Goal: Task Accomplishment & Management: Use online tool/utility

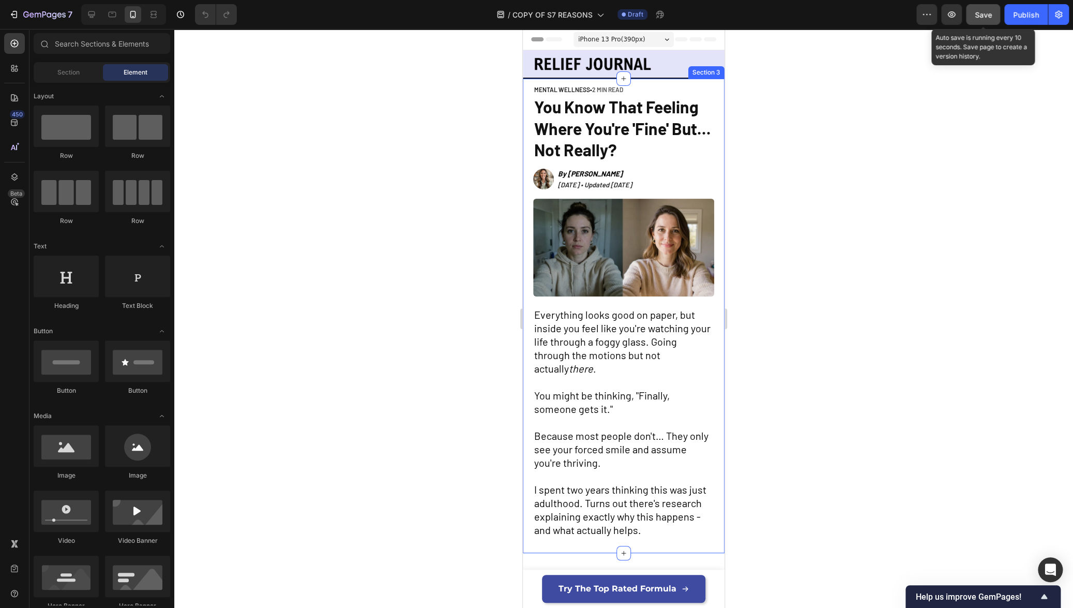
click at [979, 14] on span "Save" at bounding box center [983, 14] width 17 height 9
click at [642, 348] on span "Everything looks good on paper, but inside you feel like you're watching your l…" at bounding box center [622, 341] width 176 height 66
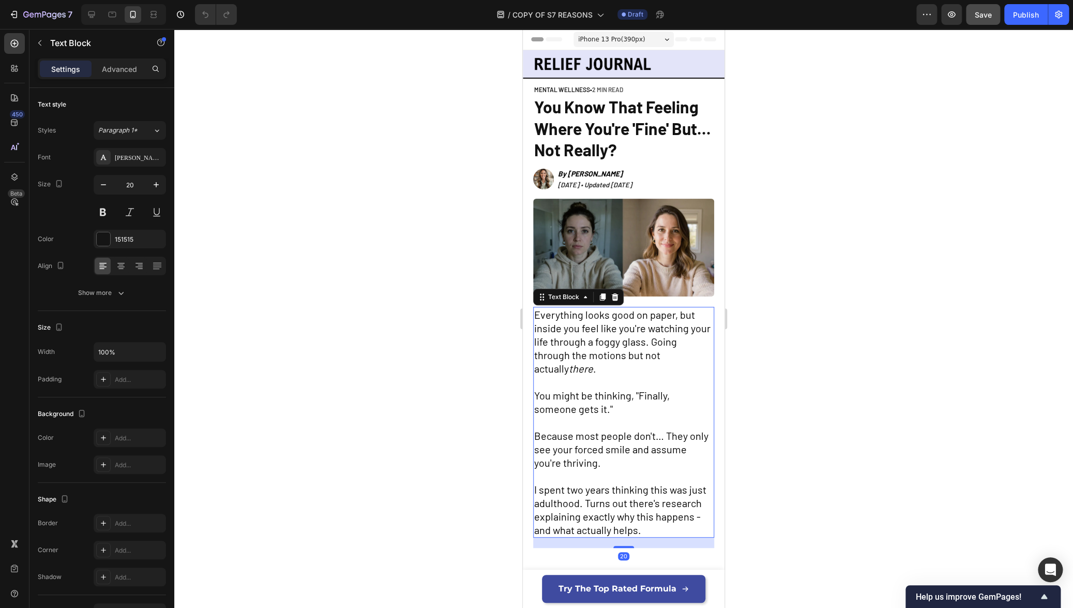
click at [632, 350] on span "Everything looks good on paper, but inside you feel like you're watching your l…" at bounding box center [622, 341] width 176 height 66
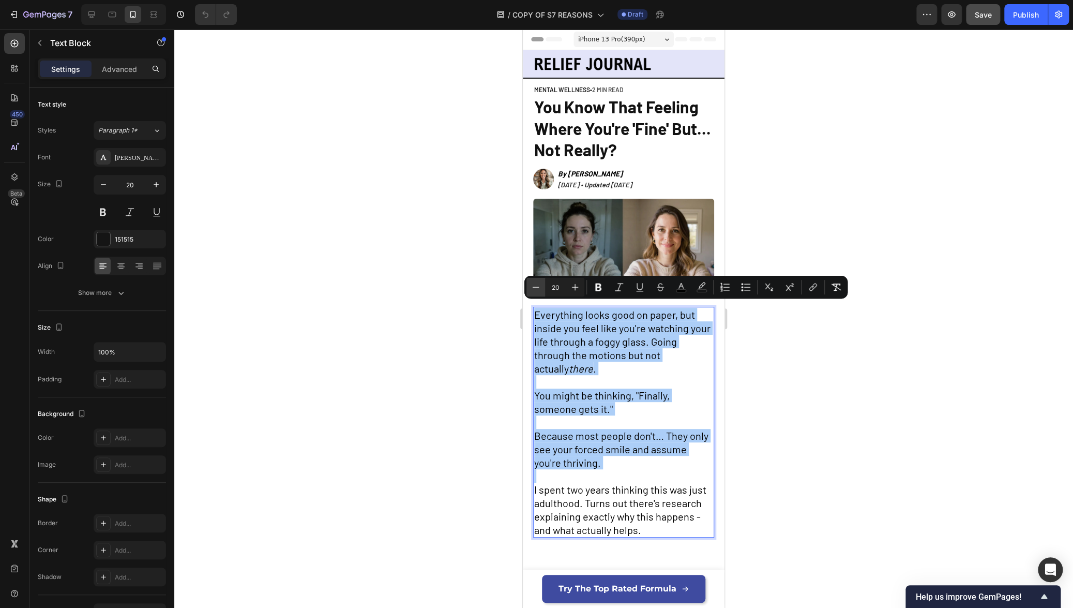
click at [534, 291] on icon "Editor contextual toolbar" at bounding box center [535, 287] width 10 height 10
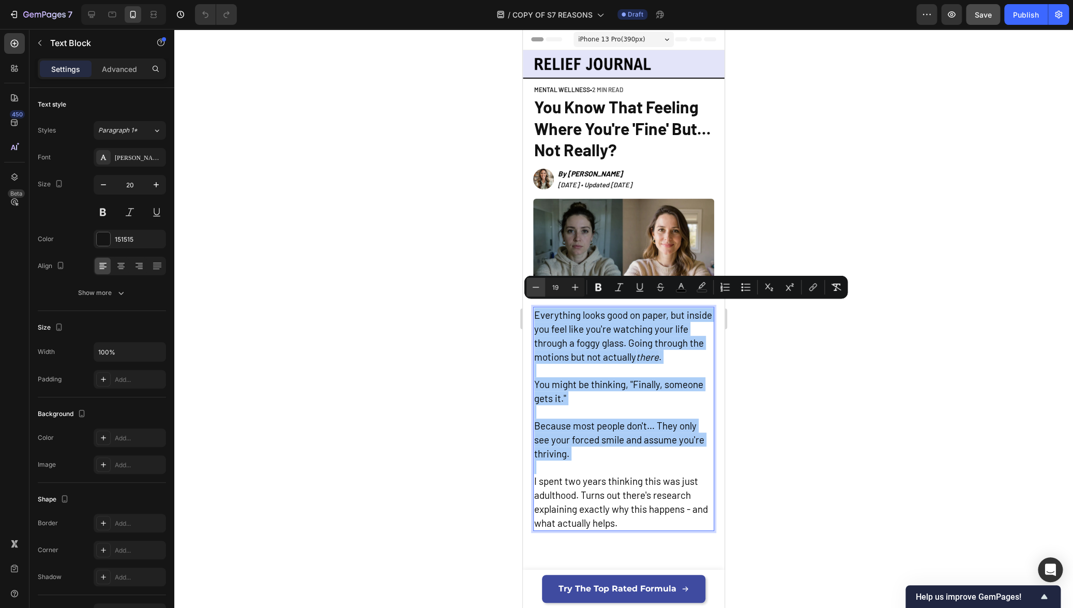
click at [534, 291] on icon "Editor contextual toolbar" at bounding box center [535, 287] width 10 height 10
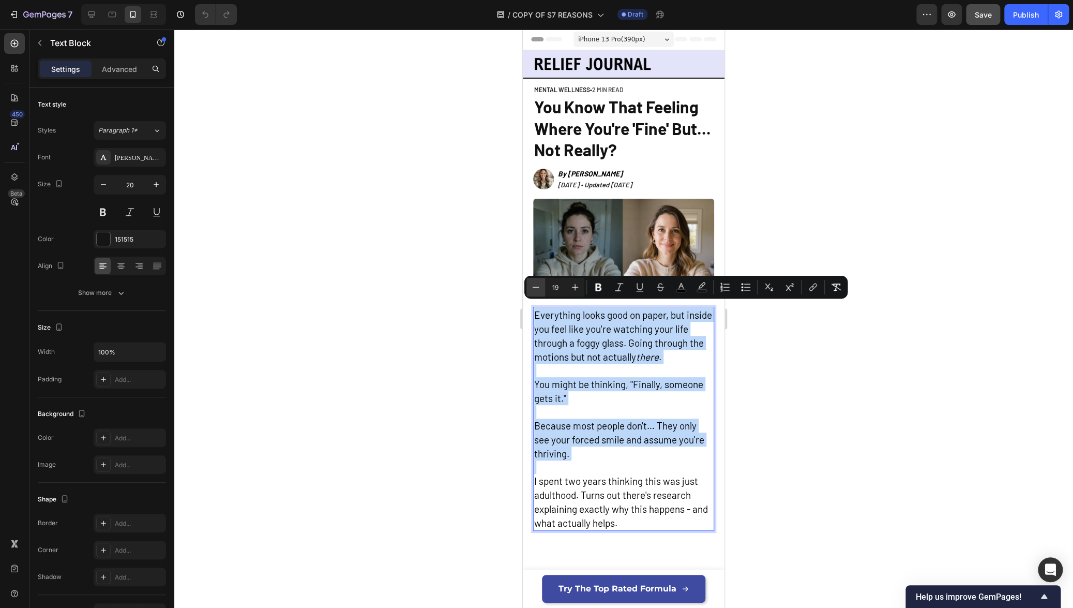
type input "18"
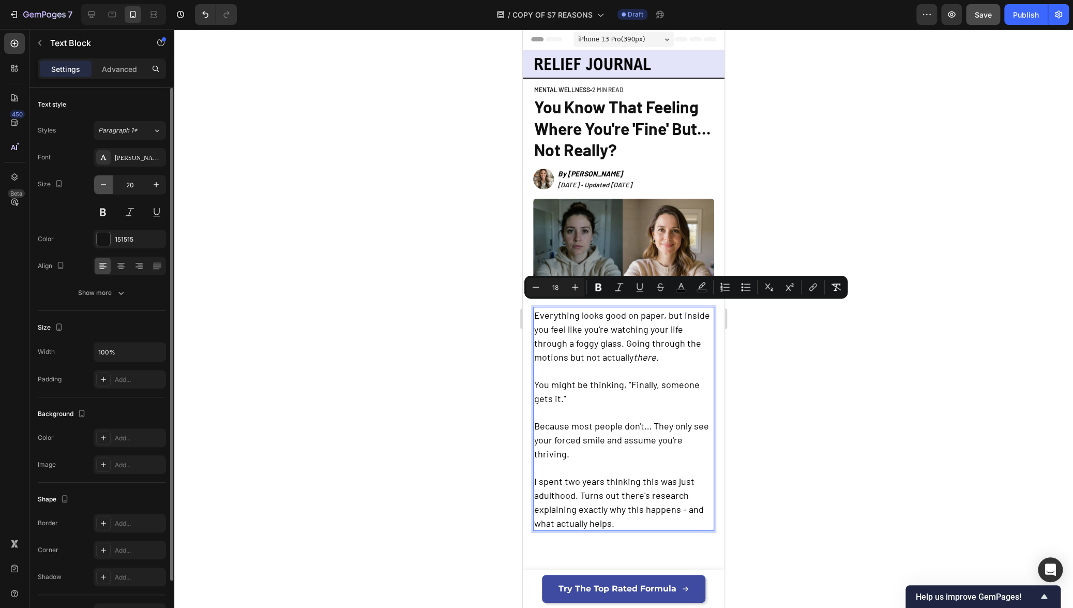
click at [109, 187] on button "button" at bounding box center [103, 184] width 19 height 19
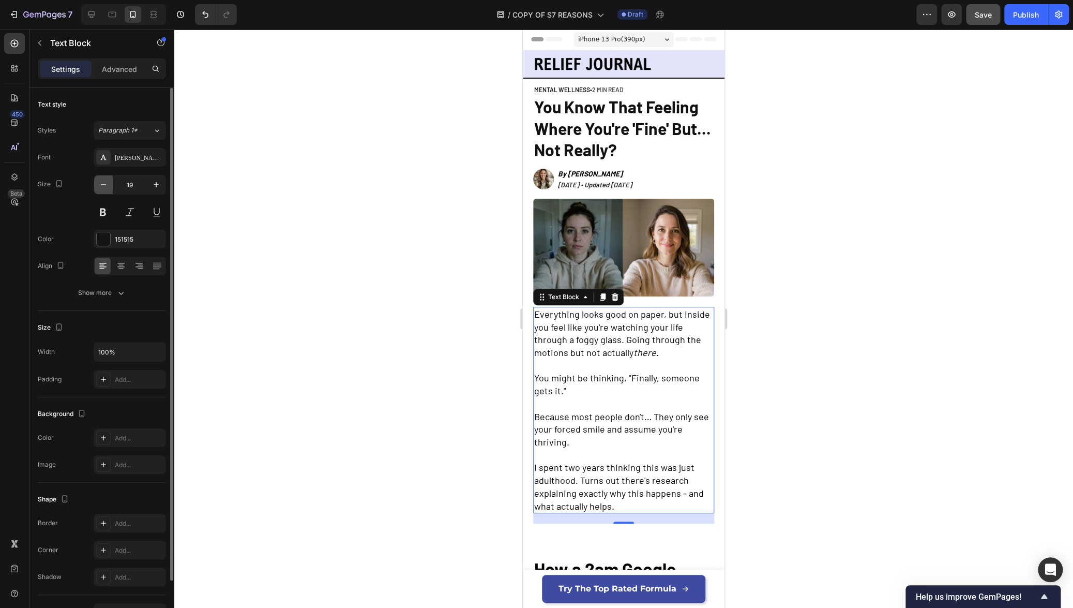
type input "18"
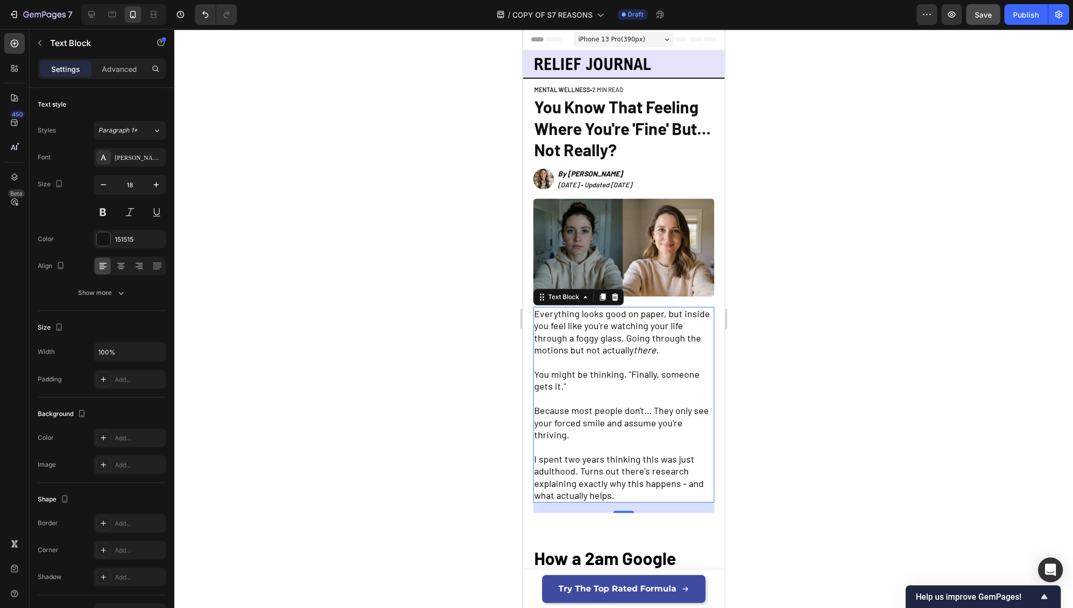
click at [306, 264] on div at bounding box center [623, 318] width 899 height 579
click at [594, 339] on span "Everything looks good on paper, but inside you feel like you're watching your l…" at bounding box center [622, 332] width 176 height 48
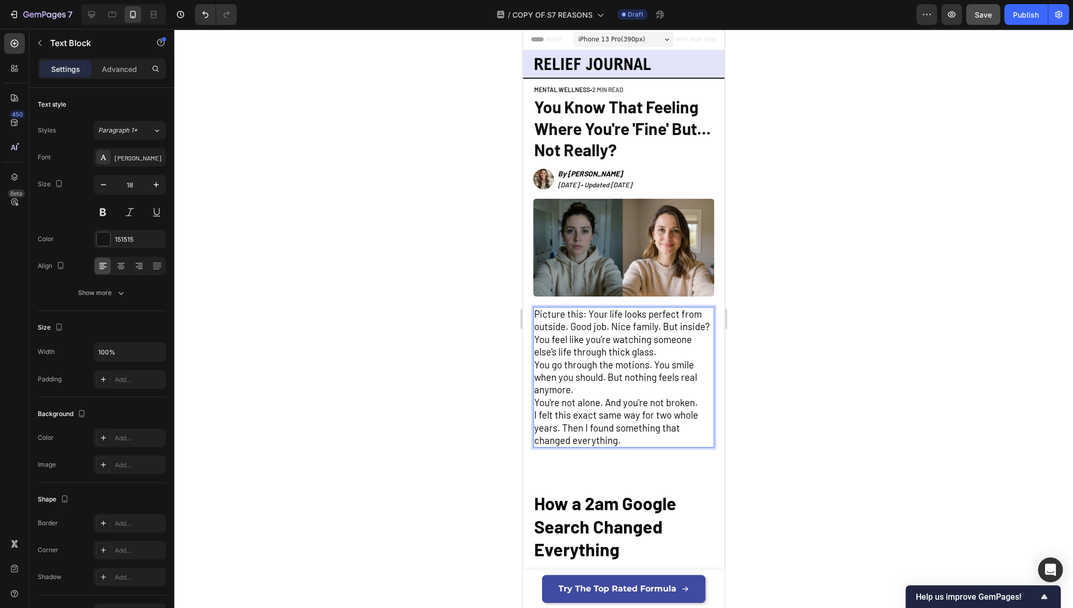
click at [588, 367] on span "You go through the motions. You smile when you should. But nothing feels real a…" at bounding box center [615, 376] width 163 height 37
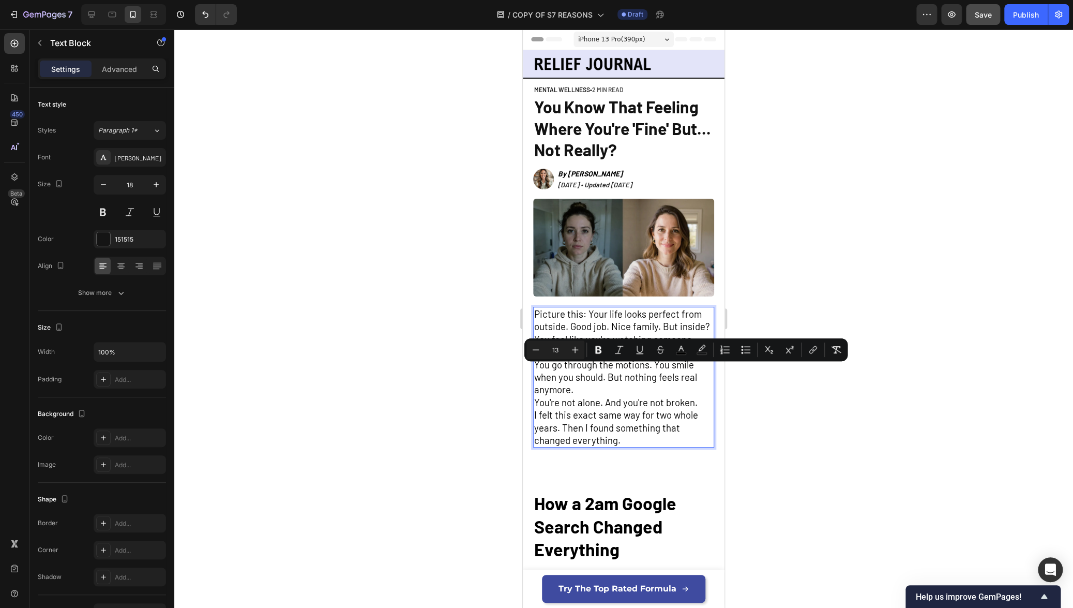
click at [613, 404] on span "You're not alone. And you're not broken." at bounding box center [615, 402] width 163 height 12
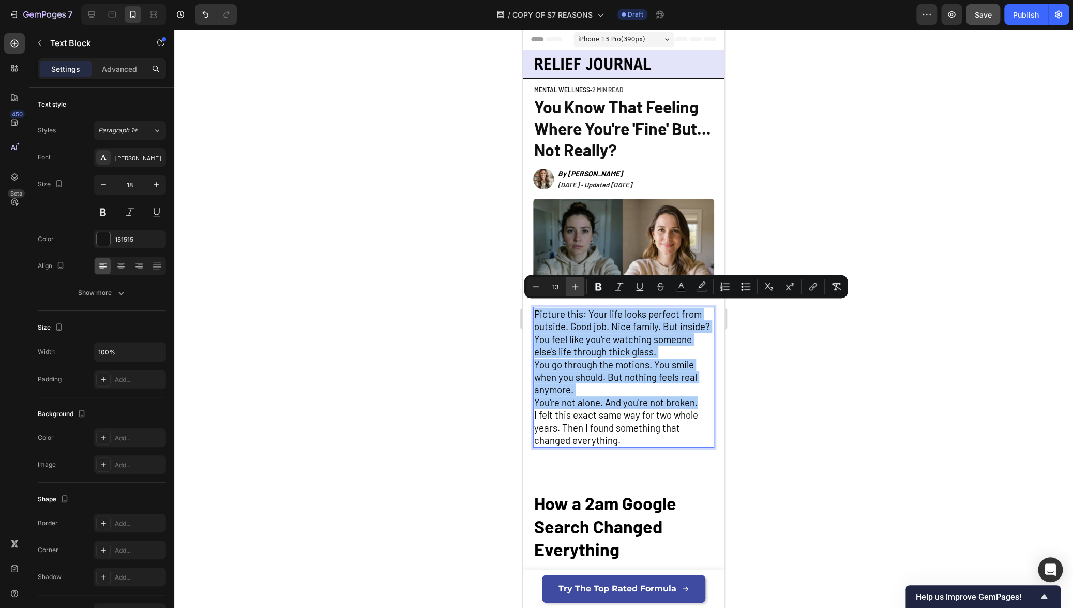
click at [572, 287] on icon "Editor contextual toolbar" at bounding box center [575, 286] width 10 height 10
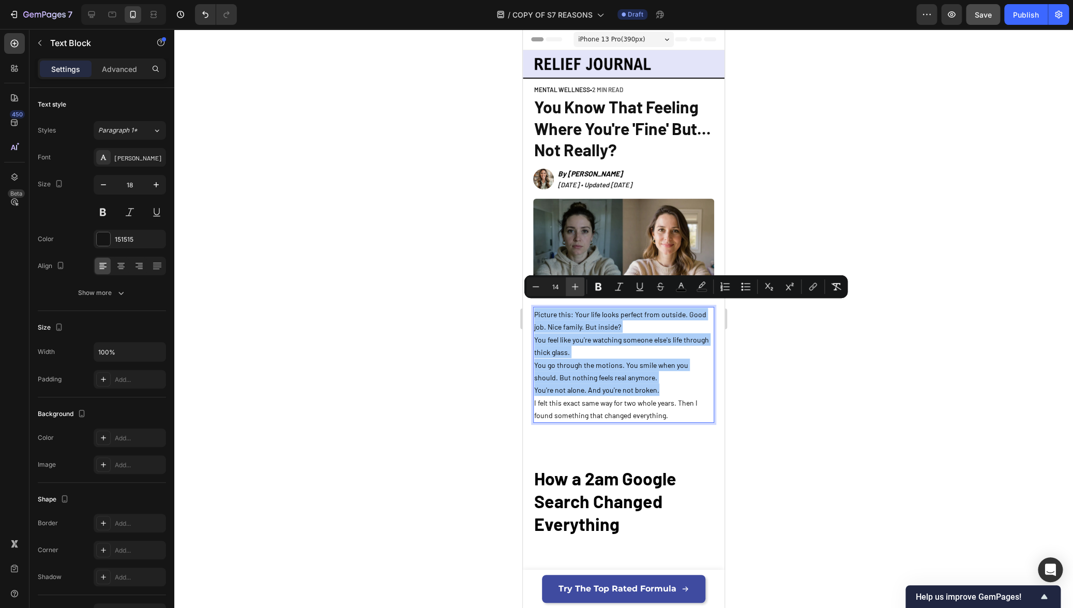
click at [571, 287] on icon "Editor contextual toolbar" at bounding box center [575, 286] width 10 height 10
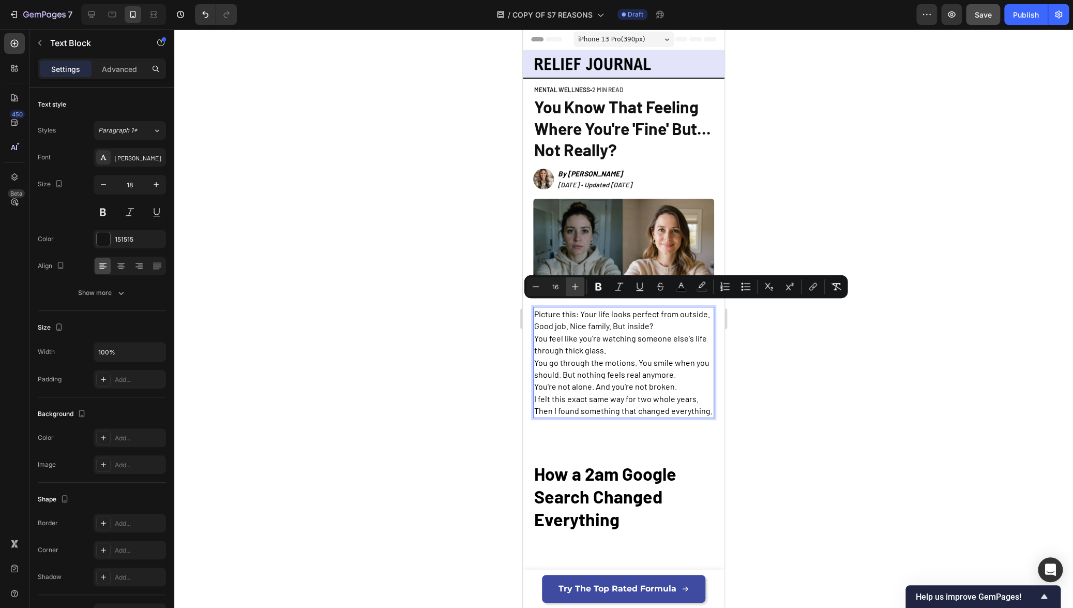
click at [571, 287] on icon "Editor contextual toolbar" at bounding box center [575, 286] width 10 height 10
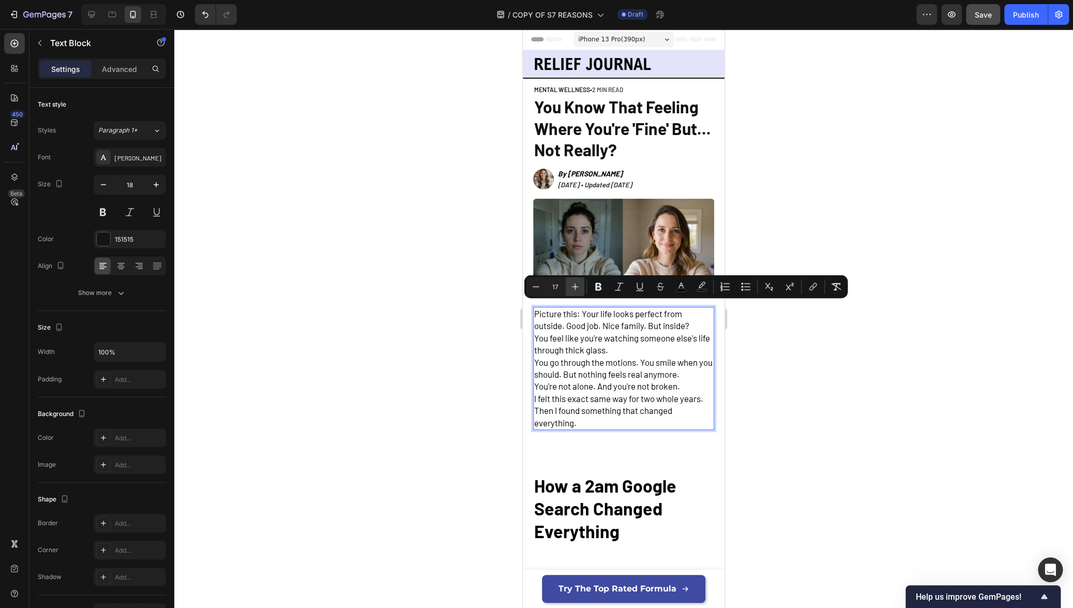
click at [571, 287] on icon "Editor contextual toolbar" at bounding box center [575, 286] width 10 height 10
type input "18"
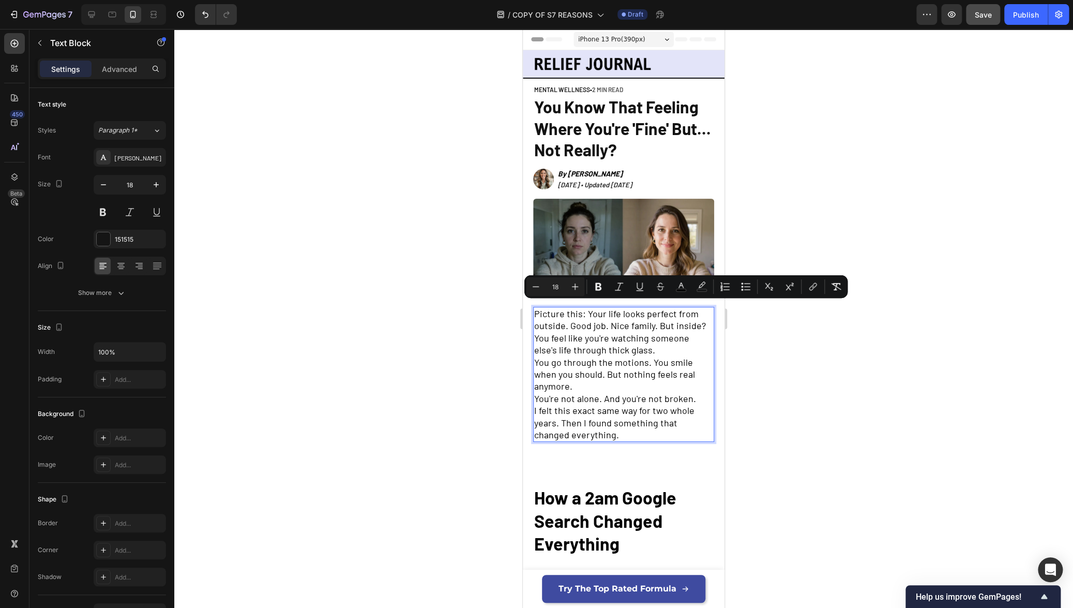
click at [648, 324] on span "Picture this: Your life looks perfect from outside. Good job. Nice family. But …" at bounding box center [620, 319] width 172 height 23
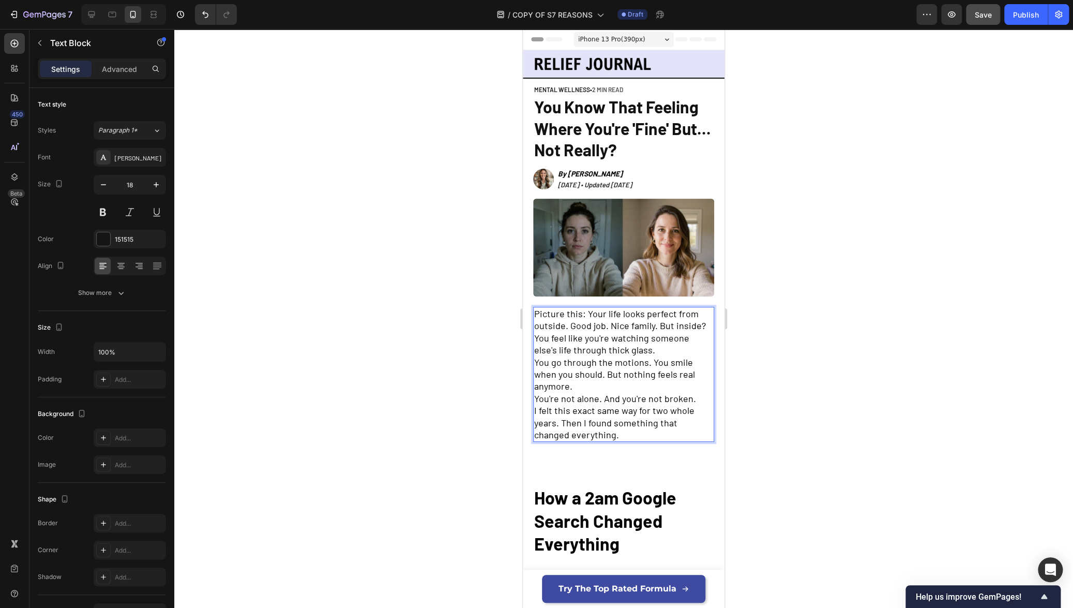
click at [701, 321] on span "Picture this: Your life looks perfect from outside. Good job. Nice family. But …" at bounding box center [620, 319] width 172 height 23
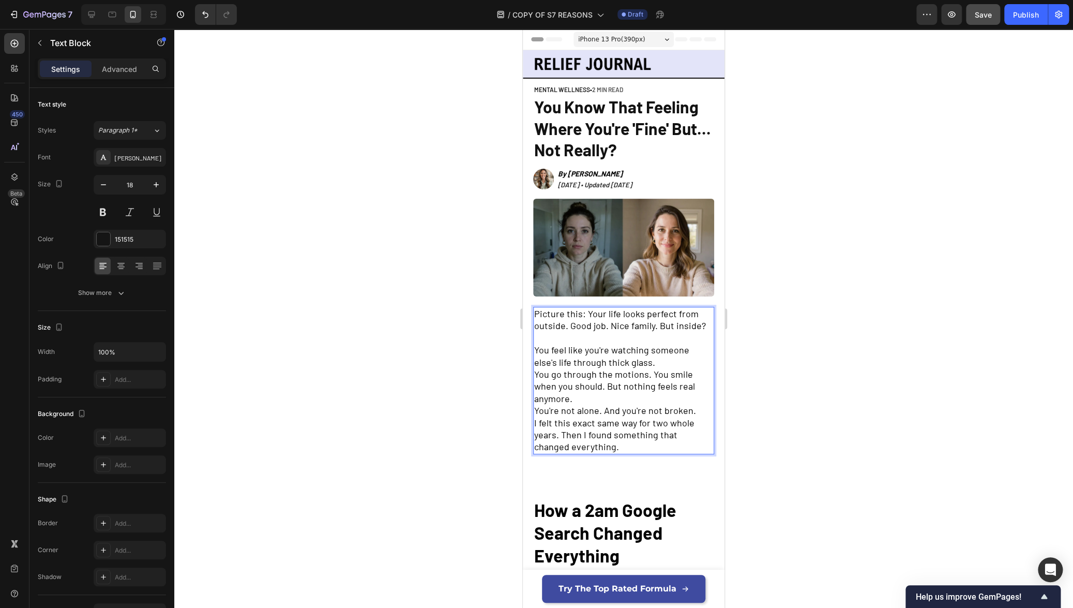
click at [664, 357] on p "You feel like you're watching someone else's life through thick glass." at bounding box center [623, 356] width 179 height 24
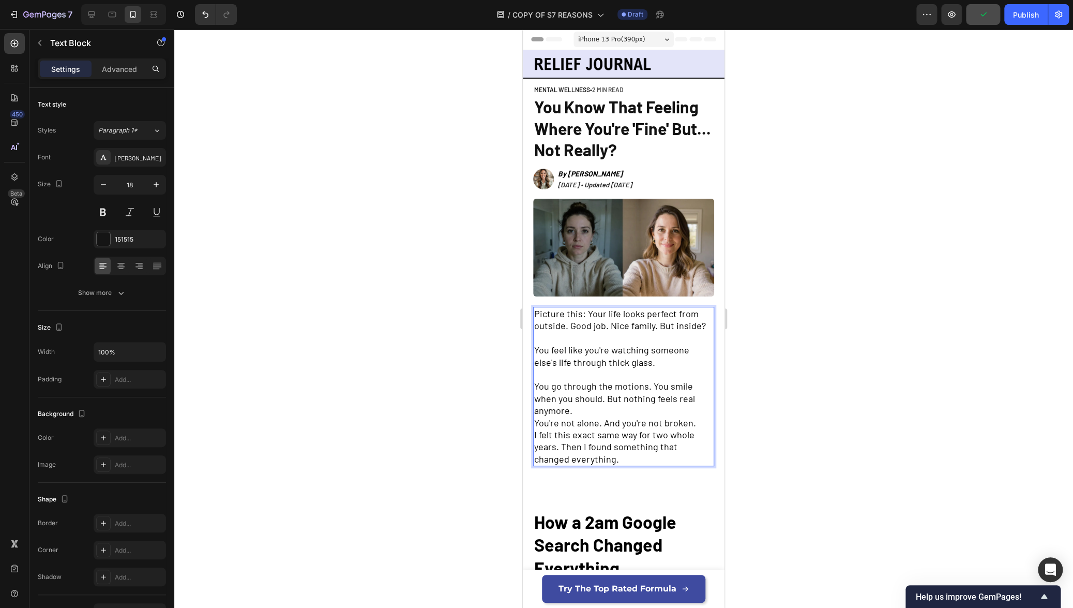
click at [603, 405] on p "You go through the motions. You smile when you should. But nothing feels real a…" at bounding box center [623, 398] width 179 height 36
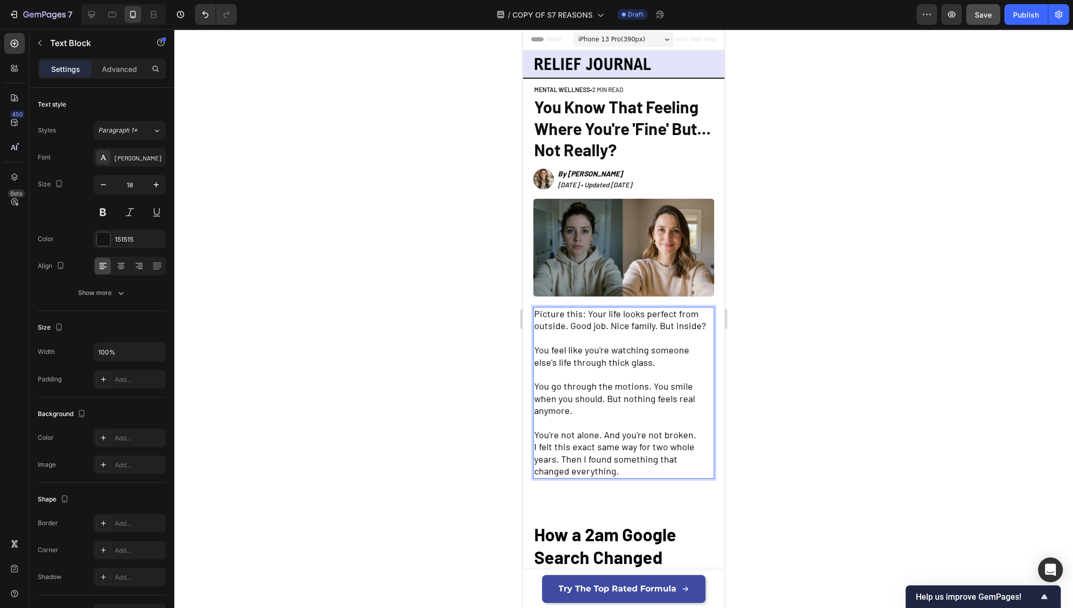
click at [559, 453] on span "I felt this exact same way for two whole years. Then I found something that cha…" at bounding box center [614, 459] width 160 height 36
click at [627, 467] on p "I felt this exact same way for two whole years. Then I found something that cha…" at bounding box center [623, 459] width 179 height 36
click at [830, 448] on div at bounding box center [623, 318] width 899 height 579
click at [574, 384] on span "You go through the motions. You smile when you should. But nothing feels real a…" at bounding box center [614, 398] width 161 height 36
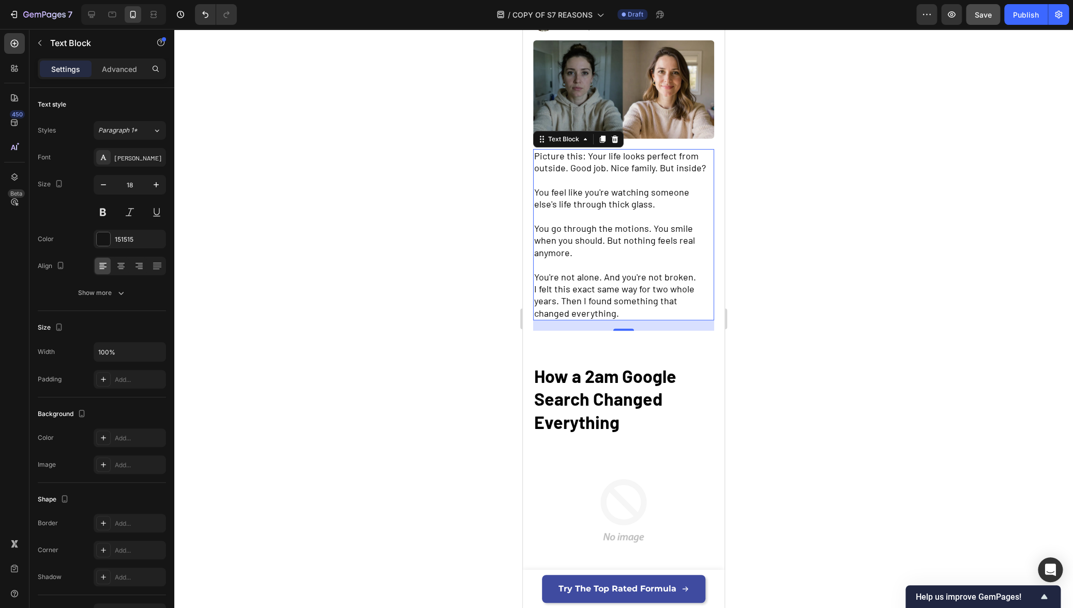
scroll to position [165, 0]
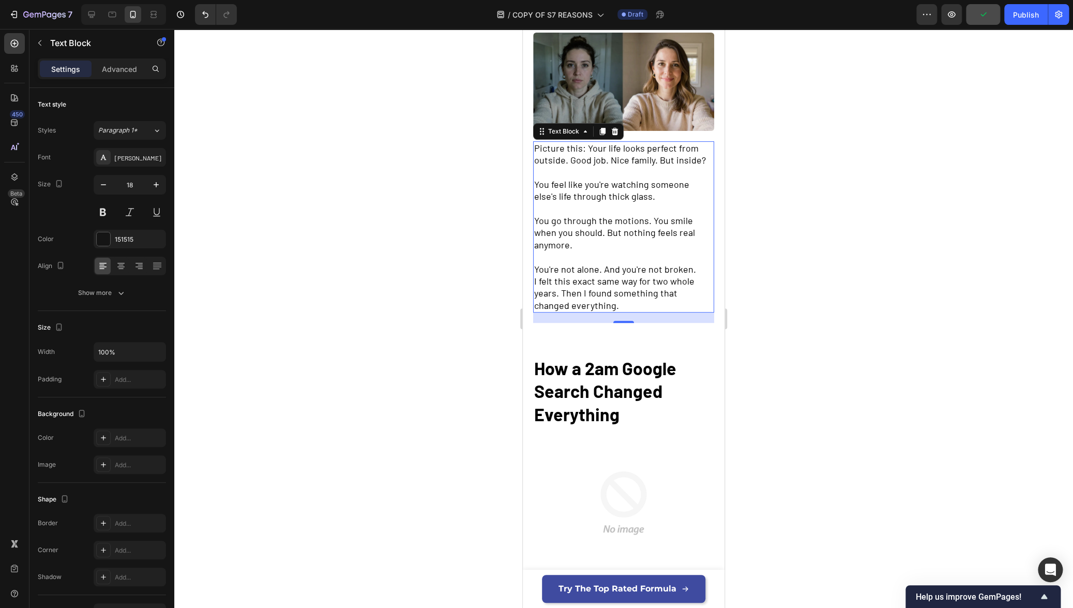
click at [582, 380] on strong "How a 2am Google Search Changed Everything" at bounding box center [605, 390] width 142 height 67
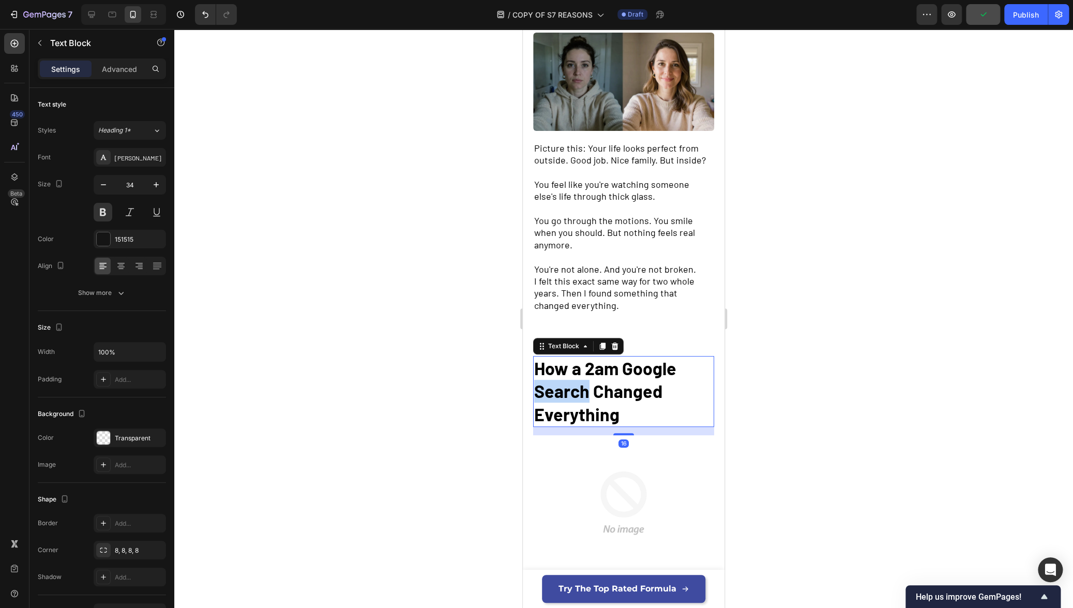
click at [582, 380] on strong "How a 2am Google Search Changed Everything" at bounding box center [605, 390] width 142 height 67
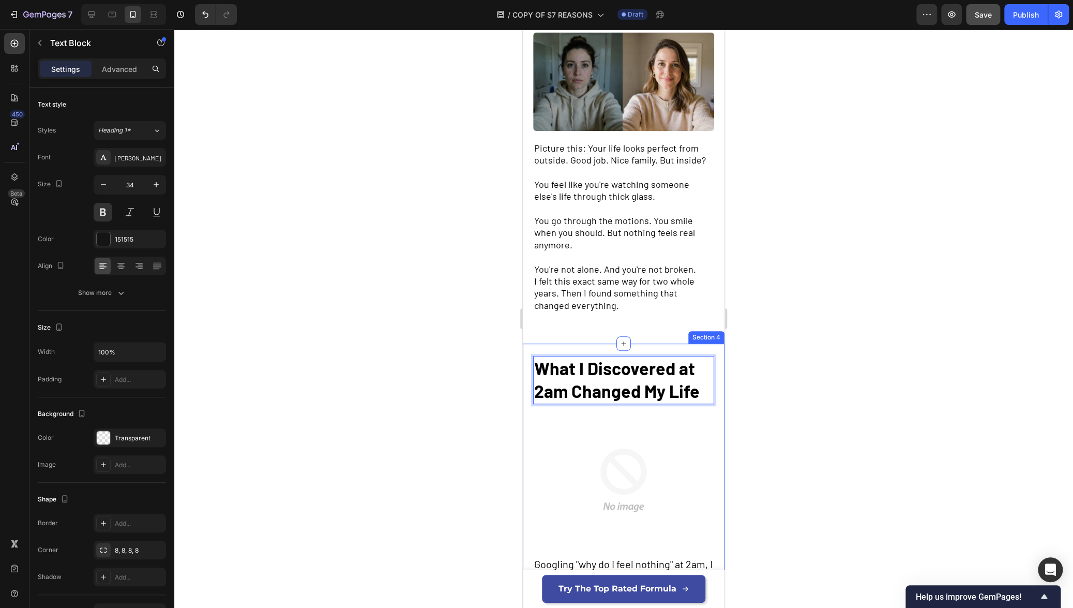
click at [790, 386] on div at bounding box center [623, 318] width 899 height 579
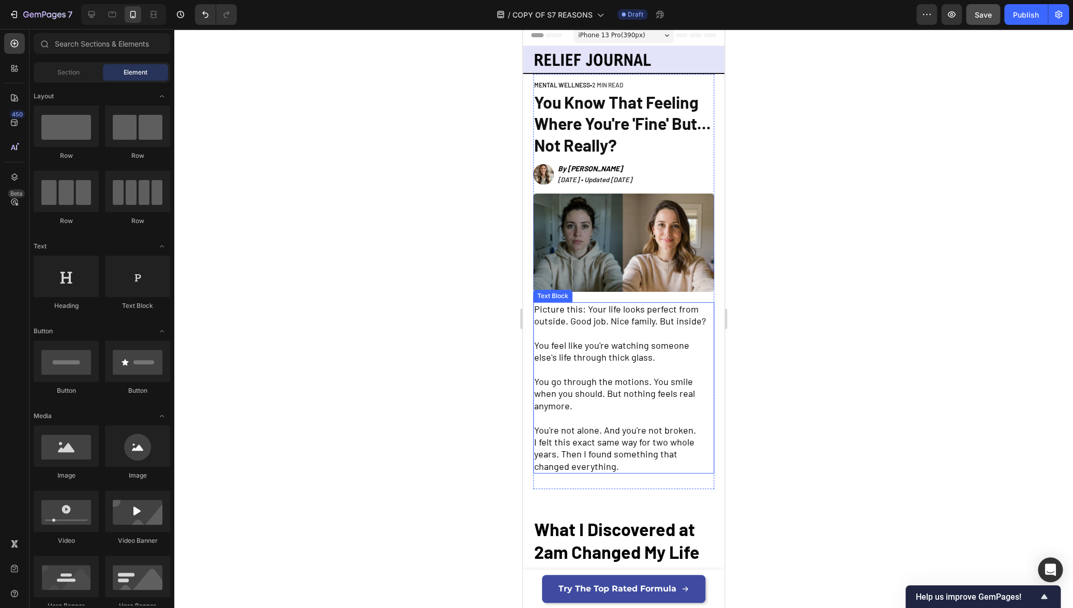
scroll to position [0, 0]
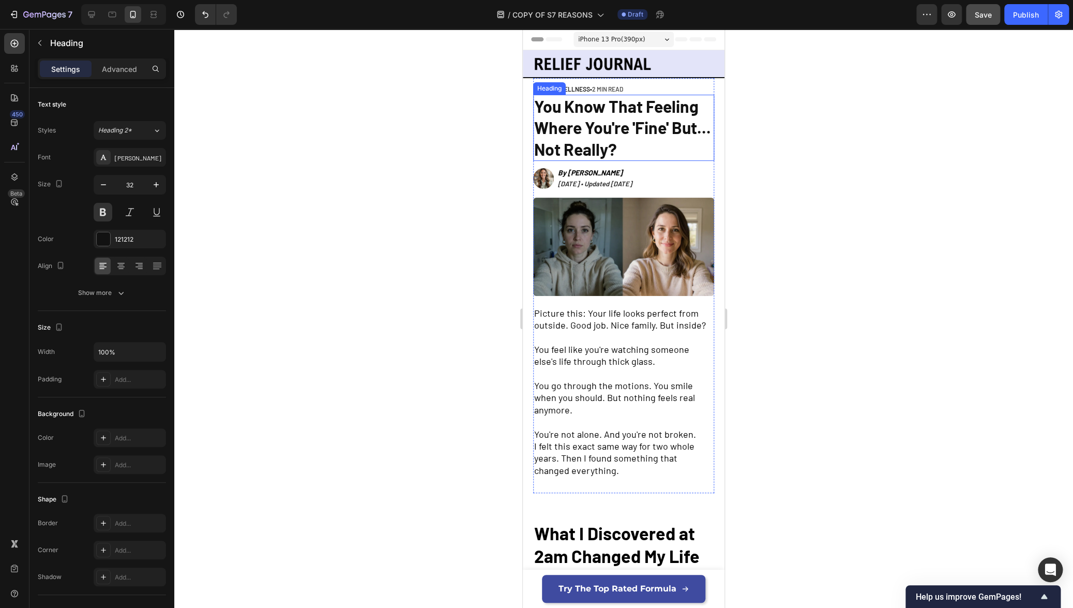
click at [621, 137] on h2 "You Know That Feeling Where You're 'Fine' But... Not Really?" at bounding box center [623, 128] width 181 height 67
click at [621, 137] on p "You Know That Feeling Where You're 'Fine' But... Not Really?" at bounding box center [623, 128] width 179 height 65
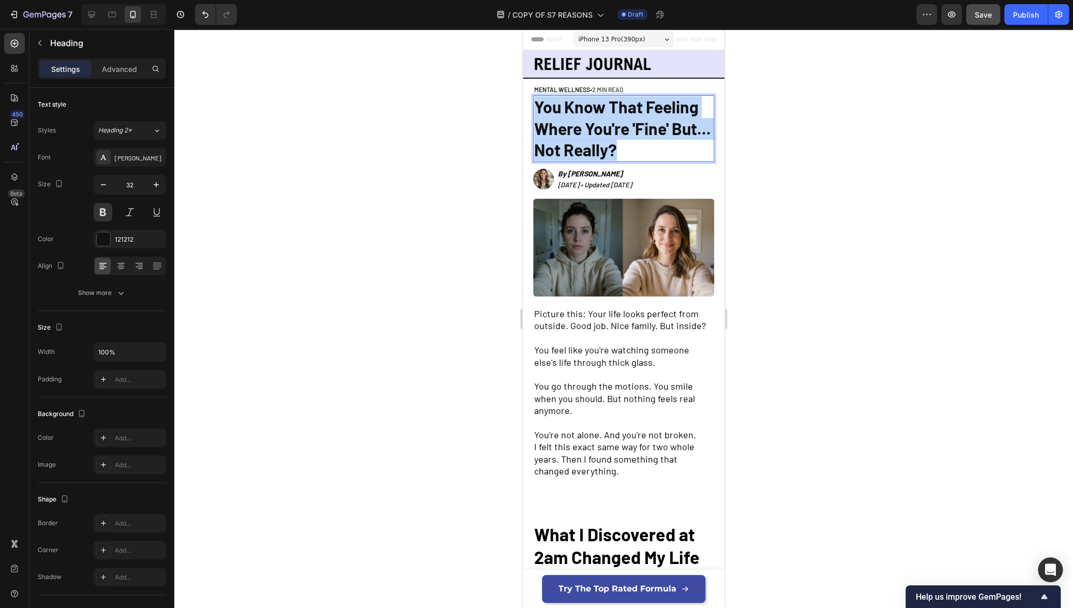
click at [621, 137] on p "You Know That Feeling Where You're 'Fine' But... Not Really?" at bounding box center [623, 128] width 179 height 65
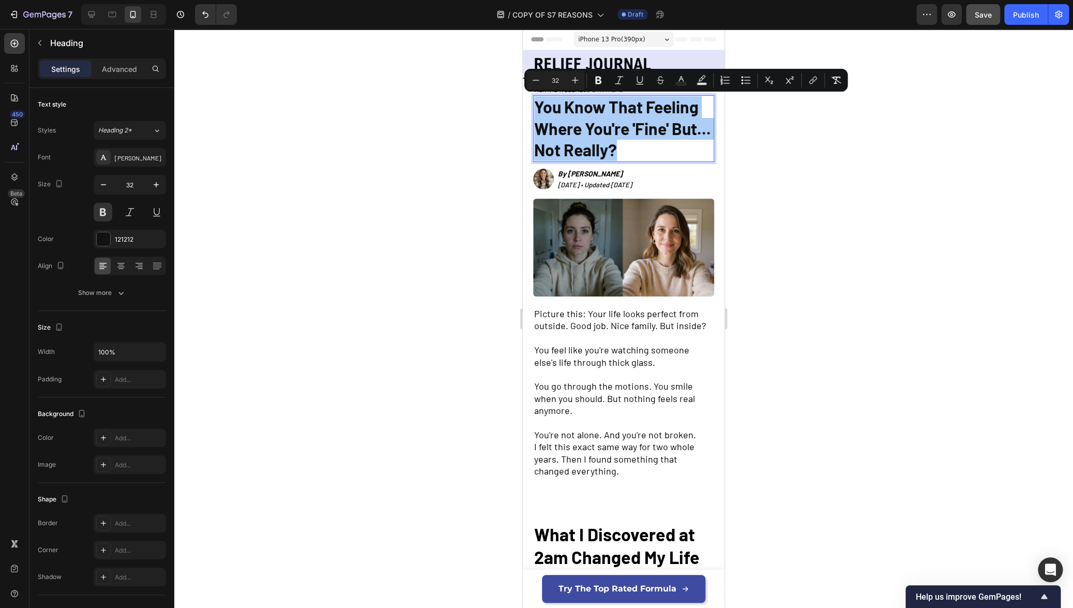
click at [869, 207] on div at bounding box center [623, 318] width 899 height 579
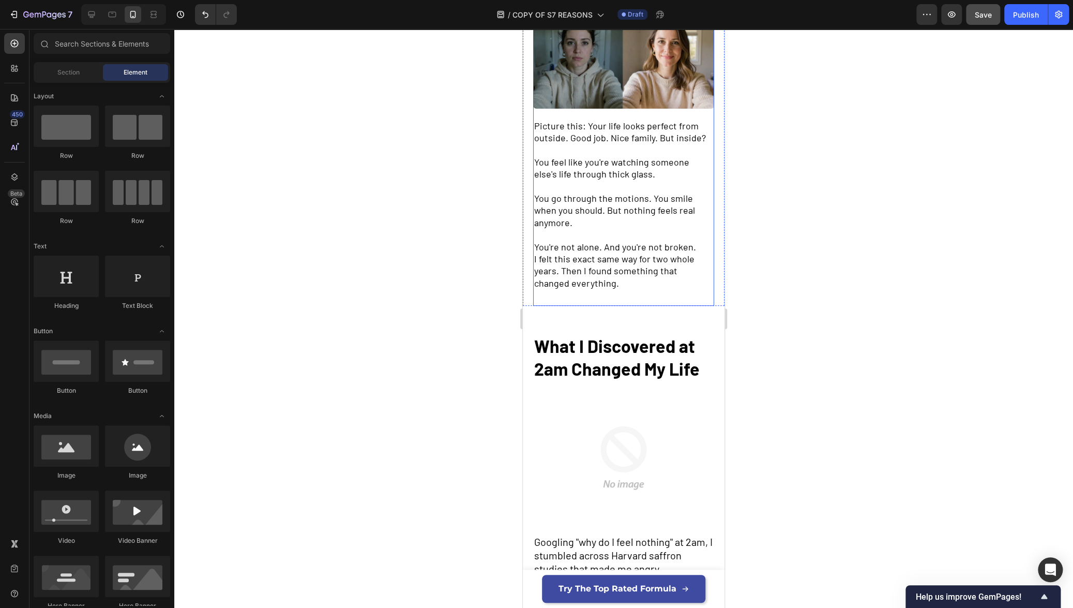
scroll to position [188, 0]
click at [595, 343] on strong "What I Discovered at 2am Changed My Life" at bounding box center [616, 357] width 165 height 44
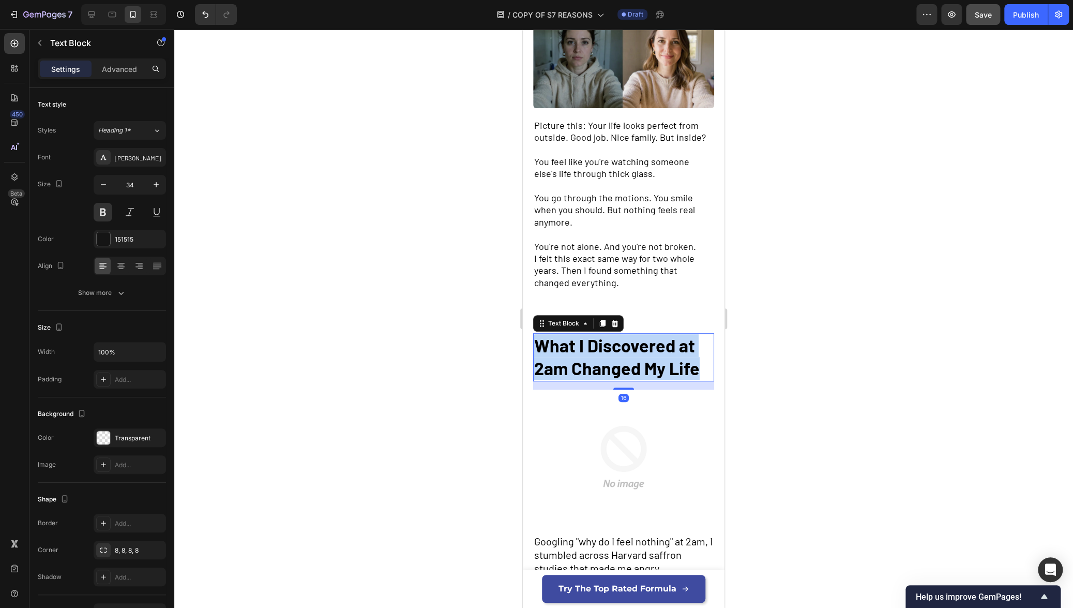
click at [595, 343] on strong "What I Discovered at 2am Changed My Life" at bounding box center [616, 357] width 165 height 44
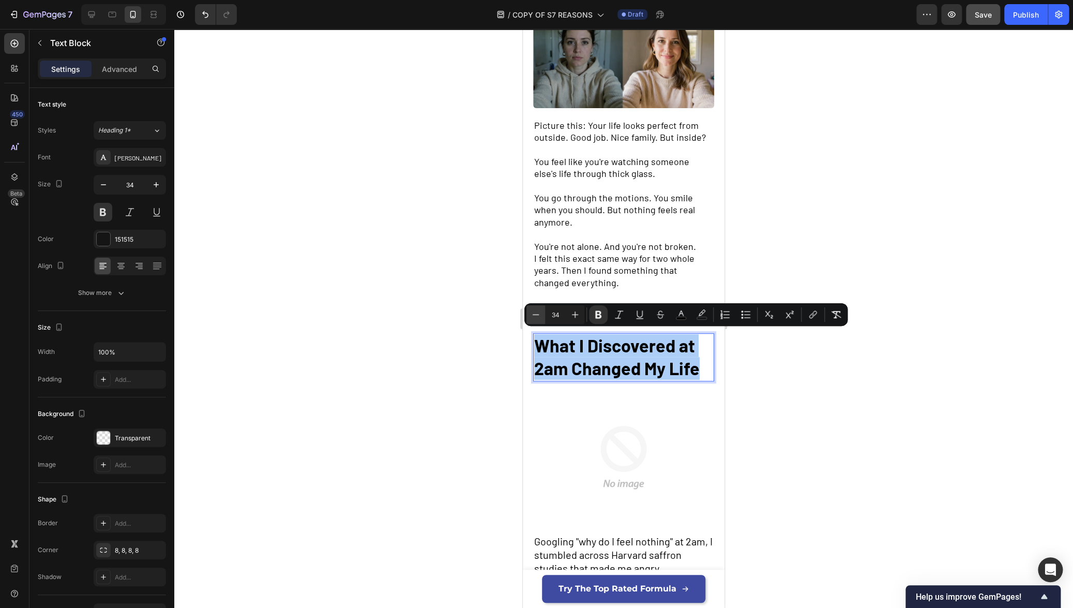
click at [536, 315] on icon "Editor contextual toolbar" at bounding box center [535, 314] width 10 height 10
type input "32"
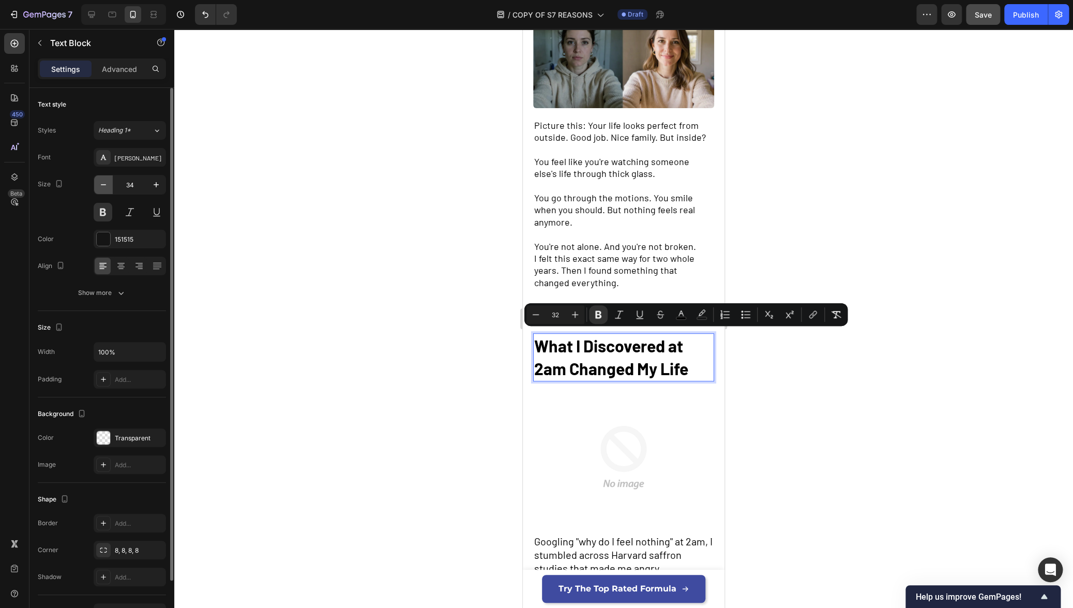
click at [101, 180] on icon "button" at bounding box center [103, 184] width 10 height 10
type input "32"
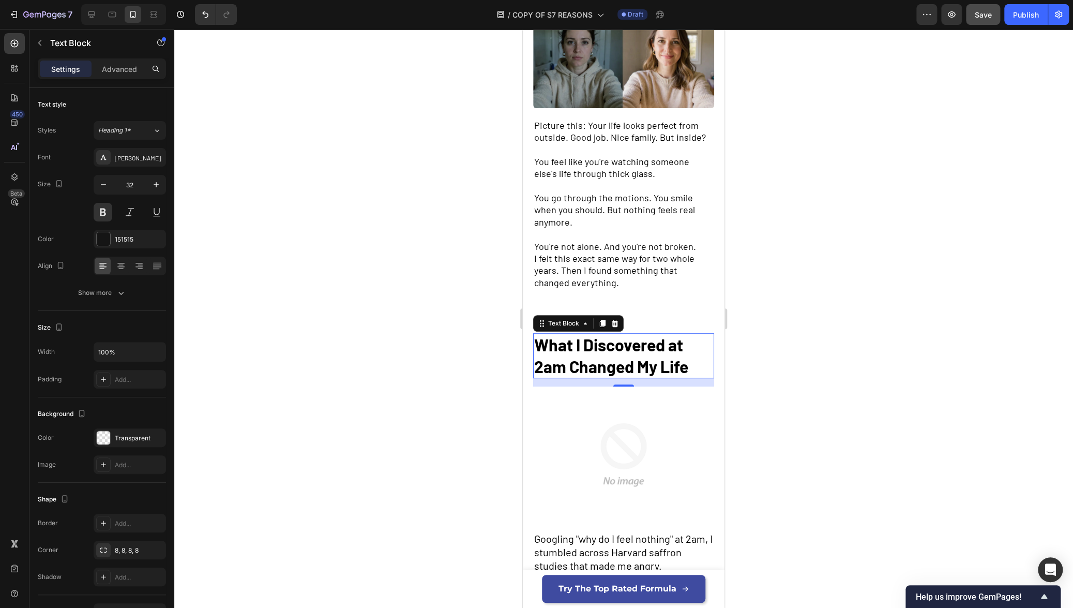
click at [469, 360] on div at bounding box center [623, 318] width 899 height 579
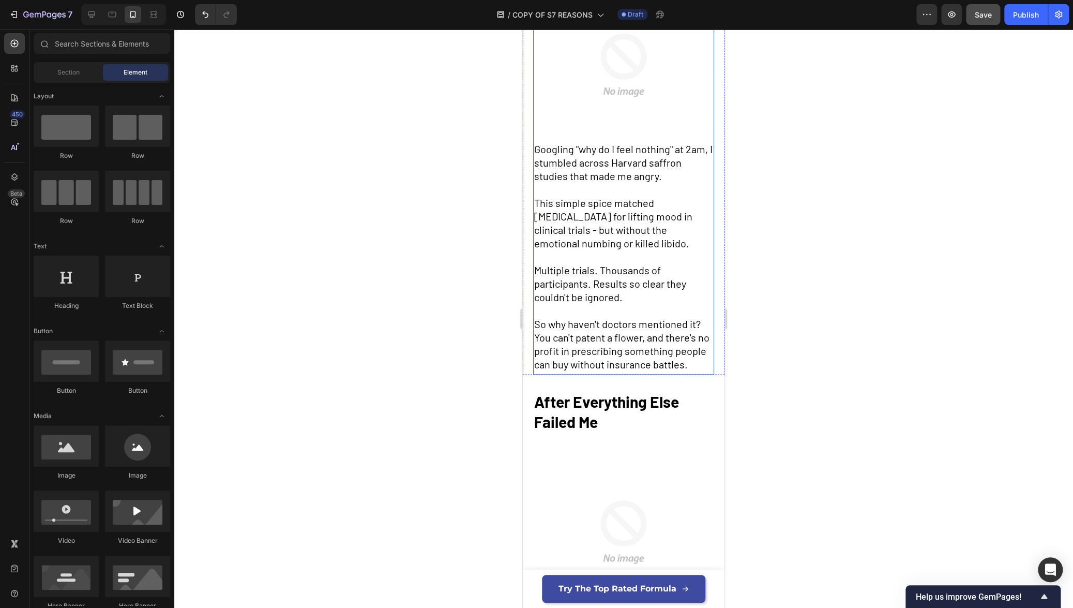
scroll to position [576, 0]
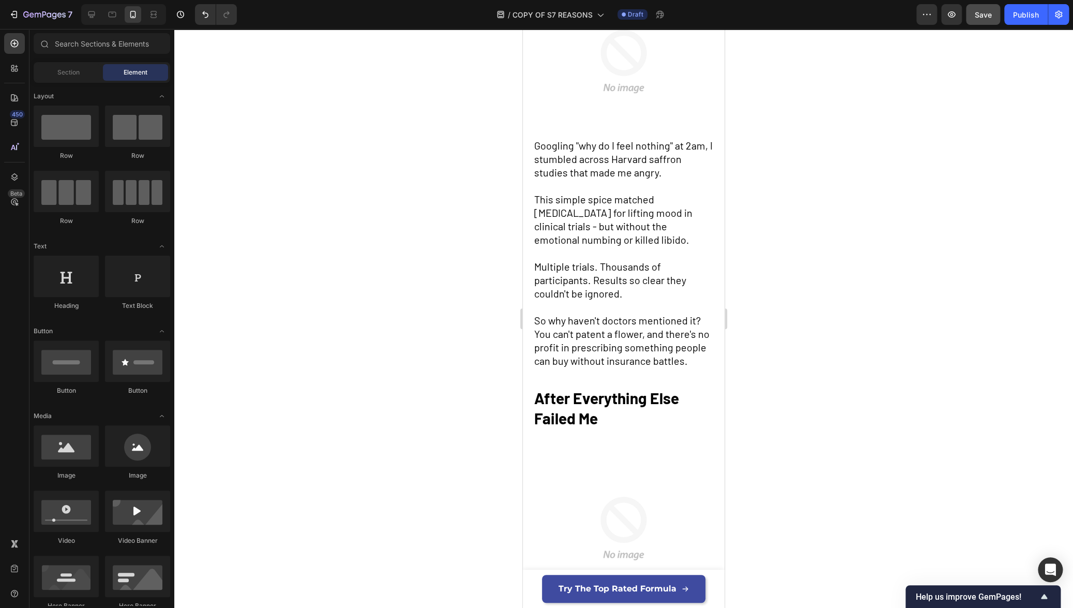
click at [576, 306] on p at bounding box center [623, 306] width 179 height 13
click at [575, 306] on p at bounding box center [623, 306] width 179 height 13
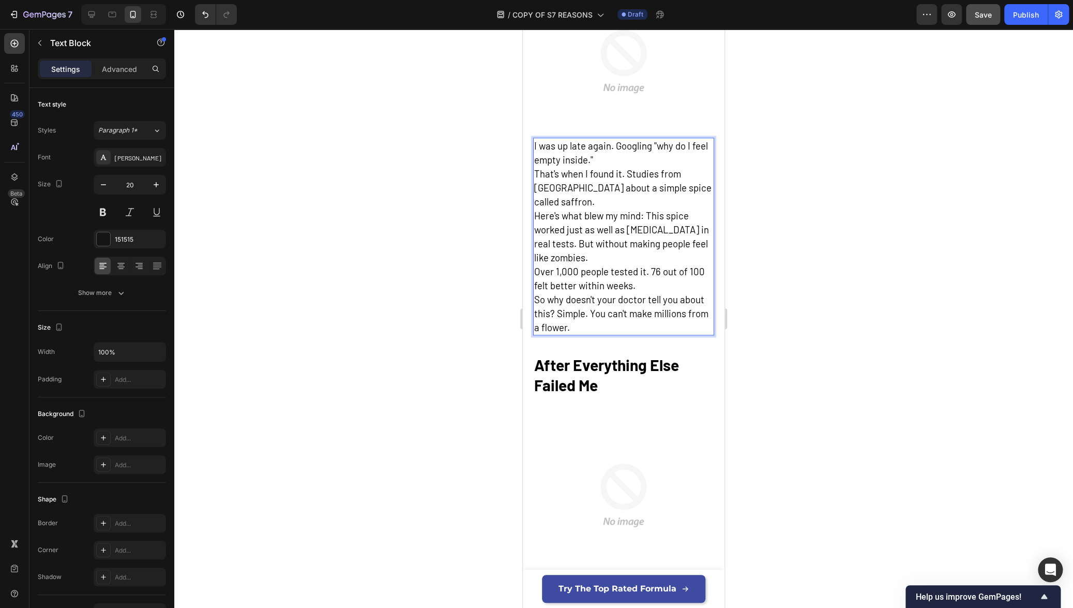
click at [599, 309] on span "So why doesn't your doctor tell you about this? Simple. You can't make millions…" at bounding box center [621, 313] width 174 height 40
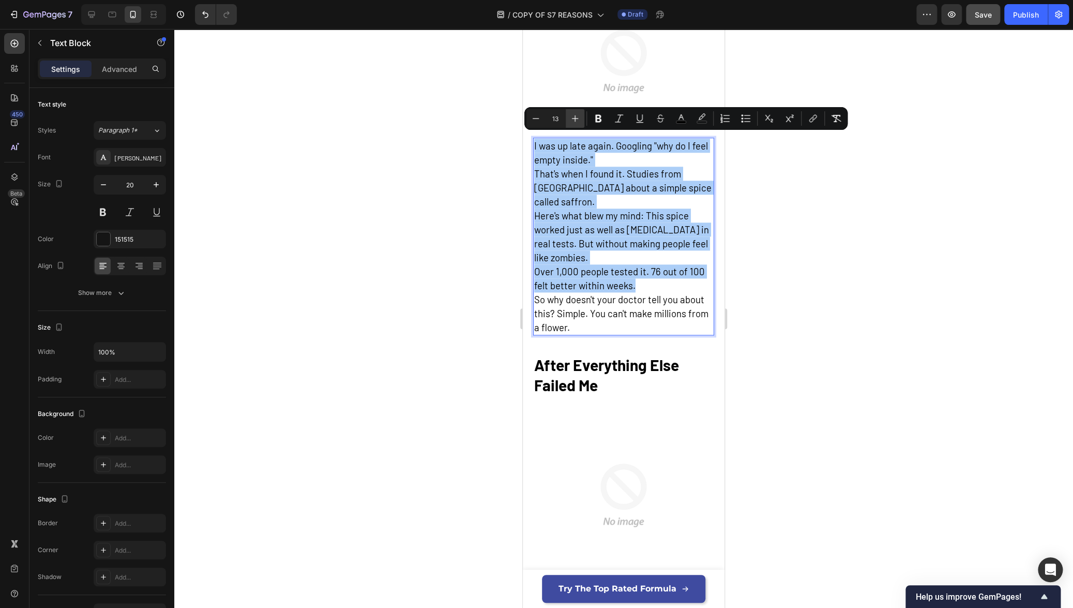
click at [574, 111] on button "Plus" at bounding box center [575, 118] width 19 height 19
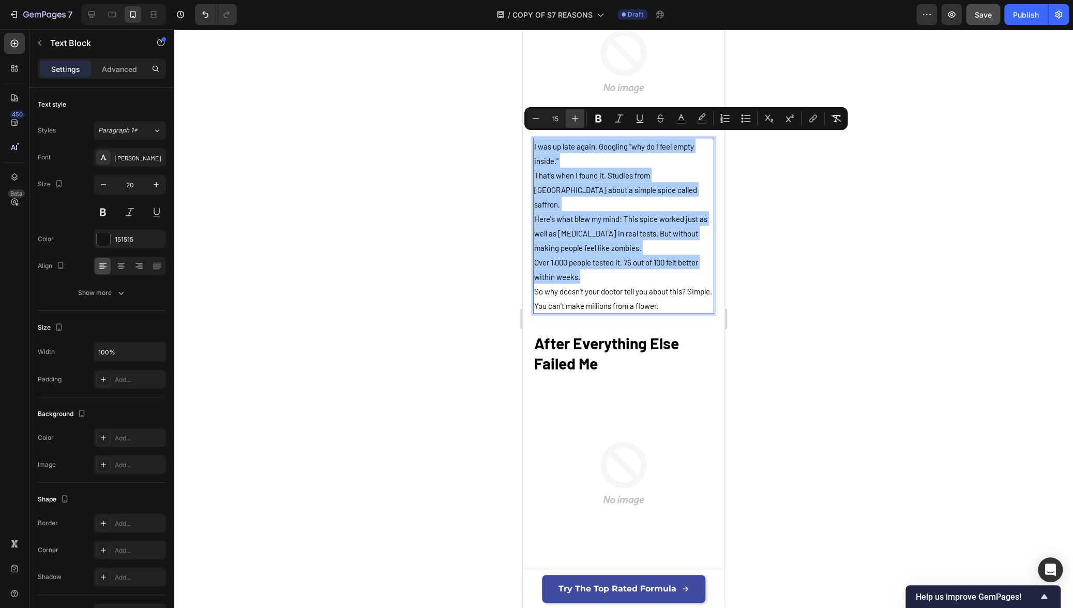
click at [574, 111] on button "Plus" at bounding box center [575, 118] width 19 height 19
click at [574, 112] on button "Plus" at bounding box center [575, 118] width 19 height 19
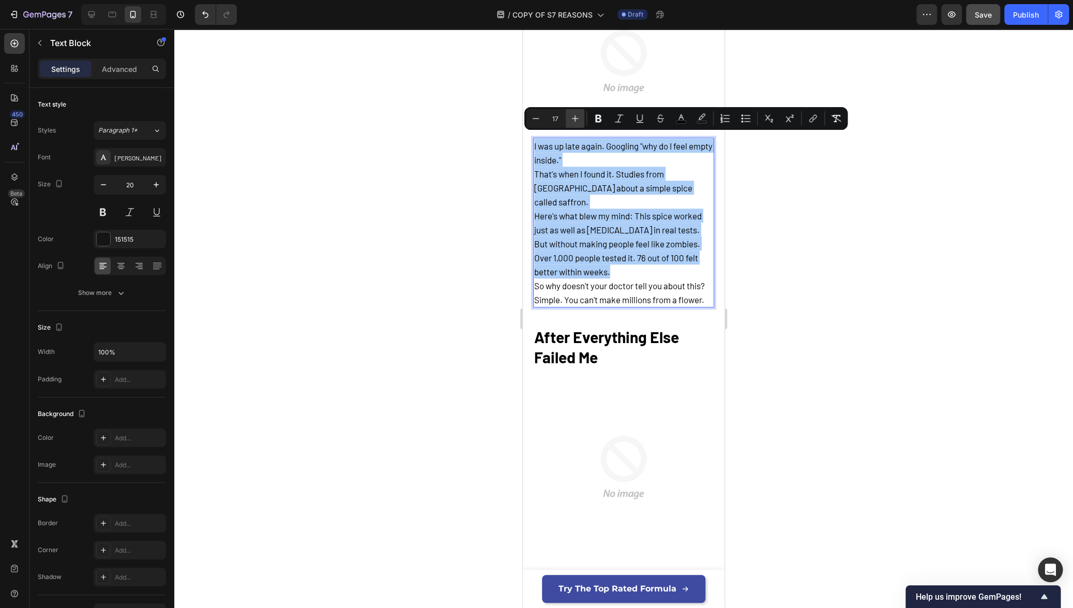
click at [574, 112] on button "Plus" at bounding box center [575, 118] width 19 height 19
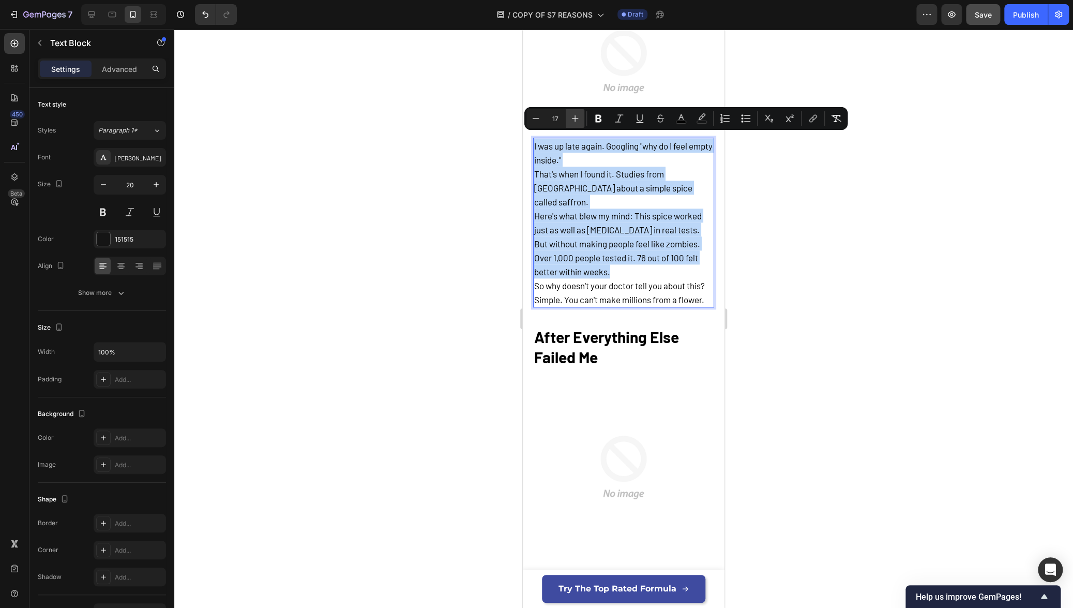
type input "18"
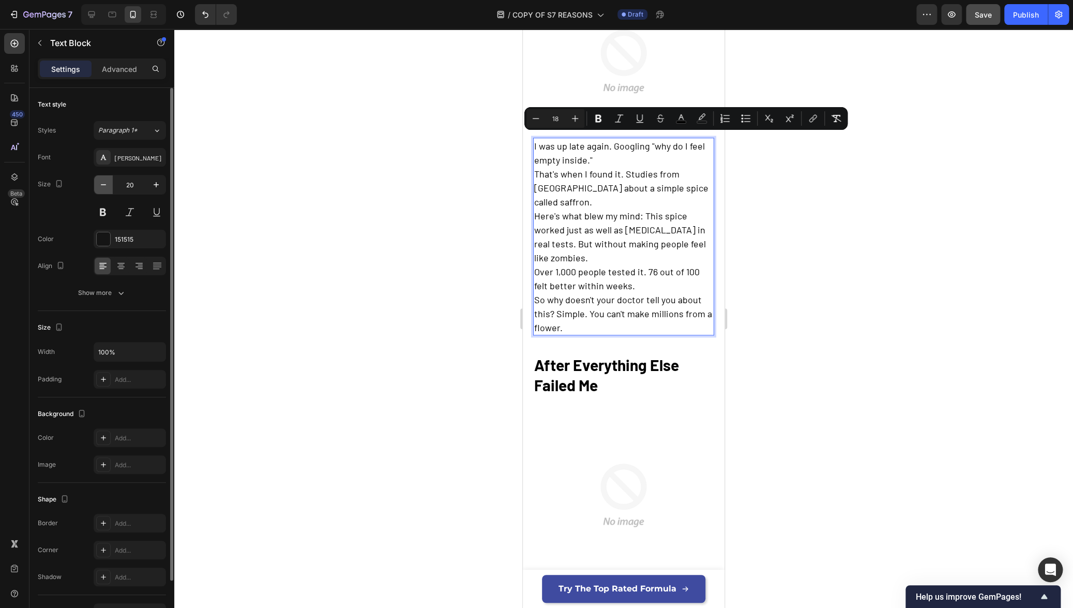
click at [109, 185] on button "button" at bounding box center [103, 184] width 19 height 19
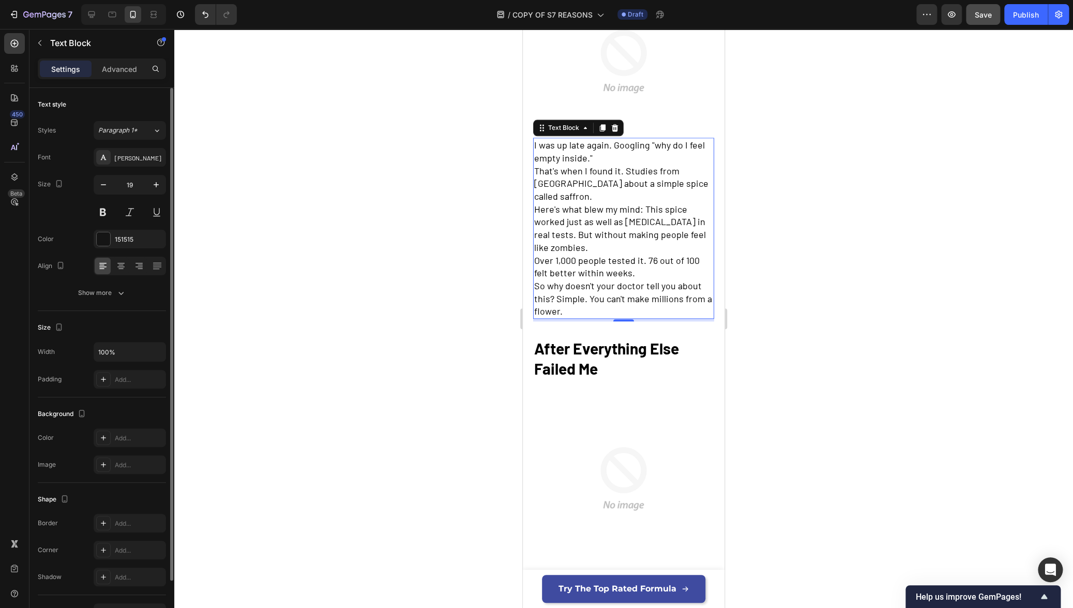
type input "18"
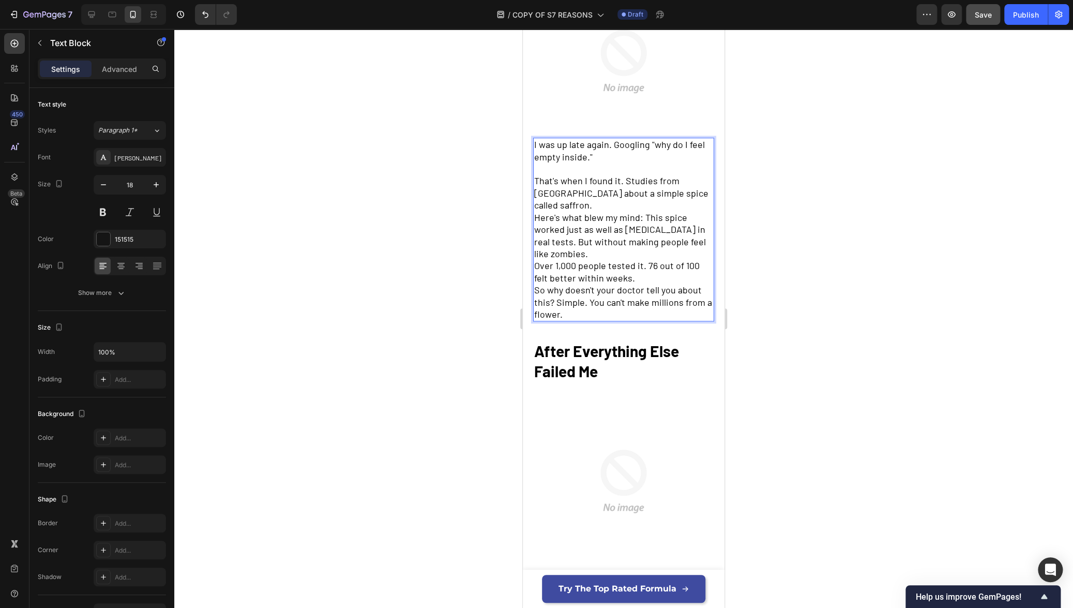
click at [609, 200] on p "That's when I found it. Studies from [GEOGRAPHIC_DATA] about a simple spice cal…" at bounding box center [623, 193] width 179 height 36
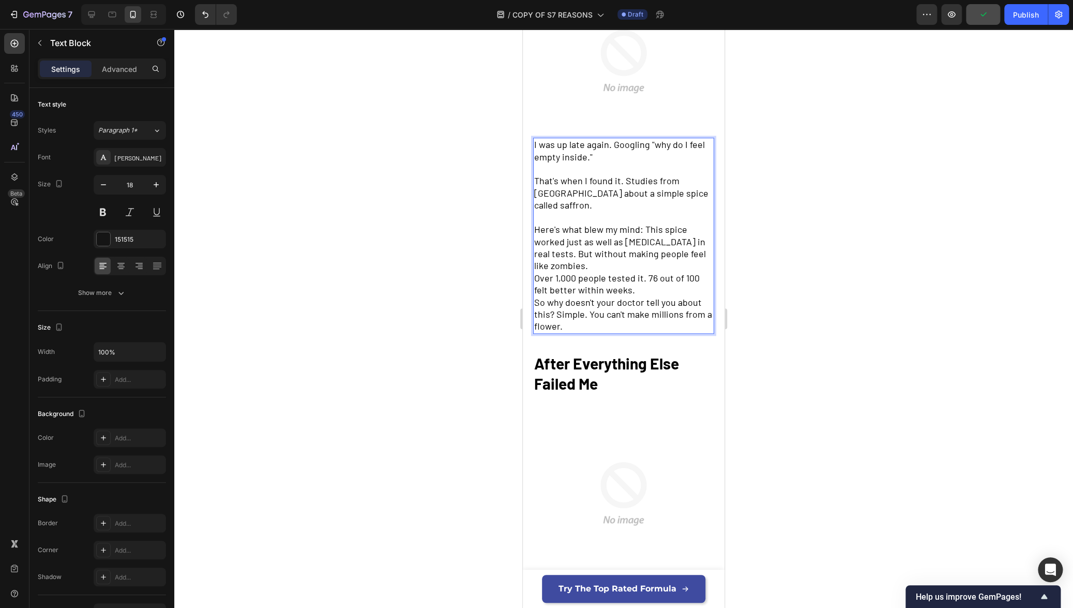
click at [584, 263] on p "Here's what blew my mind: This spice worked just as well as [MEDICAL_DATA] in r…" at bounding box center [623, 247] width 179 height 49
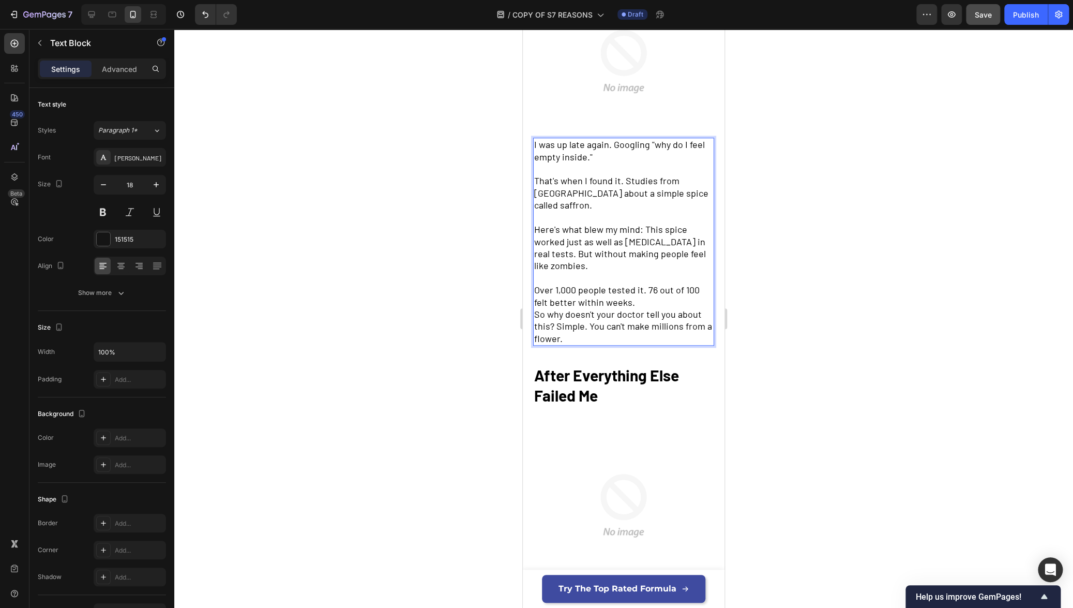
click at [645, 297] on p "Over 1,000 people tested it. 76 out of 100 felt better within weeks." at bounding box center [623, 296] width 179 height 24
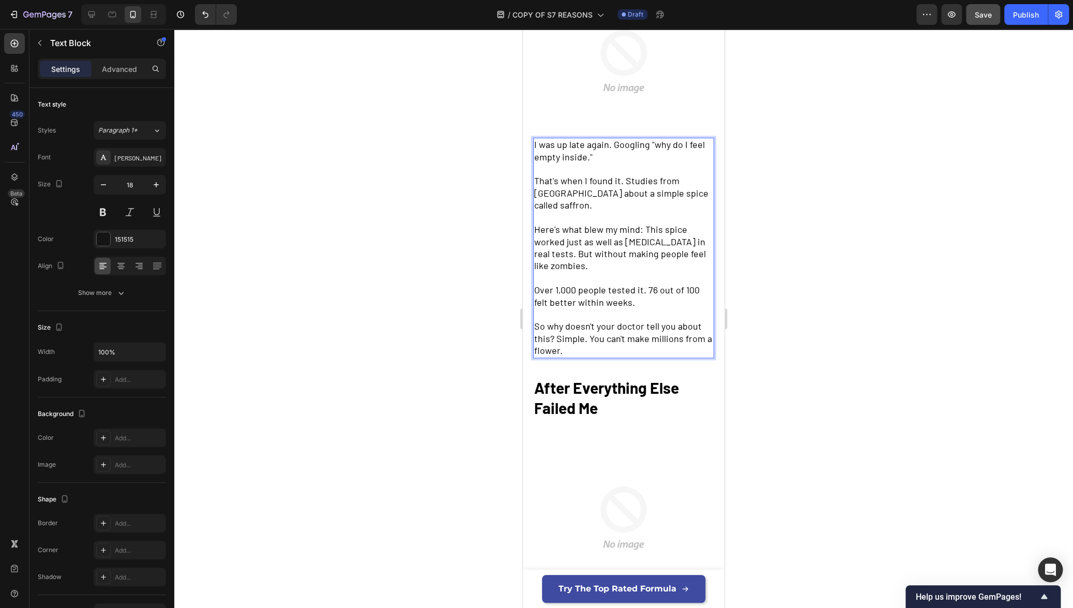
click at [799, 305] on div at bounding box center [623, 318] width 899 height 579
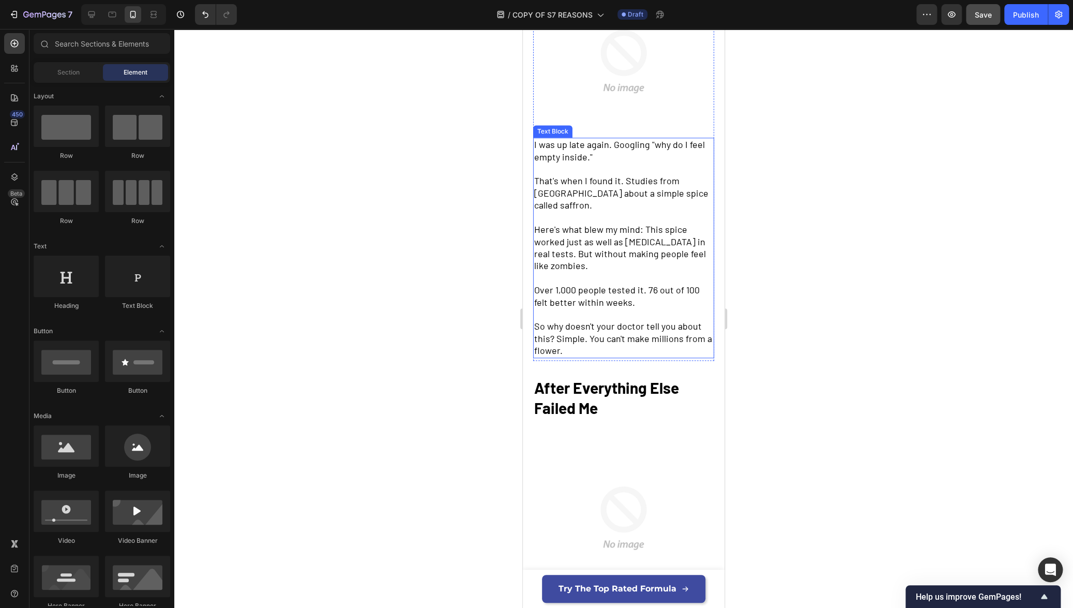
click at [556, 332] on span "So why doesn't your doctor tell you about this? Simple. You can't make millions…" at bounding box center [623, 338] width 178 height 36
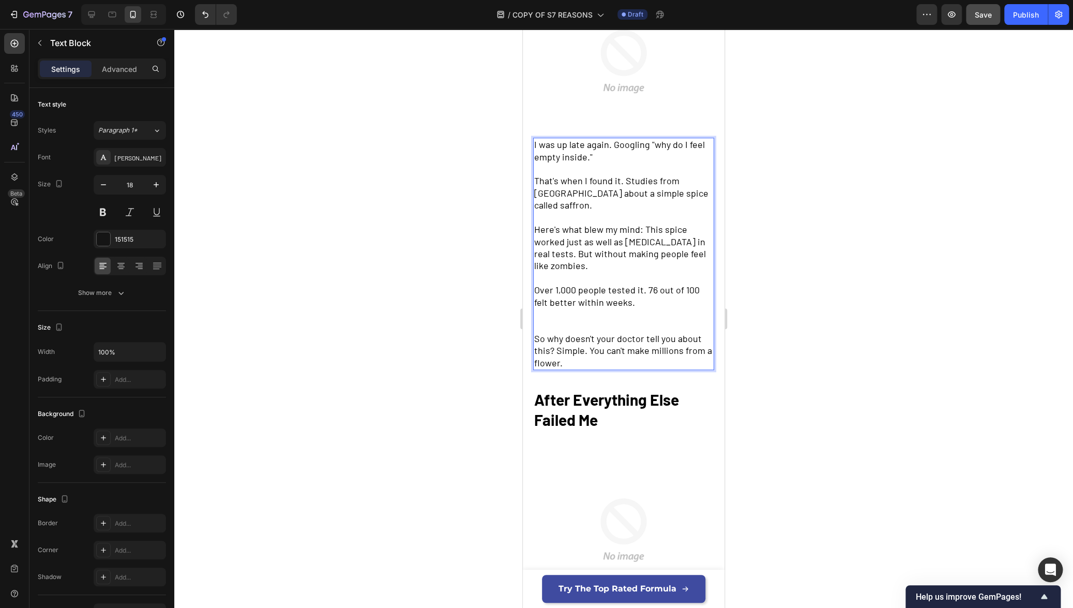
click at [557, 344] on span "So why doesn't your doctor tell you about this? Simple. You can't make millions…" at bounding box center [623, 350] width 178 height 36
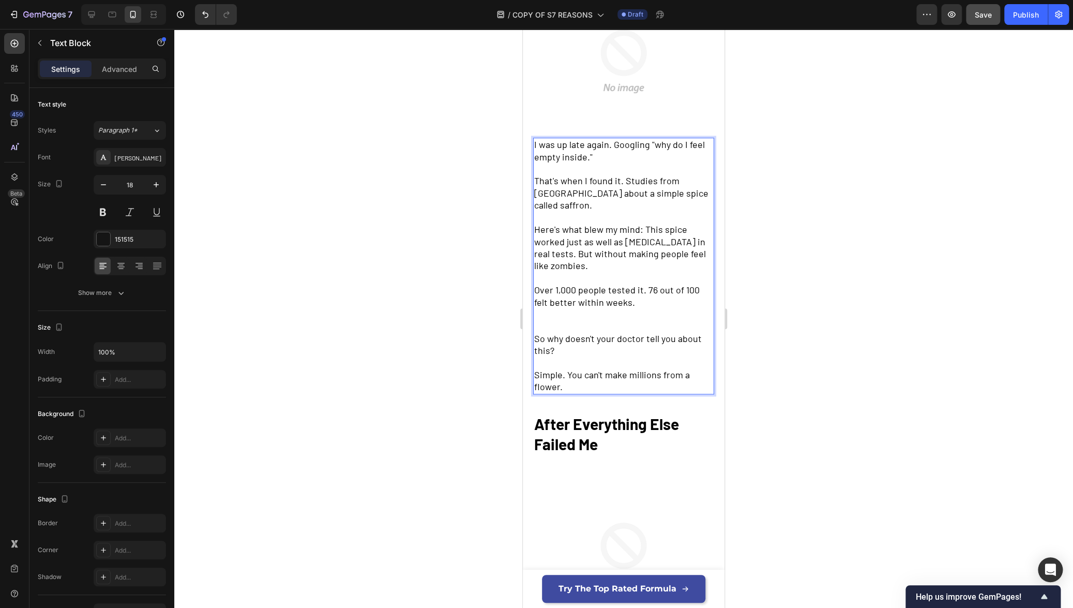
click at [564, 311] on p "Rich Text Editor. Editing area: main" at bounding box center [623, 320] width 179 height 24
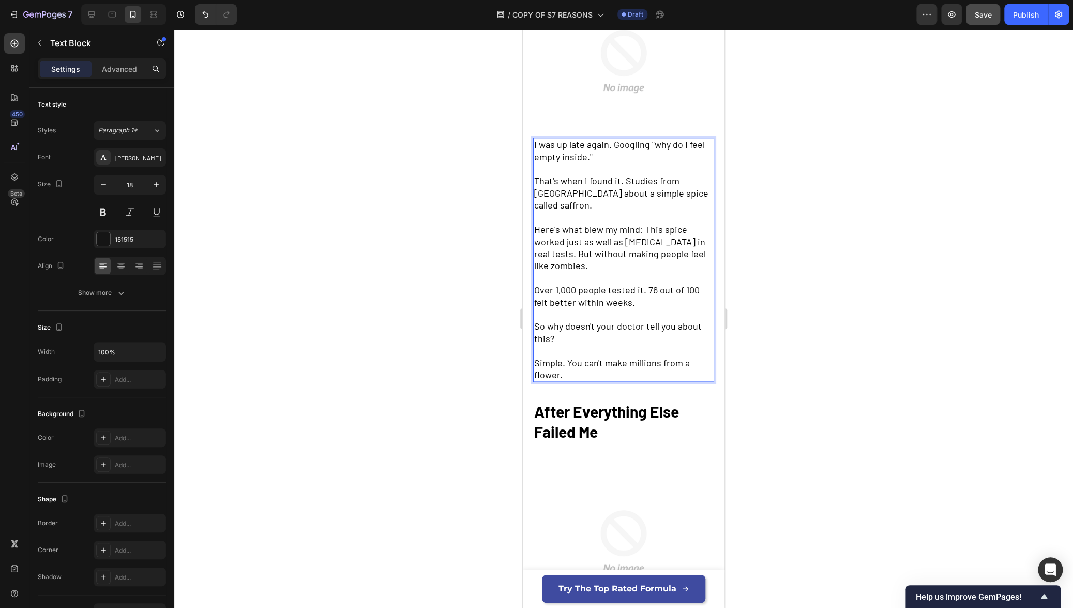
click at [536, 247] on span "Here's what blew my mind: This spice worked just as well as [MEDICAL_DATA] in r…" at bounding box center [620, 247] width 172 height 48
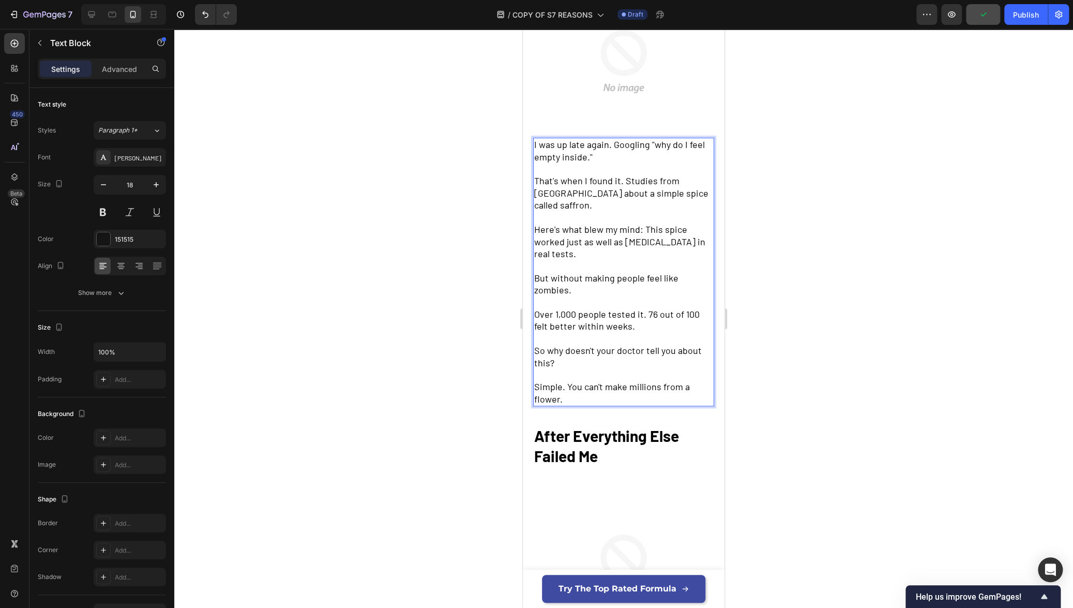
click at [455, 332] on div at bounding box center [623, 318] width 899 height 579
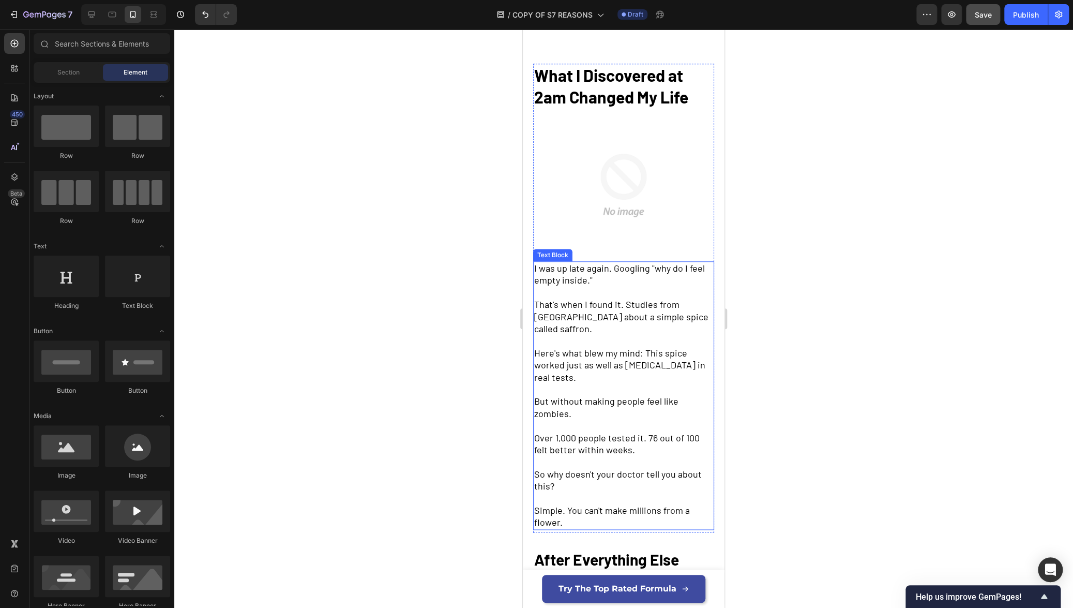
scroll to position [481, 0]
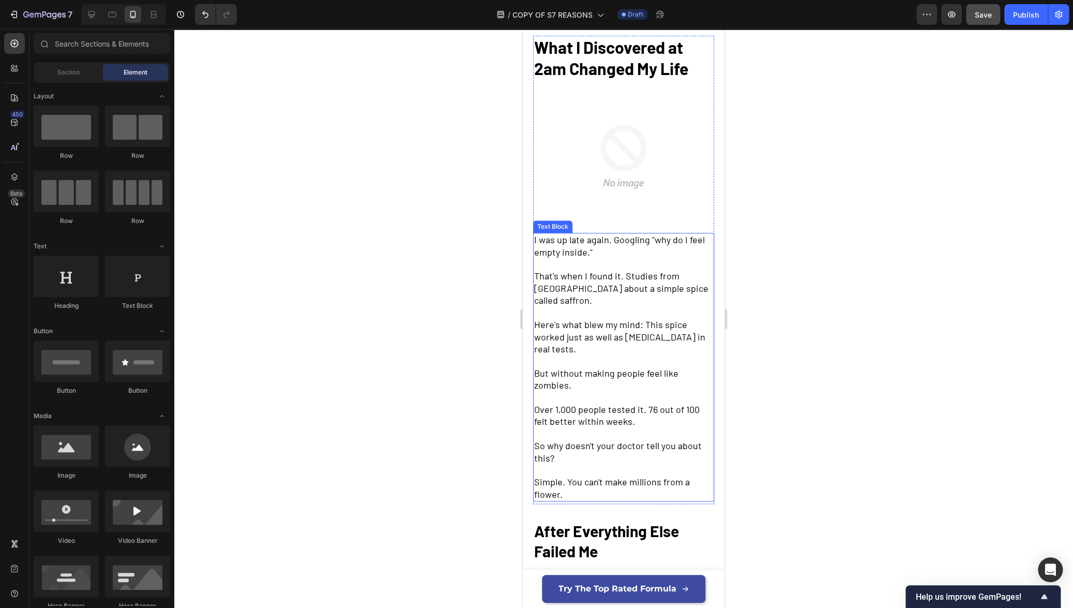
click at [572, 355] on p "Rich Text Editor. Editing area: main" at bounding box center [623, 361] width 179 height 12
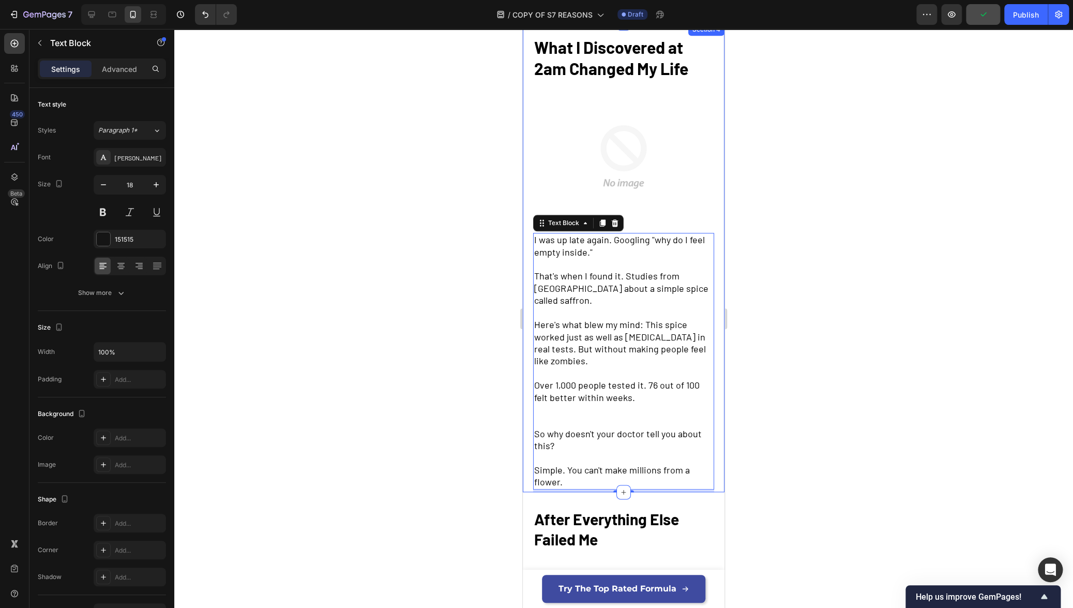
click at [456, 391] on div at bounding box center [623, 318] width 899 height 579
click at [593, 428] on span "So why doesn't your doctor tell you about this?" at bounding box center [618, 439] width 168 height 23
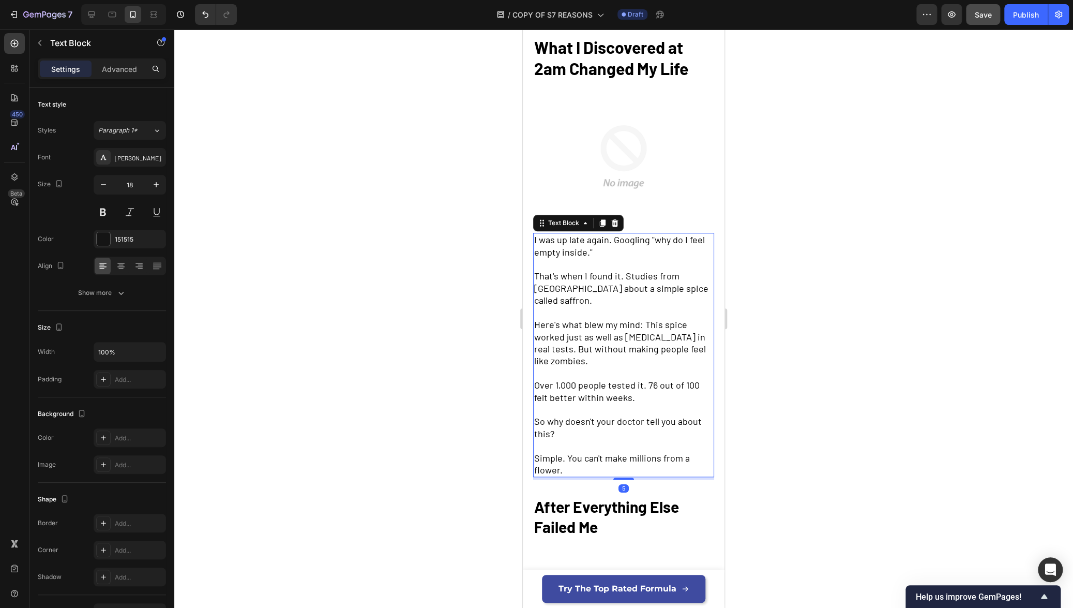
click at [843, 414] on div at bounding box center [623, 318] width 899 height 579
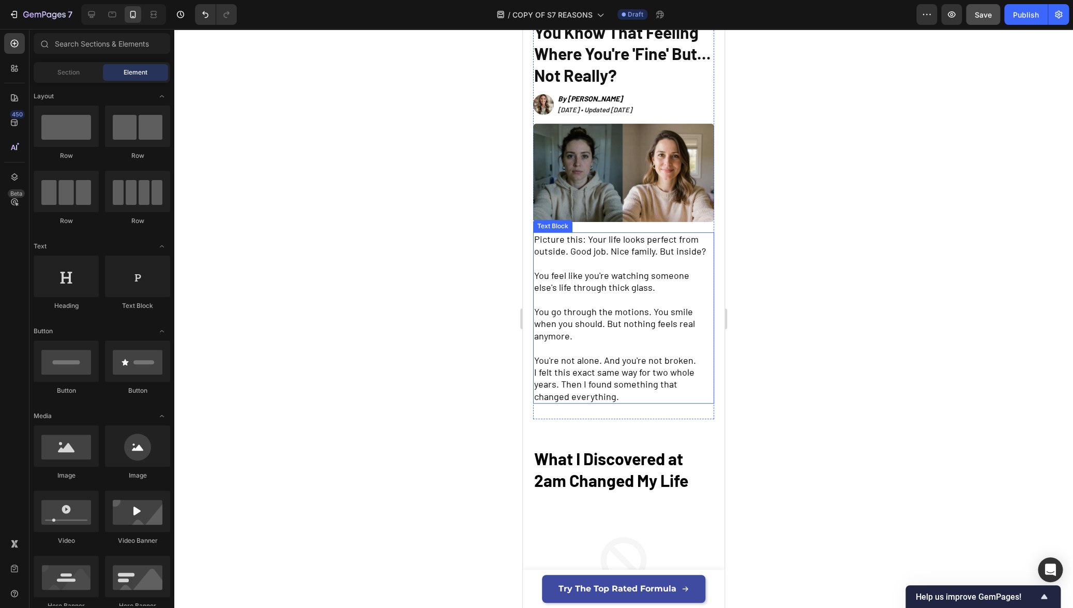
scroll to position [140, 0]
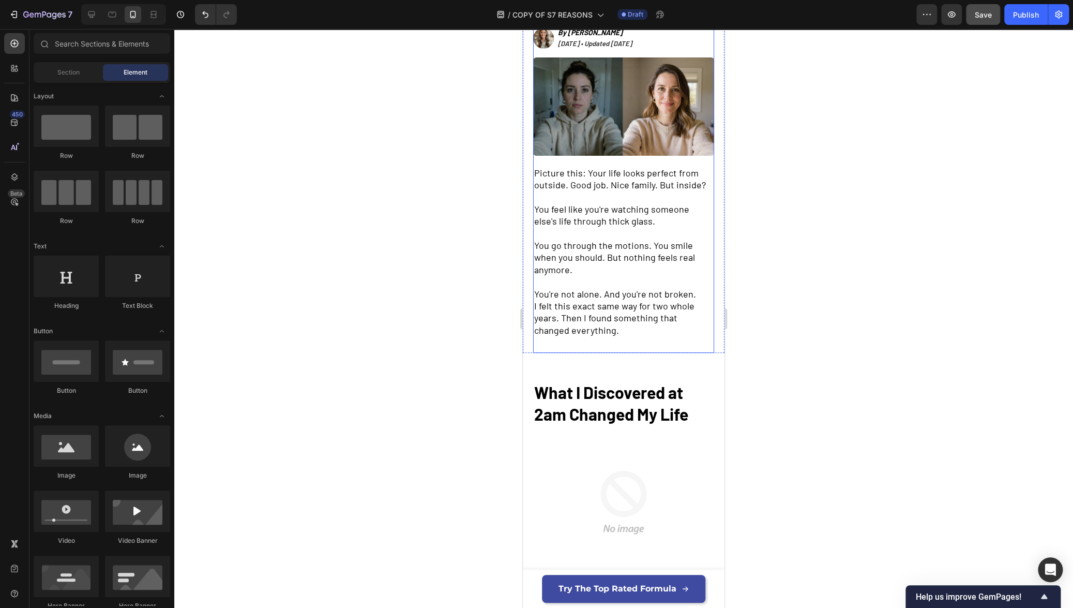
click at [638, 341] on div "MENTAL WELLNESS • 2 MIN READ Text Block You Know That Feeling Where You're 'Fin…" at bounding box center [623, 145] width 181 height 405
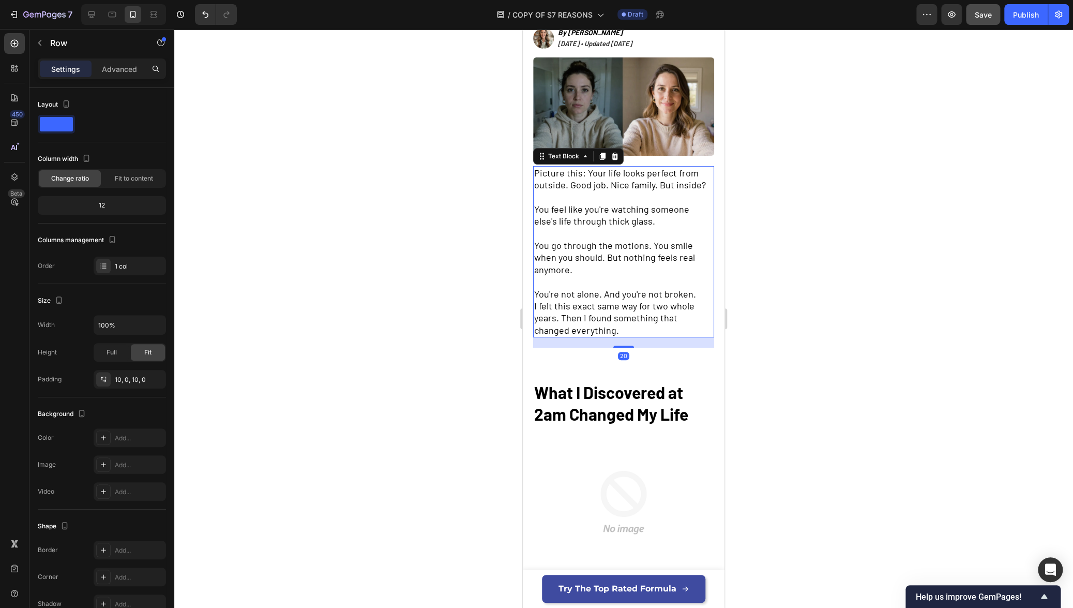
click at [628, 326] on p "I felt this exact same way for two whole years. Then I found something that cha…" at bounding box center [623, 318] width 179 height 36
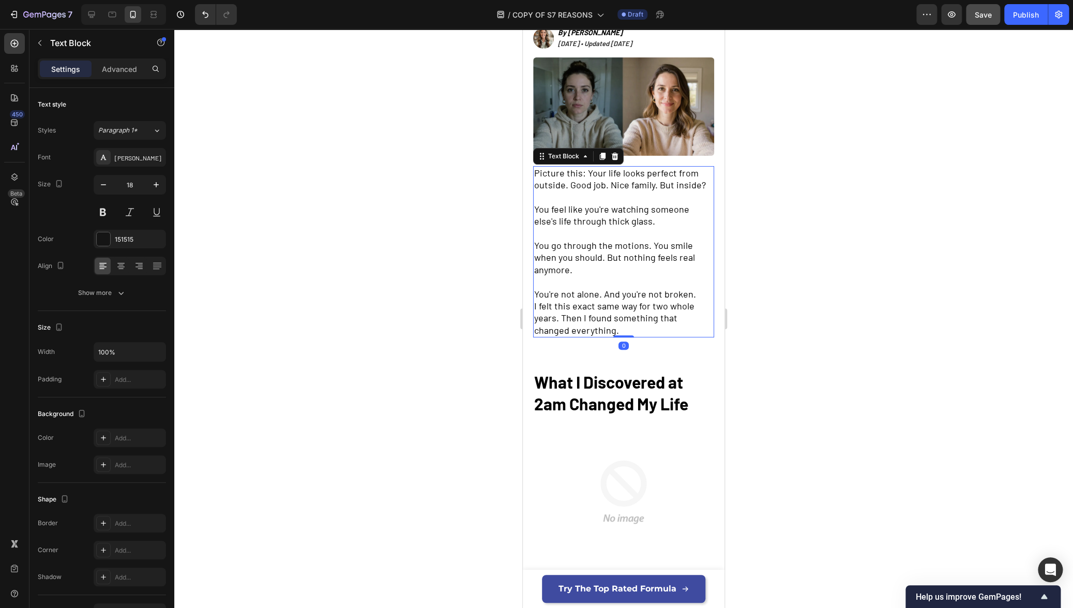
drag, startPoint x: 624, startPoint y: 341, endPoint x: 632, endPoint y: 330, distance: 13.6
click at [626, 335] on div at bounding box center [623, 336] width 21 height 2
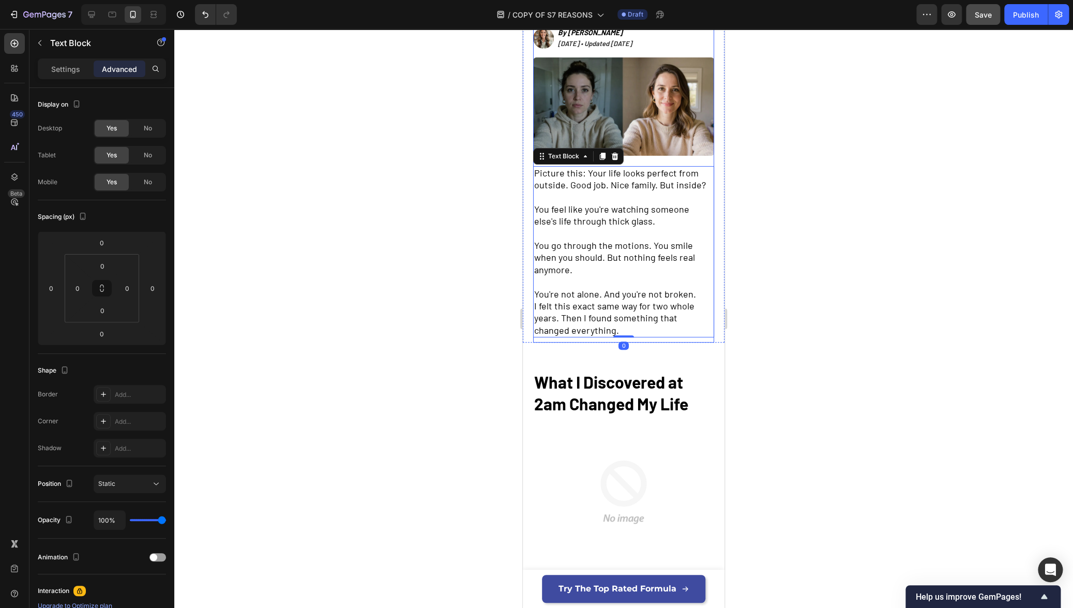
click at [832, 338] on div at bounding box center [623, 318] width 899 height 579
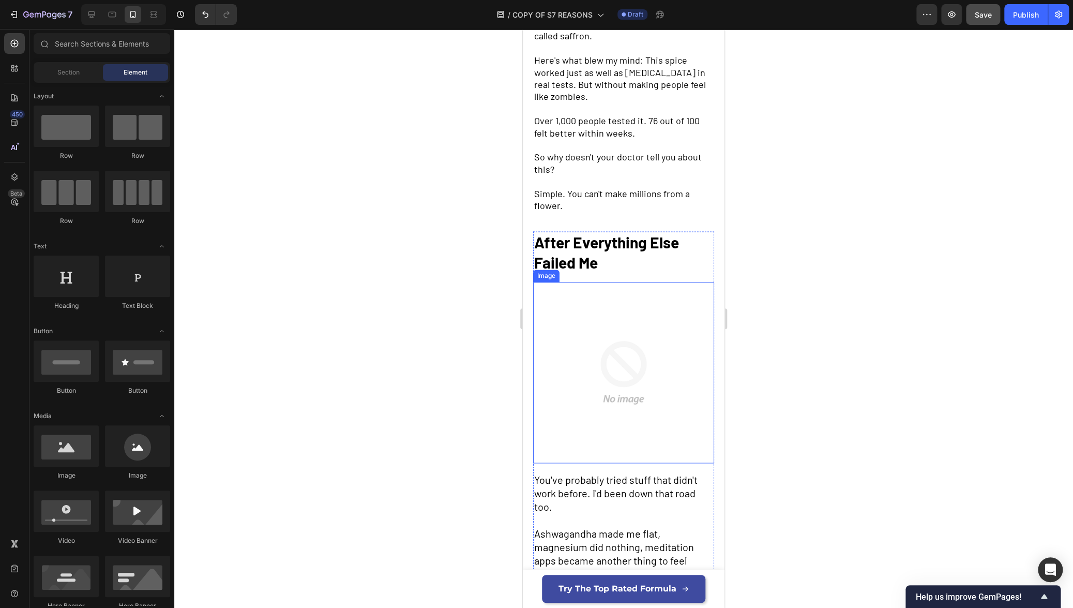
scroll to position [772, 0]
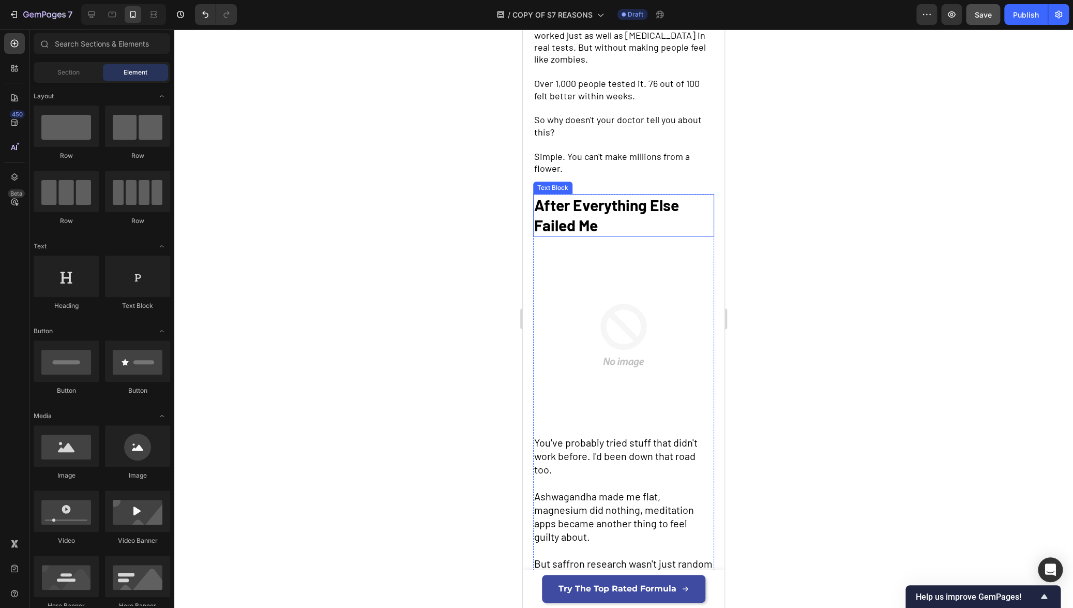
click at [578, 217] on span "After Everything Else Failed Me" at bounding box center [606, 214] width 145 height 39
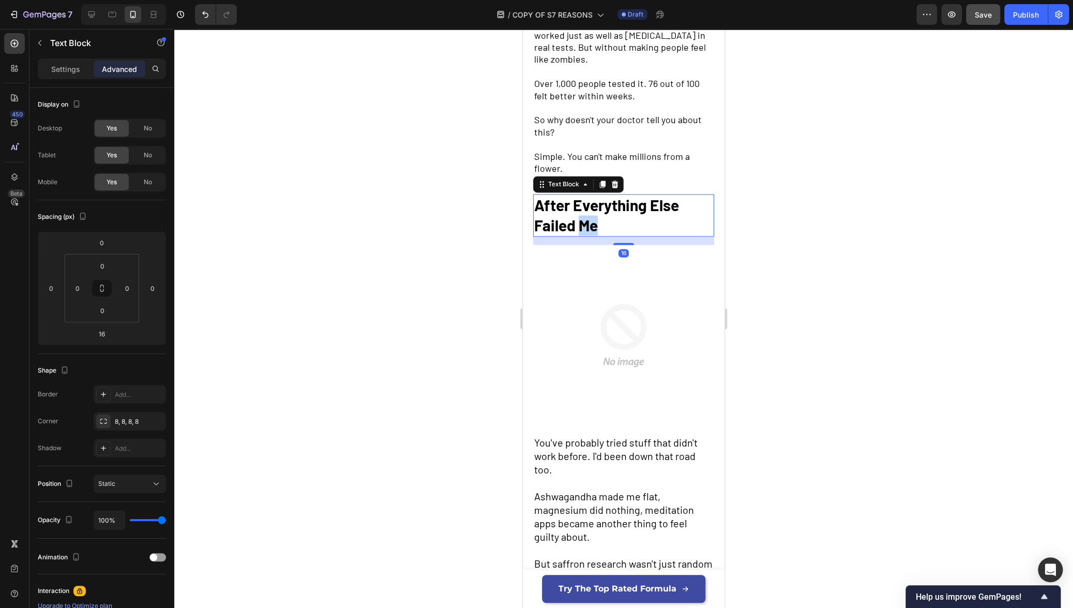
click at [578, 217] on span "After Everything Else Failed Me" at bounding box center [606, 214] width 145 height 39
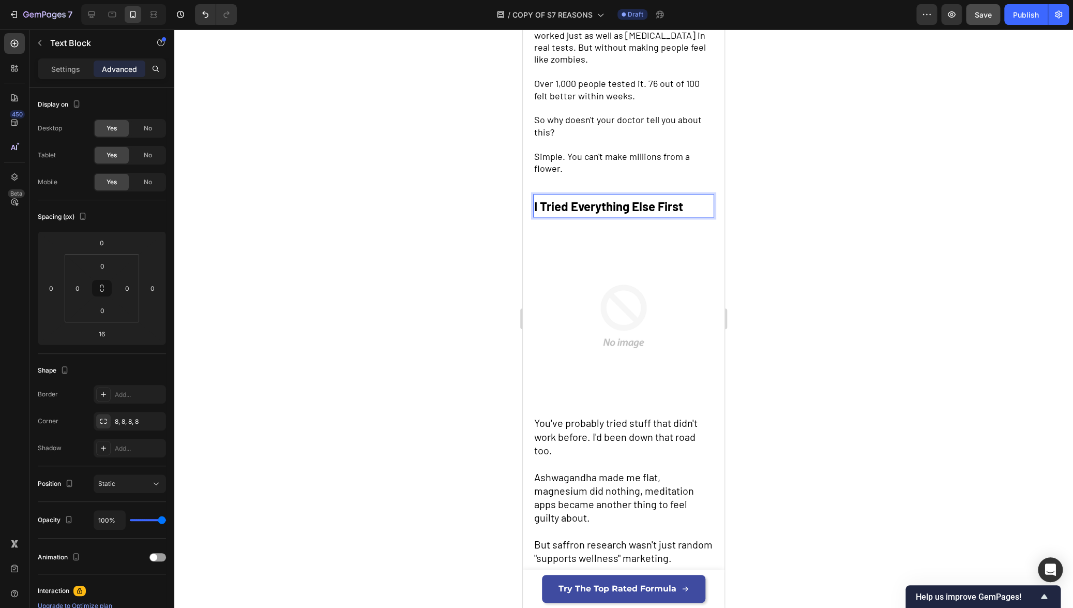
click at [646, 200] on strong "I Tried Everything Else First" at bounding box center [608, 206] width 149 height 15
click at [646, 199] on strong "I Tried Everything Else First" at bounding box center [608, 206] width 149 height 15
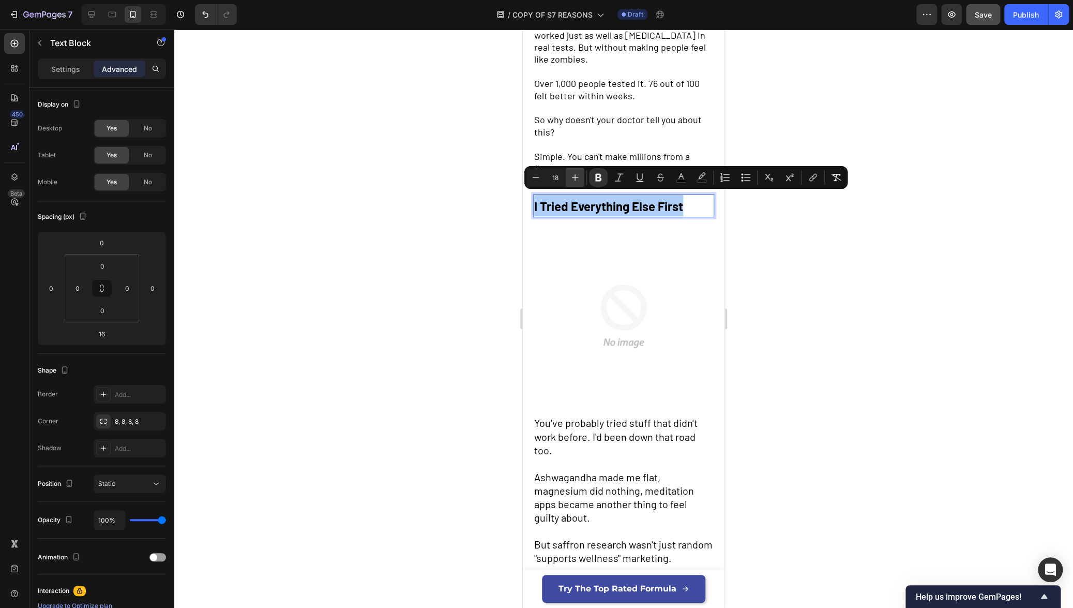
click at [572, 177] on icon "Editor contextual toolbar" at bounding box center [575, 177] width 10 height 10
click at [572, 177] on icon "Editor contextual toolbar" at bounding box center [575, 177] width 7 height 7
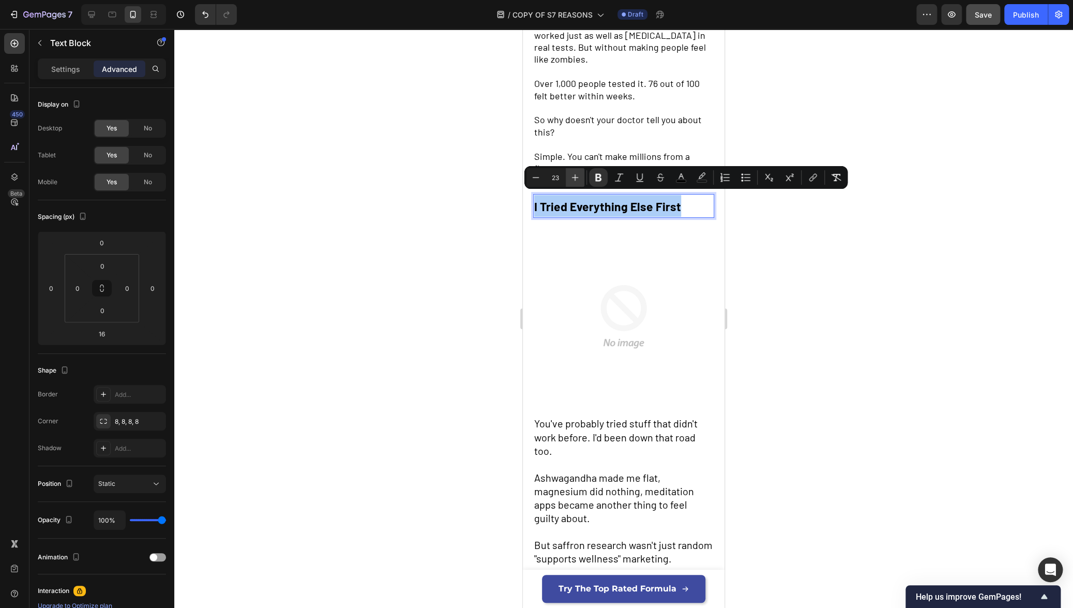
click at [572, 177] on icon "Editor contextual toolbar" at bounding box center [575, 177] width 7 height 7
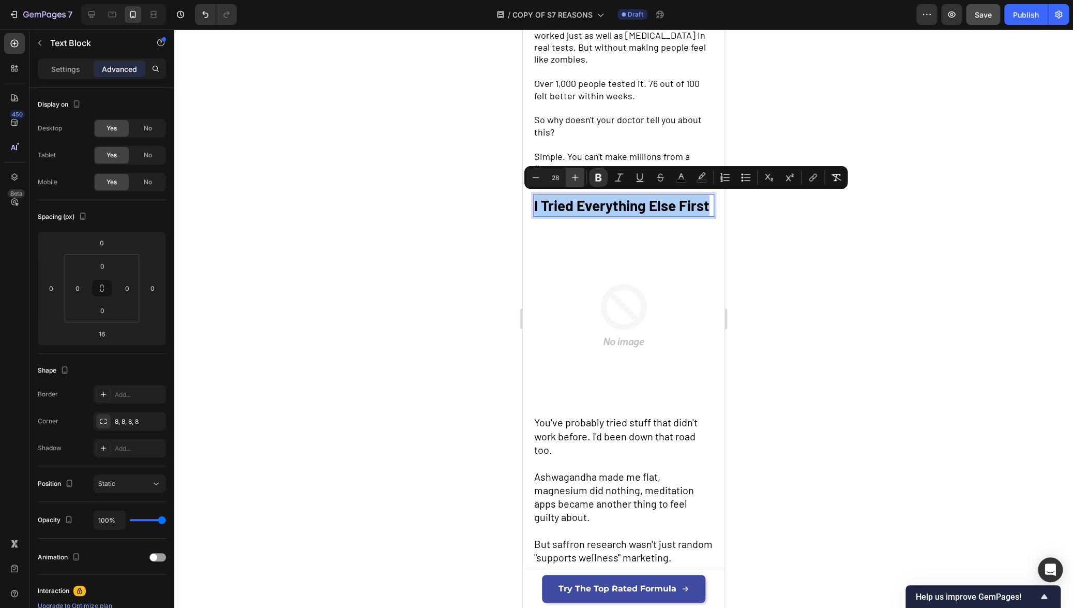
click at [572, 177] on icon "Editor contextual toolbar" at bounding box center [575, 177] width 7 height 7
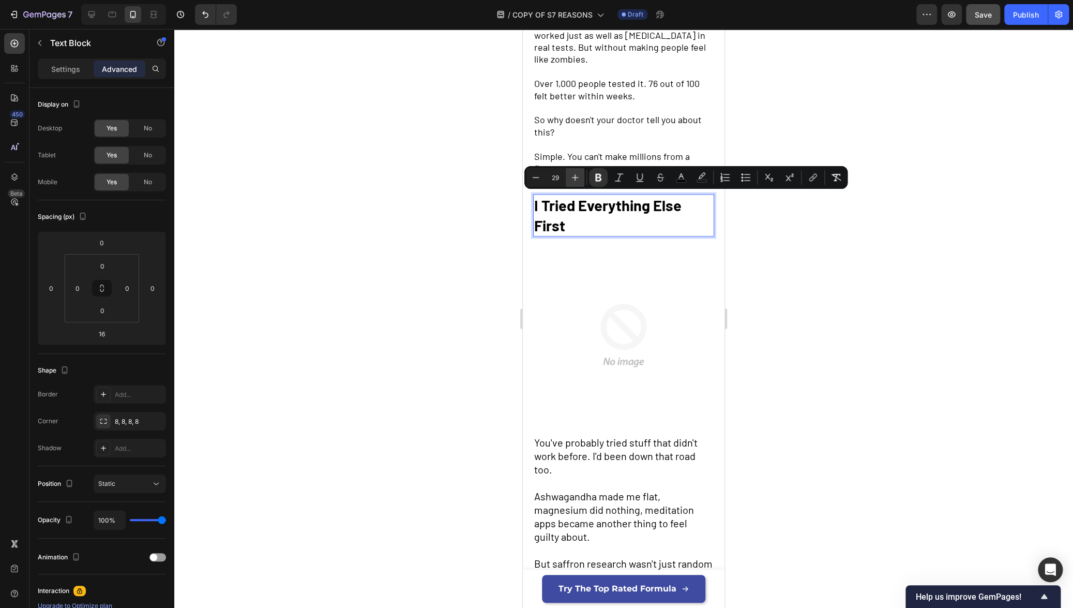
click at [572, 177] on icon "Editor contextual toolbar" at bounding box center [575, 177] width 7 height 7
type input "32"
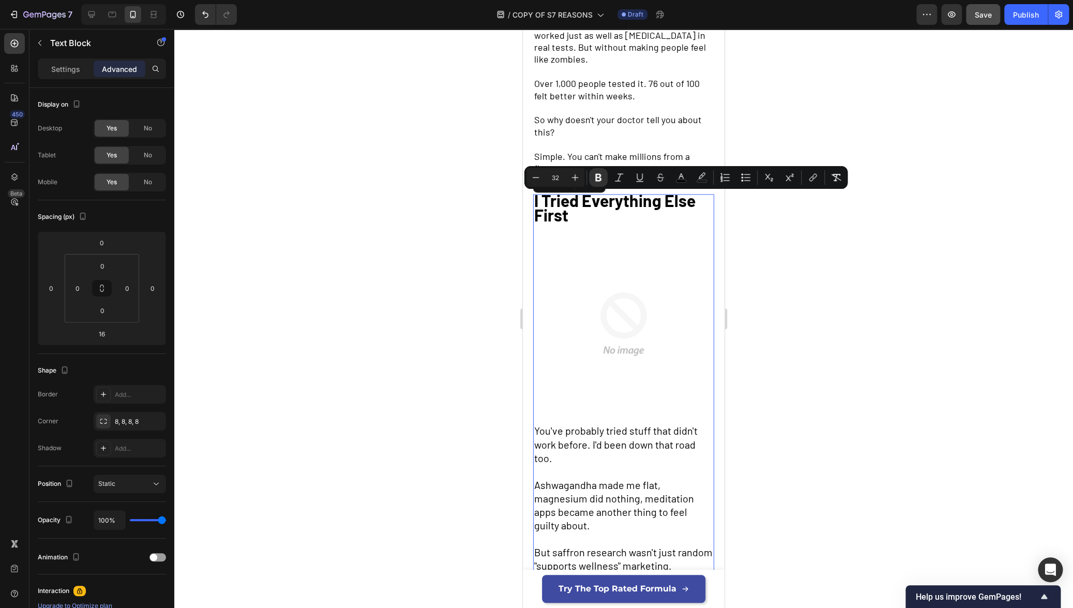
click at [582, 223] on div "I Tried Everything Else First Text Block Image You've probably tried stuff that…" at bounding box center [623, 501] width 181 height 615
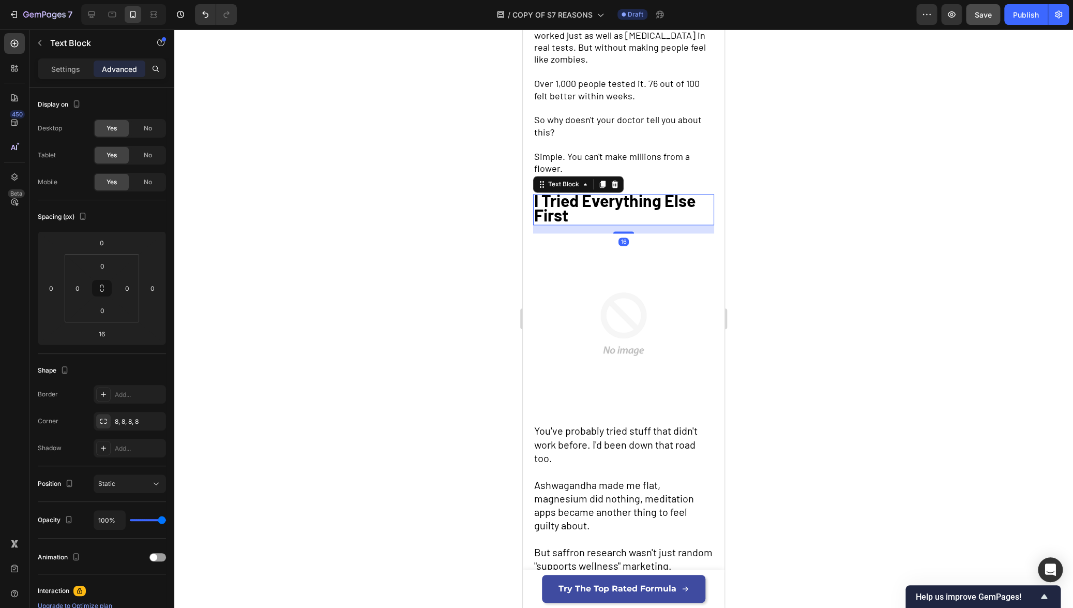
click at [589, 206] on p "I Tried Everything Else First" at bounding box center [623, 209] width 179 height 29
click at [65, 75] on div "Settings" at bounding box center [66, 68] width 52 height 17
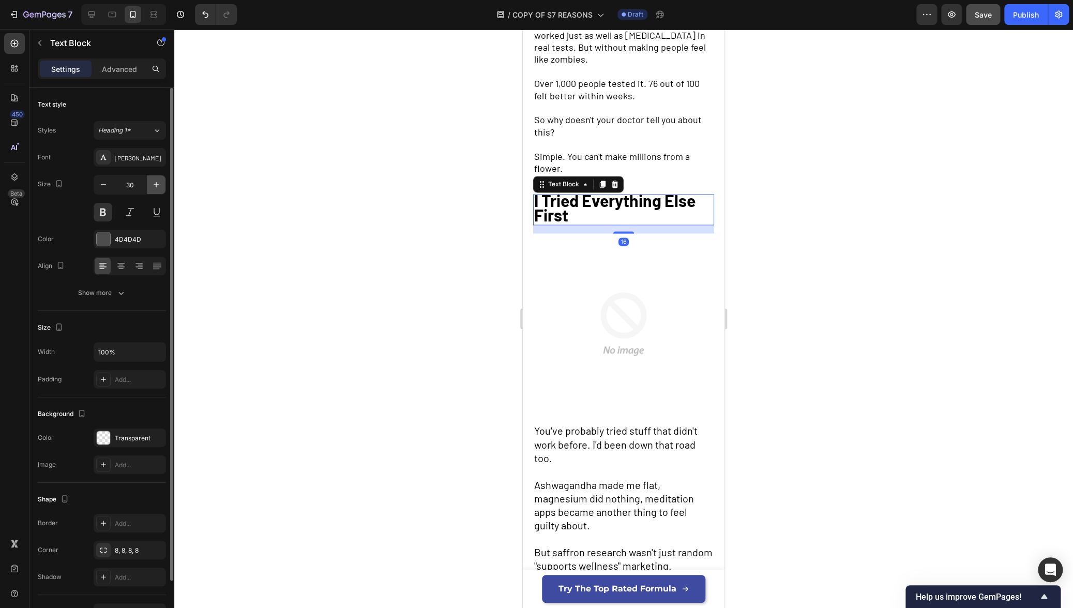
click at [160, 186] on icon "button" at bounding box center [156, 184] width 10 height 10
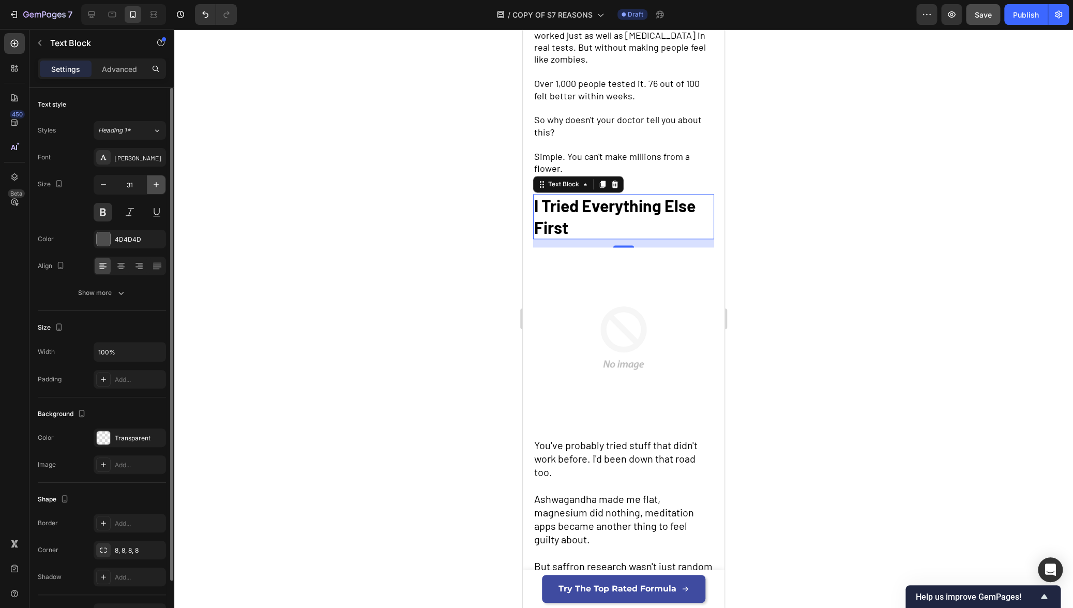
type input "32"
click at [406, 251] on div at bounding box center [623, 318] width 899 height 579
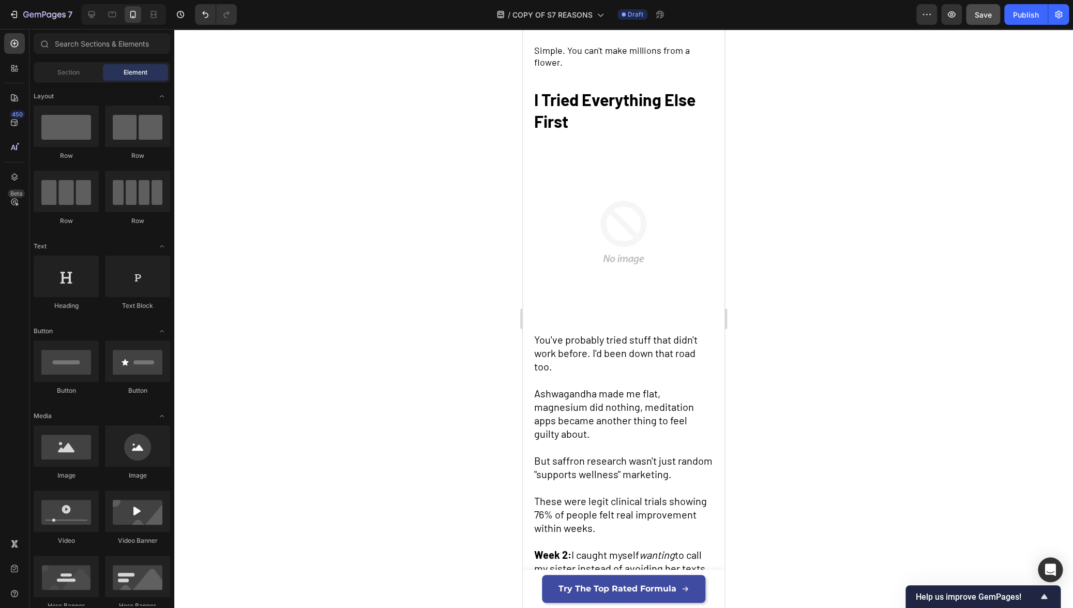
scroll to position [884, 0]
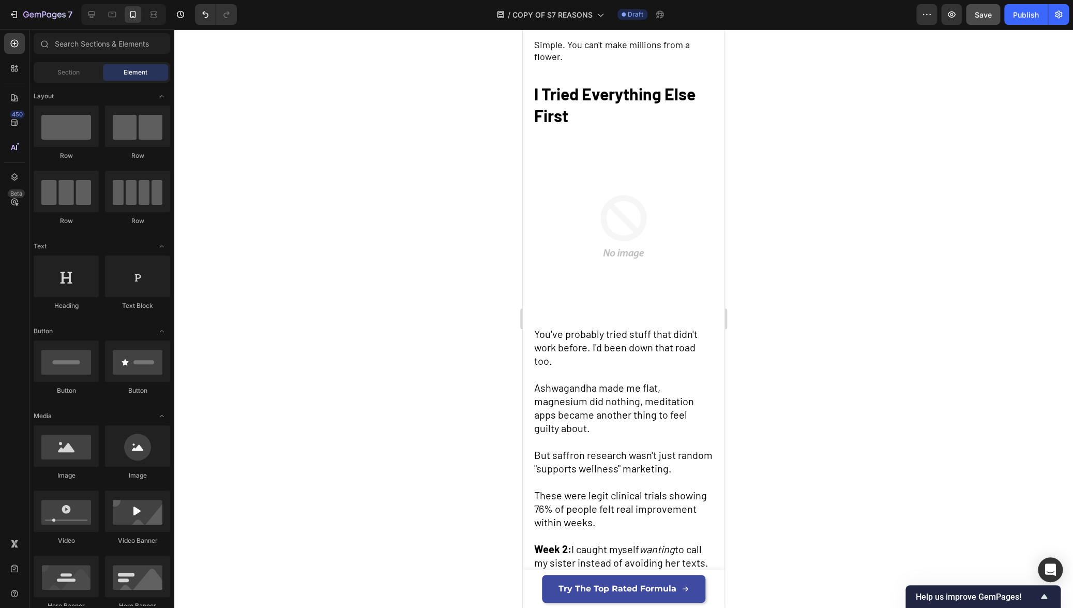
click at [624, 381] on span "Ashwagandha made me flat, magnesium did nothing, meditation apps became another…" at bounding box center [614, 407] width 160 height 53
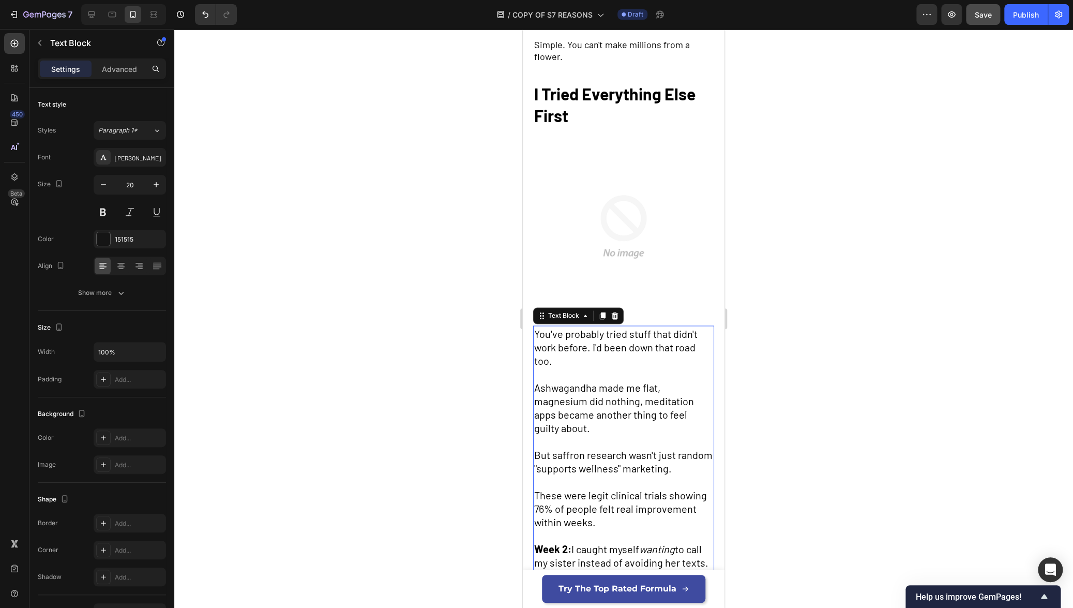
click at [624, 381] on span "Ashwagandha made me flat, magnesium did nothing, meditation apps became another…" at bounding box center [614, 407] width 160 height 53
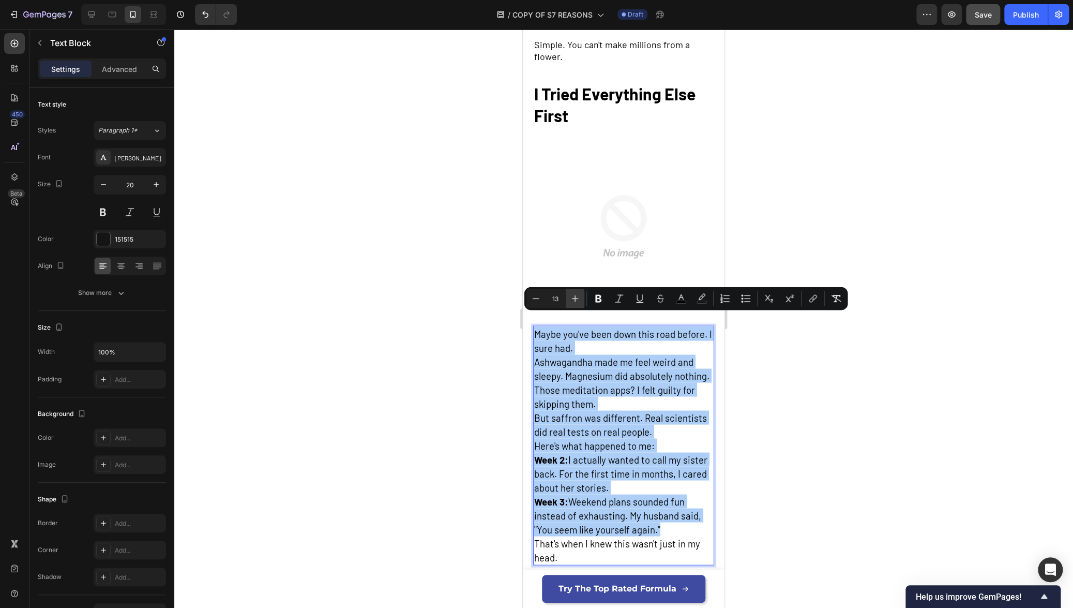
click at [574, 298] on icon "Editor contextual toolbar" at bounding box center [575, 298] width 10 height 10
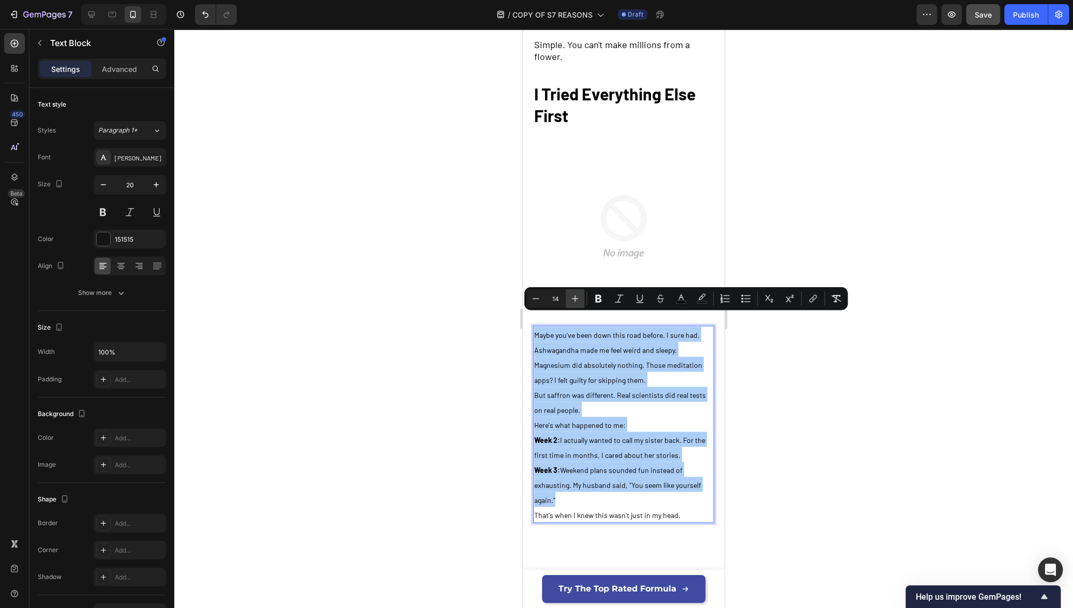
click at [574, 298] on icon "Editor contextual toolbar" at bounding box center [575, 298] width 10 height 10
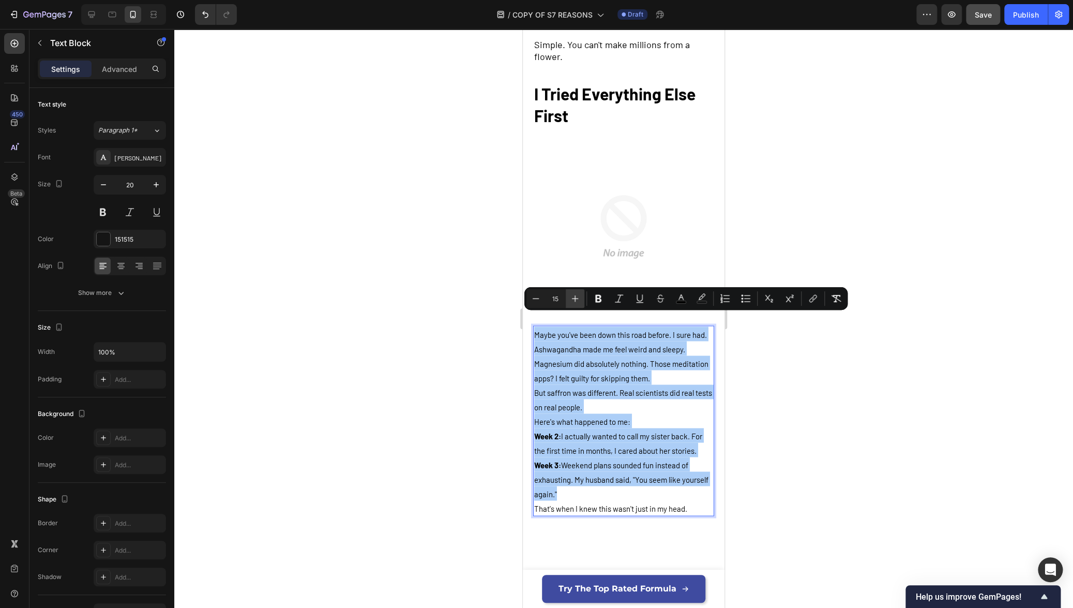
click at [574, 297] on icon "Editor contextual toolbar" at bounding box center [575, 298] width 10 height 10
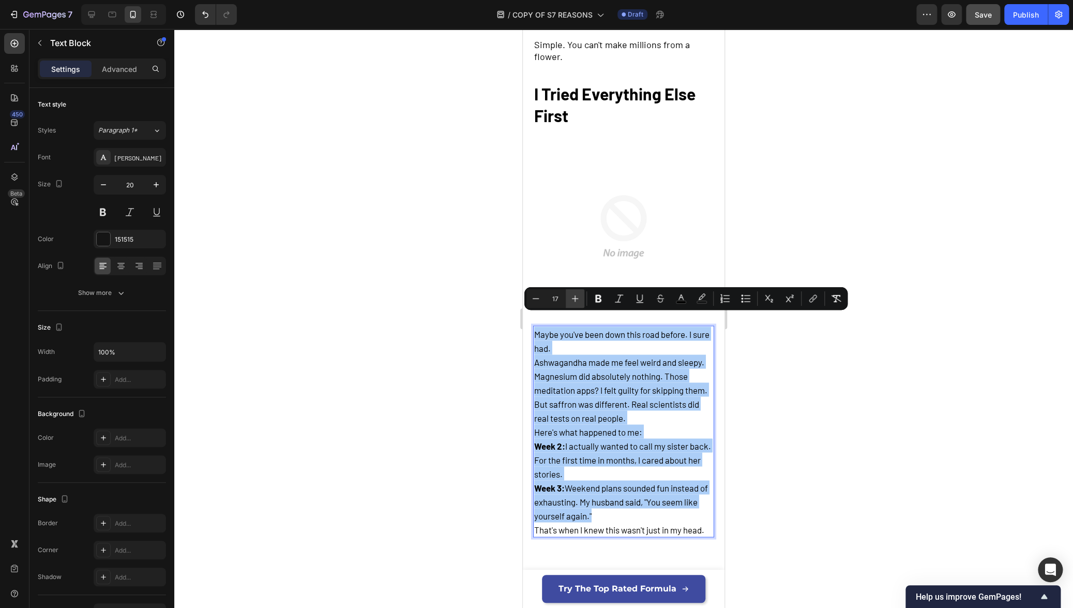
click at [574, 297] on icon "Editor contextual toolbar" at bounding box center [575, 298] width 10 height 10
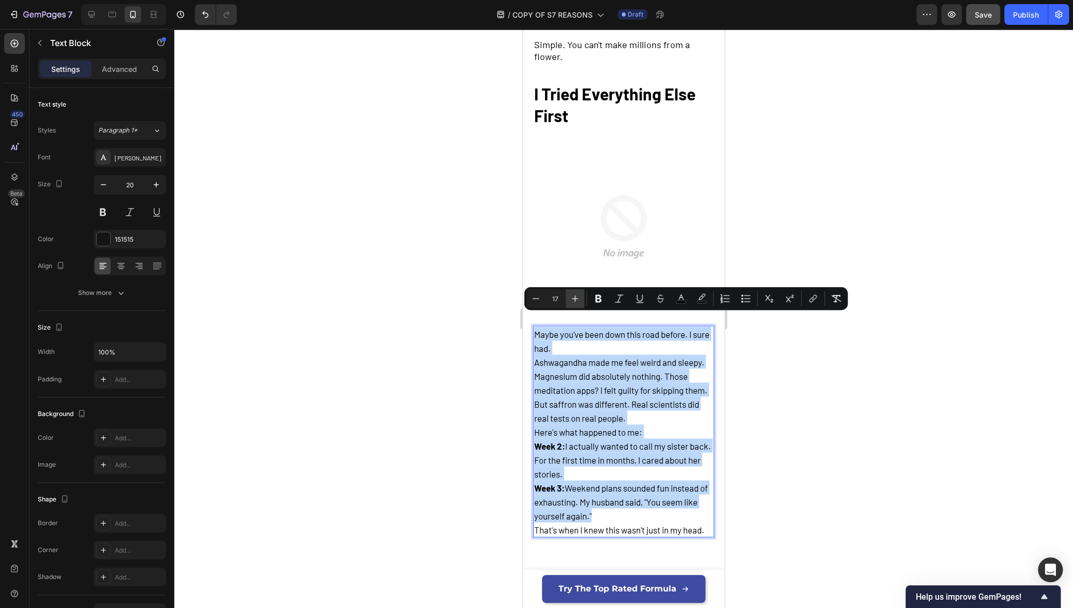
type input "18"
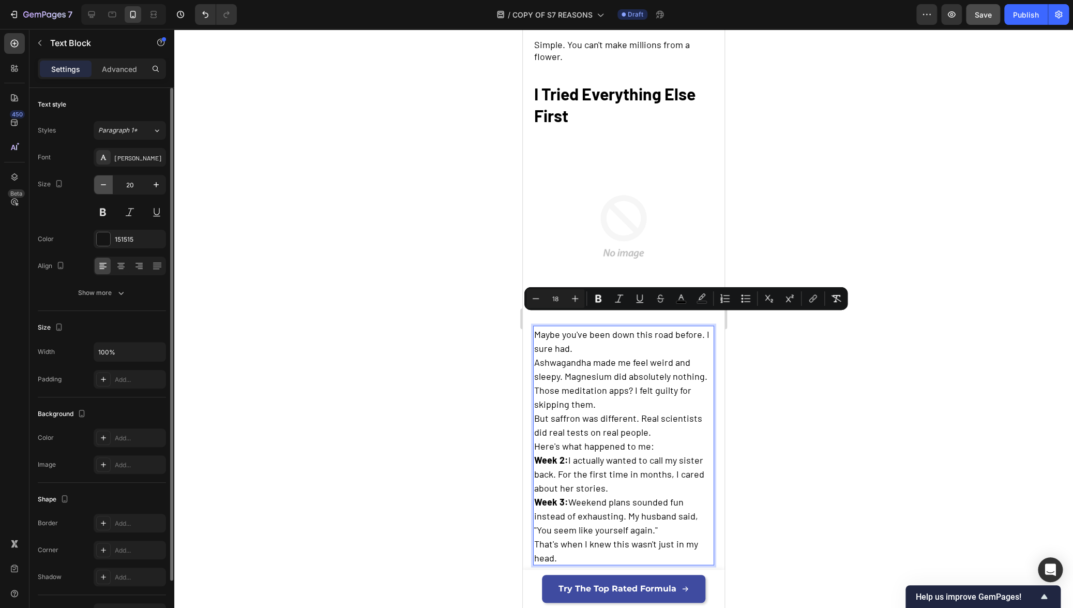
click at [107, 186] on icon "button" at bounding box center [103, 184] width 10 height 10
type input "18"
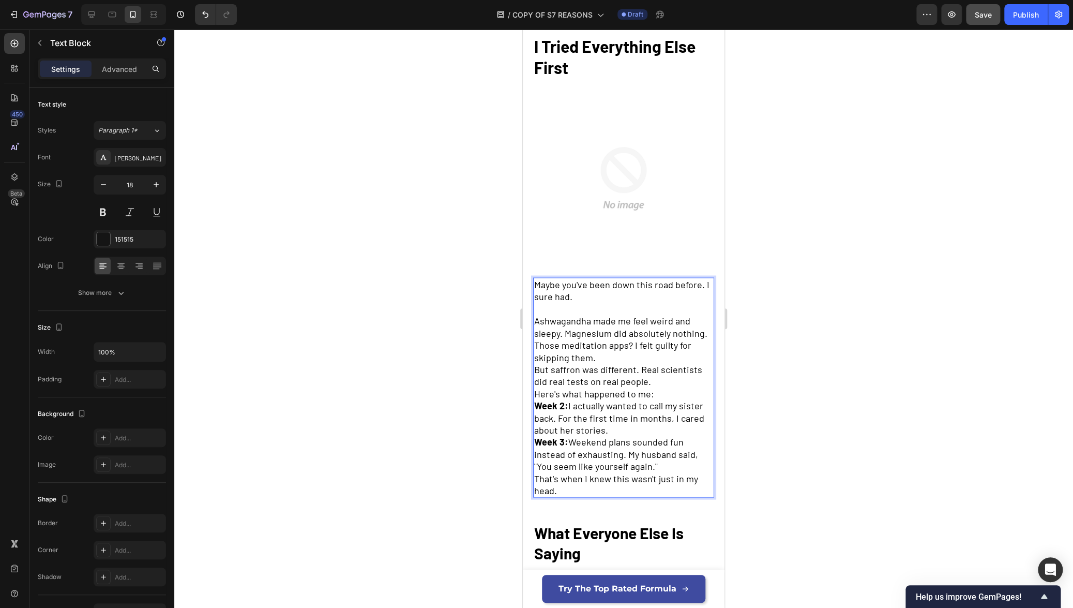
scroll to position [935, 0]
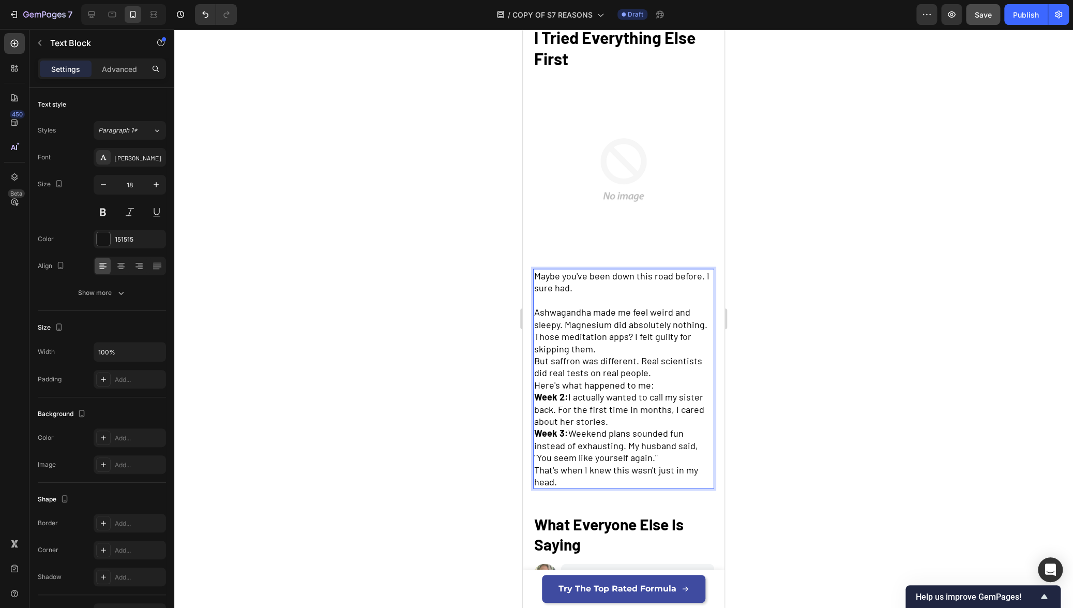
click at [596, 340] on p "Ashwagandha made me feel weird and sleepy. Magnesium did absolutely nothing. Th…" at bounding box center [623, 330] width 179 height 49
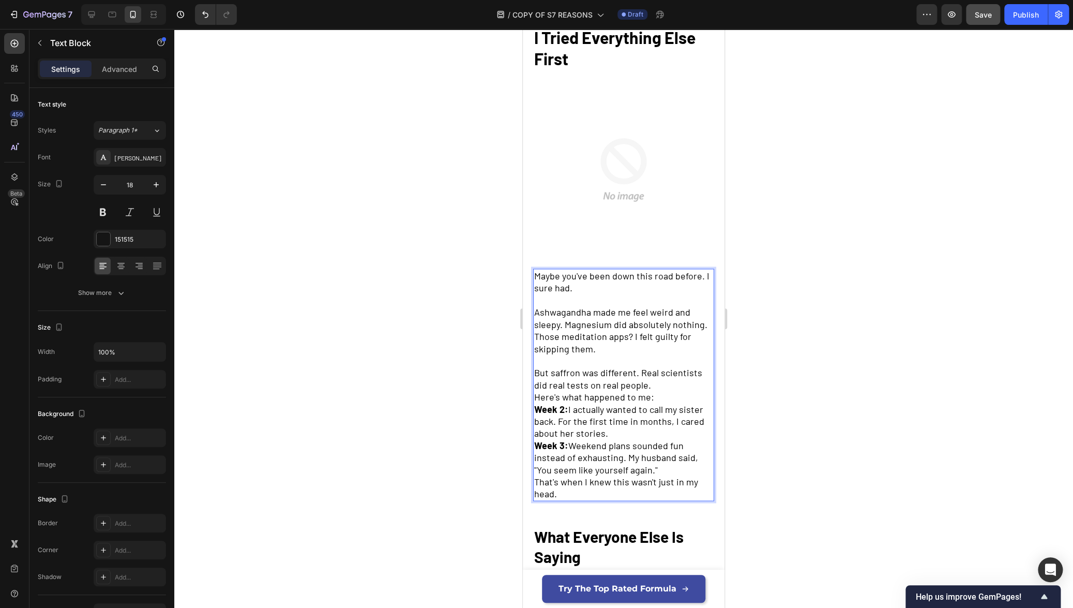
click at [660, 378] on p "But saffron was different. Real scientists did real tests on real people." at bounding box center [623, 378] width 179 height 24
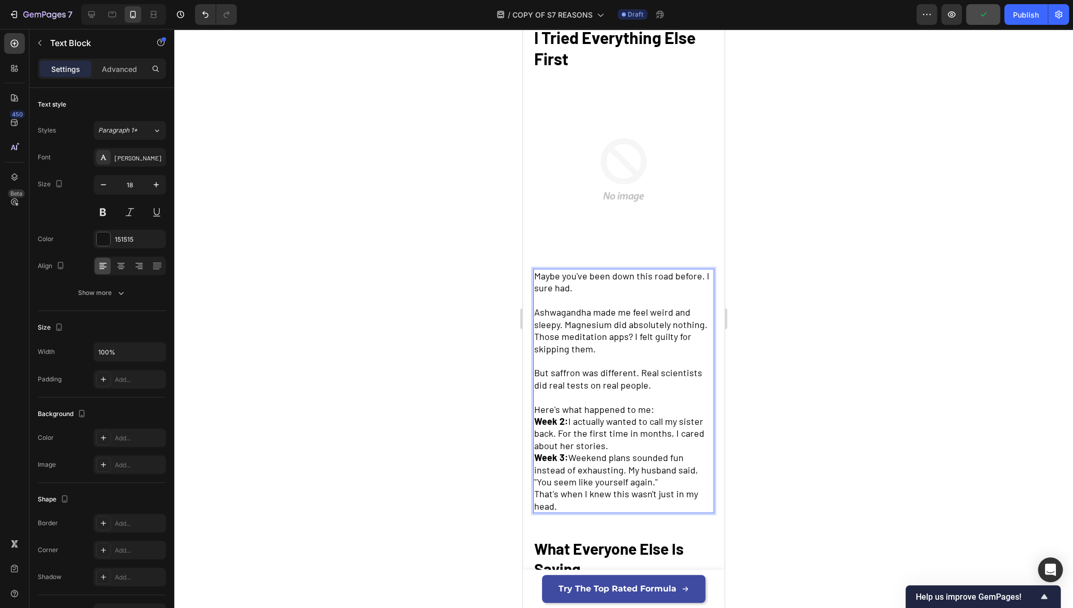
click at [662, 403] on p "Here's what happened to me:" at bounding box center [623, 409] width 179 height 12
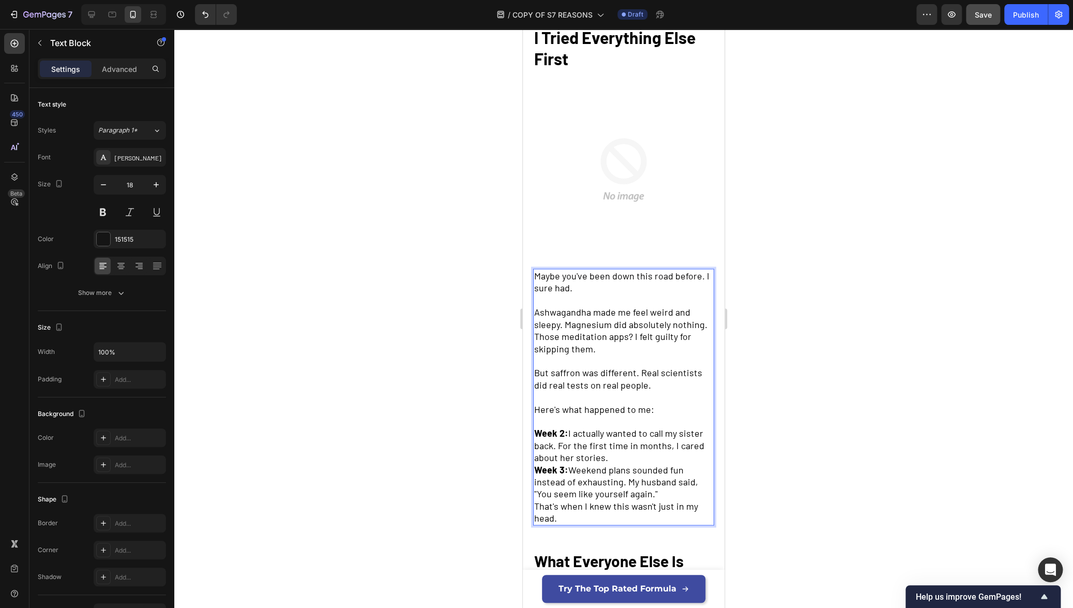
click at [639, 448] on p "Week 2: I actually wanted to call my sister back. For the first time in months,…" at bounding box center [623, 445] width 179 height 36
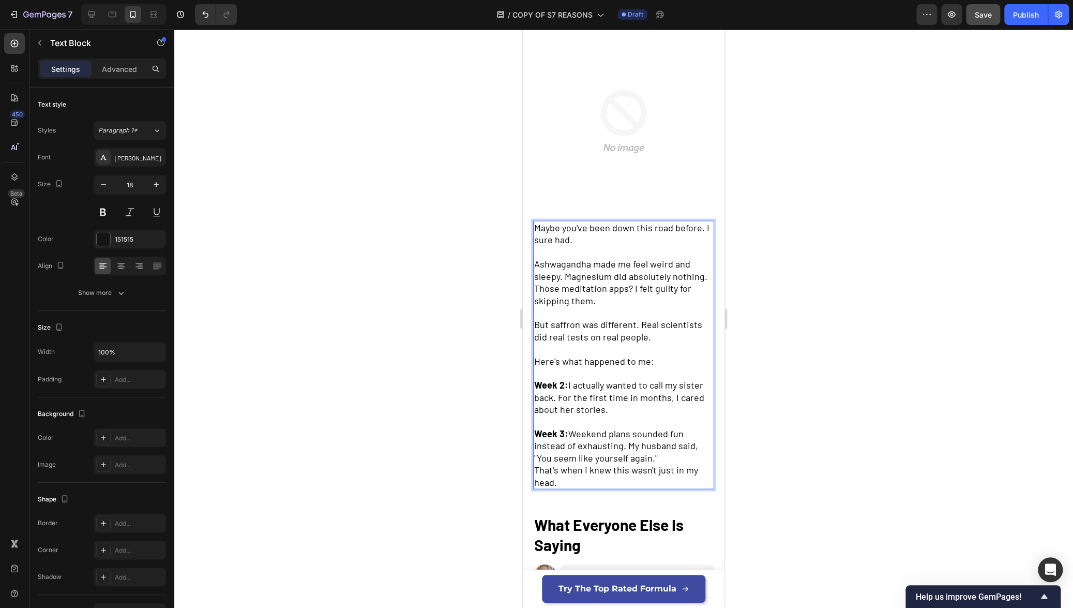
scroll to position [1031, 0]
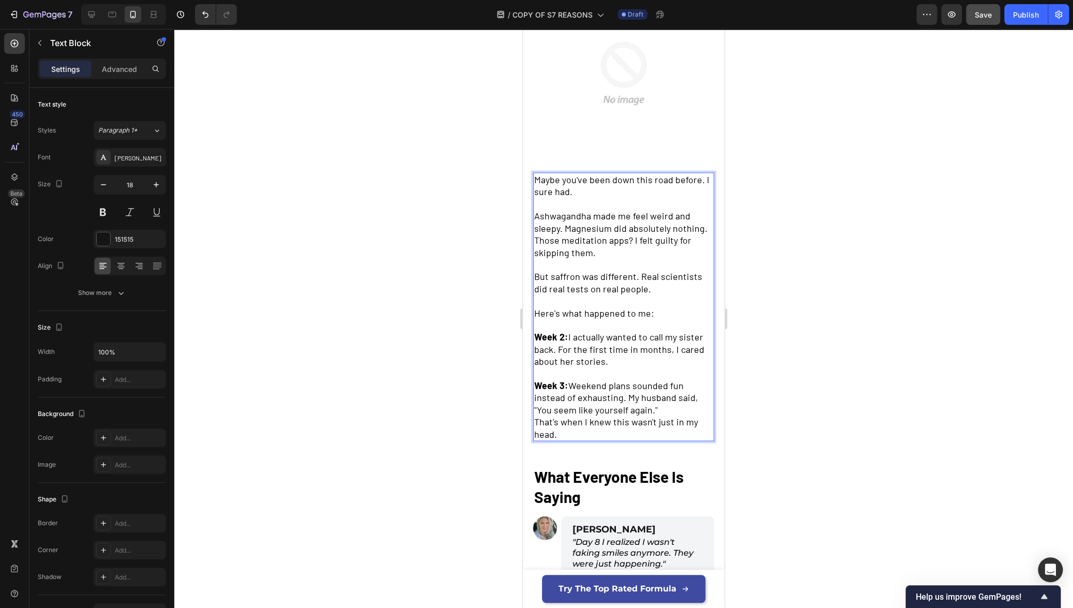
click at [663, 401] on p "Week 3: Weekend plans sounded fun instead of exhausting. My husband said, "You …" at bounding box center [623, 397] width 179 height 36
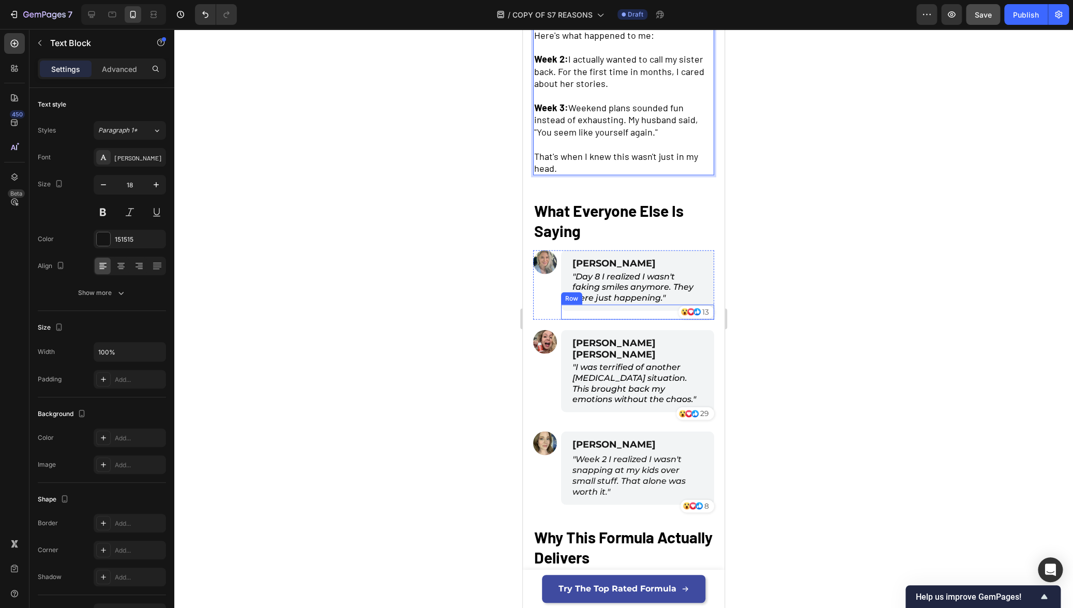
scroll to position [1321, 0]
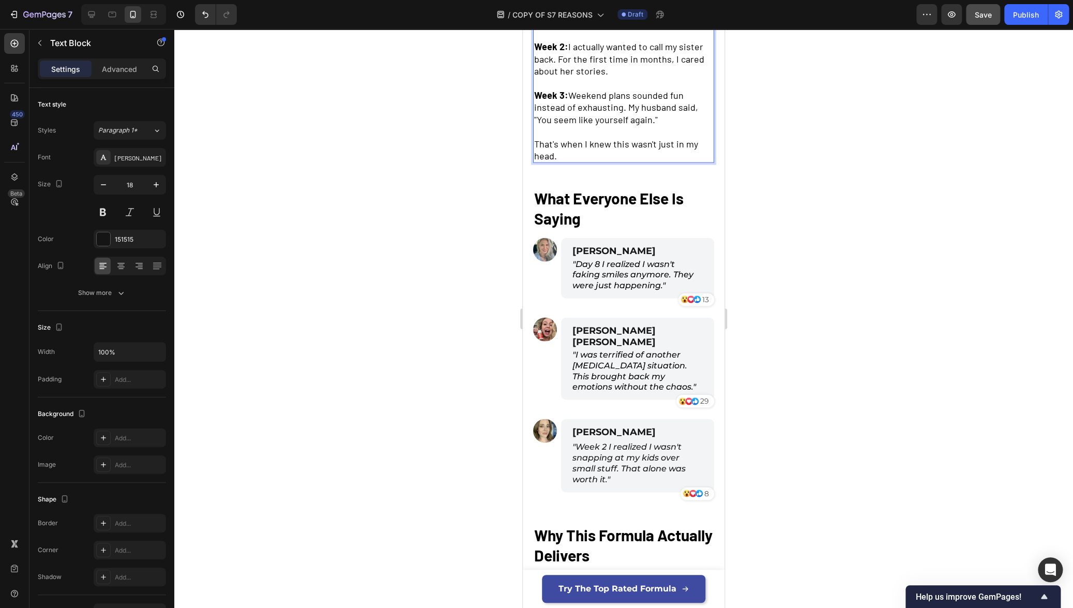
click at [615, 350] on icon ""I was terrified of another [MEDICAL_DATA] situation. This brought back my emot…" at bounding box center [634, 371] width 124 height 42
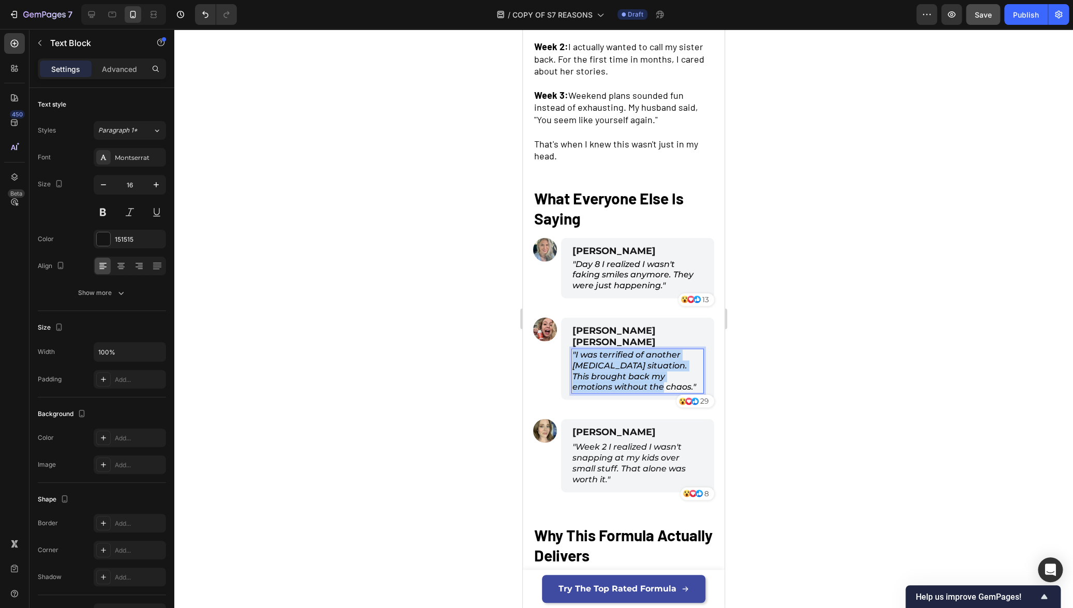
click at [615, 350] on icon ""I was terrified of another [MEDICAL_DATA] situation. This brought back my emot…" at bounding box center [634, 371] width 124 height 42
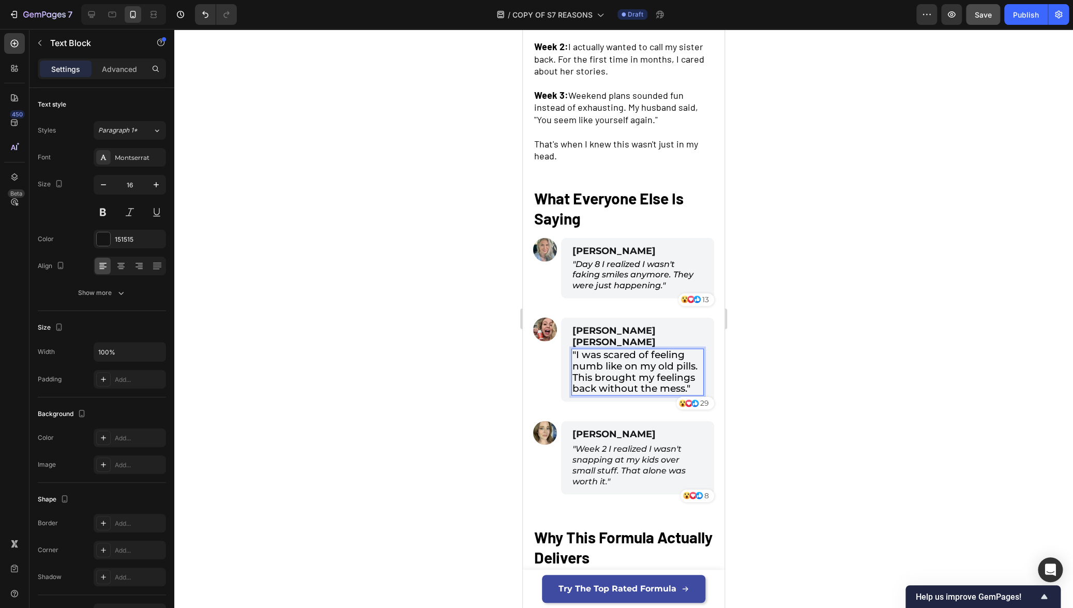
click at [634, 348] on span ""I was scared of feeling numb like on my old pills. This brought my feelings ba…" at bounding box center [634, 370] width 125 height 45
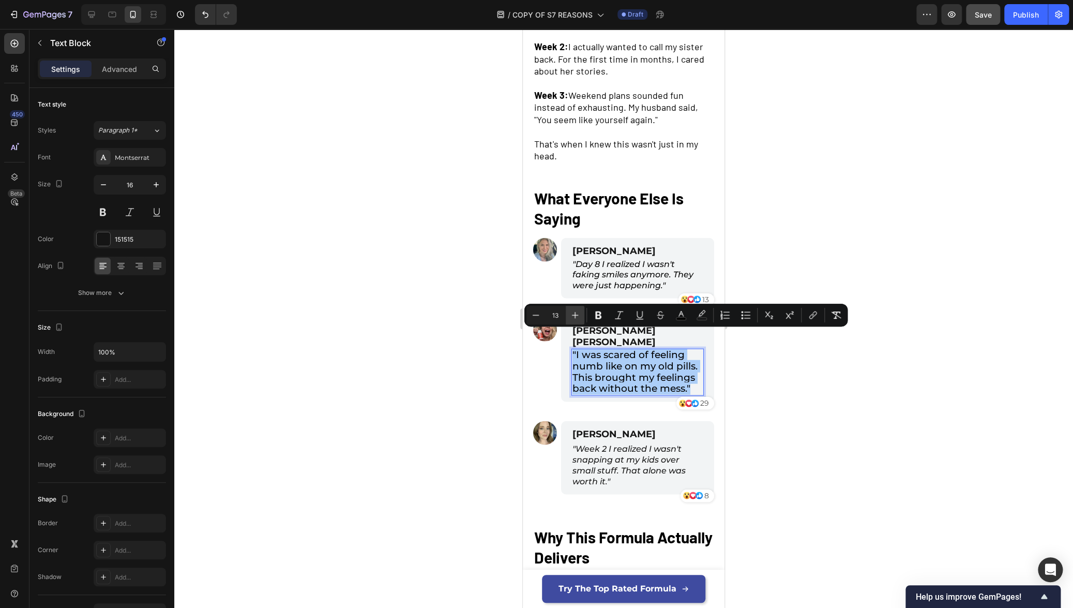
click at [573, 319] on icon "Editor contextual toolbar" at bounding box center [575, 315] width 10 height 10
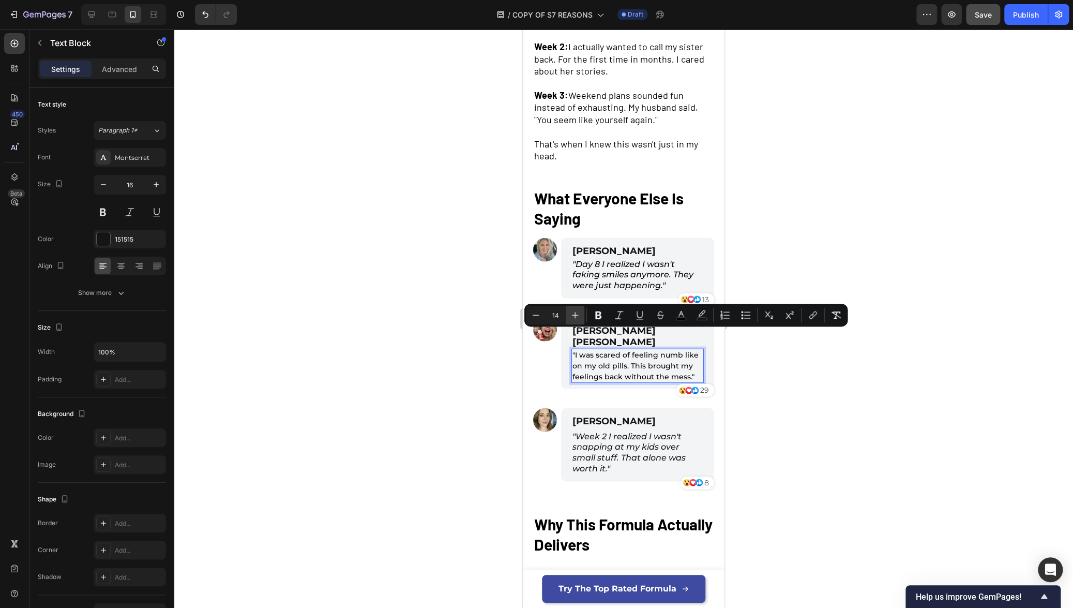
click at [573, 319] on icon "Editor contextual toolbar" at bounding box center [575, 315] width 10 height 10
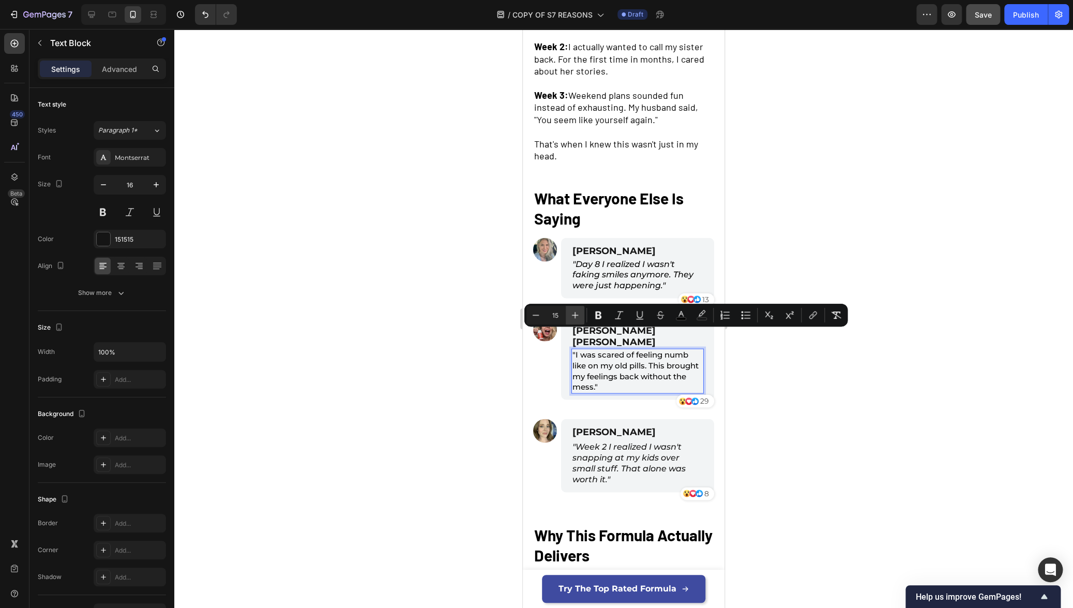
click at [572, 319] on icon "Editor contextual toolbar" at bounding box center [575, 315] width 10 height 10
click at [535, 315] on icon "Editor contextual toolbar" at bounding box center [535, 315] width 10 height 10
type input "16"
click at [611, 283] on p ""Day 8 I realized I wasn't faking smiles anymore. They were just happening."" at bounding box center [637, 275] width 130 height 32
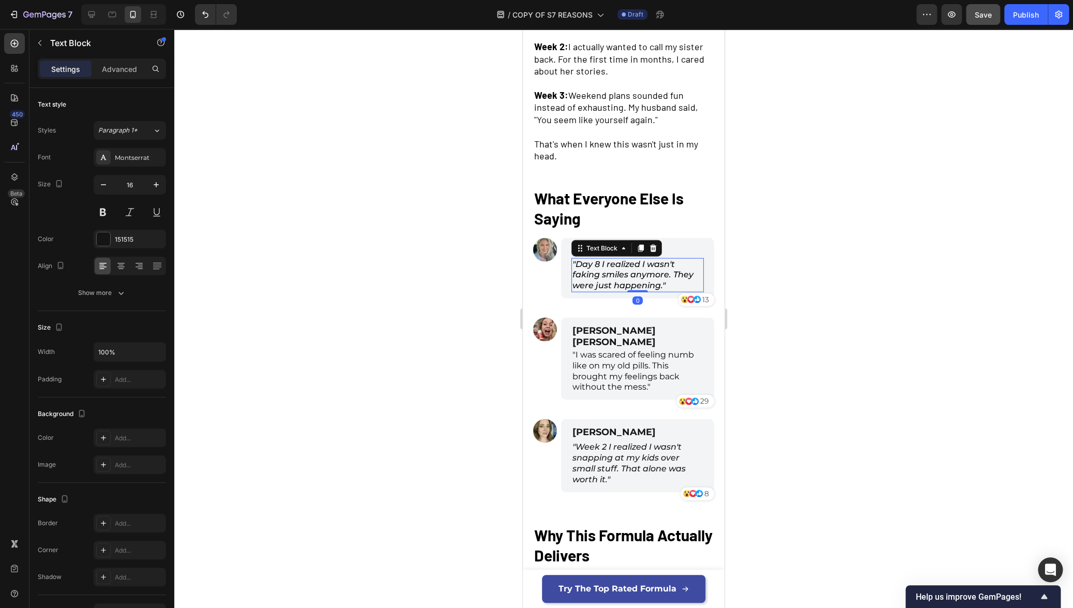
click at [612, 269] on icon ""Day 8 I realized I wasn't faking smiles anymore. They were just happening."" at bounding box center [632, 275] width 121 height 32
click at [611, 269] on icon ""Day 8 I realized I wasn't faking smiles anymore. They were just happening."" at bounding box center [632, 275] width 121 height 32
click at [611, 271] on icon ""Day 8 I realized I wasn't faking smiles anymore. They were just happening."" at bounding box center [632, 275] width 121 height 32
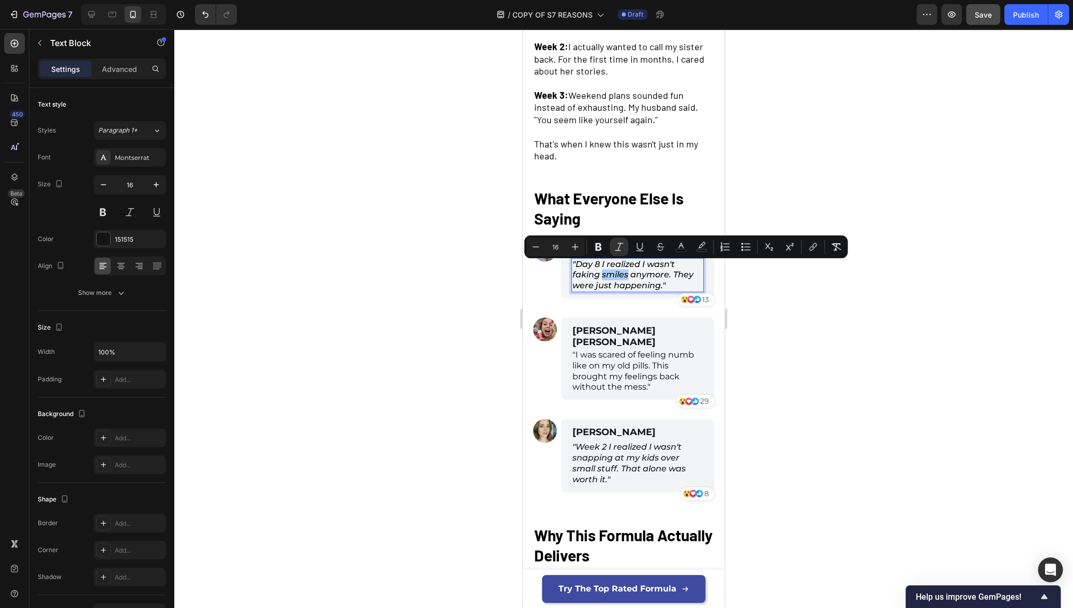
click at [869, 307] on div at bounding box center [623, 318] width 899 height 579
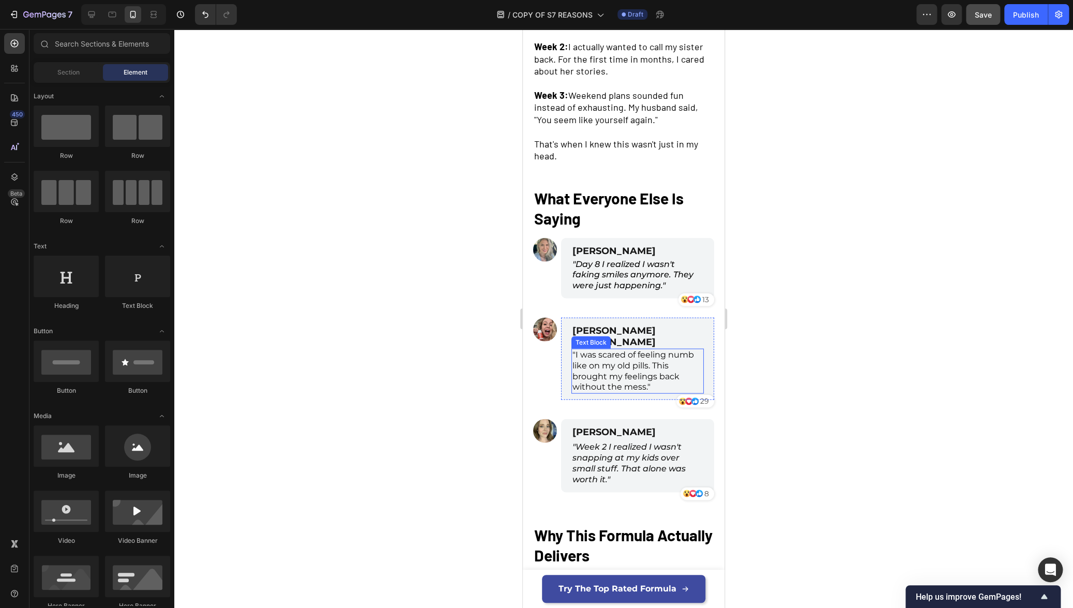
click at [588, 355] on span ""I was scared of feeling numb like on my old pills. This brought my feelings ba…" at bounding box center [633, 371] width 122 height 42
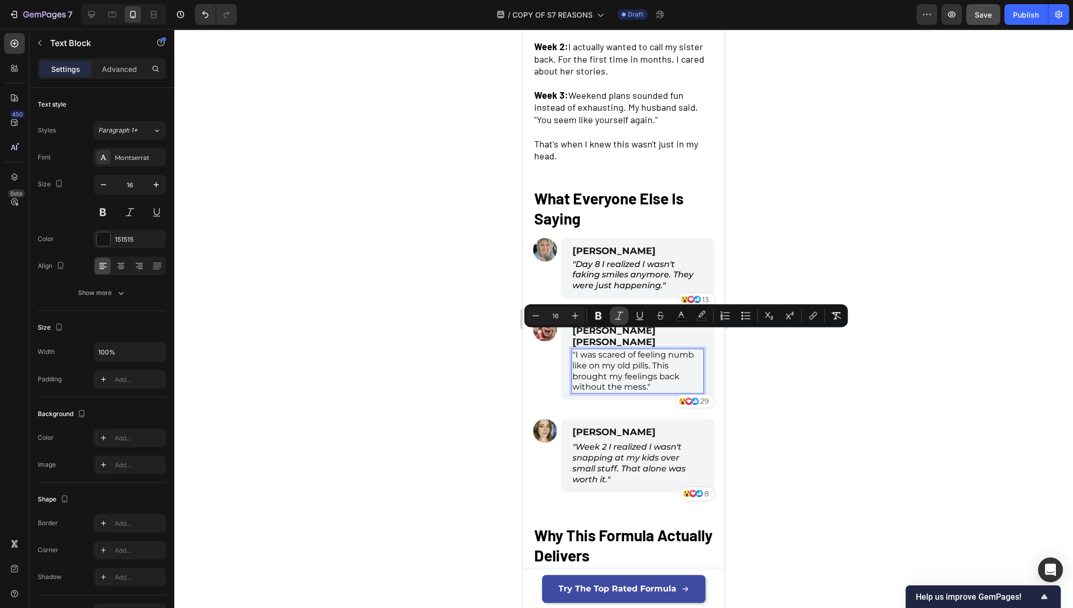
click at [616, 321] on button "Italic" at bounding box center [619, 315] width 19 height 19
click at [120, 294] on icon "button" at bounding box center [121, 292] width 10 height 10
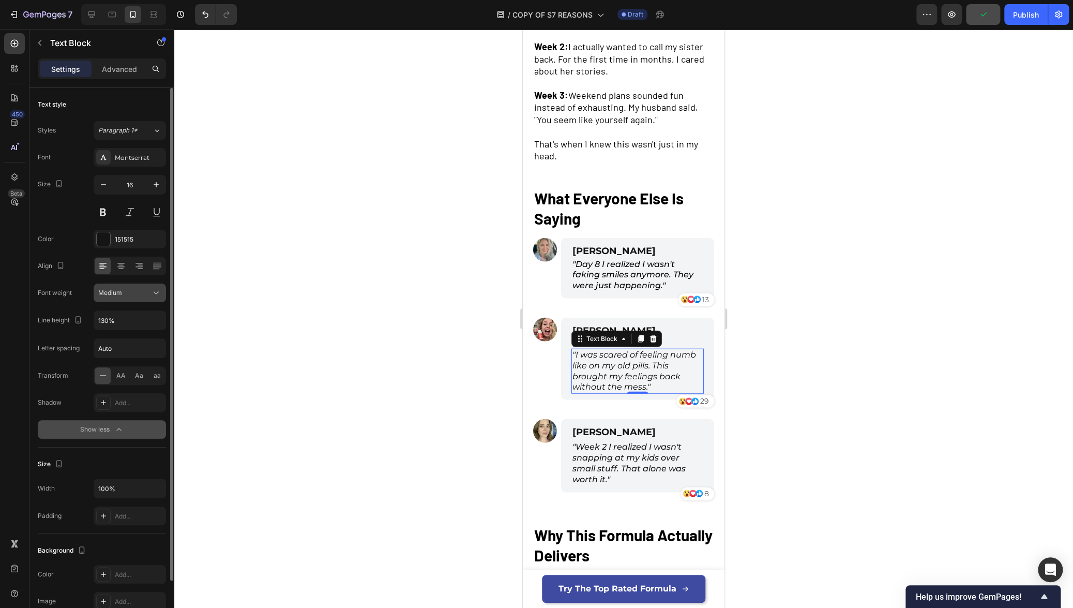
click at [142, 290] on div "Medium" at bounding box center [124, 292] width 53 height 9
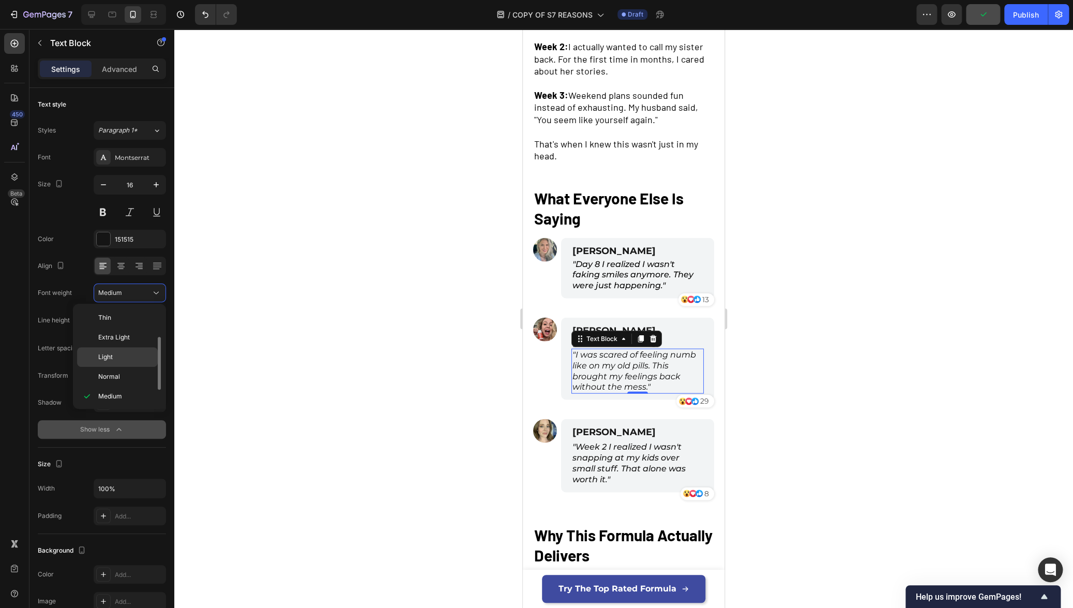
scroll to position [19, 0]
click at [117, 381] on span "Medium" at bounding box center [110, 377] width 24 height 9
click at [610, 353] on icon ""I was scared of feeling numb like on my old pills. This brought my feelings ba…" at bounding box center [634, 371] width 124 height 42
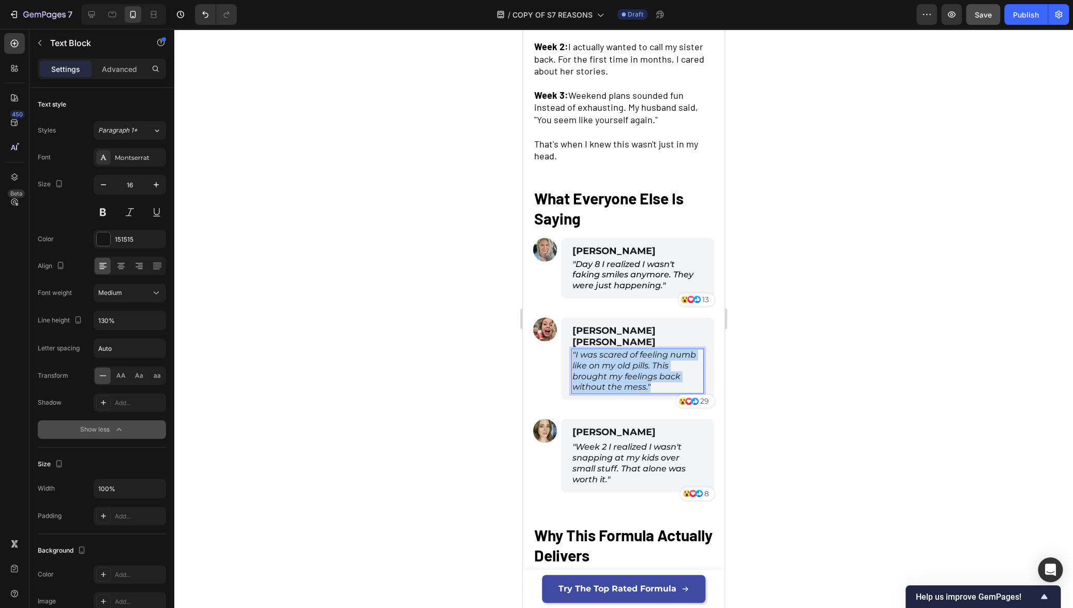
click at [610, 353] on icon ""I was scared of feeling numb like on my old pills. This brought my feelings ba…" at bounding box center [634, 371] width 124 height 42
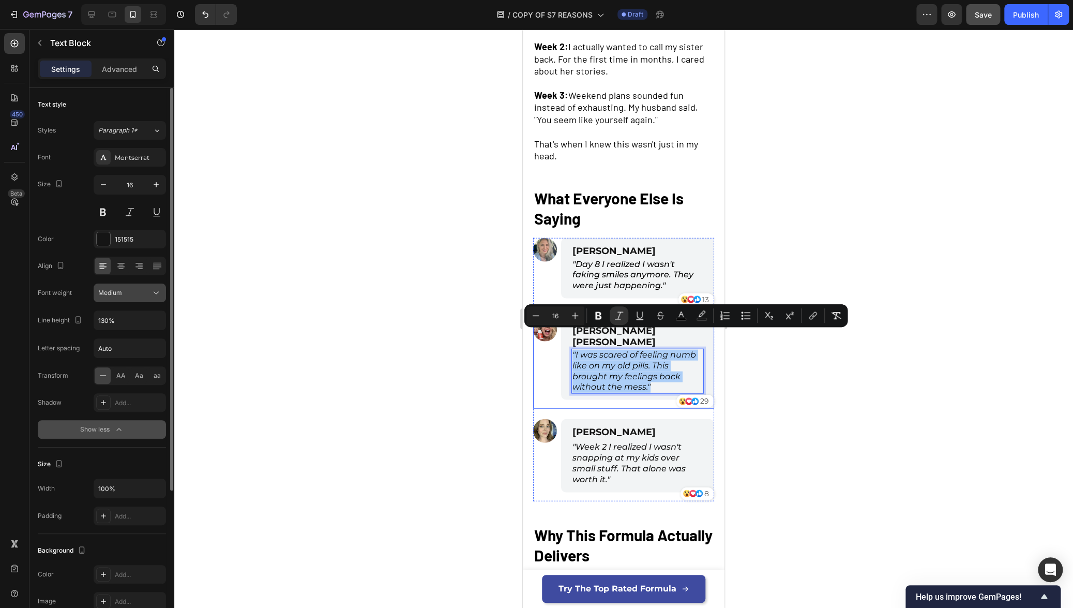
click at [140, 297] on div "Medium" at bounding box center [124, 292] width 53 height 9
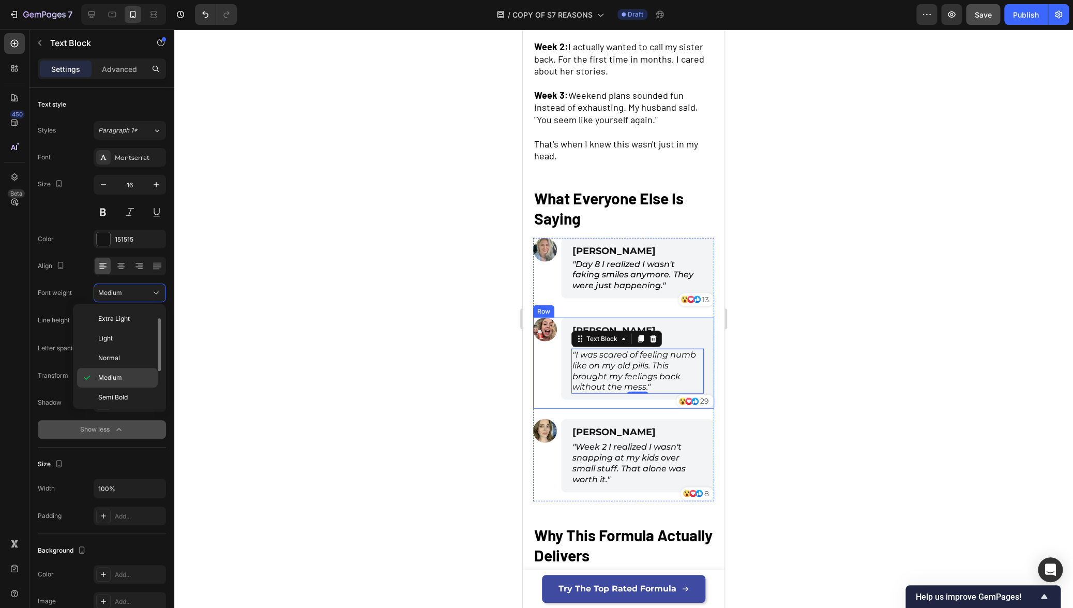
click at [129, 371] on div "Medium" at bounding box center [117, 378] width 81 height 20
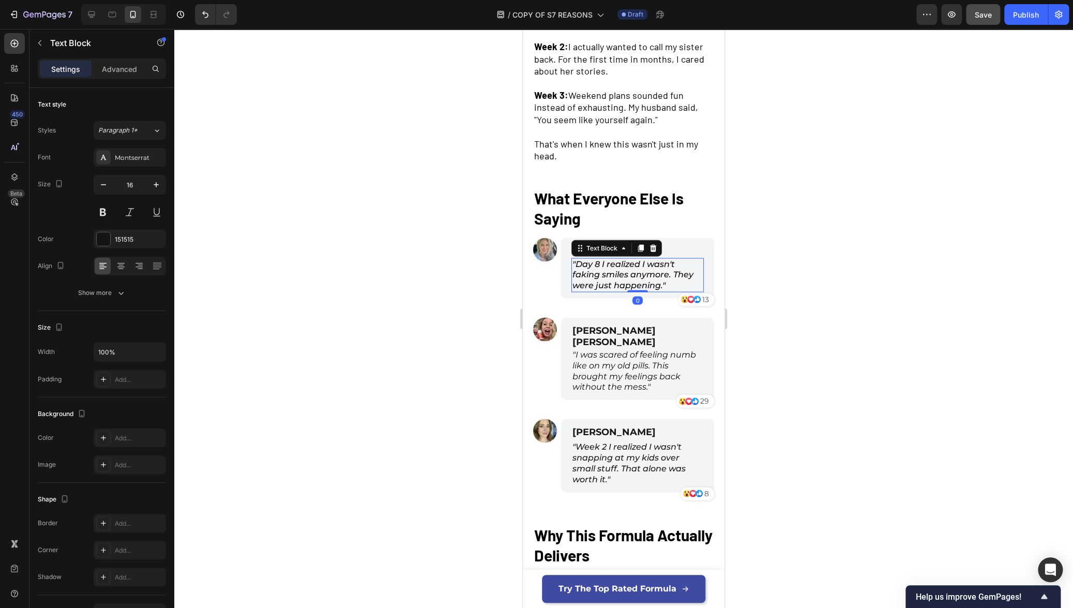
click at [616, 268] on icon ""Day 8 I realized I wasn't faking smiles anymore. They were just happening."" at bounding box center [632, 275] width 121 height 32
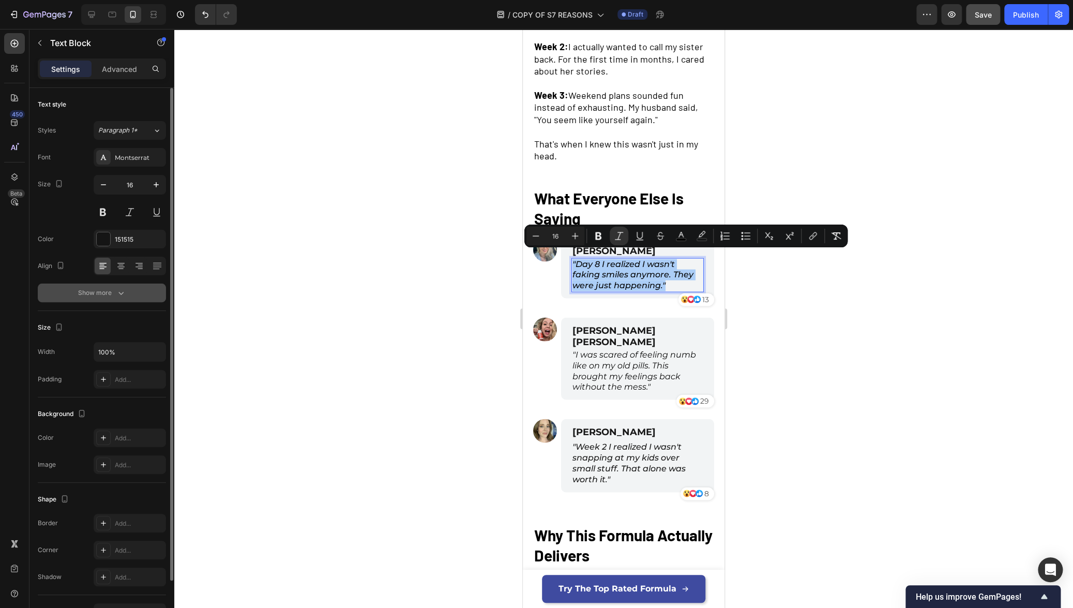
click at [121, 293] on icon "button" at bounding box center [120, 293] width 5 height 3
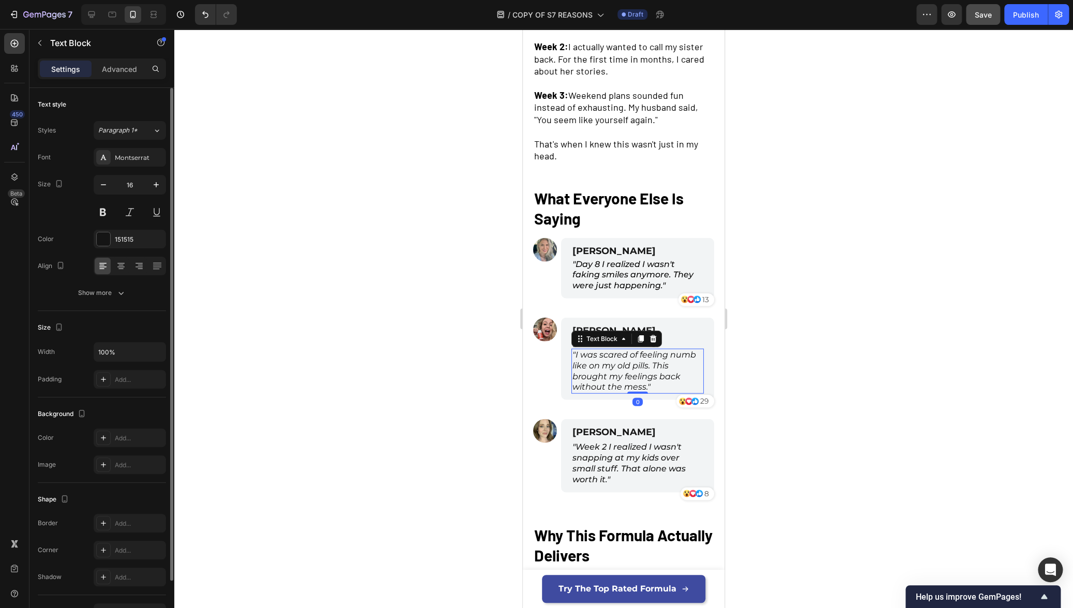
click at [642, 350] on icon ""I was scared of feeling numb like on my old pills. This brought my feelings ba…" at bounding box center [634, 371] width 124 height 42
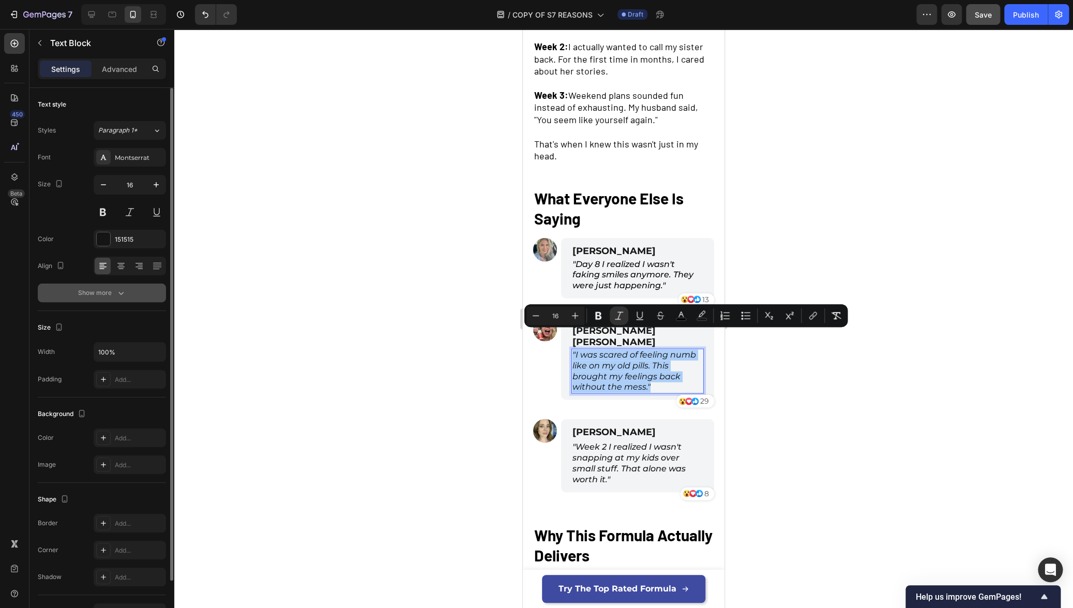
click at [82, 298] on button "Show more" at bounding box center [102, 292] width 128 height 19
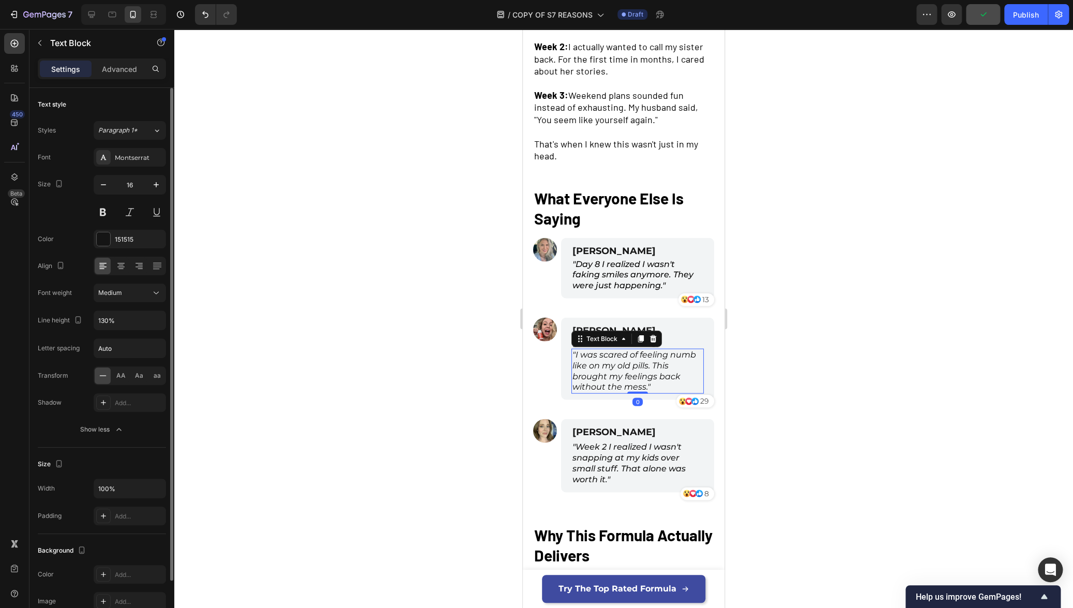
click at [123, 305] on div "Font Montserrat Size 16 Color 151515 Align Font weight Medium Line height 130% …" at bounding box center [102, 293] width 128 height 291
click at [124, 299] on button "Medium" at bounding box center [130, 292] width 72 height 19
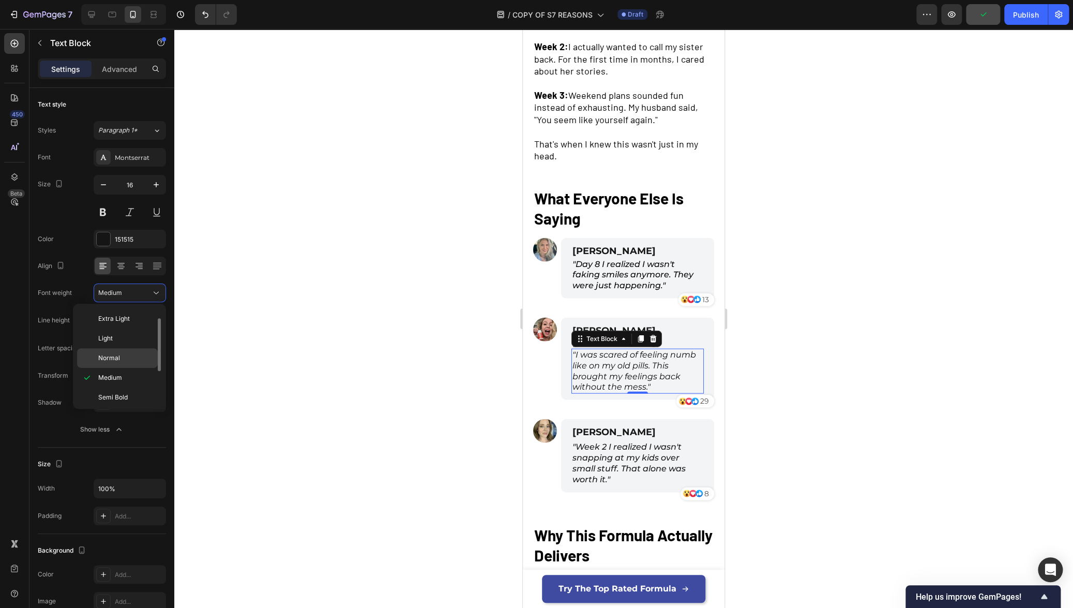
click at [130, 361] on p "Normal" at bounding box center [125, 357] width 55 height 9
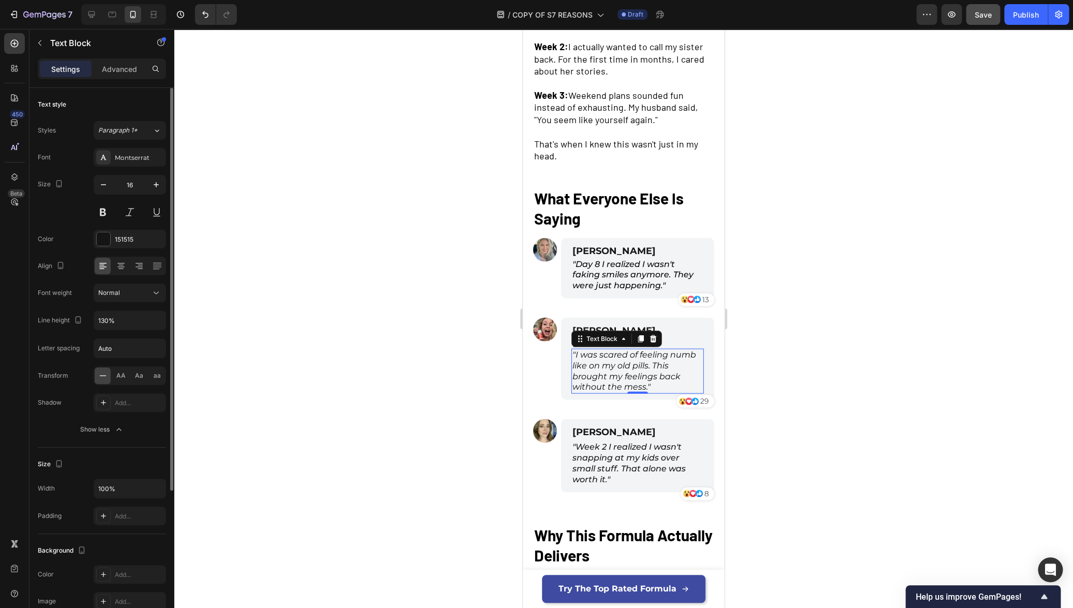
click at [126, 309] on div "Font Montserrat Size 16 Color 151515 Align Font weight Normal Line height 130% …" at bounding box center [102, 293] width 128 height 291
click at [129, 299] on button "Normal" at bounding box center [130, 292] width 72 height 19
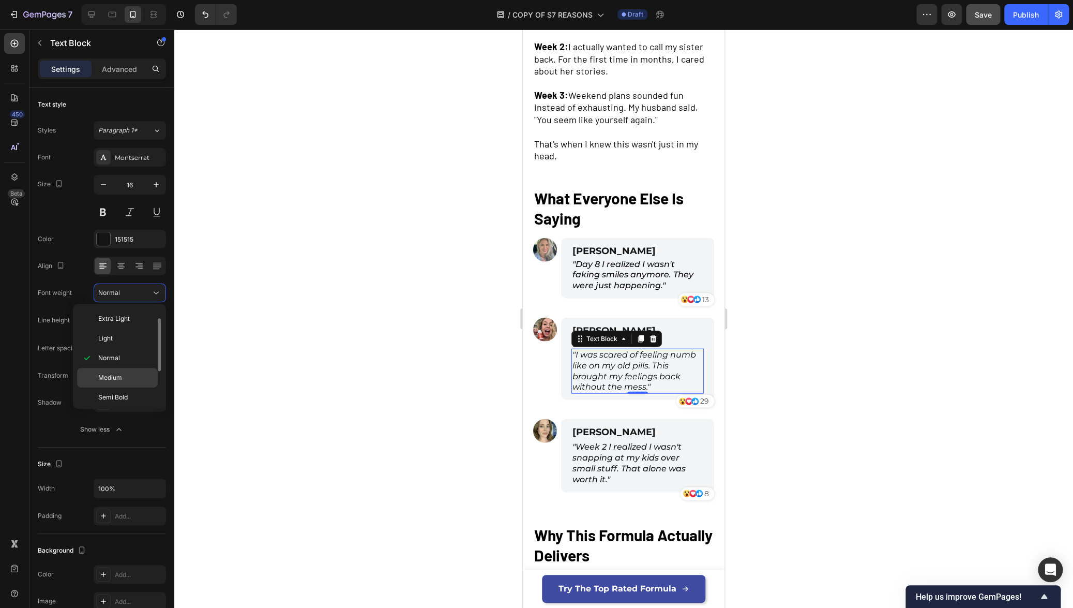
click at [127, 375] on p "Medium" at bounding box center [125, 377] width 55 height 9
click at [368, 367] on div at bounding box center [623, 318] width 899 height 579
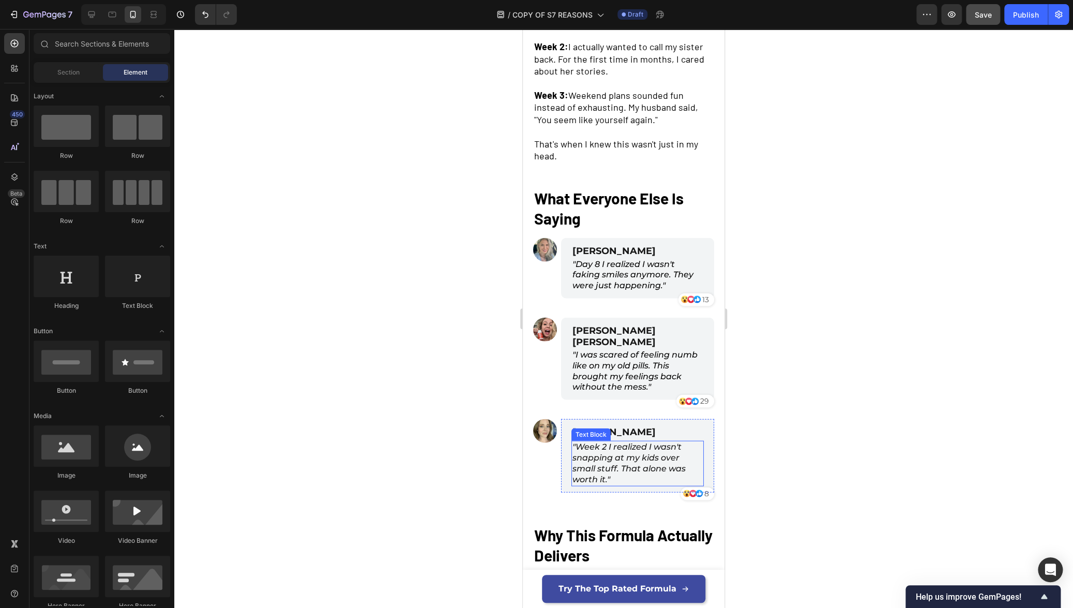
click at [615, 447] on icon ""Week 2 I realized I wasn't snapping at my kids over small stuff. That alone wa…" at bounding box center [628, 463] width 113 height 42
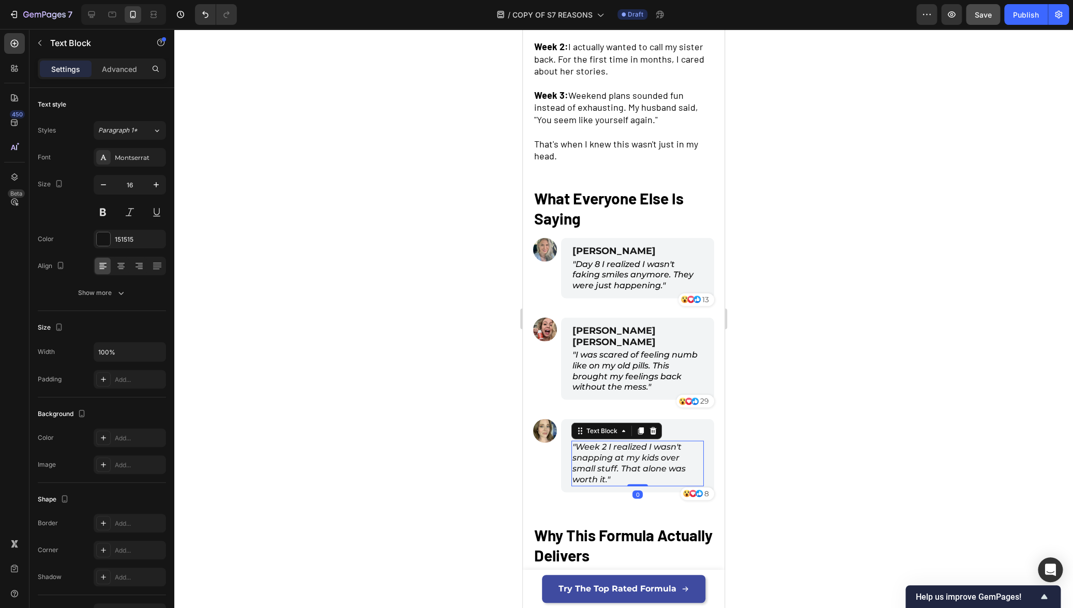
click at [615, 447] on icon ""Week 2 I realized I wasn't snapping at my kids over small stuff. That alone wa…" at bounding box center [628, 463] width 113 height 42
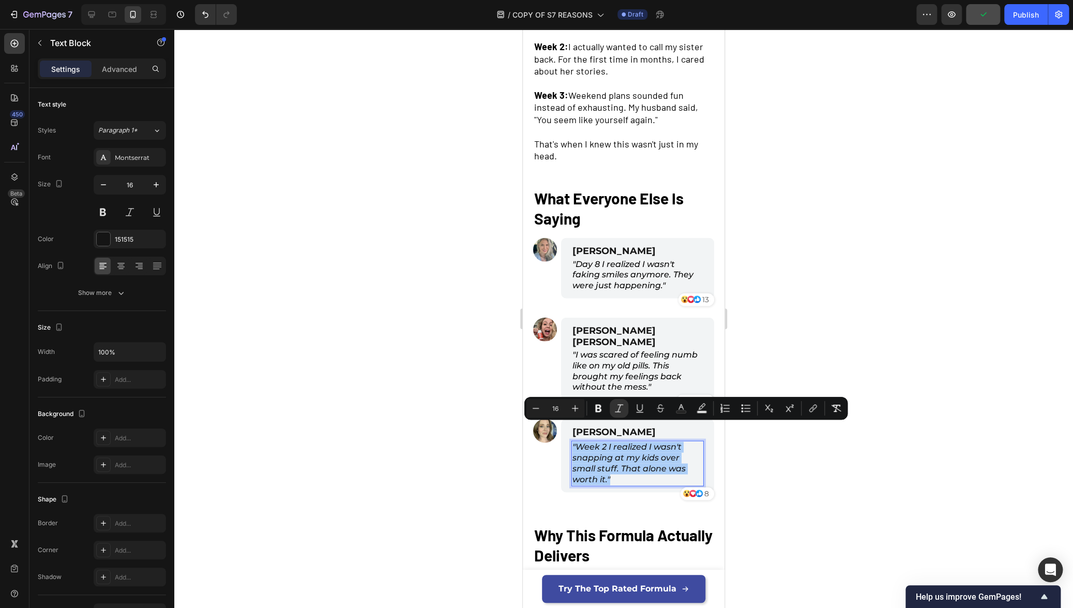
click at [811, 458] on div at bounding box center [623, 318] width 899 height 579
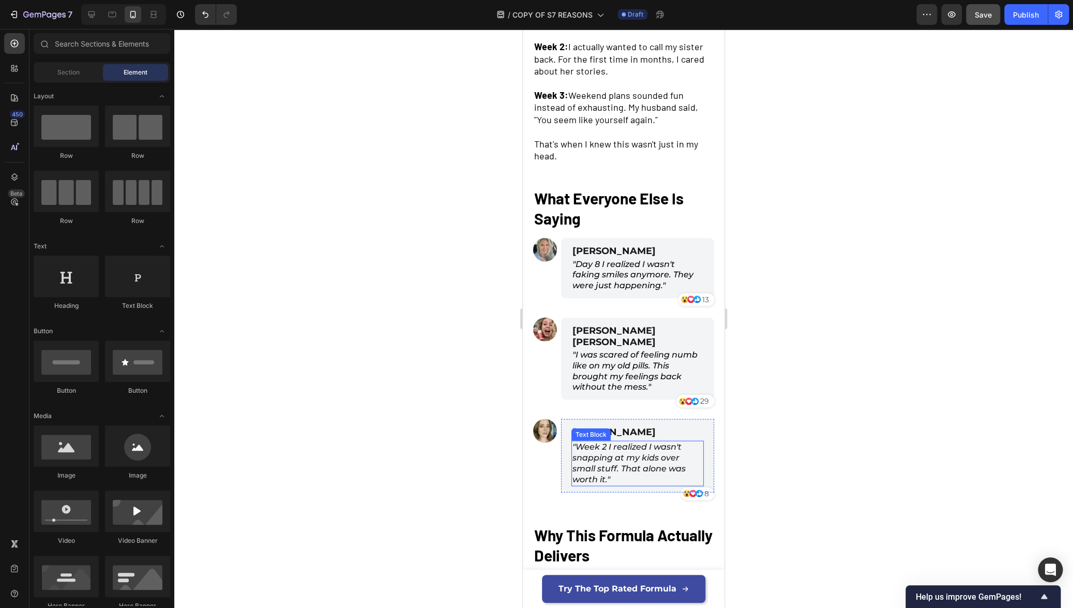
click at [632, 444] on icon ""Week 2 I realized I wasn't snapping at my kids over small stuff. That alone wa…" at bounding box center [628, 463] width 113 height 42
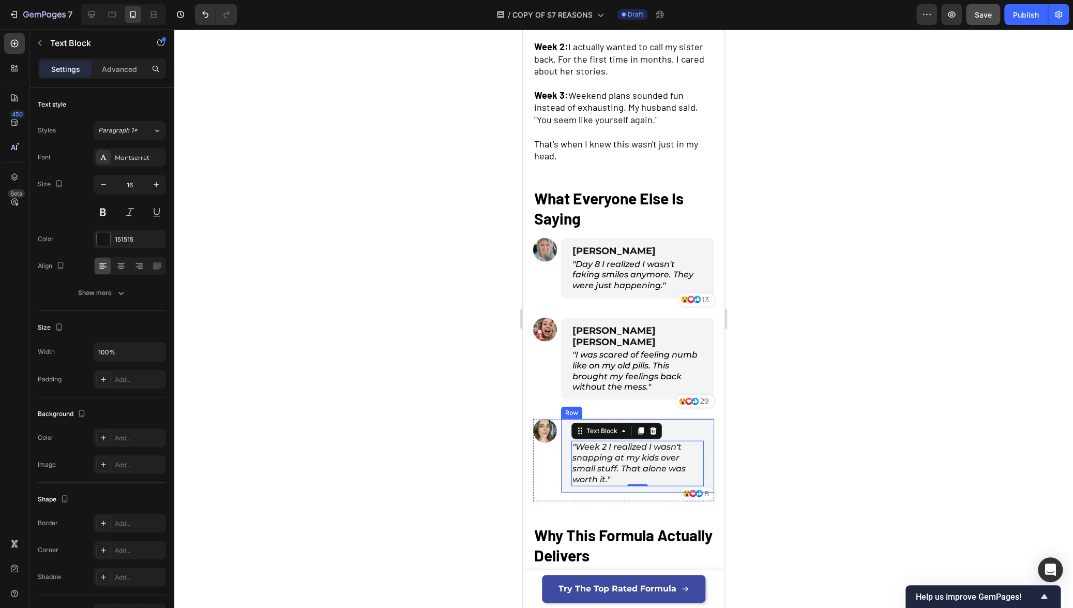
click at [863, 387] on div at bounding box center [623, 318] width 899 height 579
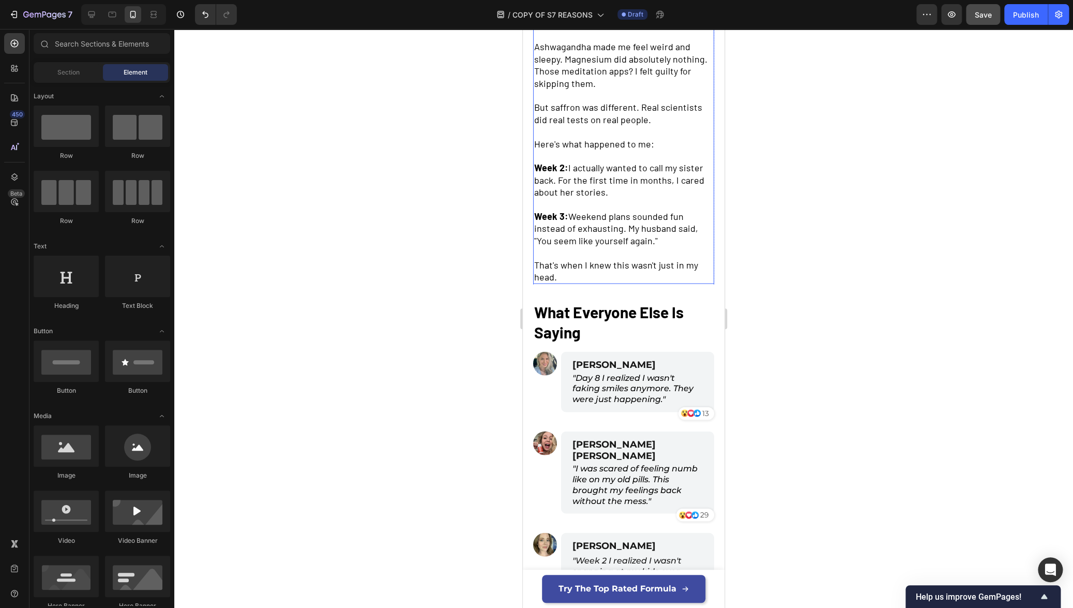
scroll to position [1246, 0]
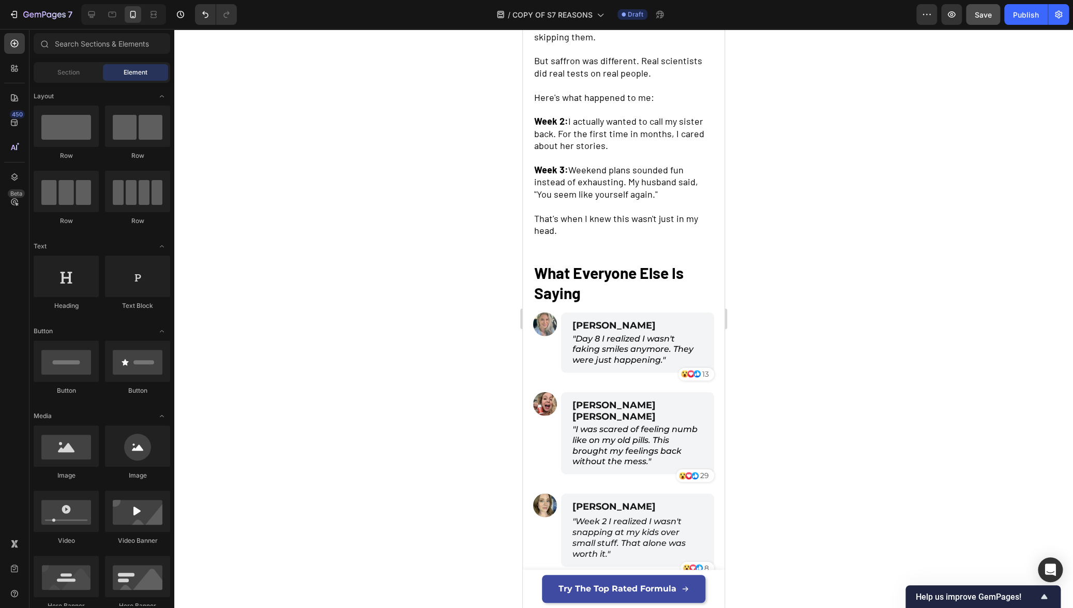
click at [585, 272] on span "What Everyone Else Is Saying" at bounding box center [608, 282] width 149 height 39
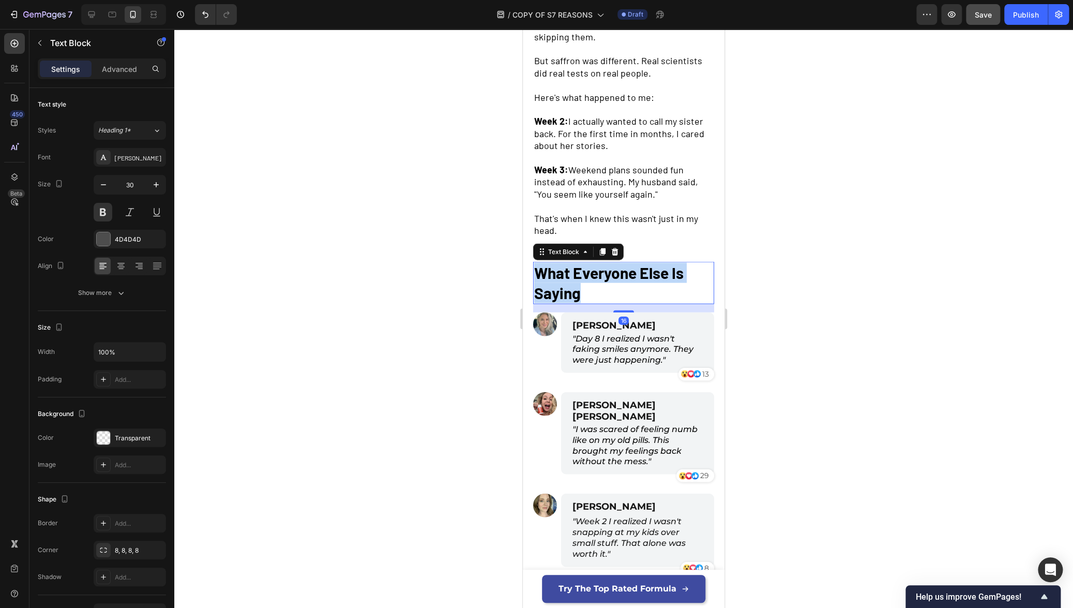
click at [585, 272] on span "What Everyone Else Is Saying" at bounding box center [608, 282] width 149 height 39
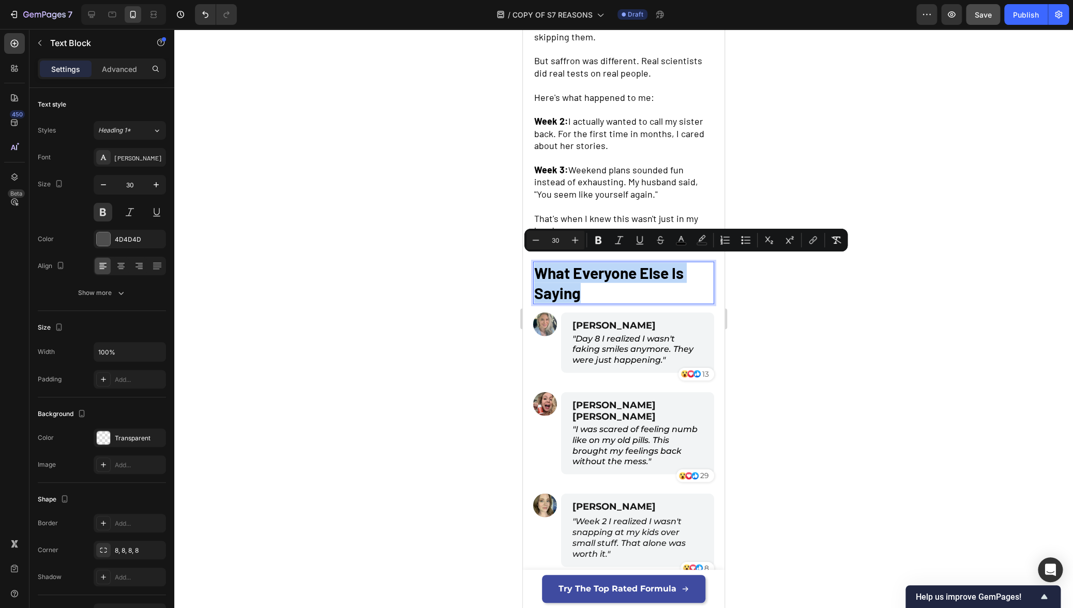
type input "18"
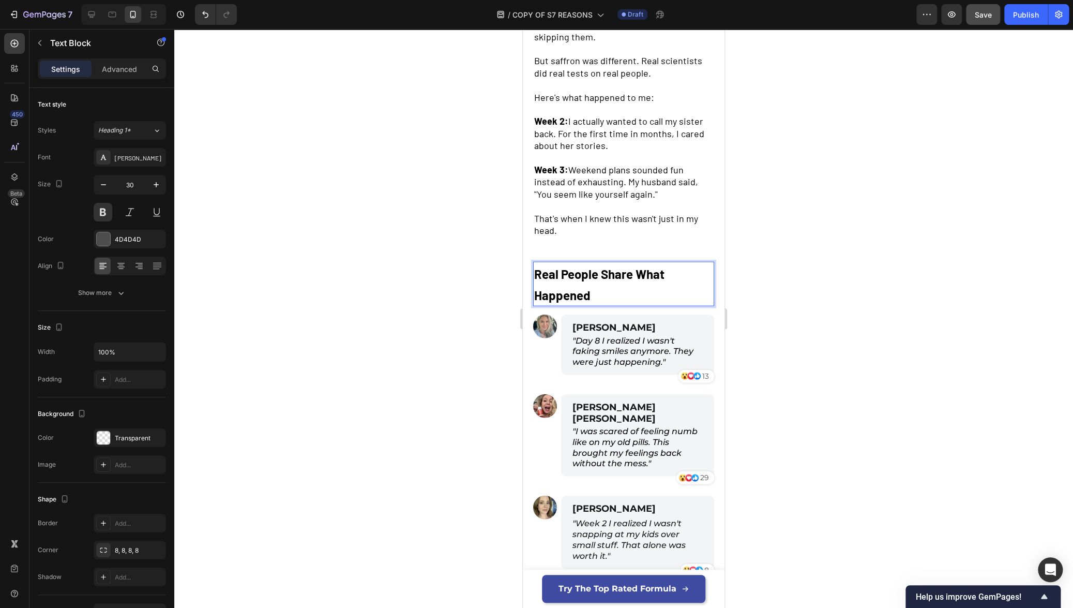
click at [584, 272] on strong "Real People Share What Happened" at bounding box center [599, 284] width 130 height 36
click at [583, 272] on strong "Real People Share What Happened" at bounding box center [599, 284] width 130 height 36
click at [584, 272] on strong "Real People Share What Happened" at bounding box center [599, 284] width 130 height 36
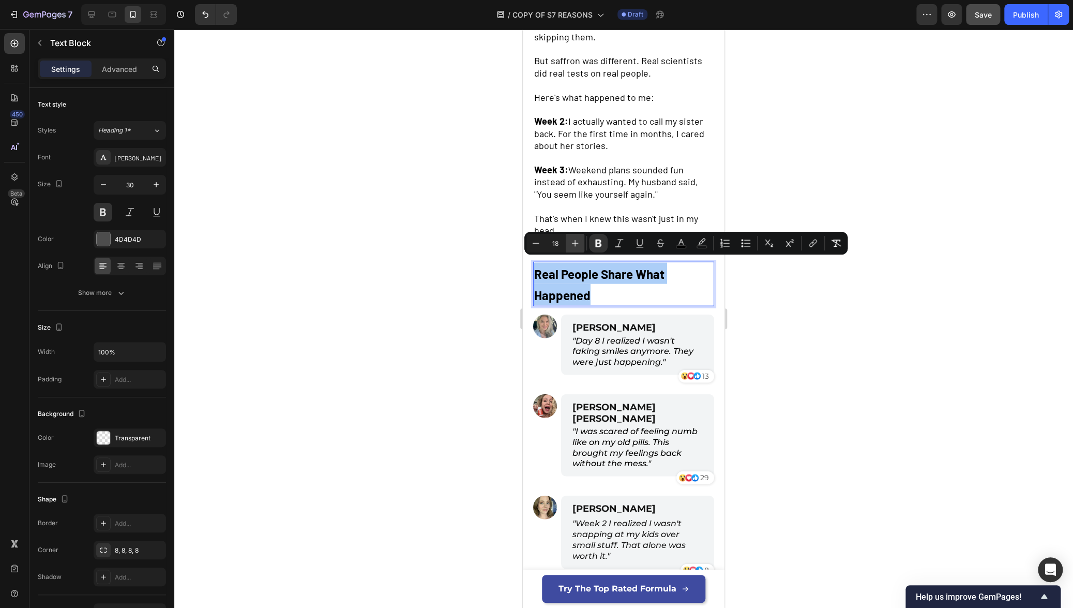
click at [576, 241] on icon "Editor contextual toolbar" at bounding box center [575, 243] width 10 height 10
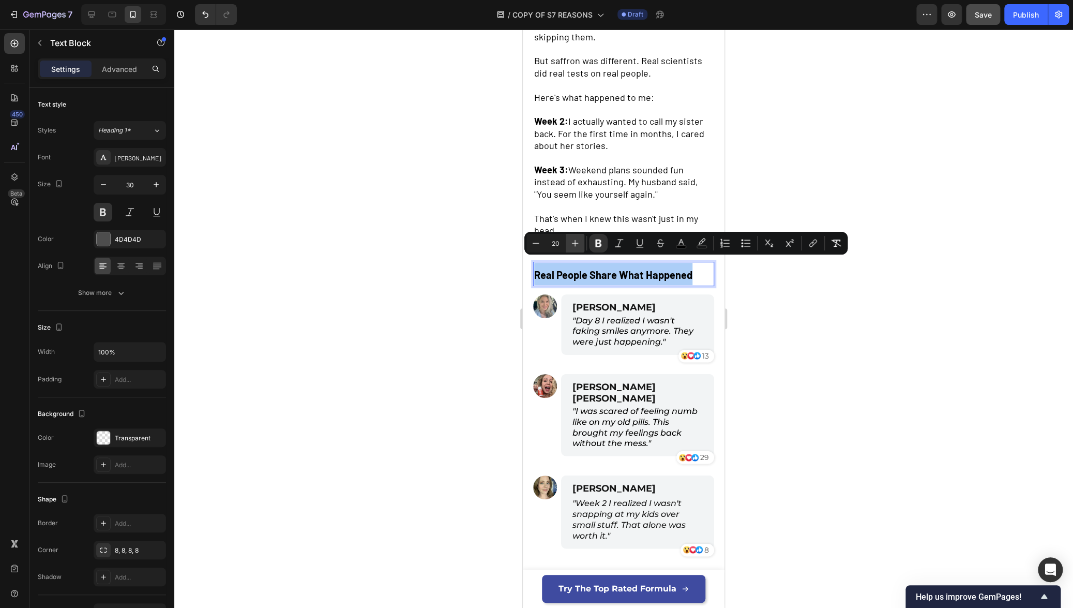
click at [576, 241] on icon "Editor contextual toolbar" at bounding box center [575, 243] width 10 height 10
click at [576, 240] on icon "Editor contextual toolbar" at bounding box center [575, 243] width 10 height 10
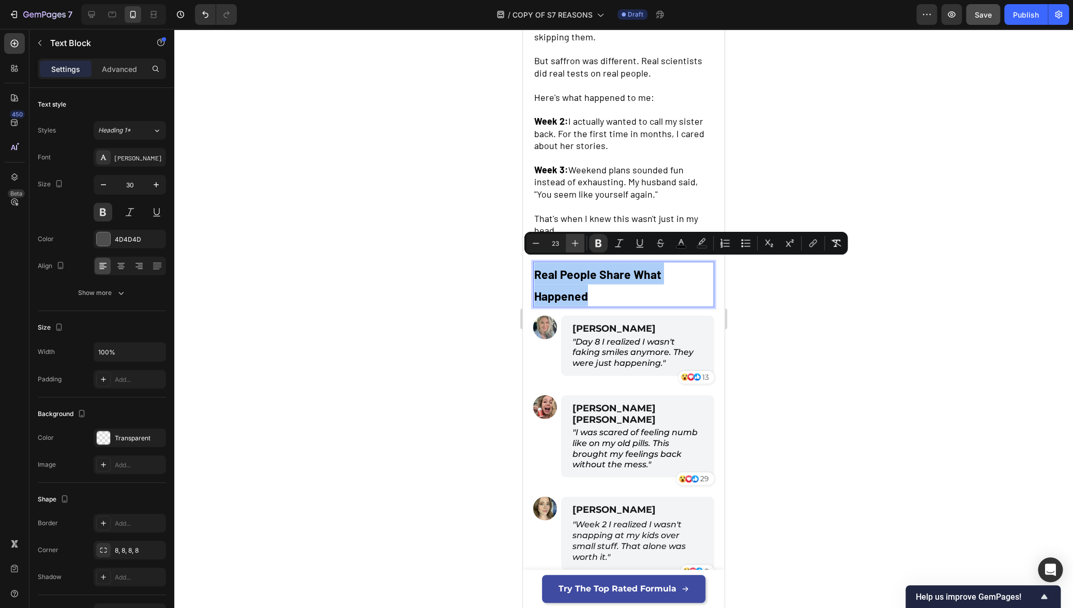
click at [576, 240] on icon "Editor contextual toolbar" at bounding box center [575, 243] width 10 height 10
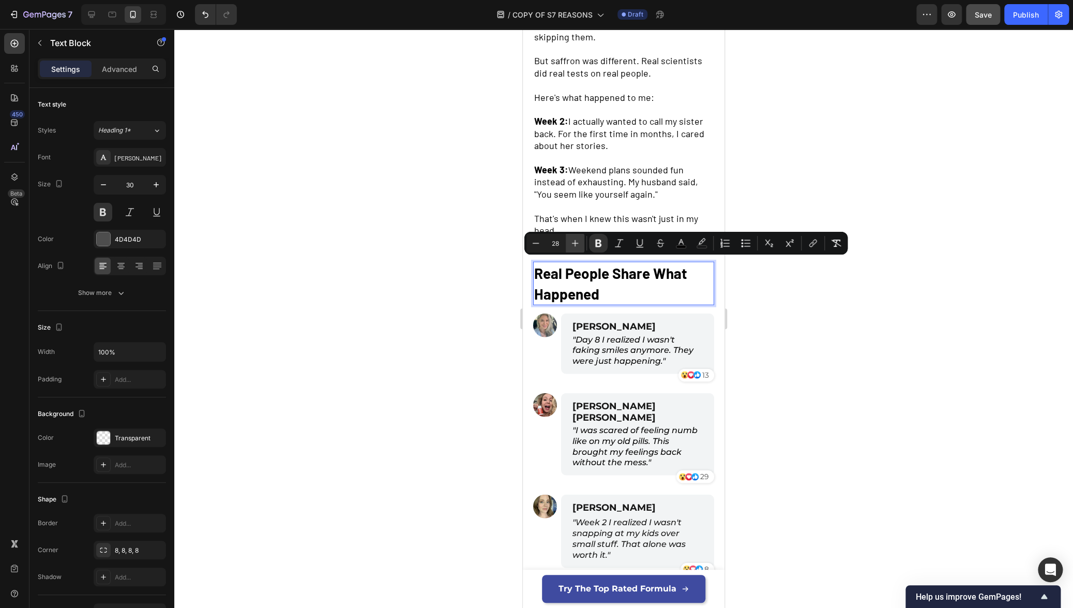
click at [576, 240] on icon "Editor contextual toolbar" at bounding box center [575, 243] width 10 height 10
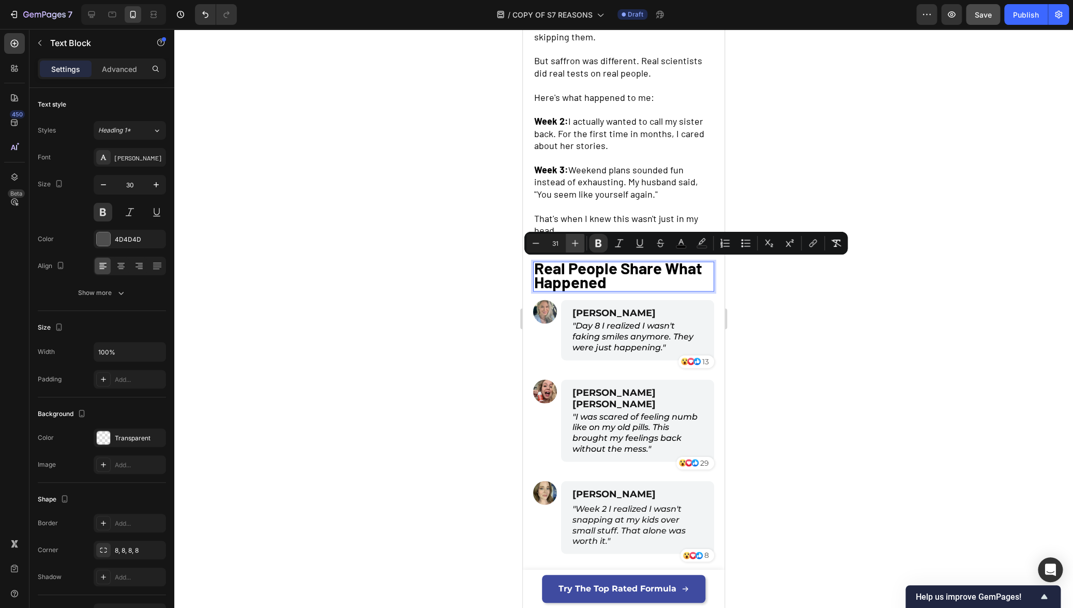
click at [576, 240] on icon "Editor contextual toolbar" at bounding box center [575, 243] width 10 height 10
type input "32"
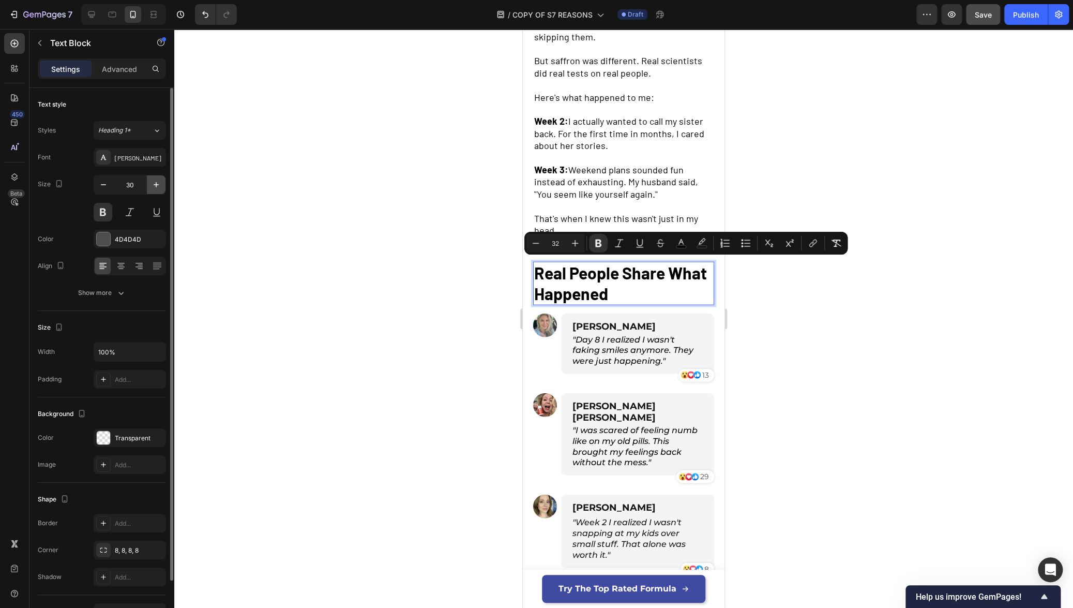
click at [155, 184] on icon "button" at bounding box center [156, 184] width 5 height 5
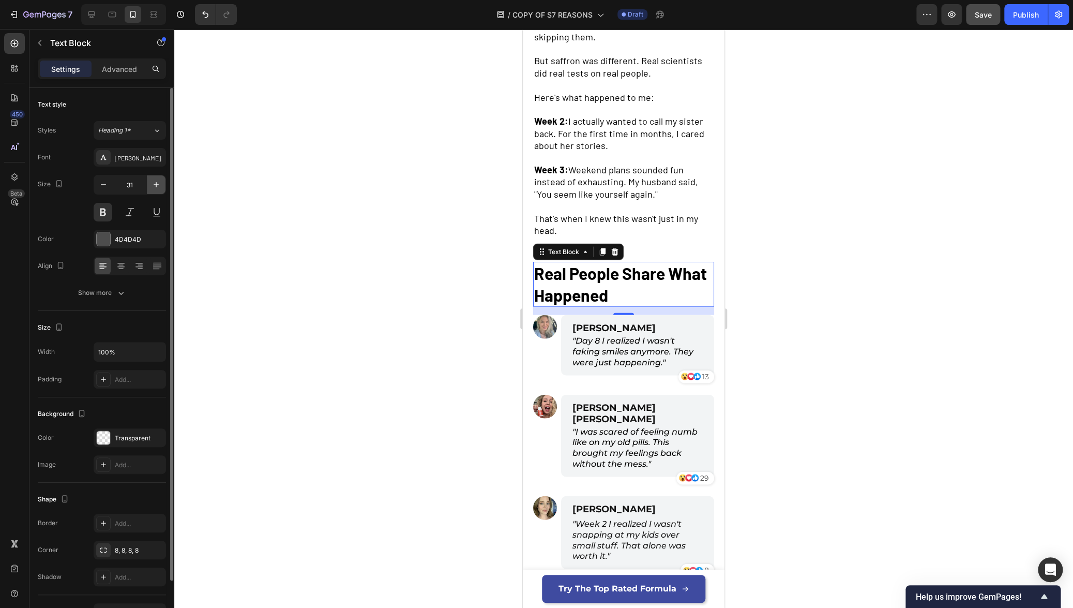
type input "32"
click at [376, 280] on div at bounding box center [623, 318] width 899 height 579
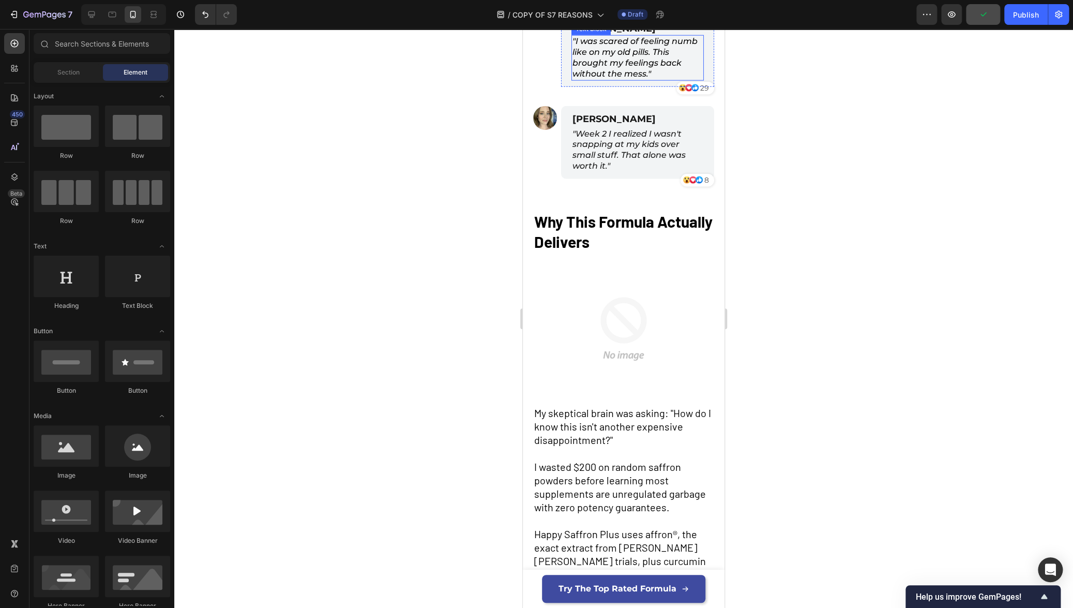
scroll to position [1675, 0]
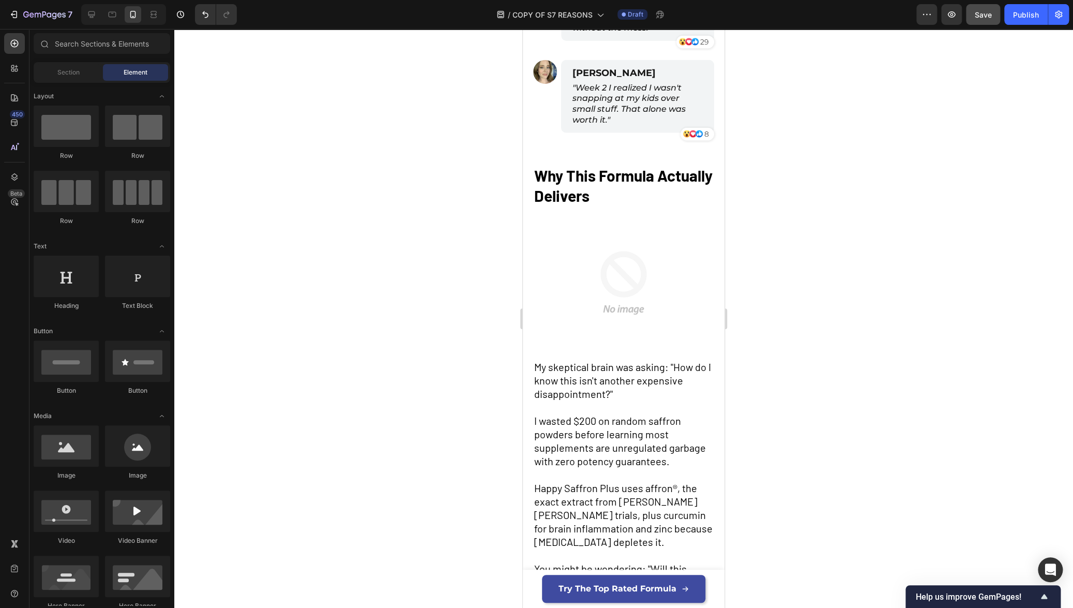
click at [615, 187] on span "Why This Formula Actually Delivers" at bounding box center [623, 185] width 178 height 39
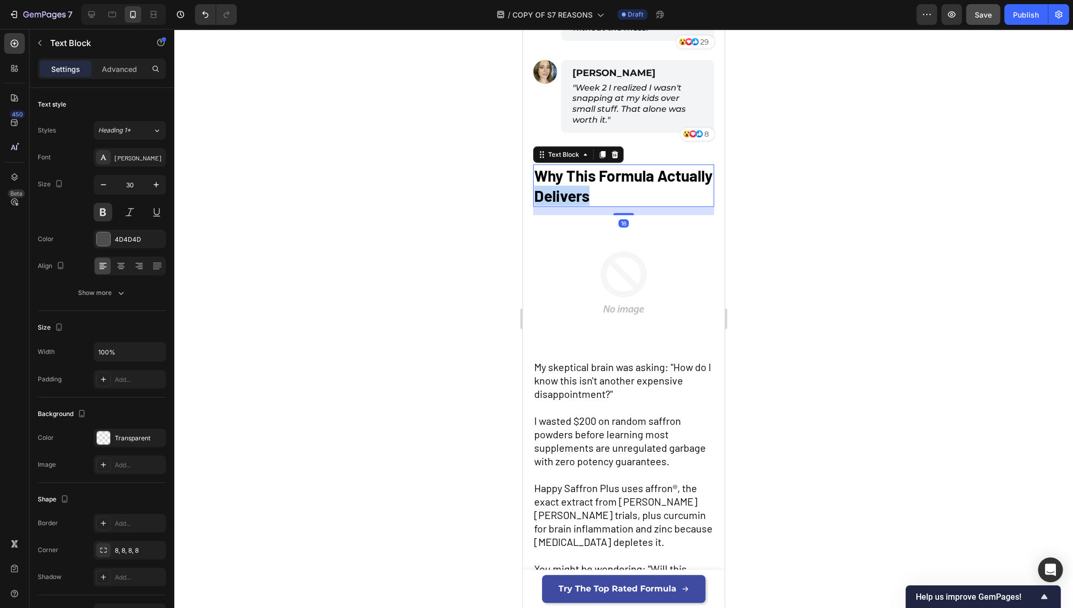
click at [615, 187] on span "Why This Formula Actually Delivers" at bounding box center [623, 185] width 178 height 39
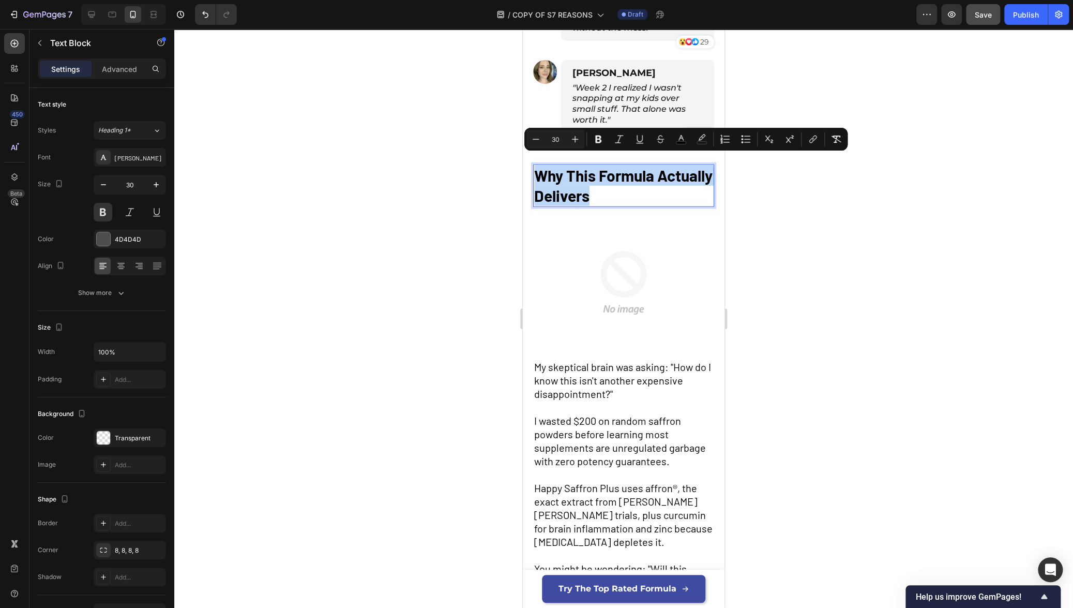
type input "18"
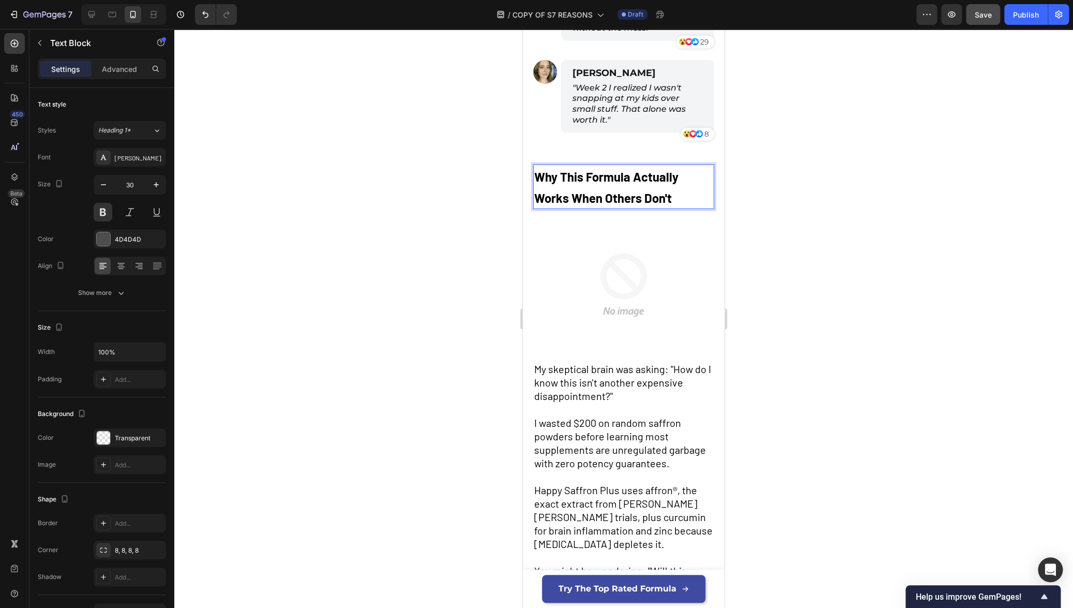
click at [598, 189] on strong "Why This Formula Actually Works When Others Don't" at bounding box center [606, 187] width 144 height 36
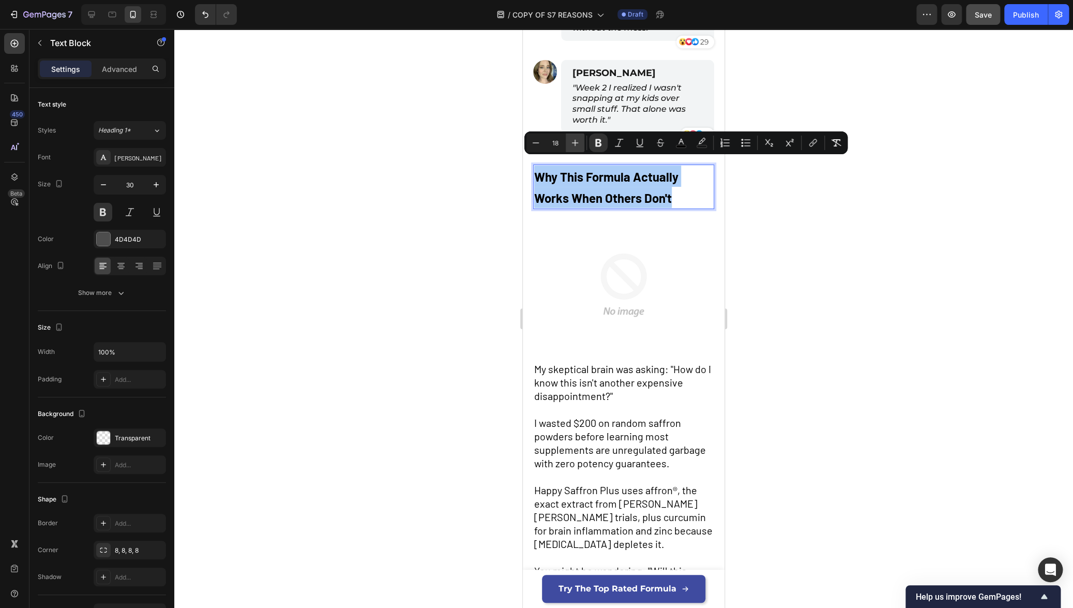
click at [576, 149] on button "Plus" at bounding box center [575, 142] width 19 height 19
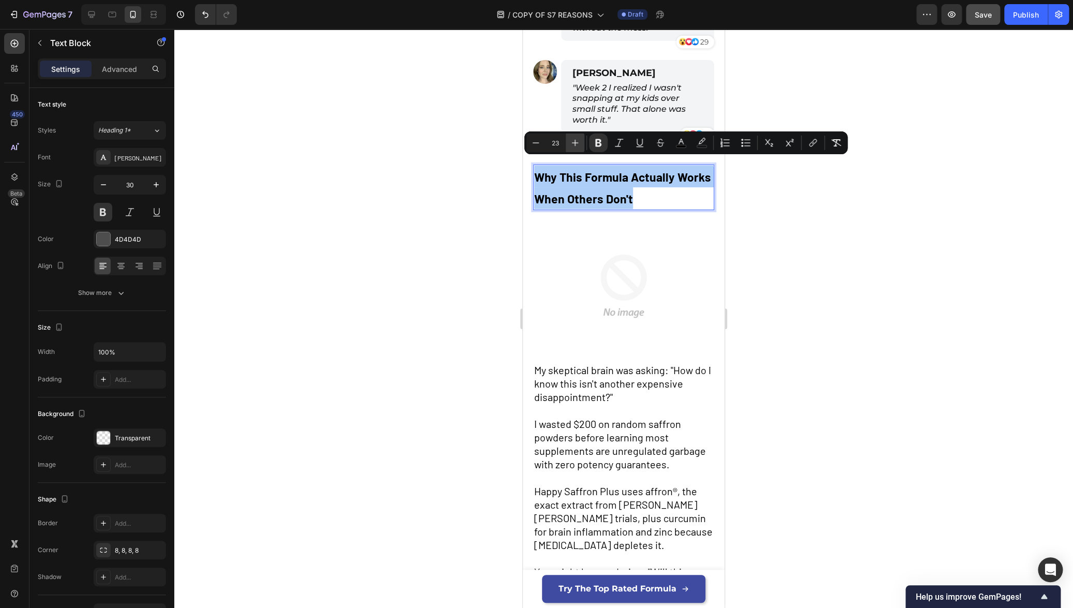
click at [576, 149] on button "Plus" at bounding box center [575, 142] width 19 height 19
click at [575, 149] on button "Plus" at bounding box center [575, 142] width 19 height 19
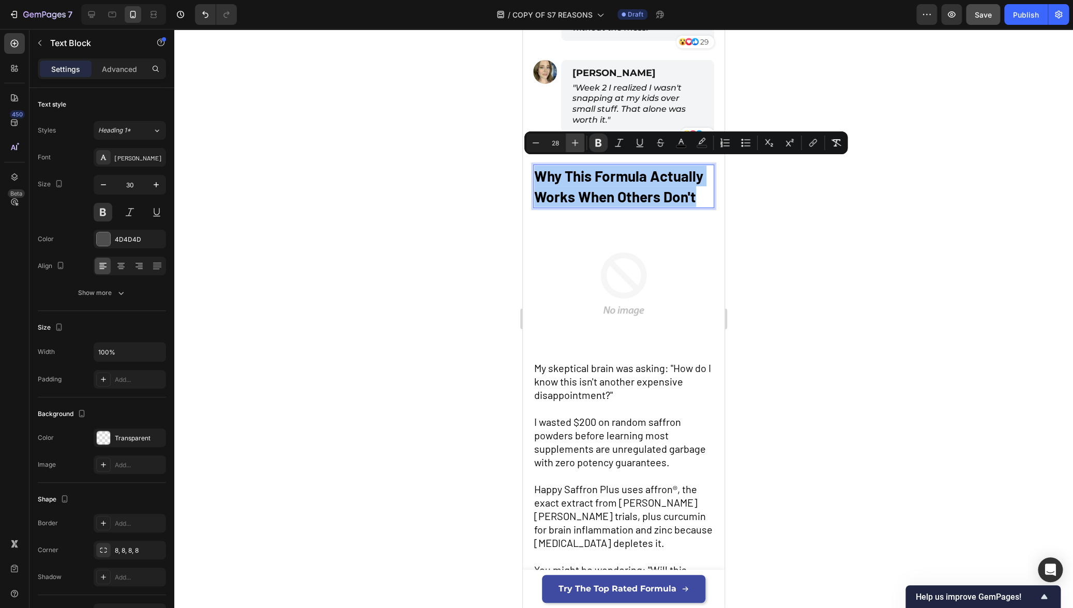
click at [575, 149] on button "Plus" at bounding box center [575, 142] width 19 height 19
click at [574, 149] on button "Plus" at bounding box center [575, 142] width 19 height 19
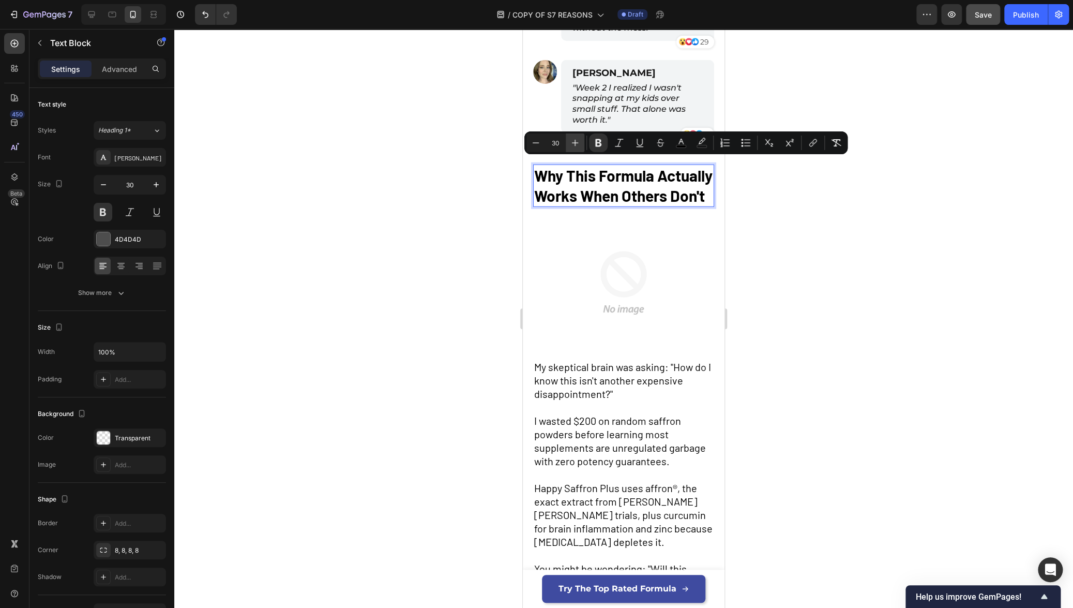
click at [574, 149] on button "Plus" at bounding box center [575, 142] width 19 height 19
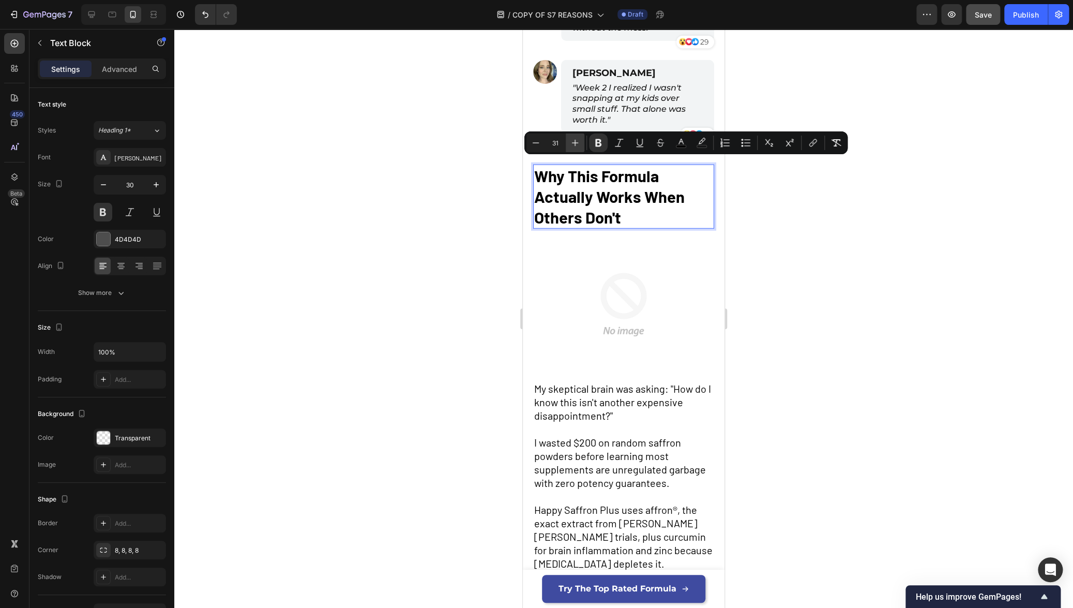
click at [574, 149] on button "Plus" at bounding box center [575, 142] width 19 height 19
type input "32"
click at [71, 71] on p "Settings" at bounding box center [65, 69] width 29 height 11
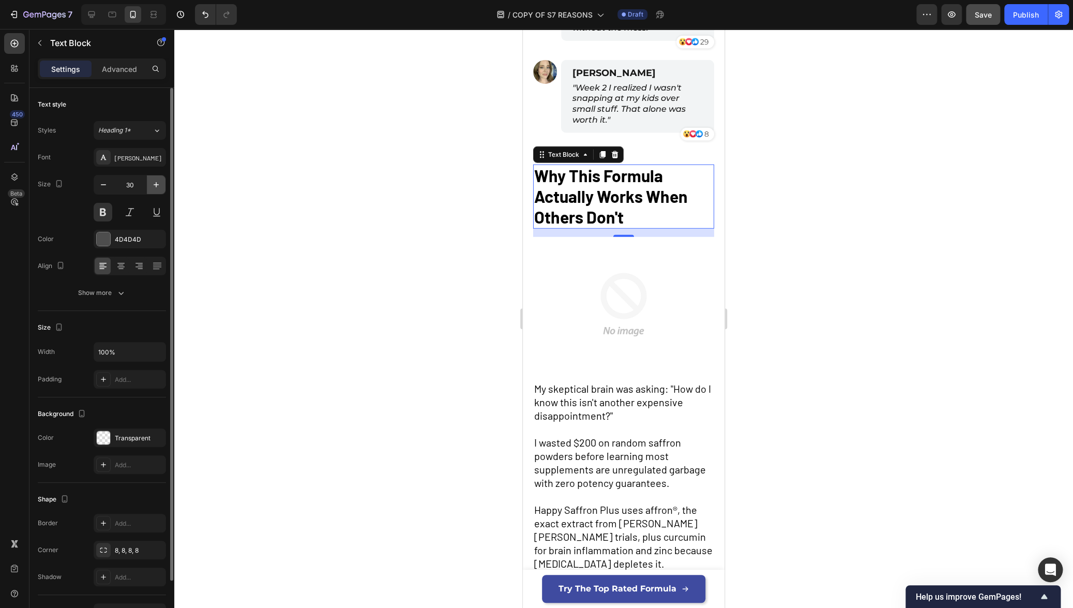
click at [156, 178] on button "button" at bounding box center [156, 184] width 19 height 19
type input "32"
click at [280, 261] on div at bounding box center [623, 318] width 899 height 579
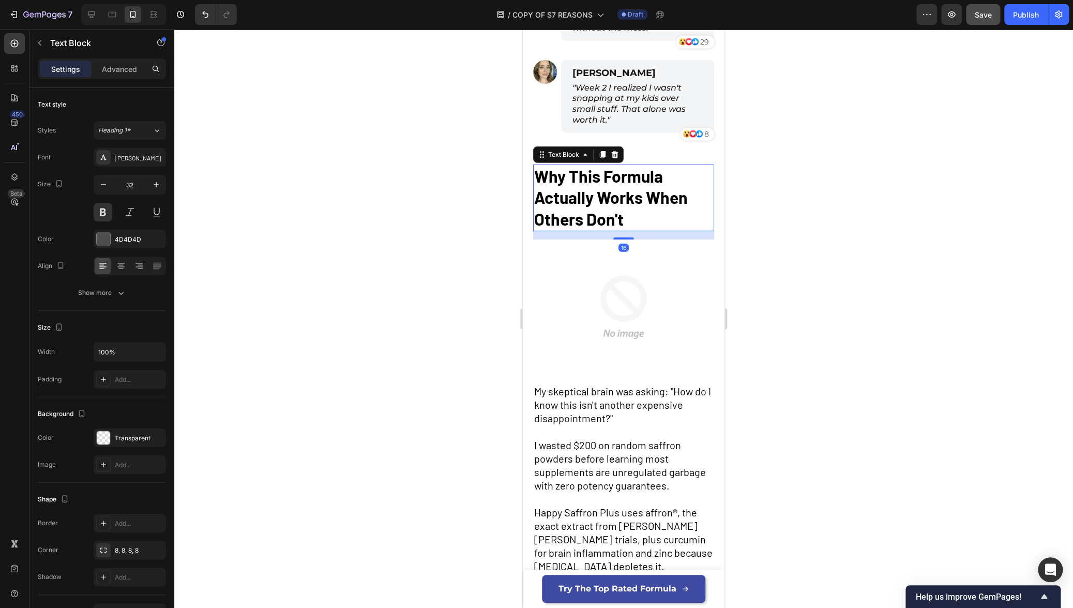
click at [649, 187] on strong "Why This Formula Actually Works When Others Don't" at bounding box center [611, 197] width 154 height 63
click at [401, 296] on div at bounding box center [623, 318] width 899 height 579
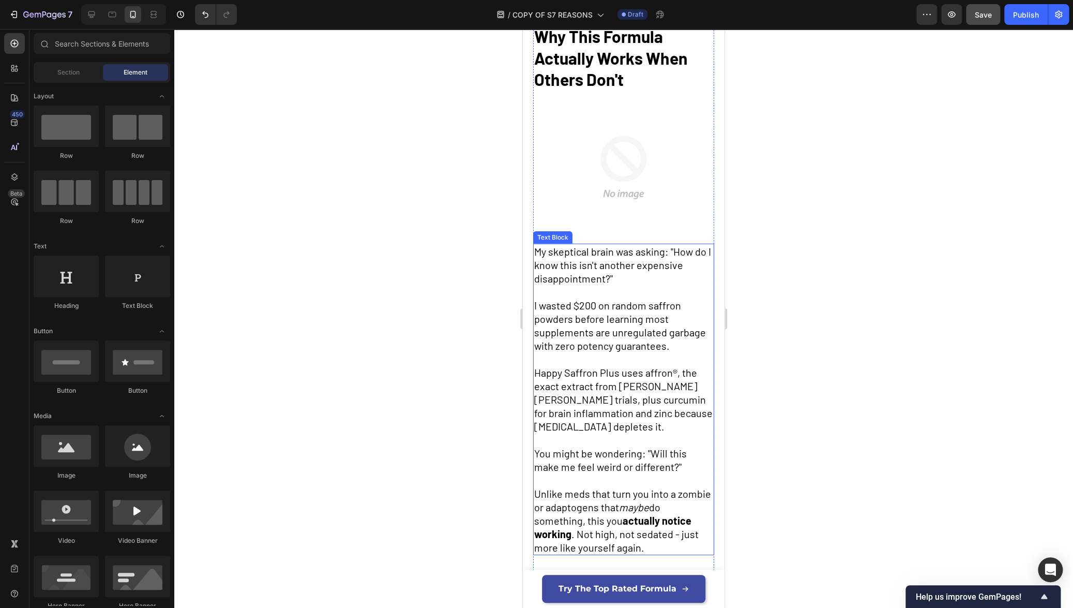
scroll to position [1805, 0]
click at [596, 319] on span "I wasted $200 on random saffron powders before learning most supplements are un…" at bounding box center [620, 324] width 172 height 53
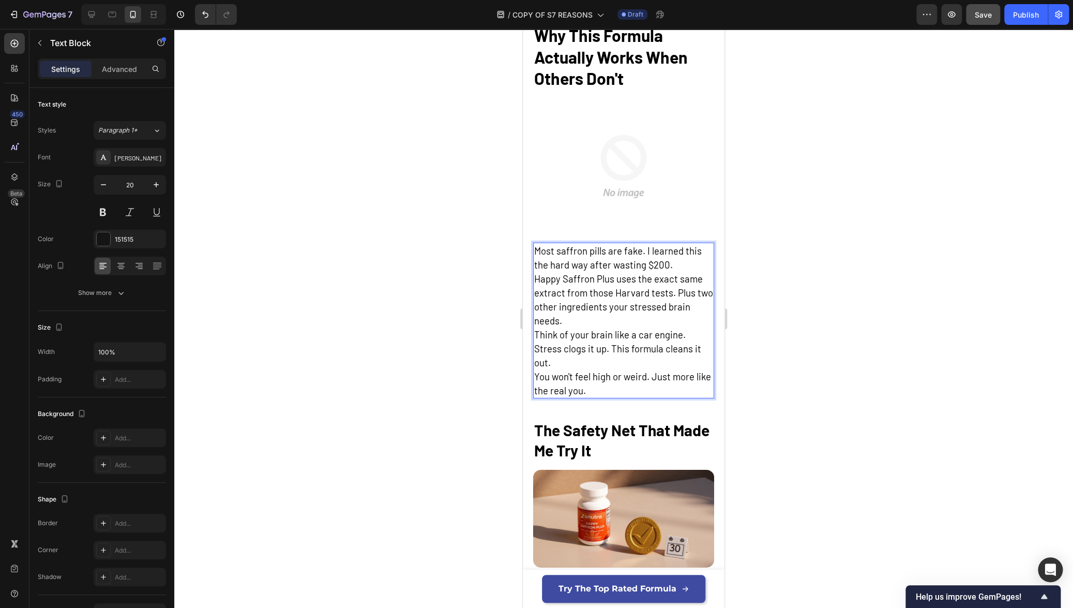
click at [589, 328] on span "Think of your brain like a car engine. Stress clogs it up. This formula cleans …" at bounding box center [617, 348] width 167 height 40
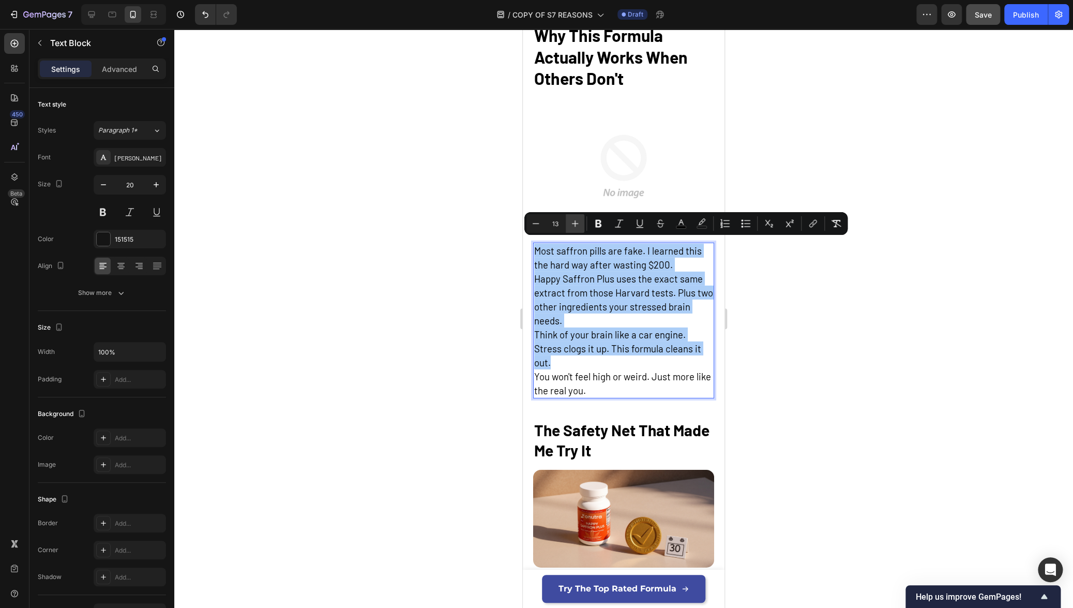
click at [576, 224] on icon "Editor contextual toolbar" at bounding box center [575, 223] width 10 height 10
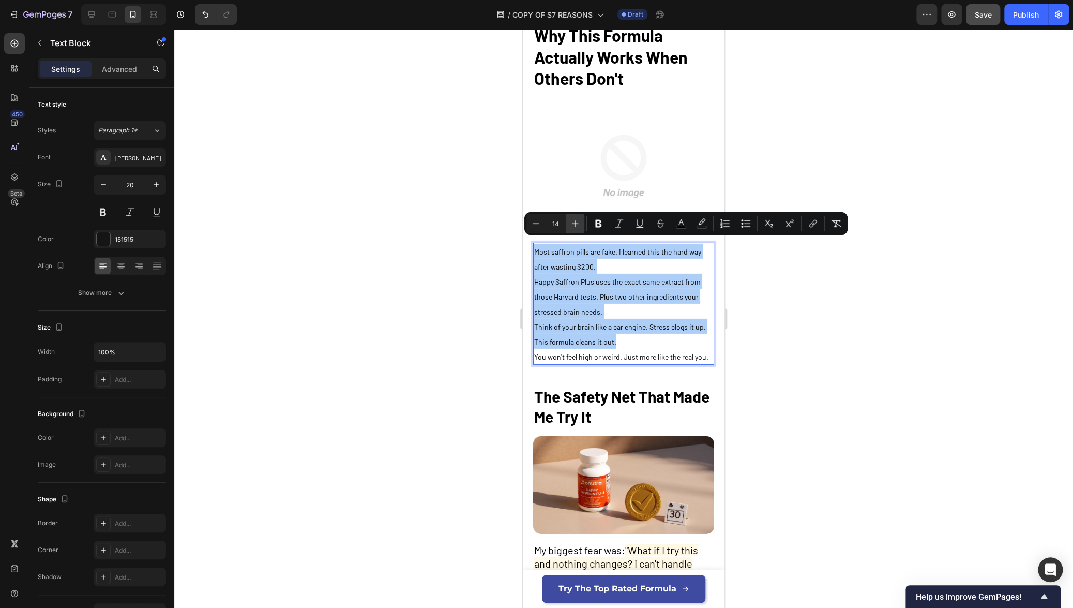
click at [576, 224] on icon "Editor contextual toolbar" at bounding box center [575, 223] width 10 height 10
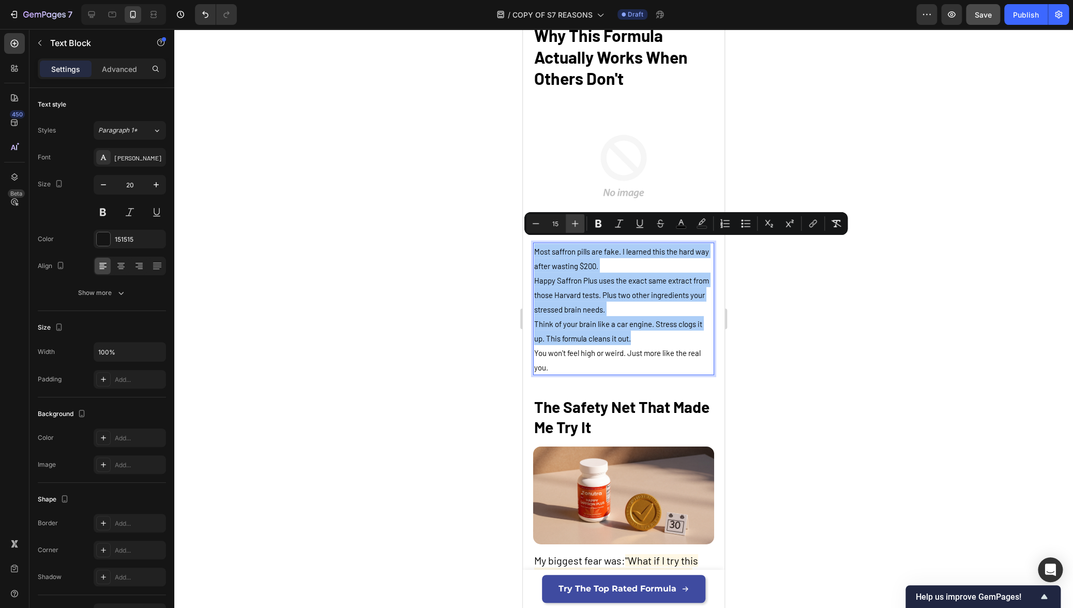
click at [576, 224] on icon "Editor contextual toolbar" at bounding box center [575, 223] width 10 height 10
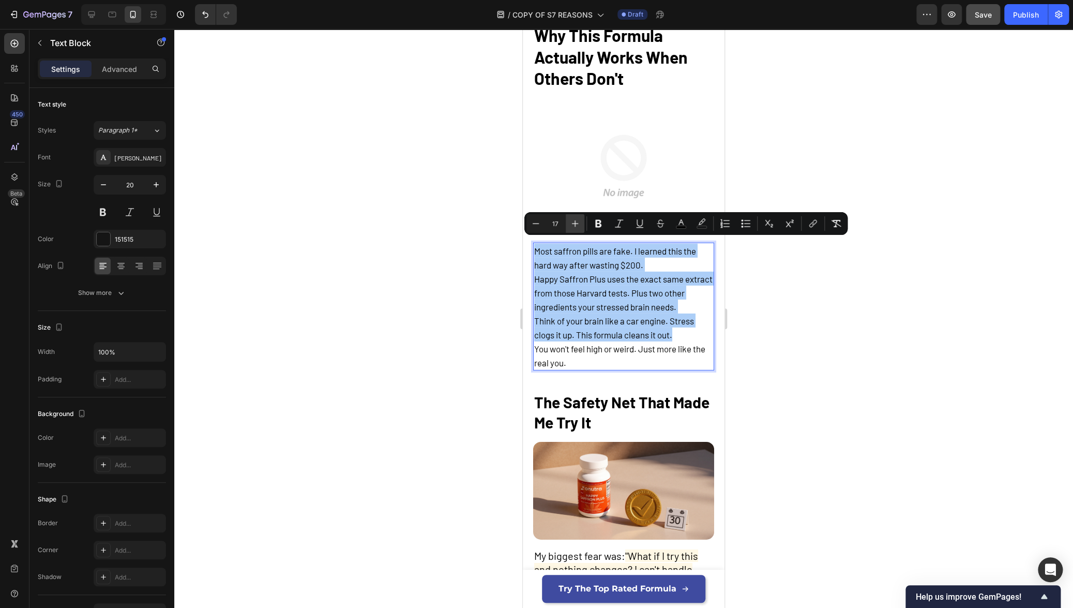
click at [576, 224] on icon "Editor contextual toolbar" at bounding box center [575, 223] width 10 height 10
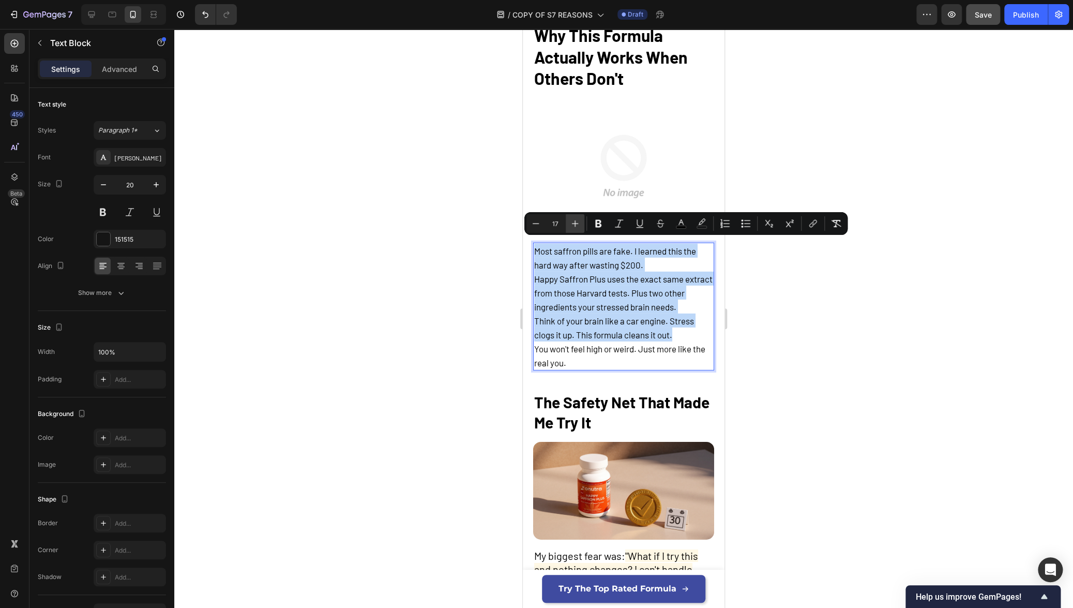
type input "18"
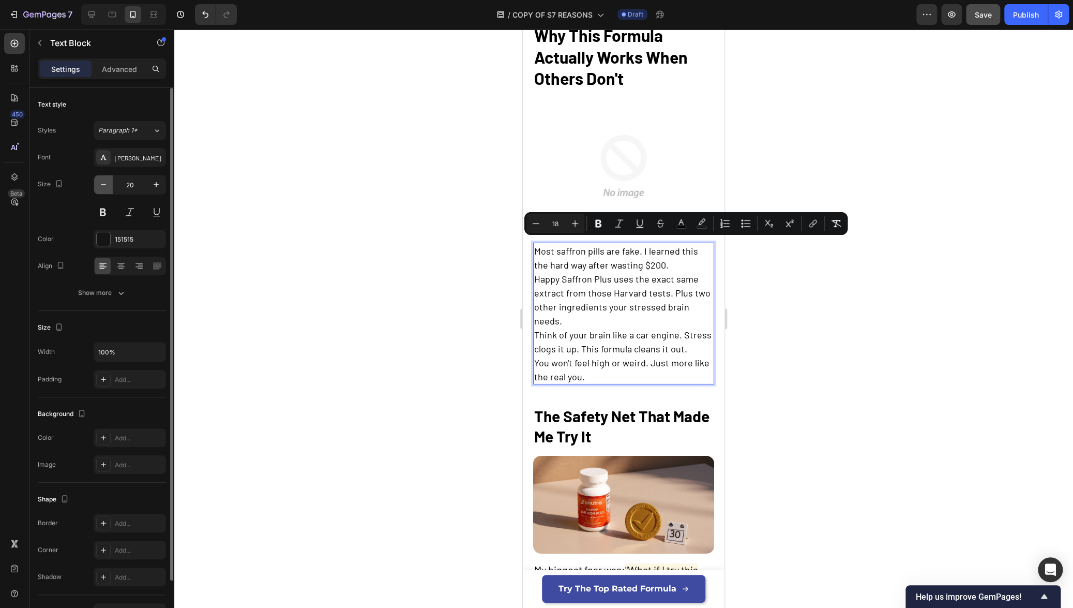
click at [106, 188] on icon "button" at bounding box center [103, 184] width 10 height 10
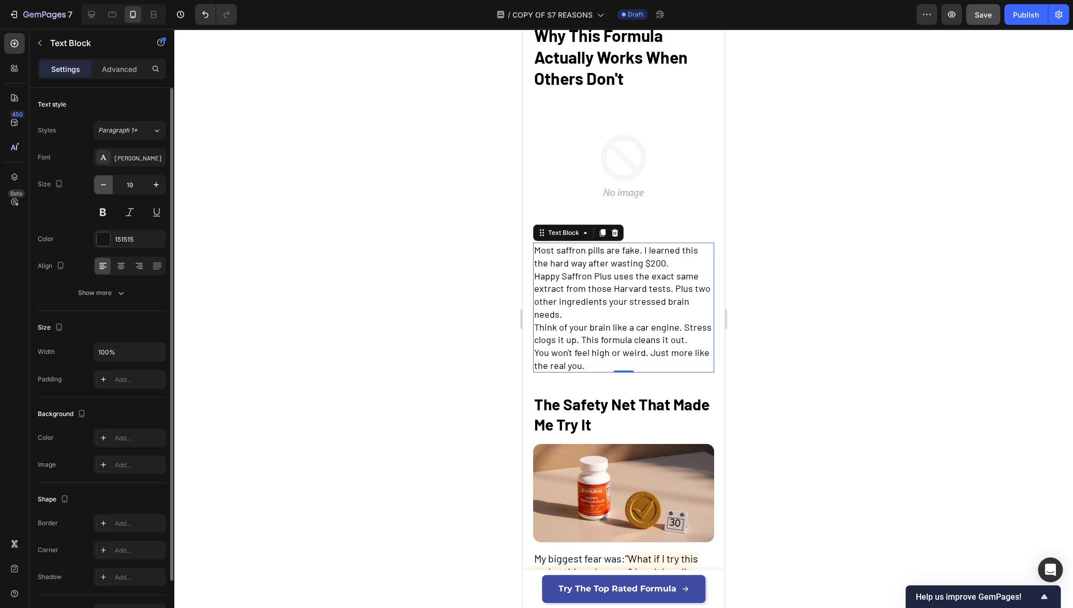
click at [106, 188] on icon "button" at bounding box center [103, 184] width 10 height 10
type input "18"
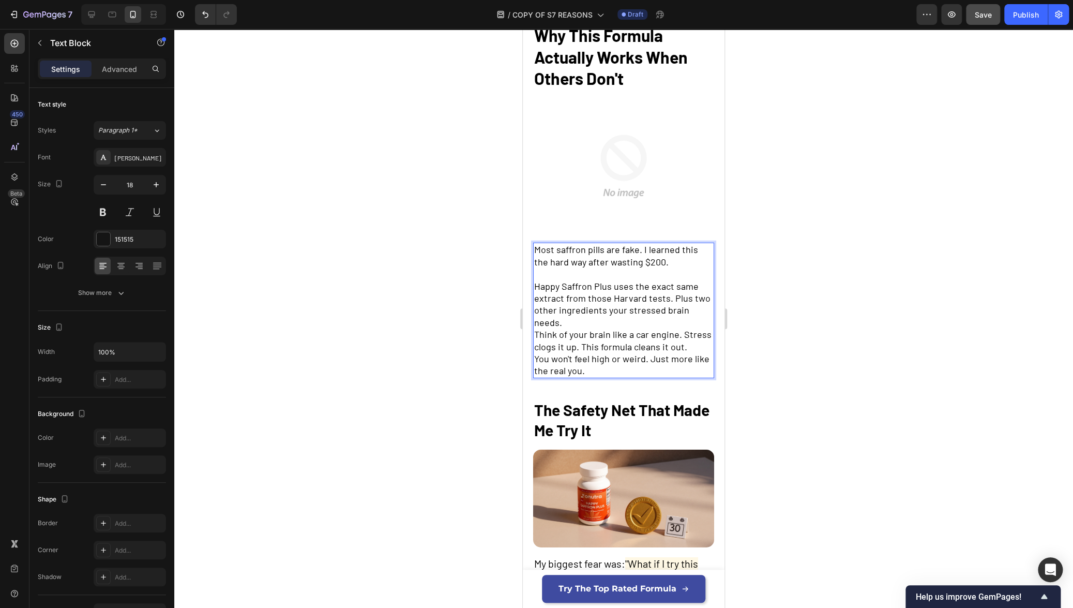
click at [627, 314] on p "Happy Saffron Plus uses the exact same extract from those Harvard tests. Plus t…" at bounding box center [623, 304] width 179 height 49
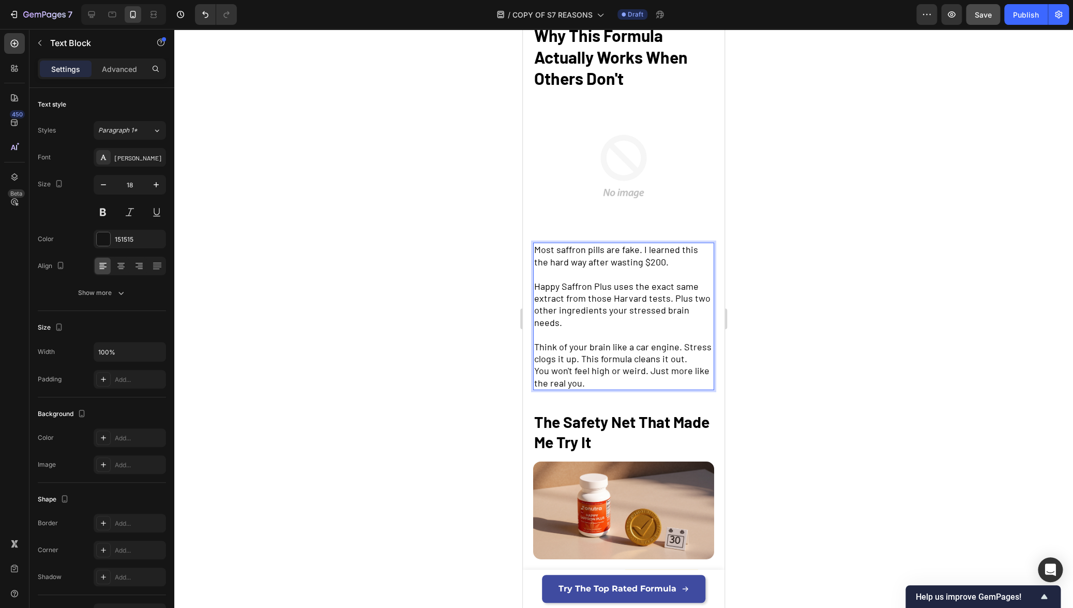
click at [687, 351] on p "Think of your brain like a car engine. Stress clogs it up. This formula cleans …" at bounding box center [623, 353] width 179 height 24
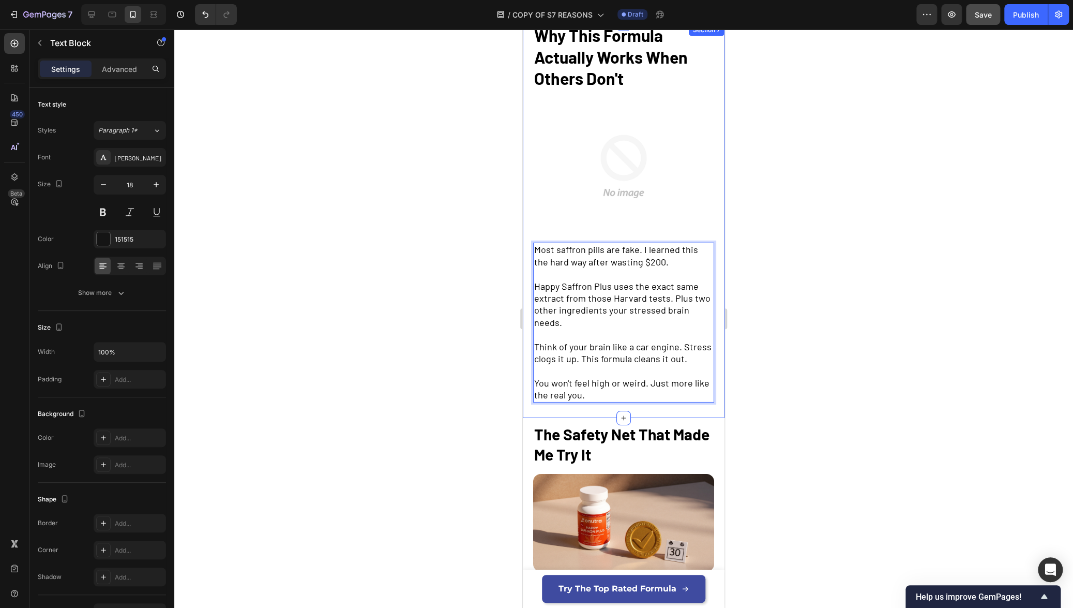
click at [787, 347] on div at bounding box center [623, 318] width 899 height 579
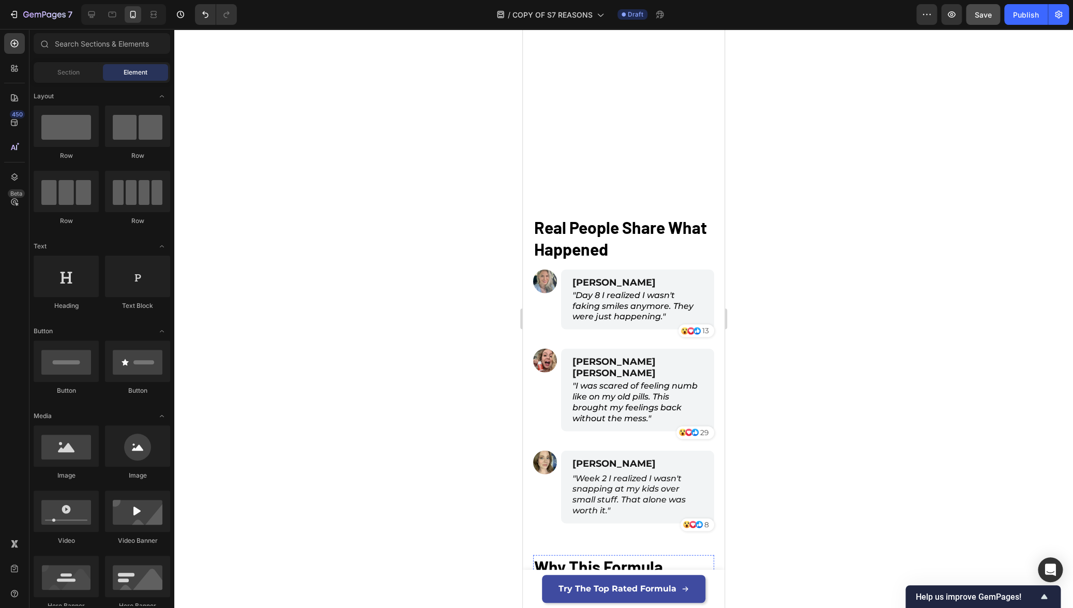
scroll to position [1261, 0]
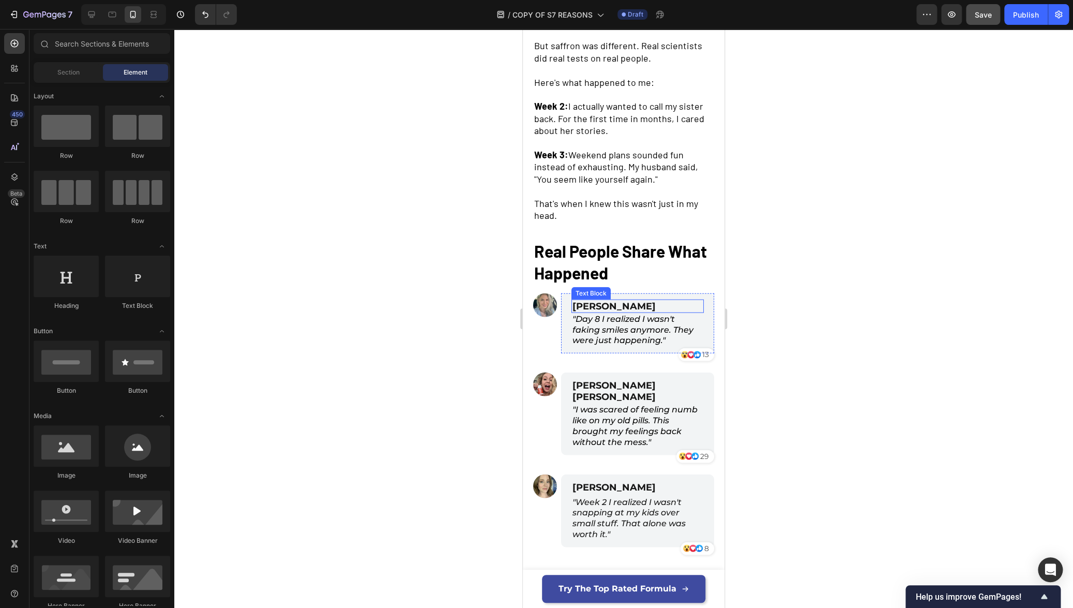
click at [620, 305] on span "[PERSON_NAME]" at bounding box center [613, 305] width 83 height 11
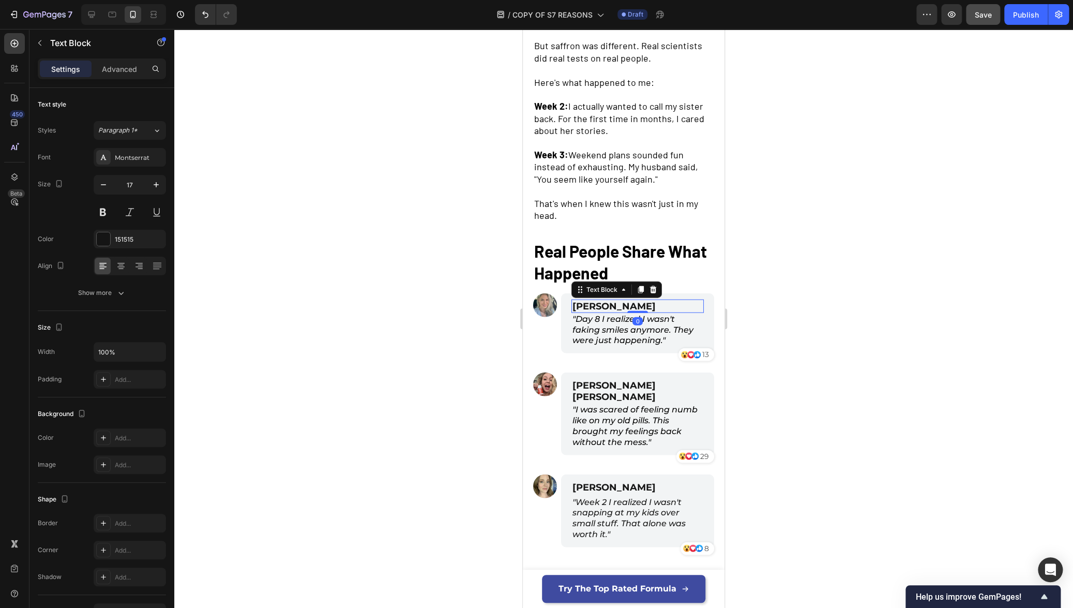
click at [620, 305] on span "[PERSON_NAME]" at bounding box center [613, 305] width 83 height 11
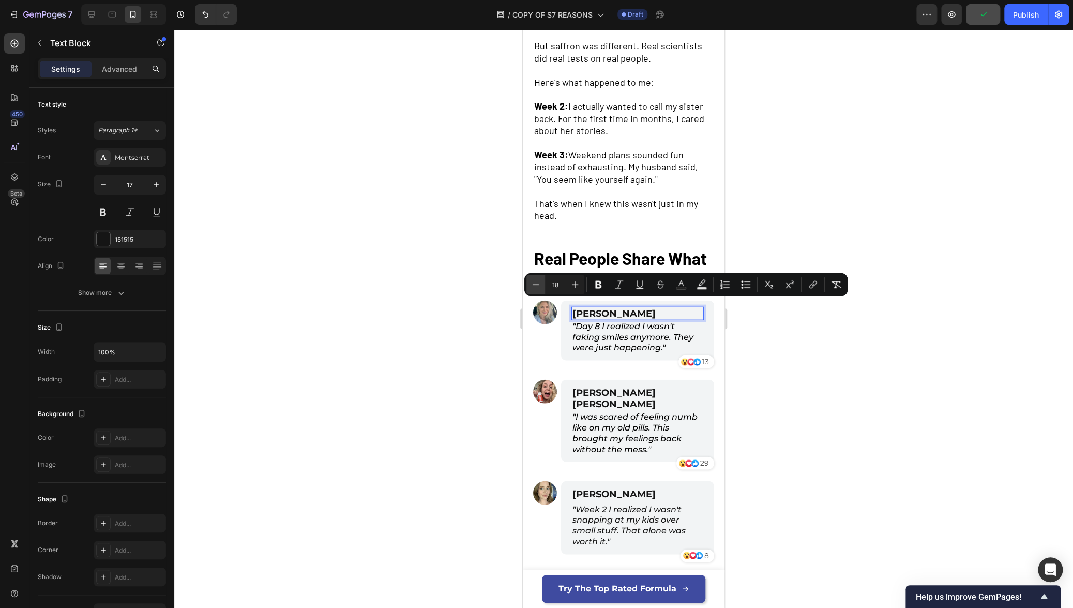
click at [534, 283] on icon "Editor contextual toolbar" at bounding box center [535, 284] width 10 height 10
type input "16"
click at [431, 361] on div at bounding box center [623, 318] width 899 height 579
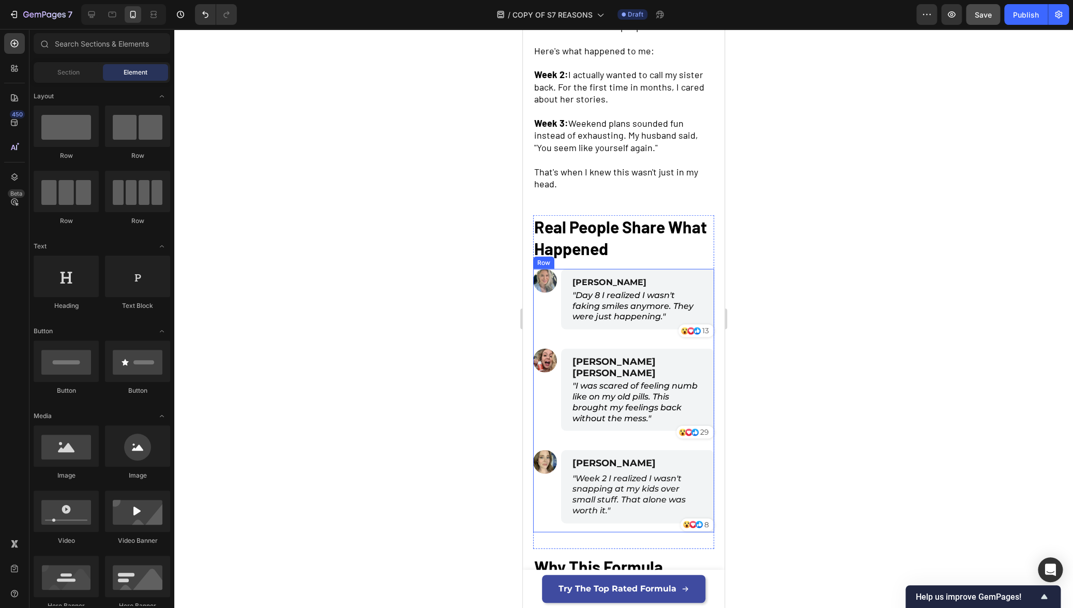
scroll to position [1293, 0]
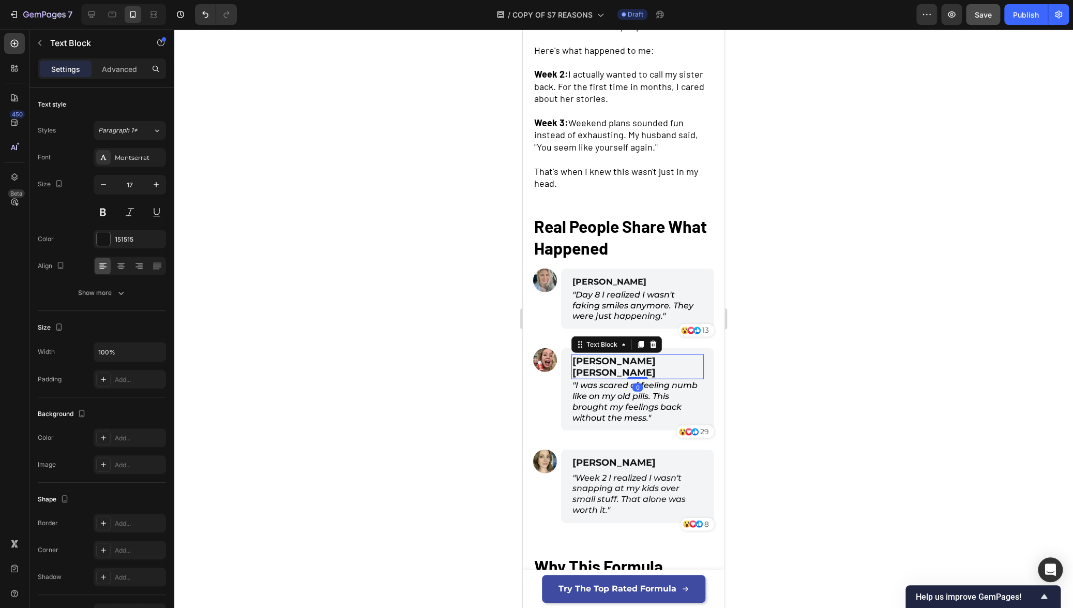
click at [612, 355] on span "[PERSON_NAME] [PERSON_NAME]" at bounding box center [613, 366] width 83 height 23
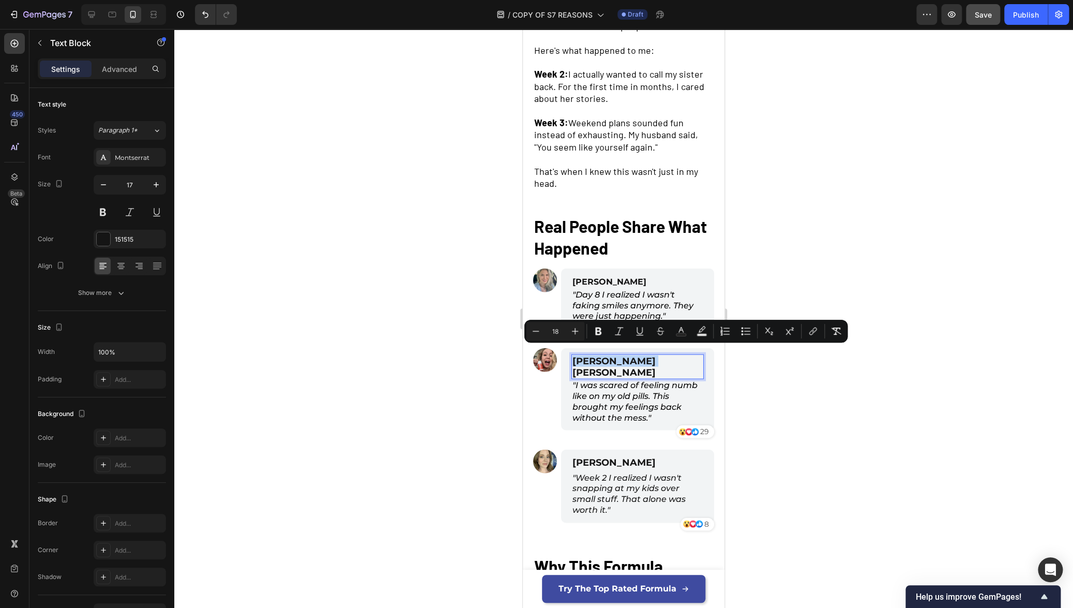
click at [612, 355] on span "[PERSON_NAME] [PERSON_NAME]" at bounding box center [613, 366] width 83 height 23
click at [530, 329] on icon "Editor contextual toolbar" at bounding box center [535, 331] width 10 height 10
type input "16"
click at [109, 189] on button "button" at bounding box center [103, 184] width 19 height 19
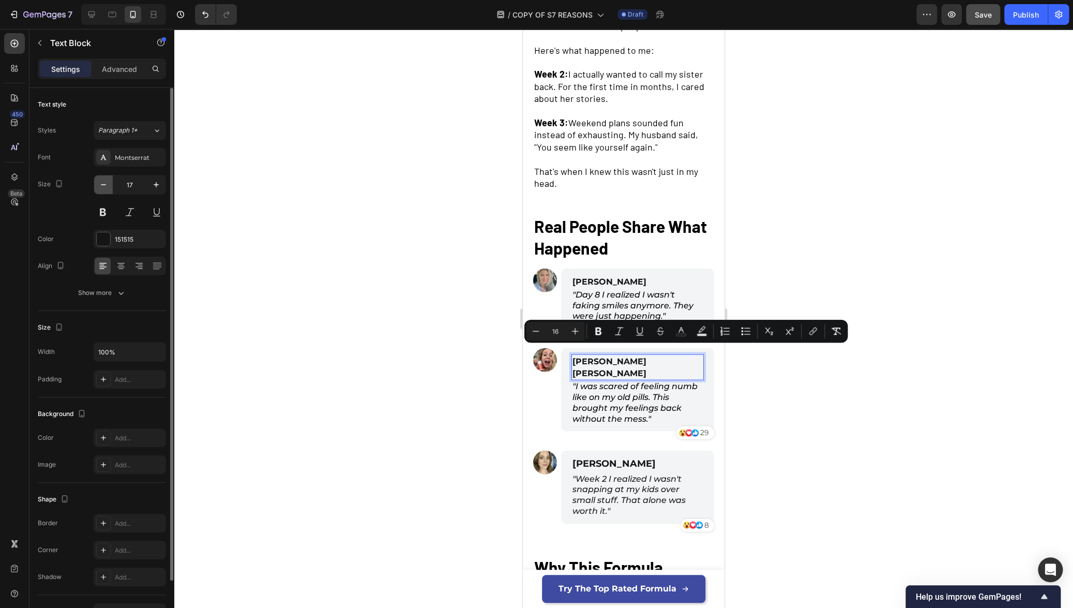
type input "16"
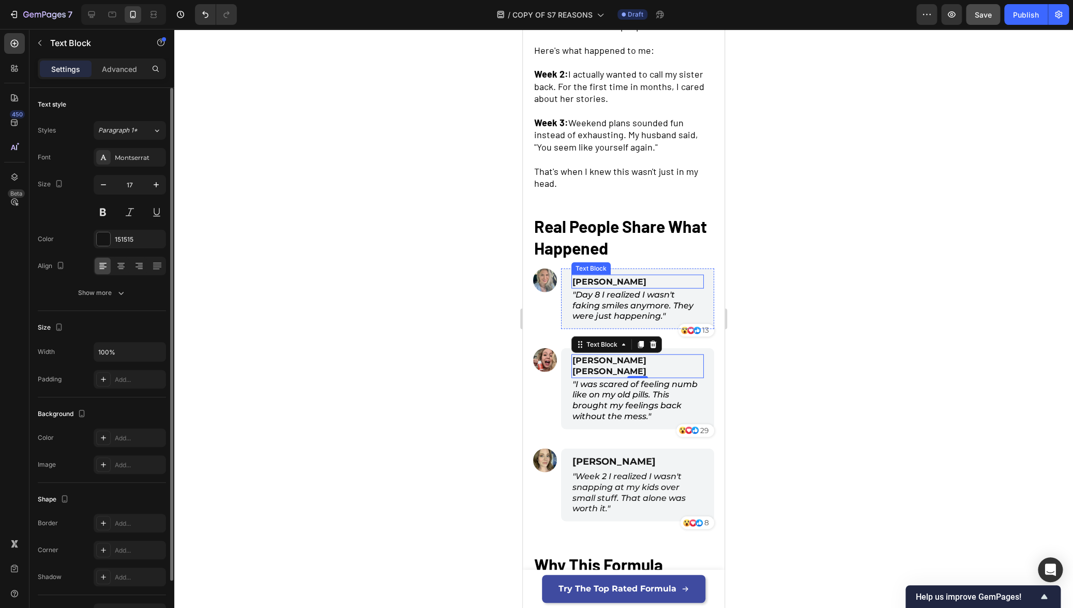
click at [640, 276] on p "[PERSON_NAME]" at bounding box center [637, 282] width 130 height 12
click at [111, 185] on button "button" at bounding box center [103, 184] width 19 height 19
type input "16"
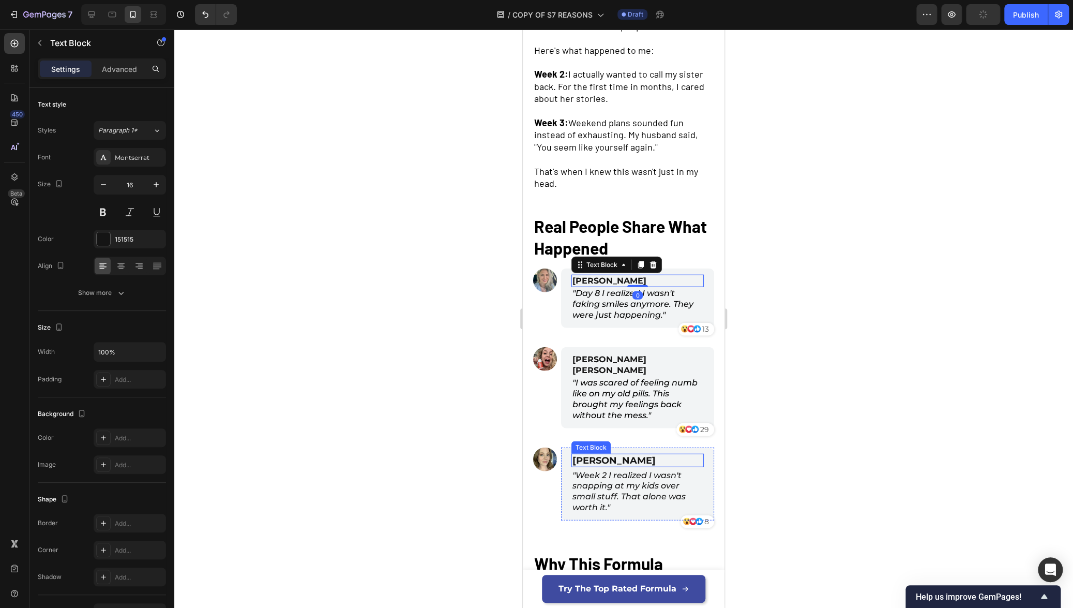
scroll to position [1295, 0]
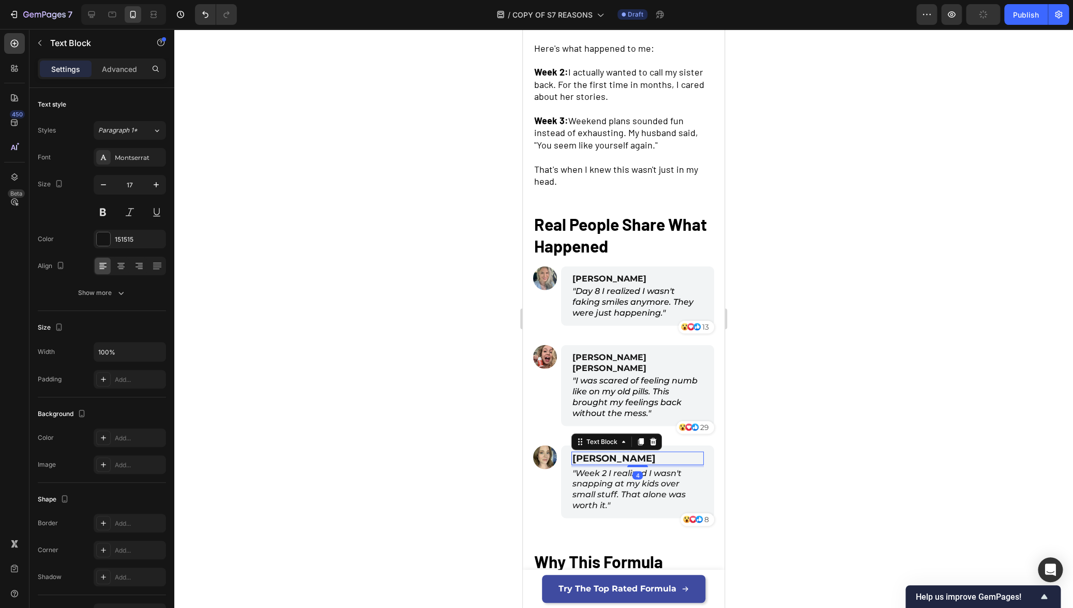
click at [628, 452] on span "[PERSON_NAME]" at bounding box center [613, 457] width 83 height 11
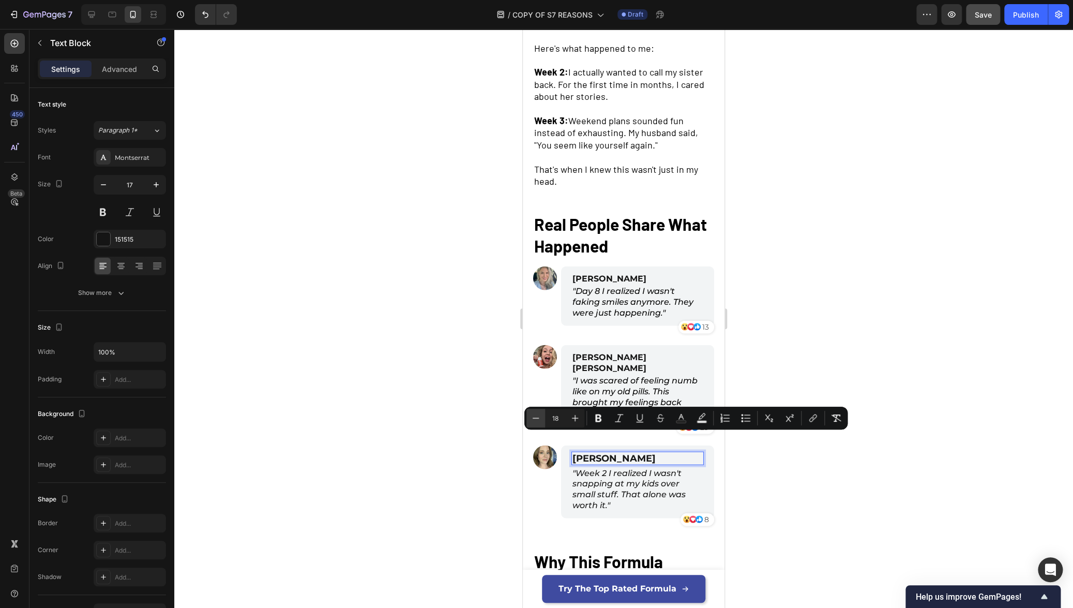
click at [527, 416] on button "Minus" at bounding box center [535, 417] width 19 height 19
type input "16"
click at [109, 188] on button "button" at bounding box center [103, 184] width 19 height 19
type input "16"
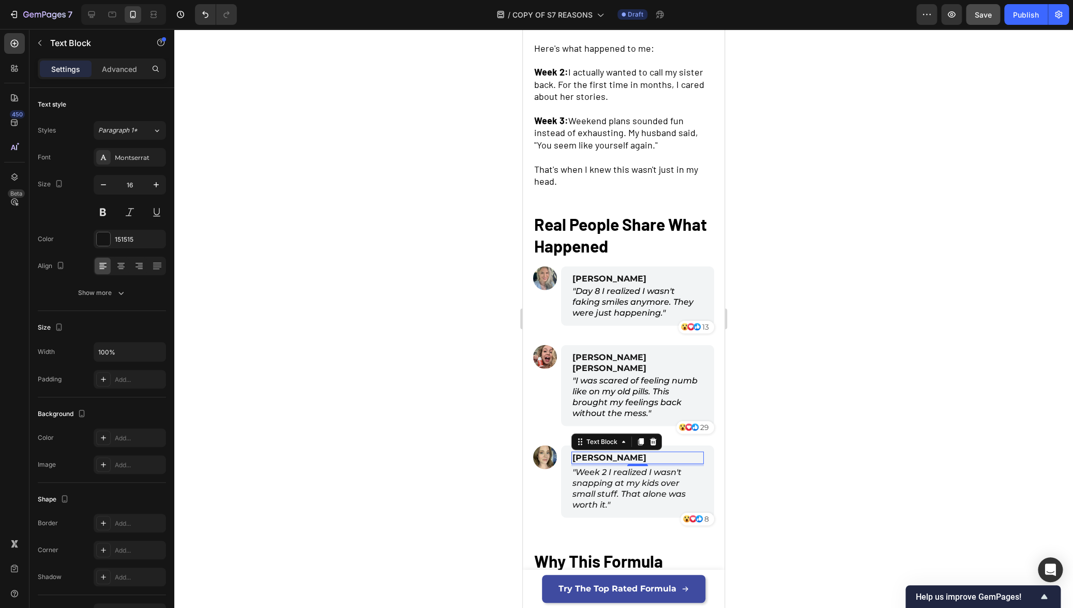
click at [277, 335] on div at bounding box center [623, 318] width 899 height 579
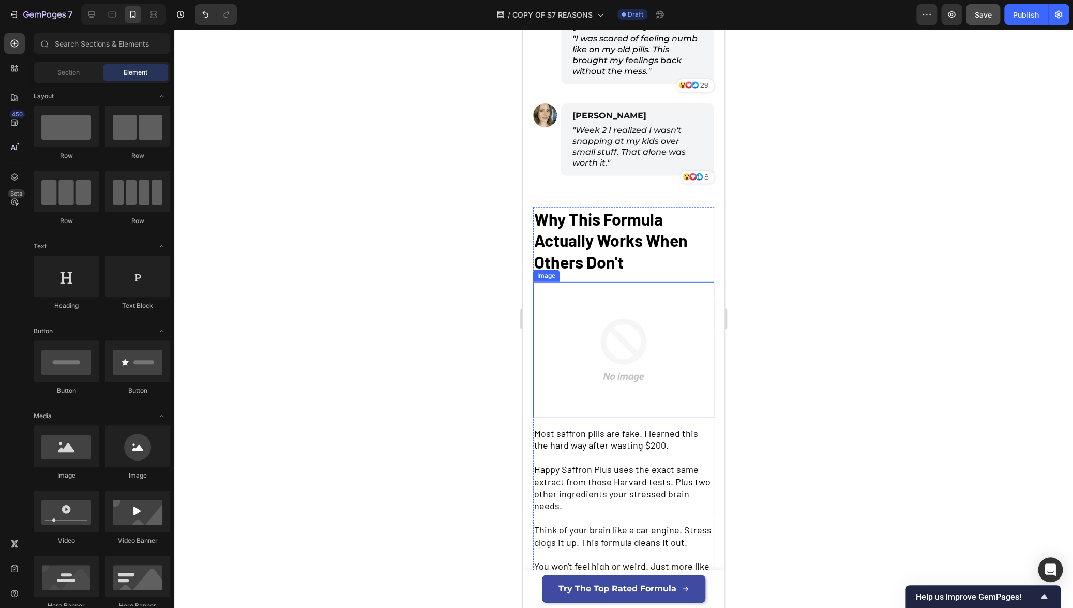
scroll to position [1620, 0]
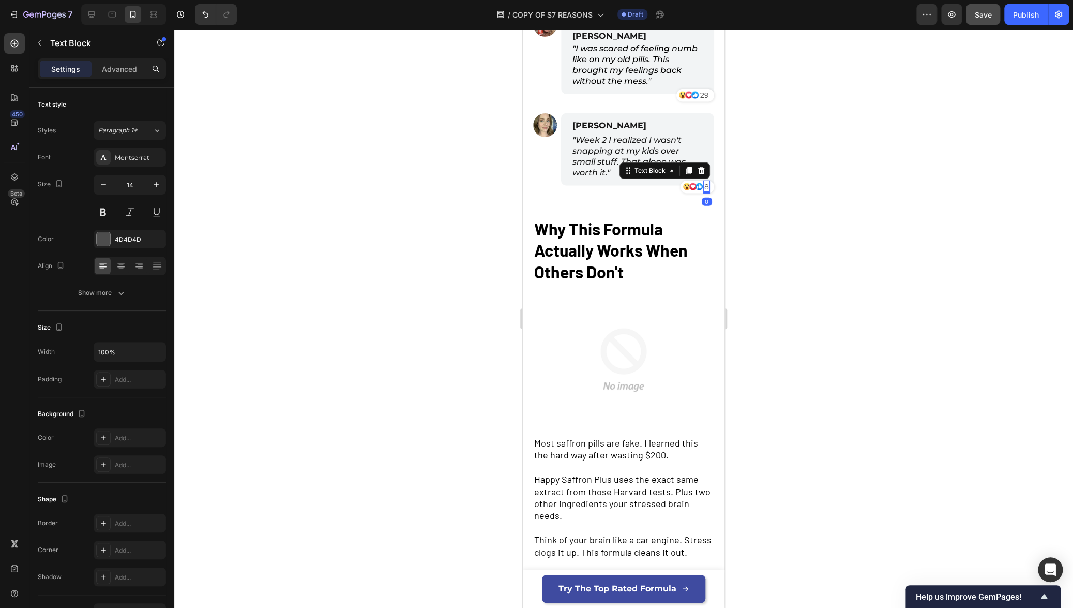
click at [704, 181] on p "8" at bounding box center [706, 186] width 5 height 11
click at [700, 90] on p "29" at bounding box center [704, 95] width 9 height 11
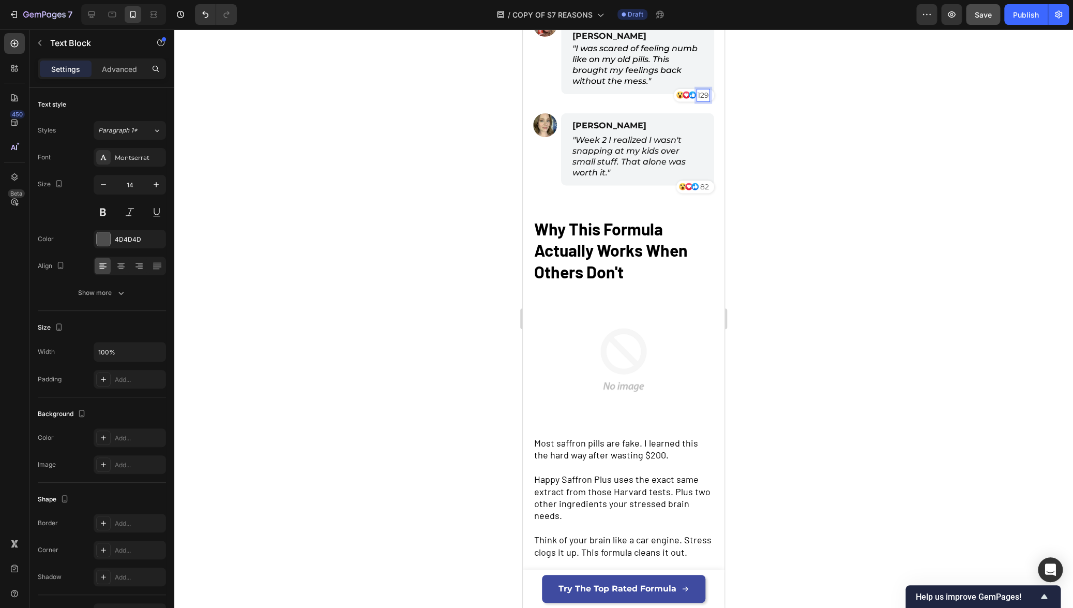
click at [863, 201] on div at bounding box center [623, 318] width 899 height 579
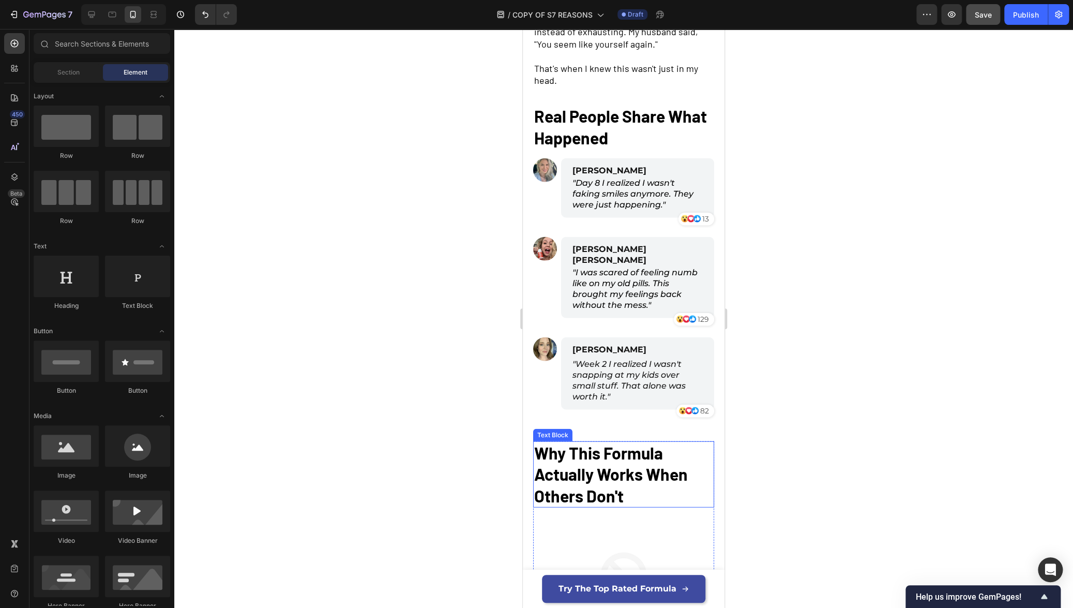
scroll to position [1389, 0]
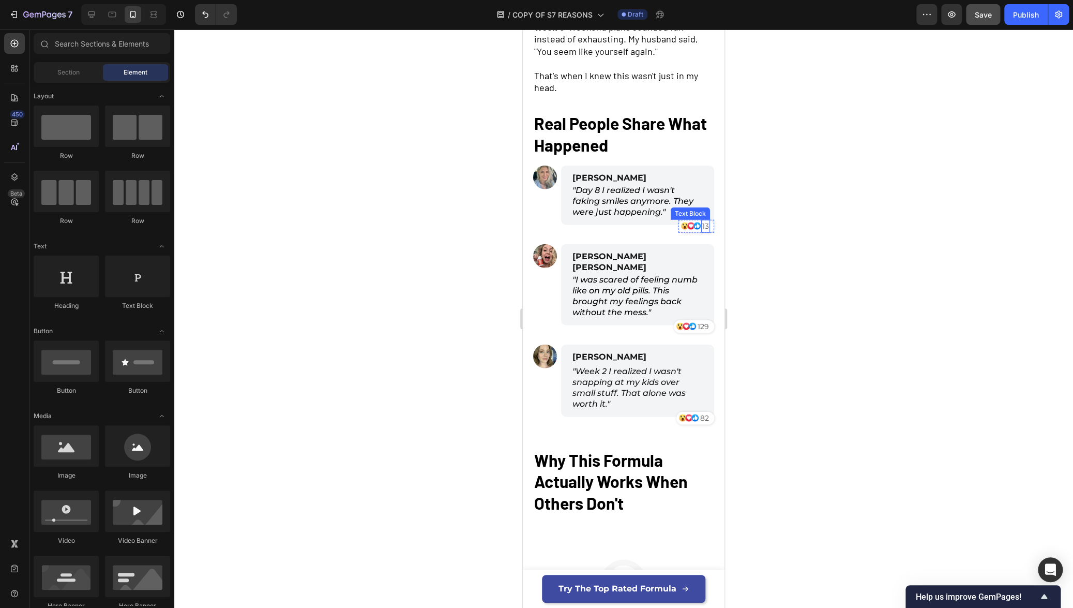
click at [702, 226] on p "13" at bounding box center [705, 226] width 7 height 11
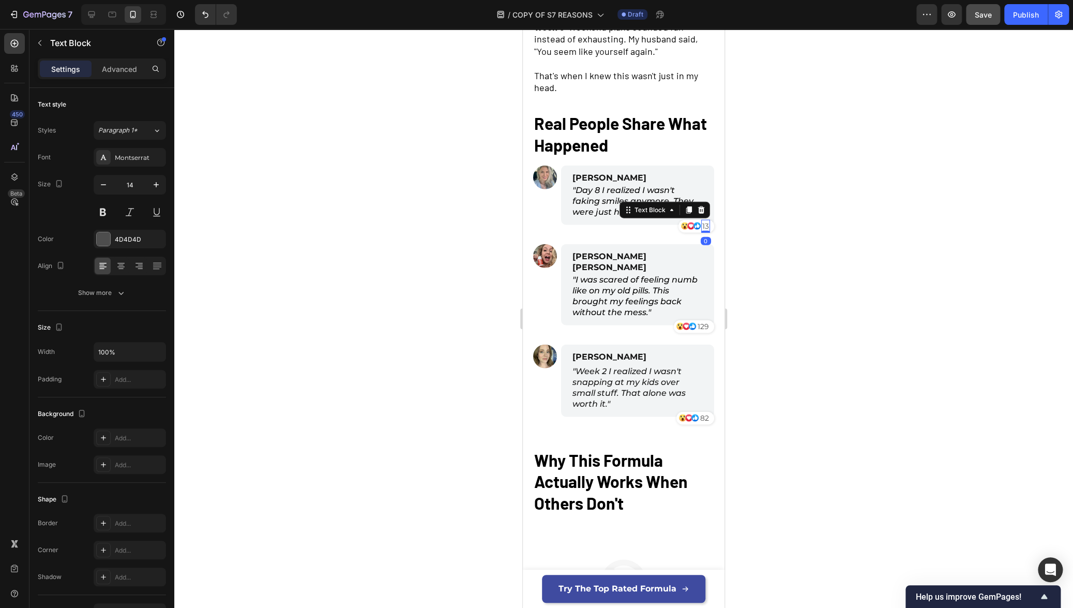
click at [702, 226] on p "13" at bounding box center [705, 226] width 7 height 11
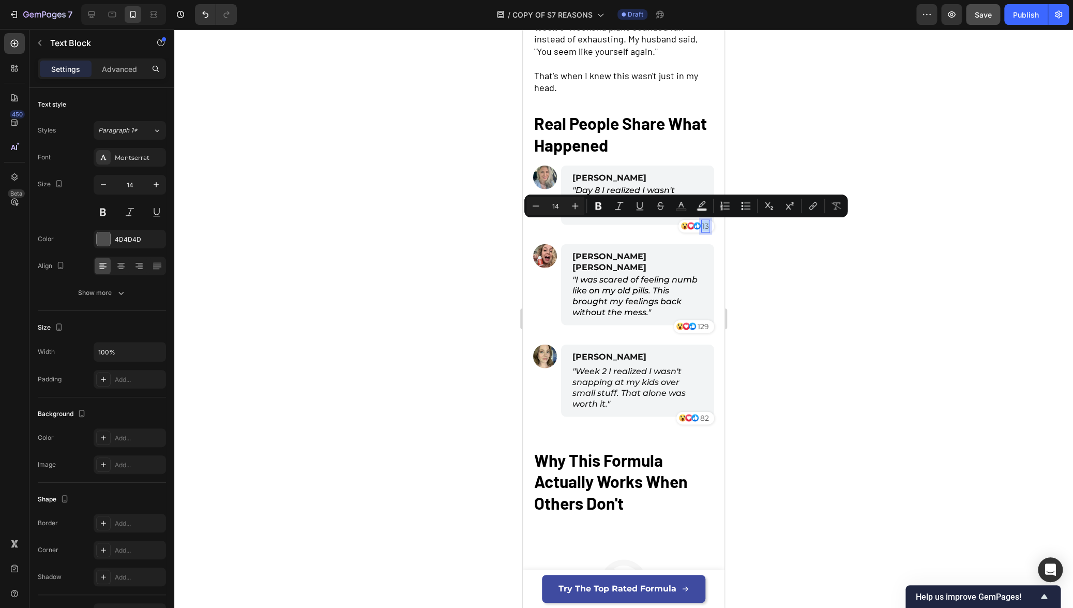
click at [702, 226] on p "13" at bounding box center [705, 226] width 7 height 11
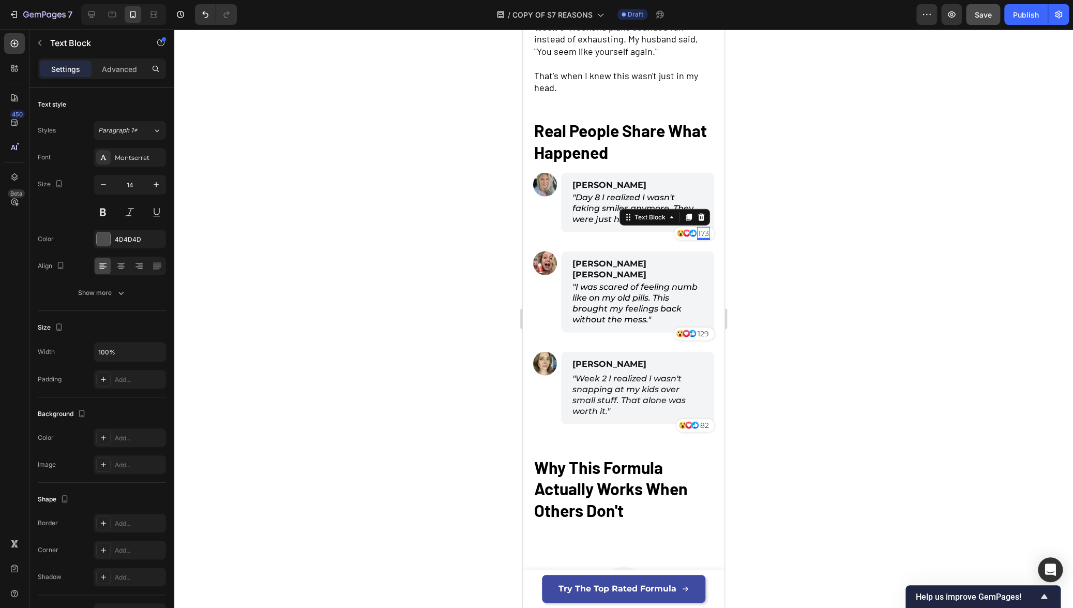
click at [768, 265] on div at bounding box center [623, 318] width 899 height 579
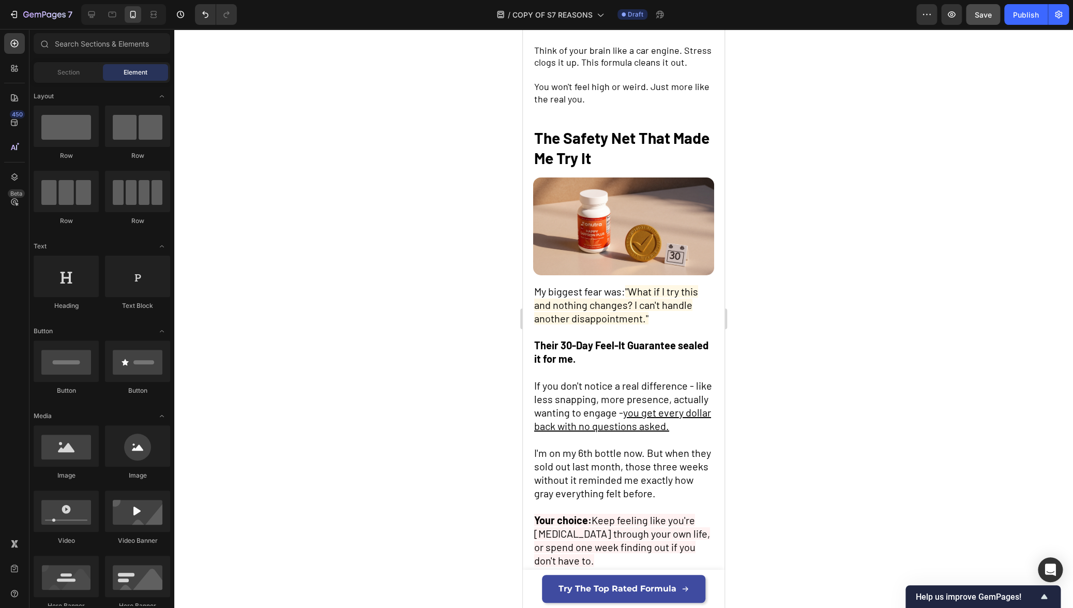
scroll to position [2123, 0]
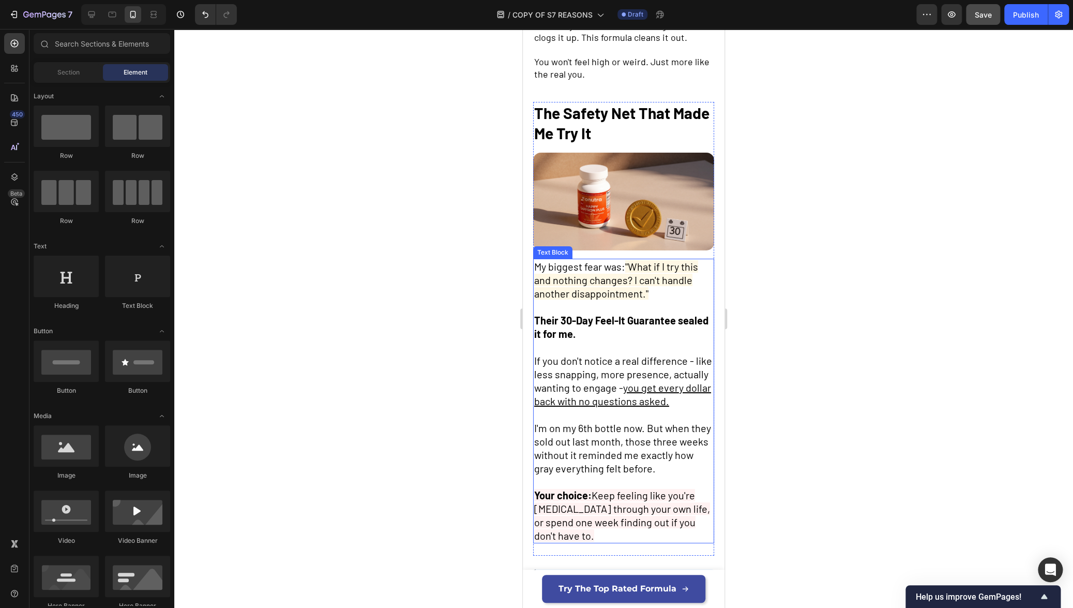
click at [631, 271] on span ""What if I try this and nothing changes? I can't handle another disappointment."" at bounding box center [616, 279] width 164 height 39
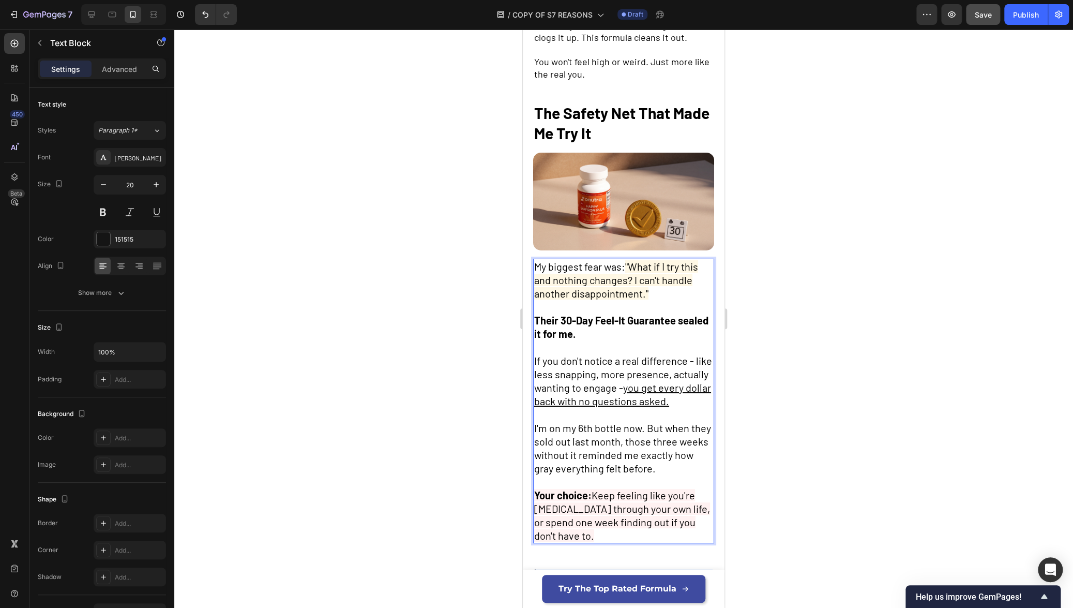
click at [632, 270] on span ""What if I try this and nothing changes? I can't handle another disappointment."" at bounding box center [616, 279] width 164 height 39
drag, startPoint x: 631, startPoint y: 271, endPoint x: 646, endPoint y: 283, distance: 19.9
click at [646, 283] on span ""What if I try this and nothing changes? I can't handle another disappointment."" at bounding box center [616, 279] width 164 height 39
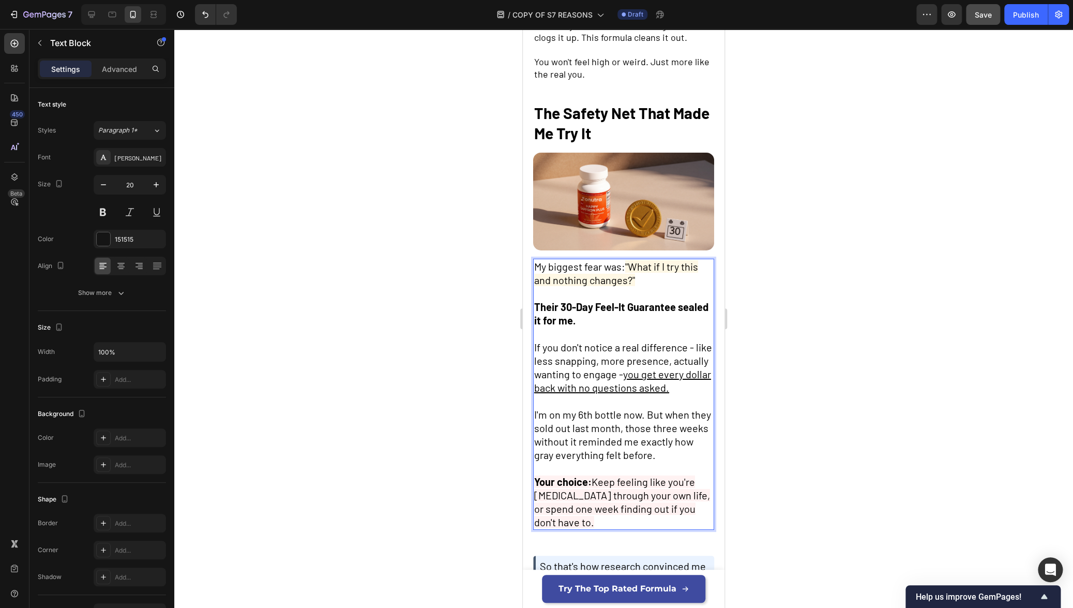
click at [816, 302] on div at bounding box center [623, 318] width 899 height 579
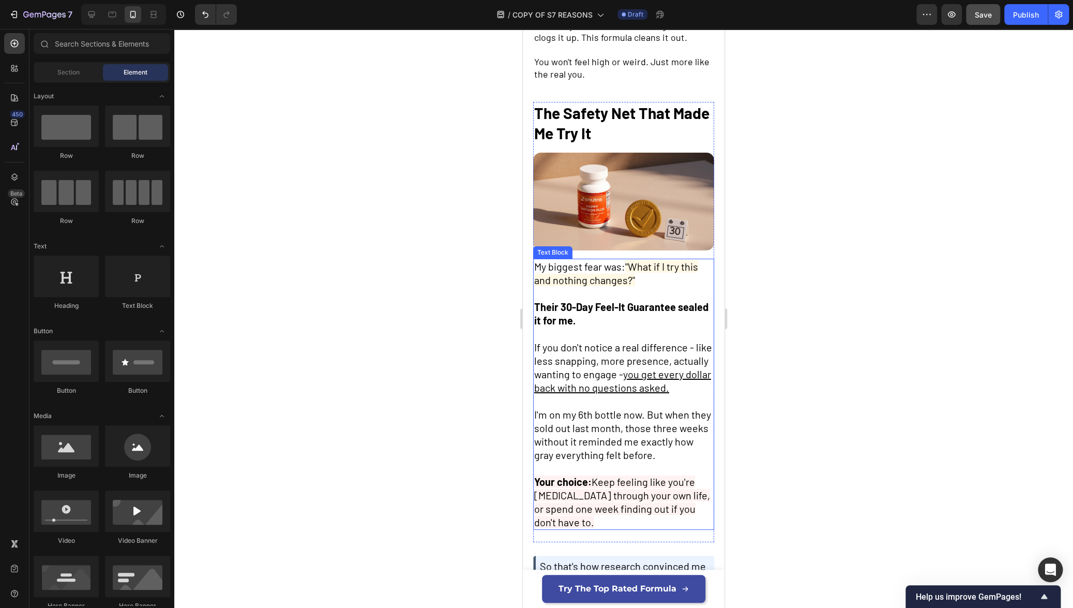
click at [627, 260] on span ""What if I try this and nothing changes?"" at bounding box center [616, 273] width 164 height 26
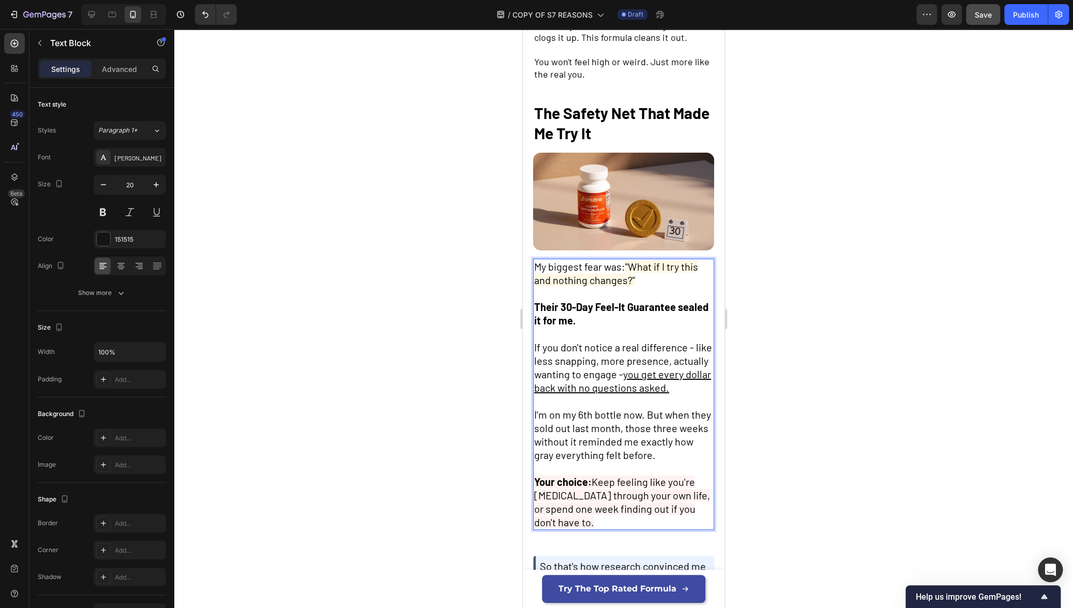
click at [626, 260] on span ""What if I try this and nothing changes?"" at bounding box center [616, 273] width 164 height 26
click at [808, 284] on div at bounding box center [623, 318] width 899 height 579
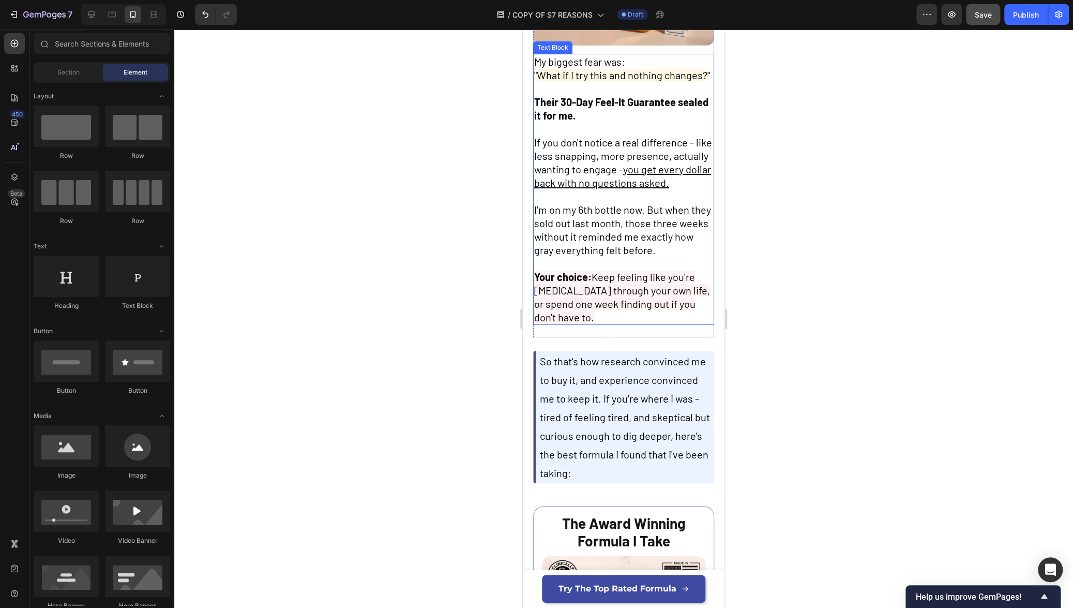
scroll to position [2312, 0]
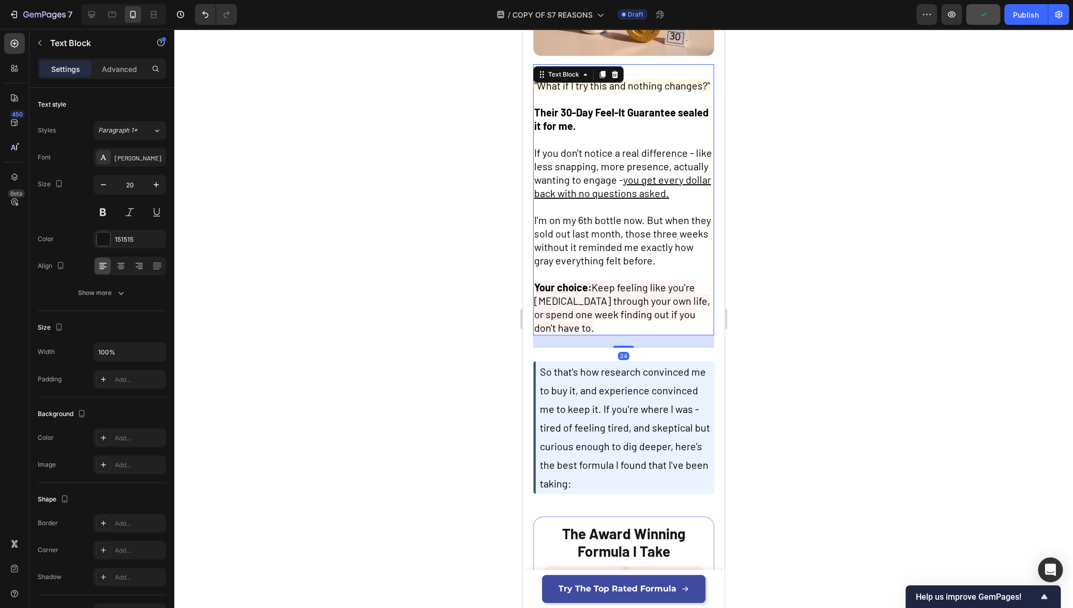
click at [568, 179] on span "If you don't notice a real difference - like less snapping, more presence, actu…" at bounding box center [623, 172] width 178 height 53
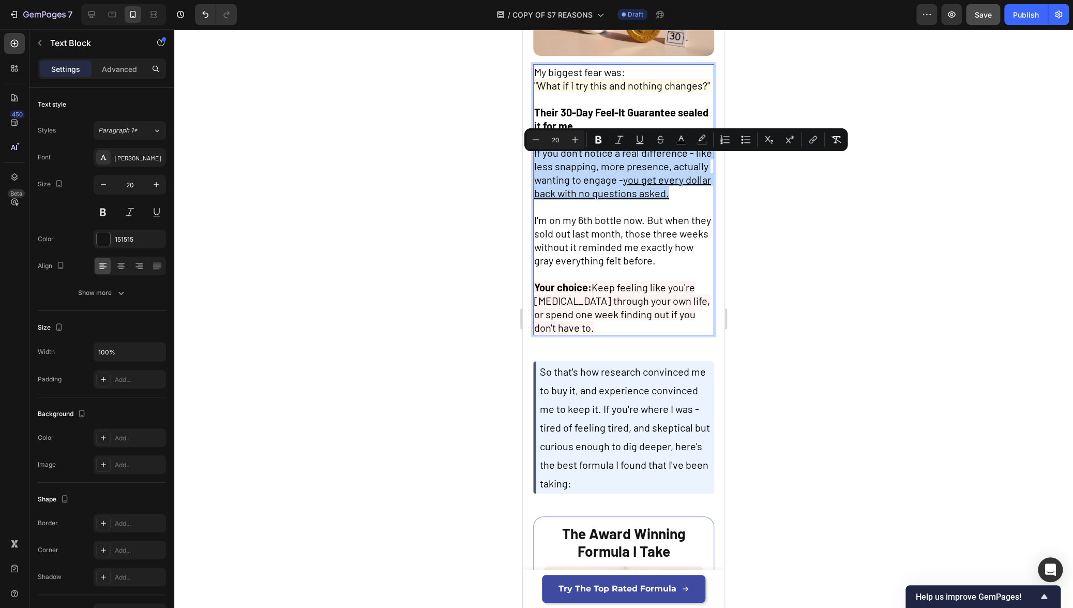
drag, startPoint x: 534, startPoint y: 162, endPoint x: 571, endPoint y: 214, distance: 63.3
click at [571, 200] on p "If you don't notice a real difference - like less snapping, more presence, actu…" at bounding box center [623, 173] width 179 height 54
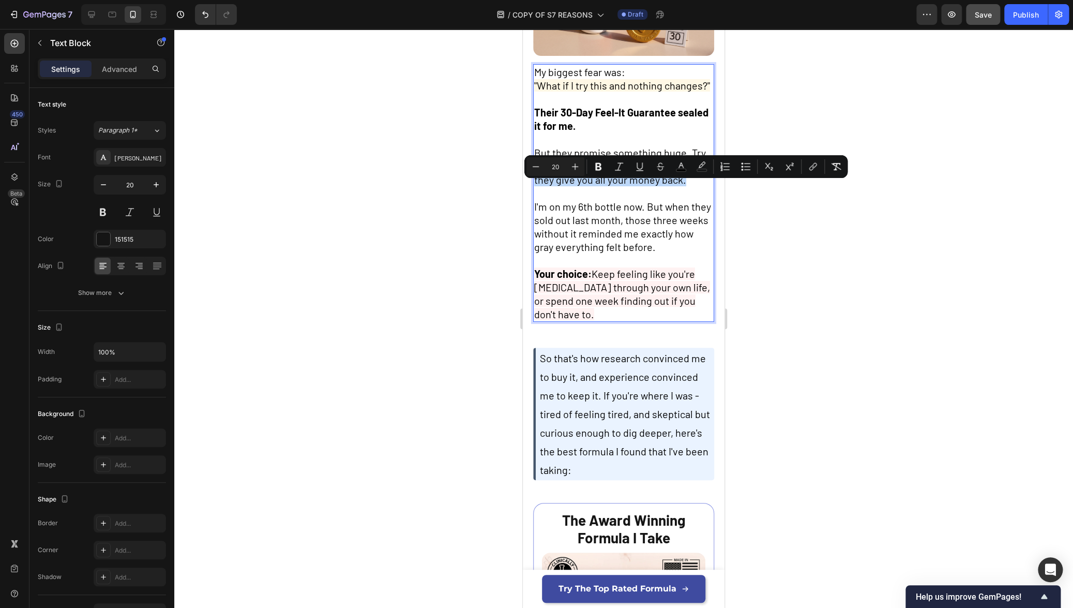
drag, startPoint x: 578, startPoint y: 187, endPoint x: 603, endPoint y: 205, distance: 30.7
click at [603, 186] on p "But they promise something huge. Try it for 30 days. If you don't feel differen…" at bounding box center [623, 166] width 179 height 40
click at [640, 165] on icon "Editor contextual toolbar" at bounding box center [639, 166] width 10 height 10
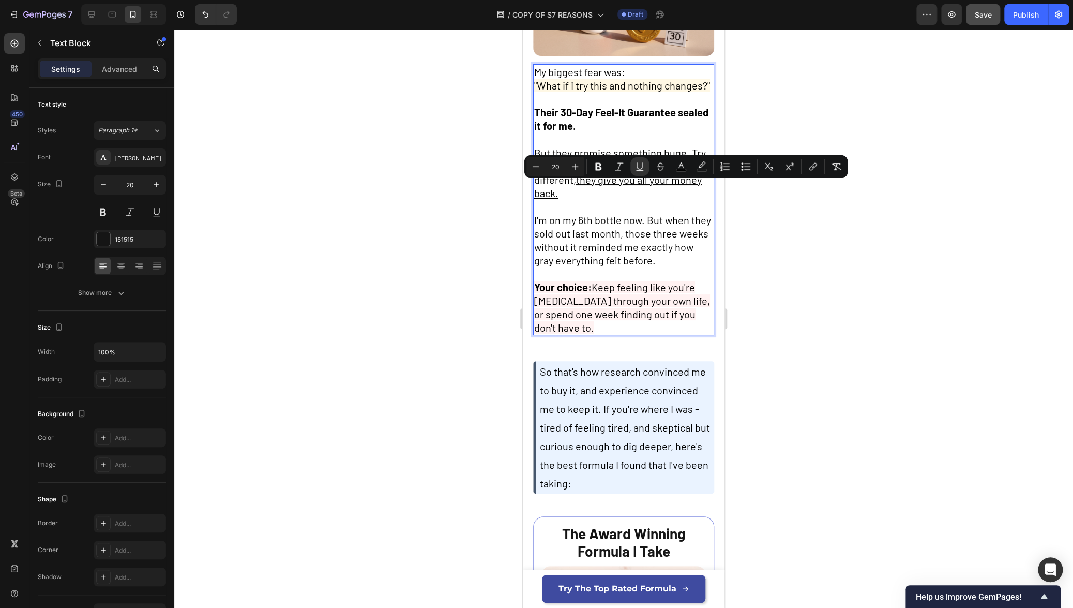
click at [742, 231] on div at bounding box center [623, 318] width 899 height 579
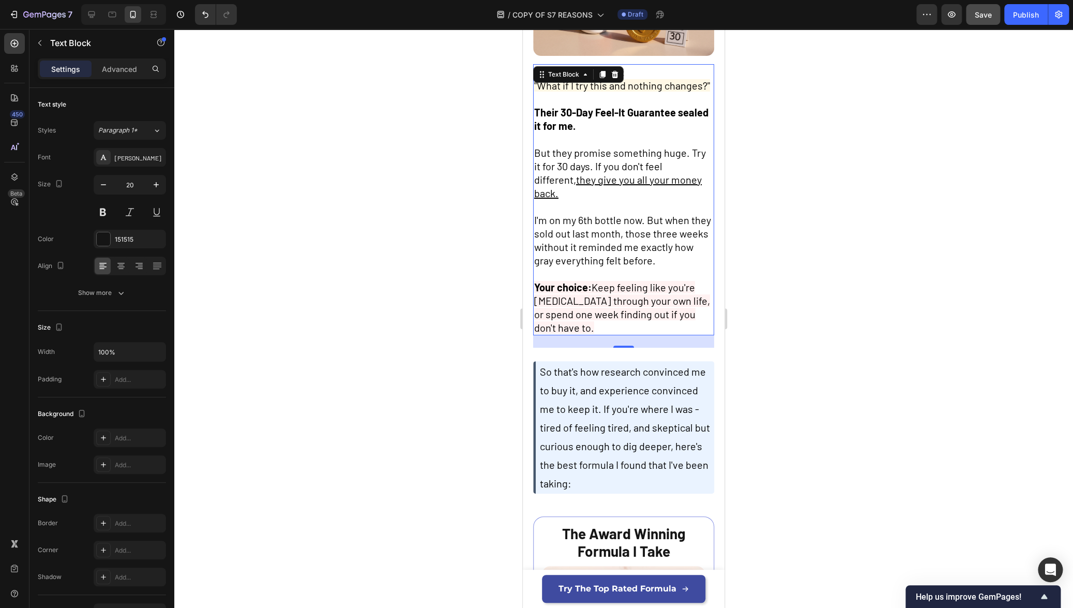
click at [536, 226] on span "I'm on my 6th bottle now. But when they sold out last month, those three weeks …" at bounding box center [622, 240] width 177 height 53
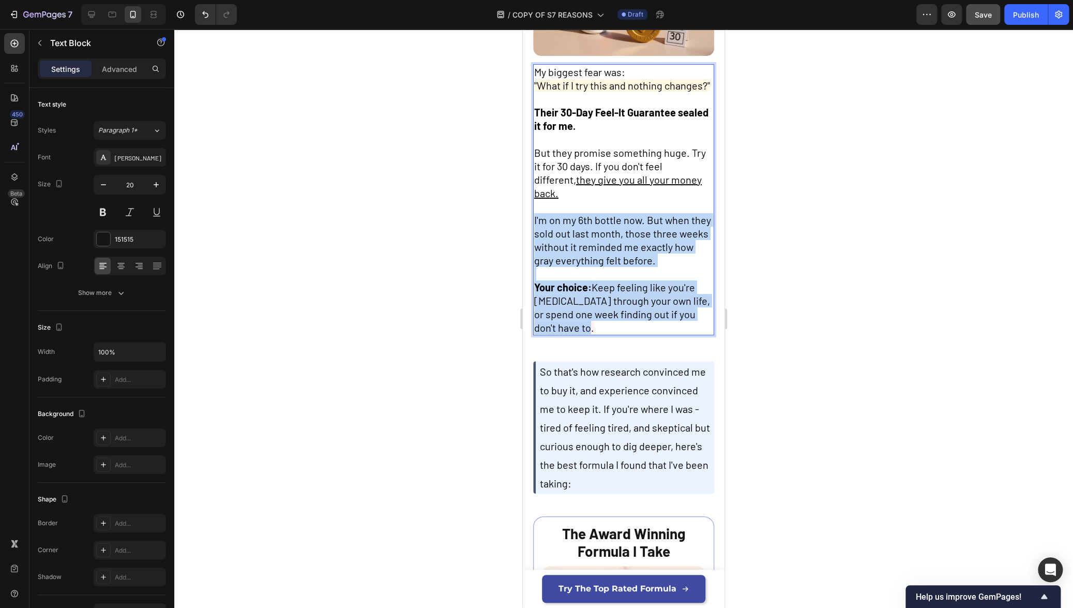
drag, startPoint x: 535, startPoint y: 230, endPoint x: 592, endPoint y: 337, distance: 121.9
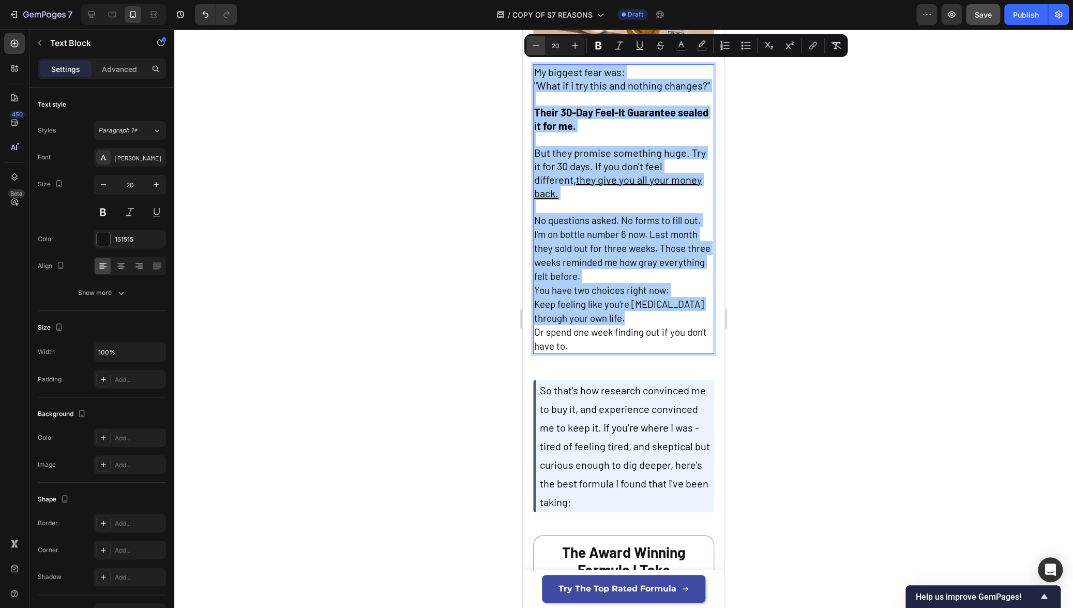
click at [537, 49] on icon "Editor contextual toolbar" at bounding box center [535, 45] width 10 height 10
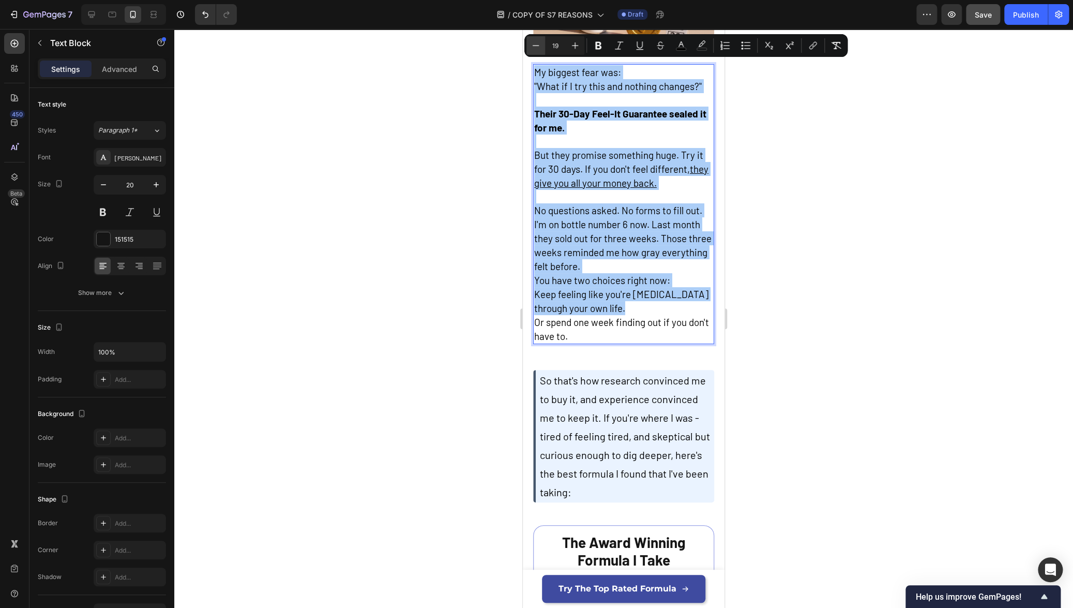
click at [537, 49] on icon "Editor contextual toolbar" at bounding box center [535, 45] width 10 height 10
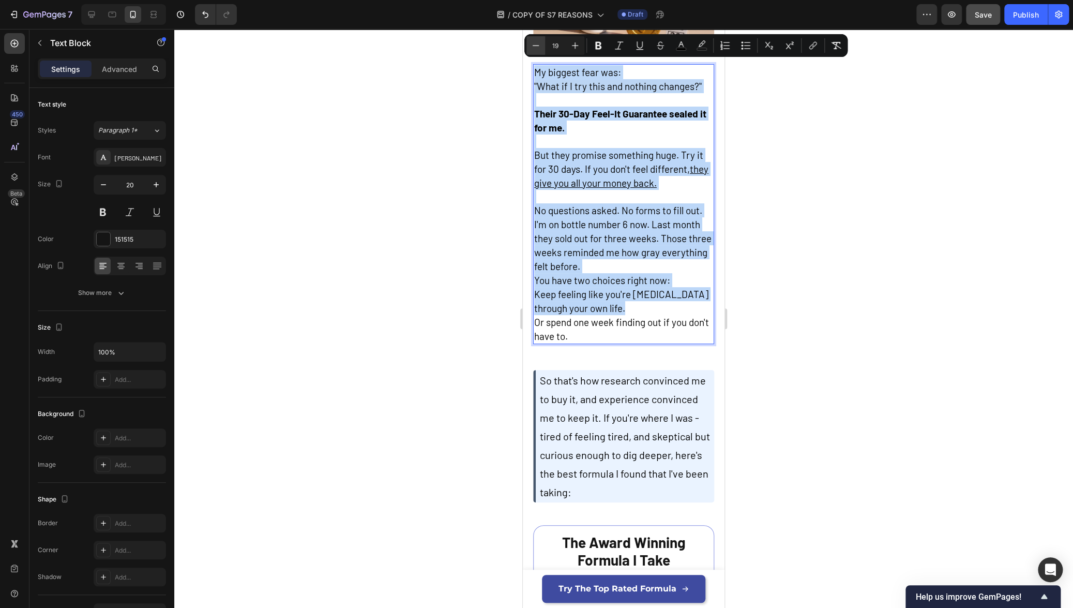
type input "18"
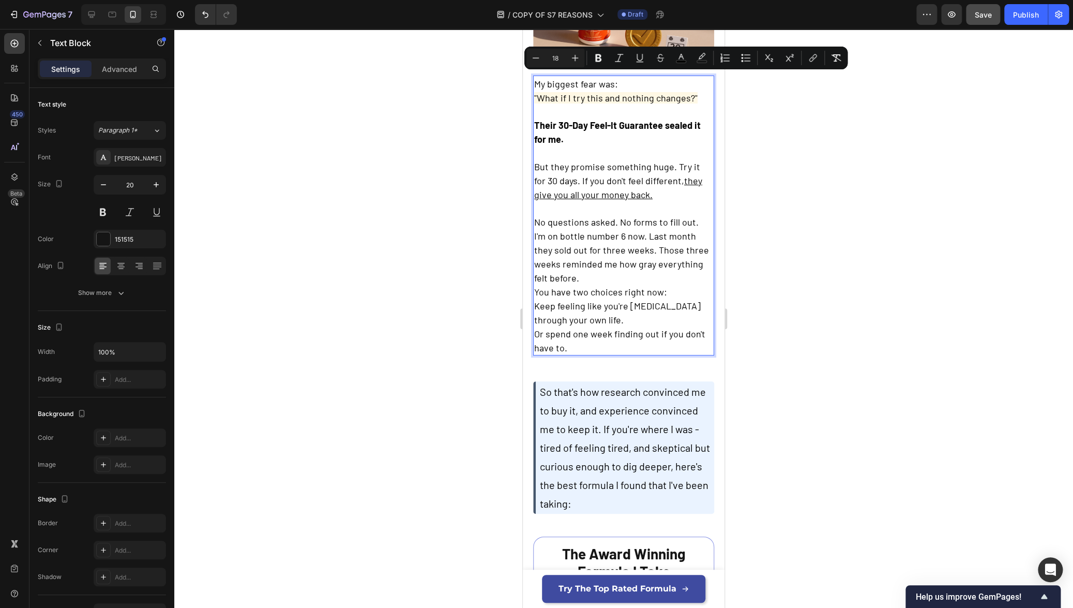
drag, startPoint x: 616, startPoint y: 142, endPoint x: 613, endPoint y: 154, distance: 11.8
click at [616, 146] on p "Rich Text Editor. Editing area: main" at bounding box center [623, 152] width 179 height 13
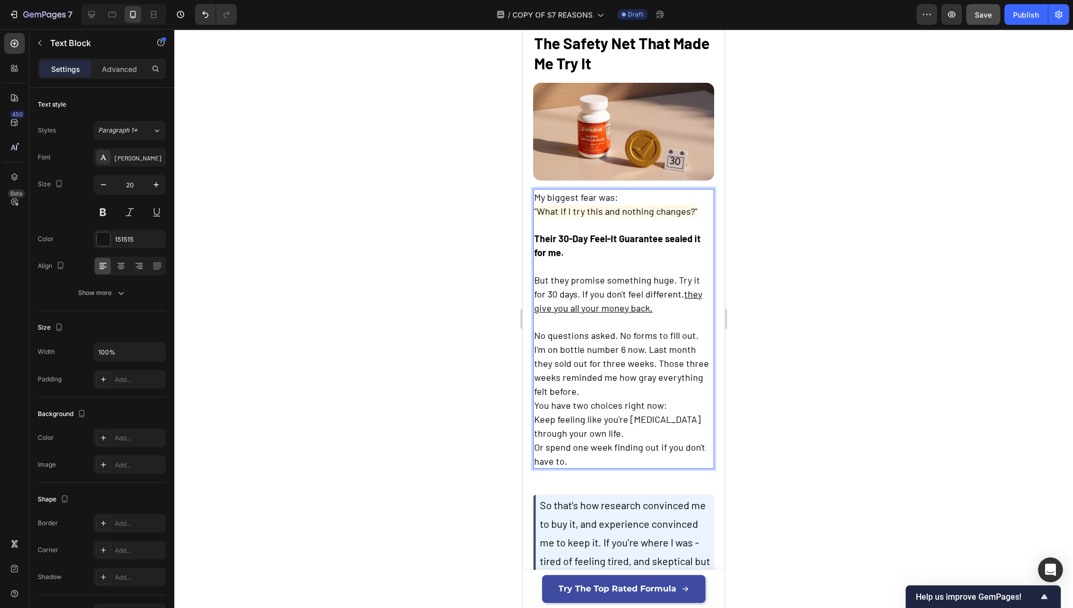
scroll to position [2180, 0]
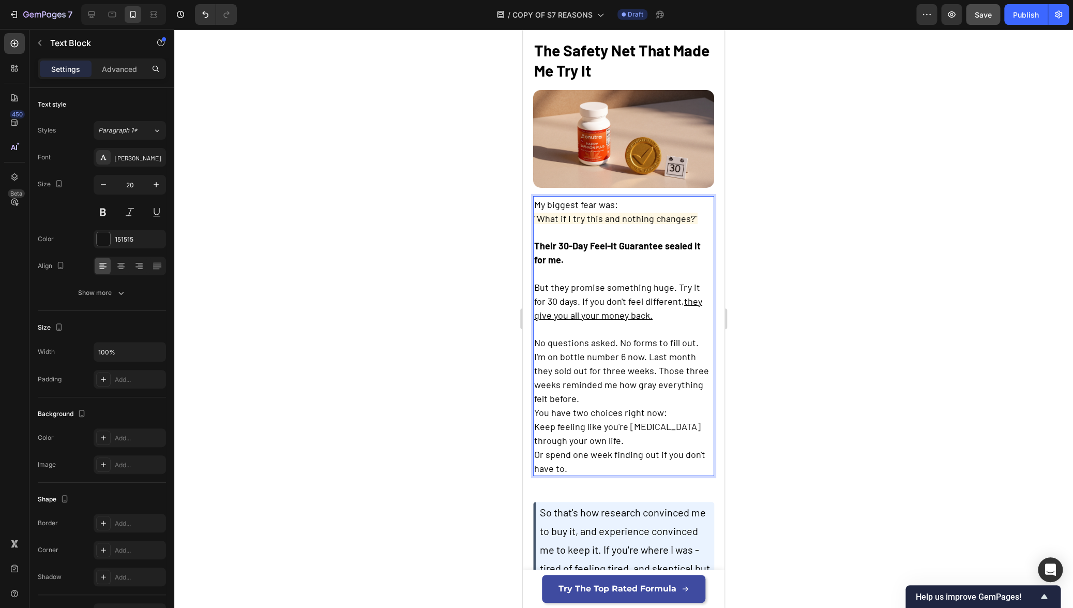
click at [600, 322] on p "Rich Text Editor. Editing area: main" at bounding box center [623, 328] width 179 height 13
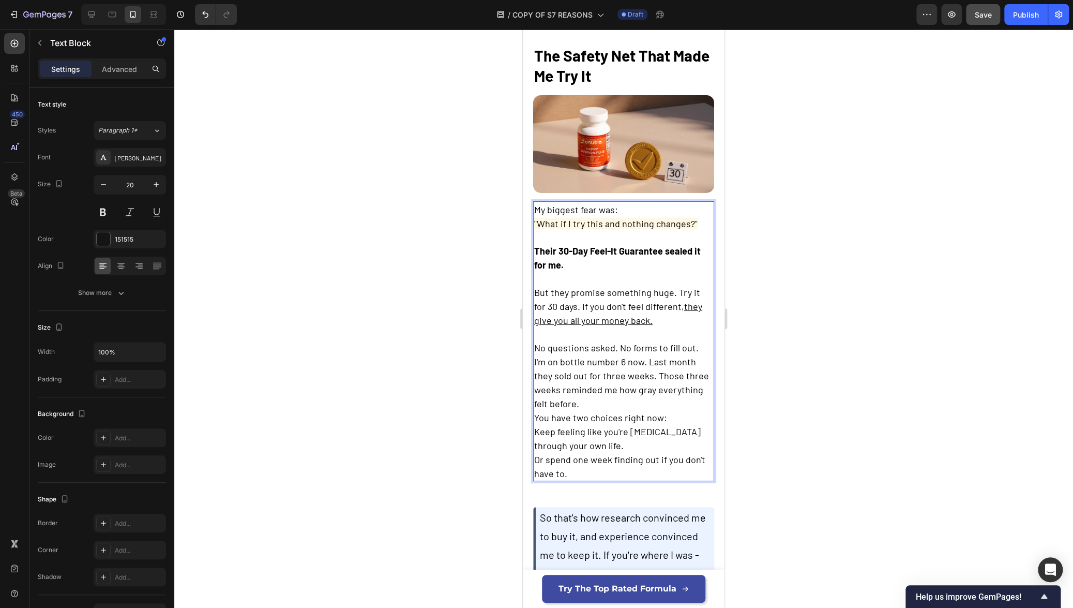
click at [690, 342] on span "No questions asked. No forms to fill out." at bounding box center [616, 347] width 164 height 11
click at [692, 342] on span "No questions asked. No forms to fill out." at bounding box center [616, 347] width 164 height 11
click at [694, 340] on p "No questions asked. No forms to fill out." at bounding box center [623, 347] width 179 height 14
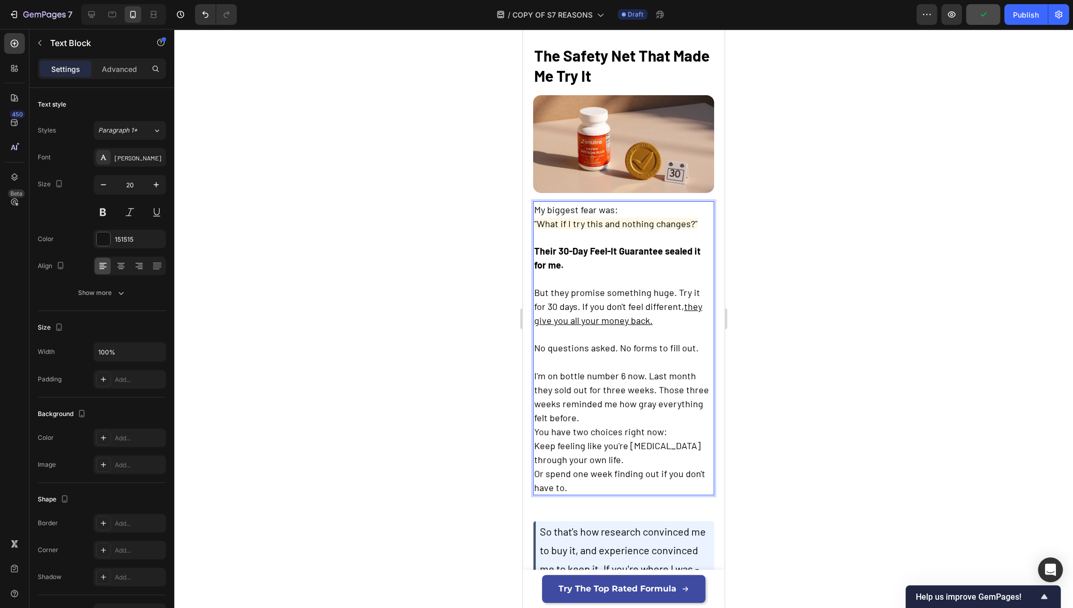
click at [620, 424] on p "You have two choices right now:" at bounding box center [623, 431] width 179 height 14
click at [625, 405] on p "I'm on bottle number 6 now. Last month they sold out for three weeks. Those thr…" at bounding box center [623, 396] width 179 height 56
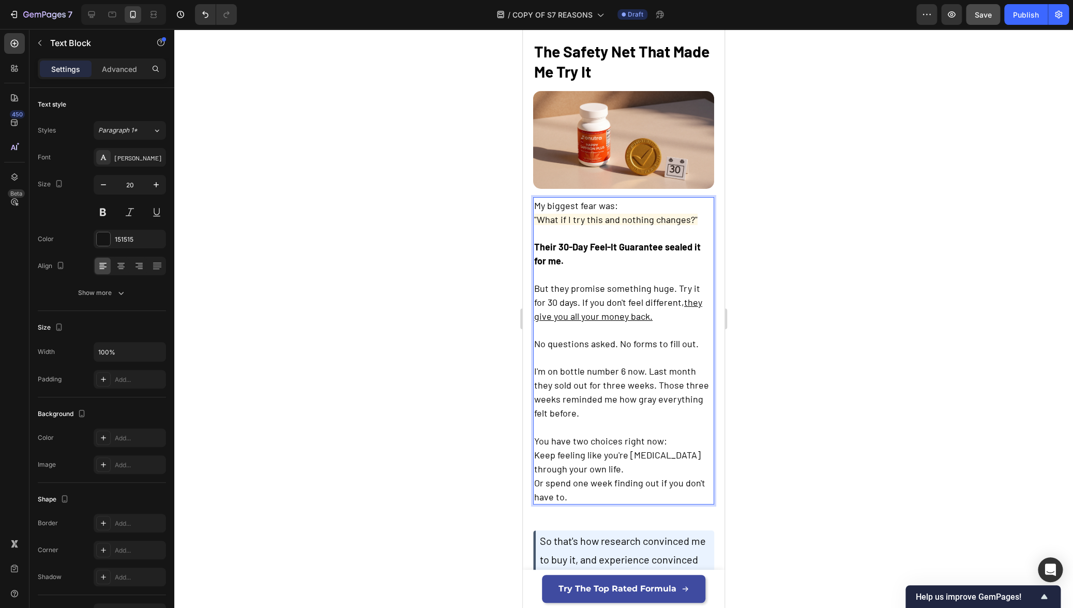
scroll to position [2185, 0]
click at [675, 433] on p "You have two choices right now:" at bounding box center [623, 440] width 179 height 14
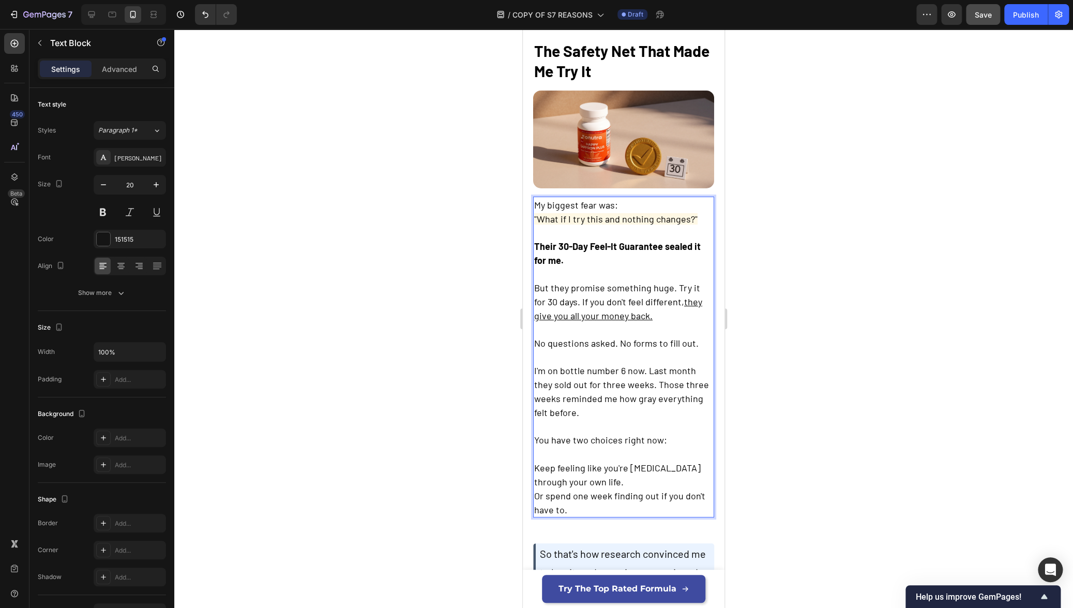
click at [658, 473] on p "Keep feeling like you're [MEDICAL_DATA] through your own life." at bounding box center [623, 474] width 179 height 28
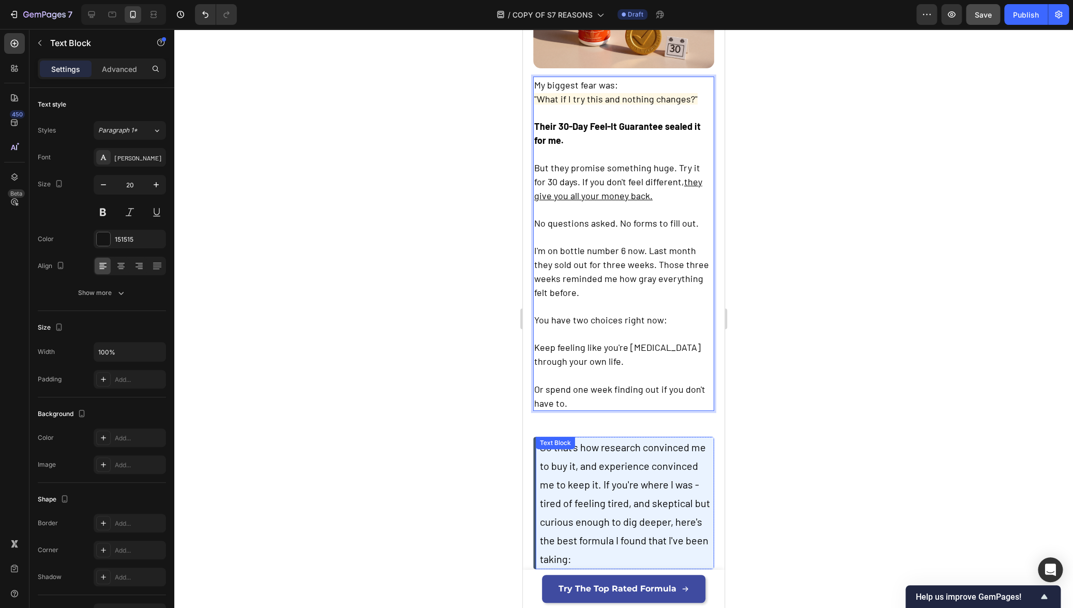
scroll to position [2301, 0]
click at [617, 313] on span "You have two choices right now:" at bounding box center [600, 318] width 133 height 11
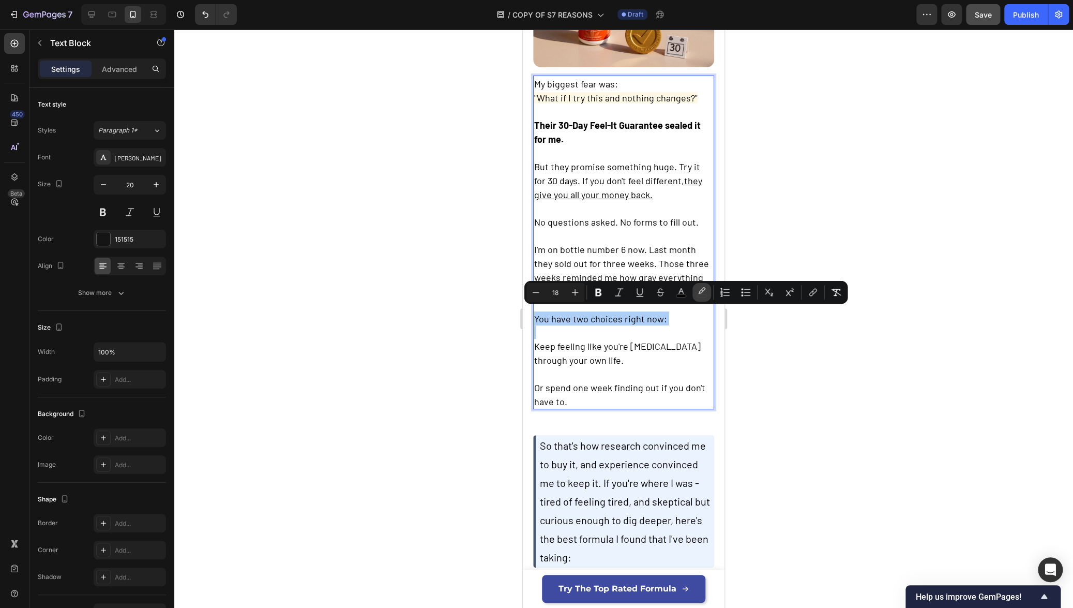
click at [704, 289] on icon "Editor contextual toolbar" at bounding box center [701, 292] width 10 height 10
type input "000000"
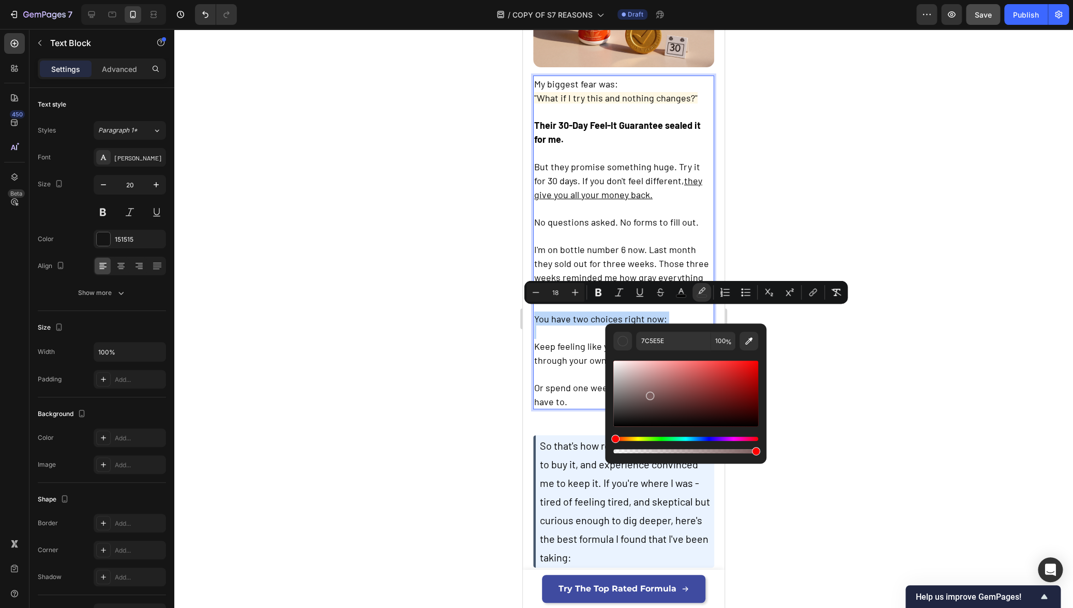
drag, startPoint x: 619, startPoint y: 419, endPoint x: 649, endPoint y: 393, distance: 40.0
click at [649, 393] on div "Editor contextual toolbar" at bounding box center [685, 393] width 145 height 66
drag, startPoint x: 645, startPoint y: 376, endPoint x: 640, endPoint y: 360, distance: 16.4
click at [640, 360] on div "Editor contextual toolbar" at bounding box center [641, 363] width 8 height 8
drag, startPoint x: 640, startPoint y: 362, endPoint x: 631, endPoint y: 361, distance: 8.9
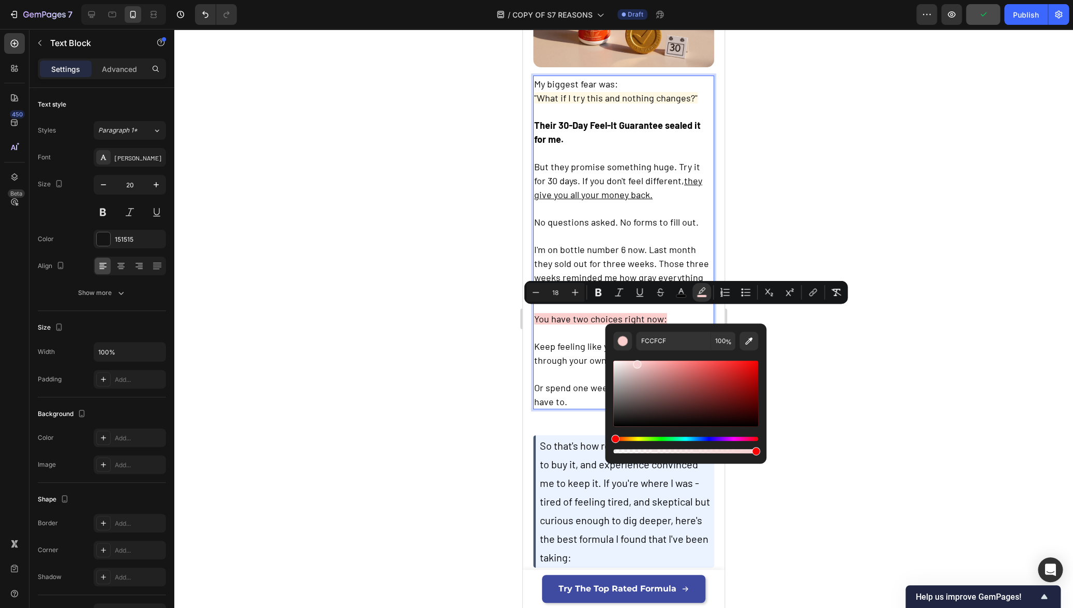
click at [633, 361] on div "Editor contextual toolbar" at bounding box center [637, 364] width 8 height 8
click at [628, 363] on div "Editor contextual toolbar" at bounding box center [632, 365] width 8 height 8
click at [626, 362] on div "Editor contextual toolbar" at bounding box center [627, 365] width 8 height 8
type input "F4E1E1"
click at [414, 359] on div at bounding box center [623, 318] width 899 height 579
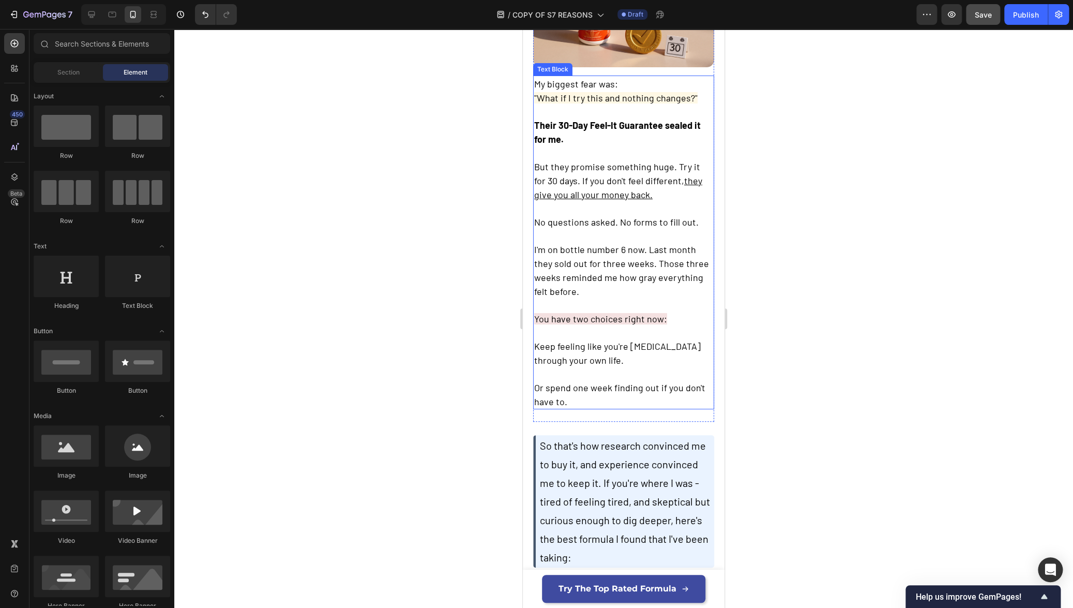
click at [576, 352] on span "Keep feeling like you're [MEDICAL_DATA] through your own life." at bounding box center [617, 352] width 166 height 25
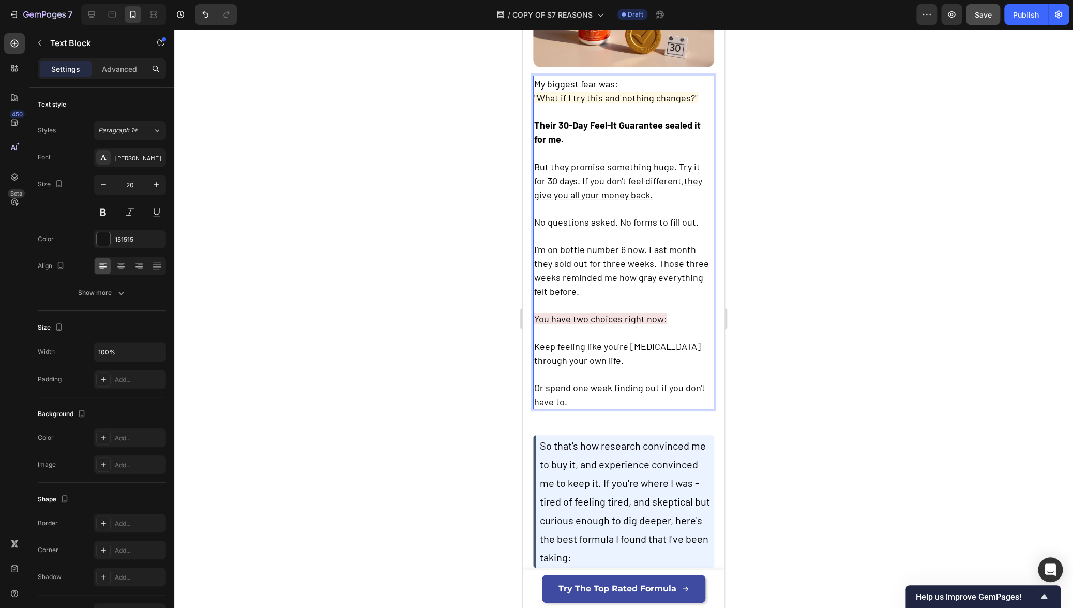
click at [576, 352] on span "Keep feeling like you're [MEDICAL_DATA] through your own life." at bounding box center [617, 352] width 166 height 25
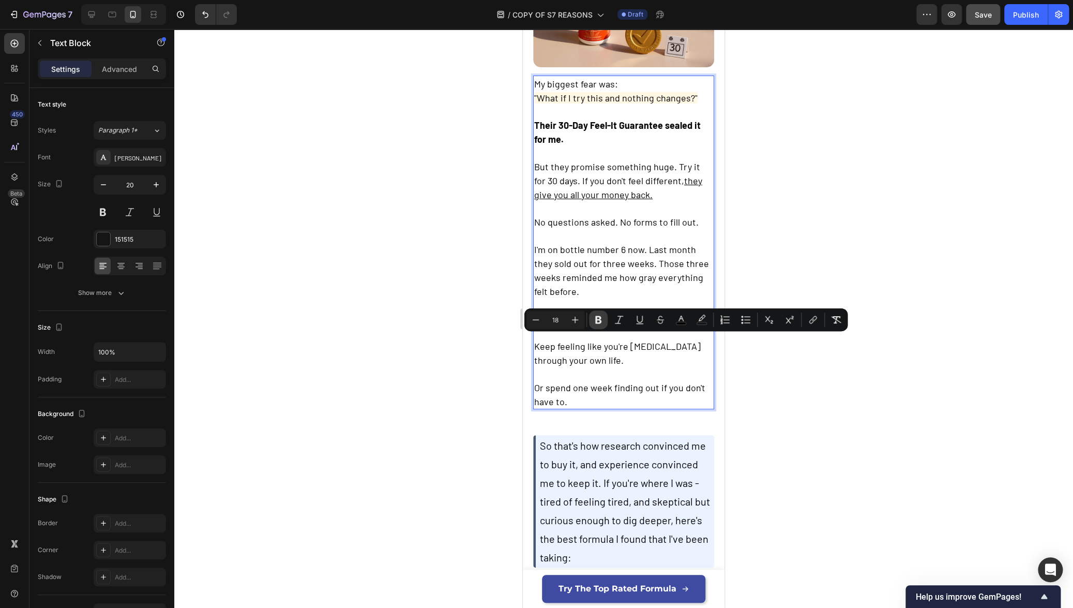
click at [598, 321] on icon "Editor contextual toolbar" at bounding box center [598, 319] width 10 height 10
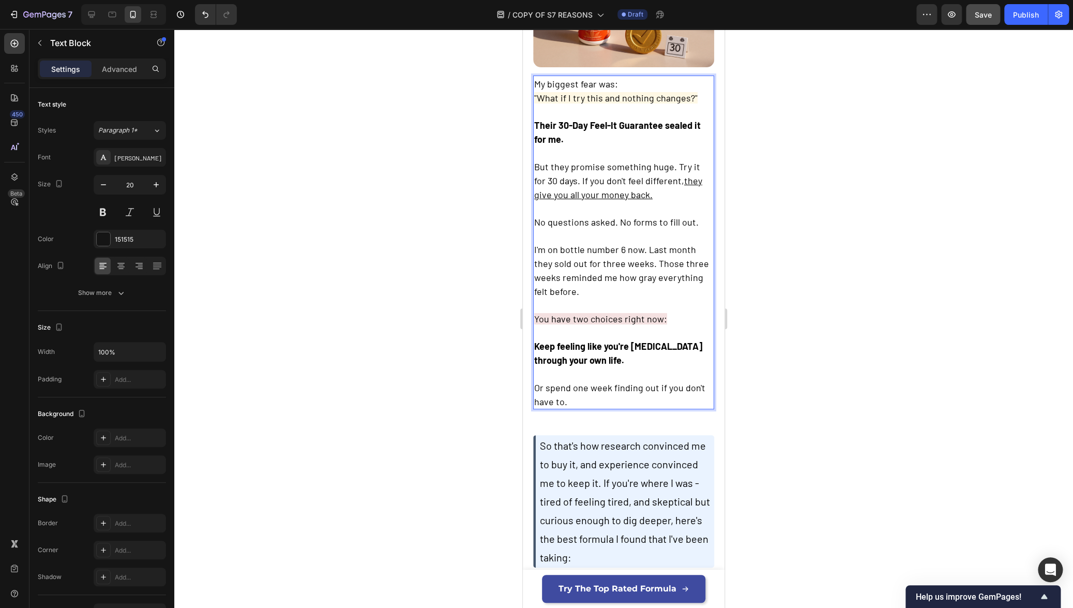
click at [586, 382] on span "Or spend one week finding out if you don't have to." at bounding box center [619, 394] width 171 height 25
click at [587, 387] on span "Or spend one week finding out if you don't have to." at bounding box center [619, 394] width 171 height 25
click at [565, 386] on span "Or spend one week finding out if you don't have to." at bounding box center [619, 394] width 171 height 25
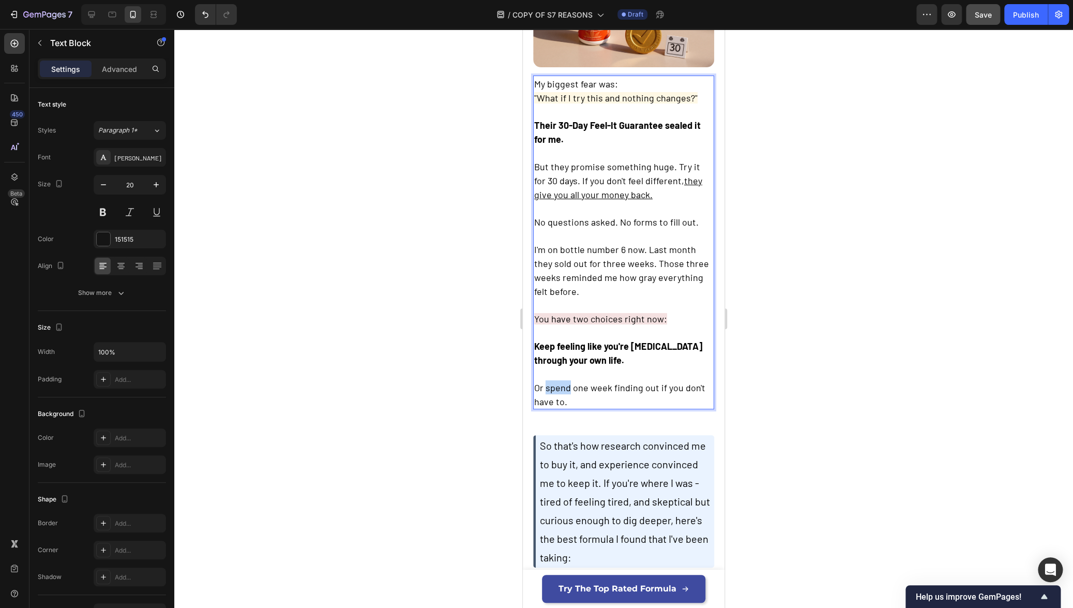
click at [565, 386] on span "Or spend one week finding out if you don't have to." at bounding box center [619, 394] width 171 height 25
click at [567, 385] on span "Or spend one week finding out if you don't have to." at bounding box center [619, 394] width 171 height 25
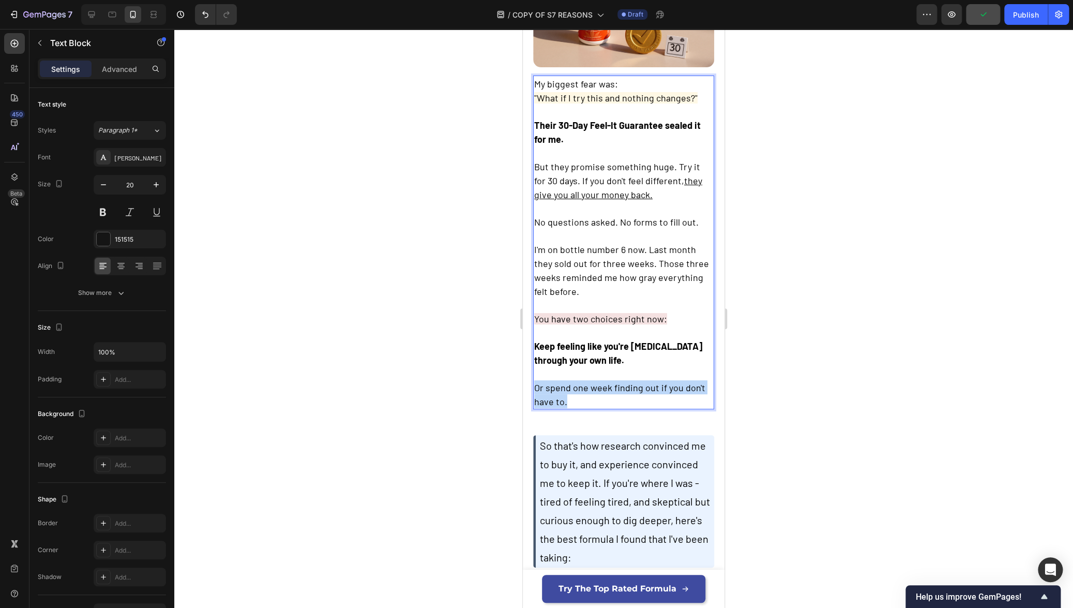
click at [567, 385] on span "Or spend one week finding out if you don't have to." at bounding box center [619, 394] width 171 height 25
click at [464, 389] on div at bounding box center [623, 318] width 899 height 579
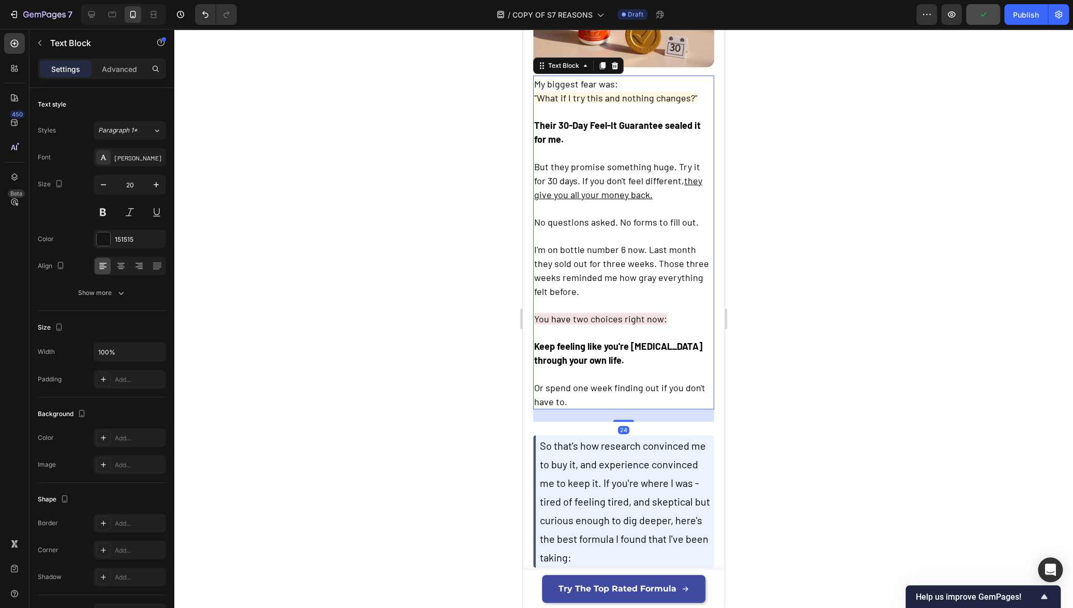
click at [602, 350] on strong "Keep feeling like you're [MEDICAL_DATA] through your own life." at bounding box center [618, 352] width 168 height 25
click at [609, 340] on strong "Keep feeling like you're [MEDICAL_DATA] through your own life." at bounding box center [618, 352] width 168 height 25
click at [630, 340] on strong "Keep feeling like you're [MEDICAL_DATA] through your own life." at bounding box center [618, 352] width 168 height 25
click at [585, 383] on span "Or spend one week finding out if you don't have to." at bounding box center [619, 394] width 171 height 25
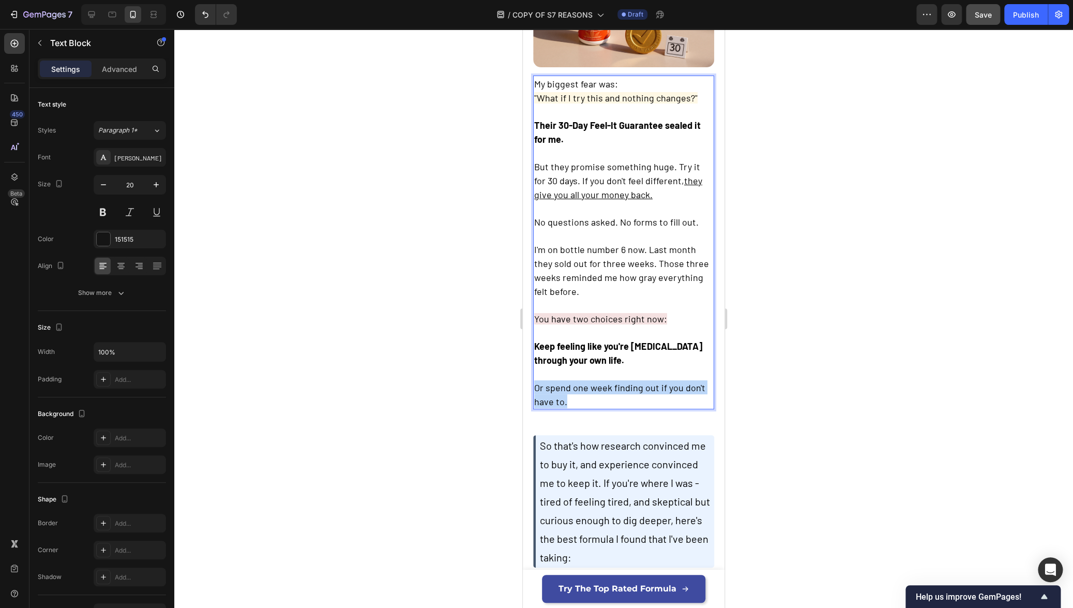
click at [585, 383] on span "Or spend one week finding out if you don't have to." at bounding box center [619, 394] width 171 height 25
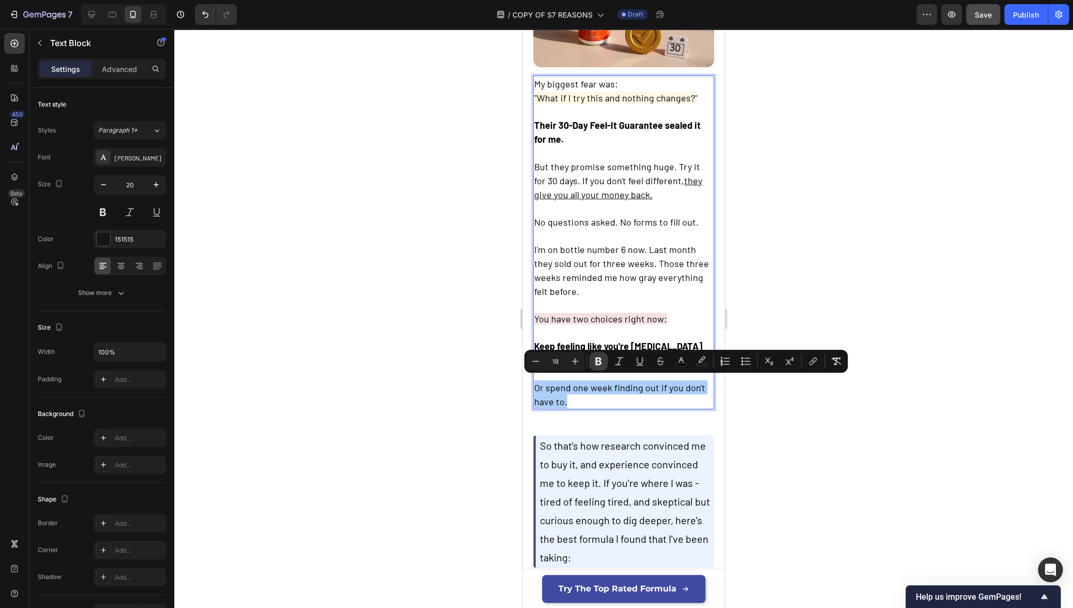
click at [599, 356] on icon "Editor contextual toolbar" at bounding box center [598, 361] width 10 height 10
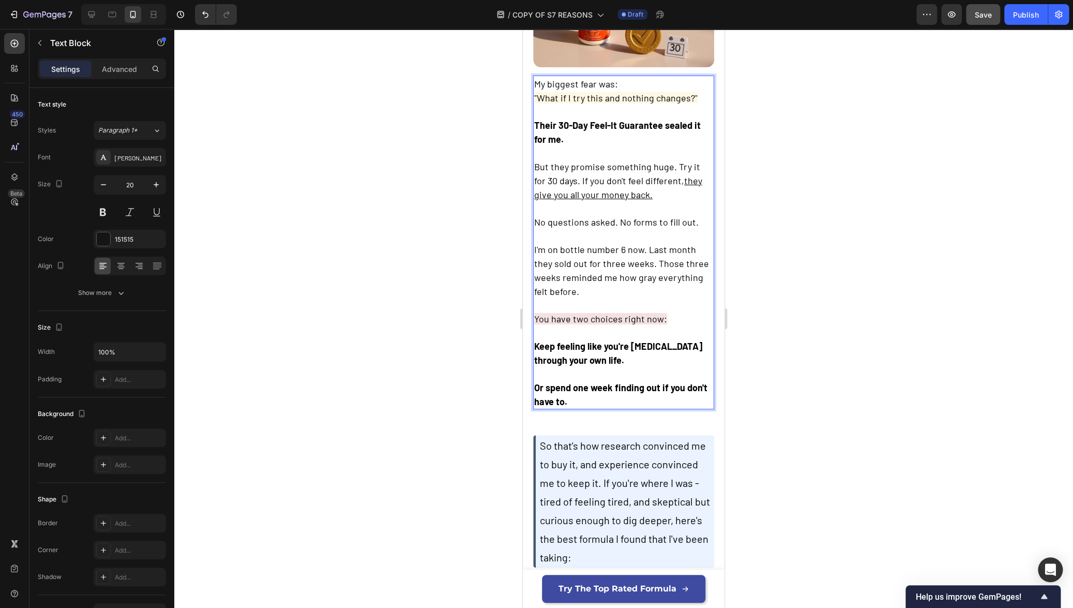
click at [491, 385] on div at bounding box center [623, 318] width 899 height 579
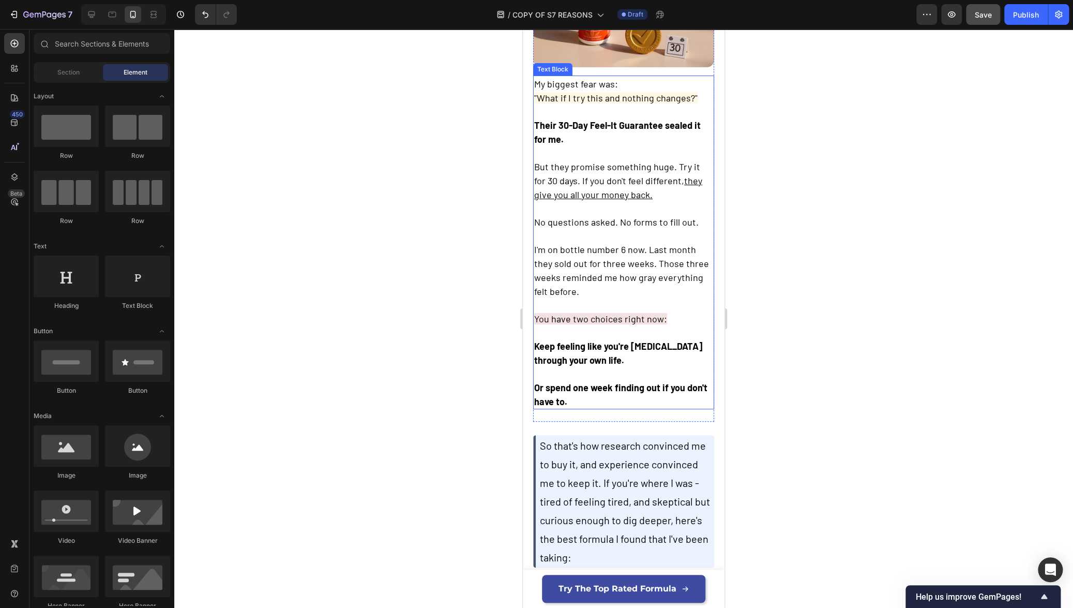
click at [593, 348] on strong "Keep feeling like you're [MEDICAL_DATA] through your own life." at bounding box center [618, 352] width 168 height 25
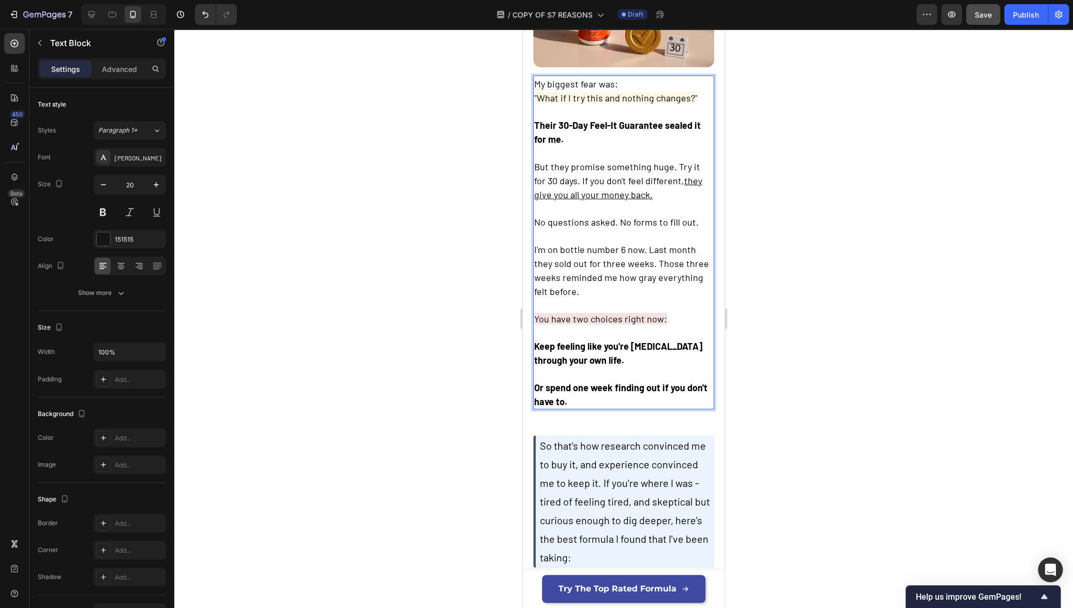
click at [593, 348] on strong "Keep feeling like you're [MEDICAL_DATA] through your own life." at bounding box center [618, 352] width 168 height 25
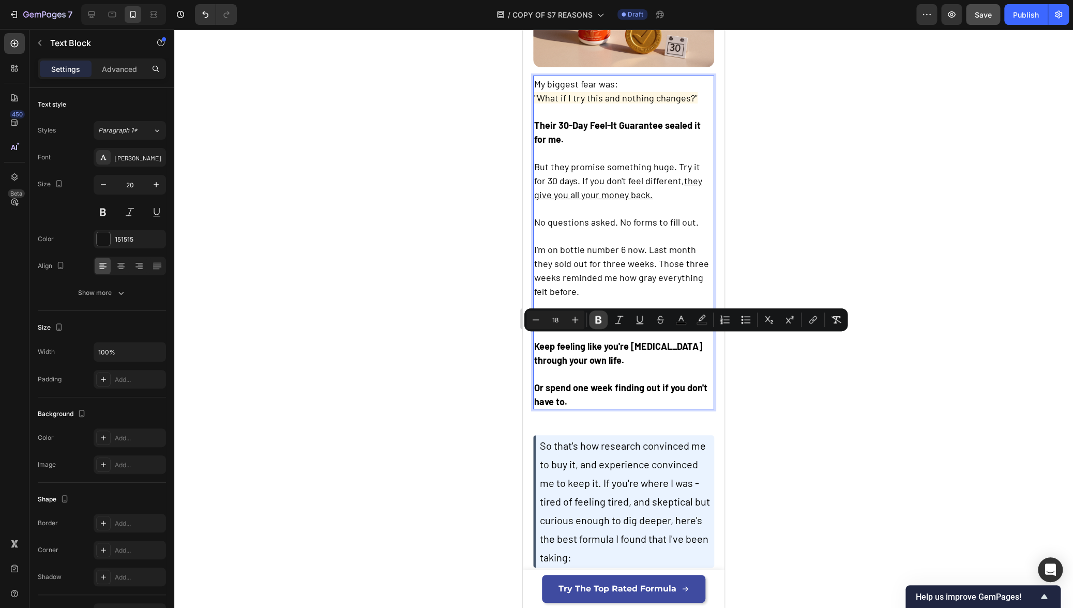
click at [599, 325] on button "Bold" at bounding box center [598, 319] width 19 height 19
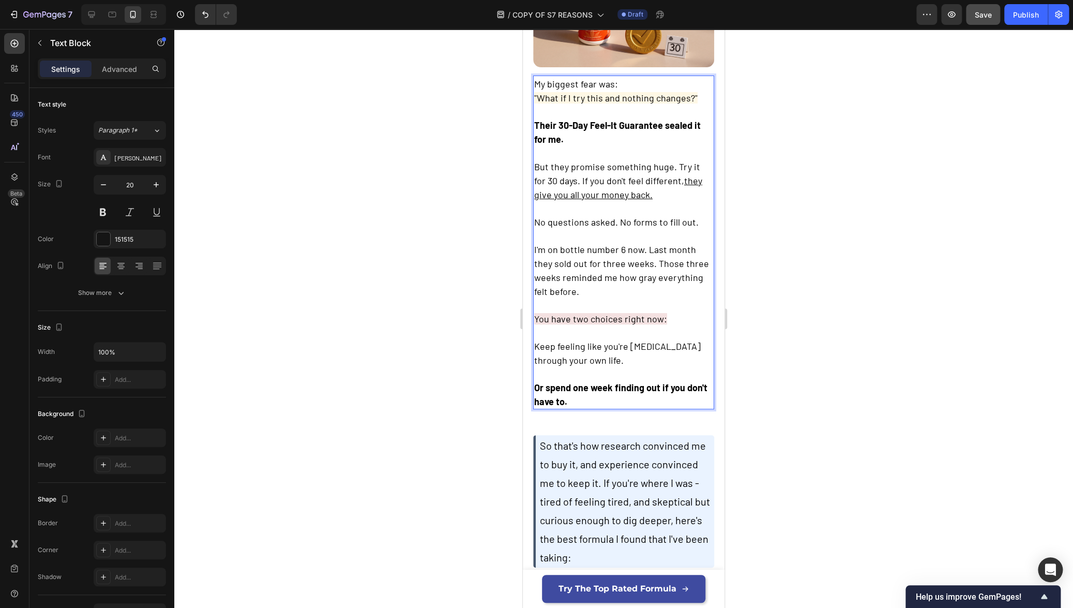
click at [421, 393] on div at bounding box center [623, 318] width 899 height 579
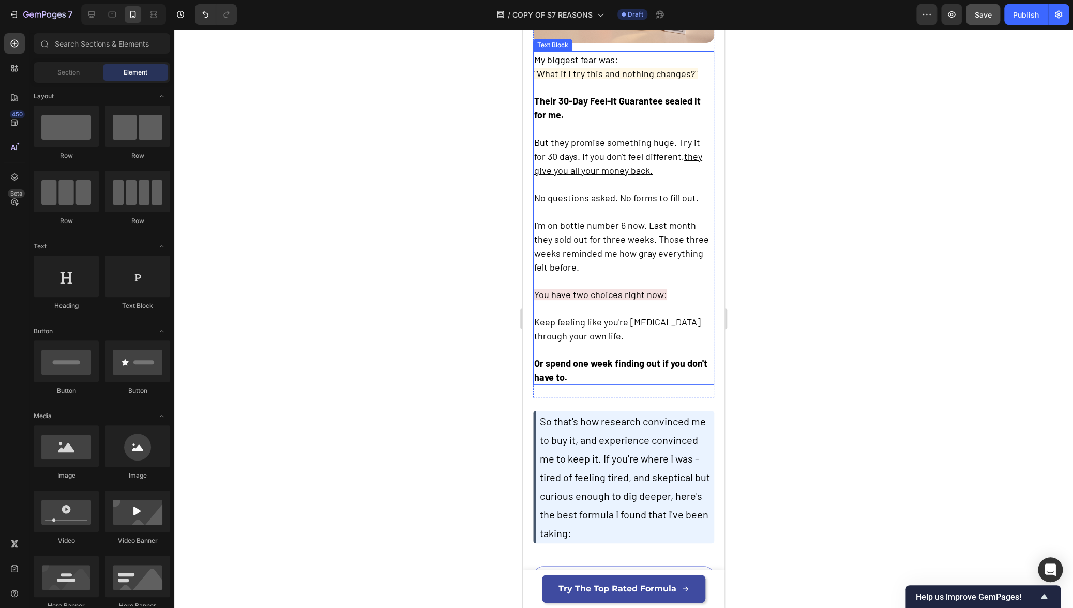
scroll to position [2343, 0]
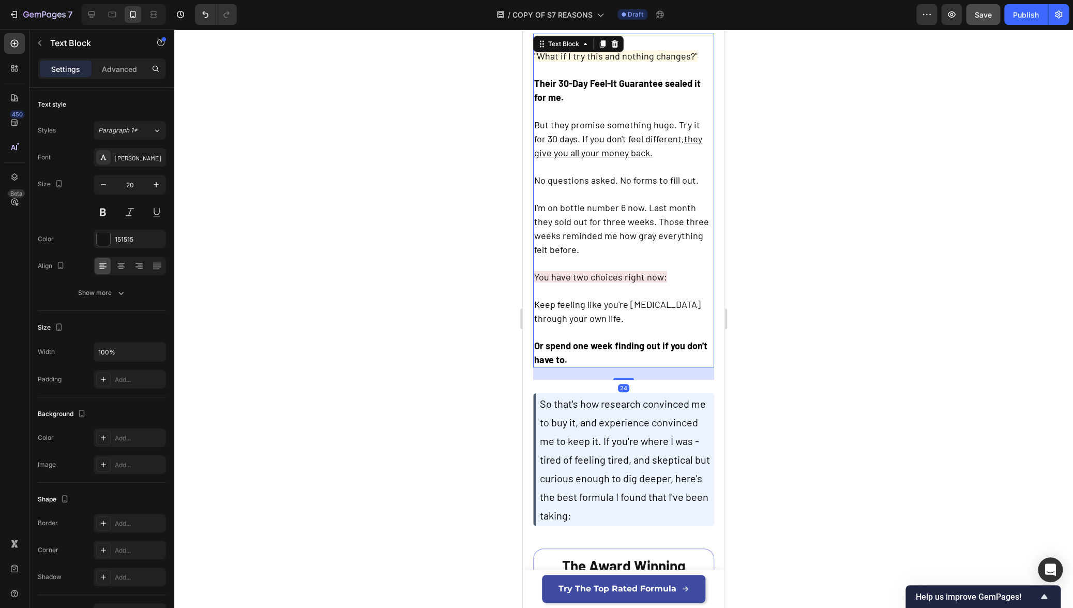
click at [616, 304] on span "Keep feeling like you're [MEDICAL_DATA] through your own life." at bounding box center [617, 310] width 166 height 25
click at [105, 185] on icon "button" at bounding box center [103, 184] width 10 height 10
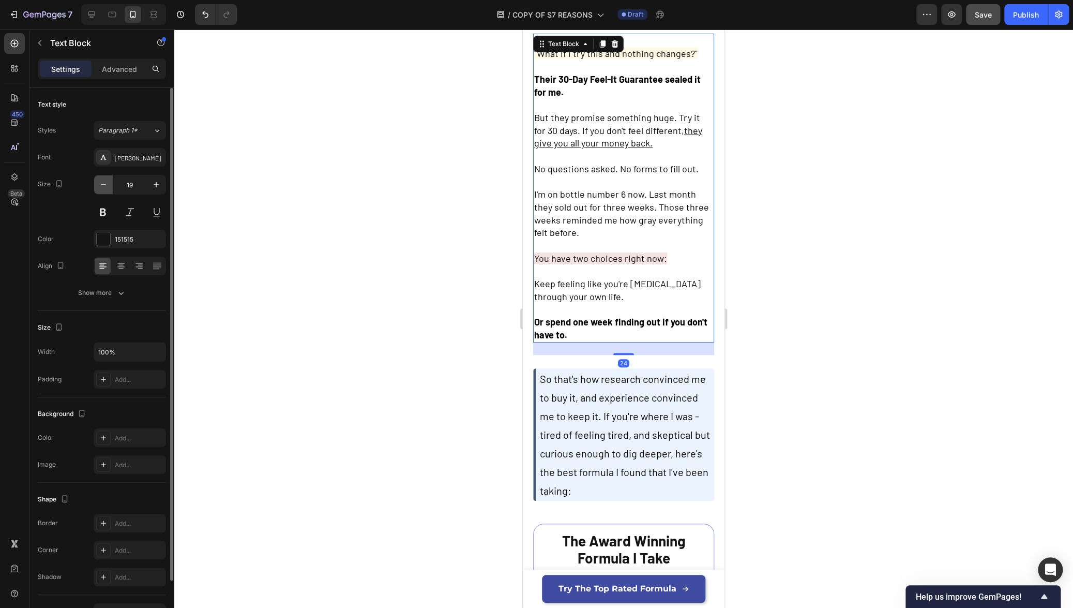
type input "18"
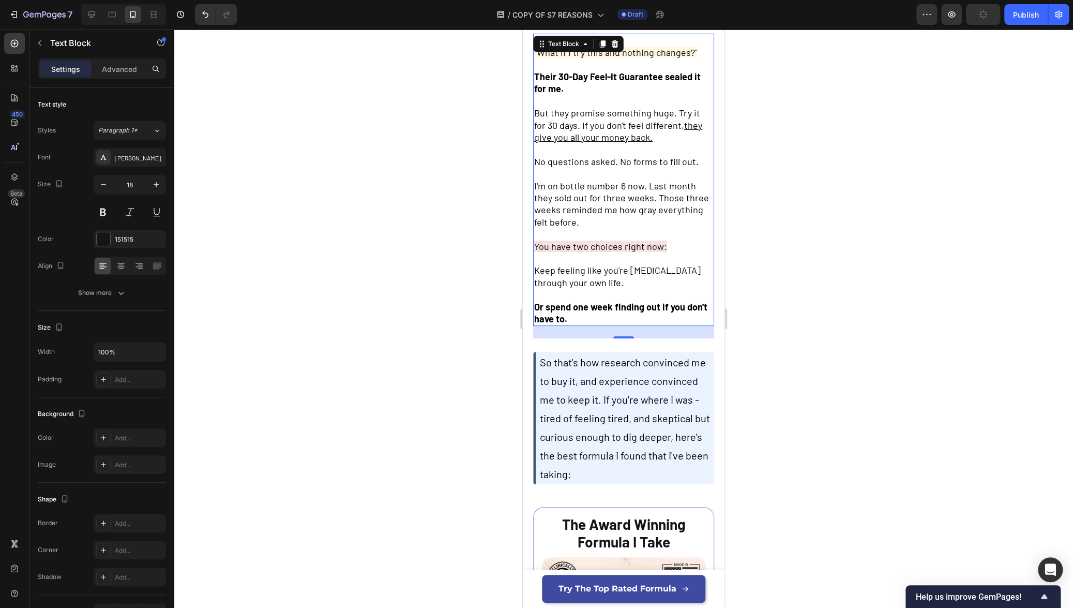
click at [446, 302] on div at bounding box center [623, 318] width 899 height 579
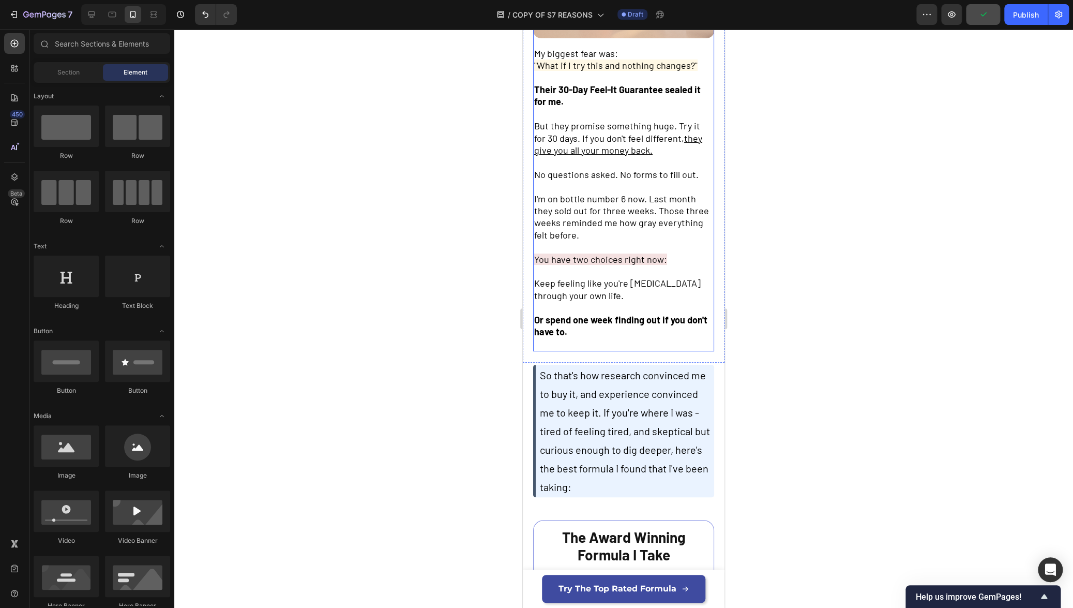
scroll to position [2277, 0]
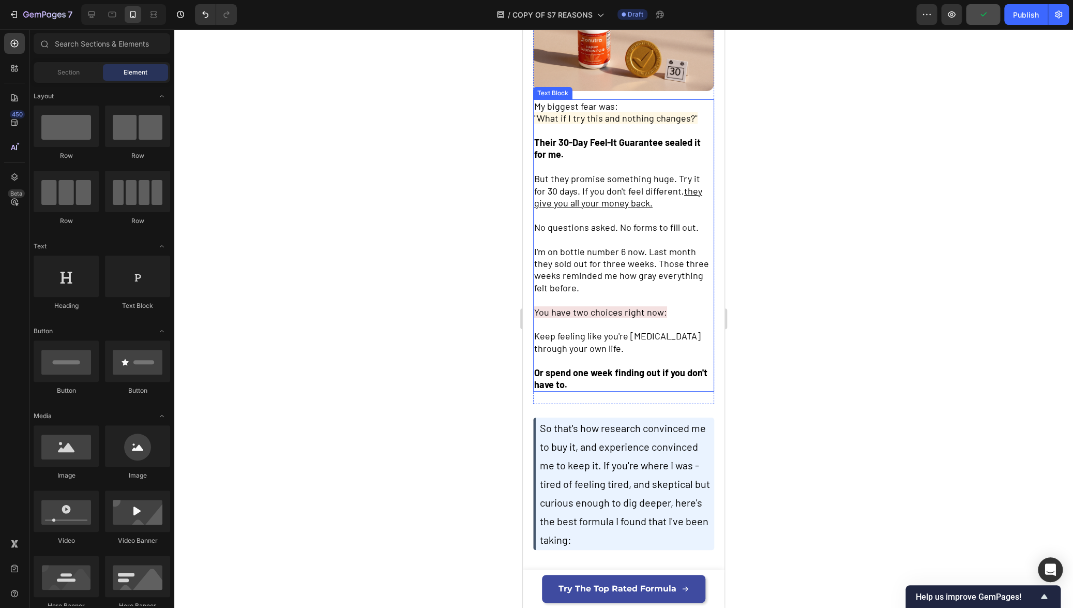
click at [598, 233] on p "Rich Text Editor. Editing area: main" at bounding box center [623, 239] width 179 height 12
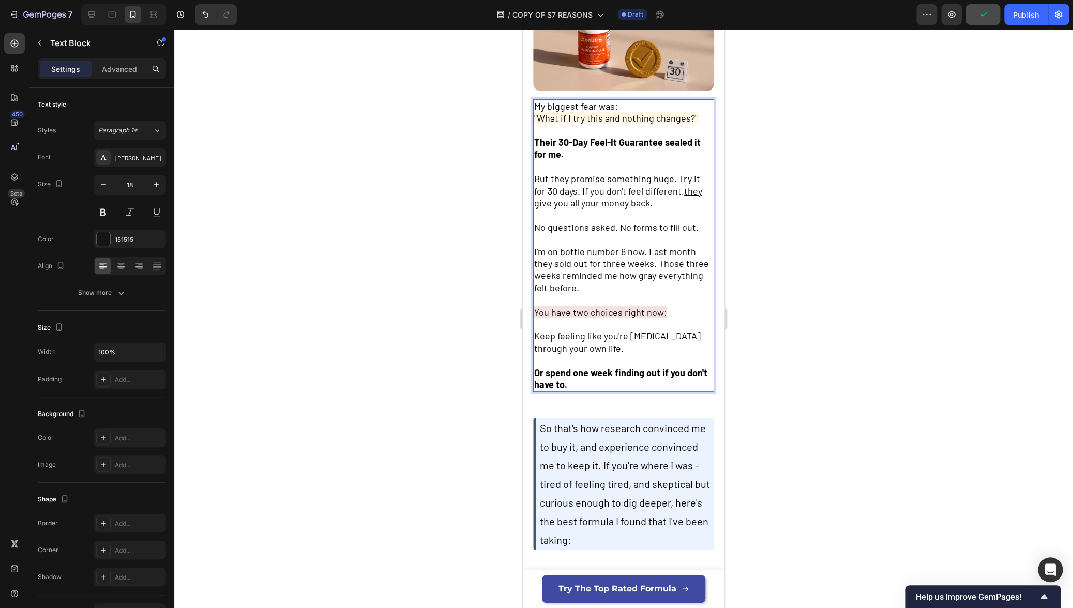
click at [598, 233] on p "Rich Text Editor. Editing area: main" at bounding box center [623, 239] width 179 height 12
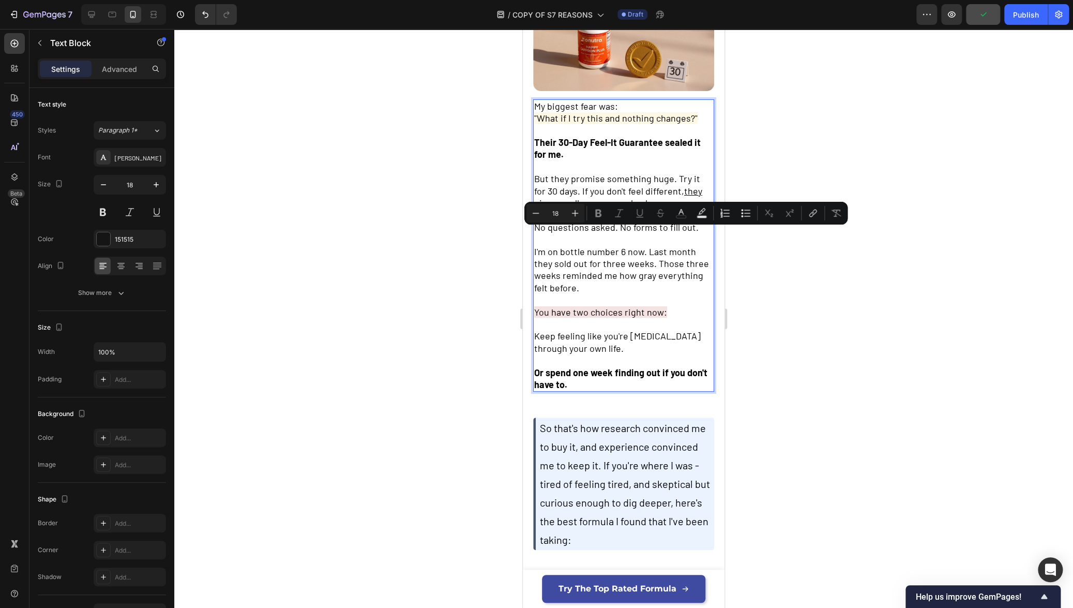
click at [584, 263] on span "I'm on bottle number 6 now. Last month they sold out for three weeks. Those thr…" at bounding box center [621, 270] width 175 height 48
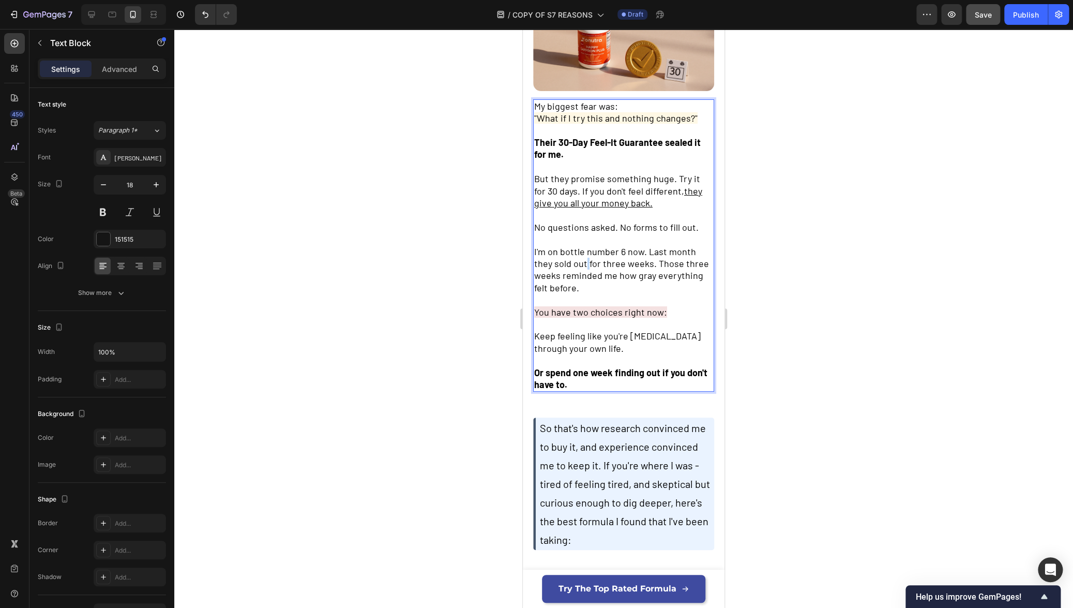
click at [584, 263] on span "I'm on bottle number 6 now. Last month they sold out for three weeks. Those thr…" at bounding box center [621, 270] width 175 height 48
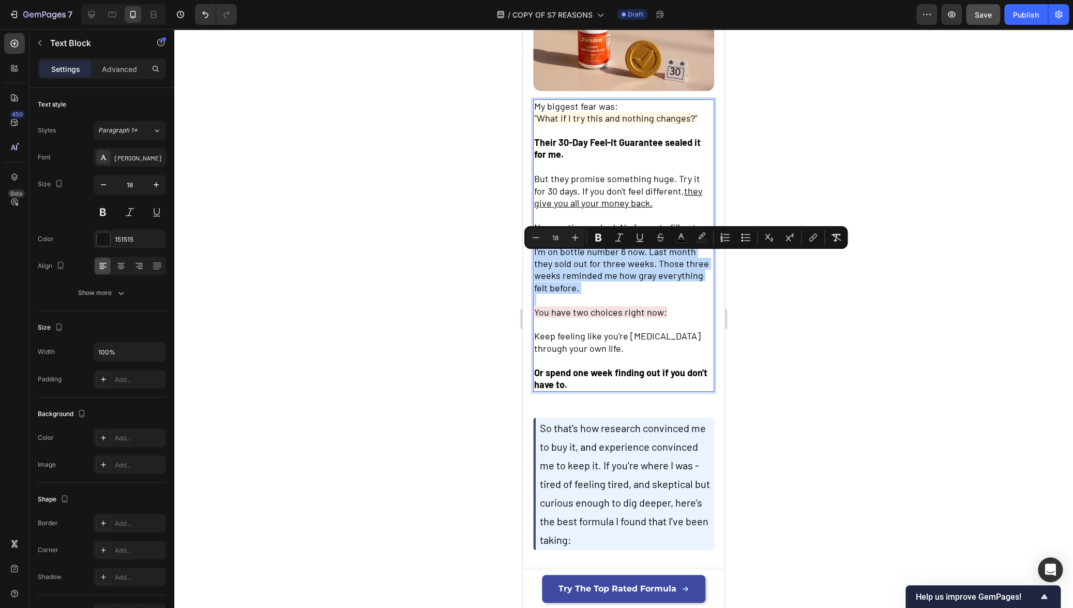
click at [584, 263] on span "I'm on bottle number 6 now. Last month they sold out for three weeks. Those thr…" at bounding box center [621, 270] width 175 height 48
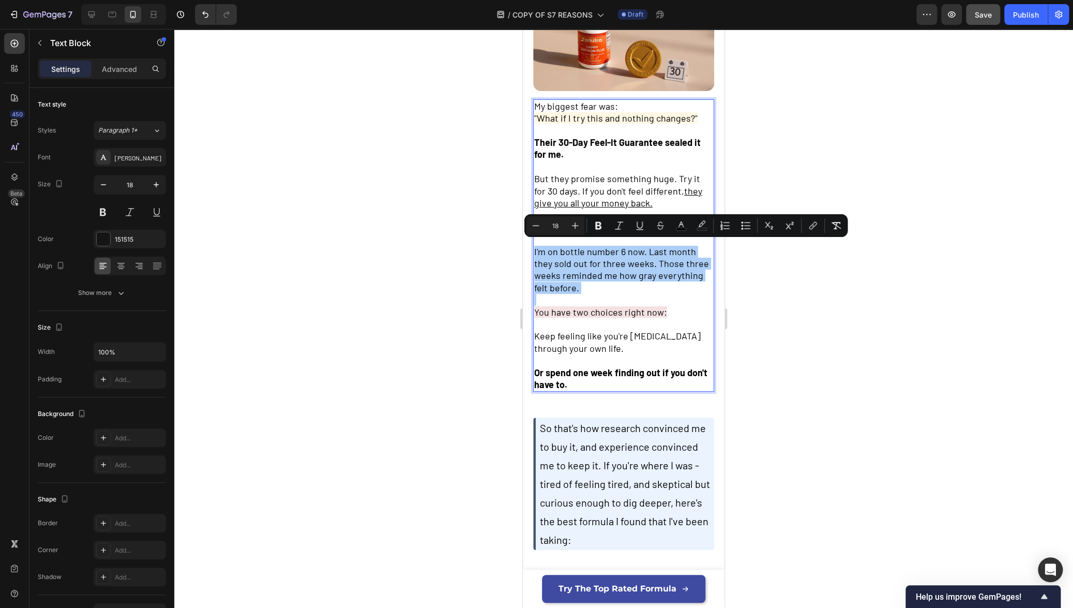
click at [839, 319] on div at bounding box center [623, 318] width 899 height 579
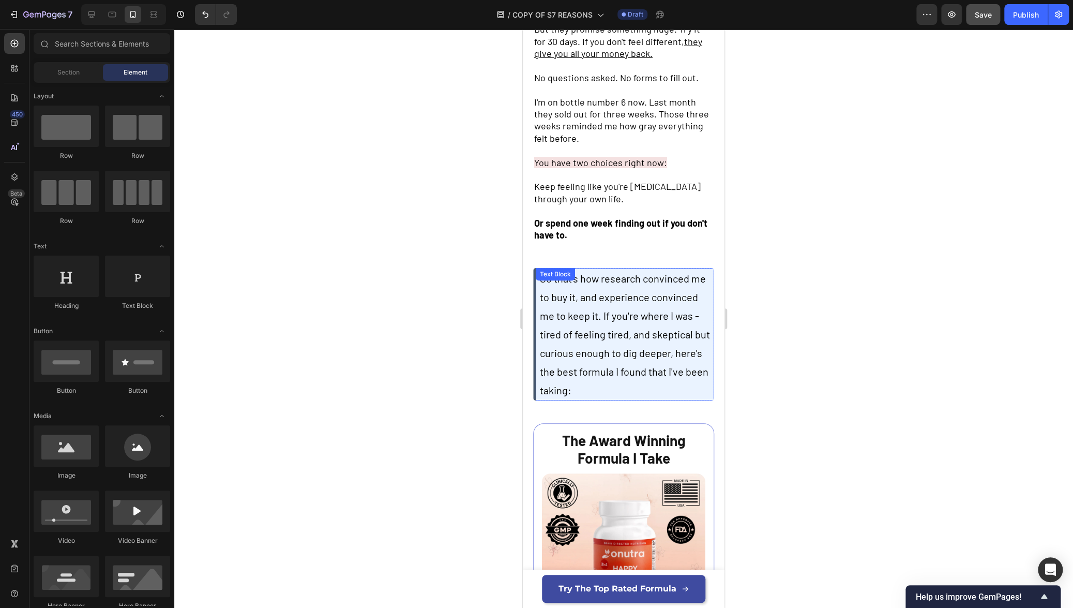
scroll to position [2473, 0]
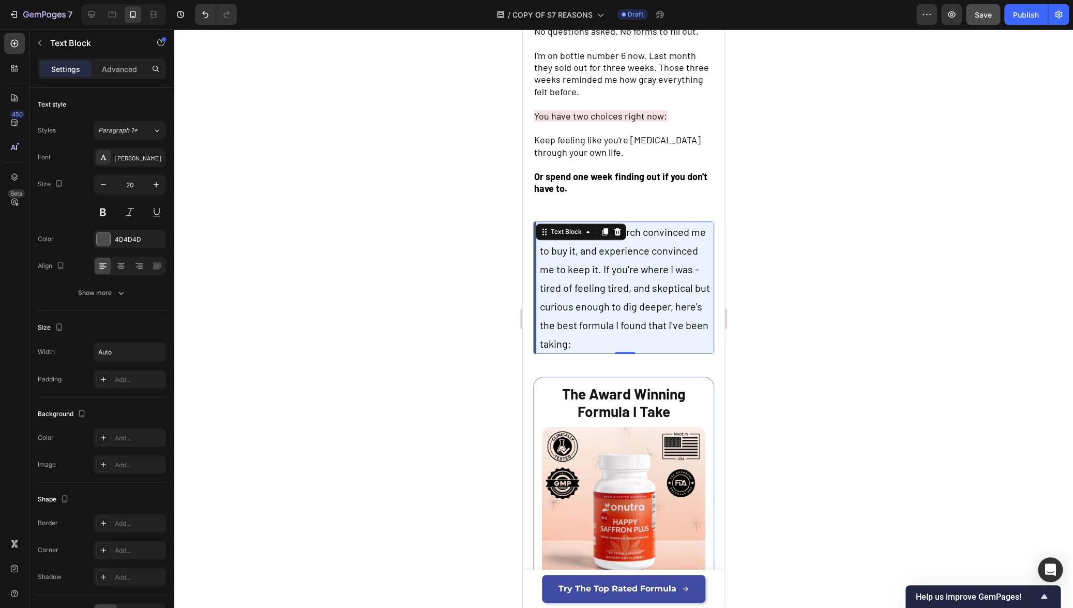
click at [586, 293] on p "So that's how research convinced me to buy it, and experience convinced me to k…" at bounding box center [626, 287] width 173 height 130
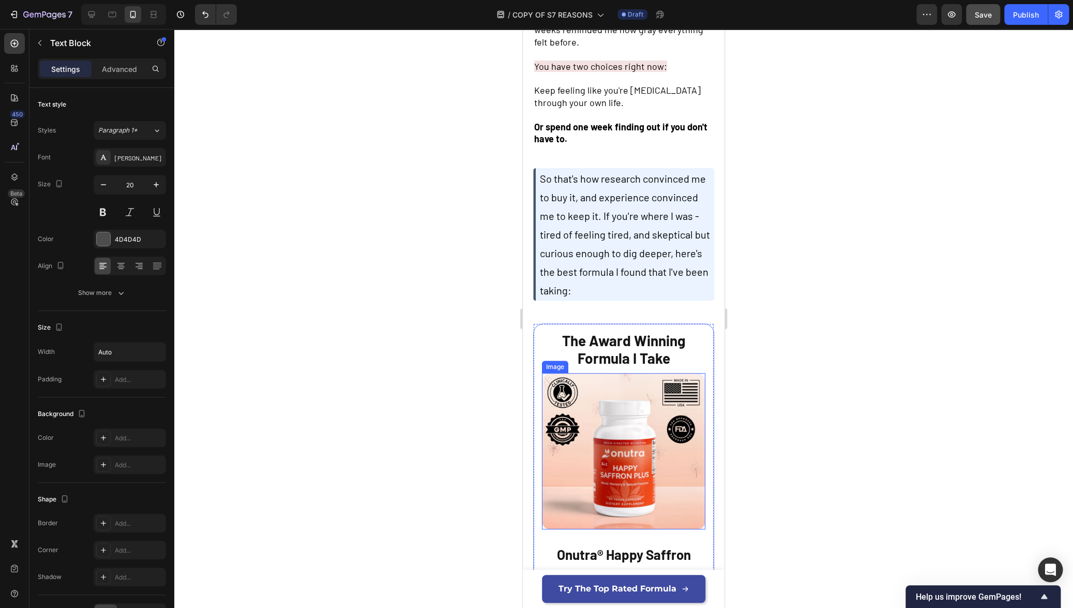
scroll to position [2460, 0]
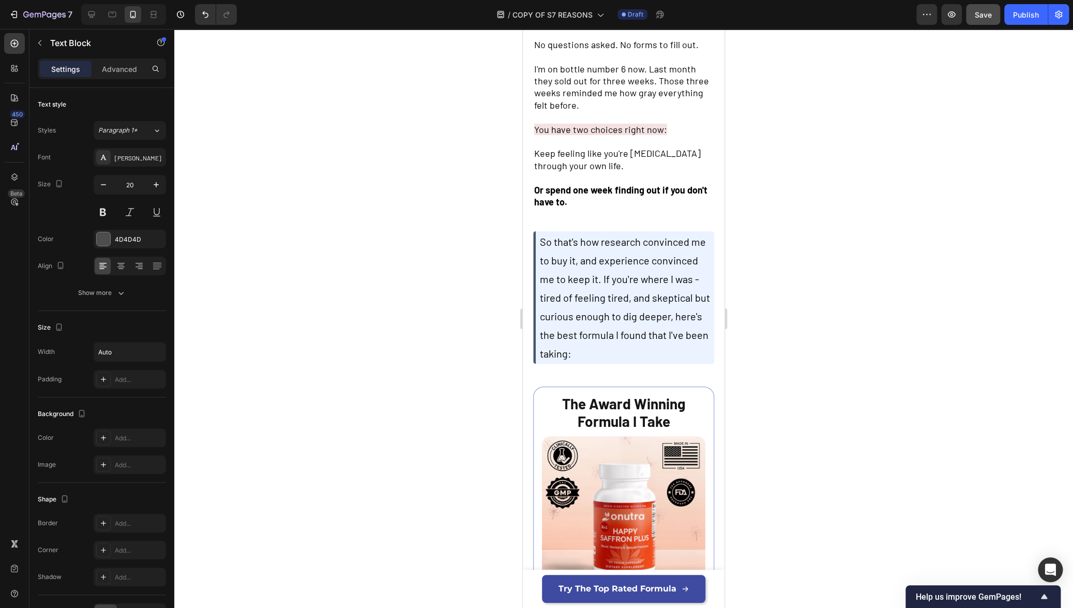
click at [627, 297] on span "So that's how research convinced me to buy it, and experience convinced me to k…" at bounding box center [625, 297] width 170 height 124
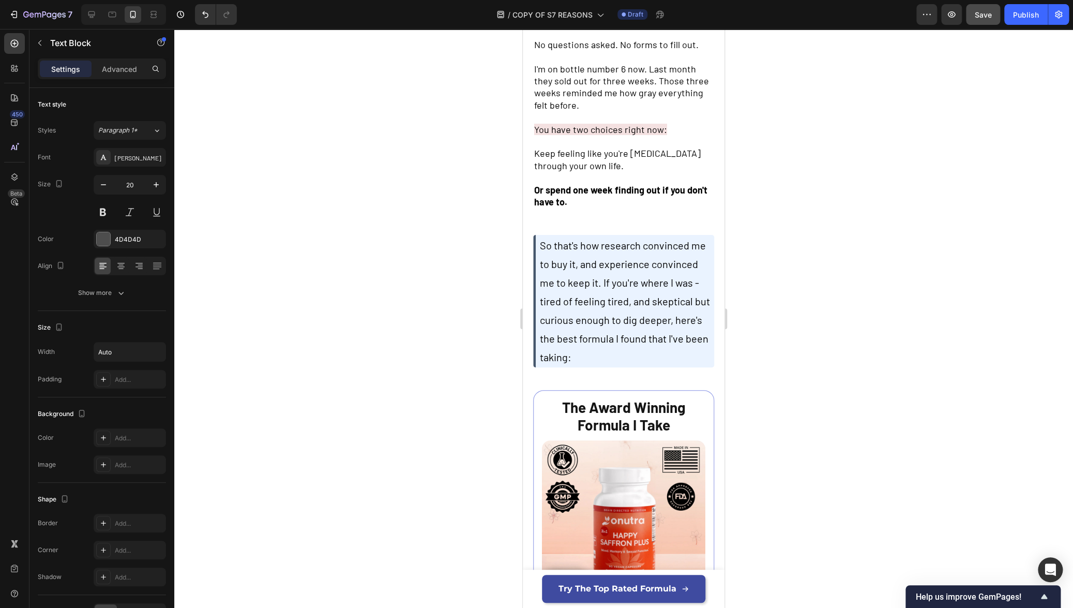
click at [640, 259] on span "So that's how research convinced me to buy it, and experience convinced me to k…" at bounding box center [625, 301] width 170 height 124
click at [852, 286] on div at bounding box center [623, 318] width 899 height 579
click at [628, 236] on p "So that's how research convinced me to buy it, and experience convinced me to k…" at bounding box center [626, 301] width 173 height 130
click at [618, 241] on icon at bounding box center [617, 244] width 7 height 7
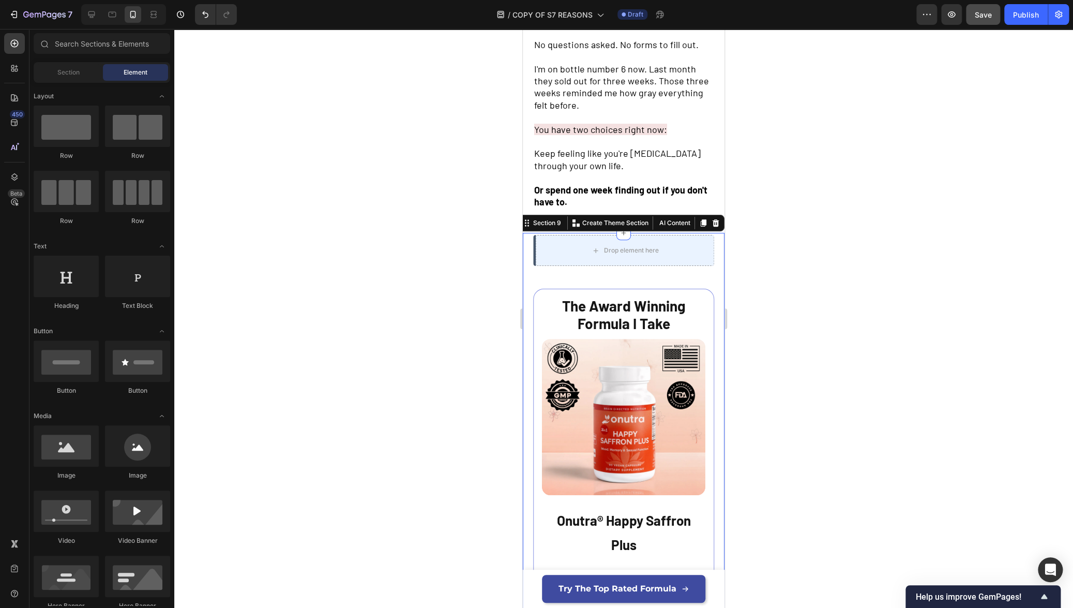
click at [551, 272] on div "Drop element here Row The Award Winning Formula I Take Text Block Image Onutra®…" at bounding box center [623, 525] width 181 height 580
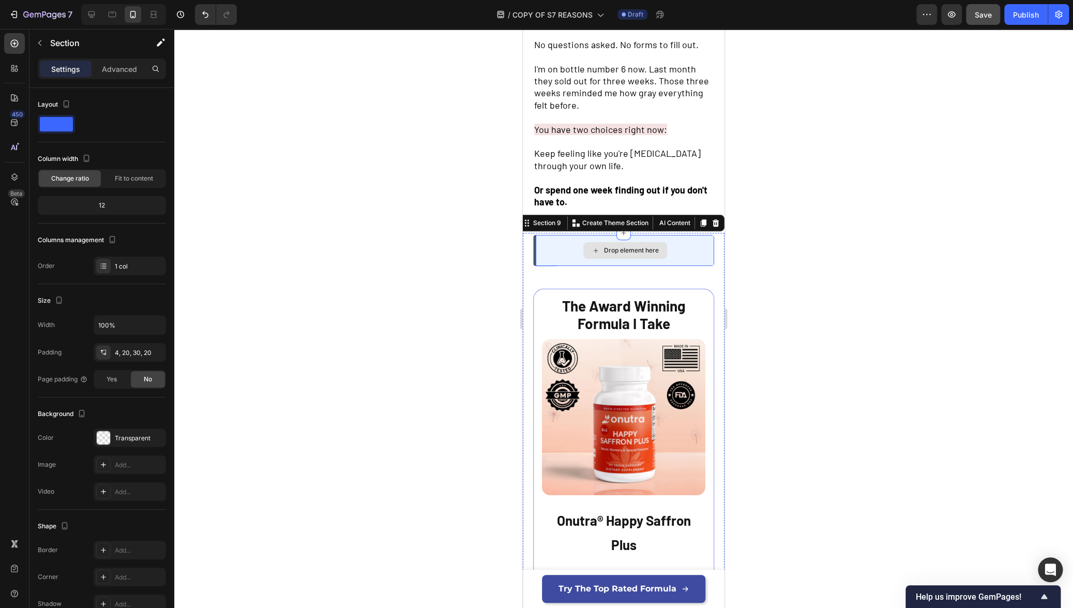
click at [539, 250] on div "Drop element here" at bounding box center [625, 250] width 178 height 31
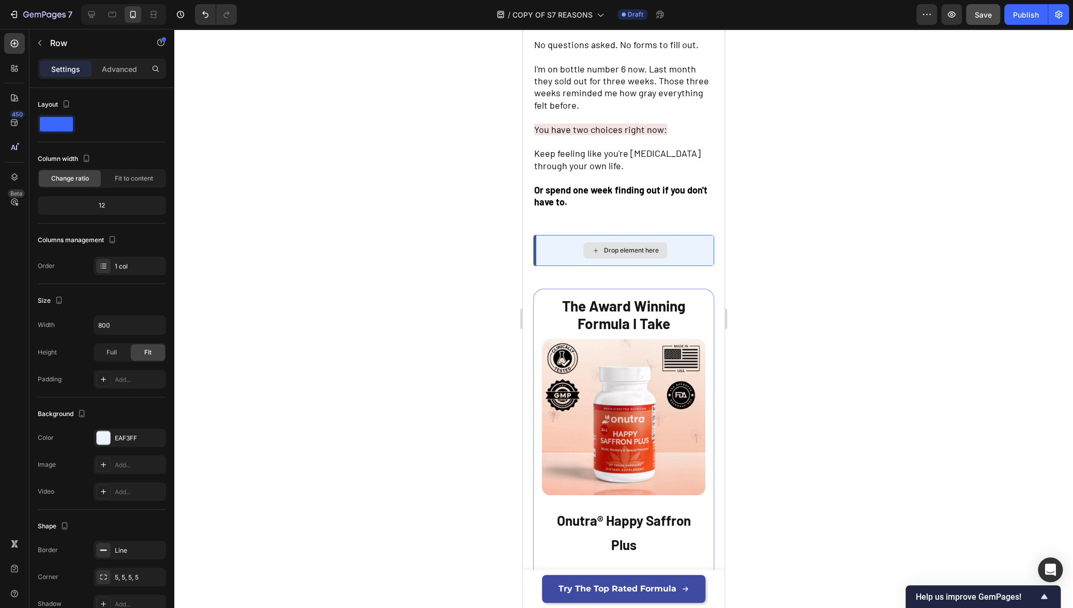
click at [536, 255] on div "Drop element here" at bounding box center [625, 250] width 178 height 31
click at [534, 259] on div "Drop element here Row 44" at bounding box center [623, 250] width 181 height 31
click at [551, 235] on div "Drop element here" at bounding box center [625, 250] width 178 height 31
click at [604, 248] on div "Drop element here" at bounding box center [631, 250] width 55 height 8
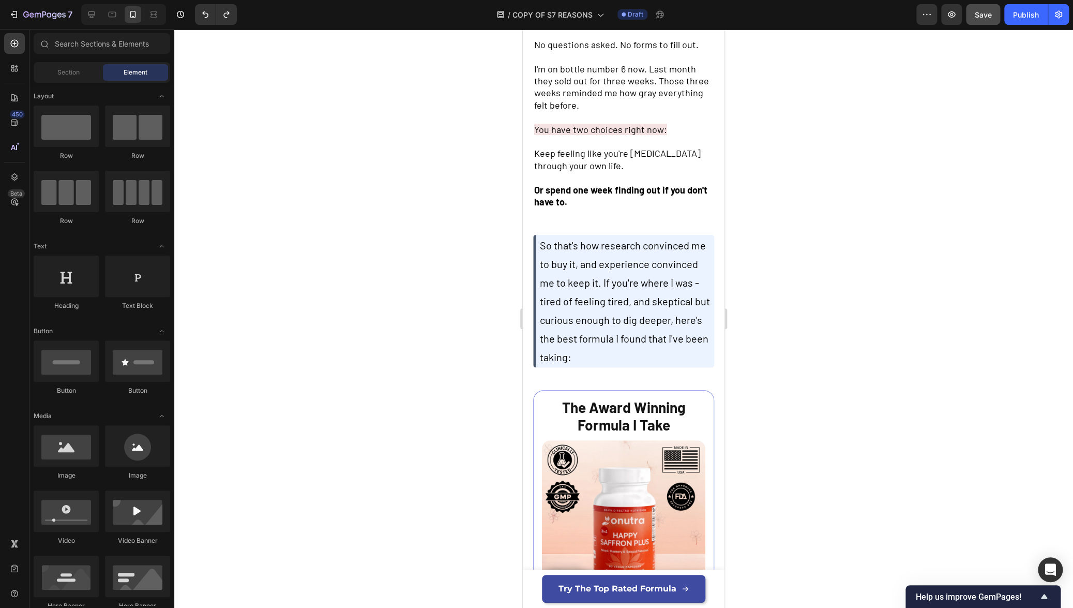
click at [834, 272] on div at bounding box center [623, 318] width 899 height 579
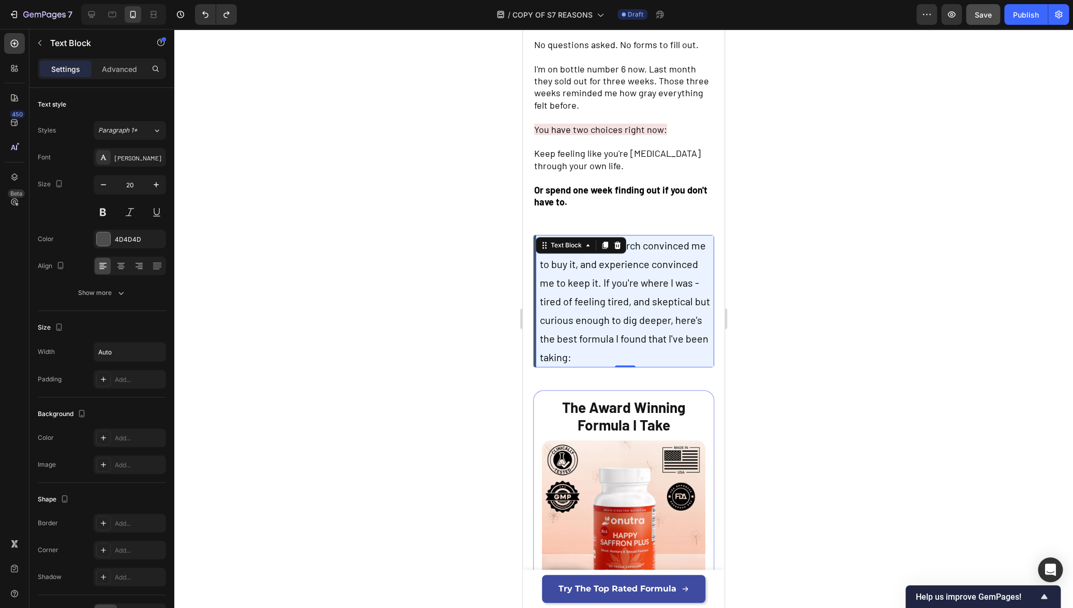
click at [581, 235] on div "So that's how research convinced me to buy it, and experience convinced me to k…" at bounding box center [625, 301] width 178 height 132
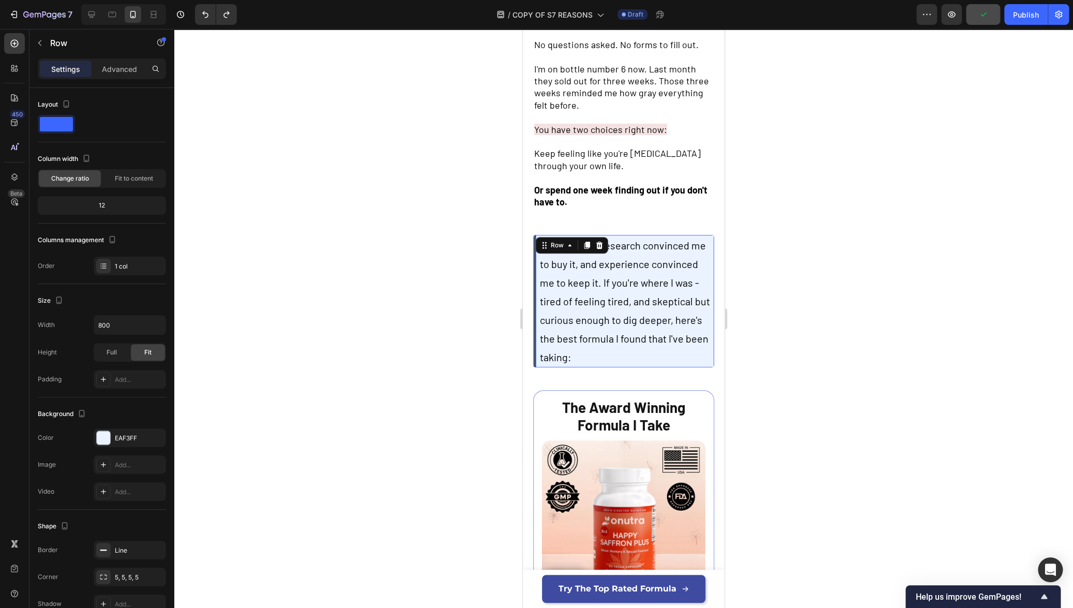
click at [534, 259] on div "So that's how research convinced me to buy it, and experience convinced me to k…" at bounding box center [623, 301] width 181 height 132
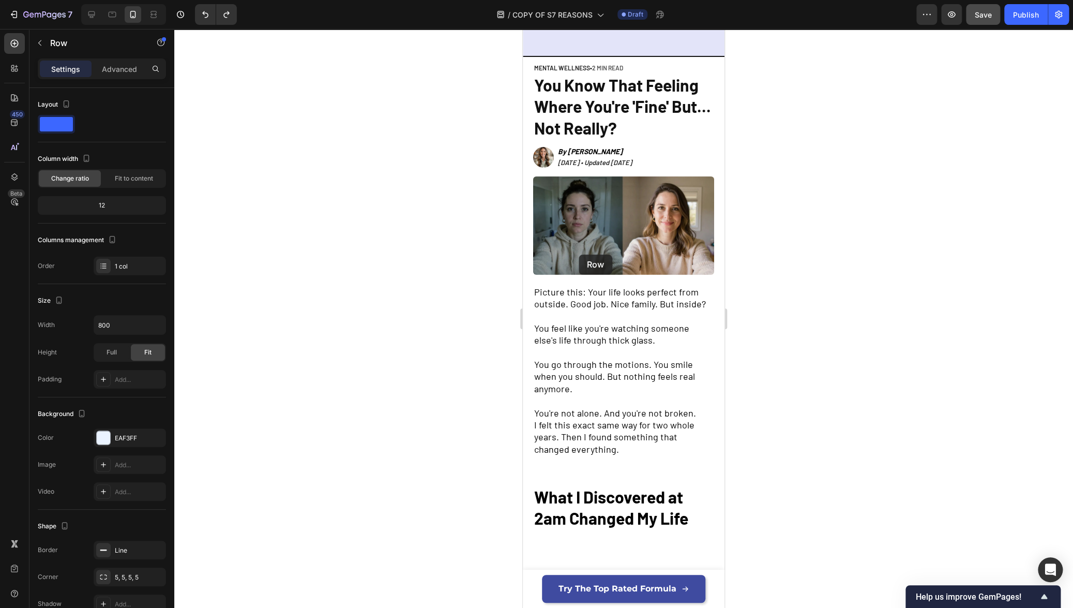
scroll to position [0, 0]
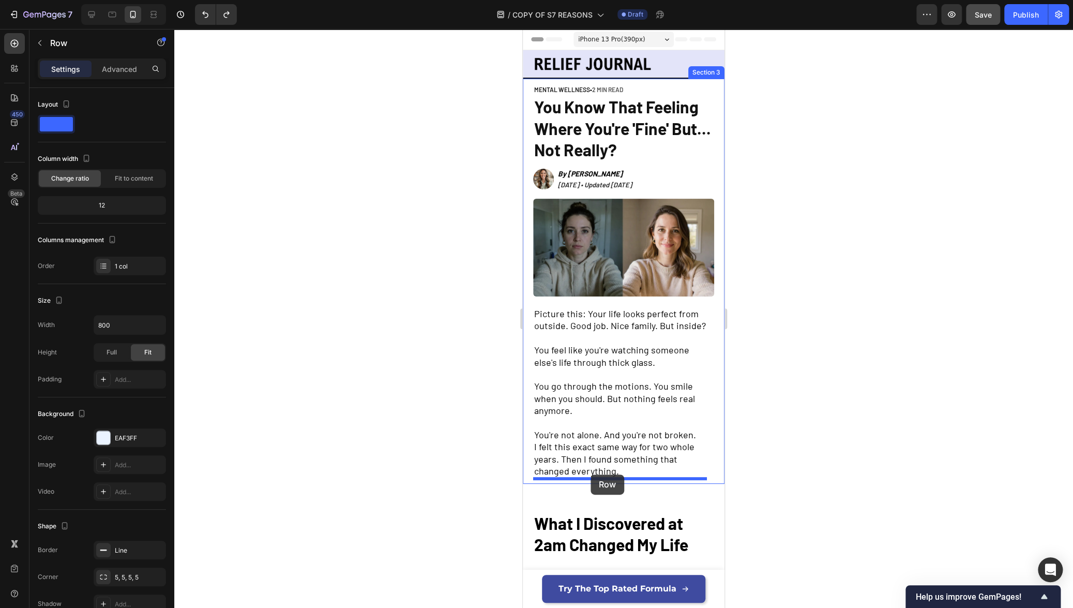
drag, startPoint x: 544, startPoint y: 237, endPoint x: 590, endPoint y: 474, distance: 241.3
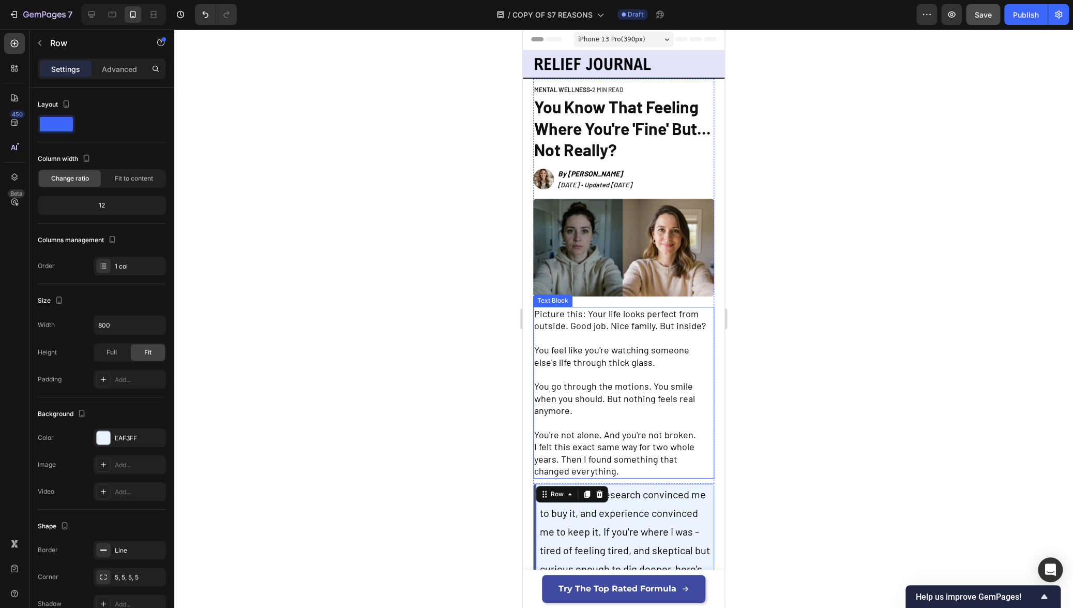
click at [821, 459] on div at bounding box center [623, 318] width 899 height 579
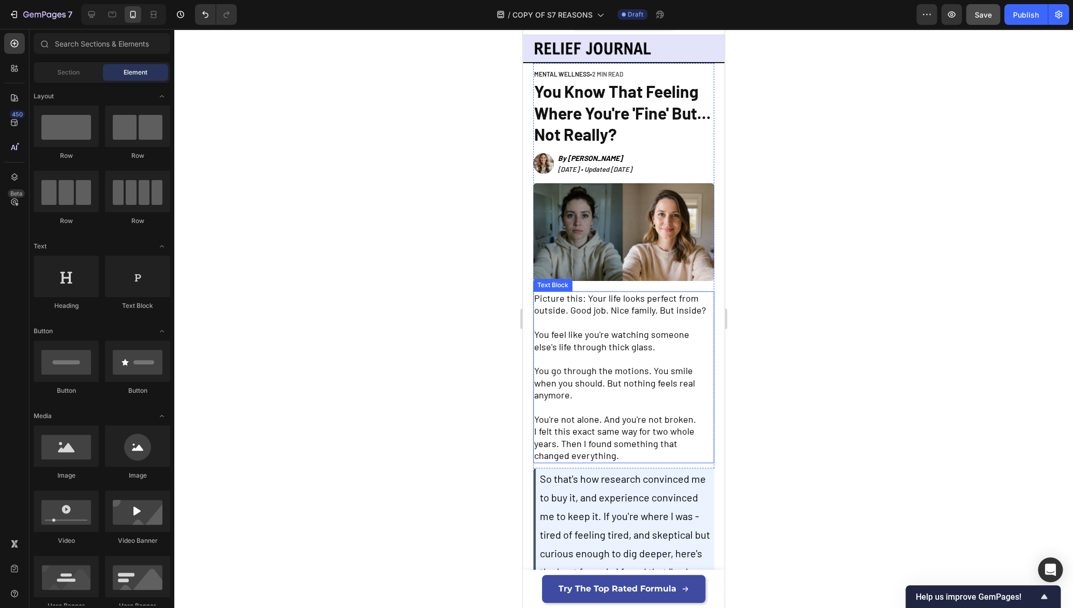
scroll to position [37, 0]
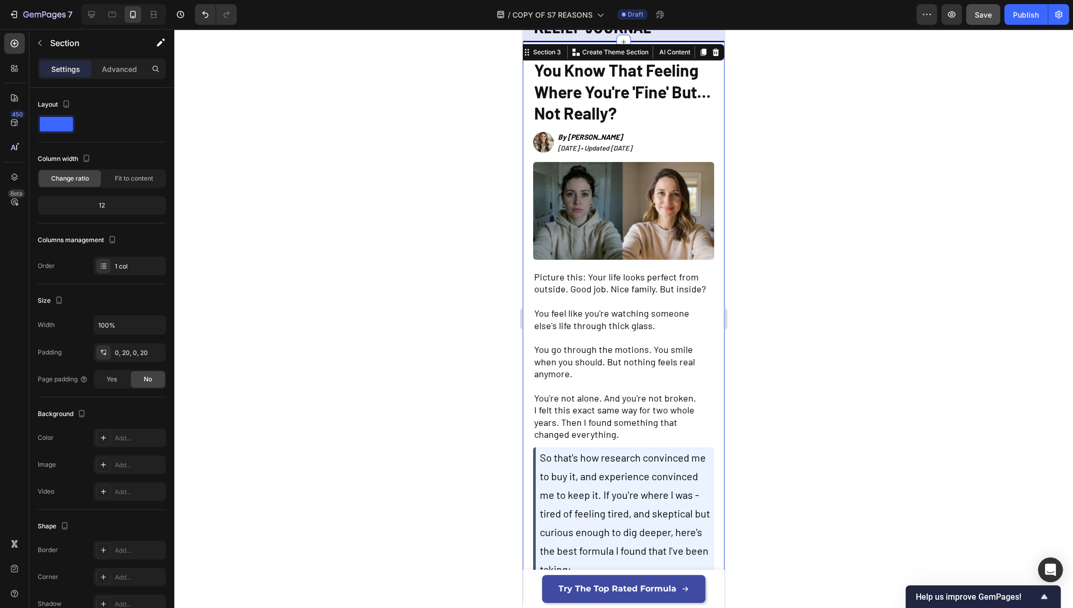
click at [525, 465] on div "MENTAL WELLNESS • 2 MIN READ Text Block You Know That Feeling Where You're 'Fin…" at bounding box center [624, 322] width 202 height 560
click at [534, 460] on div "So that's how research convinced me to buy it, and experience convinced me to k…" at bounding box center [623, 513] width 181 height 132
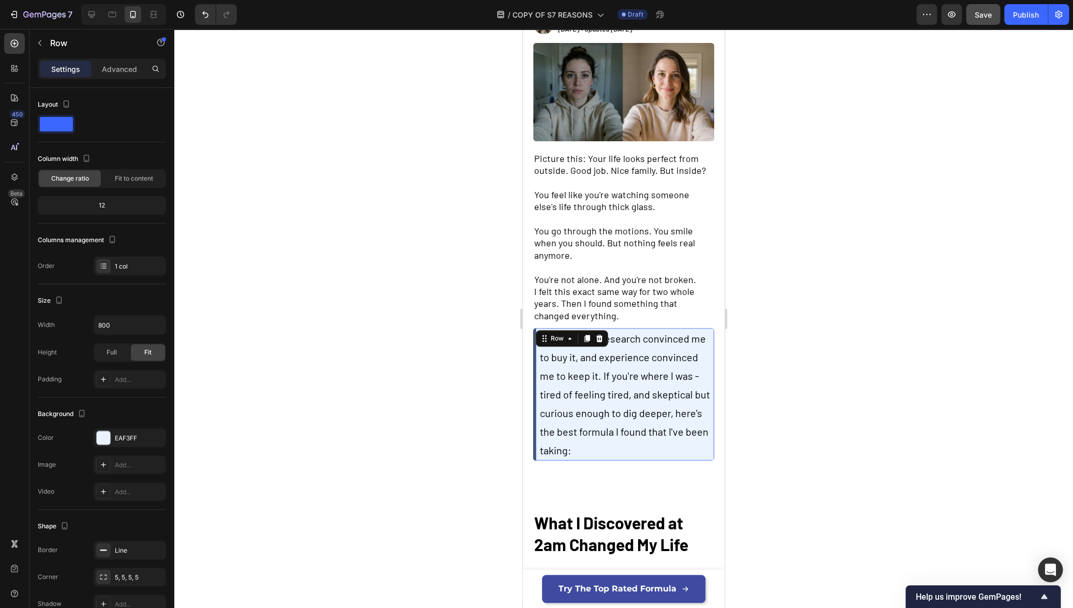
scroll to position [293, 0]
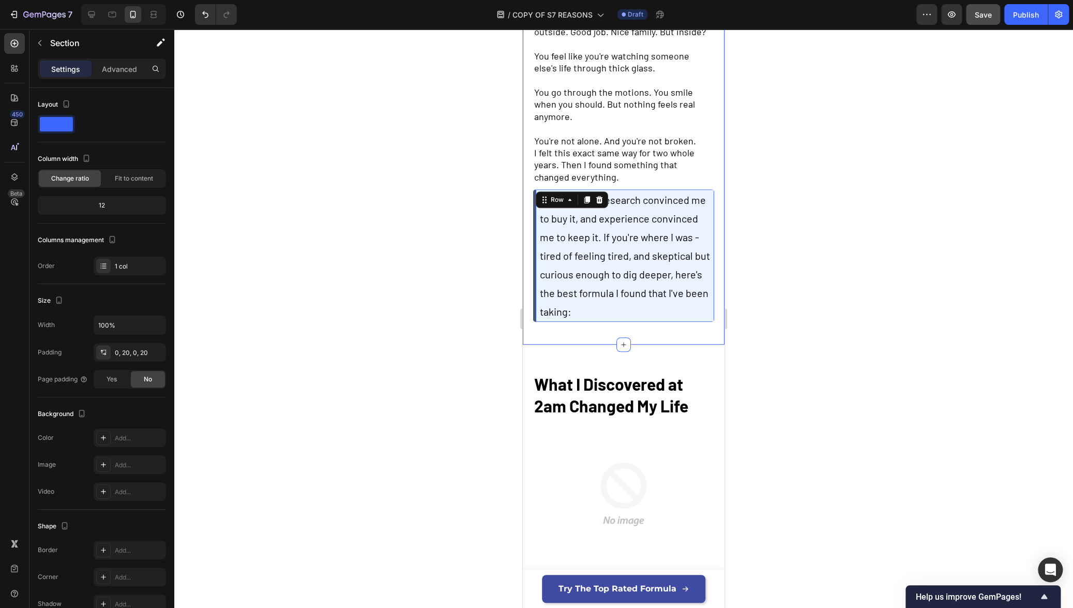
click at [681, 330] on div "MENTAL WELLNESS • 2 MIN READ Text Block You Know That Feeling Where You're 'Fin…" at bounding box center [623, 65] width 181 height 560
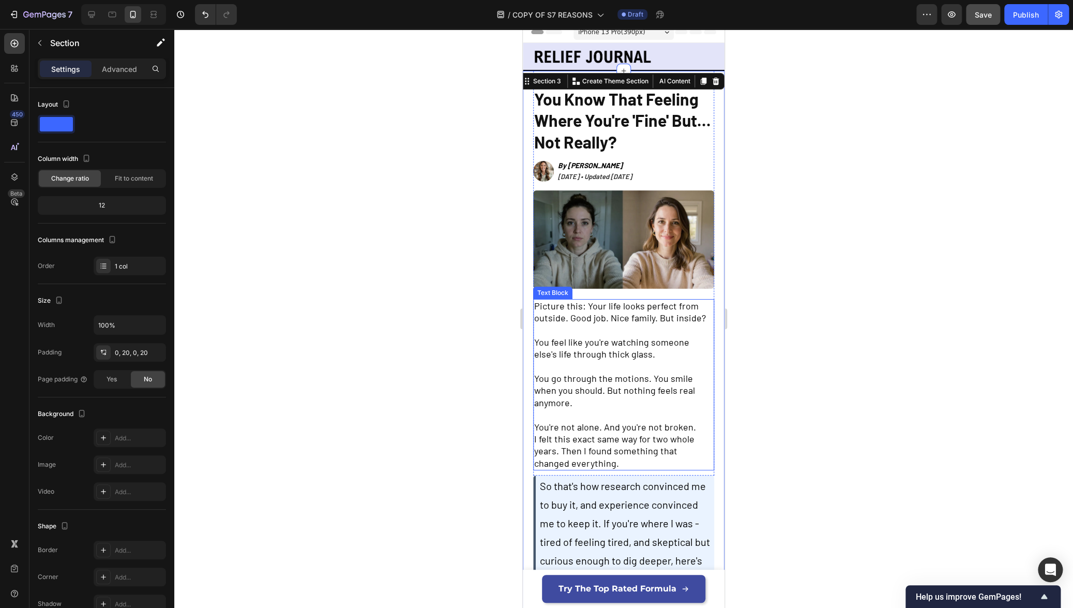
scroll to position [58, 0]
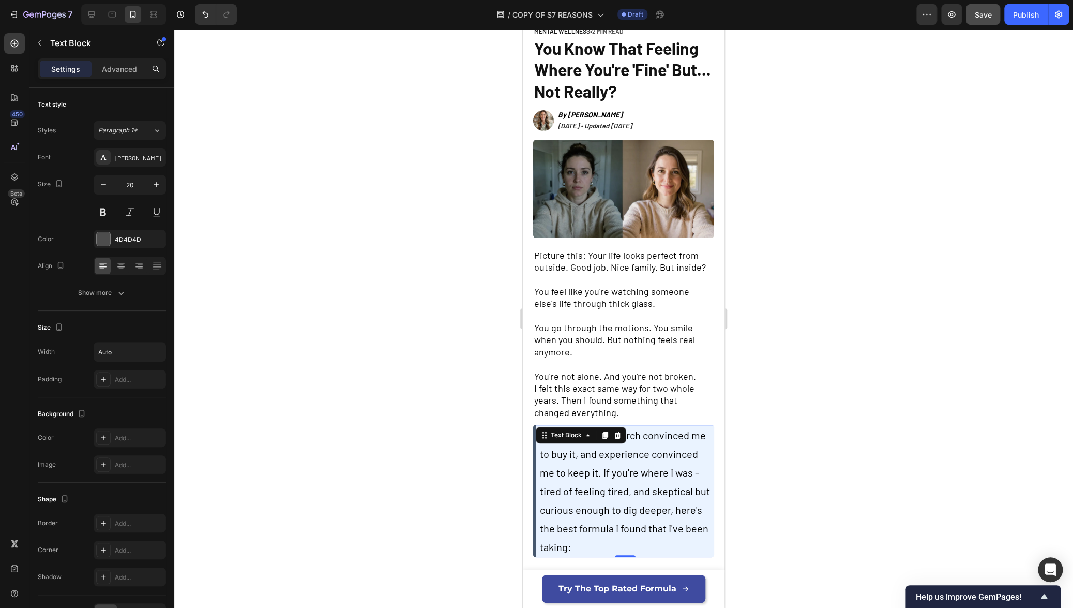
click at [614, 450] on span "So that's how research convinced me to buy it, and experience convinced me to k…" at bounding box center [625, 491] width 170 height 124
click at [621, 432] on div at bounding box center [617, 435] width 12 height 12
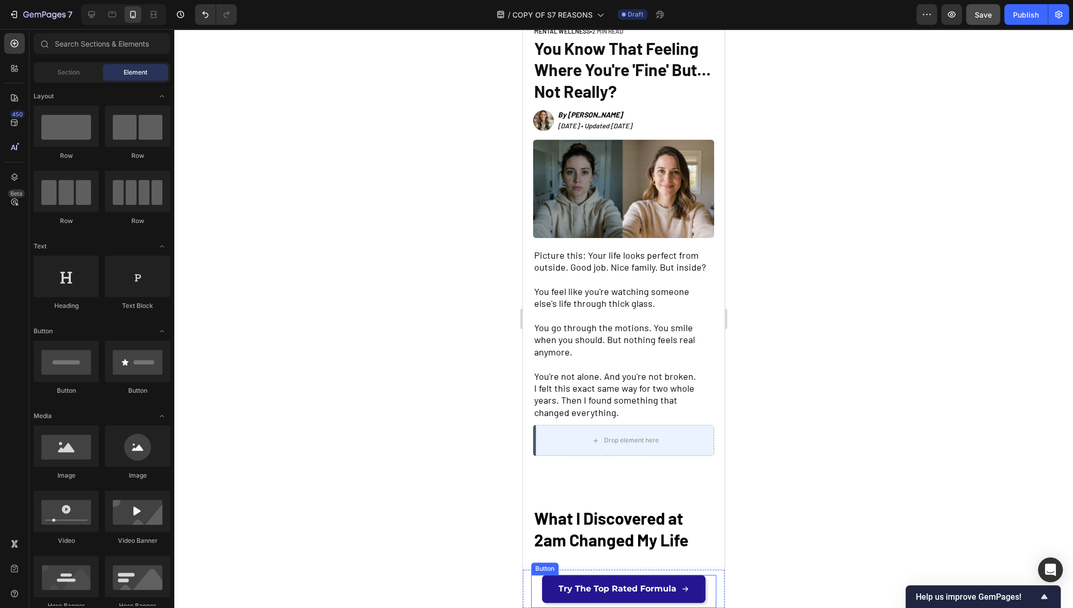
click at [583, 595] on link "Try The Top Rated Formula" at bounding box center [623, 588] width 163 height 28
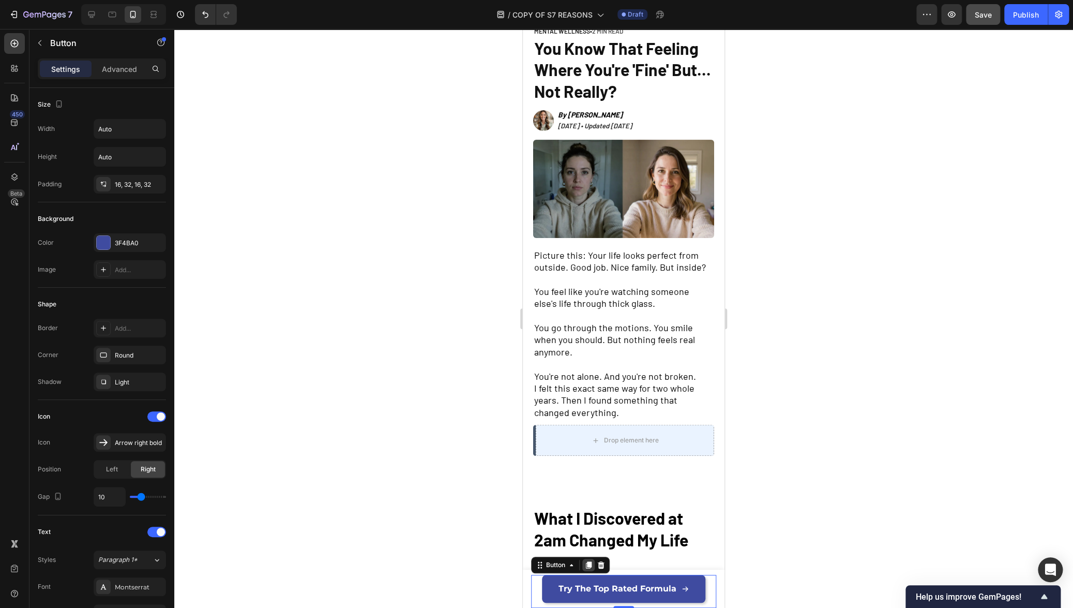
click at [588, 564] on icon at bounding box center [589, 564] width 6 height 7
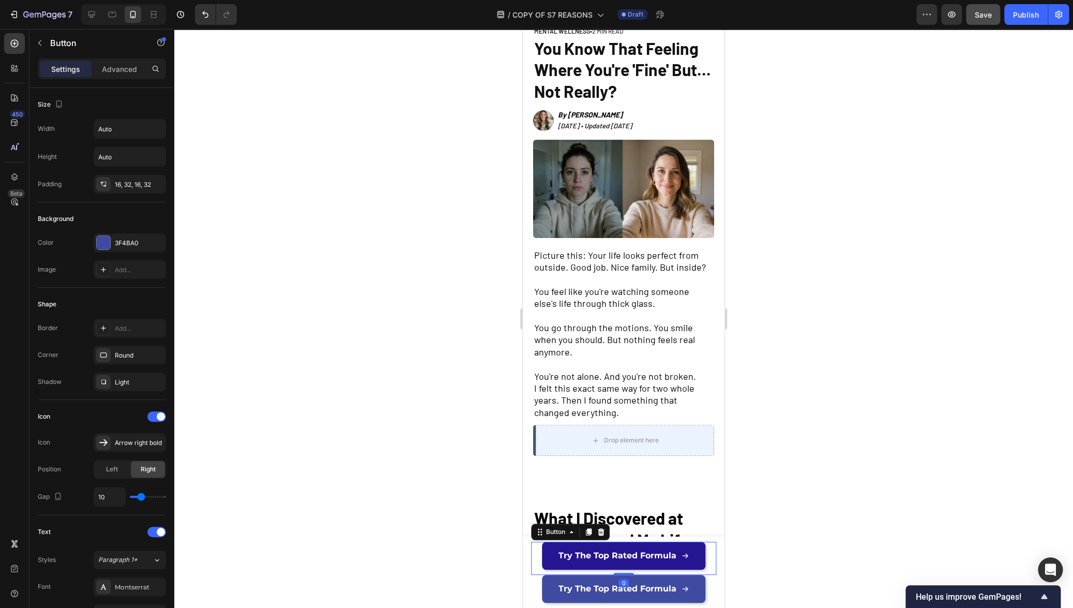
click at [544, 544] on link "Try The Top Rated Formula" at bounding box center [623, 555] width 163 height 28
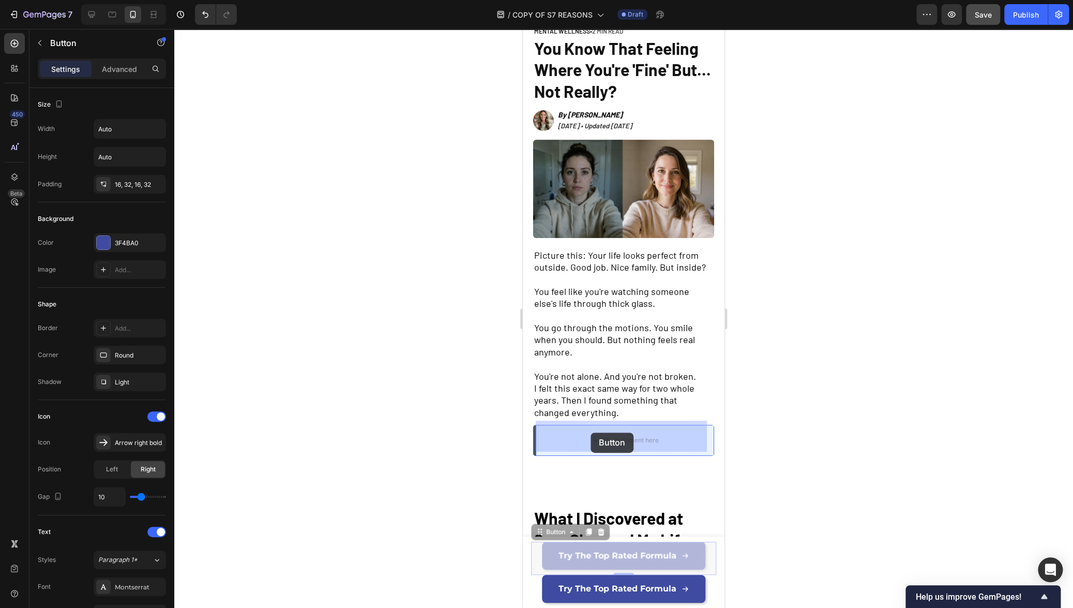
drag, startPoint x: 539, startPoint y: 530, endPoint x: 590, endPoint y: 432, distance: 110.8
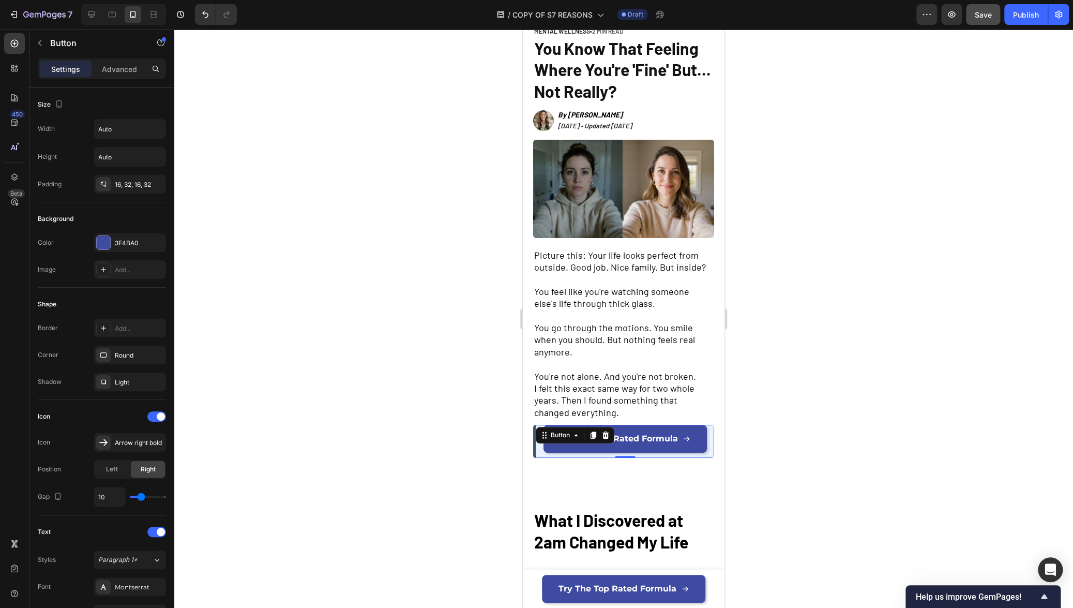
click at [793, 451] on div at bounding box center [623, 318] width 899 height 579
click at [695, 445] on link "Try The Top Rated Formula" at bounding box center [624, 438] width 163 height 28
click at [156, 241] on icon "button" at bounding box center [155, 242] width 4 height 4
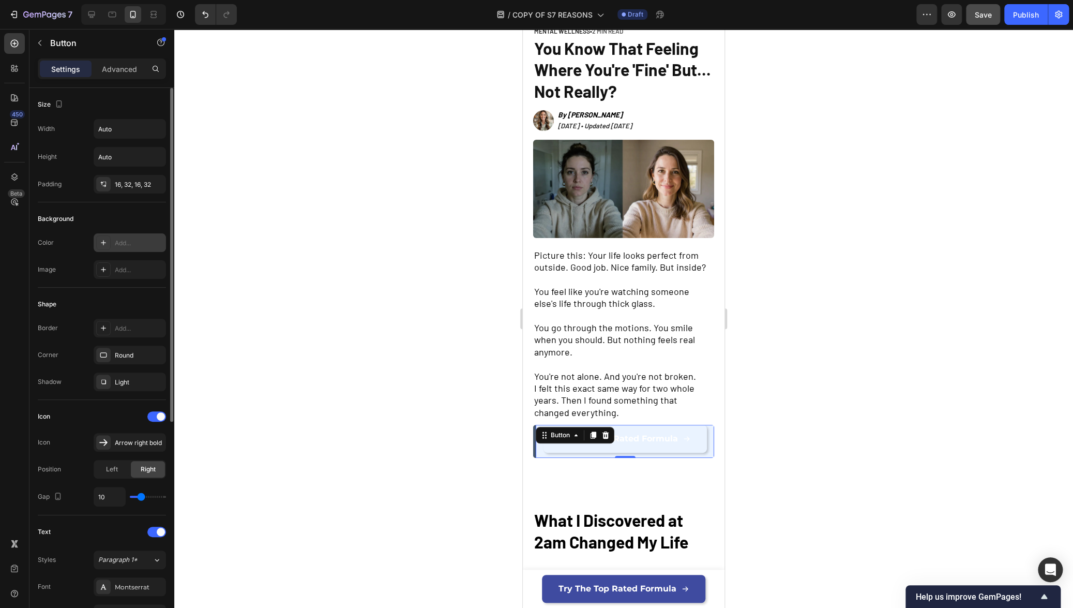
click at [407, 405] on div at bounding box center [623, 318] width 899 height 579
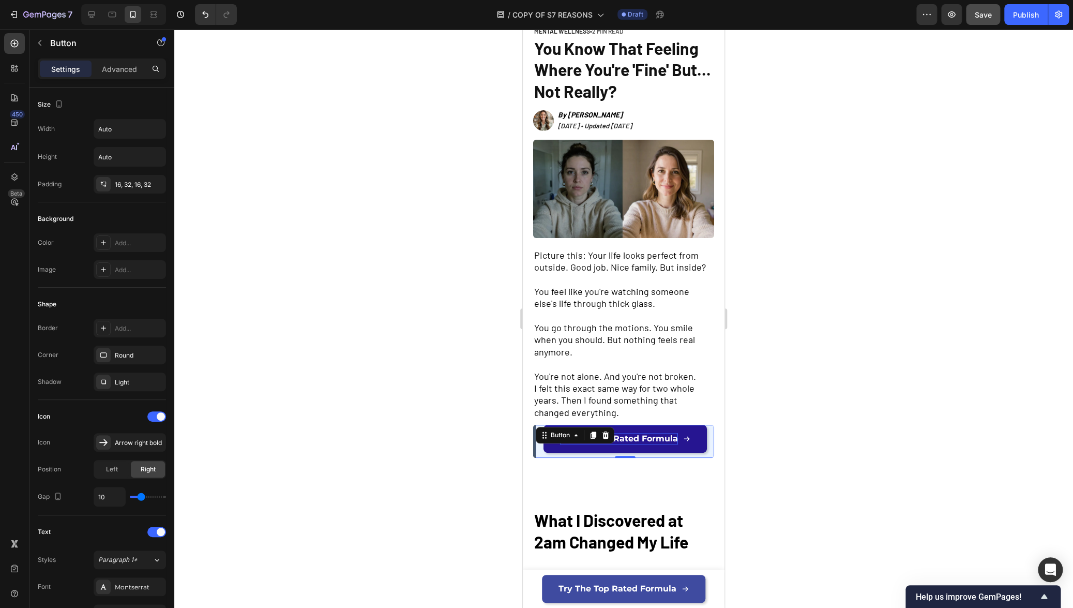
click at [594, 435] on div "Try The Top Rated Formula Button 0" at bounding box center [625, 440] width 178 height 33
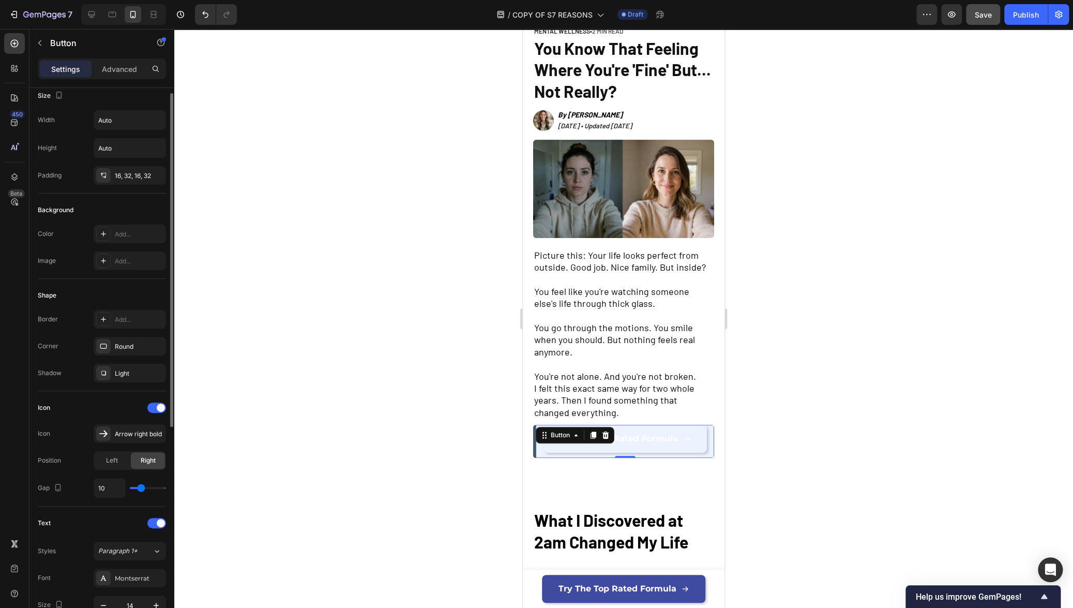
scroll to position [0, 0]
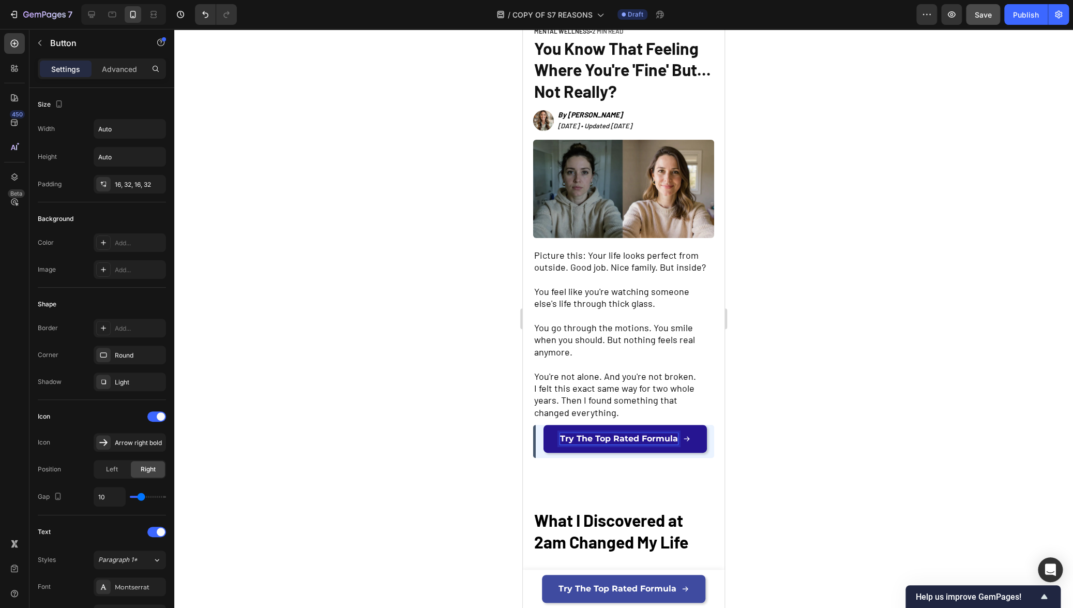
click at [636, 436] on span "Try The Top Rated Formula" at bounding box center [619, 438] width 118 height 10
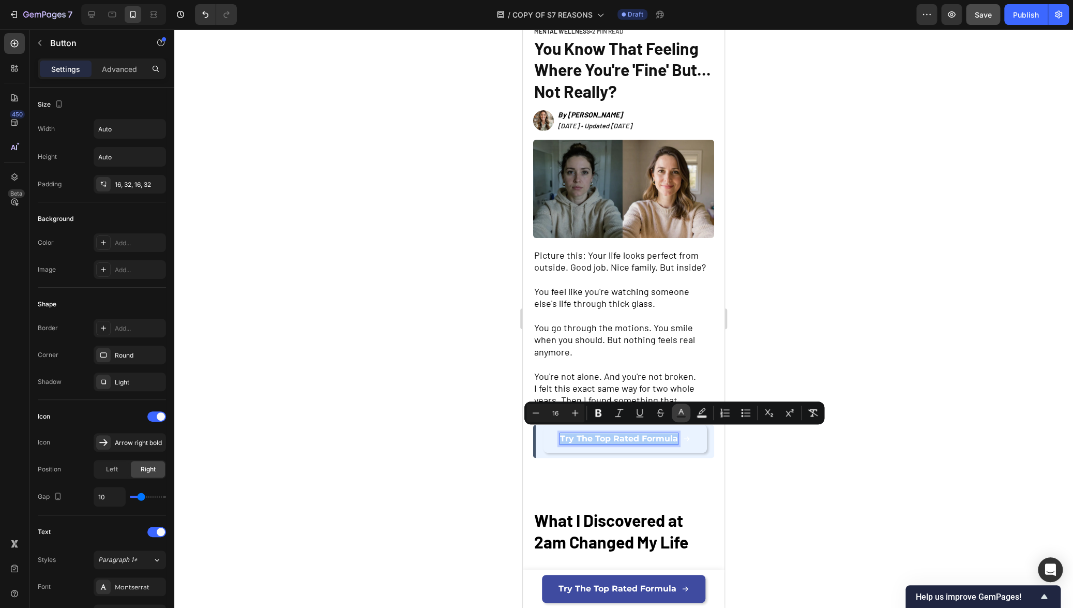
click at [684, 413] on icon "Editor contextual toolbar" at bounding box center [681, 412] width 10 height 10
type input "FFFFFF"
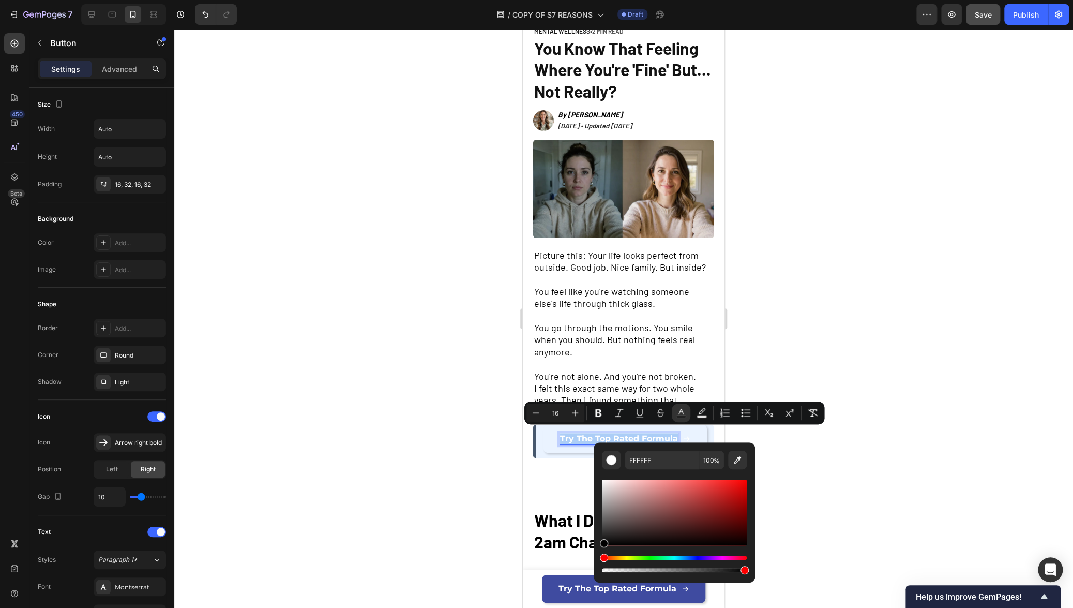
drag, startPoint x: 612, startPoint y: 510, endPoint x: 594, endPoint y: 544, distance: 38.6
click at [594, 544] on div "FFFFFF 100 %" at bounding box center [674, 508] width 161 height 132
type input "000000"
click at [405, 477] on div at bounding box center [623, 318] width 899 height 579
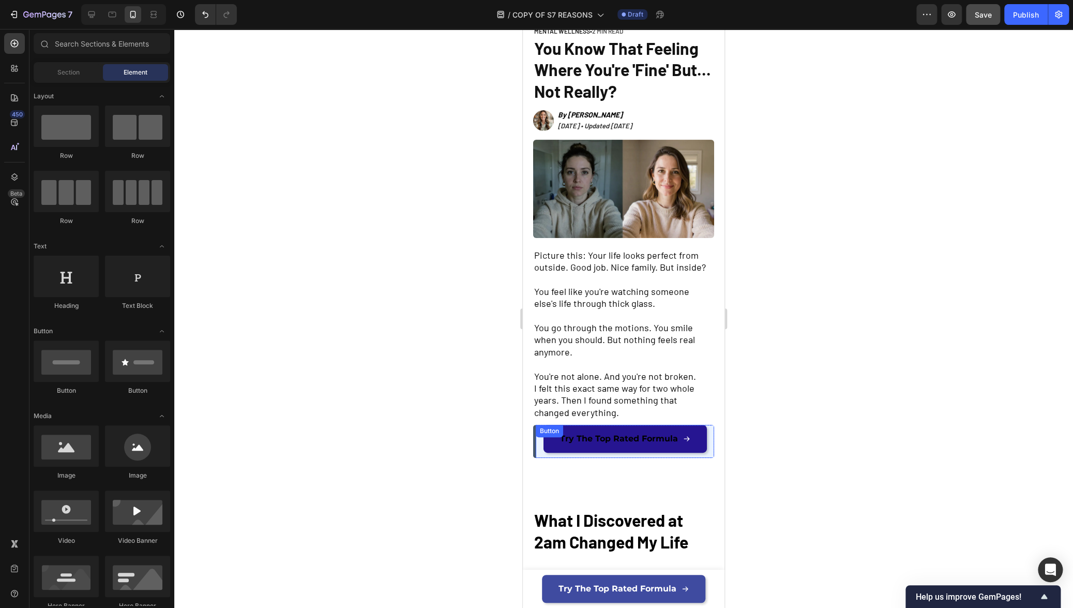
click at [685, 435] on icon at bounding box center [686, 438] width 7 height 7
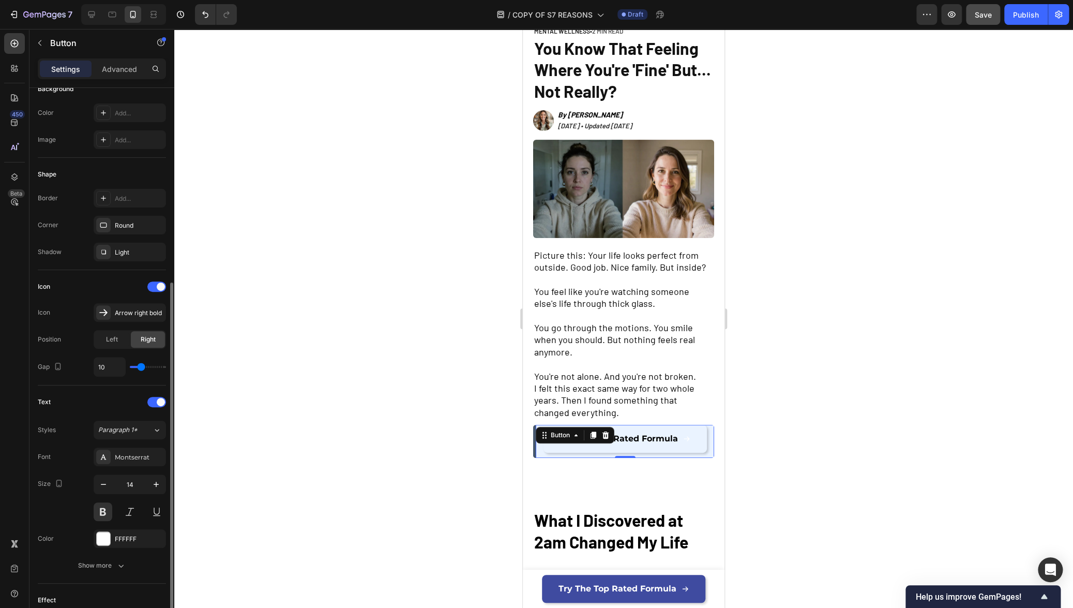
scroll to position [202, 0]
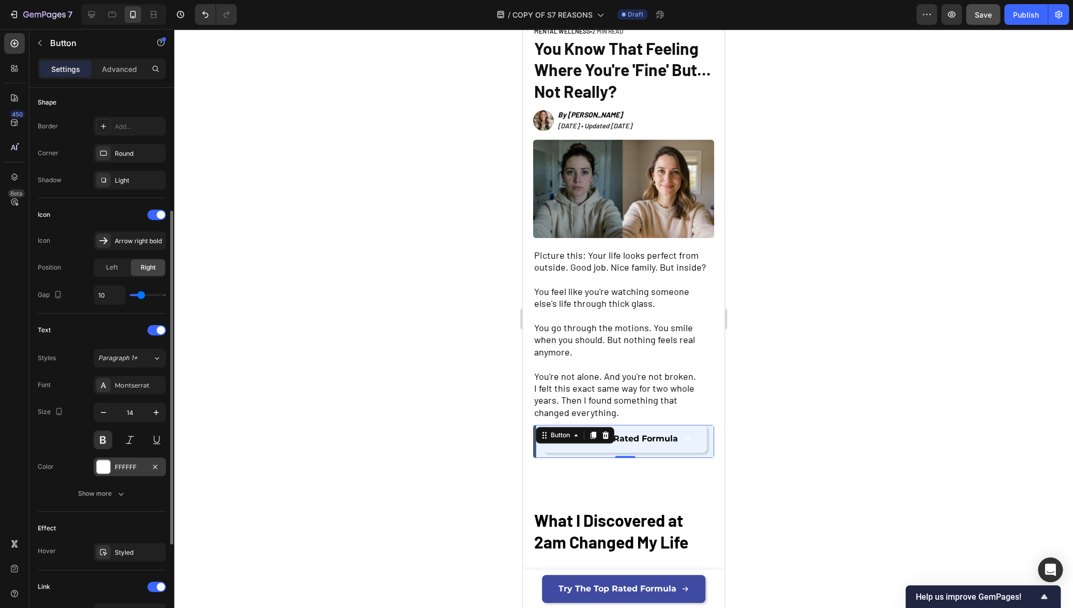
click at [104, 465] on div at bounding box center [103, 466] width 13 height 13
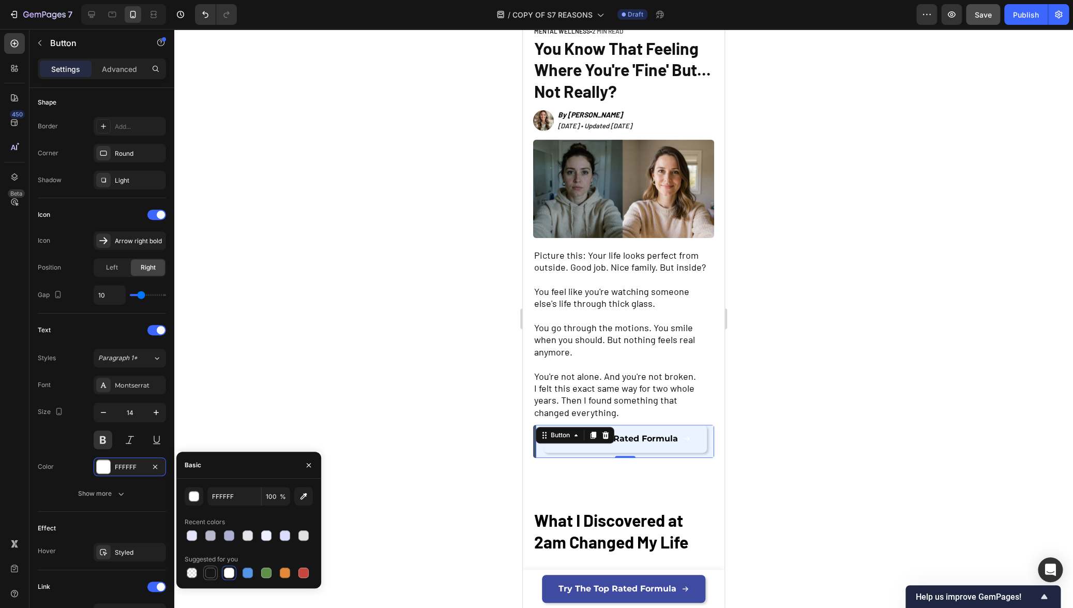
click at [206, 573] on div at bounding box center [210, 572] width 10 height 10
type input "151515"
click at [72, 419] on div "Size 14" at bounding box center [102, 425] width 128 height 47
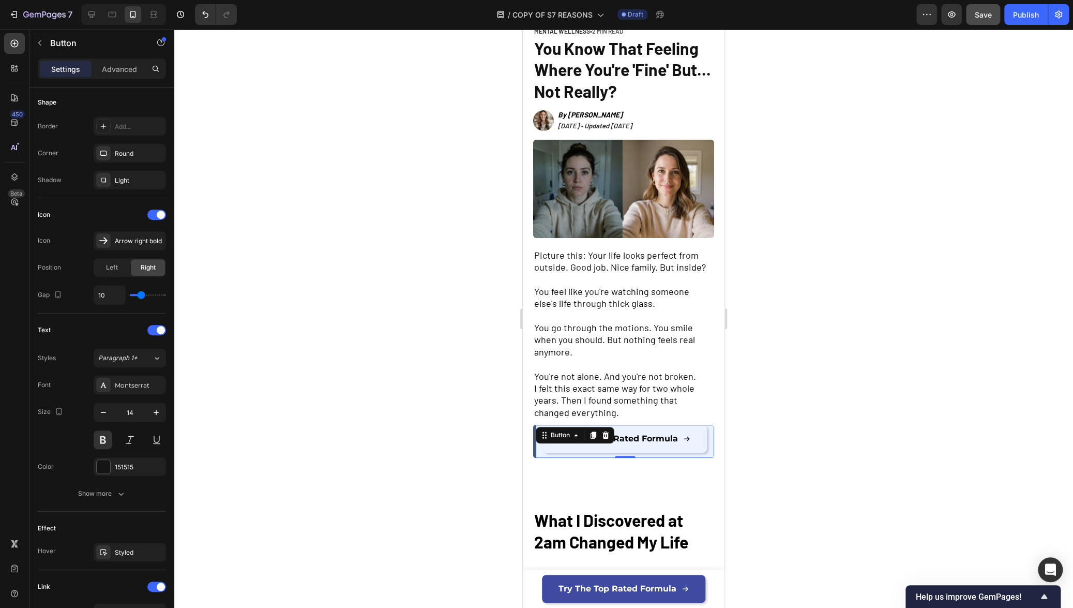
click at [320, 405] on div at bounding box center [623, 318] width 899 height 579
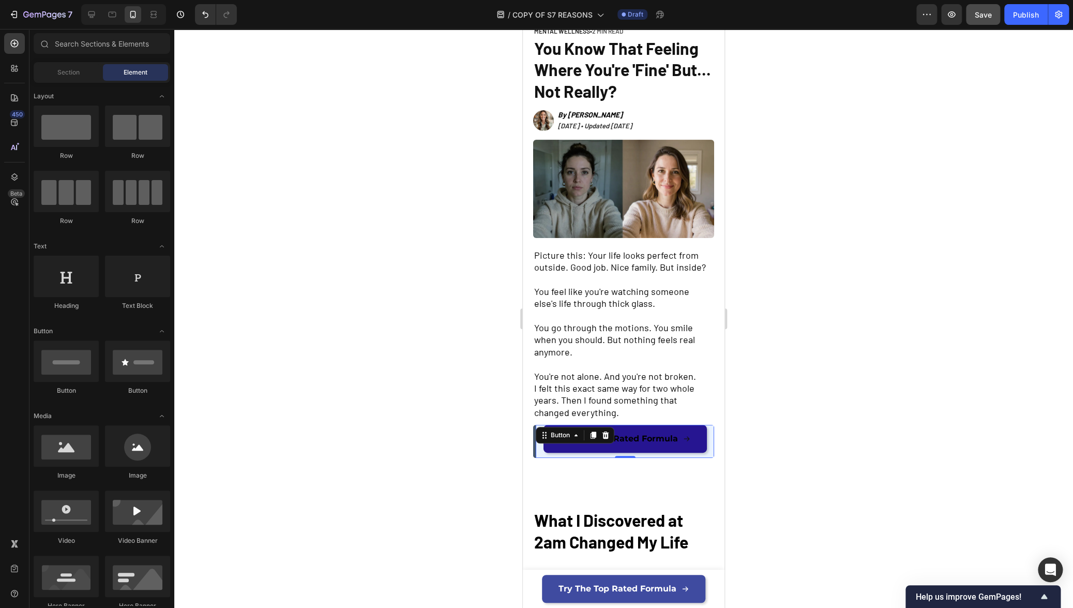
click at [566, 445] on link "Try The Top Rated Formula" at bounding box center [624, 438] width 163 height 28
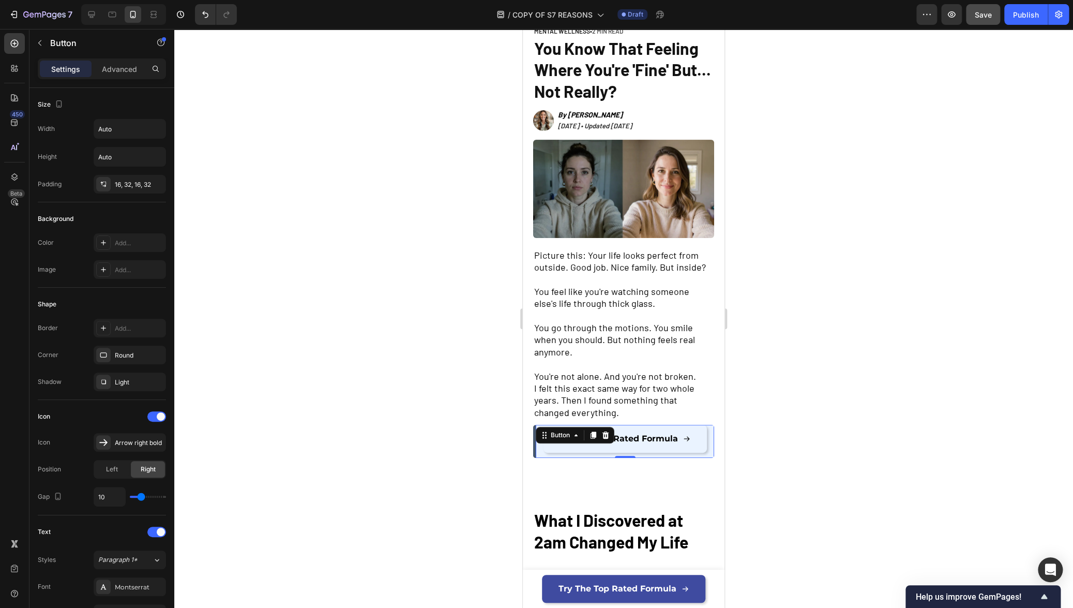
click at [553, 452] on div "Try The Top Rated Formula Button 0" at bounding box center [625, 440] width 178 height 33
click at [597, 445] on link "Try The Top Rated Formula" at bounding box center [624, 438] width 163 height 28
drag, startPoint x: 542, startPoint y: 433, endPoint x: 565, endPoint y: 415, distance: 28.8
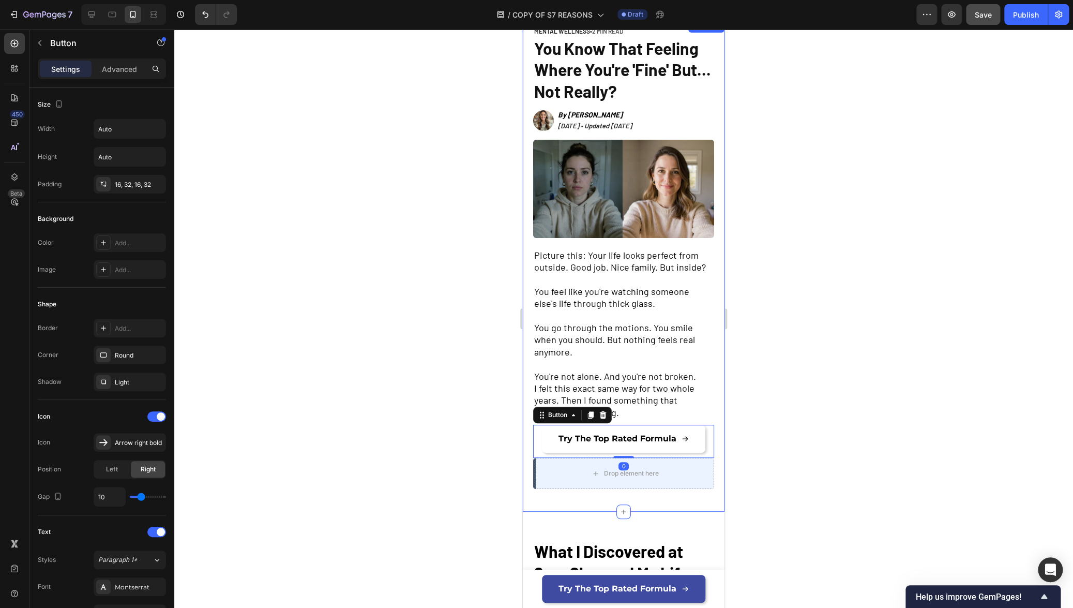
click at [872, 414] on div at bounding box center [623, 318] width 899 height 579
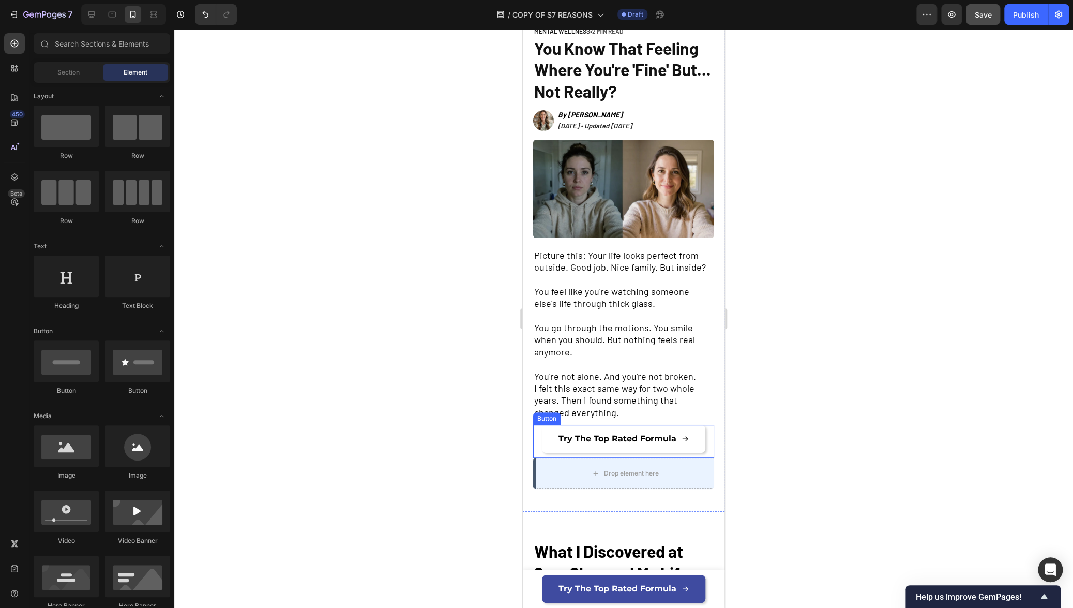
click at [704, 448] on div "Try The Top Rated Formula Button" at bounding box center [623, 440] width 181 height 33
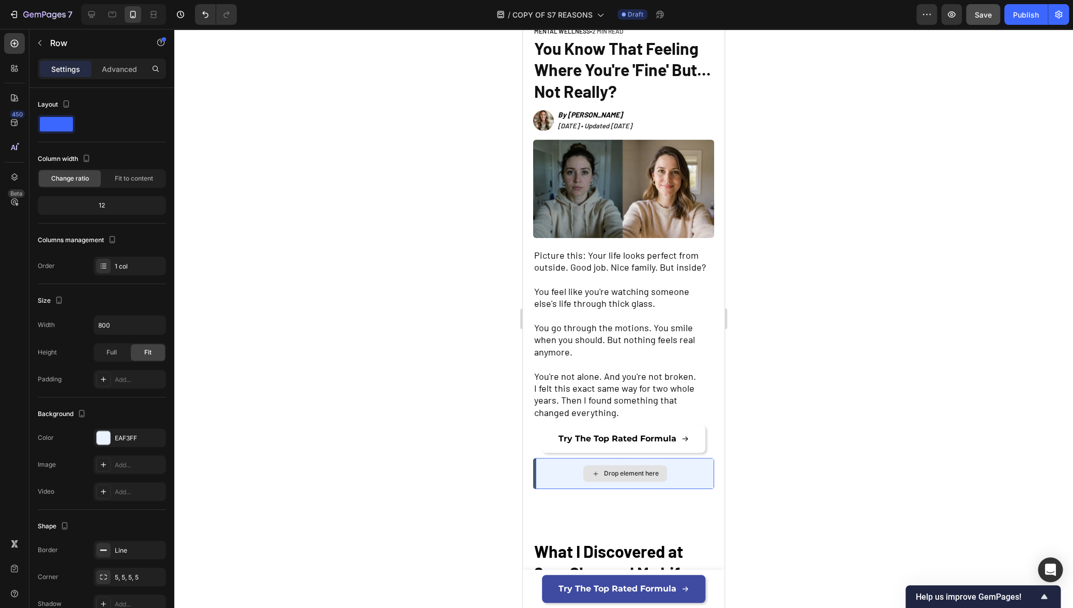
click at [673, 458] on div "Drop element here" at bounding box center [625, 473] width 178 height 31
click at [794, 443] on div at bounding box center [623, 318] width 899 height 579
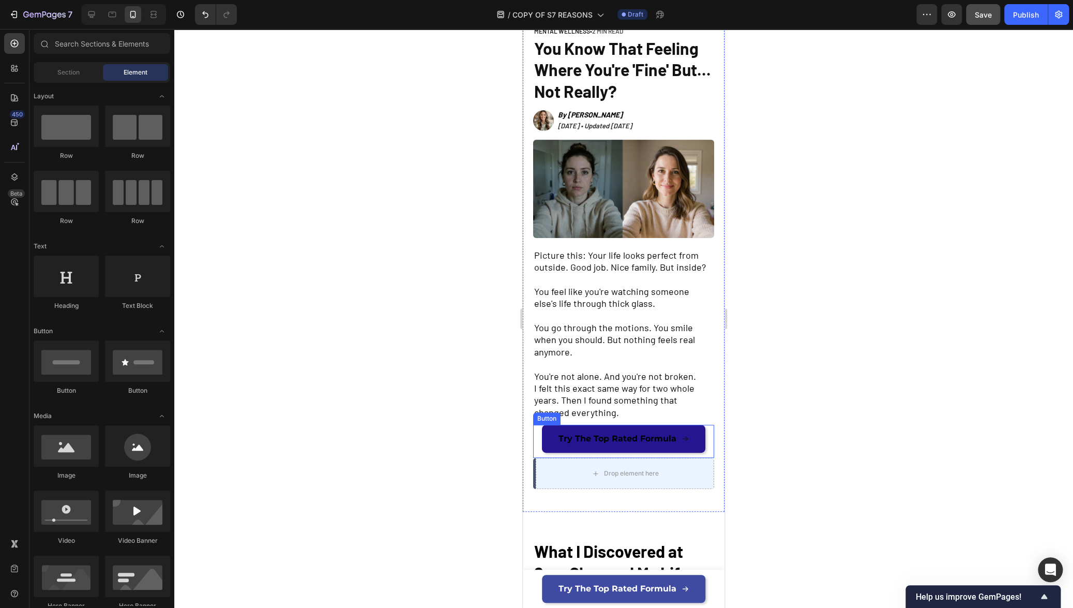
click at [692, 445] on link "Try The Top Rated Formula" at bounding box center [623, 438] width 163 height 28
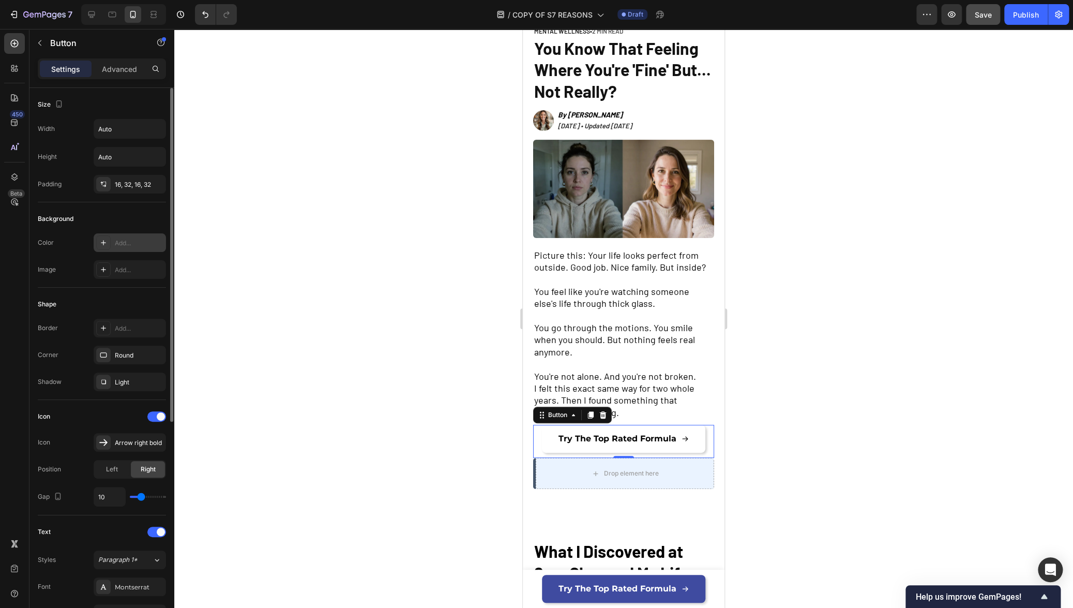
click at [107, 244] on icon at bounding box center [103, 242] width 8 height 8
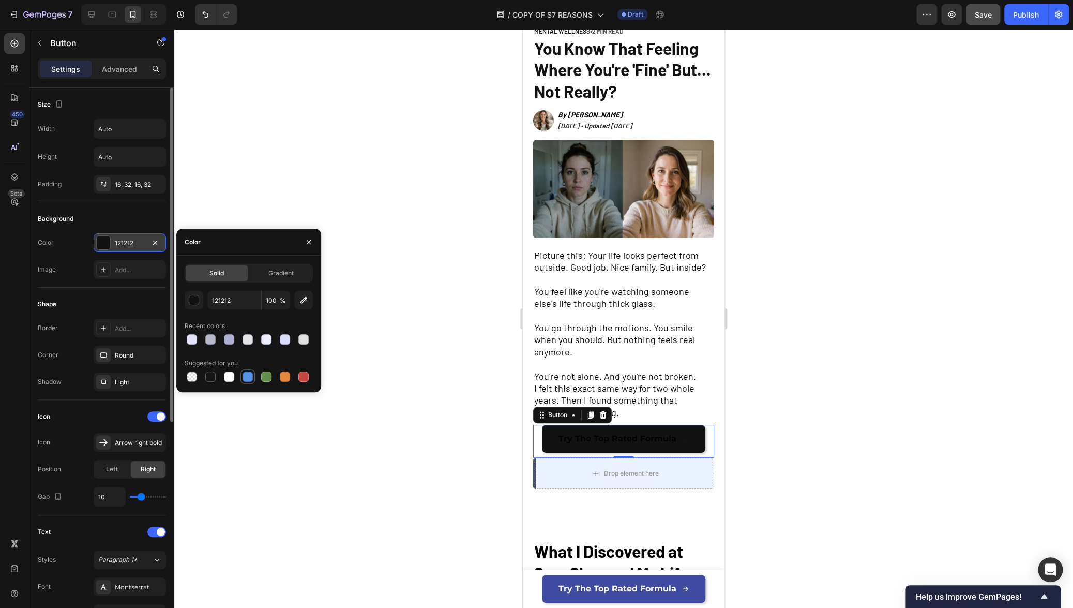
click at [245, 377] on div at bounding box center [247, 376] width 10 height 10
click at [196, 307] on button "button" at bounding box center [194, 300] width 19 height 19
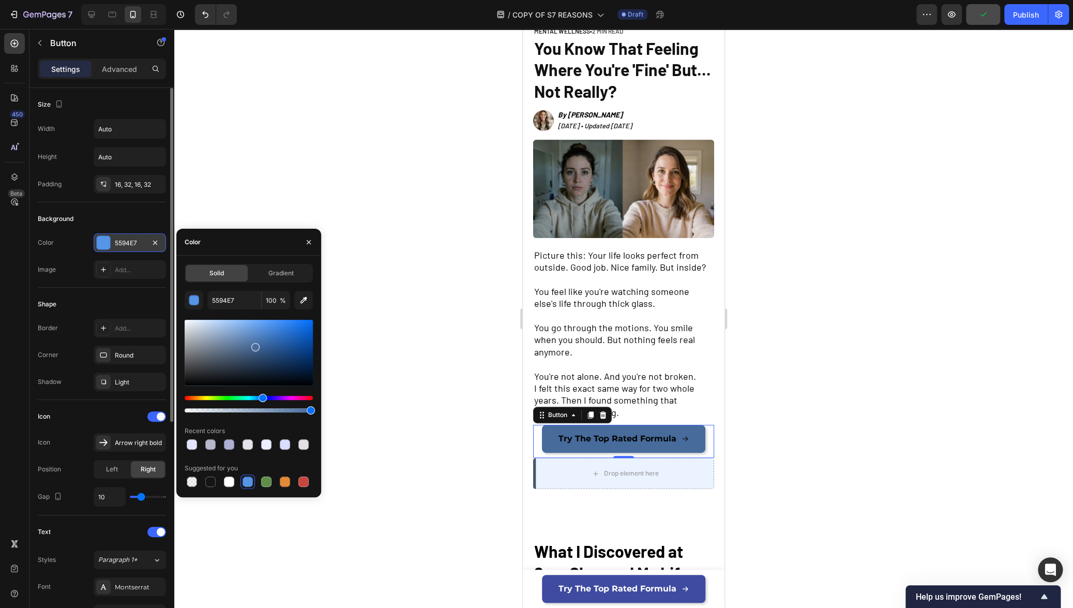
drag, startPoint x: 261, startPoint y: 337, endPoint x: 253, endPoint y: 346, distance: 12.1
click at [253, 346] on div at bounding box center [249, 353] width 128 height 66
drag, startPoint x: 252, startPoint y: 346, endPoint x: 233, endPoint y: 318, distance: 33.8
click at [233, 319] on div at bounding box center [236, 323] width 8 height 8
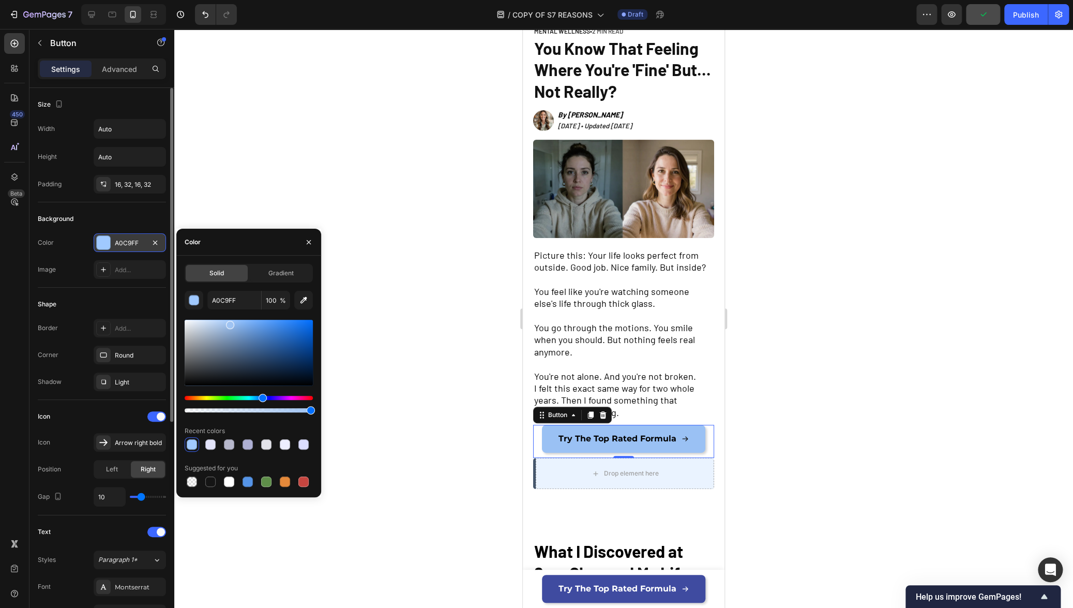
drag, startPoint x: 234, startPoint y: 321, endPoint x: 229, endPoint y: 323, distance: 5.4
click at [229, 323] on div at bounding box center [230, 325] width 8 height 8
drag, startPoint x: 229, startPoint y: 323, endPoint x: 223, endPoint y: 316, distance: 8.1
click at [223, 316] on div "A0C9FF 100 % Recent colors Suggested for you" at bounding box center [249, 390] width 128 height 198
drag, startPoint x: 223, startPoint y: 316, endPoint x: 221, endPoint y: 322, distance: 6.2
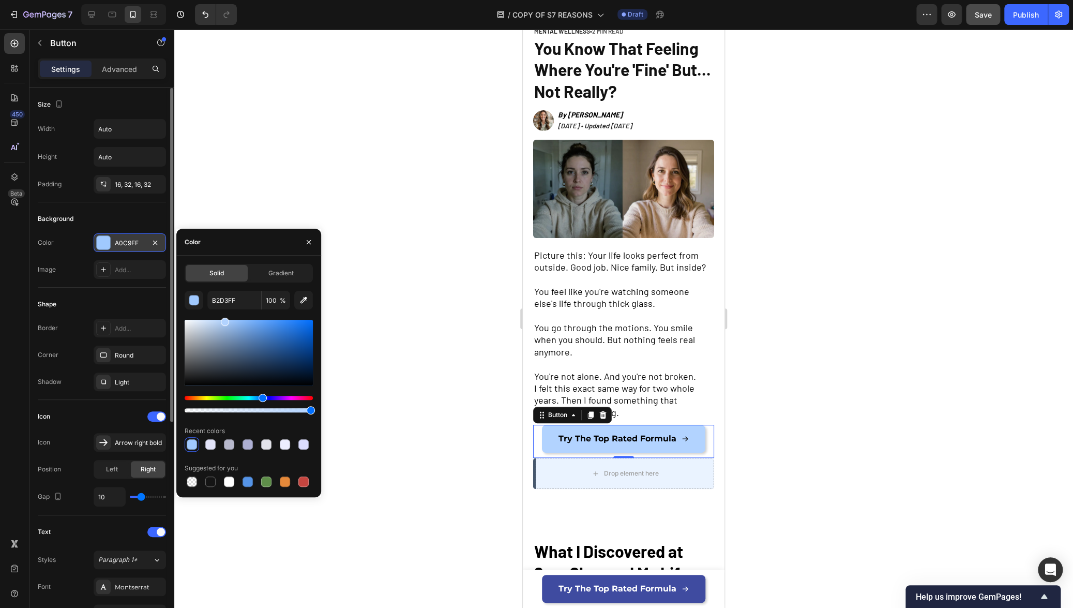
click at [221, 322] on div "B2D3FF 100 % Recent colors Suggested for you" at bounding box center [249, 390] width 128 height 198
drag, startPoint x: 221, startPoint y: 322, endPoint x: 221, endPoint y: 330, distance: 8.3
click at [221, 329] on div at bounding box center [222, 330] width 8 height 8
drag, startPoint x: 221, startPoint y: 330, endPoint x: 231, endPoint y: 327, distance: 10.3
click at [231, 327] on div at bounding box center [231, 329] width 8 height 8
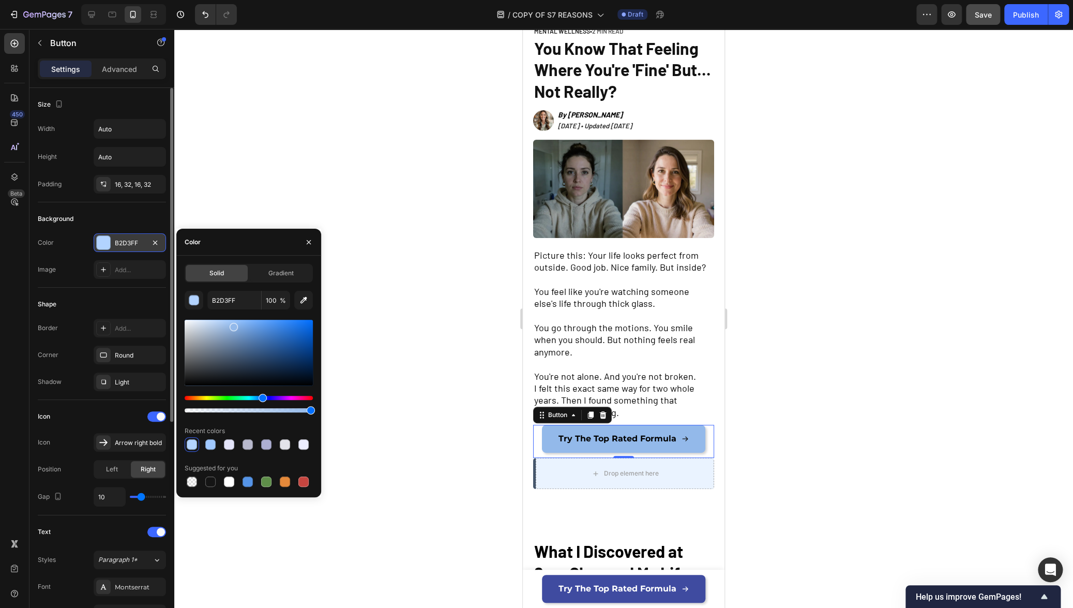
click at [233, 325] on div at bounding box center [234, 327] width 8 height 8
click at [251, 484] on div at bounding box center [247, 481] width 10 height 10
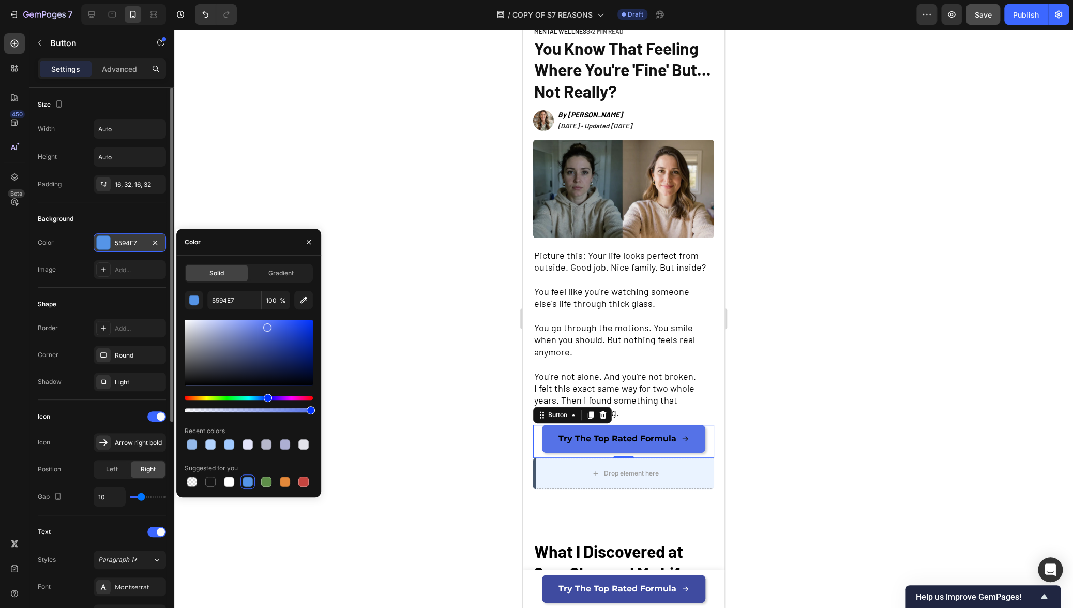
drag, startPoint x: 260, startPoint y: 398, endPoint x: 266, endPoint y: 397, distance: 6.3
click at [266, 397] on div "Hue" at bounding box center [268, 397] width 8 height 8
drag, startPoint x: 268, startPoint y: 331, endPoint x: 255, endPoint y: 319, distance: 17.9
click at [255, 320] on div at bounding box center [249, 353] width 128 height 66
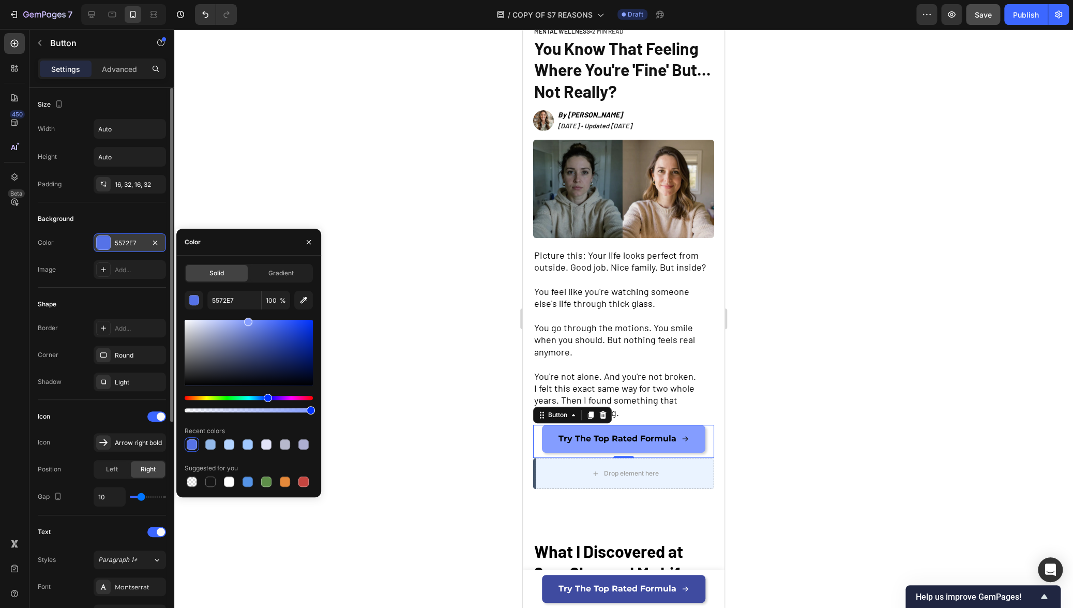
drag, startPoint x: 258, startPoint y: 324, endPoint x: 247, endPoint y: 318, distance: 12.3
click at [247, 318] on div at bounding box center [248, 321] width 8 height 8
click at [245, 322] on div at bounding box center [249, 324] width 8 height 8
click at [240, 320] on div at bounding box center [244, 324] width 8 height 8
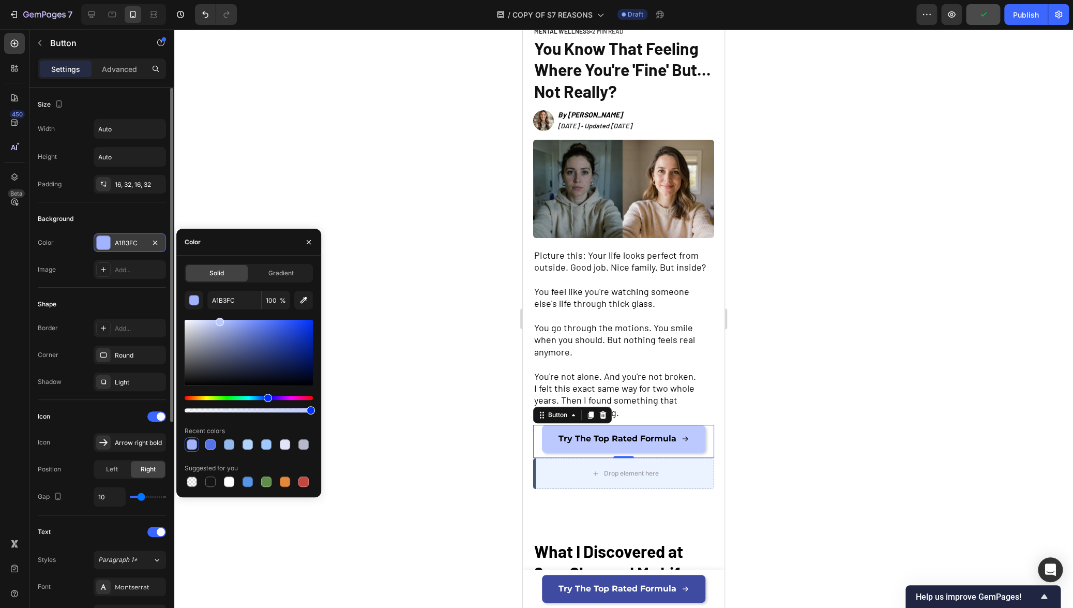
drag, startPoint x: 229, startPoint y: 322, endPoint x: 219, endPoint y: 319, distance: 10.3
click at [219, 319] on div at bounding box center [220, 321] width 8 height 8
drag, startPoint x: 218, startPoint y: 323, endPoint x: 232, endPoint y: 328, distance: 15.6
click at [227, 328] on div at bounding box center [223, 328] width 8 height 8
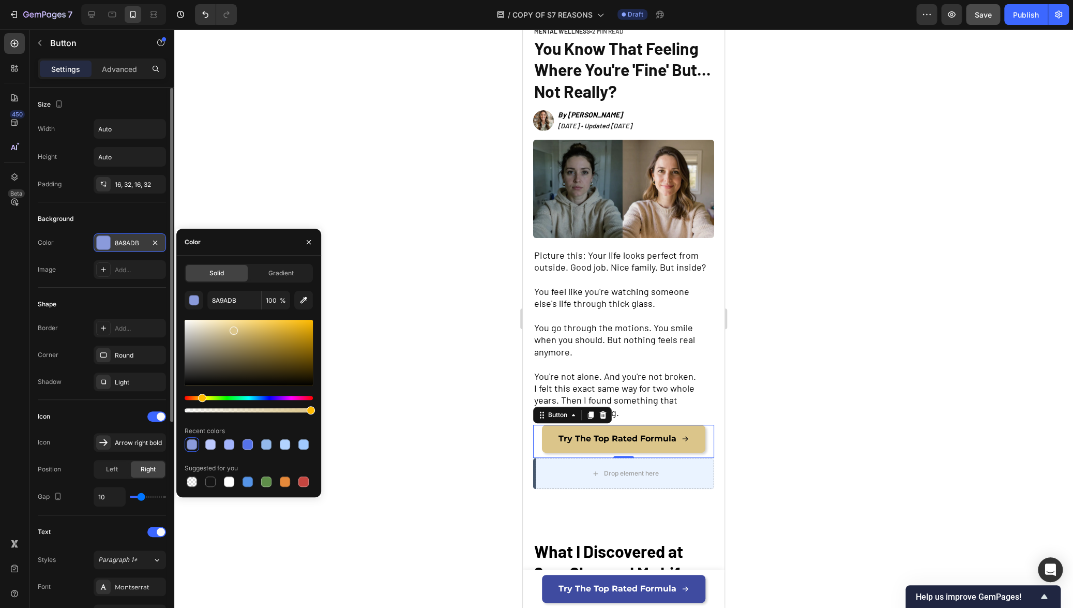
drag, startPoint x: 267, startPoint y: 397, endPoint x: 201, endPoint y: 404, distance: 66.6
click at [201, 404] on div at bounding box center [249, 404] width 128 height 17
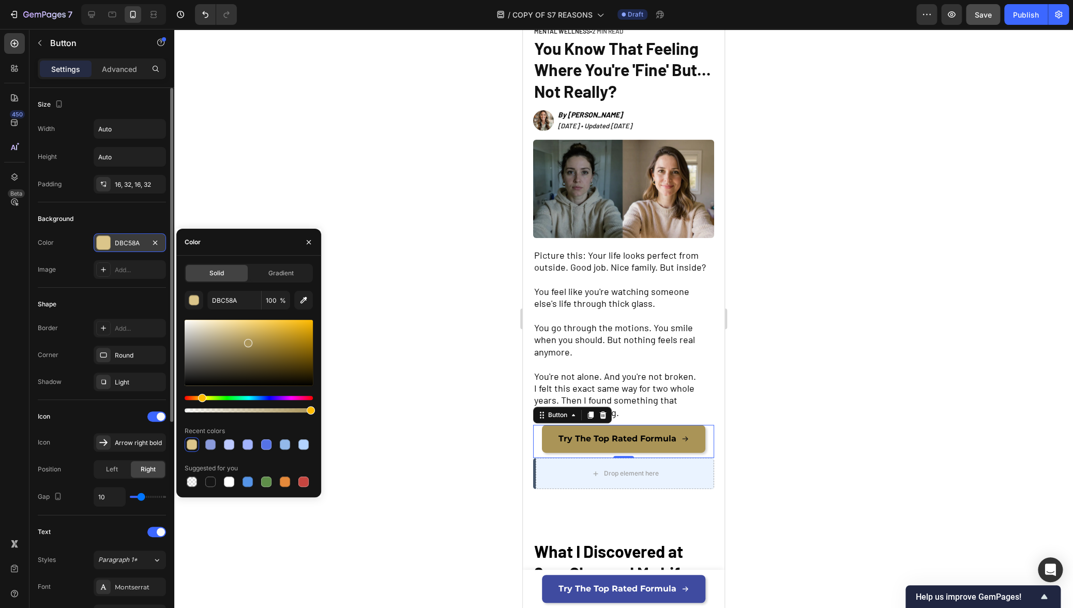
click at [248, 341] on div at bounding box center [248, 343] width 8 height 8
drag, startPoint x: 253, startPoint y: 337, endPoint x: 260, endPoint y: 329, distance: 10.6
click at [259, 335] on div at bounding box center [254, 339] width 8 height 8
drag, startPoint x: 260, startPoint y: 329, endPoint x: 278, endPoint y: 340, distance: 20.7
click at [278, 340] on div at bounding box center [279, 339] width 8 height 8
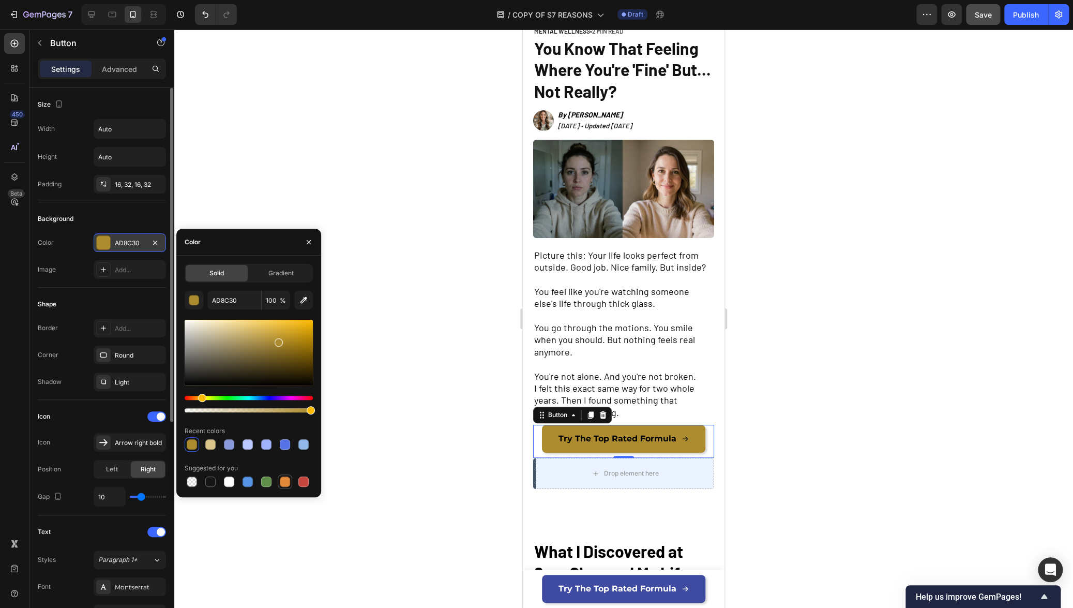
click at [284, 483] on div at bounding box center [285, 481] width 10 height 10
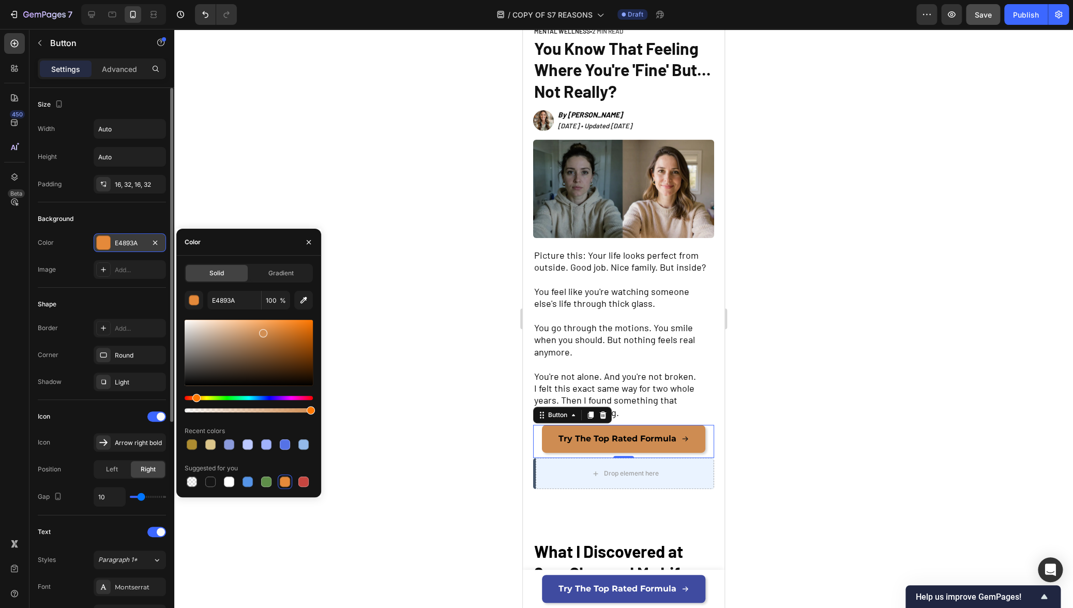
drag, startPoint x: 282, startPoint y: 331, endPoint x: 259, endPoint y: 335, distance: 23.6
click at [259, 335] on div at bounding box center [263, 333] width 8 height 8
drag, startPoint x: 259, startPoint y: 336, endPoint x: 263, endPoint y: 327, distance: 9.2
click at [263, 327] on div at bounding box center [263, 329] width 8 height 8
drag, startPoint x: 263, startPoint y: 327, endPoint x: 272, endPoint y: 325, distance: 10.2
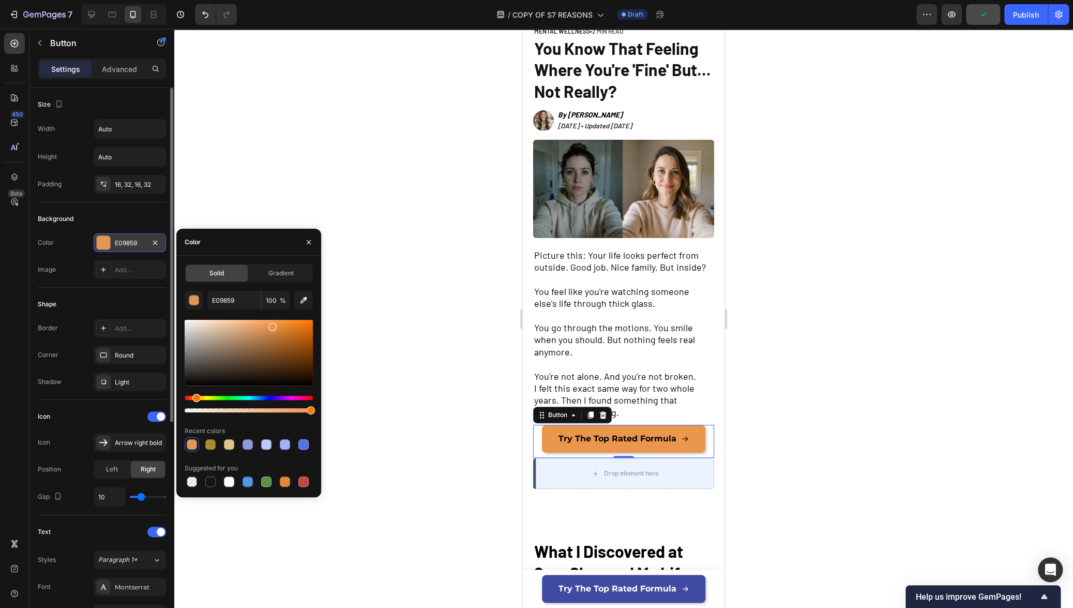
click at [272, 325] on div at bounding box center [272, 327] width 8 height 8
drag, startPoint x: 274, startPoint y: 326, endPoint x: 302, endPoint y: 335, distance: 29.8
click at [289, 333] on div at bounding box center [285, 333] width 8 height 8
drag, startPoint x: 295, startPoint y: 327, endPoint x: 235, endPoint y: 309, distance: 62.2
click at [235, 309] on div "EA954B 100 % Recent colors Suggested for you" at bounding box center [249, 390] width 128 height 198
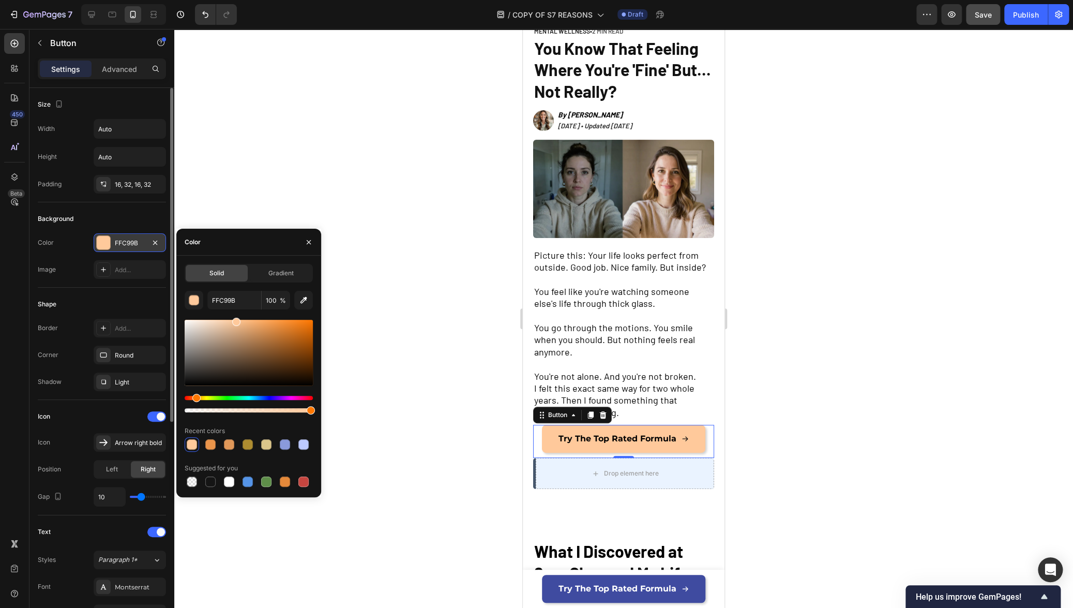
click at [232, 322] on div at bounding box center [236, 321] width 8 height 8
click at [253, 483] on div at bounding box center [247, 481] width 12 height 12
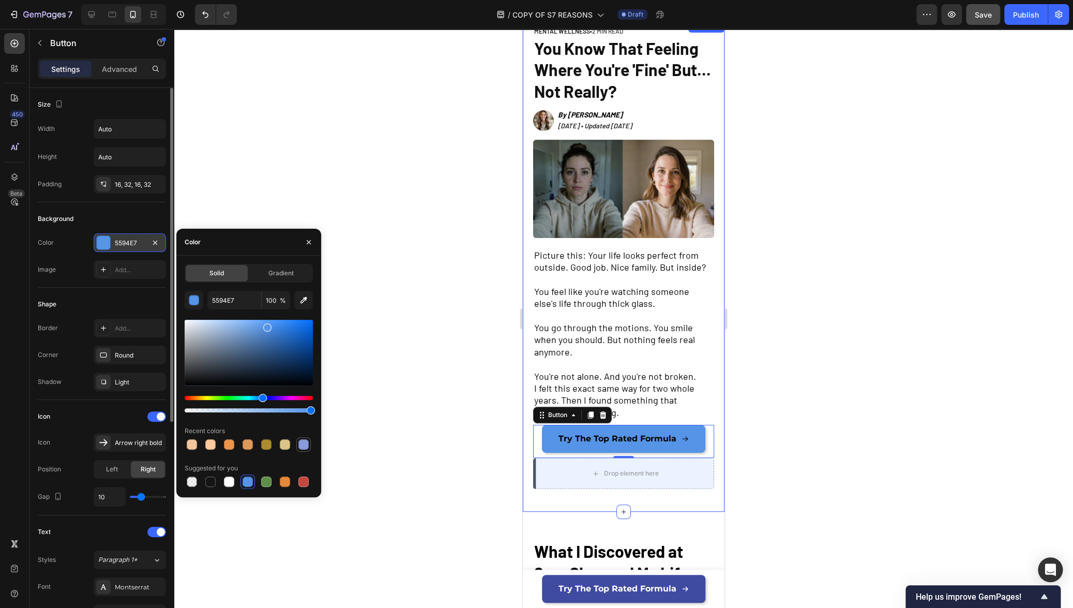
click at [302, 445] on div at bounding box center [303, 444] width 10 height 10
type input "8A9ADB"
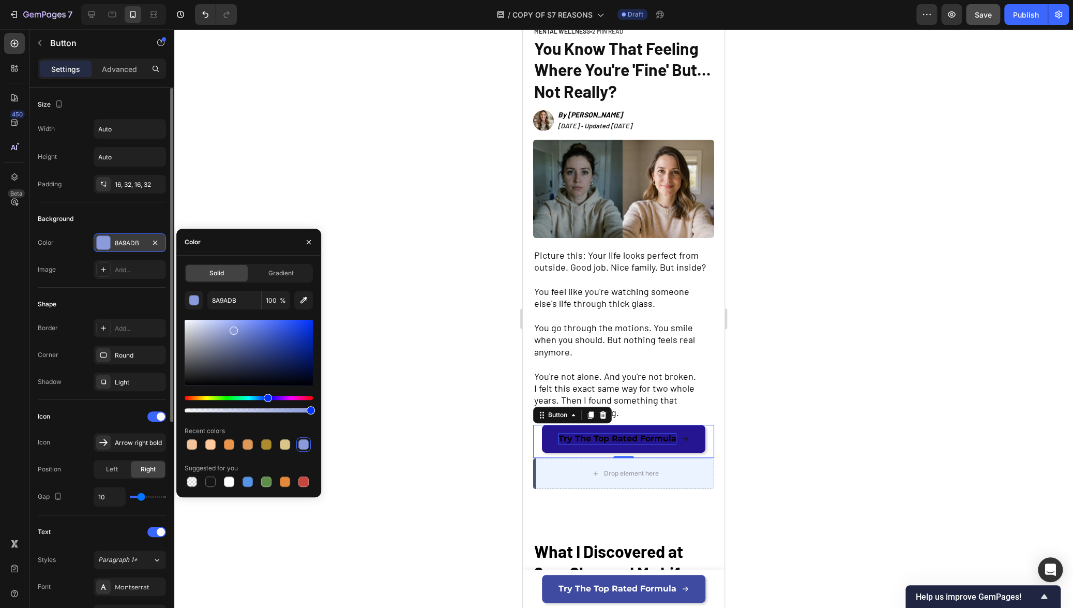
click at [586, 435] on span "Try The Top Rated Formula" at bounding box center [617, 438] width 118 height 10
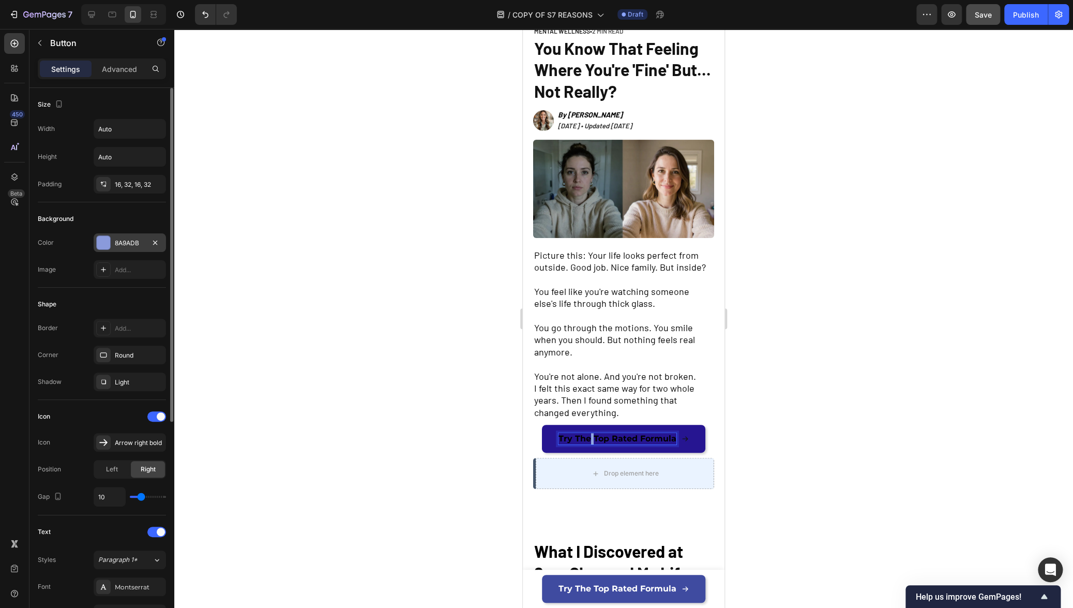
click at [586, 435] on span "Try The Top Rated Formula" at bounding box center [617, 438] width 118 height 10
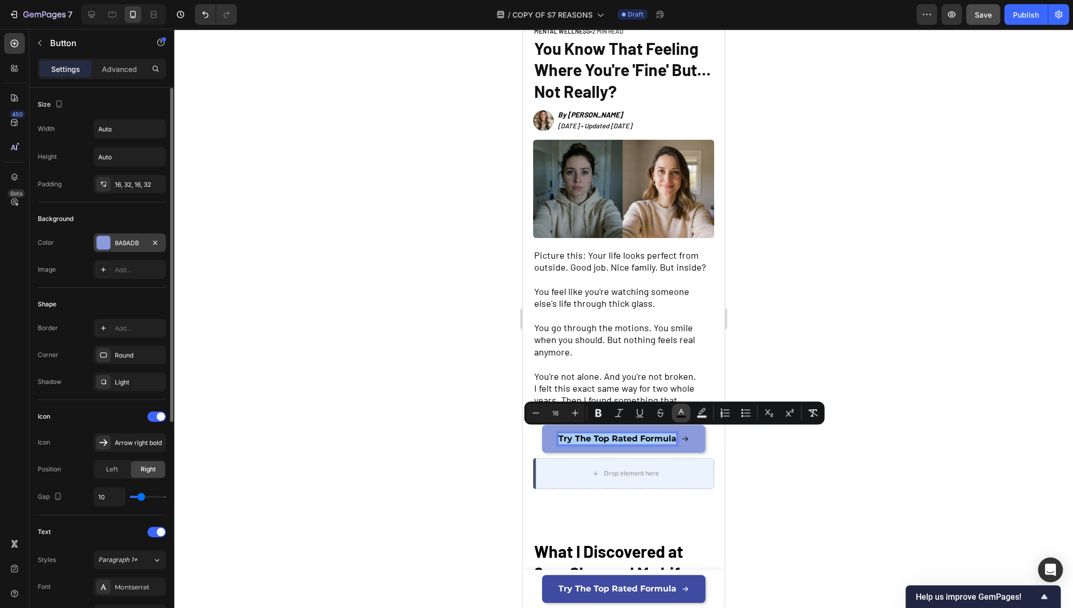
click at [682, 414] on icon "Editor contextual toolbar" at bounding box center [681, 412] width 10 height 10
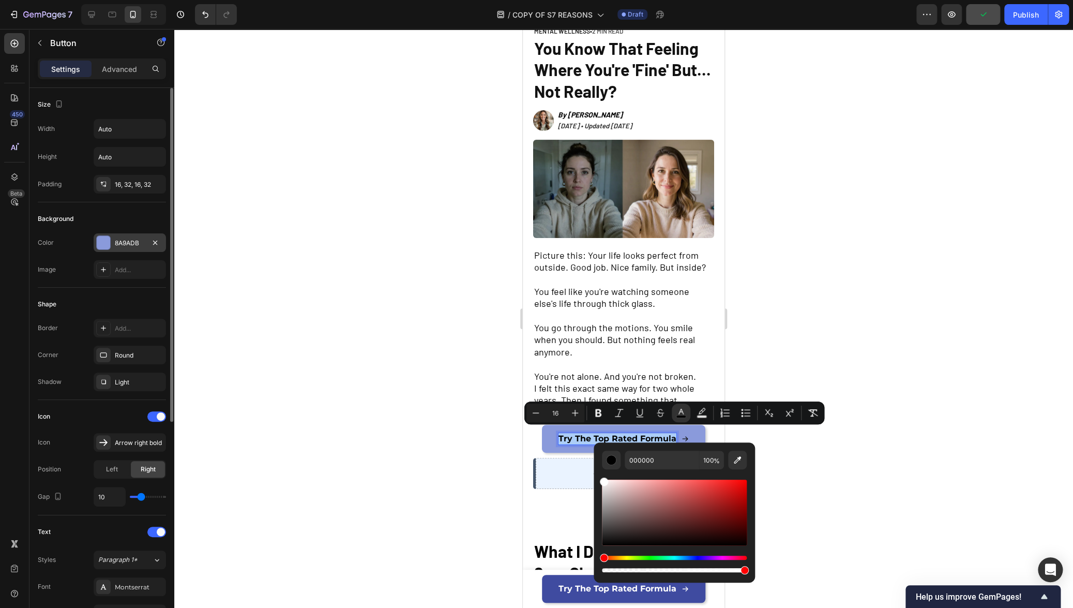
drag, startPoint x: 619, startPoint y: 506, endPoint x: 593, endPoint y: 472, distance: 43.5
click at [594, 472] on div "000000 100 %" at bounding box center [674, 508] width 161 height 132
type input "FFFFFF"
click at [429, 437] on div at bounding box center [623, 318] width 899 height 579
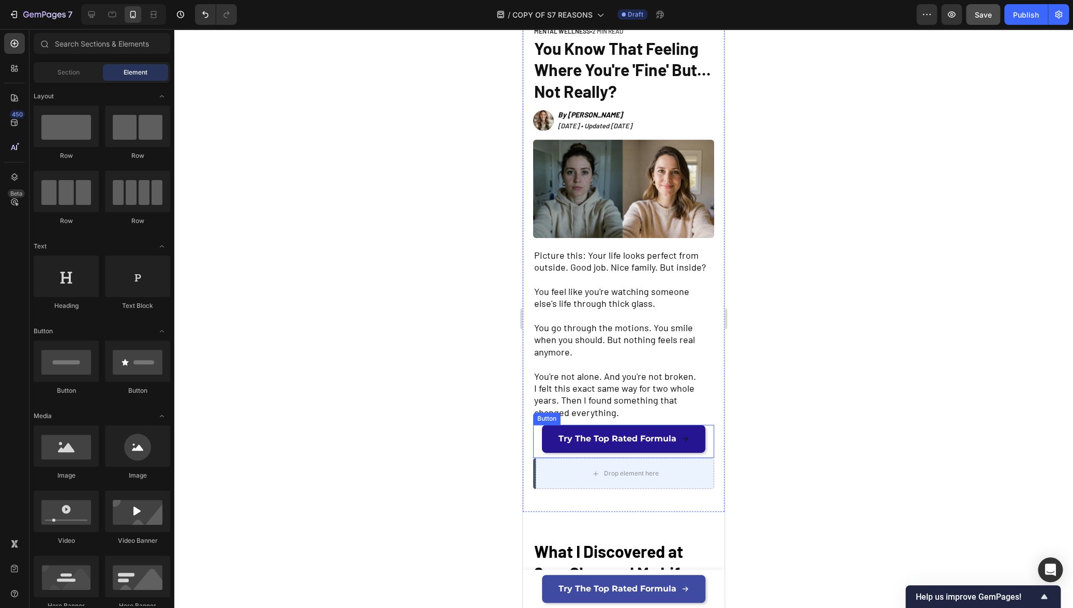
click at [683, 436] on icon at bounding box center [685, 438] width 6 height 5
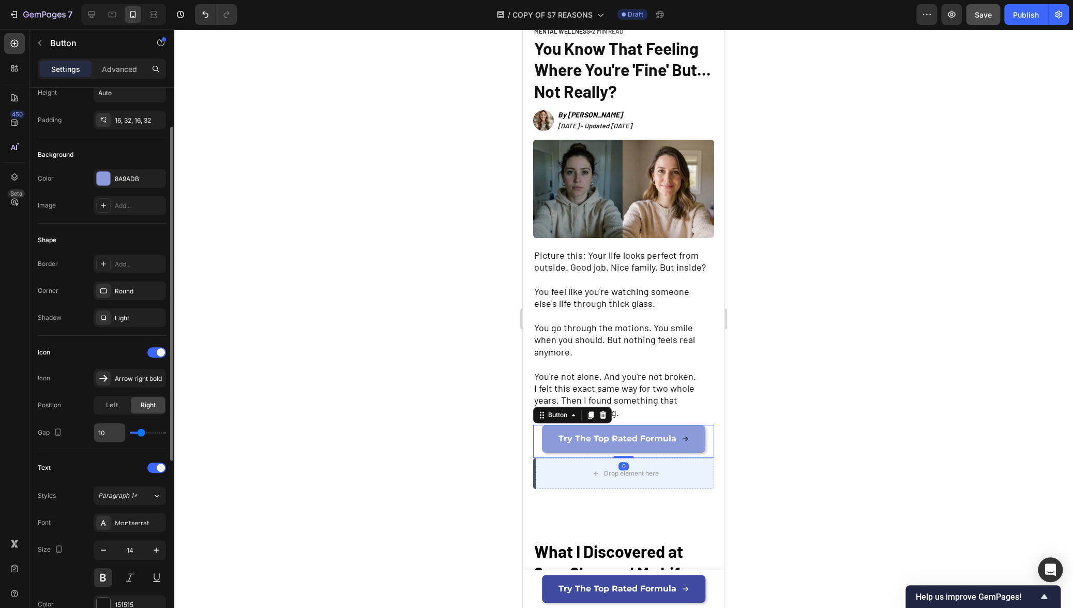
scroll to position [109, 0]
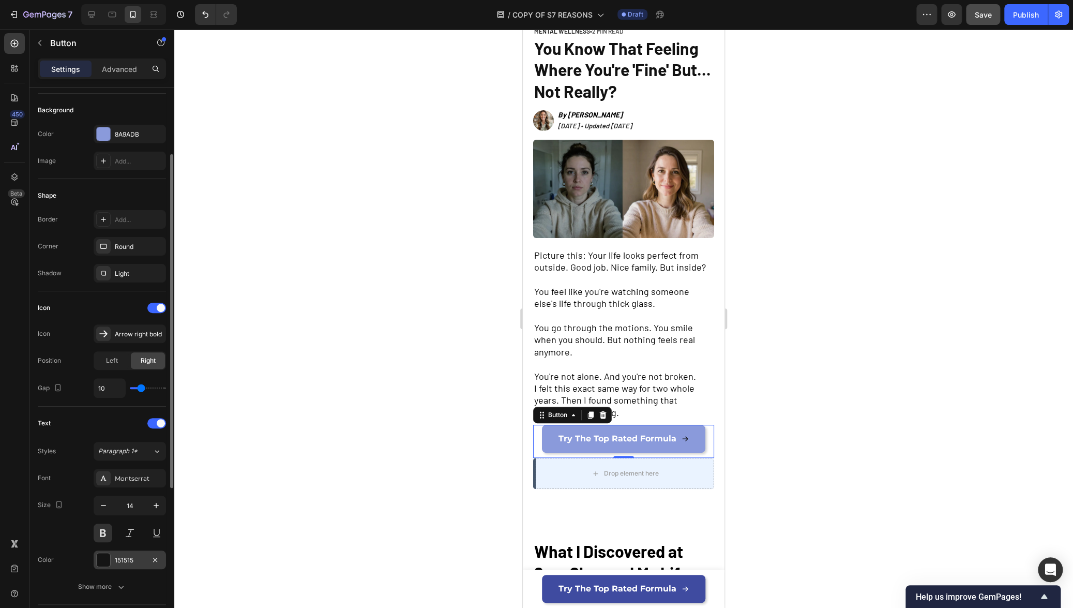
click at [100, 564] on div at bounding box center [103, 559] width 13 height 13
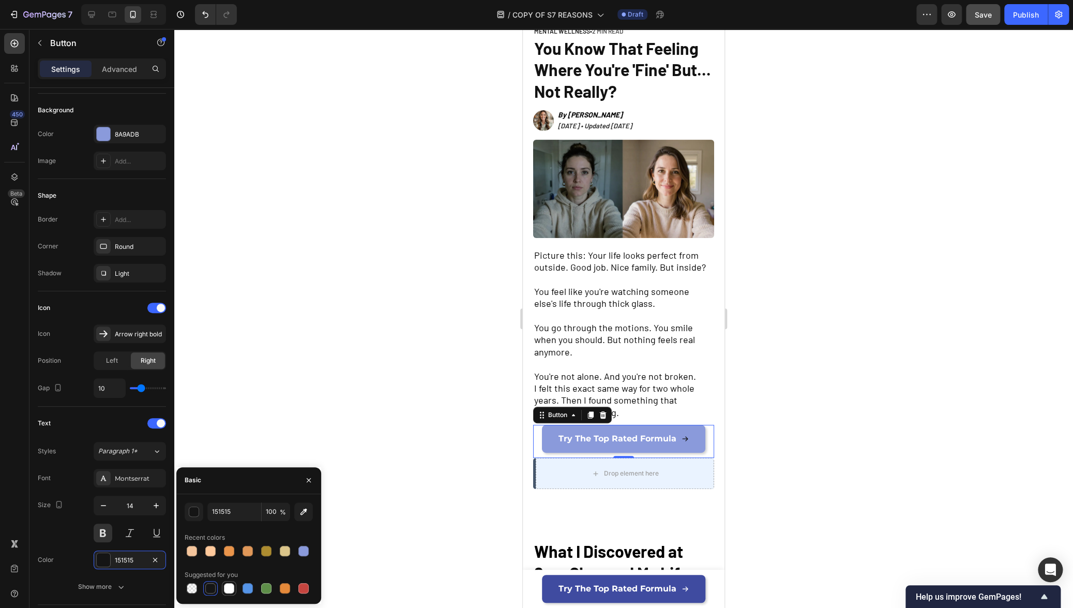
click at [225, 590] on div at bounding box center [229, 588] width 10 height 10
type input "FFFFFF"
click at [321, 402] on div at bounding box center [623, 318] width 899 height 579
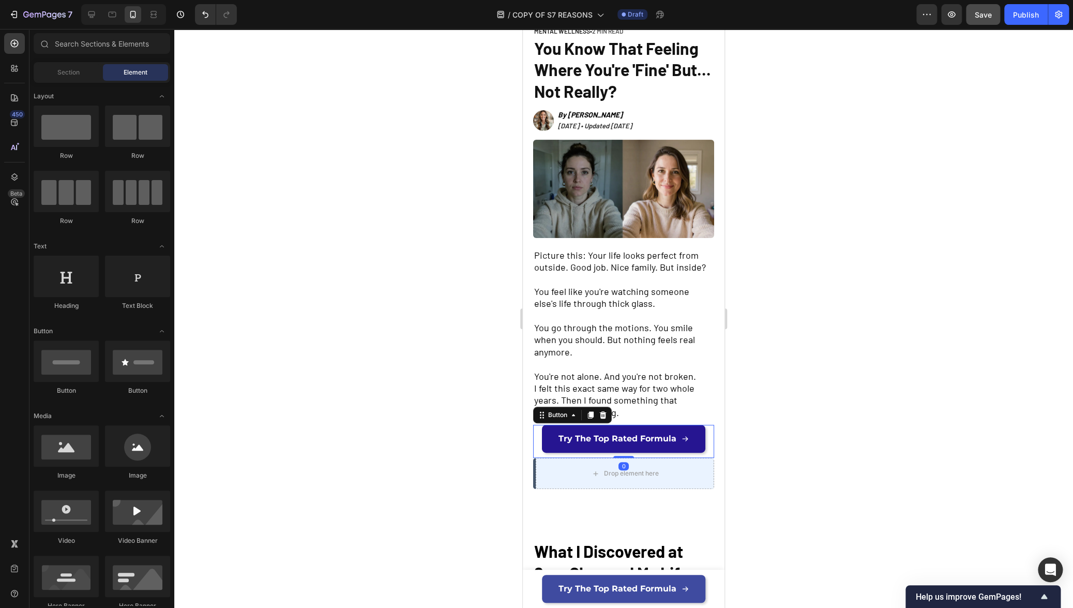
click at [565, 444] on link "Try The Top Rated Formula" at bounding box center [623, 438] width 163 height 28
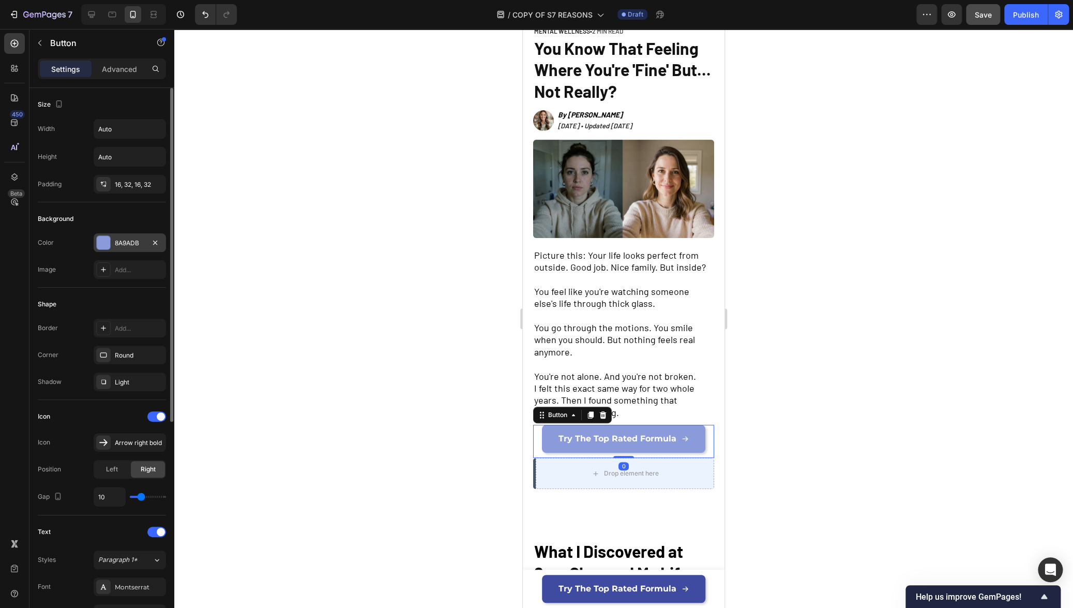
click at [103, 248] on div at bounding box center [103, 242] width 13 height 13
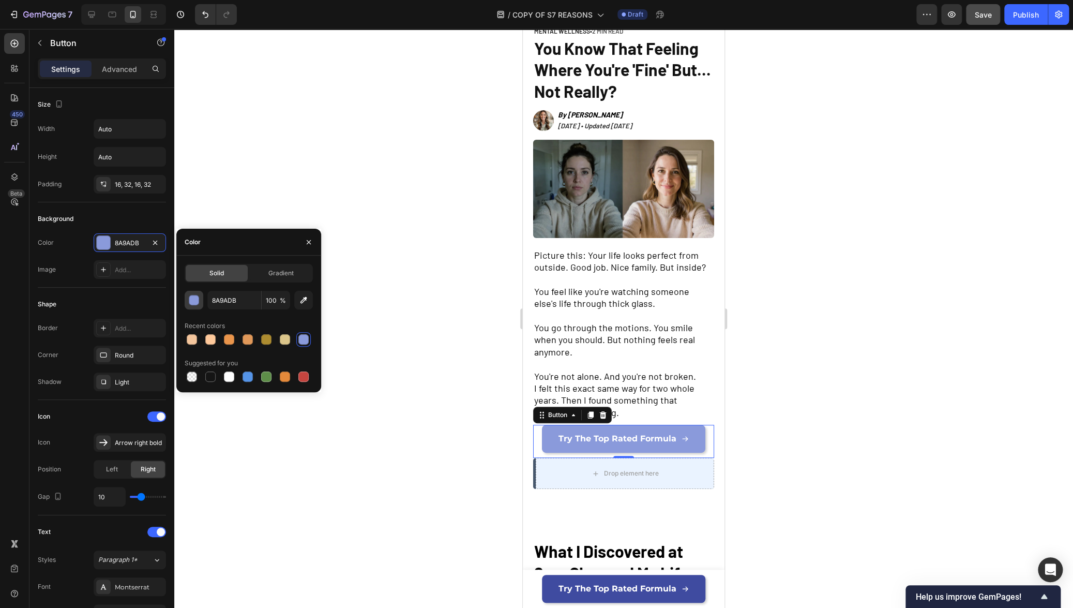
click at [193, 301] on div "button" at bounding box center [194, 300] width 10 height 10
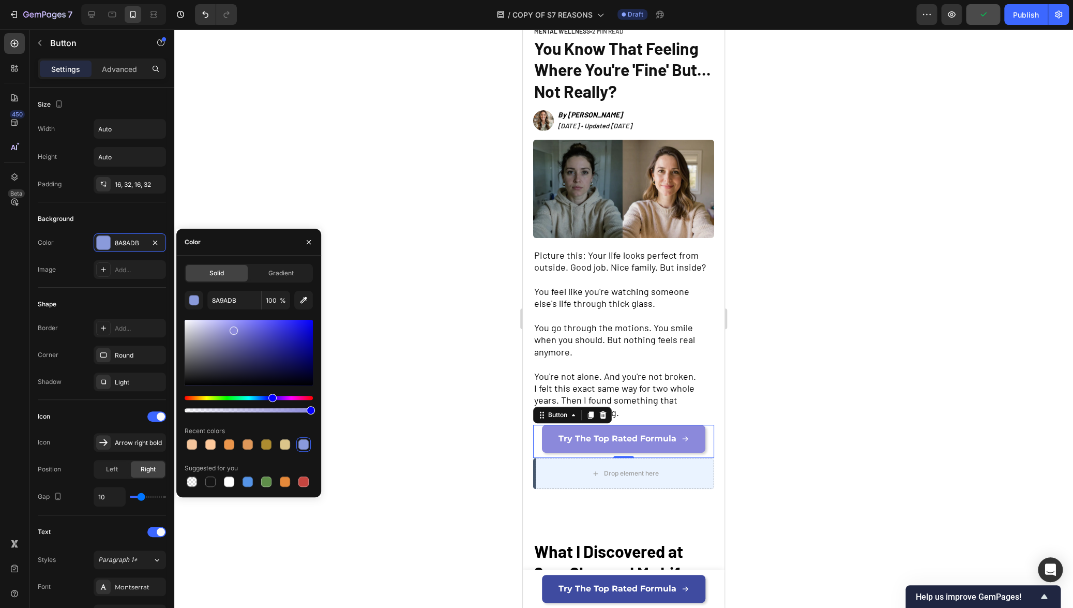
click at [271, 401] on div "Hue" at bounding box center [272, 397] width 8 height 8
drag, startPoint x: 260, startPoint y: 354, endPoint x: 275, endPoint y: 354, distance: 15.0
click at [275, 354] on div at bounding box center [249, 353] width 128 height 66
drag, startPoint x: 275, startPoint y: 357, endPoint x: 283, endPoint y: 346, distance: 13.7
click at [283, 346] on div at bounding box center [285, 348] width 8 height 8
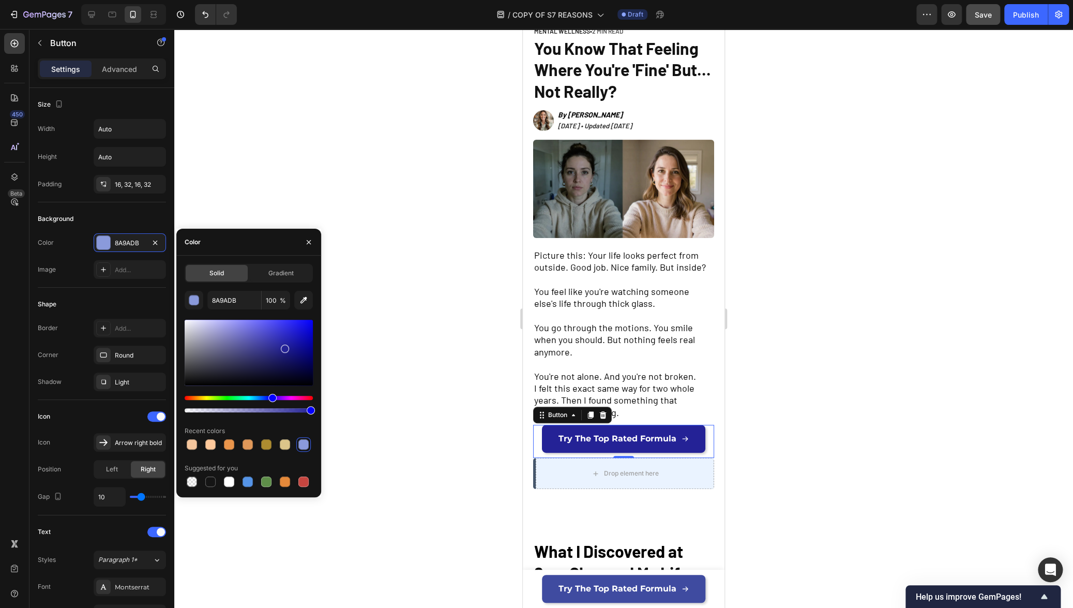
type input "242296"
click at [284, 345] on div at bounding box center [285, 347] width 8 height 8
click at [447, 404] on div at bounding box center [623, 318] width 899 height 579
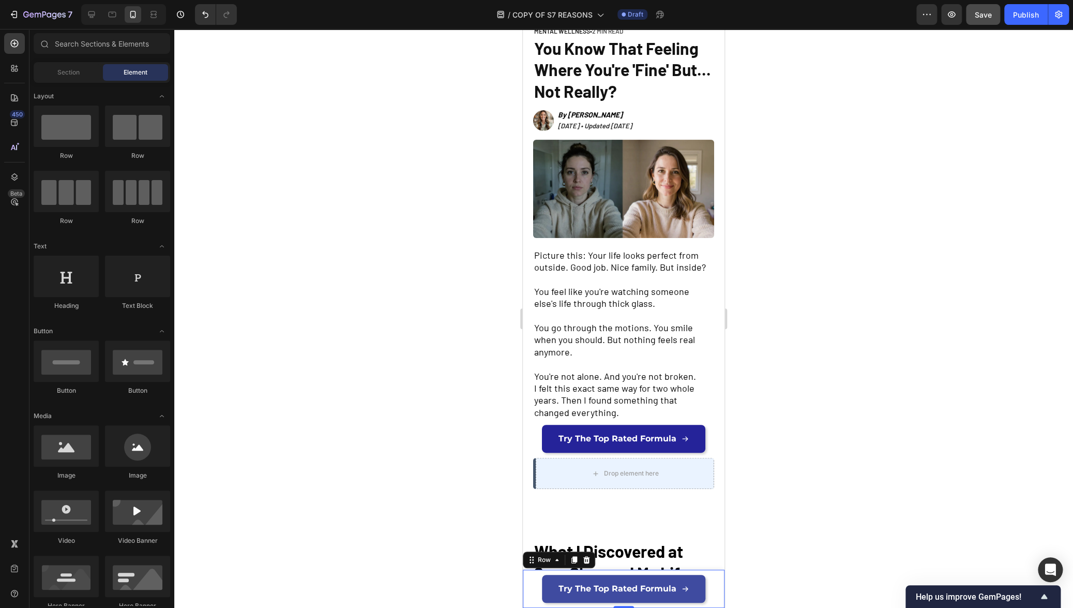
click at [529, 588] on div "Try The Top Rated Formula Button Row 0" at bounding box center [624, 588] width 202 height 38
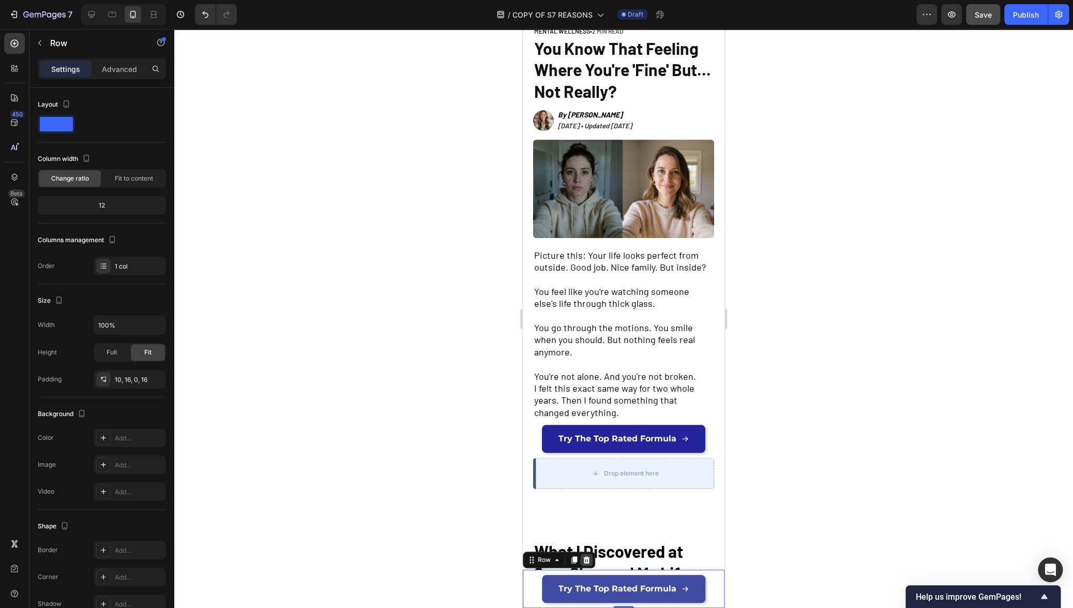
click at [588, 560] on icon at bounding box center [586, 559] width 7 height 7
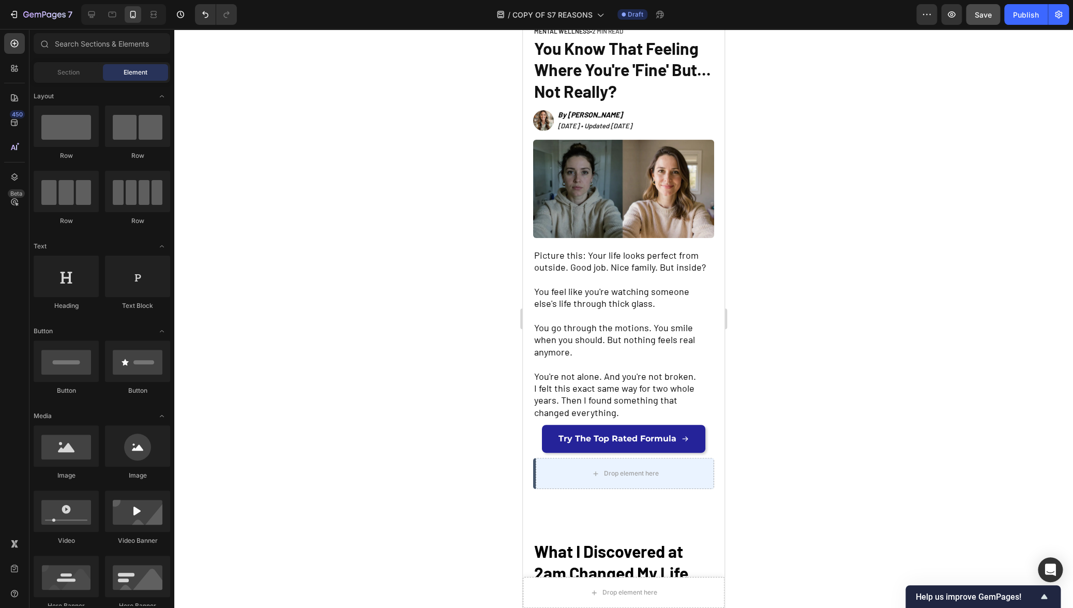
click at [872, 506] on div at bounding box center [623, 318] width 899 height 579
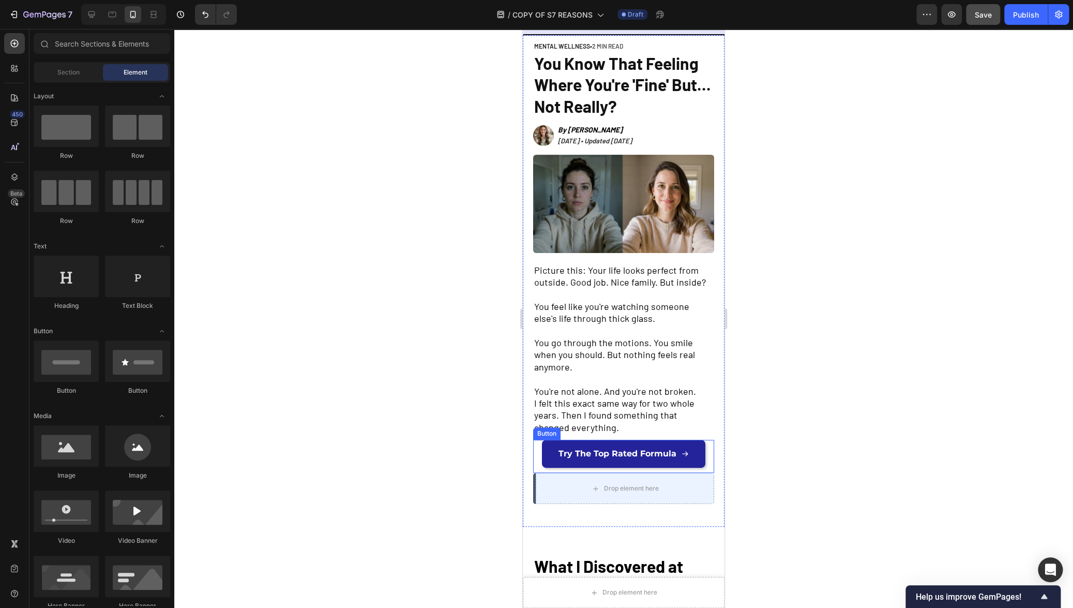
click at [596, 463] on div "Try The Top Rated Formula Button" at bounding box center [623, 455] width 181 height 33
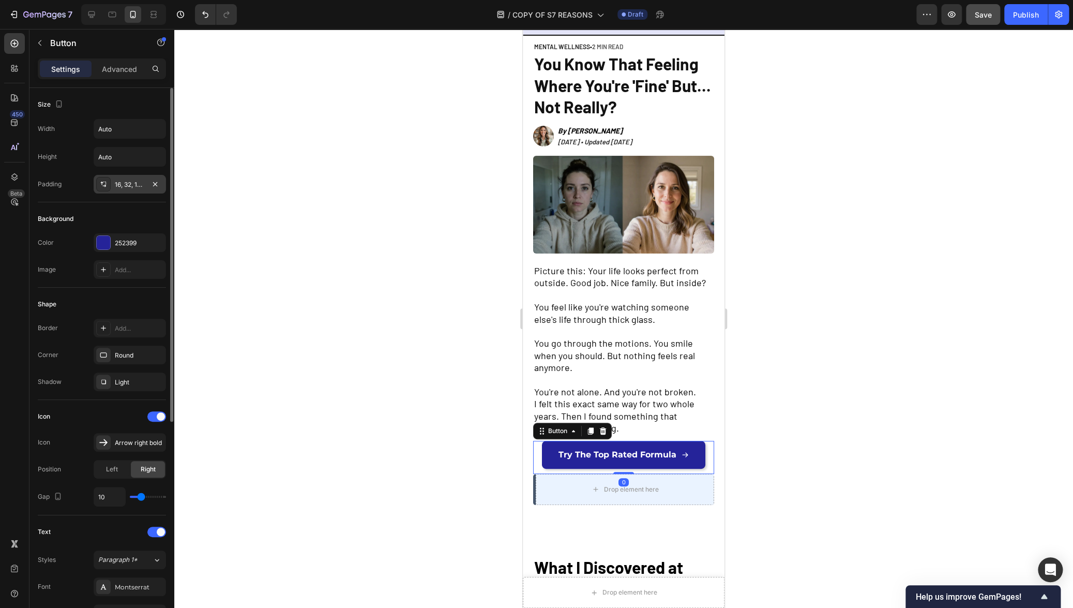
click at [103, 185] on icon at bounding box center [104, 186] width 4 height 3
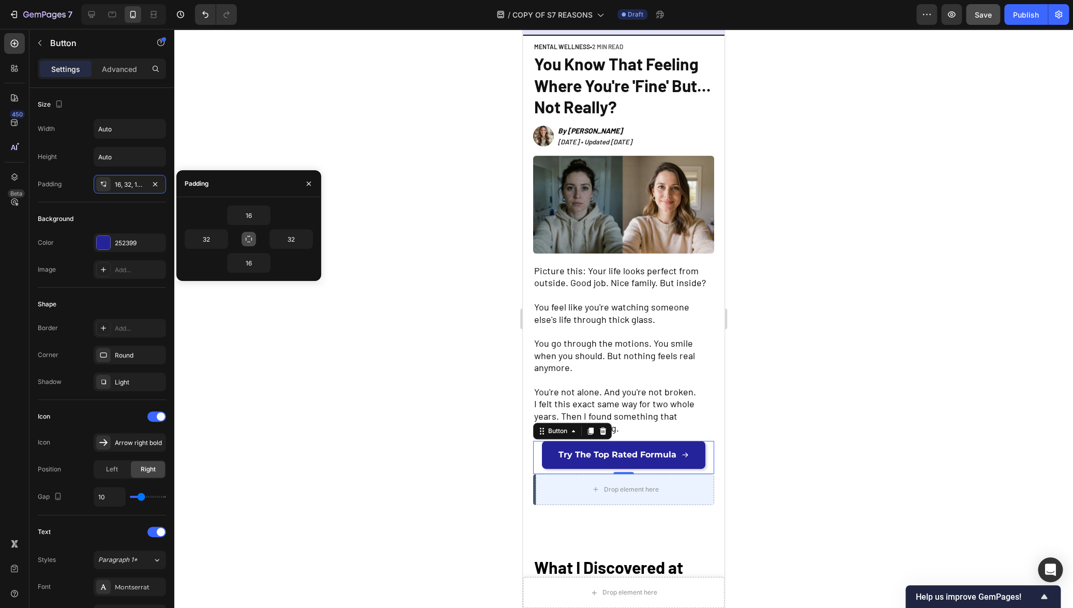
click at [249, 237] on icon "button" at bounding box center [249, 239] width 8 height 8
type input "16"
click at [249, 217] on input "16" at bounding box center [248, 215] width 42 height 19
click at [249, 215] on input "16" at bounding box center [248, 215] width 42 height 19
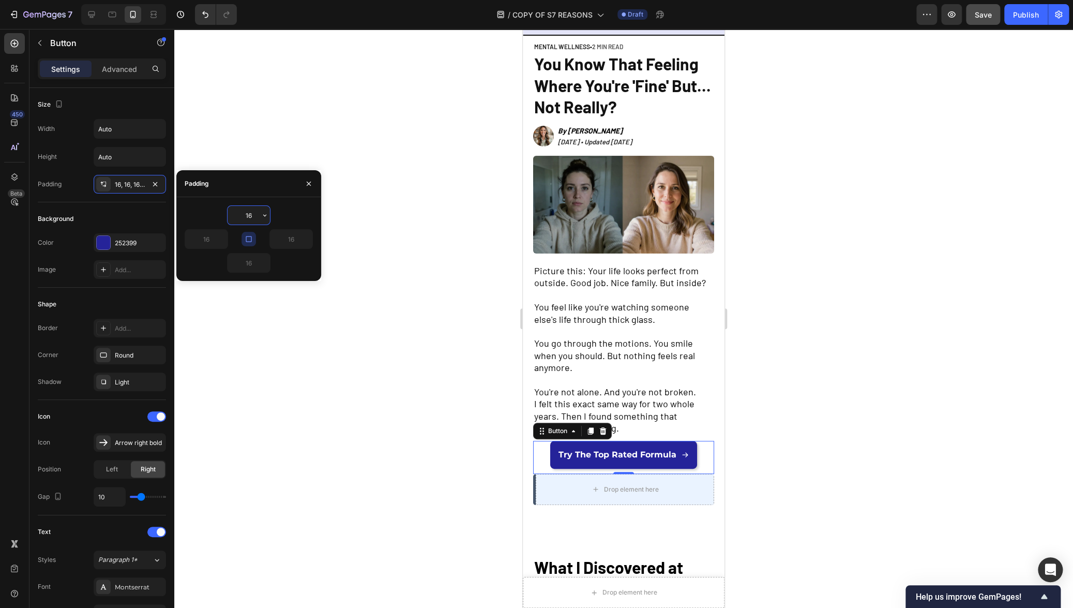
click at [249, 215] on input "16" at bounding box center [248, 215] width 42 height 19
type input "12"
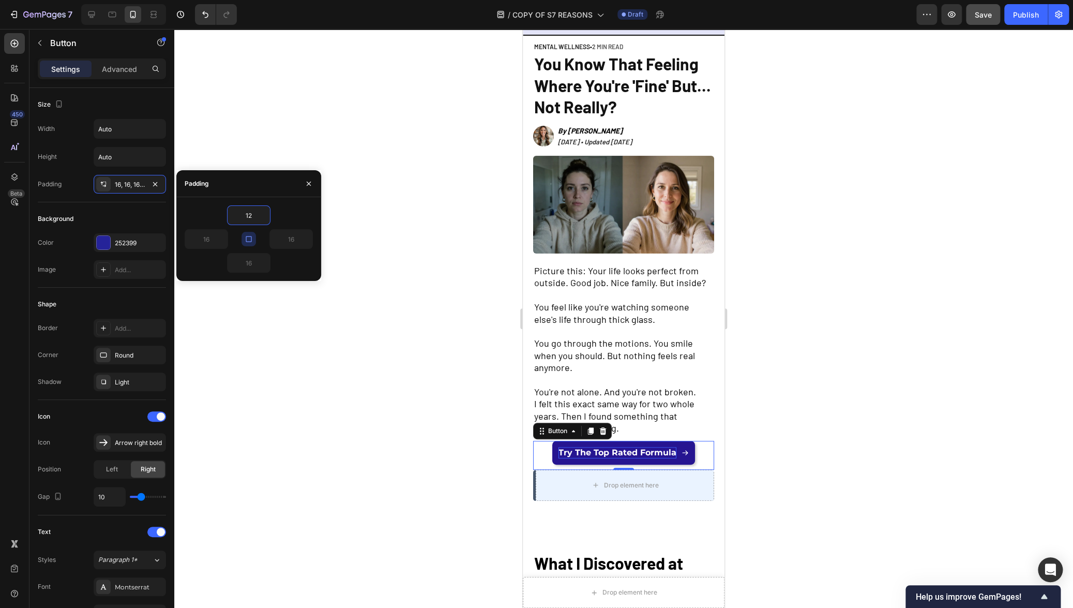
type input "12"
click at [595, 450] on span "Try The Top Rated Formula" at bounding box center [617, 452] width 118 height 10
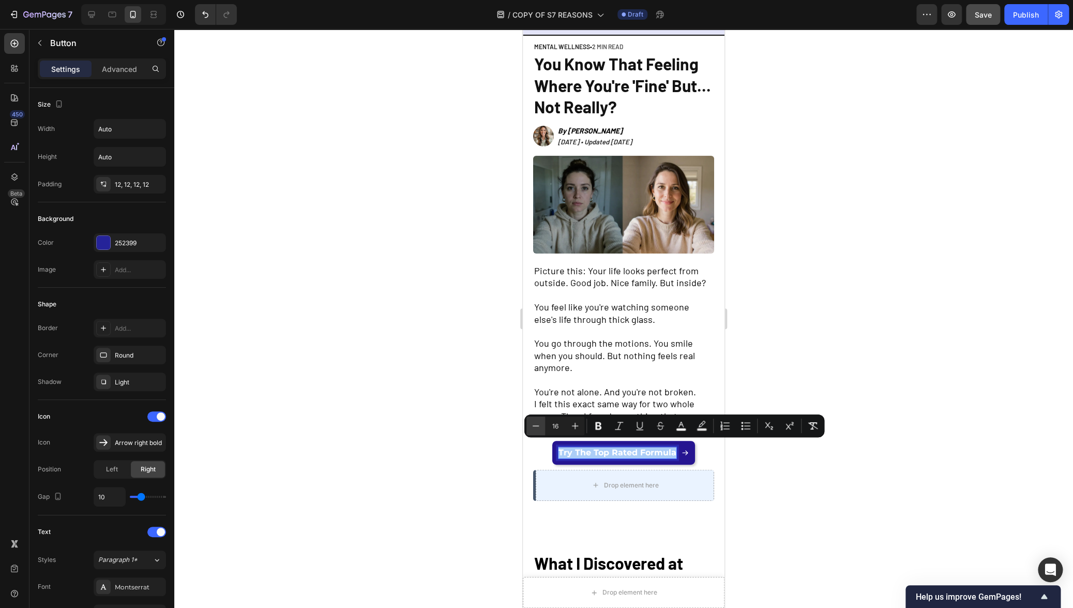
click at [538, 424] on icon "Editor contextual toolbar" at bounding box center [535, 425] width 10 height 10
type input "14"
click at [478, 441] on div at bounding box center [623, 318] width 899 height 579
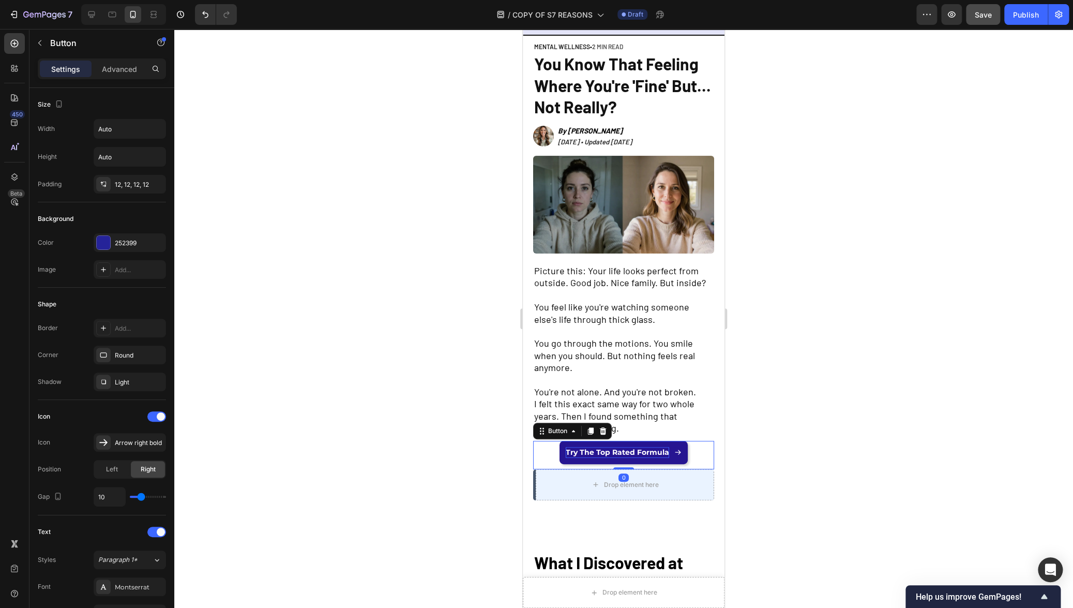
click at [630, 453] on link "Try The Top Rated Formula" at bounding box center [623, 452] width 128 height 23
click at [97, 184] on div at bounding box center [103, 184] width 14 height 14
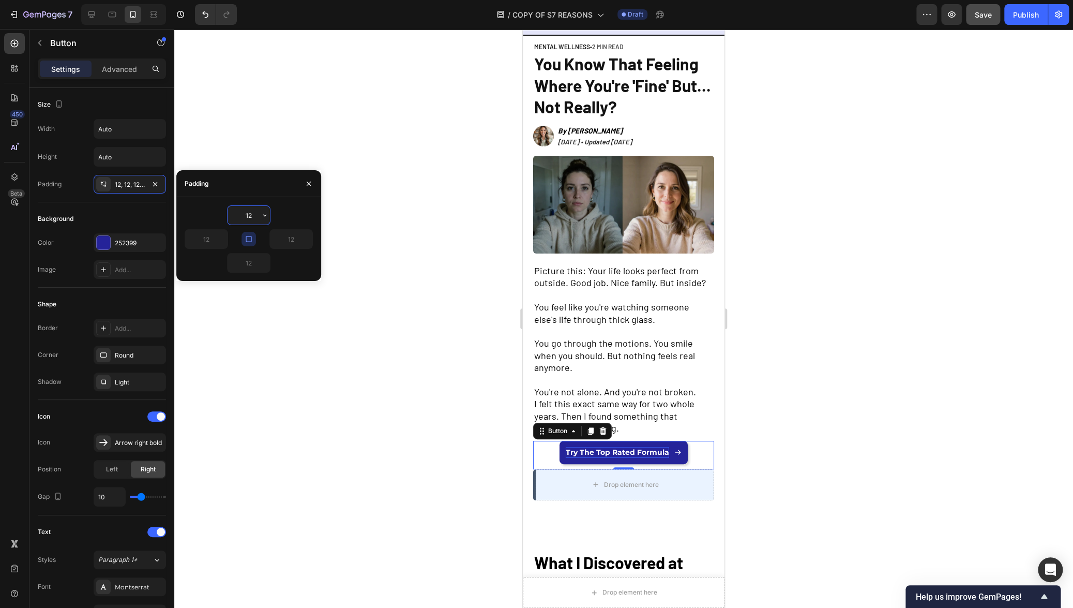
click at [250, 212] on input "12" at bounding box center [248, 215] width 42 height 19
type input "12"
click at [252, 240] on icon "button" at bounding box center [249, 239] width 8 height 8
click at [293, 239] on input "12" at bounding box center [291, 239] width 42 height 19
type input "16"
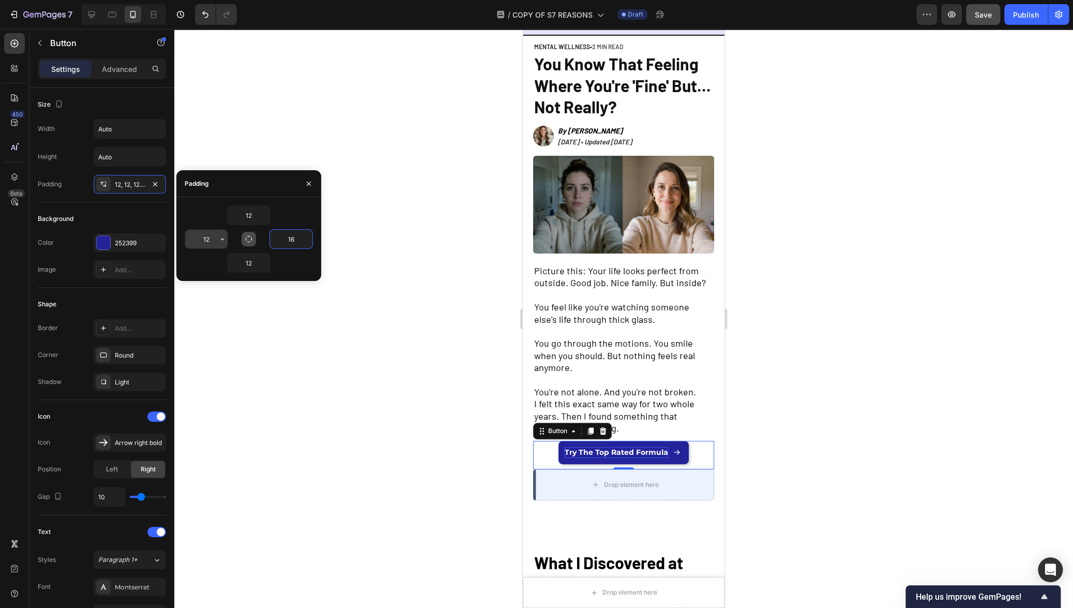
click at [214, 240] on input "12" at bounding box center [206, 239] width 42 height 19
type input "20"
click at [294, 236] on input "16" at bounding box center [291, 239] width 42 height 19
click at [308, 235] on icon "button" at bounding box center [307, 239] width 8 height 8
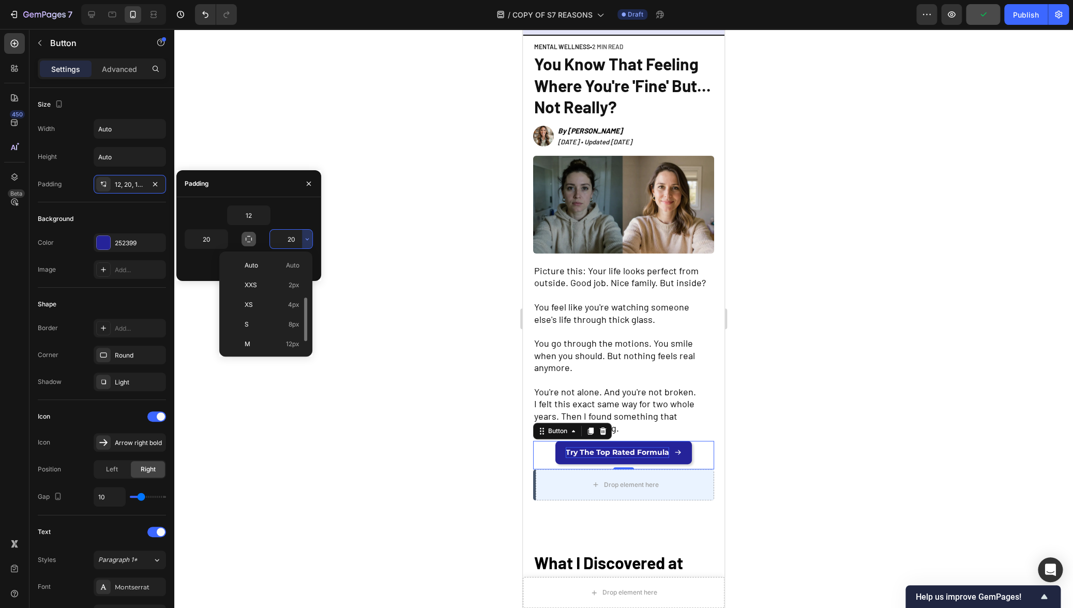
scroll to position [118, 0]
click at [272, 266] on p "XL 24px" at bounding box center [272, 264] width 55 height 9
type input "24"
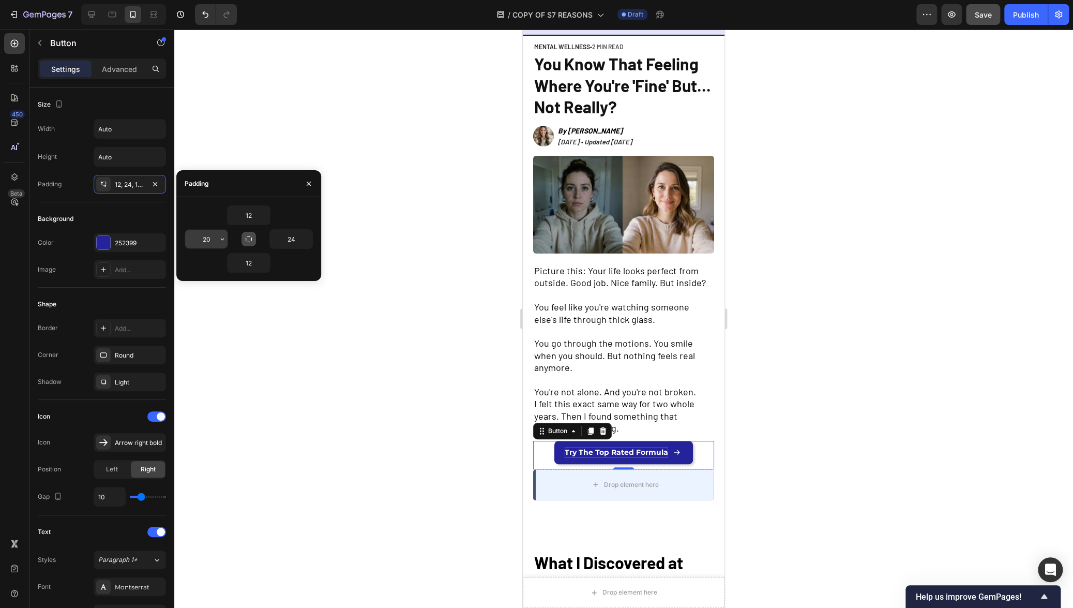
click at [209, 241] on input "20" at bounding box center [206, 239] width 42 height 19
click at [221, 240] on icon "button" at bounding box center [222, 239] width 8 height 8
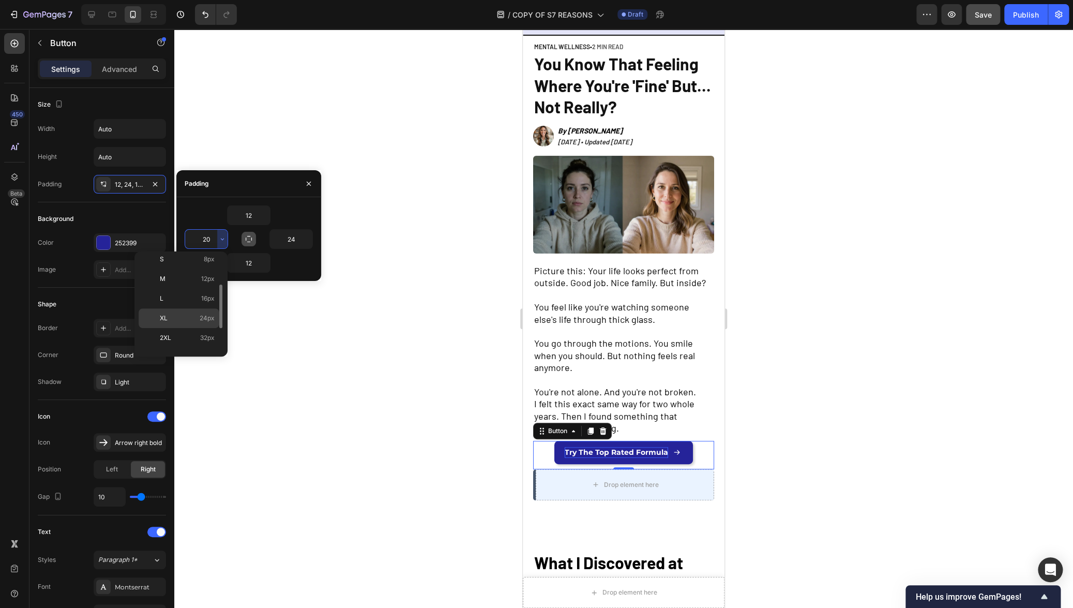
click at [187, 321] on p "XL 24px" at bounding box center [187, 317] width 55 height 9
type input "24"
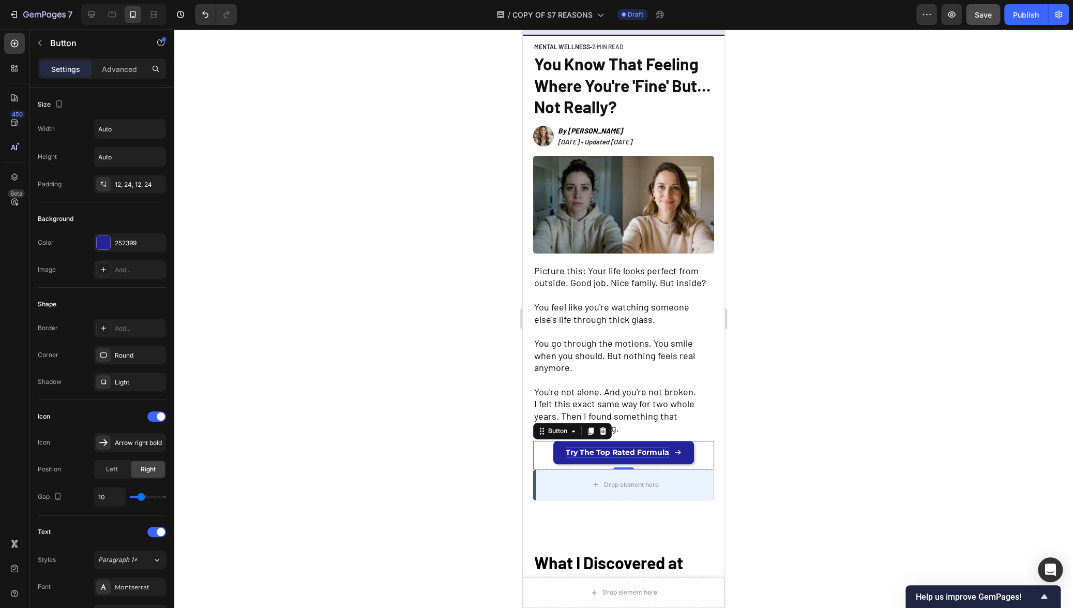
click at [308, 309] on div at bounding box center [623, 318] width 899 height 579
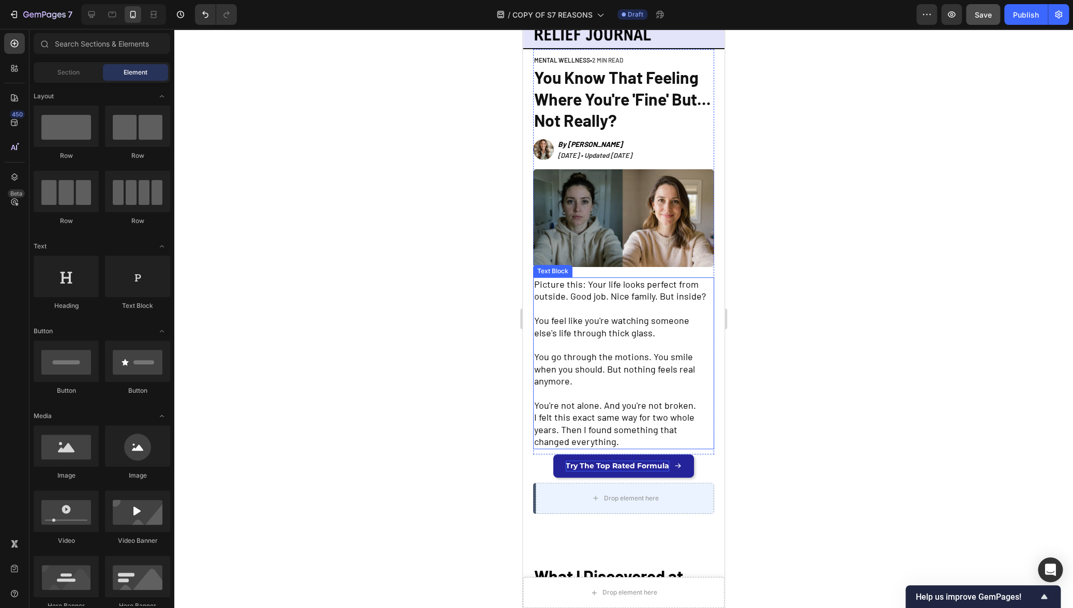
scroll to position [28, 0]
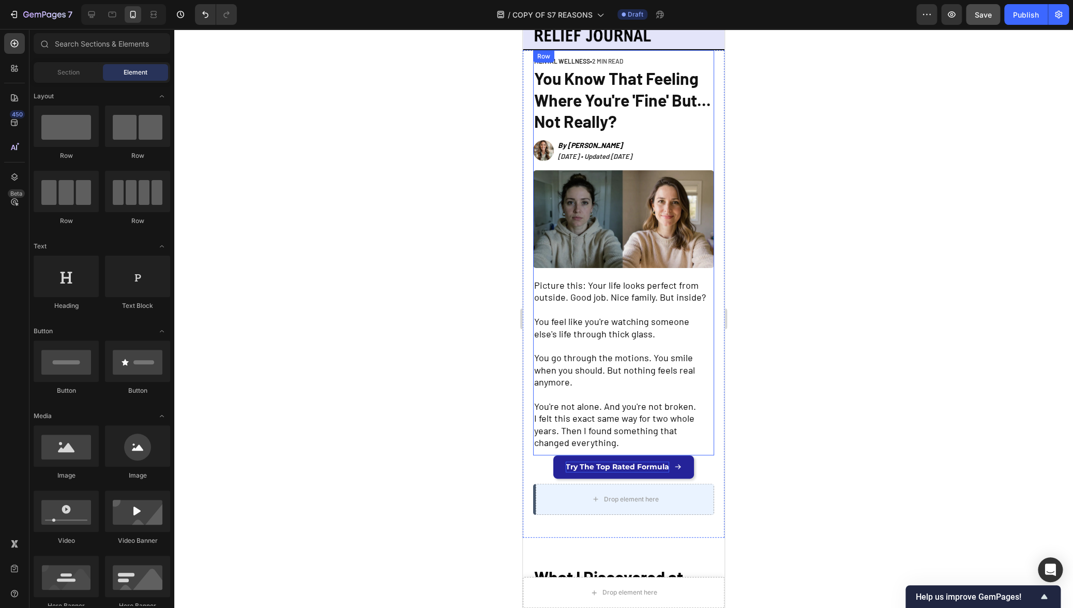
click at [645, 445] on div "MENTAL WELLNESS • 2 MIN READ Text Block You Know That Feeling Where You're 'Fin…" at bounding box center [623, 252] width 181 height 405
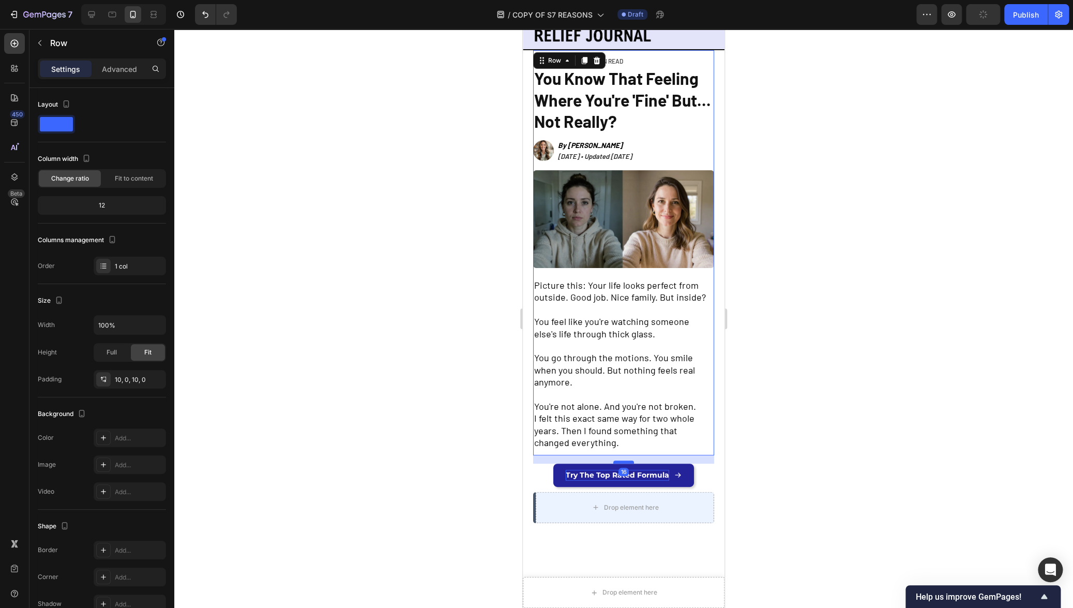
drag, startPoint x: 624, startPoint y: 448, endPoint x: 625, endPoint y: 456, distance: 8.3
click at [625, 460] on div at bounding box center [623, 461] width 21 height 3
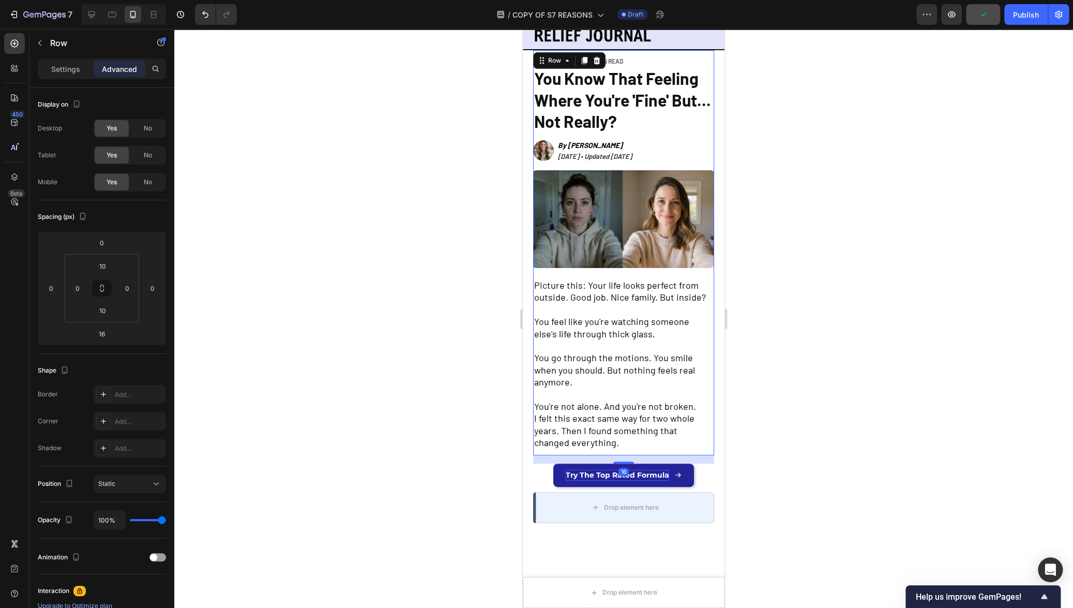
click at [621, 455] on div "16" at bounding box center [623, 459] width 181 height 8
drag, startPoint x: 622, startPoint y: 455, endPoint x: 1390, endPoint y: 493, distance: 768.7
click at [622, 462] on div at bounding box center [623, 463] width 21 height 3
type input "20"
click at [879, 466] on div at bounding box center [623, 318] width 899 height 579
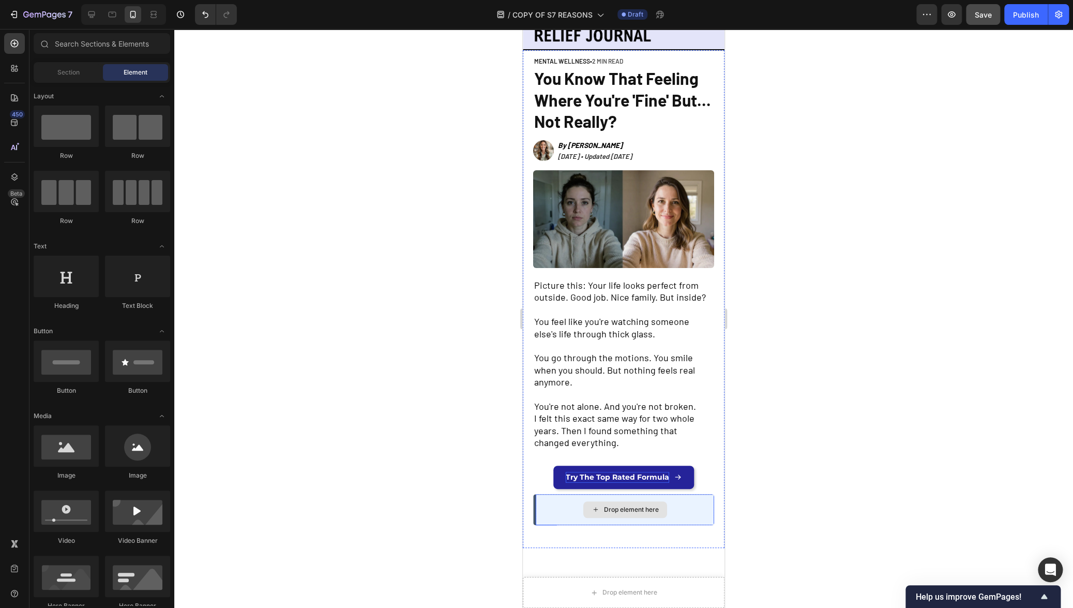
click at [696, 515] on div "Drop element here" at bounding box center [625, 509] width 178 height 31
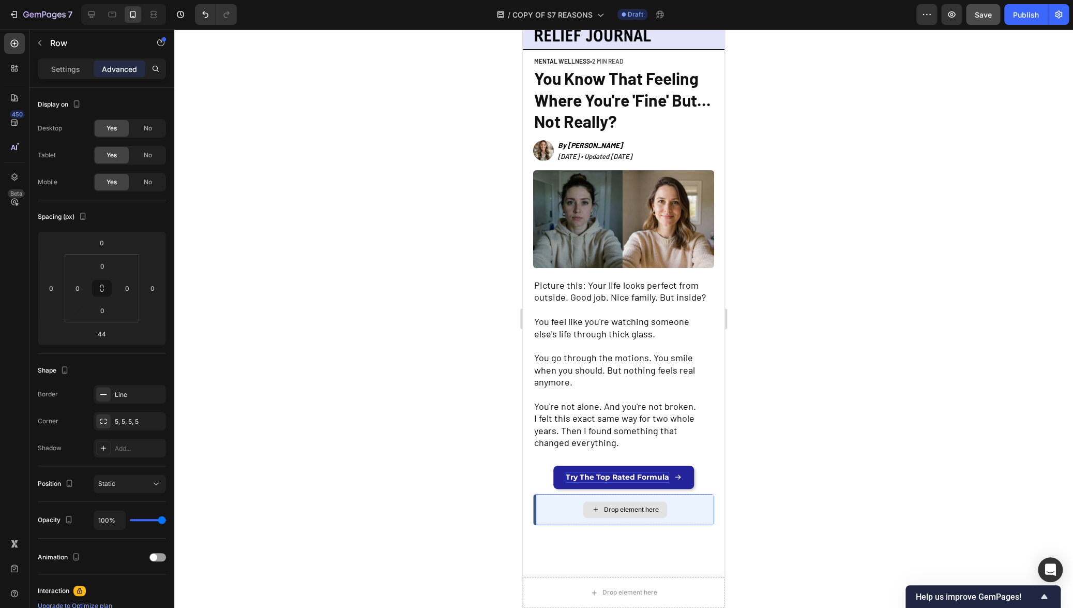
click at [536, 513] on div "Drop element here" at bounding box center [625, 509] width 178 height 31
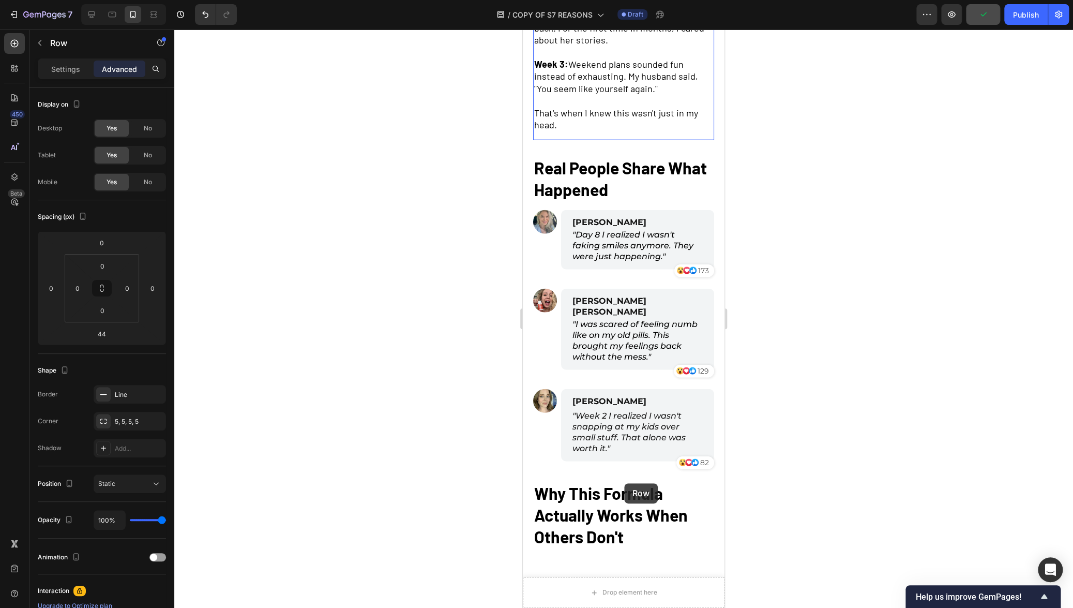
scroll to position [1526, 0]
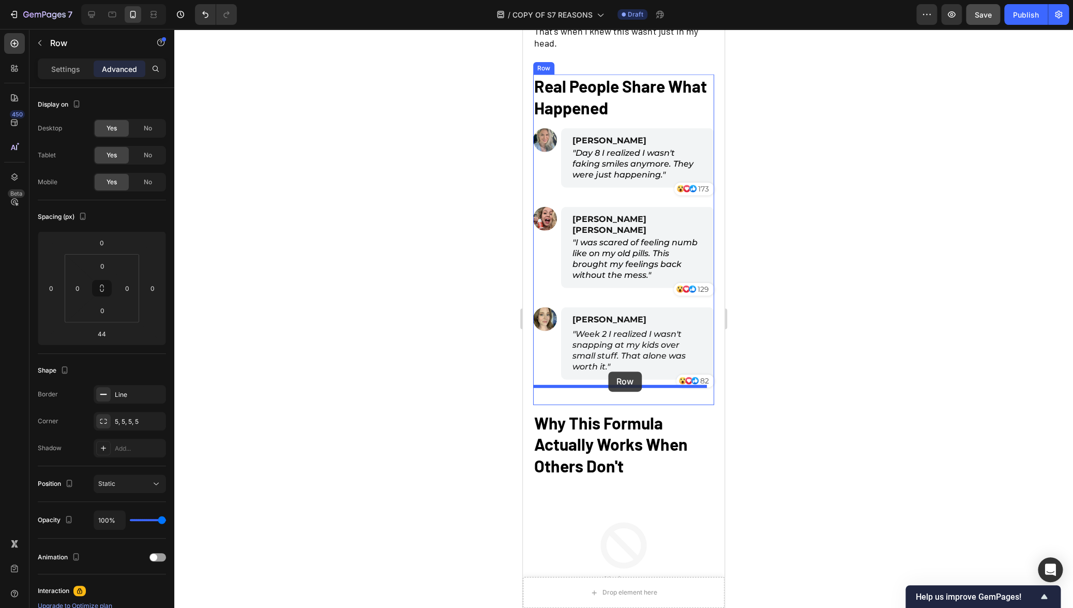
drag, startPoint x: 535, startPoint y: 443, endPoint x: 608, endPoint y: 371, distance: 102.7
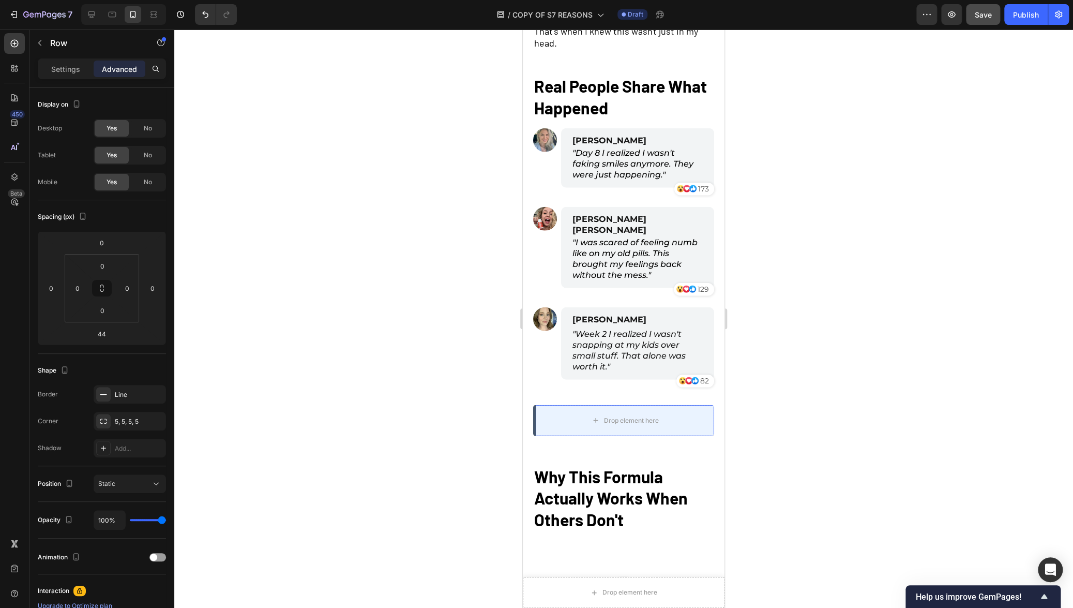
click at [878, 398] on div at bounding box center [623, 318] width 899 height 579
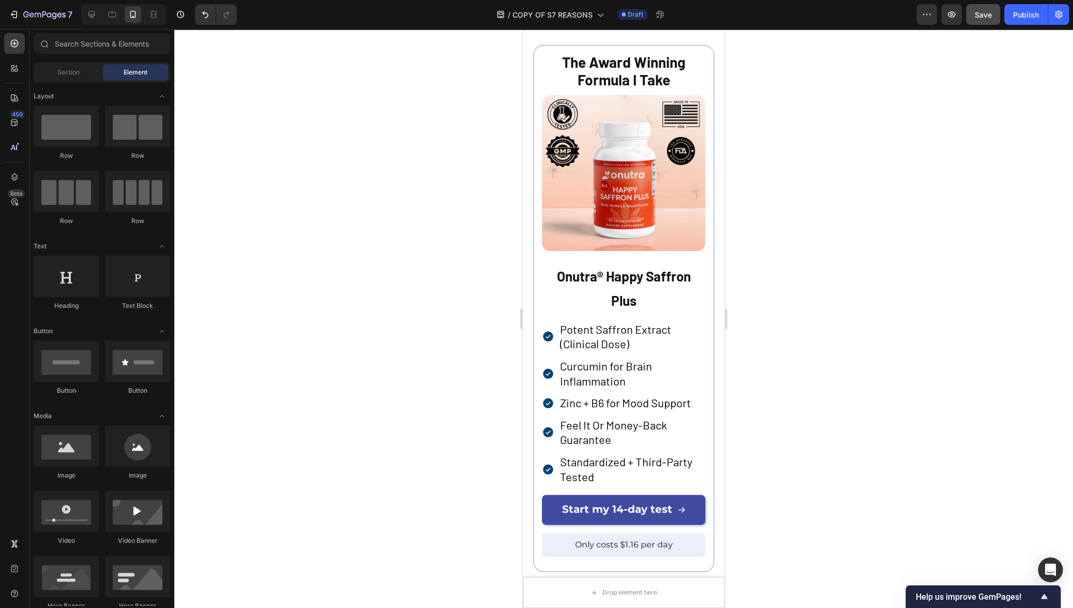
scroll to position [2791, 0]
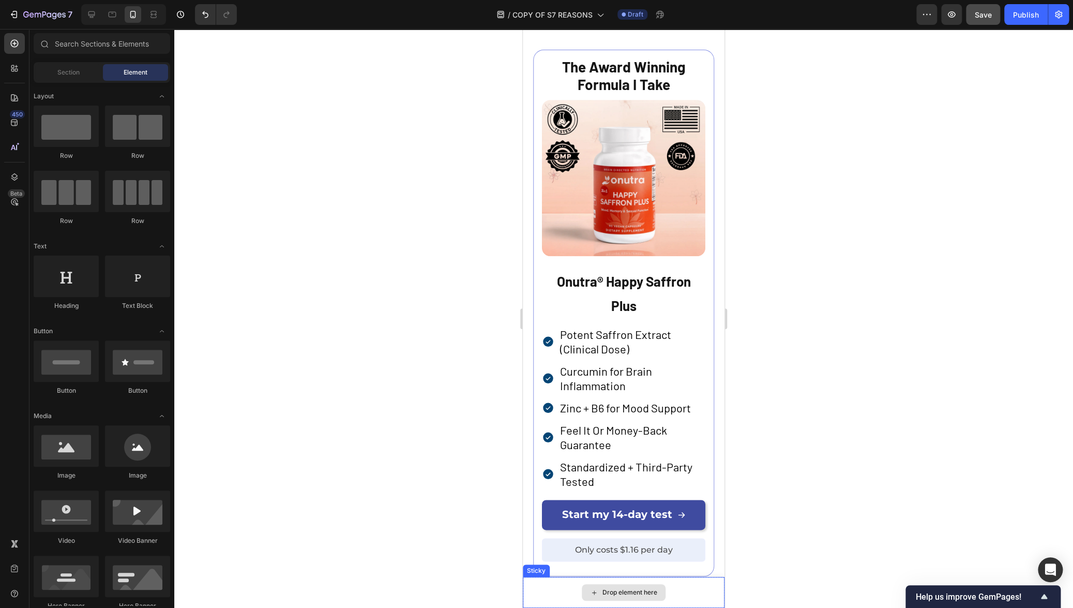
click at [535, 592] on div "Drop element here" at bounding box center [624, 591] width 202 height 31
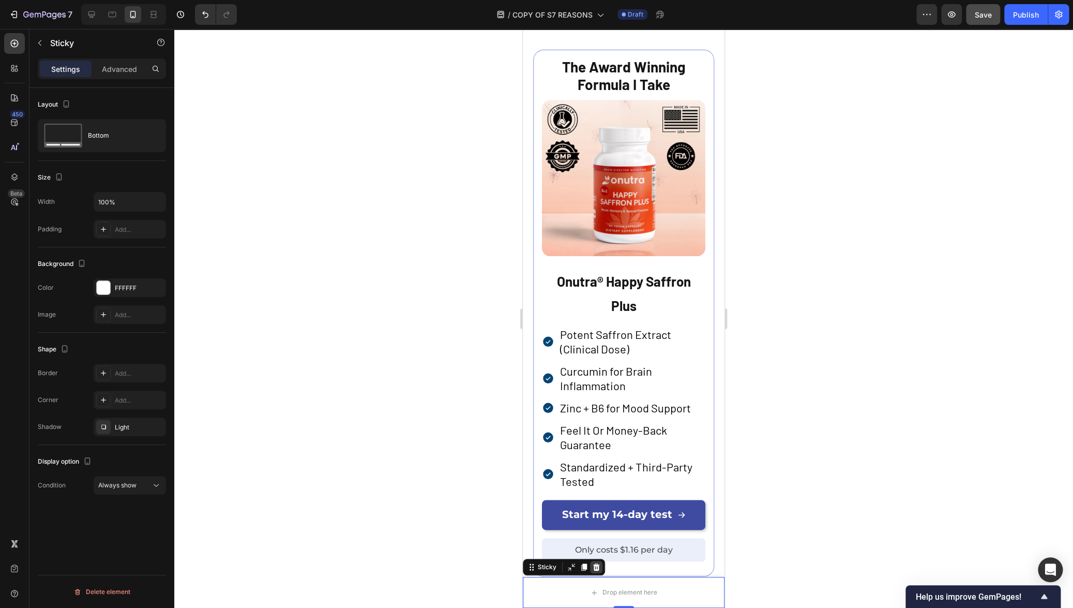
click at [595, 570] on div at bounding box center [596, 566] width 12 height 12
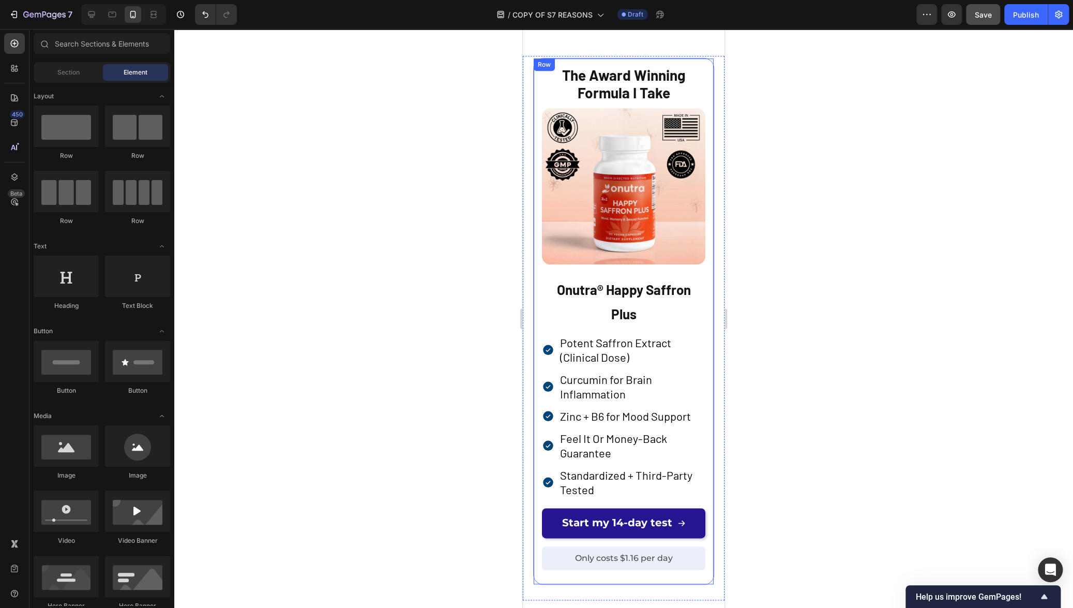
scroll to position [2781, 0]
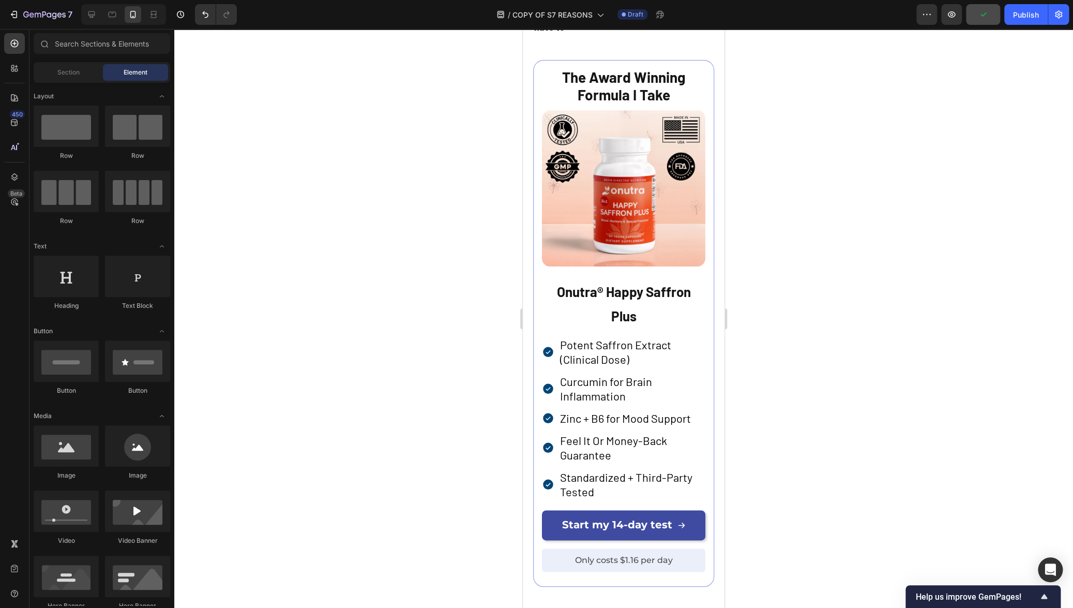
click at [591, 340] on span "Potent Saffron Extract (Clinical Dose)" at bounding box center [615, 352] width 111 height 28
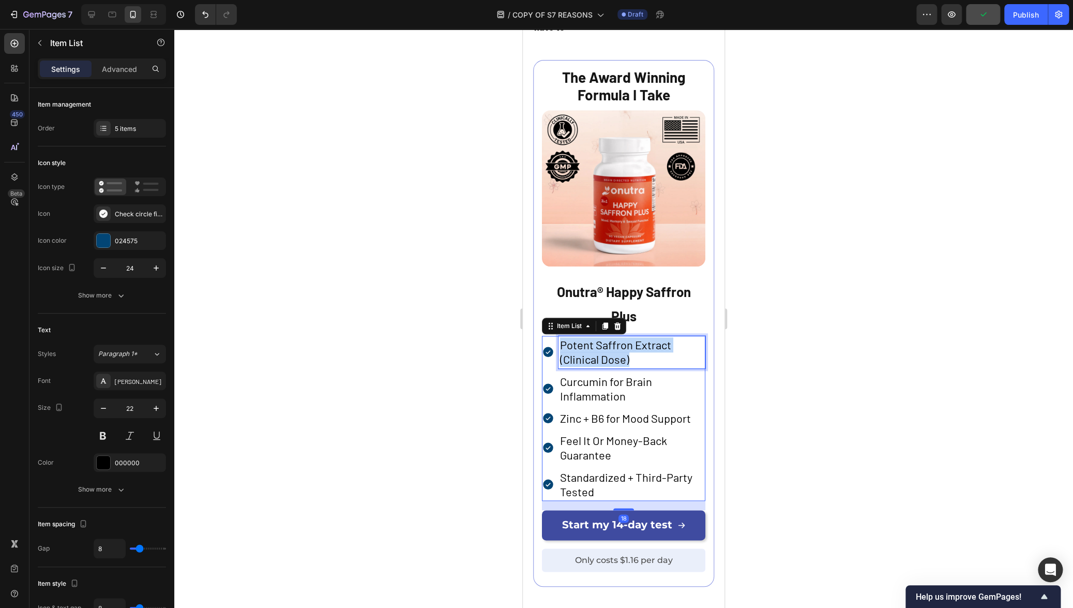
click at [591, 340] on span "Potent Saffron Extract (Clinical Dose)" at bounding box center [615, 352] width 111 height 28
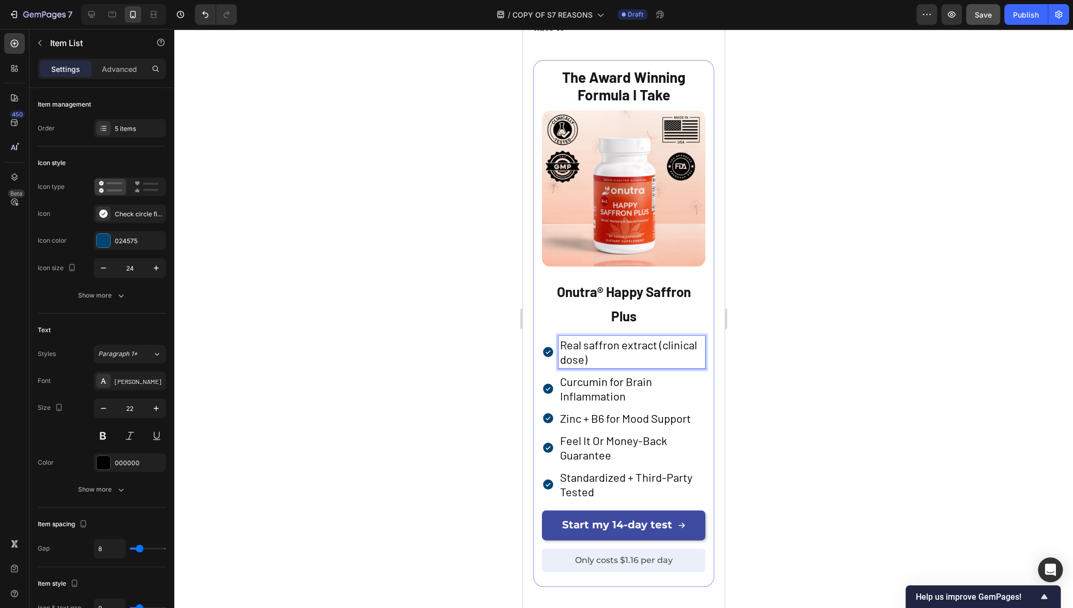
click at [617, 344] on span "Real saffron extract (clinical dose)" at bounding box center [628, 352] width 137 height 28
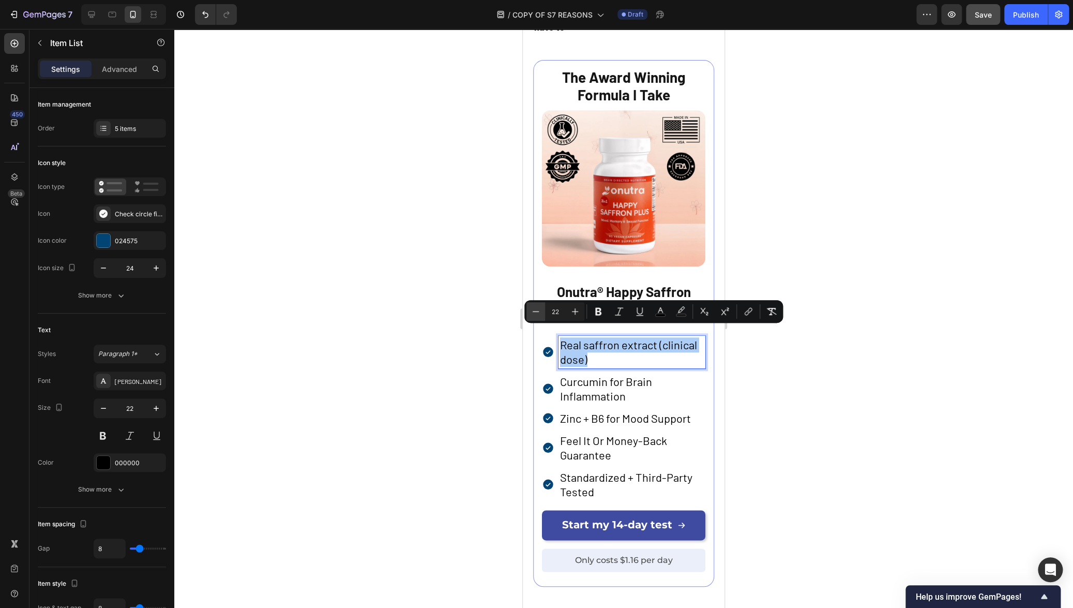
click at [539, 312] on icon "Editor contextual toolbar" at bounding box center [535, 311] width 10 height 10
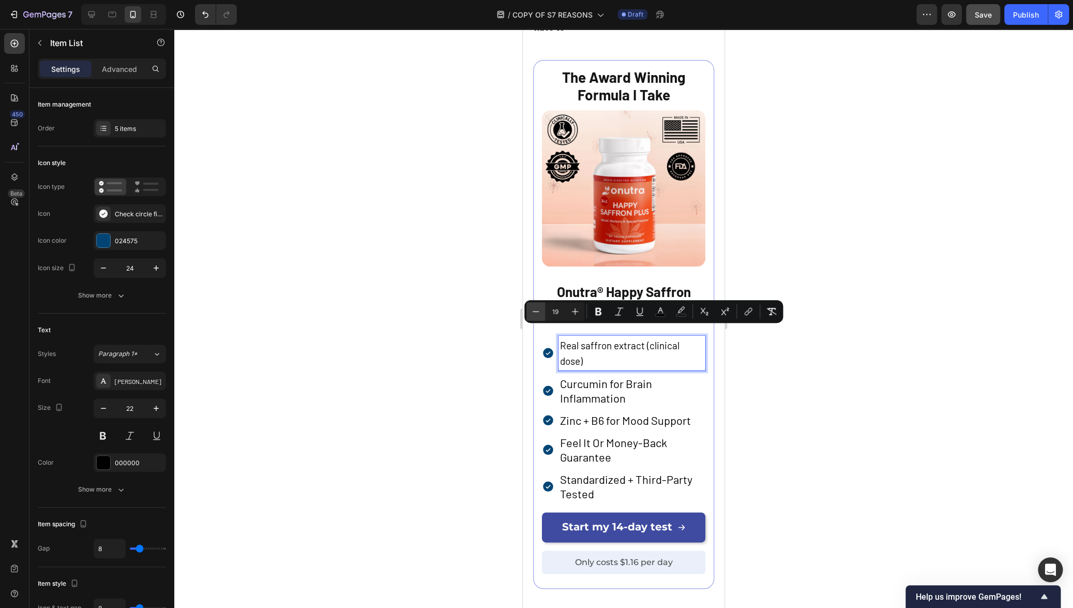
click at [539, 312] on icon "Editor contextual toolbar" at bounding box center [535, 311] width 10 height 10
type input "18"
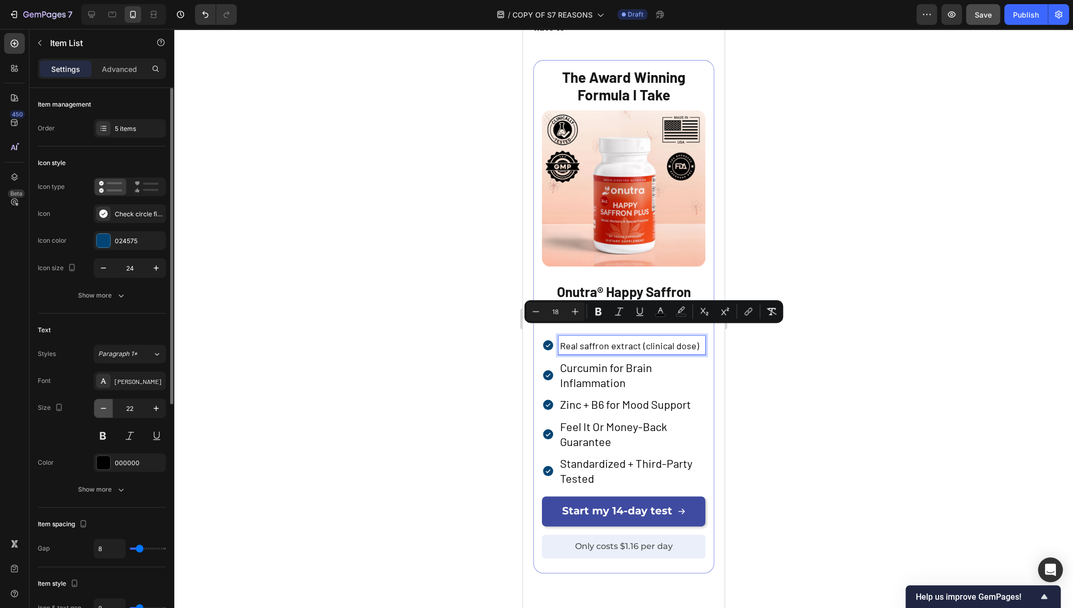
click at [107, 409] on icon "button" at bounding box center [103, 408] width 10 height 10
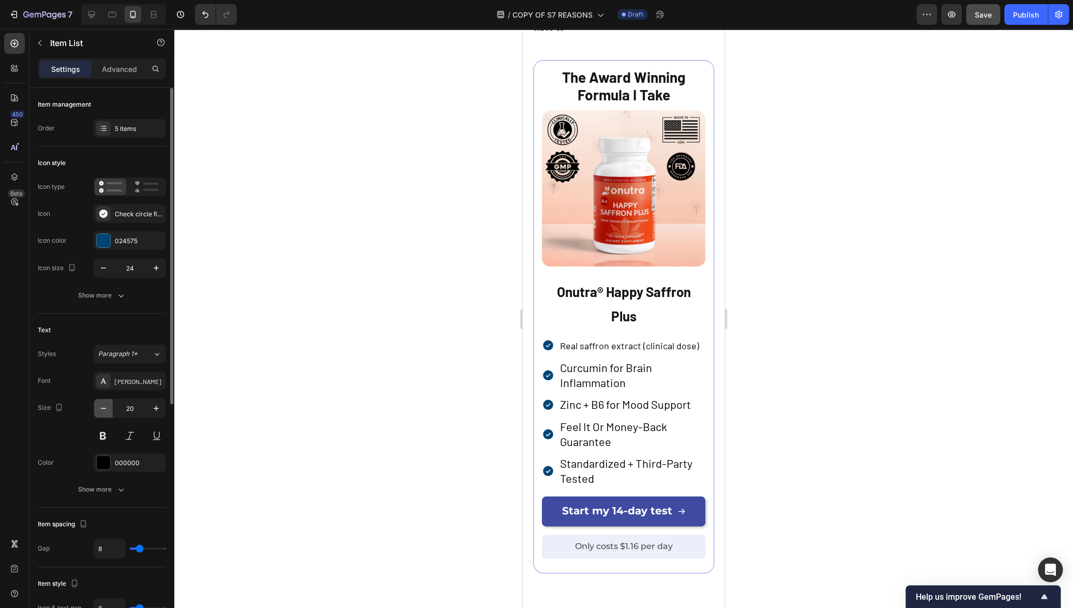
click at [107, 409] on icon "button" at bounding box center [103, 408] width 10 height 10
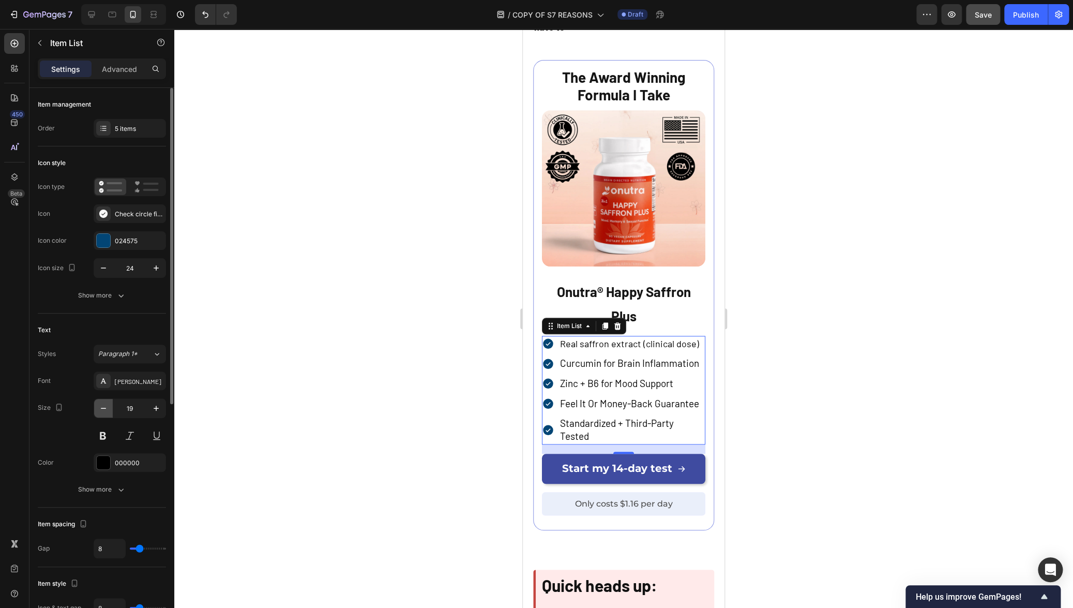
click at [107, 409] on icon "button" at bounding box center [103, 408] width 10 height 10
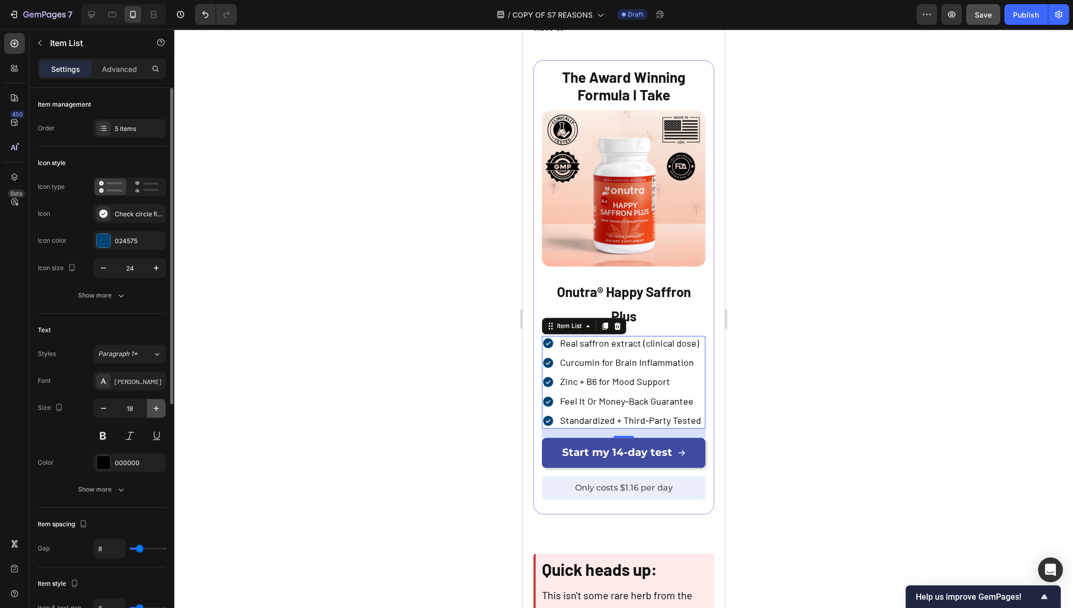
click at [158, 407] on icon "button" at bounding box center [156, 408] width 10 height 10
click at [158, 408] on icon "button" at bounding box center [156, 408] width 10 height 10
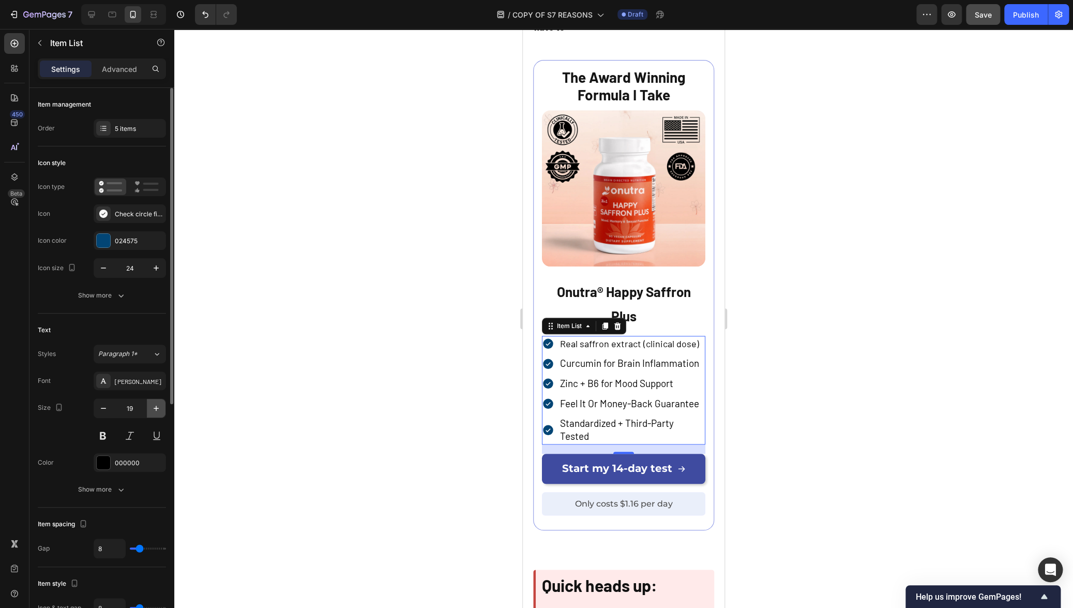
type input "20"
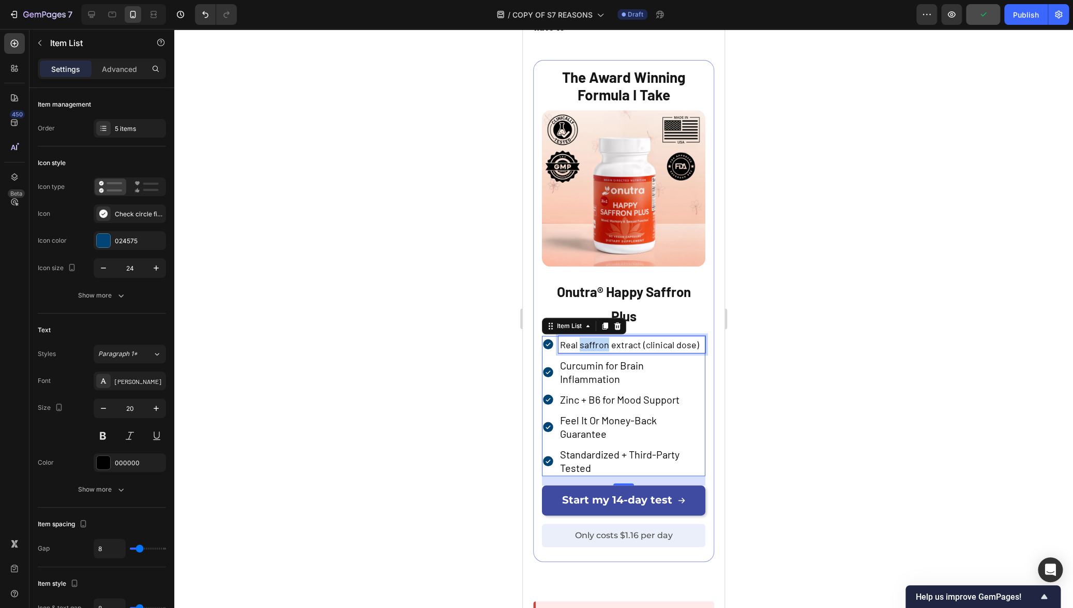
click at [597, 339] on span "Real saffron extract (clinical dose)" at bounding box center [629, 344] width 139 height 11
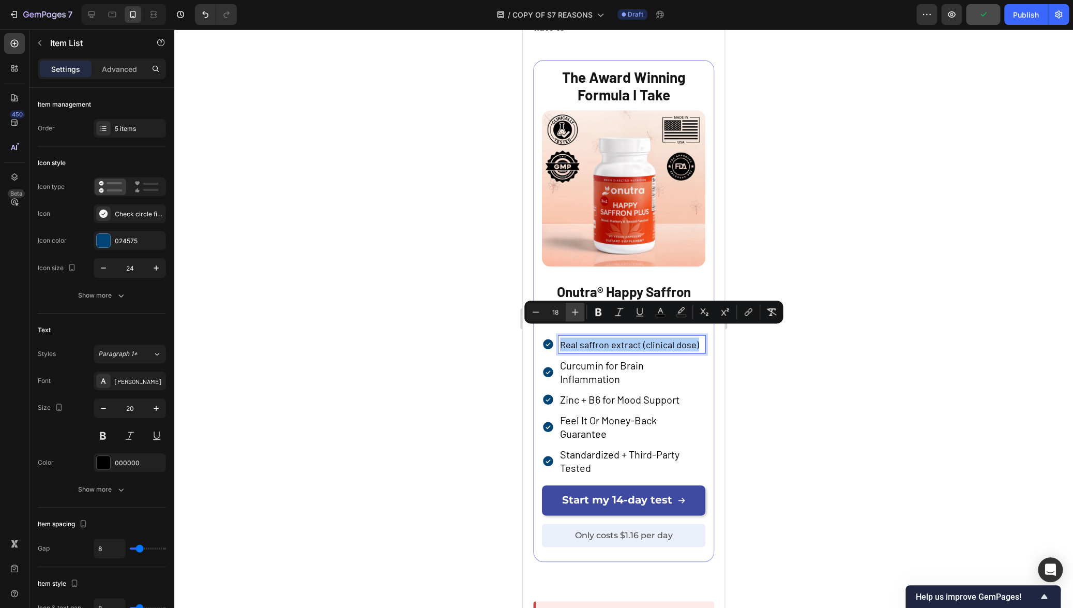
click at [573, 308] on icon "Editor contextual toolbar" at bounding box center [575, 312] width 10 height 10
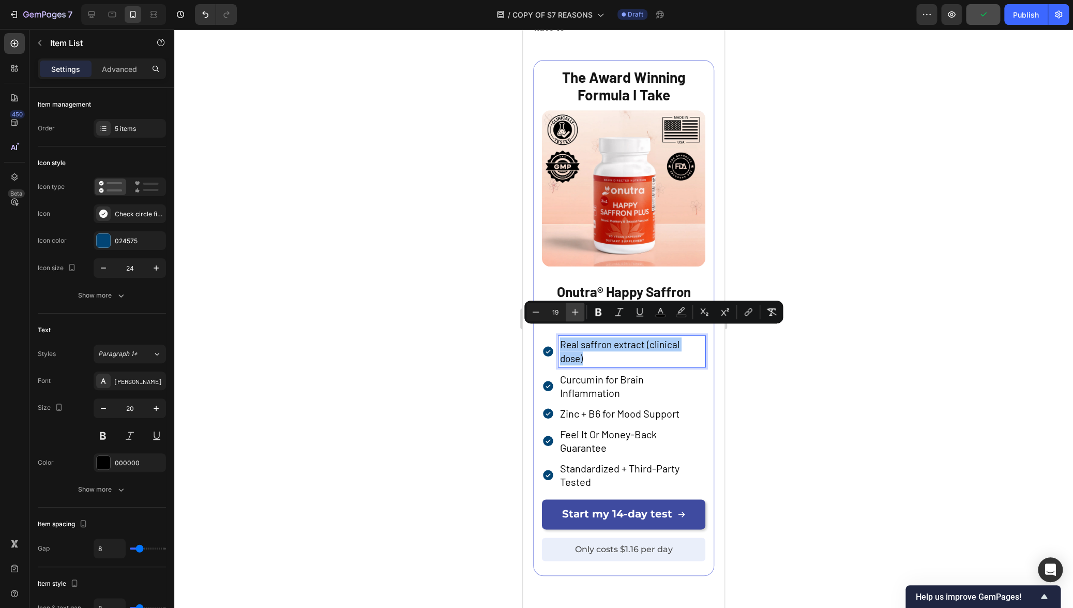
click at [573, 308] on icon "Editor contextual toolbar" at bounding box center [575, 312] width 10 height 10
type input "20"
click at [601, 374] on p "Curcumin for Brain Inflammation" at bounding box center [632, 384] width 144 height 27
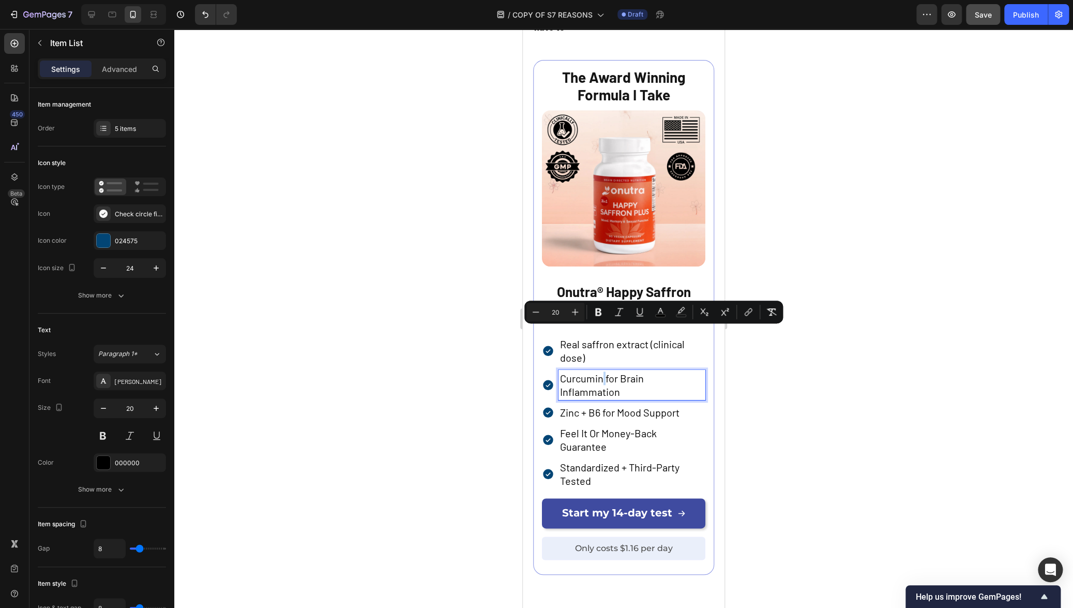
click at [601, 374] on p "Curcumin for Brain Inflammation" at bounding box center [632, 384] width 144 height 27
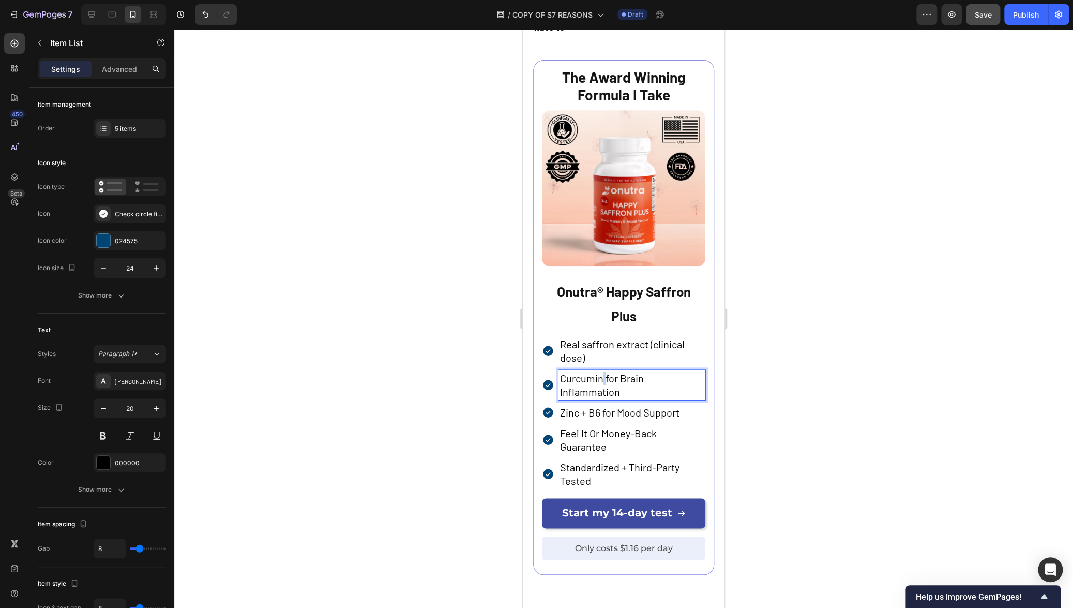
click at [601, 374] on p "Curcumin for Brain Inflammation" at bounding box center [632, 384] width 144 height 27
click at [582, 426] on p "Feel It Or Money-Back Guarantee" at bounding box center [632, 439] width 144 height 27
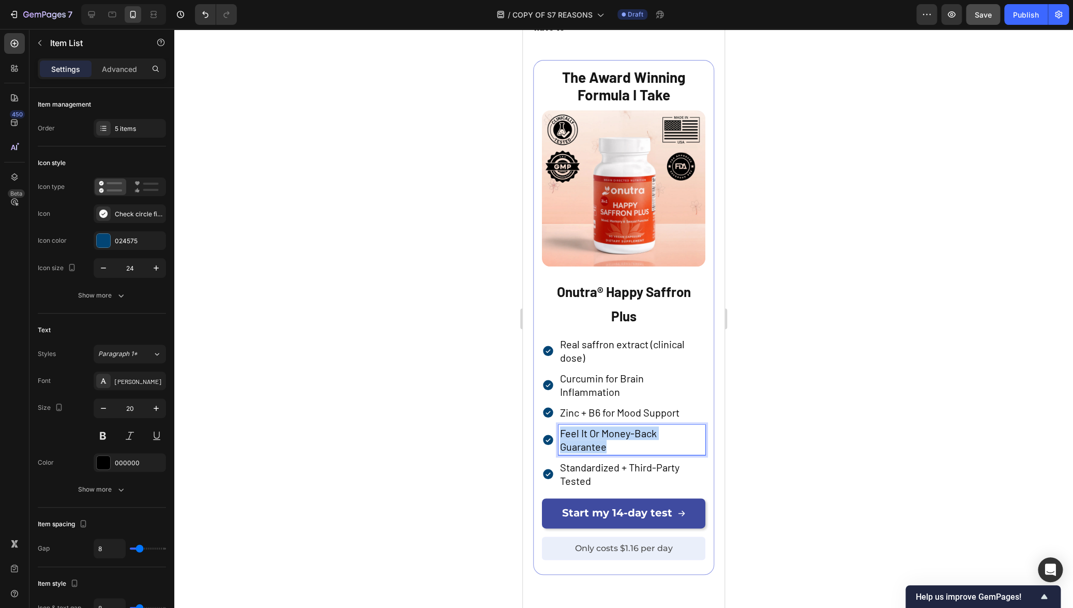
click at [582, 426] on p "Feel It Or Money-Back Guarantee" at bounding box center [632, 439] width 144 height 27
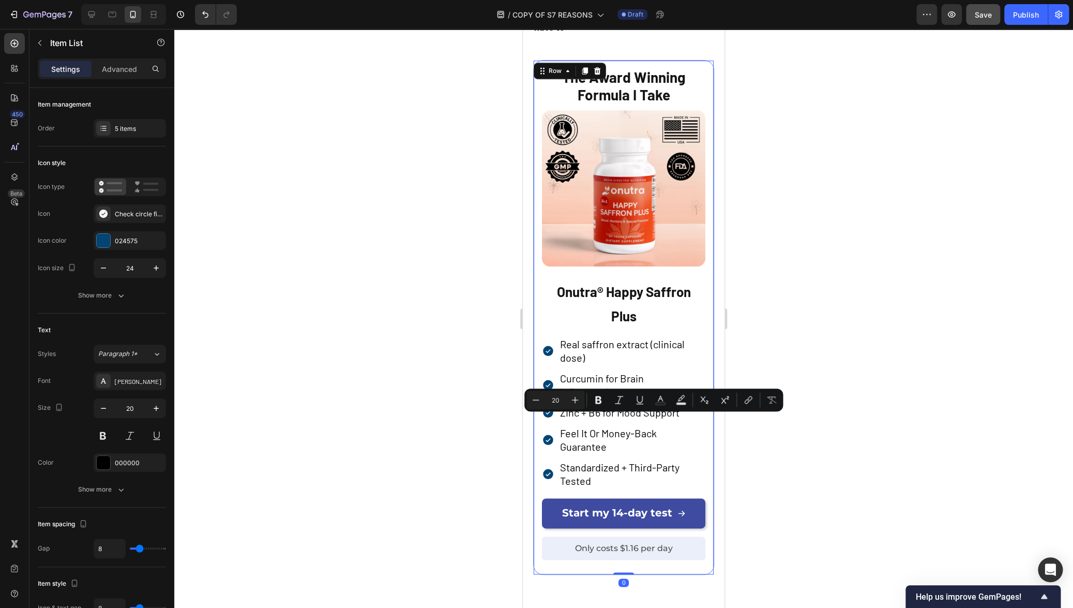
click at [700, 435] on div "The Award Winning Formula I Take Text Block Image Onutra® Happy Saffron Plus Te…" at bounding box center [623, 317] width 181 height 514
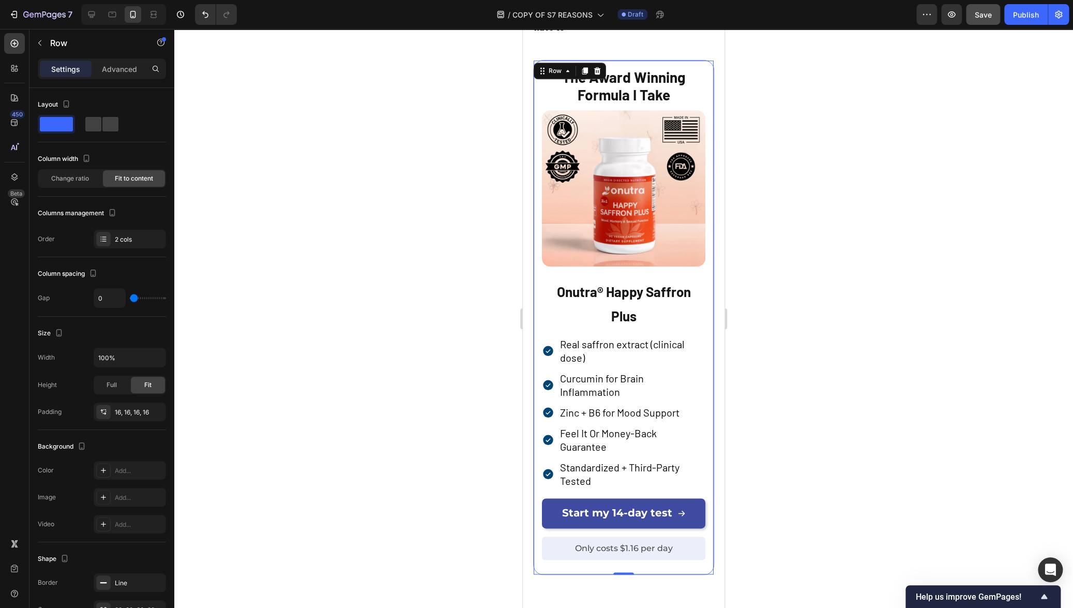
click at [597, 375] on p "Curcumin for Brain Inflammation" at bounding box center [632, 384] width 144 height 27
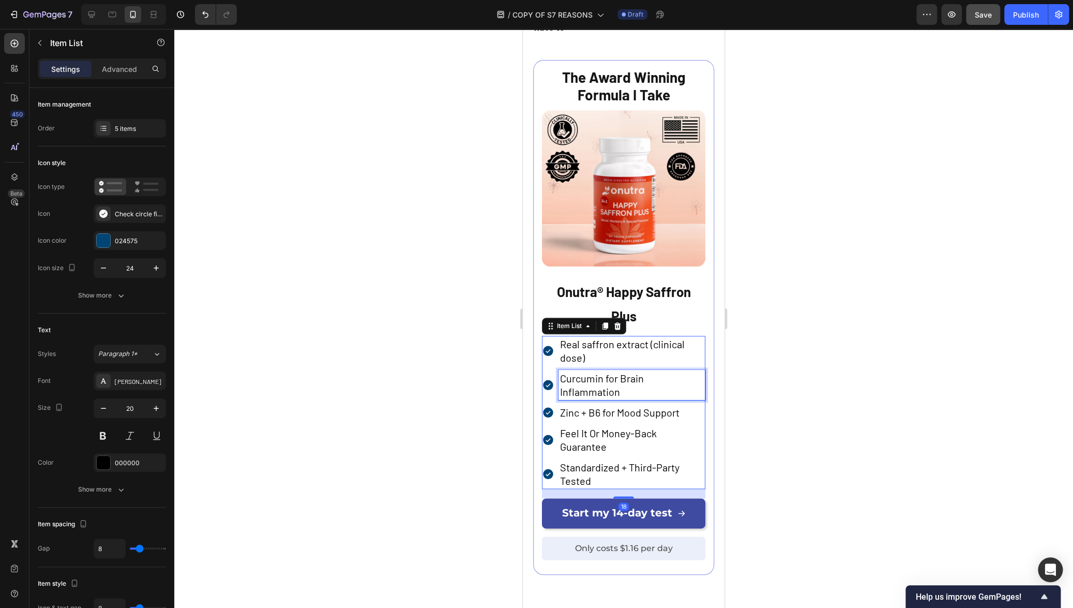
click at [597, 375] on p "Curcumin for Brain Inflammation" at bounding box center [632, 384] width 144 height 27
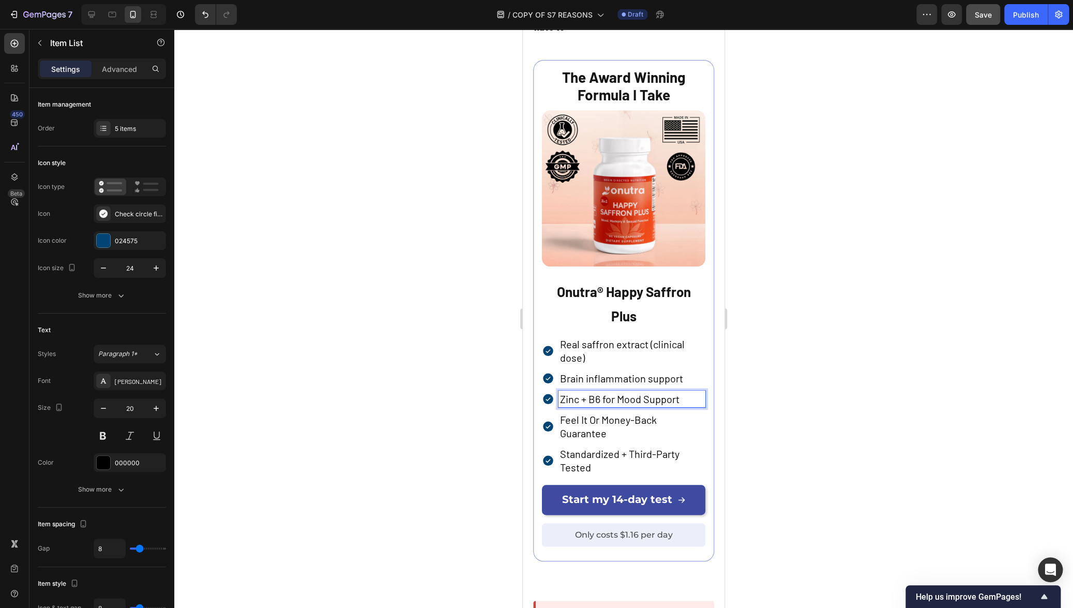
click at [611, 392] on p "Zinc + B6 for Mood Support" at bounding box center [632, 398] width 144 height 13
drag, startPoint x: 614, startPoint y: 390, endPoint x: 558, endPoint y: 392, distance: 55.3
click at [558, 392] on div "Zinc + B6 for Mood Support" at bounding box center [631, 398] width 147 height 17
click at [637, 447] on p "Standardized + Third-Party Tested" at bounding box center [632, 460] width 144 height 27
click at [652, 468] on div "Onutra® Happy Saffron Plus Text Block Real saffron extract (clinical dose) Brai…" at bounding box center [623, 416] width 163 height 274
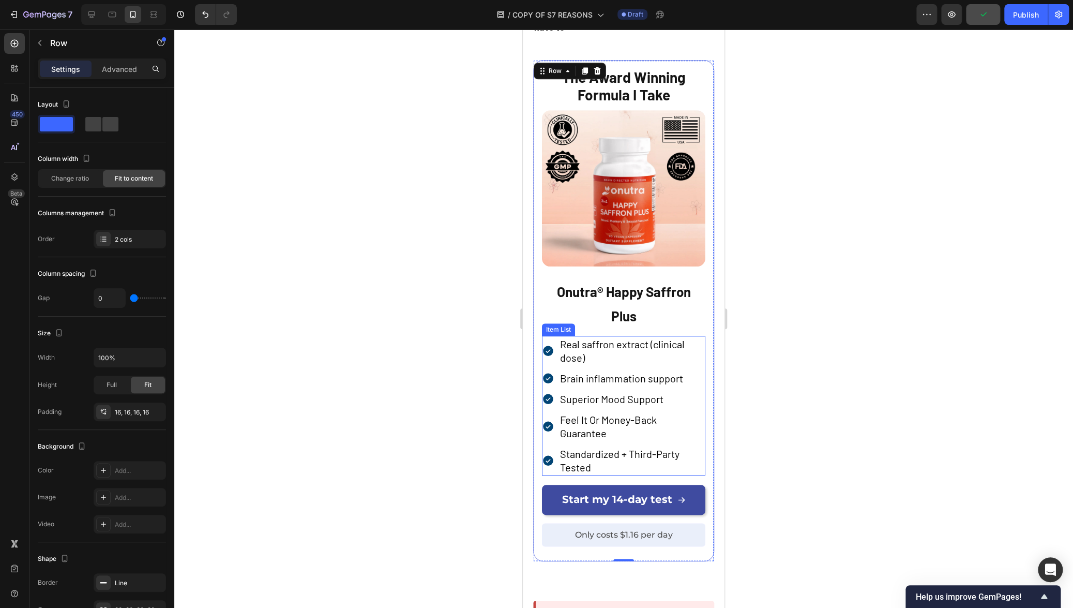
click at [549, 355] on div "Real saffron extract (clinical dose) Brain inflammation support Superior Mood S…" at bounding box center [623, 406] width 163 height 140
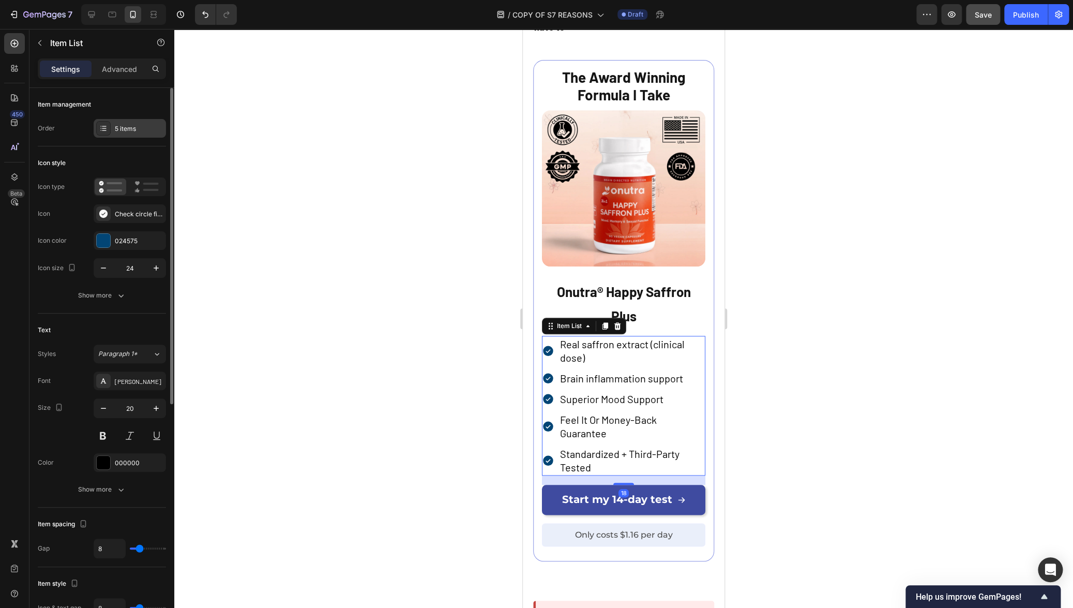
click at [128, 127] on div "5 items" at bounding box center [139, 128] width 49 height 9
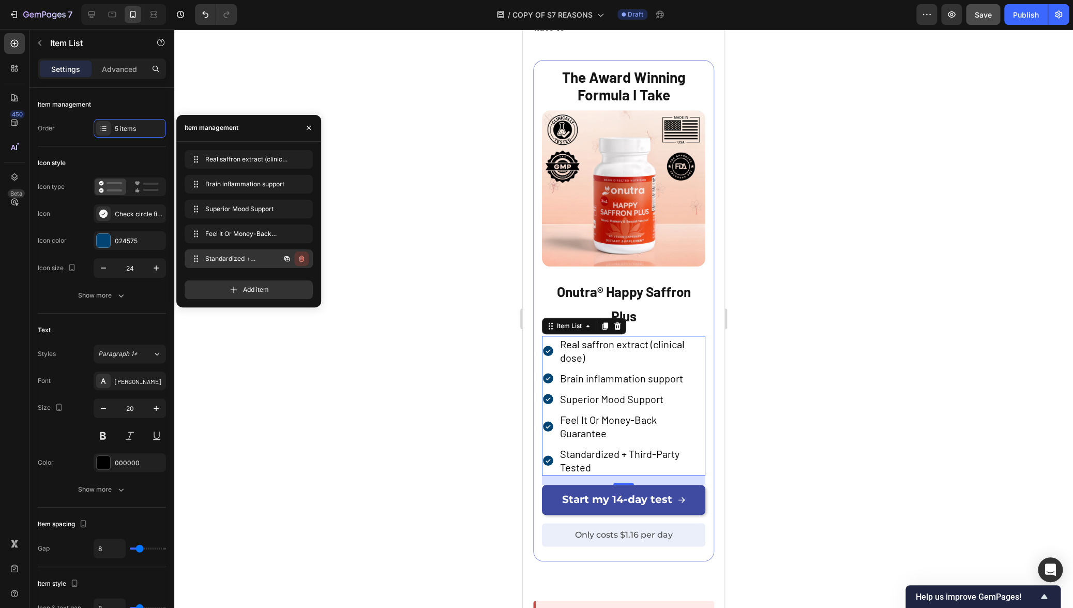
click at [302, 259] on icon "button" at bounding box center [301, 258] width 8 height 8
click at [296, 260] on div "Delete" at bounding box center [294, 258] width 19 height 9
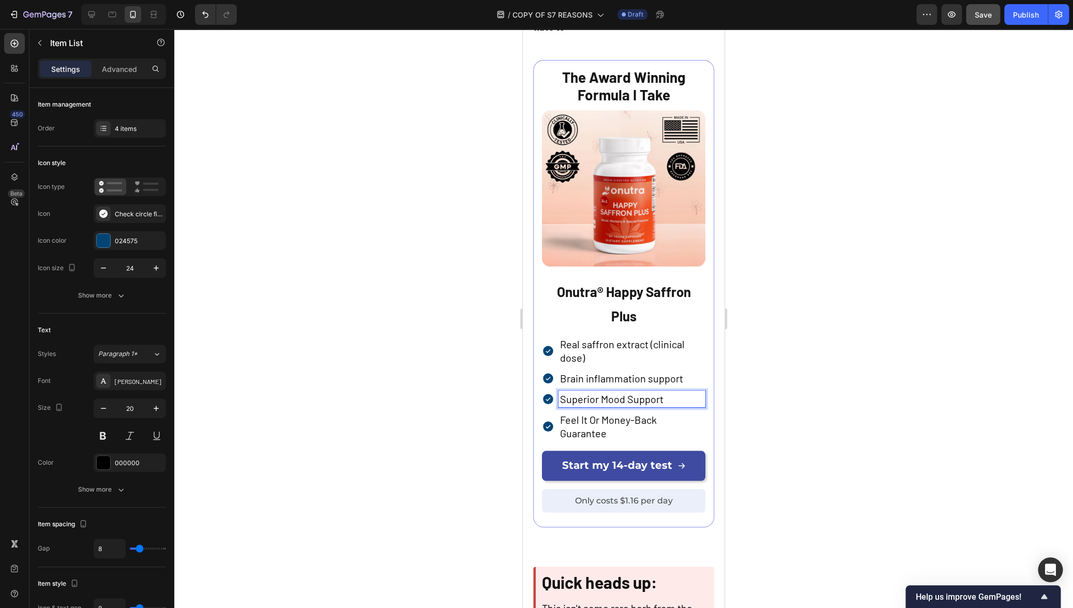
click at [503, 409] on div at bounding box center [623, 318] width 899 height 579
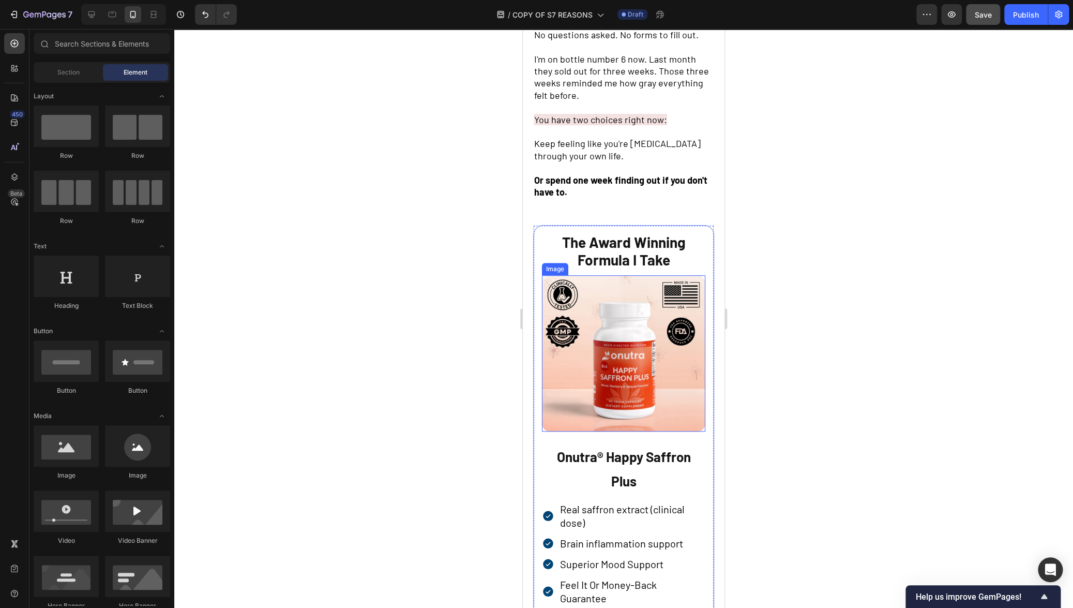
scroll to position [2606, 0]
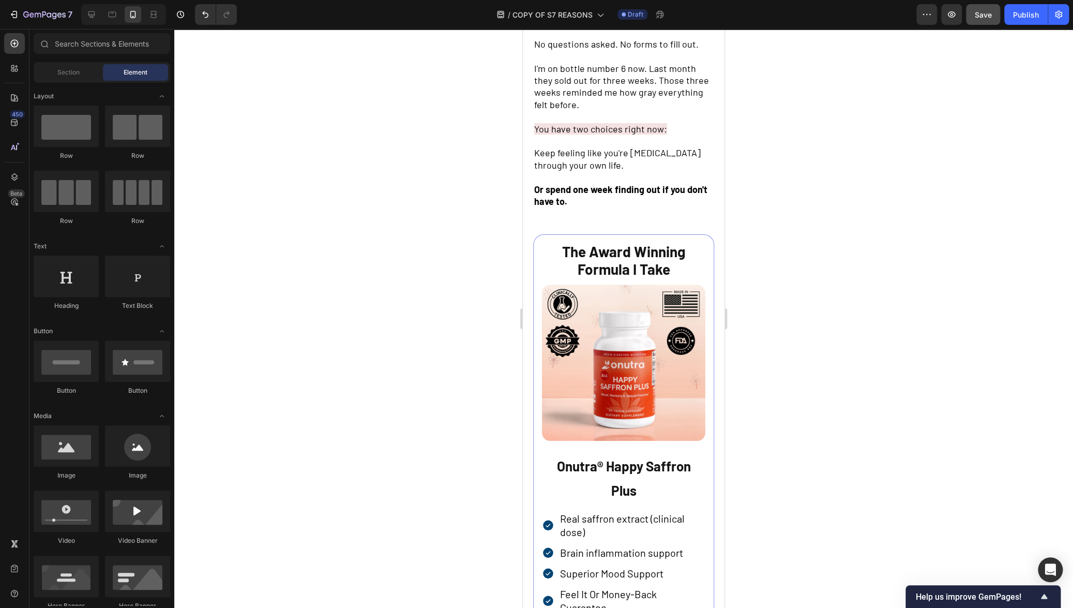
click at [616, 261] on span "The Award Winning Formula I Take" at bounding box center [624, 259] width 124 height 35
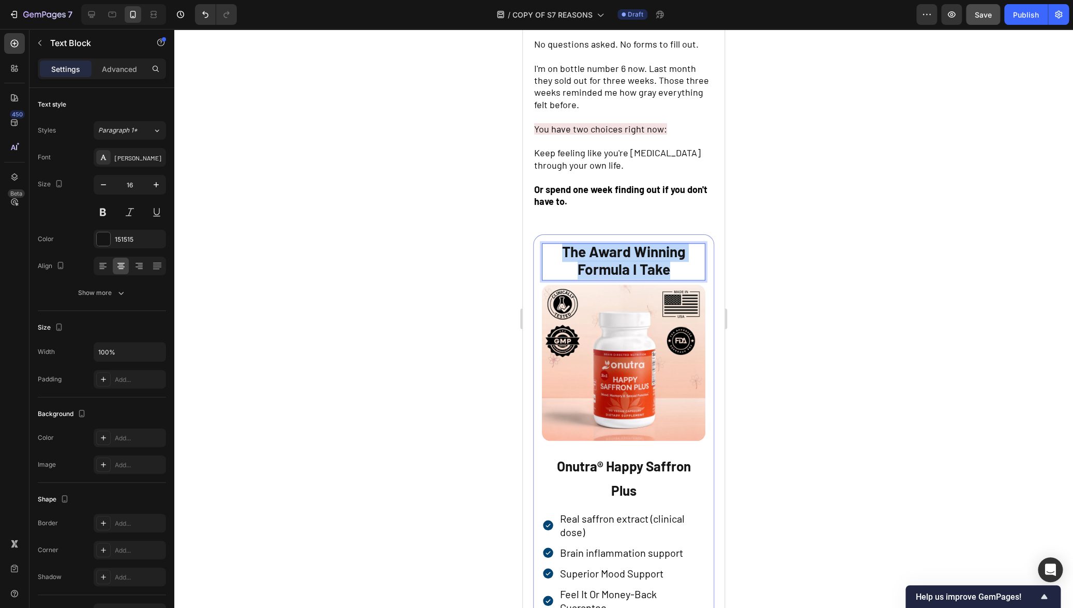
click at [616, 261] on span "The Award Winning Formula I Take" at bounding box center [624, 259] width 124 height 35
click at [816, 280] on div at bounding box center [623, 318] width 899 height 579
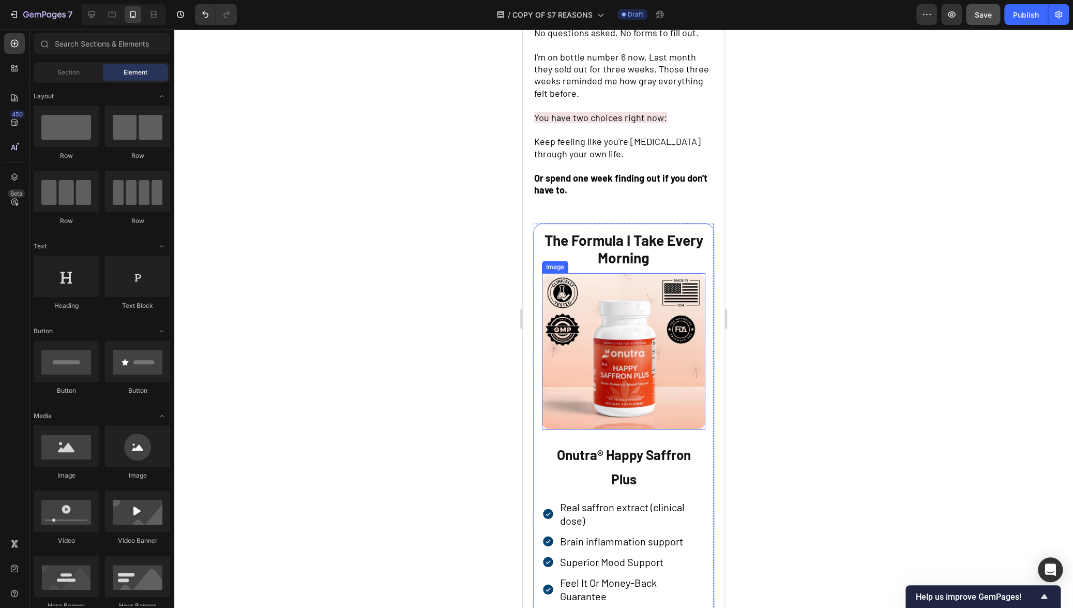
scroll to position [2618, 0]
click at [631, 252] on span "The Formula I Take Every Morning" at bounding box center [623, 248] width 159 height 35
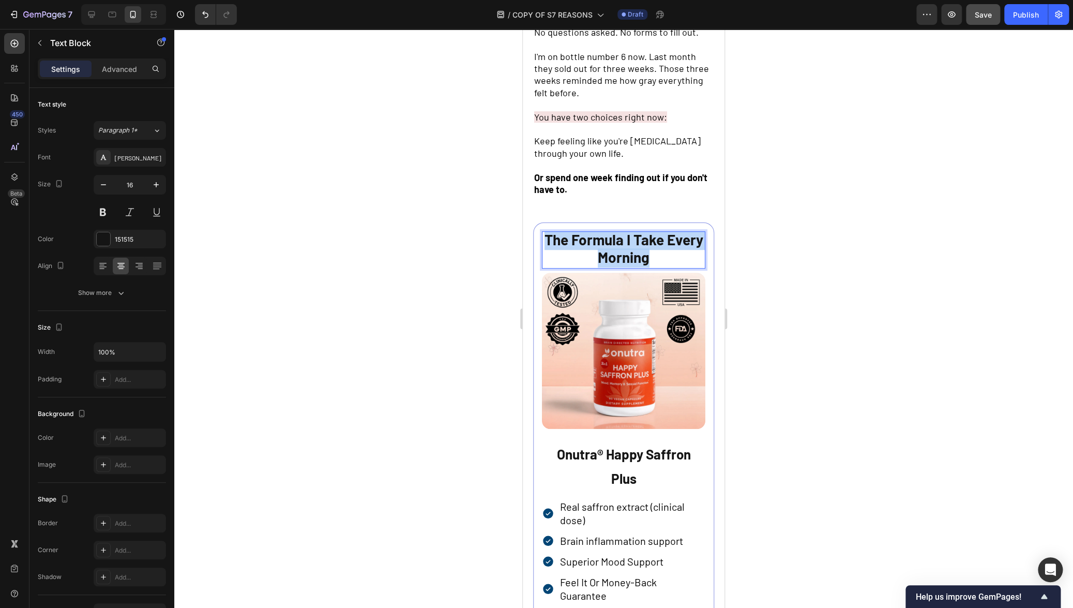
click at [631, 252] on span "The Formula I Take Every Morning" at bounding box center [623, 248] width 159 height 35
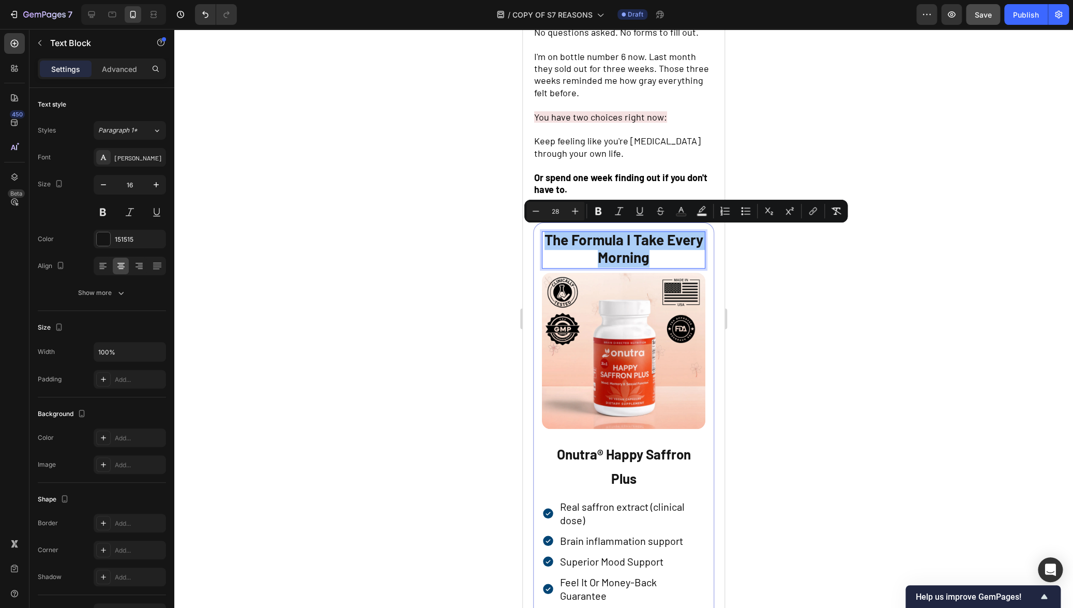
drag, startPoint x: 821, startPoint y: 362, endPoint x: 814, endPoint y: 367, distance: 7.5
click at [821, 362] on div at bounding box center [623, 318] width 899 height 579
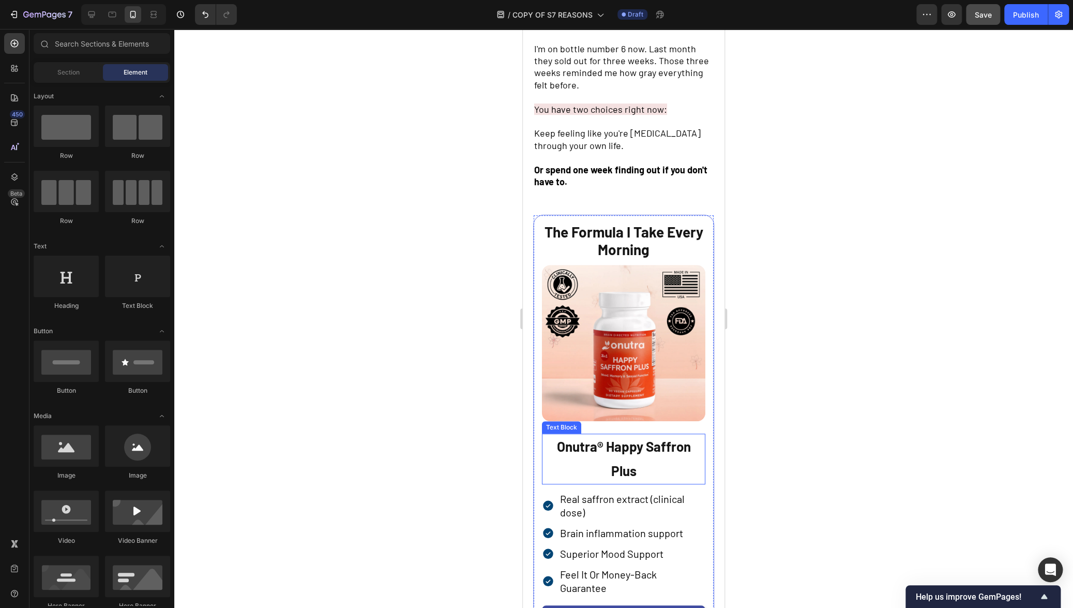
scroll to position [2642, 0]
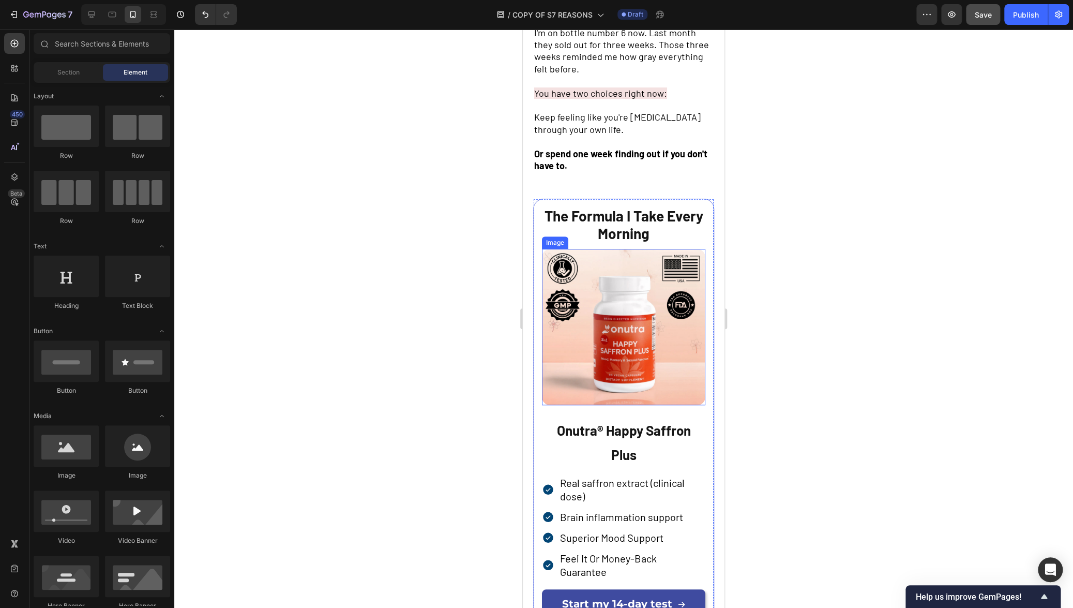
click at [576, 312] on img at bounding box center [623, 327] width 163 height 156
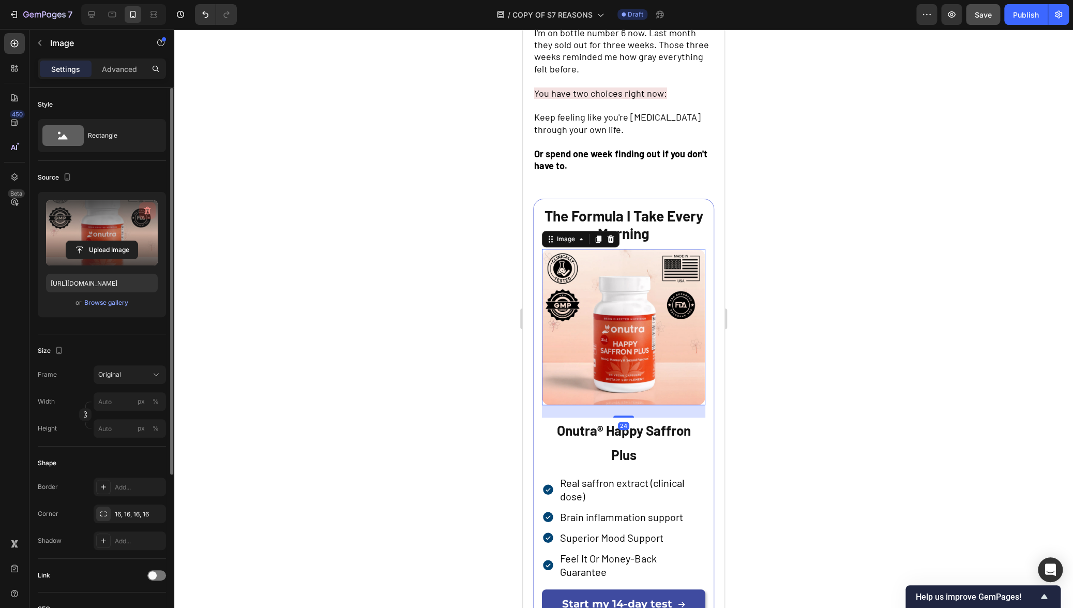
click at [147, 208] on icon "button" at bounding box center [147, 211] width 7 height 8
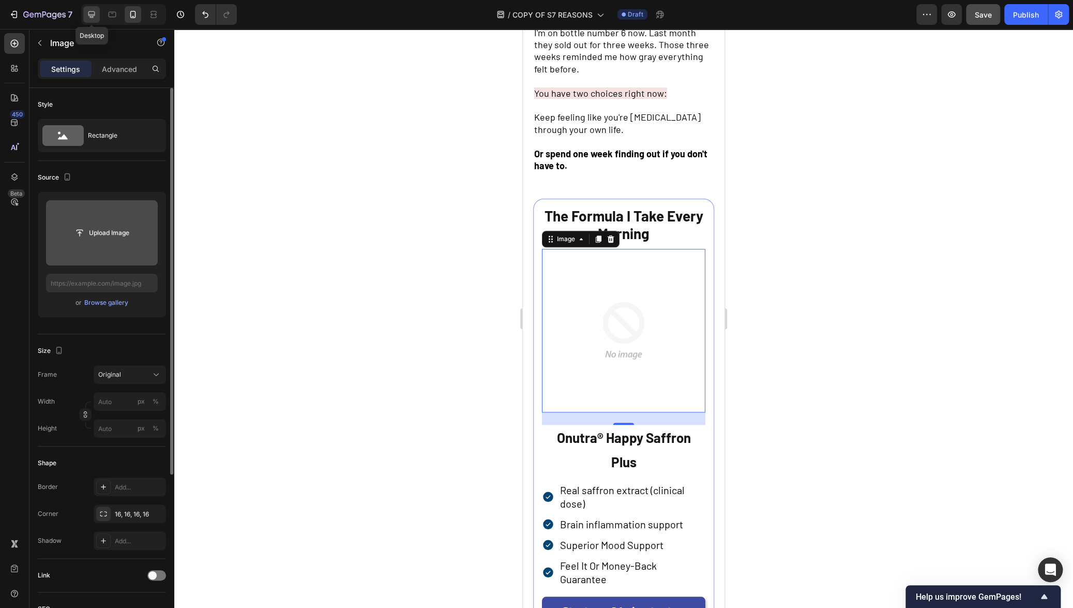
click at [91, 16] on icon at bounding box center [91, 14] width 10 height 10
type input "[URL][DOMAIN_NAME]"
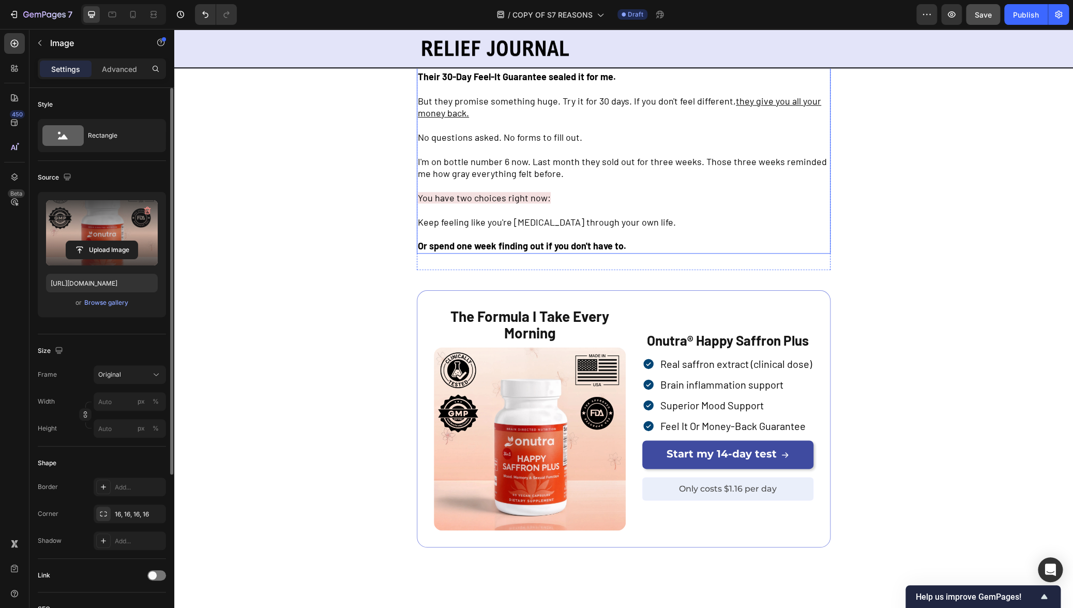
scroll to position [3090, 0]
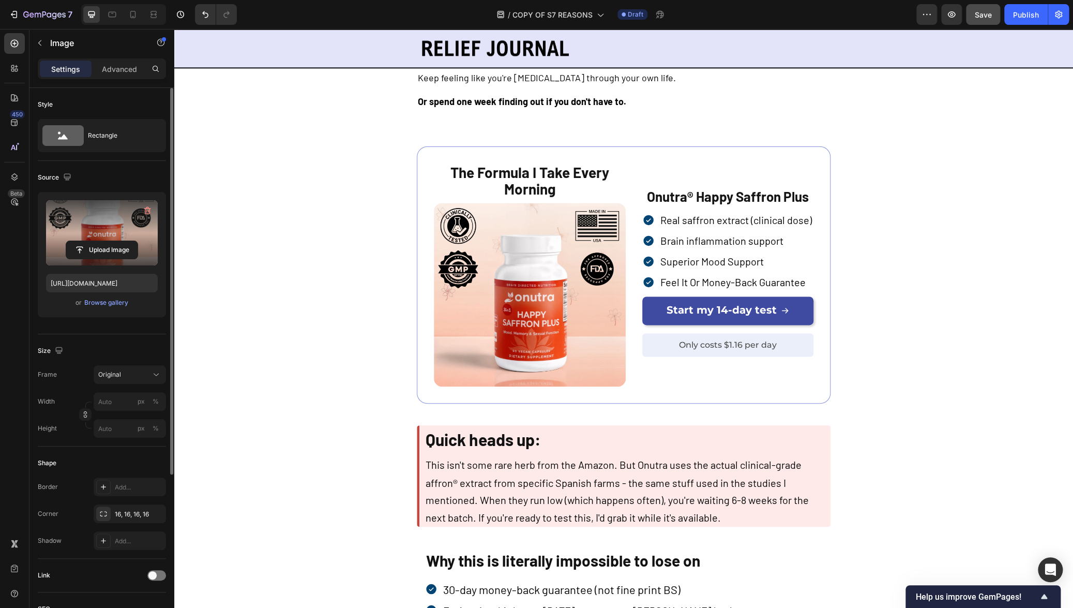
click at [517, 304] on img at bounding box center [530, 295] width 192 height 184
click at [149, 210] on icon "button" at bounding box center [147, 211] width 7 height 8
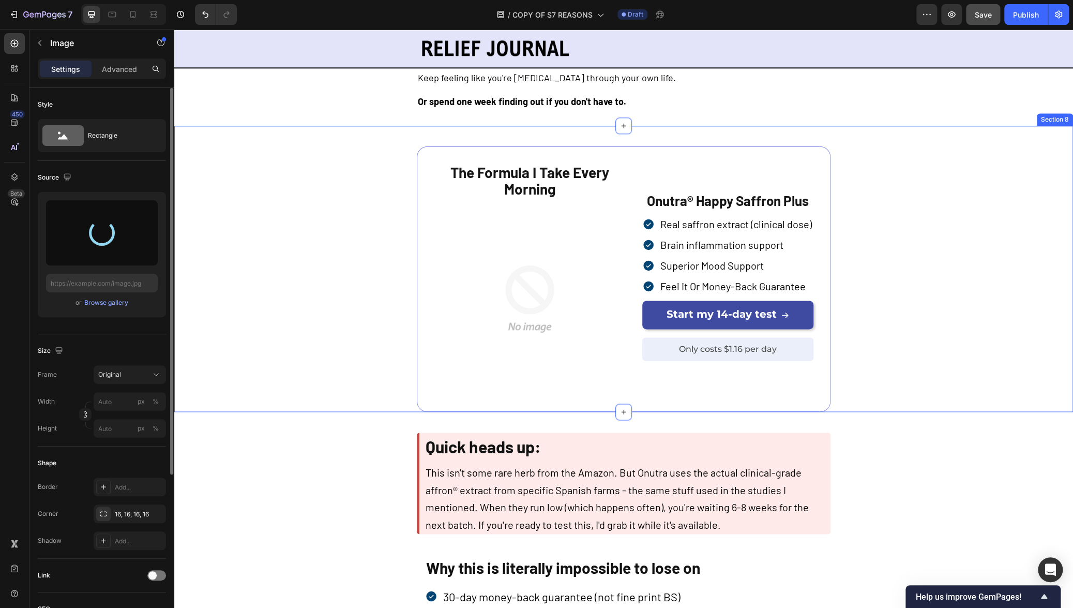
type input "[URL][DOMAIN_NAME]"
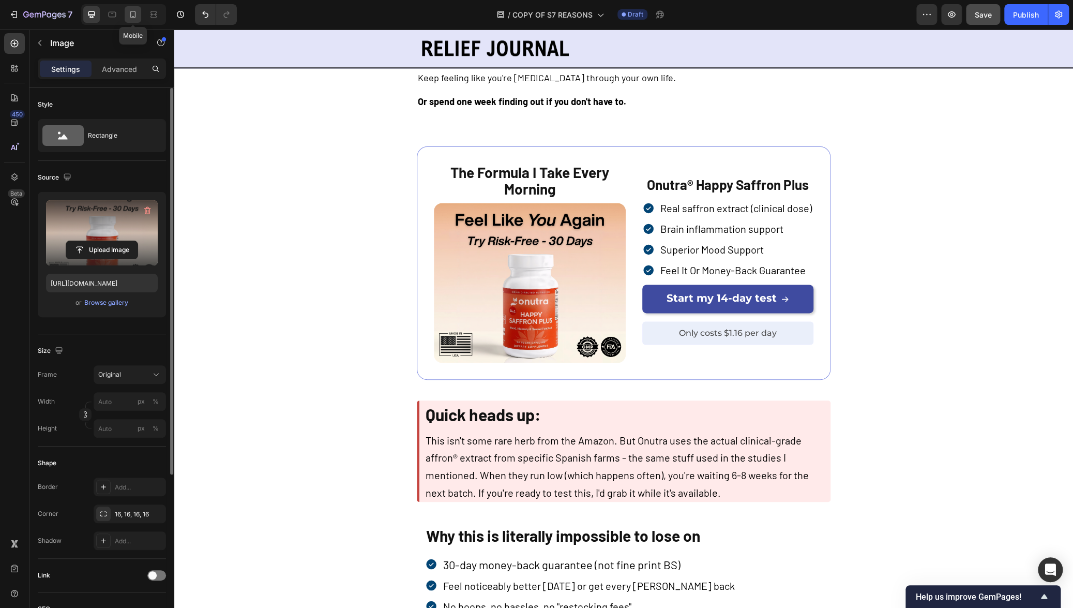
click at [134, 16] on icon at bounding box center [133, 14] width 6 height 7
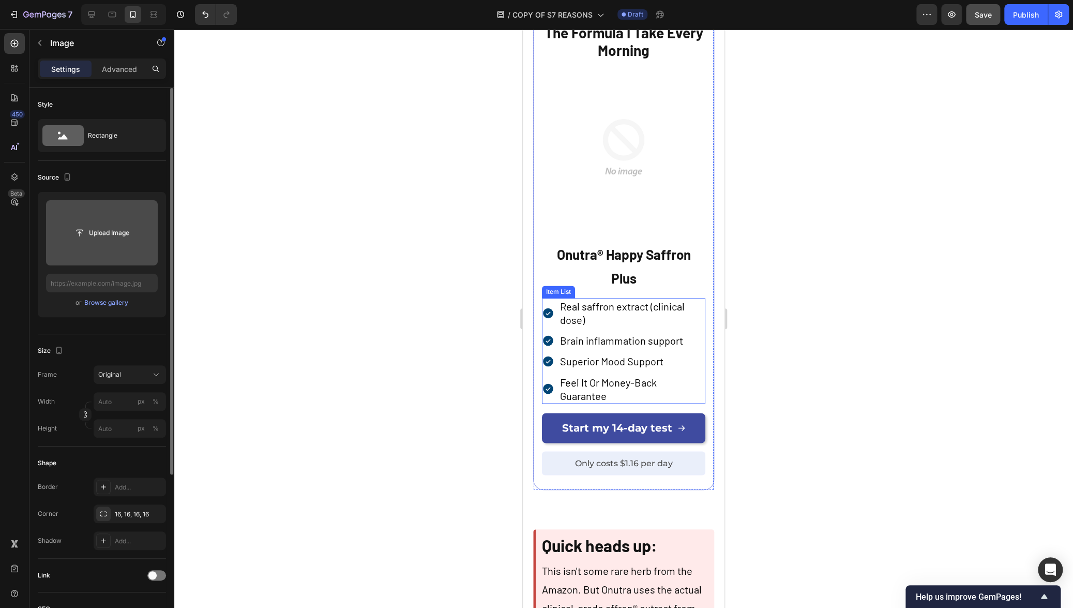
scroll to position [3195, 0]
click at [618, 171] on img at bounding box center [623, 146] width 163 height 163
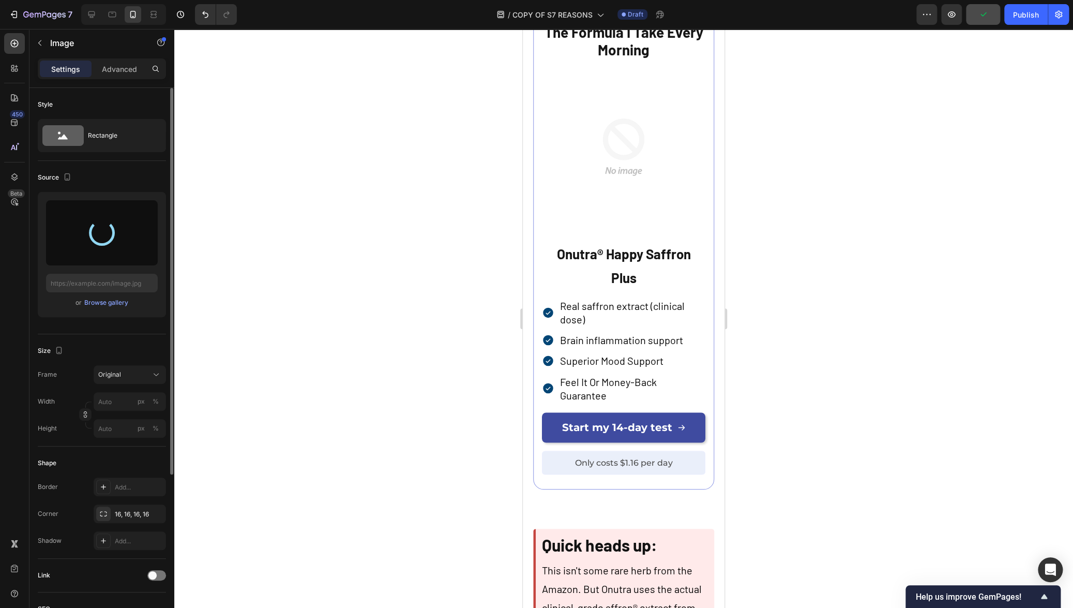
type input "[URL][DOMAIN_NAME]"
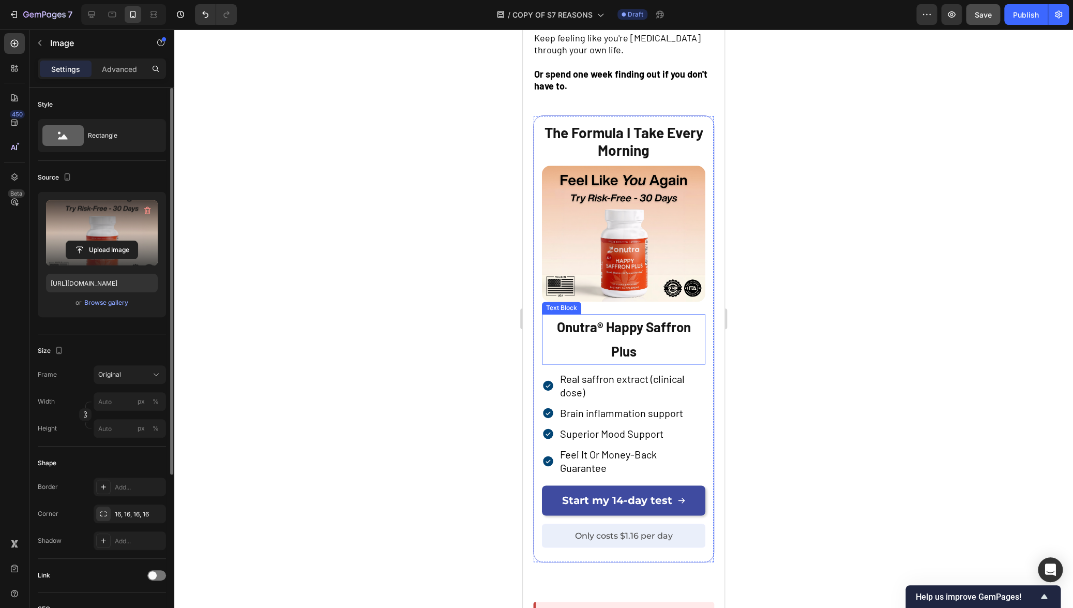
scroll to position [3093, 0]
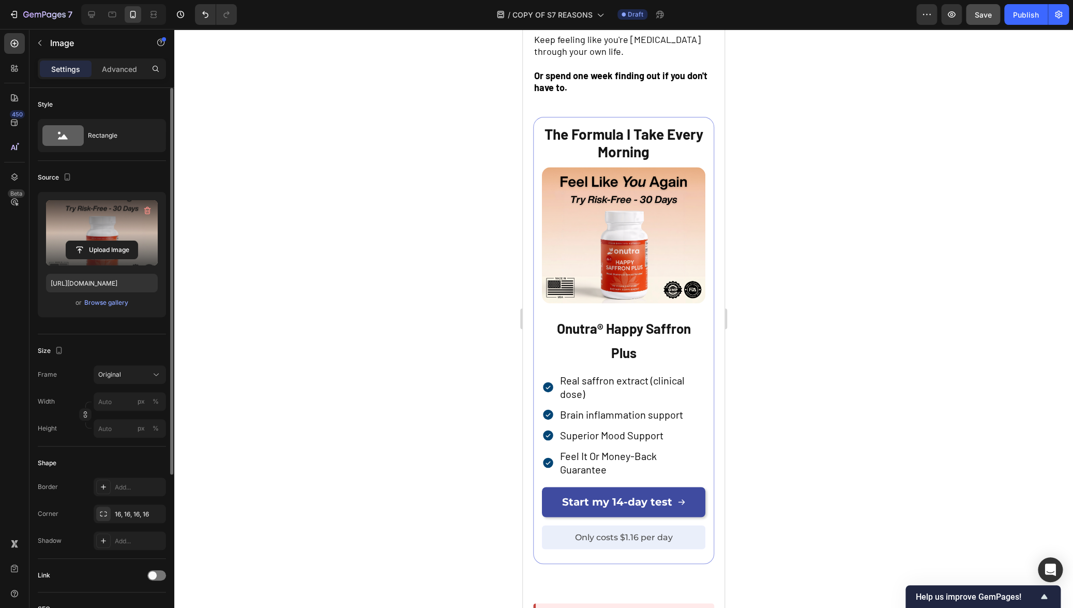
click at [796, 322] on div at bounding box center [623, 318] width 899 height 579
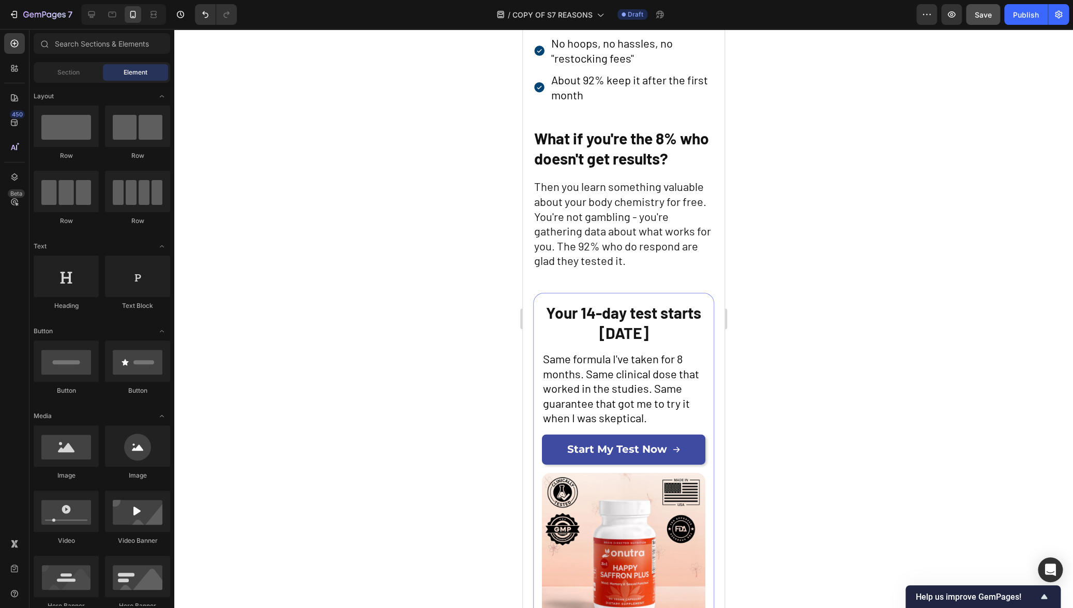
scroll to position [4011, 0]
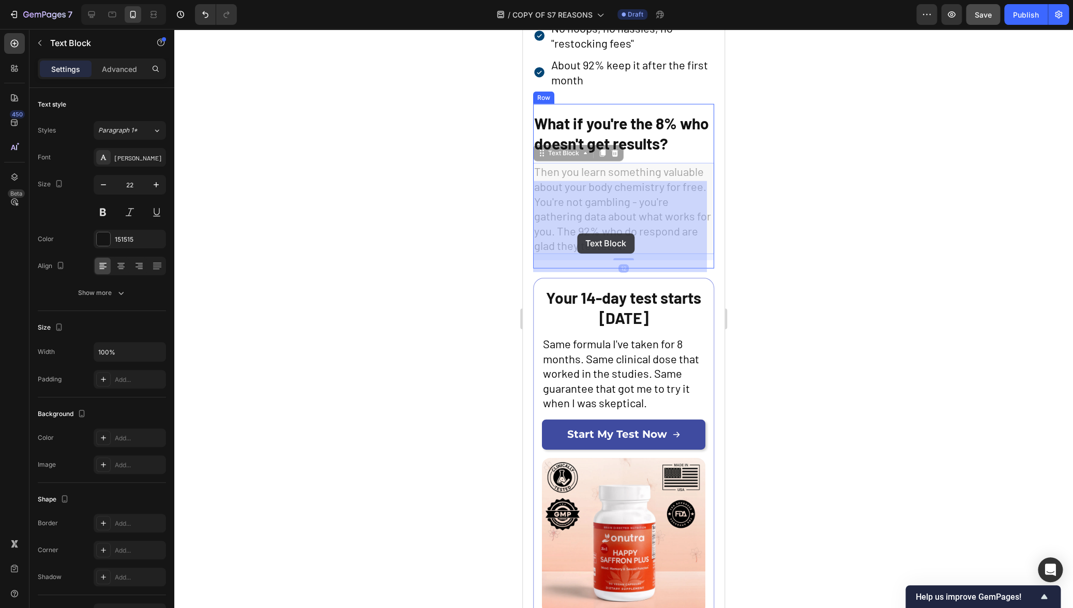
drag, startPoint x: 651, startPoint y: 266, endPoint x: 577, endPoint y: 233, distance: 81.3
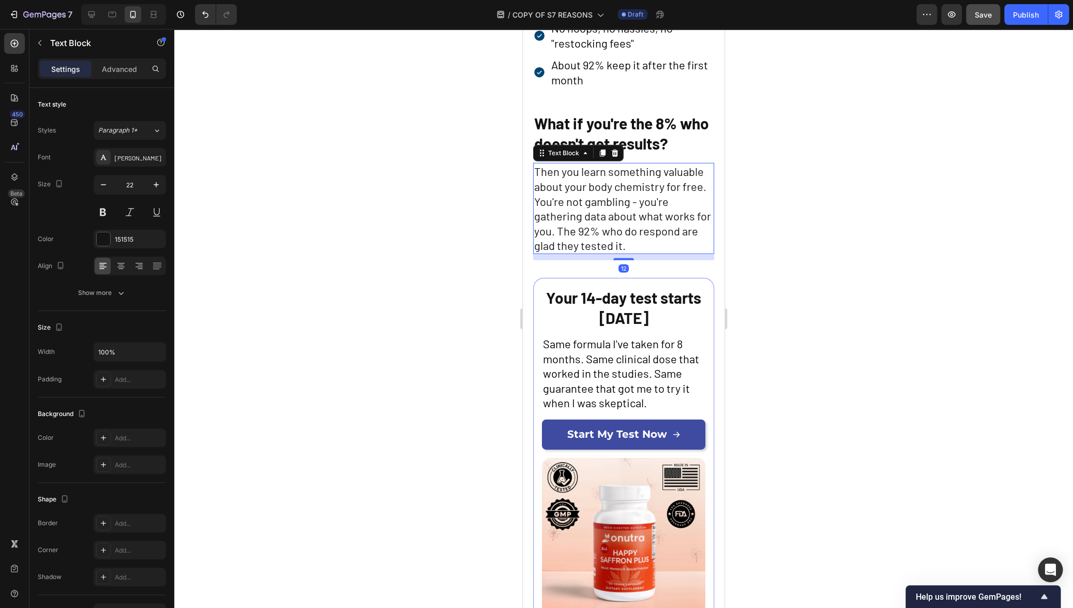
drag, startPoint x: 910, startPoint y: 291, endPoint x: 885, endPoint y: 293, distance: 25.4
click at [908, 291] on div at bounding box center [623, 318] width 899 height 579
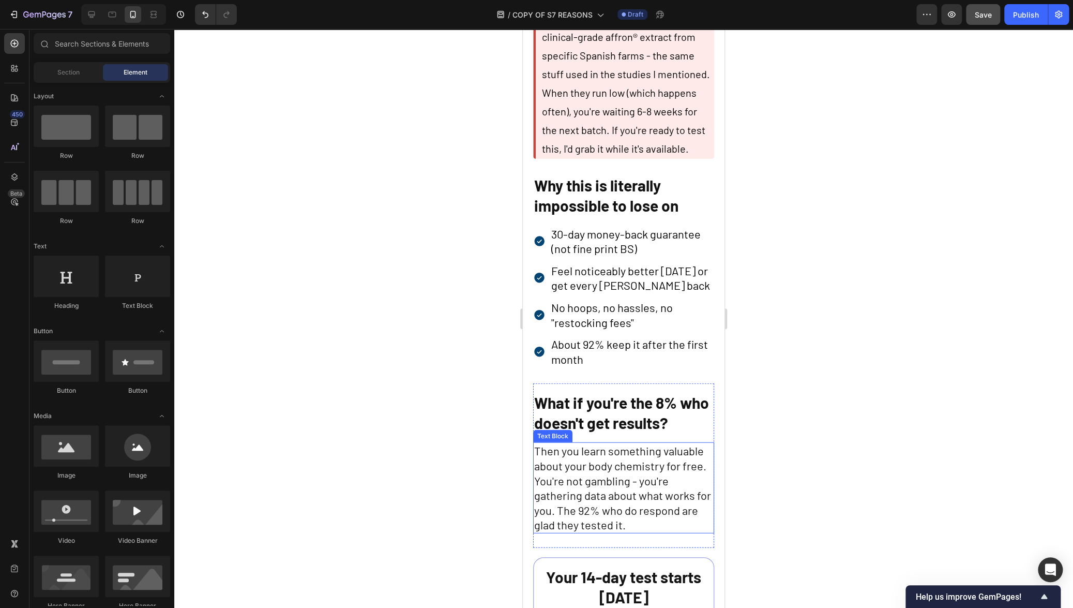
scroll to position [3637, 0]
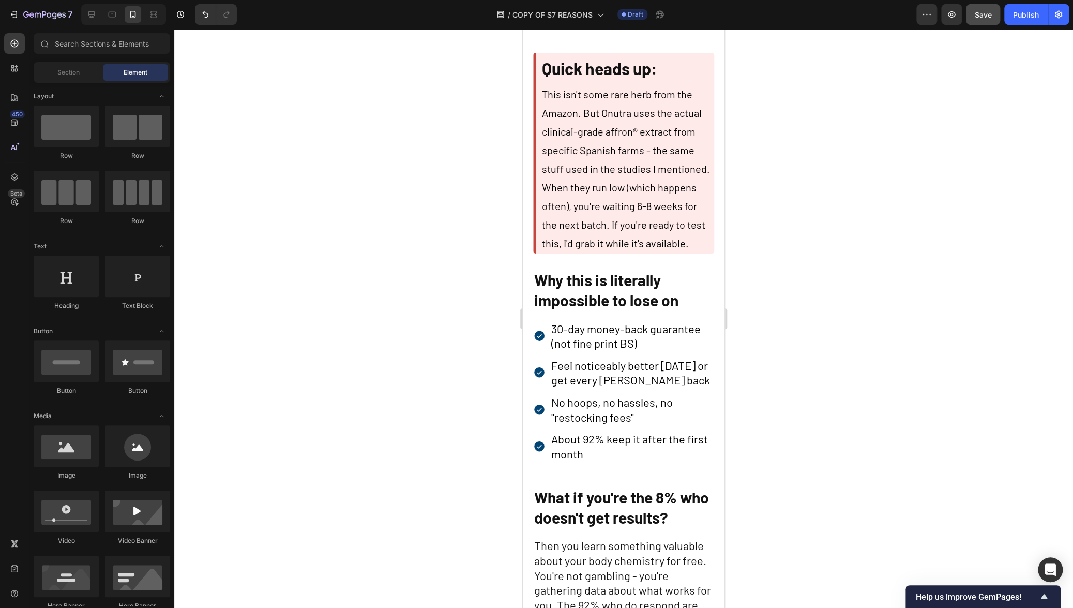
click at [988, 12] on span "Save" at bounding box center [983, 14] width 17 height 9
click at [958, 16] on button "button" at bounding box center [951, 14] width 21 height 21
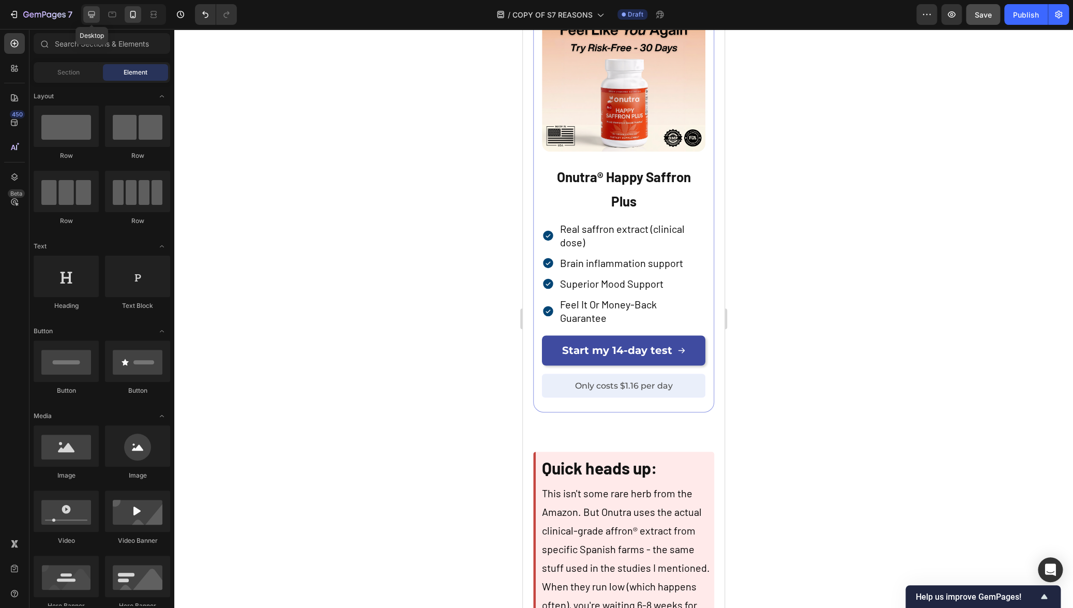
click at [90, 12] on icon at bounding box center [91, 14] width 10 height 10
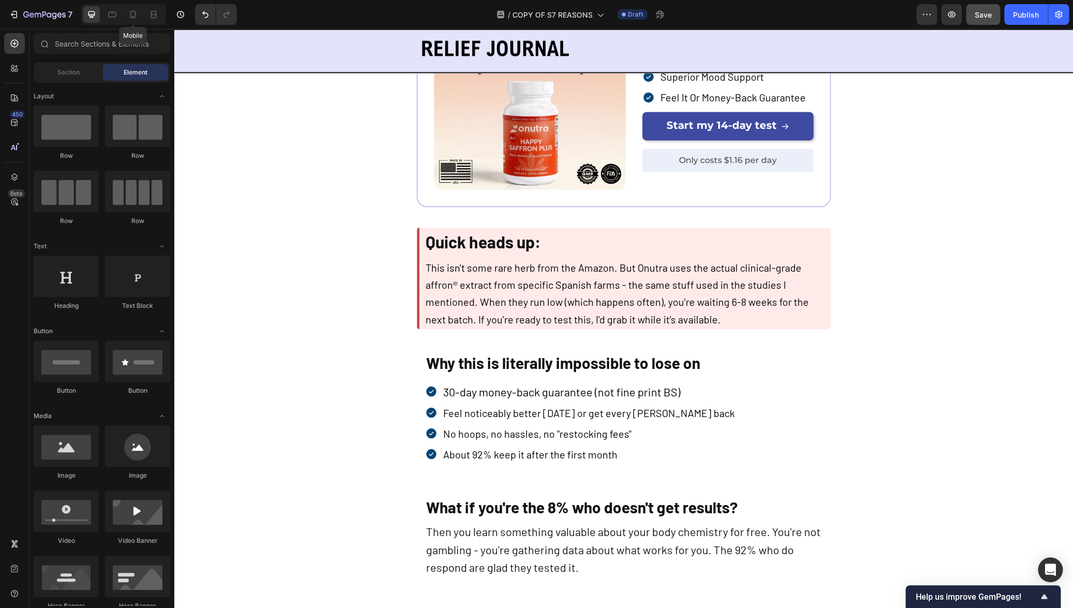
click at [136, 20] on div at bounding box center [133, 14] width 17 height 17
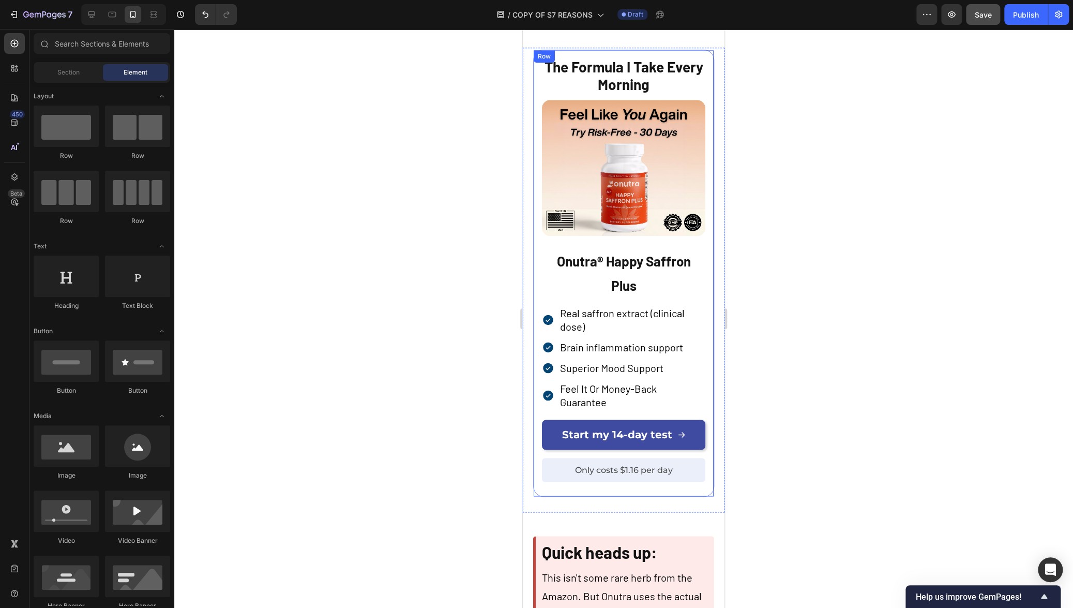
scroll to position [3091, 0]
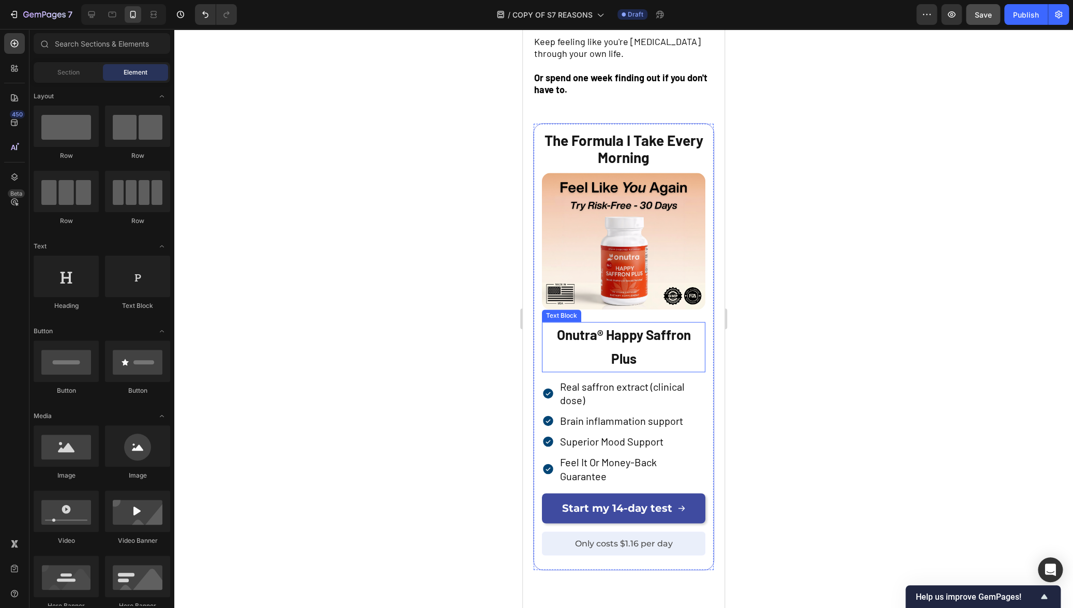
click at [606, 350] on p "Onutra® Happy Saffron Plus" at bounding box center [623, 347] width 161 height 49
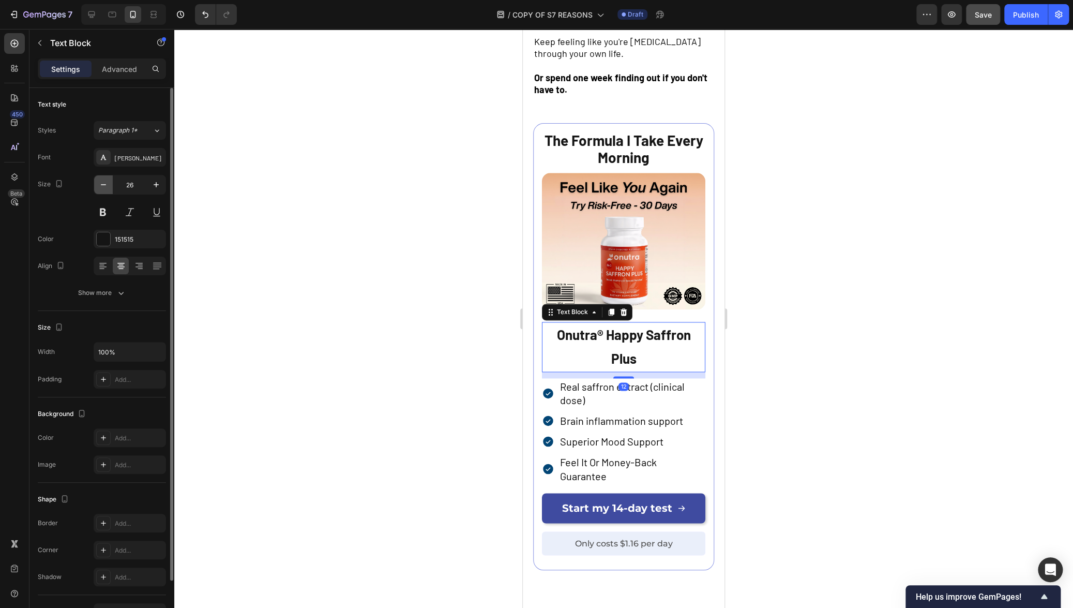
click at [105, 189] on icon "button" at bounding box center [103, 184] width 10 height 10
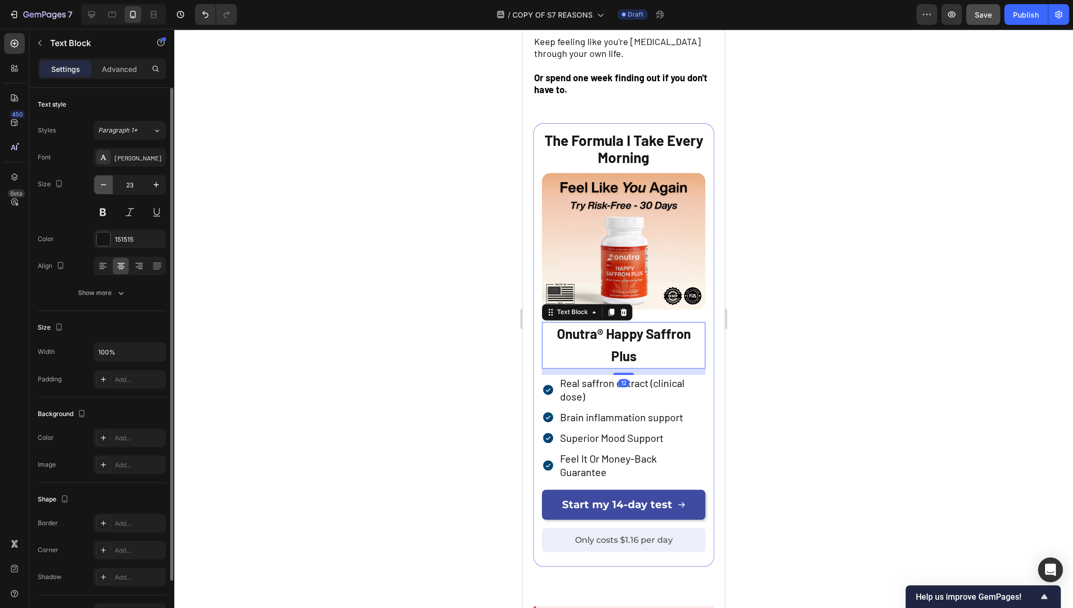
click at [105, 189] on icon "button" at bounding box center [103, 184] width 10 height 10
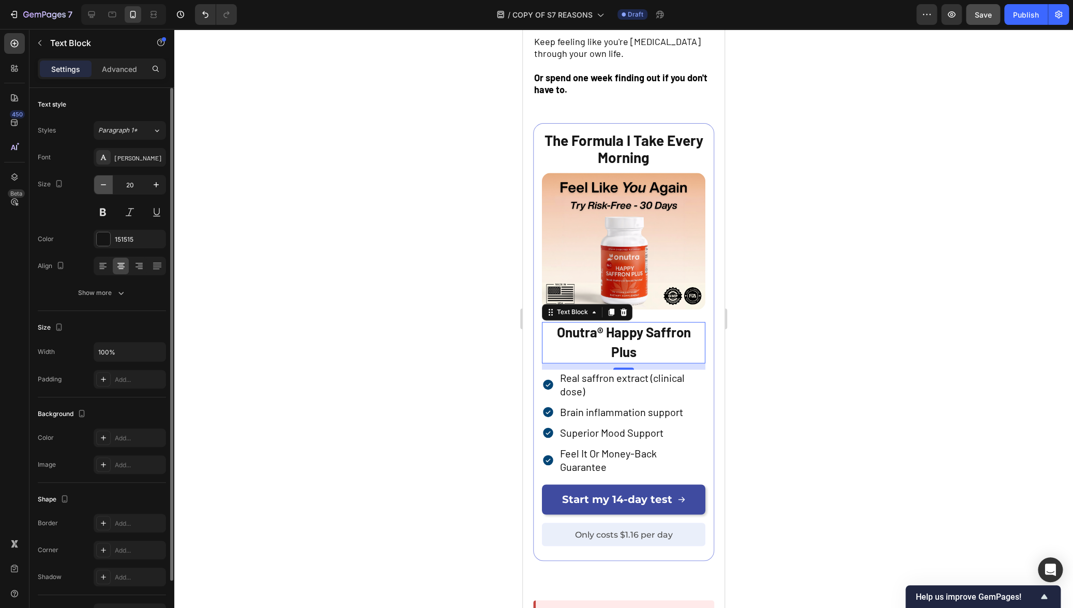
click at [105, 189] on icon "button" at bounding box center [103, 184] width 10 height 10
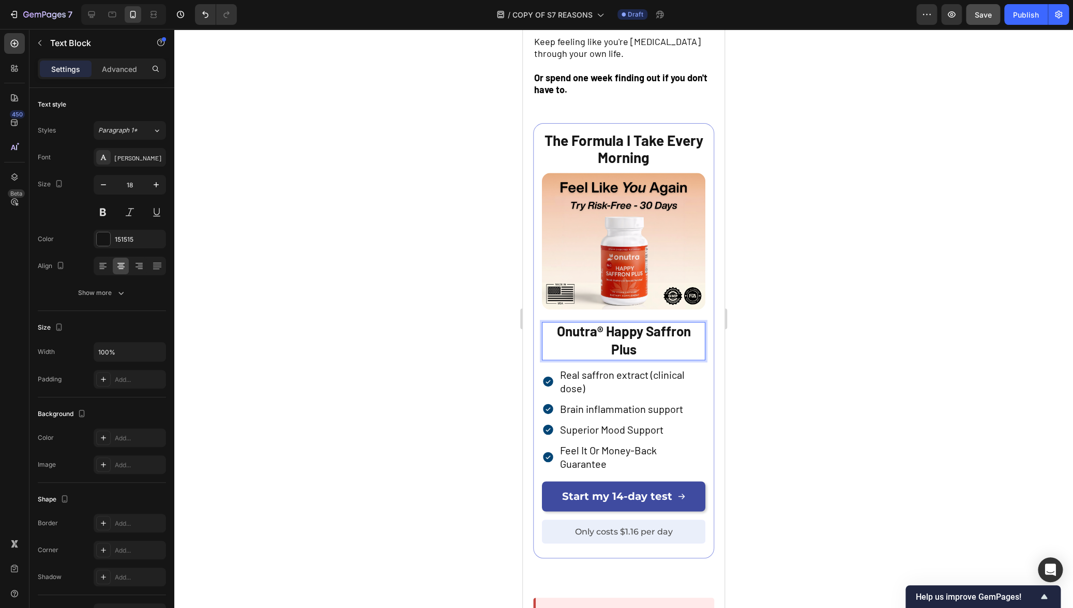
click at [656, 333] on p "Onutra® Happy Saffron Plus" at bounding box center [623, 341] width 161 height 37
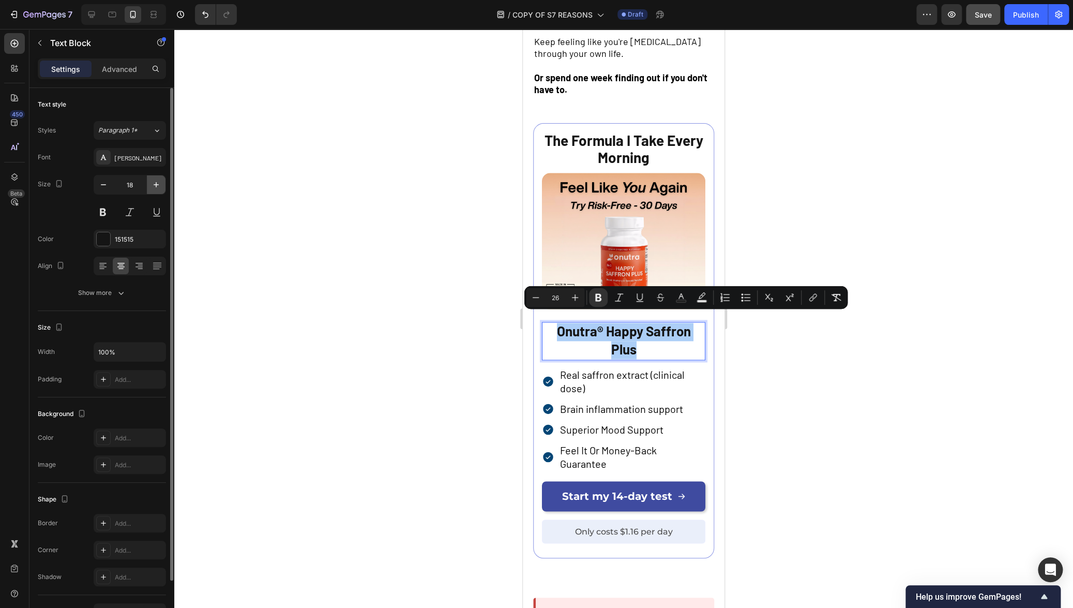
click at [160, 187] on icon "button" at bounding box center [156, 184] width 10 height 10
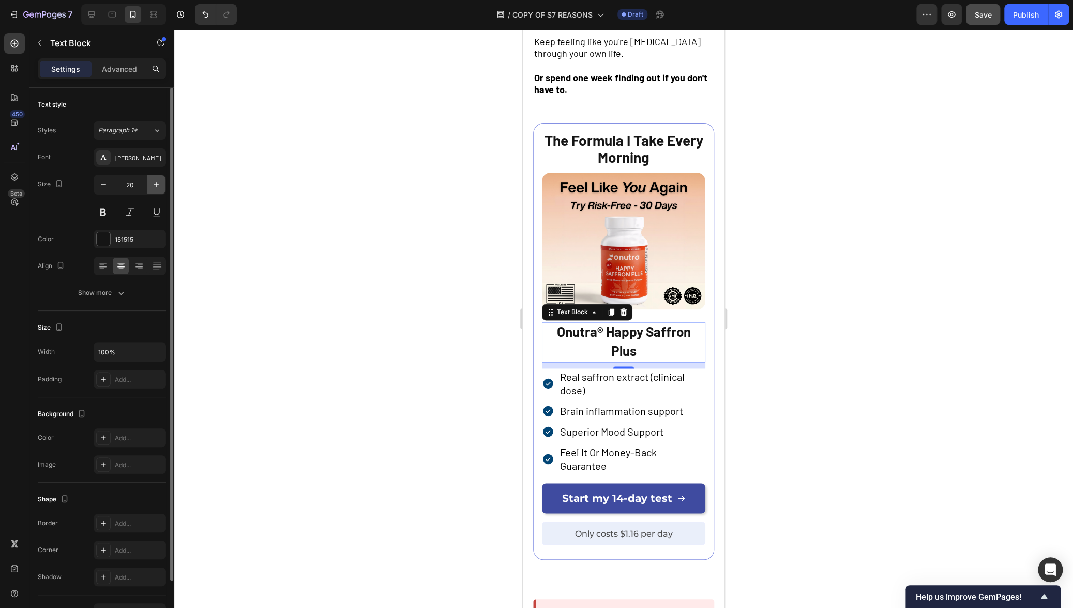
click at [160, 187] on icon "button" at bounding box center [156, 184] width 10 height 10
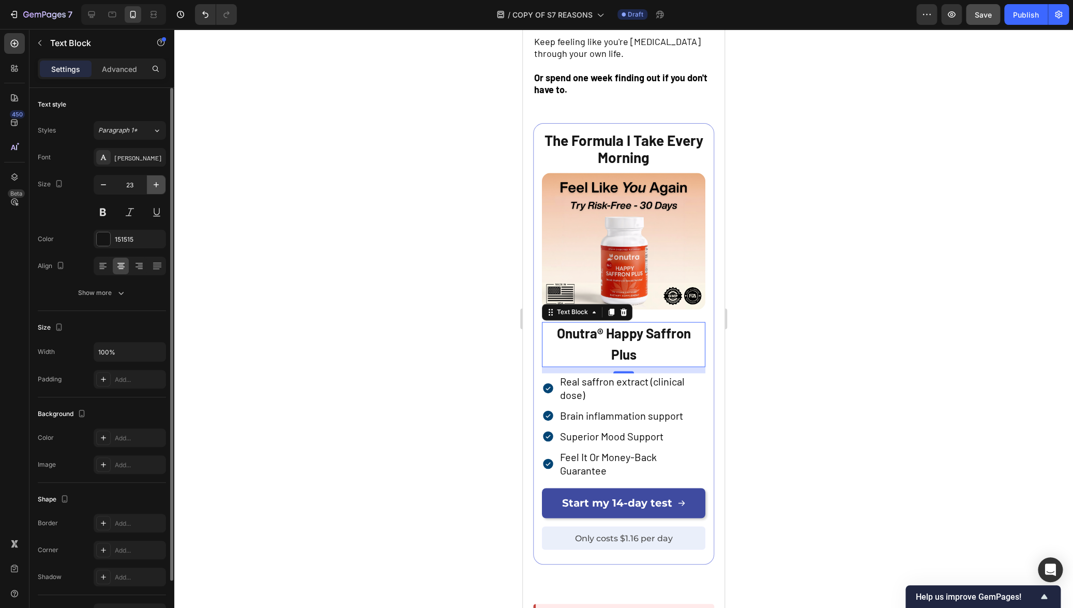
click at [160, 187] on icon "button" at bounding box center [156, 184] width 10 height 10
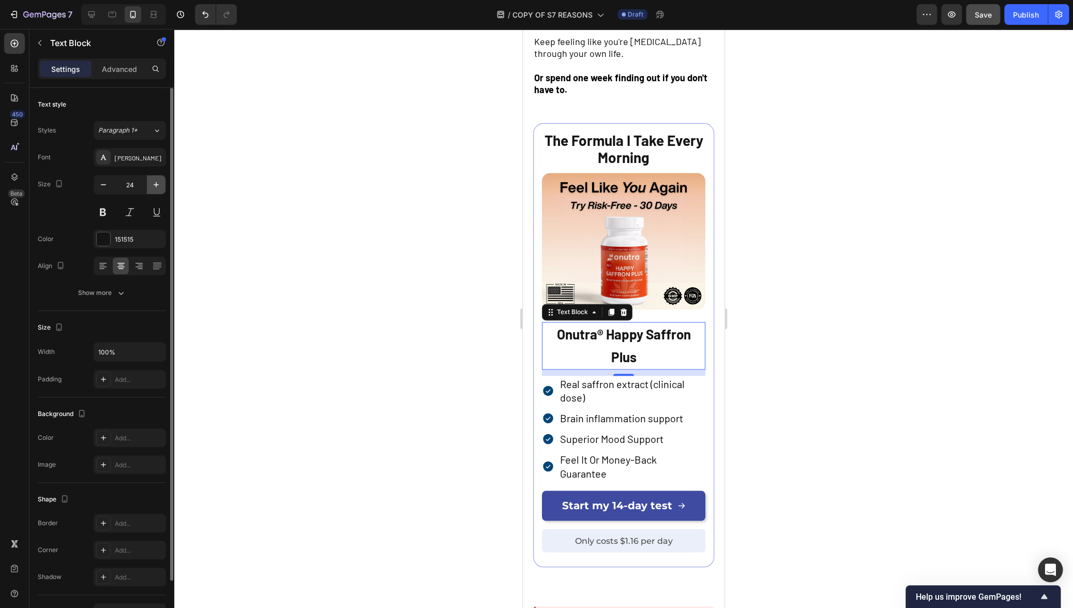
click at [160, 187] on icon "button" at bounding box center [156, 184] width 10 height 10
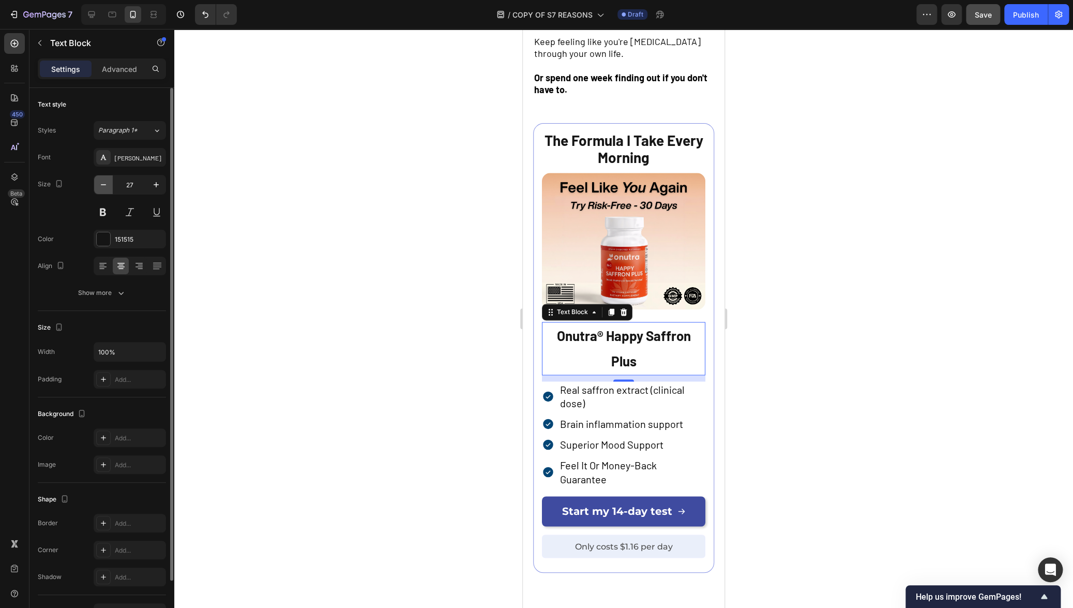
click at [105, 187] on icon "button" at bounding box center [103, 184] width 10 height 10
type input "26"
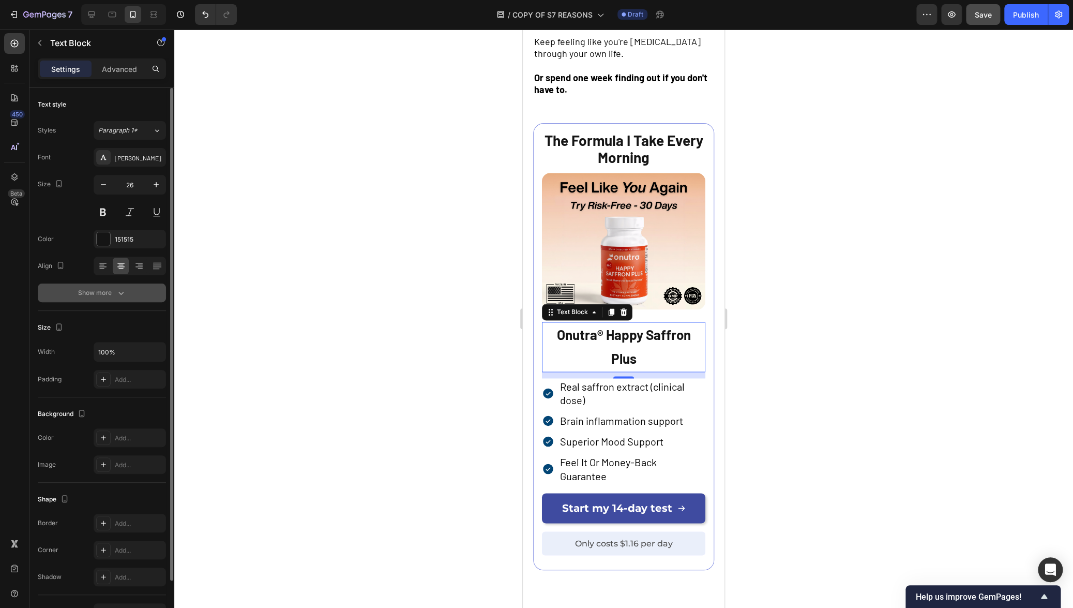
click at [108, 289] on div "Show more" at bounding box center [102, 292] width 48 height 10
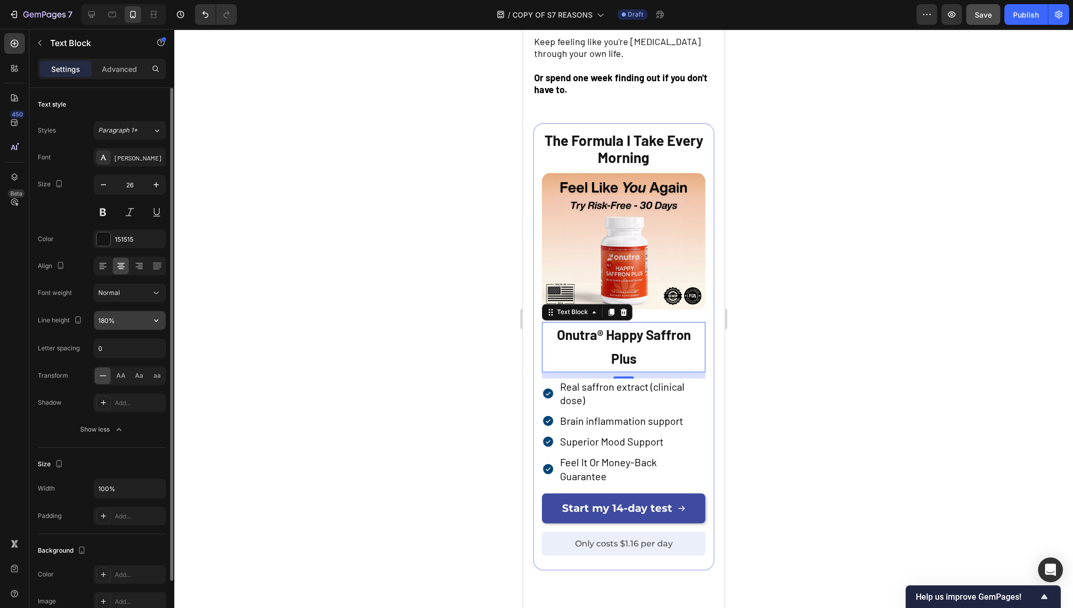
click at [140, 323] on input "180%" at bounding box center [129, 320] width 71 height 19
click at [161, 320] on icon "button" at bounding box center [156, 320] width 10 height 10
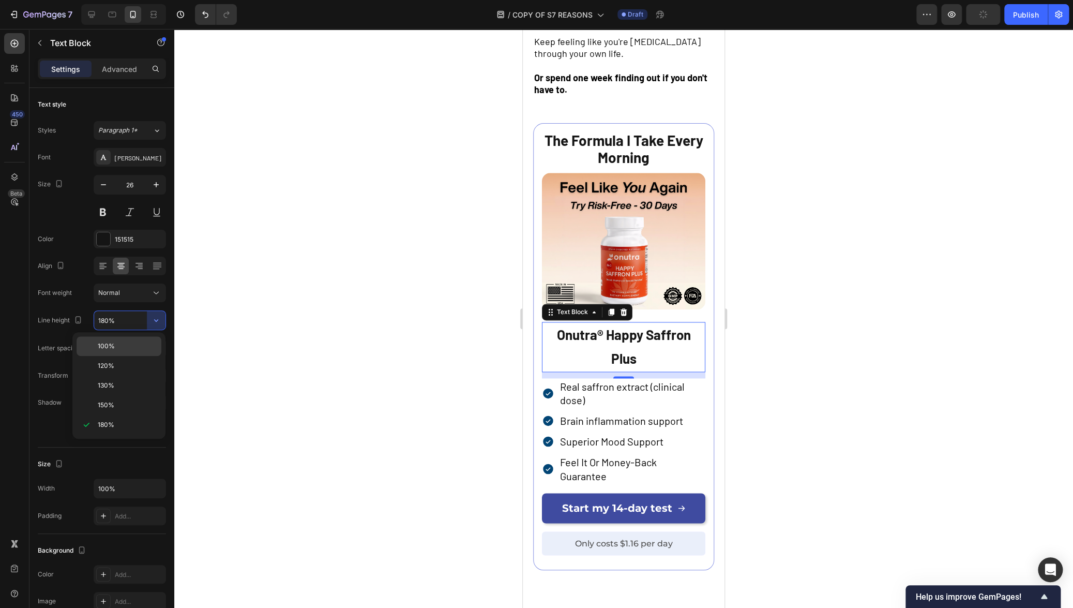
click at [129, 343] on p "100%" at bounding box center [127, 345] width 59 height 9
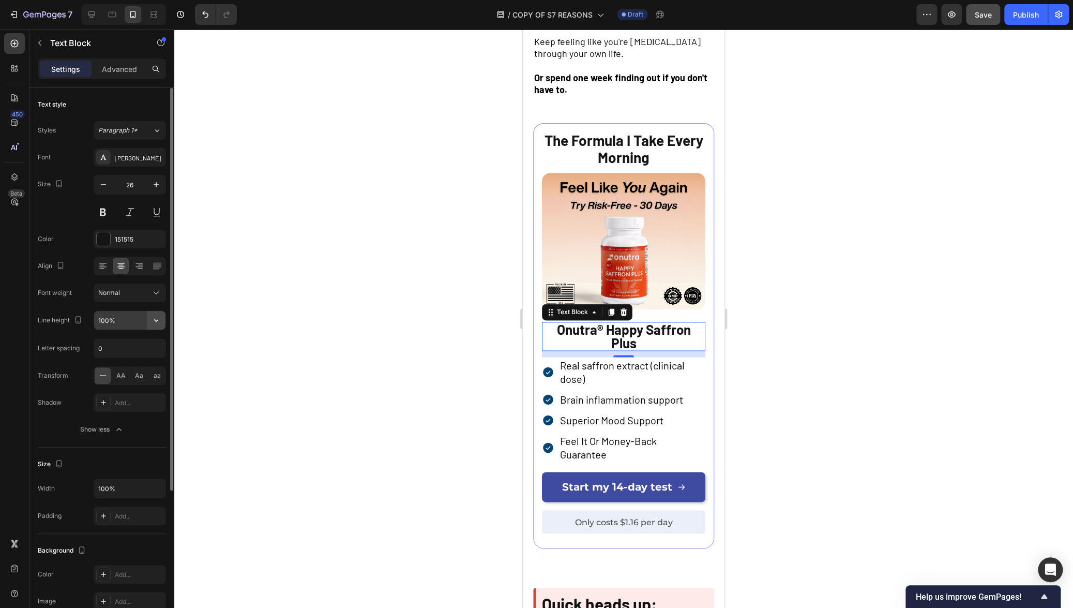
click at [155, 324] on icon "button" at bounding box center [156, 320] width 10 height 10
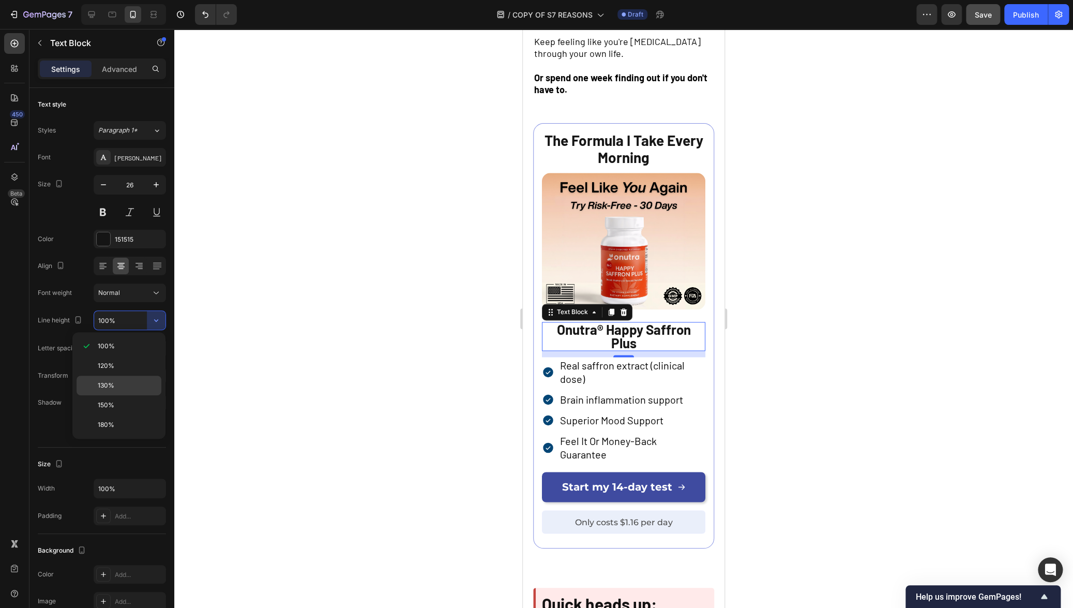
click at [127, 382] on p "130%" at bounding box center [127, 385] width 59 height 9
type input "130%"
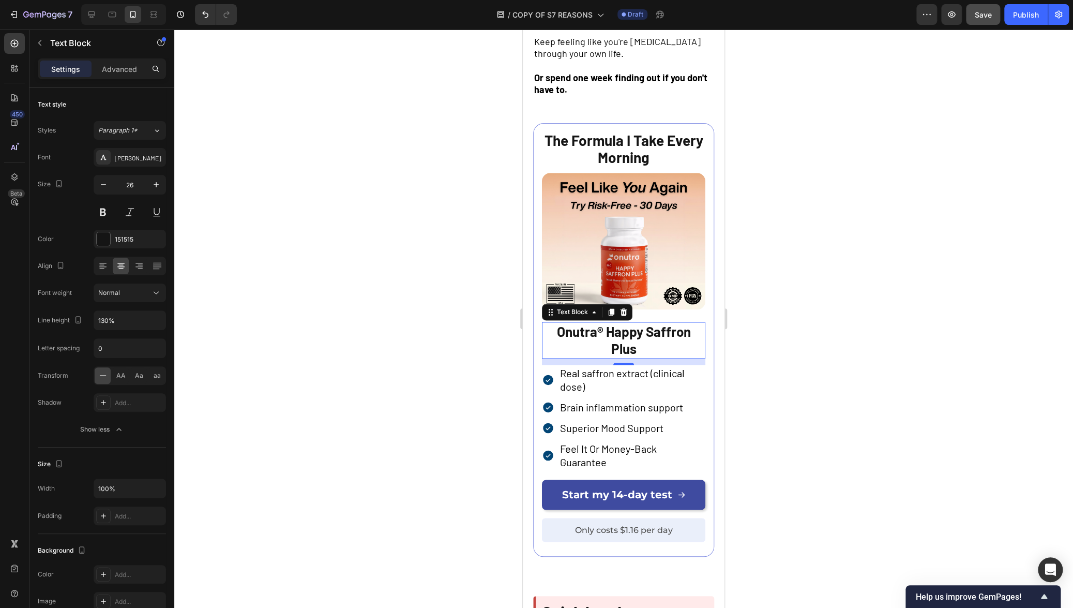
click at [328, 371] on div at bounding box center [623, 318] width 899 height 579
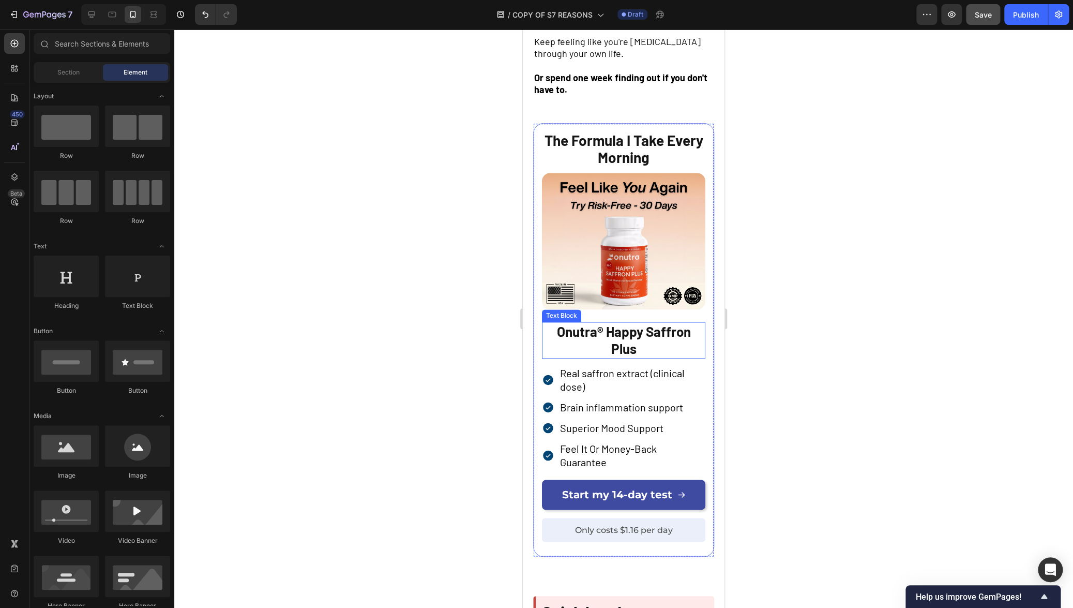
click at [628, 338] on strong "Onutra® Happy Saffron Plus" at bounding box center [624, 340] width 134 height 34
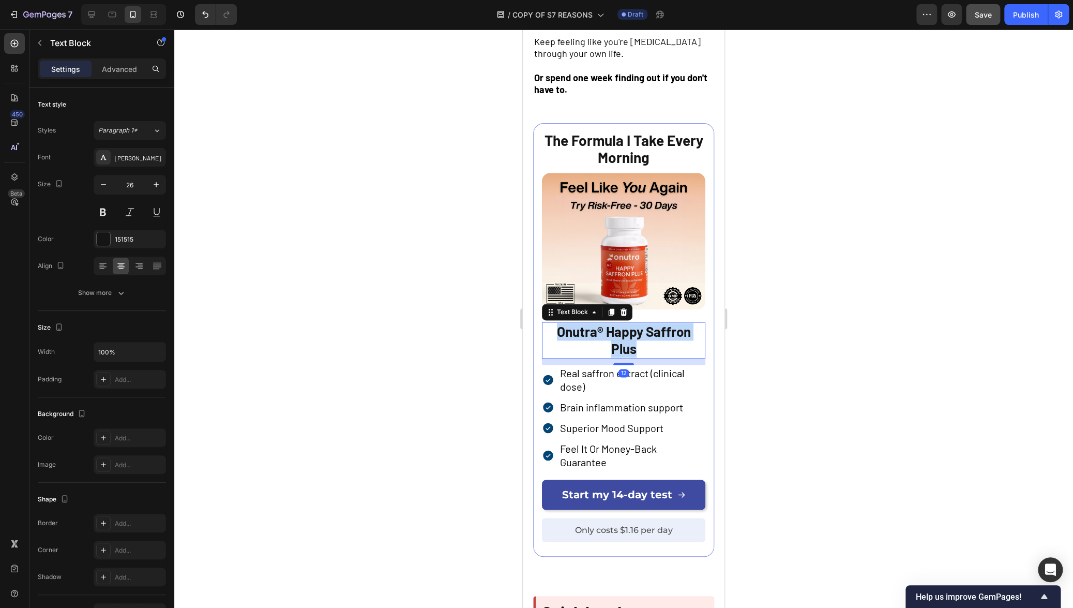
click at [628, 338] on strong "Onutra® Happy Saffron Plus" at bounding box center [624, 340] width 134 height 34
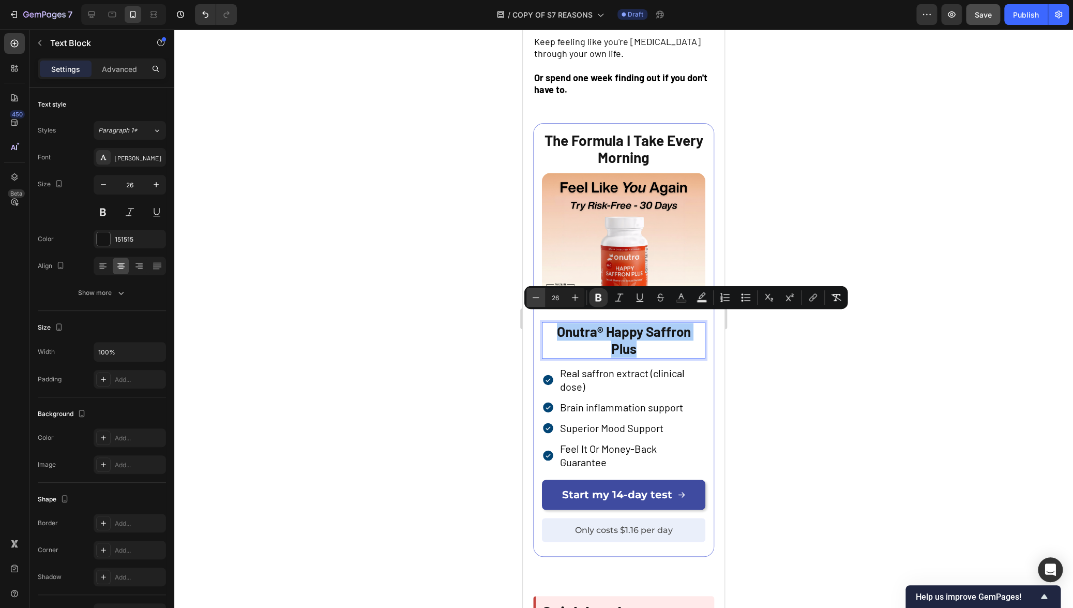
click at [532, 295] on icon "Editor contextual toolbar" at bounding box center [535, 297] width 10 height 10
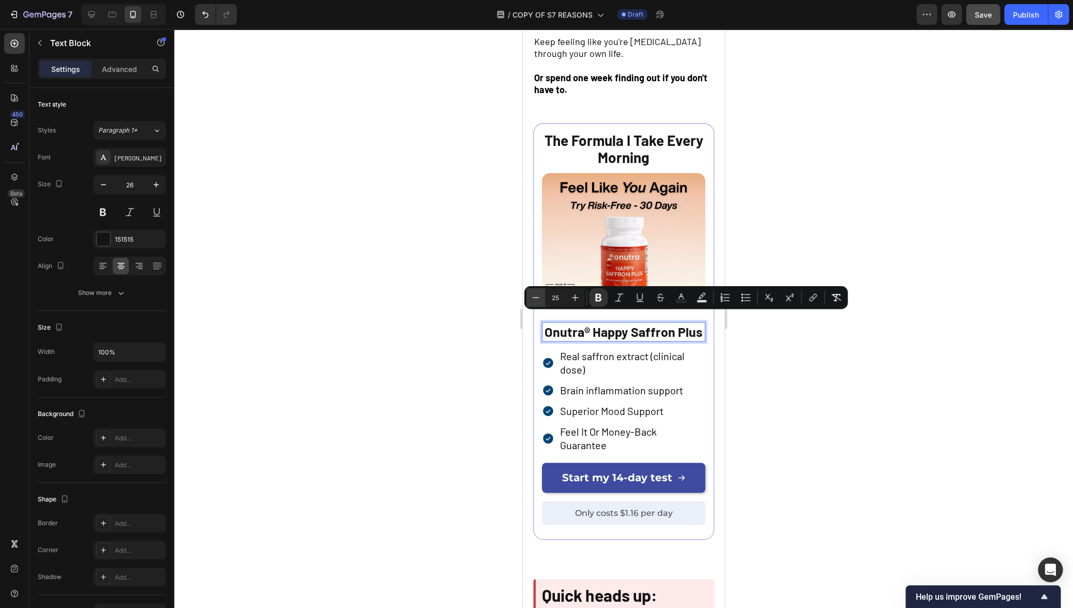
click at [532, 295] on icon "Editor contextual toolbar" at bounding box center [535, 297] width 10 height 10
type input "24"
click at [104, 188] on icon "button" at bounding box center [103, 184] width 10 height 10
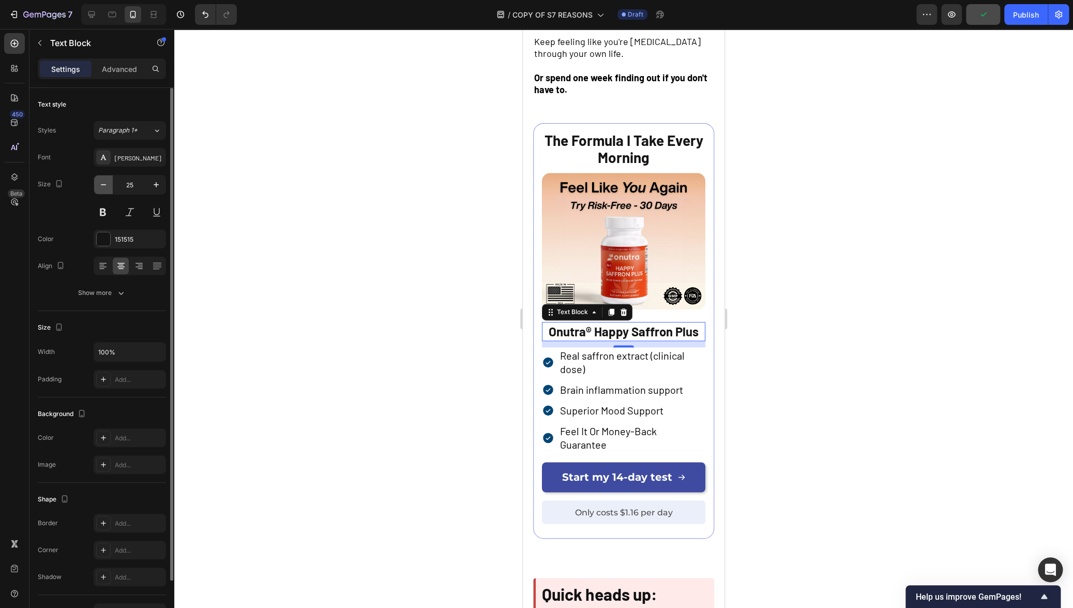
type input "24"
click at [367, 325] on div at bounding box center [623, 318] width 899 height 579
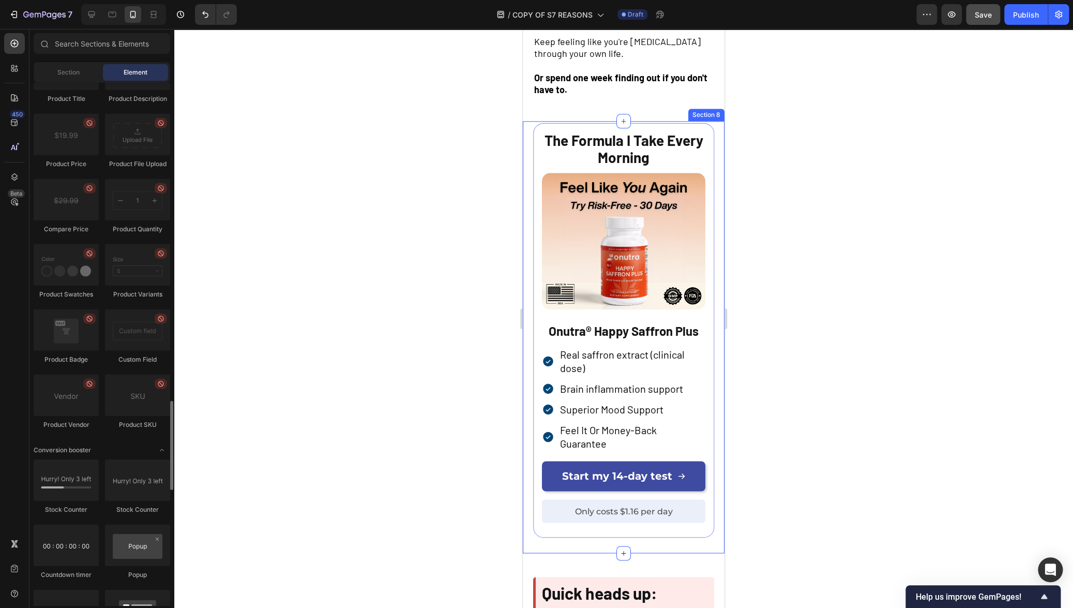
scroll to position [1755, 0]
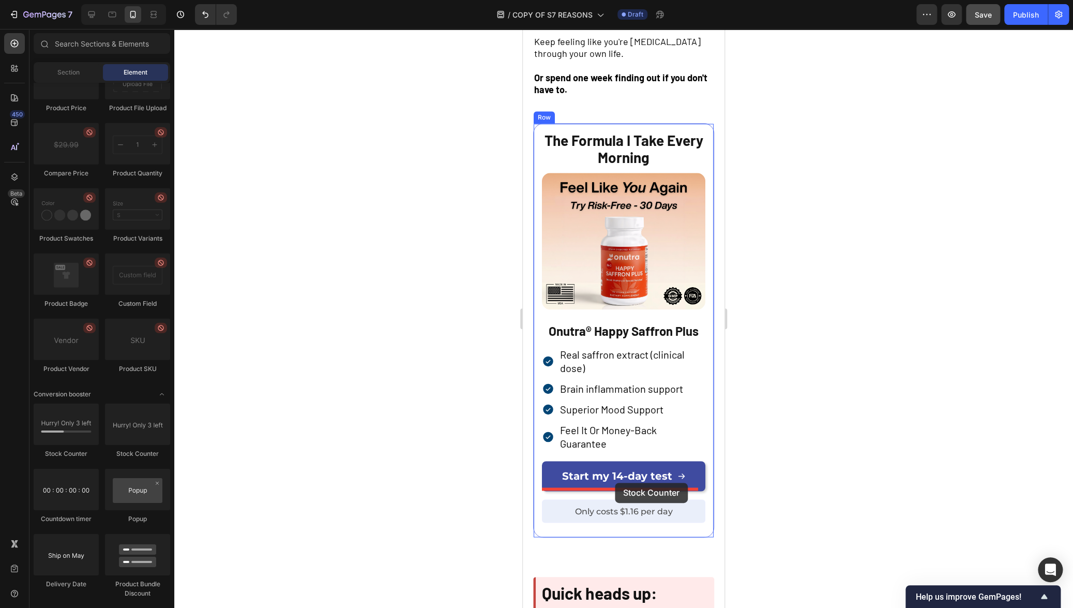
drag, startPoint x: 655, startPoint y: 455, endPoint x: 615, endPoint y: 482, distance: 48.3
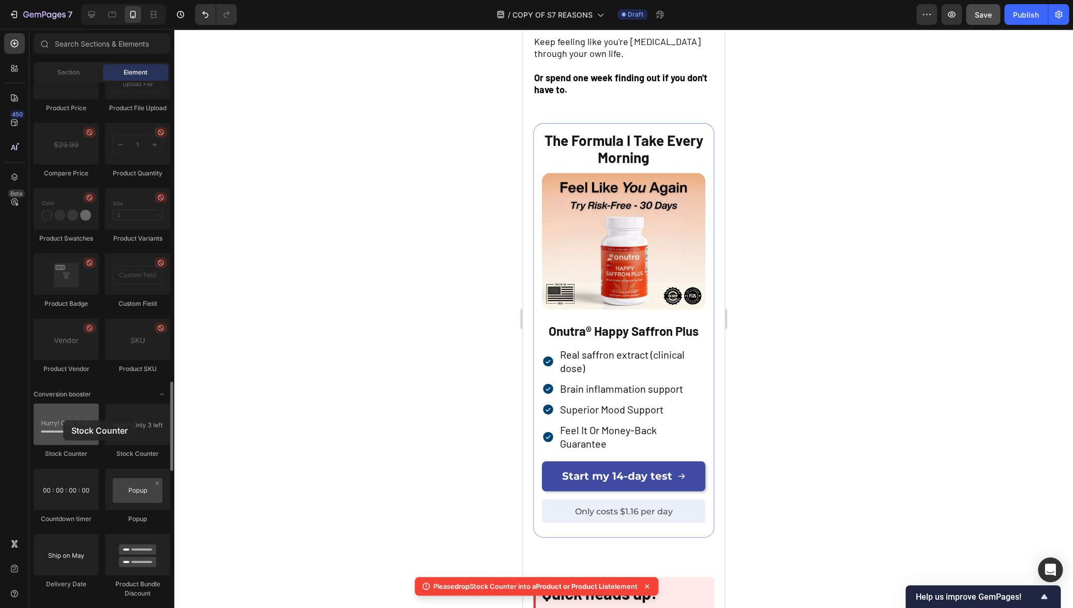
click at [63, 420] on div at bounding box center [66, 423] width 65 height 41
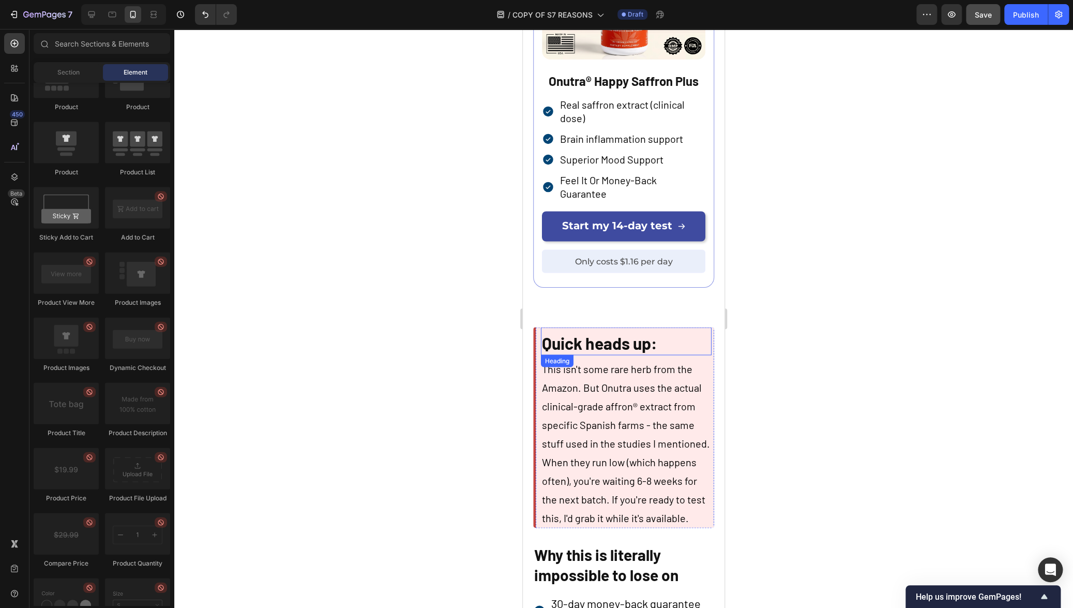
scroll to position [3344, 0]
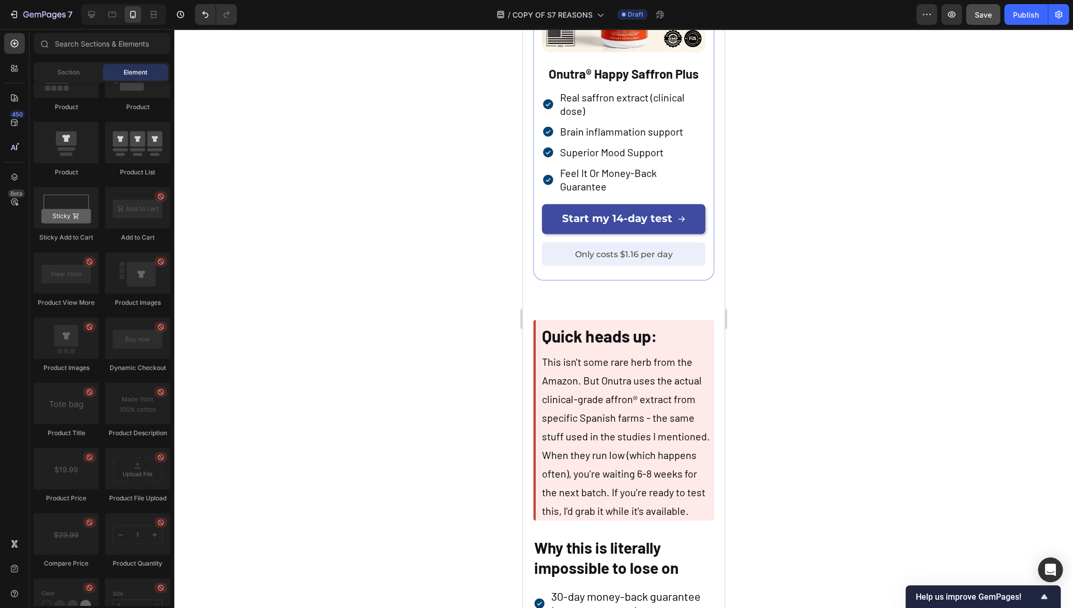
click at [606, 331] on strong "Quick heads up:" at bounding box center [599, 335] width 115 height 20
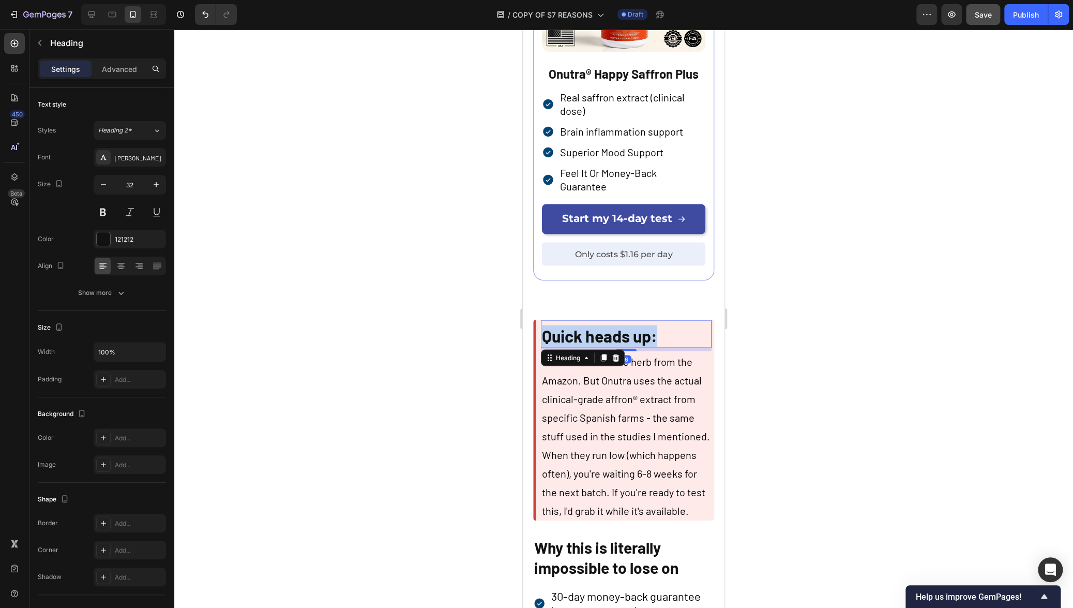
click at [606, 331] on strong "Quick heads up:" at bounding box center [599, 335] width 115 height 20
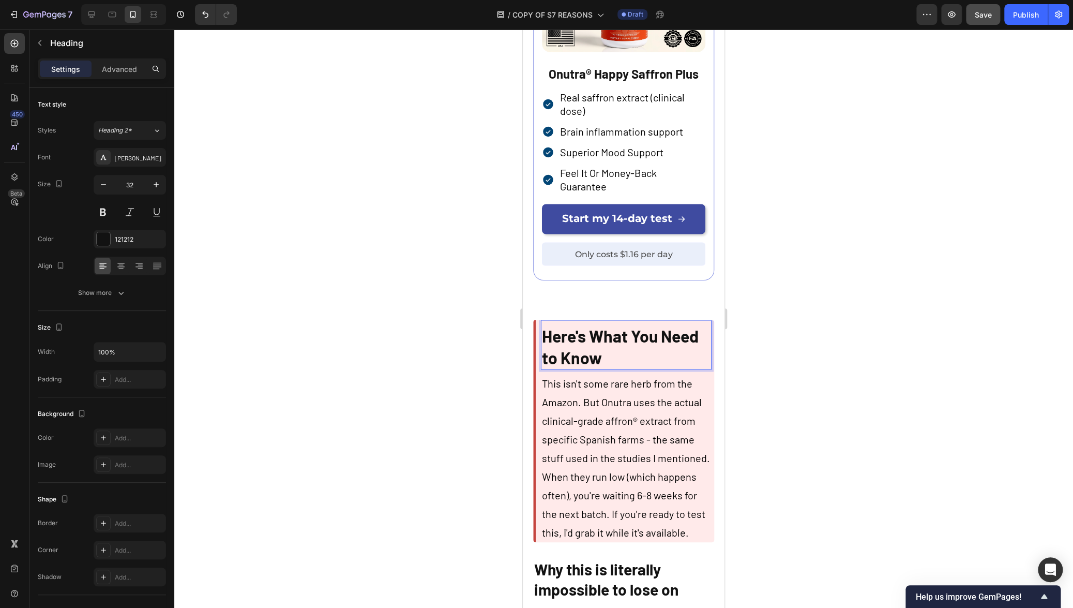
click at [619, 343] on p "Here's What You Need to Know" at bounding box center [626, 346] width 169 height 43
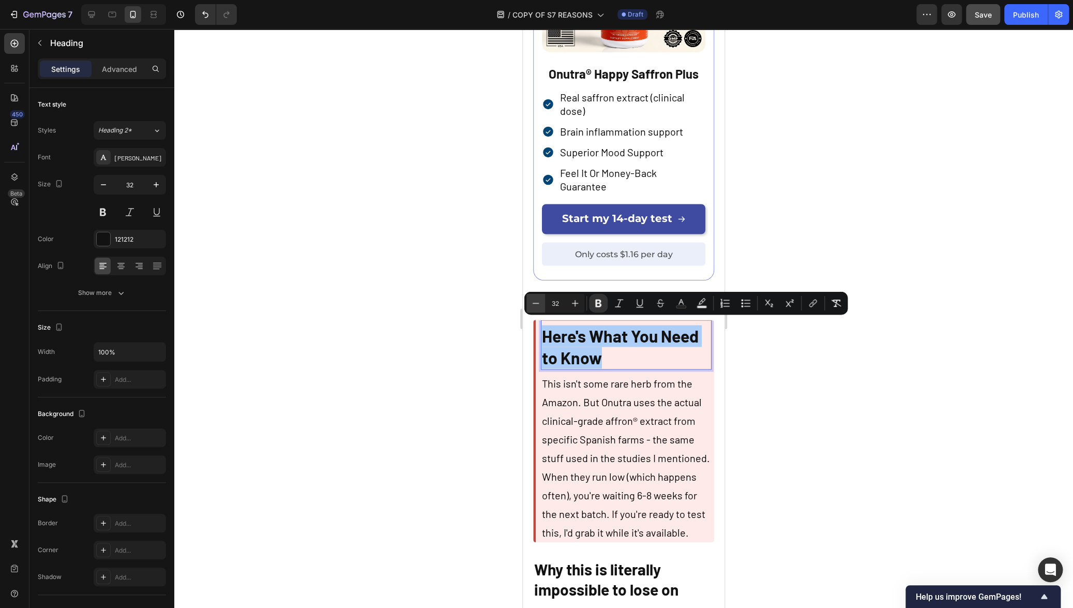
click at [540, 303] on icon "Editor contextual toolbar" at bounding box center [535, 303] width 10 height 10
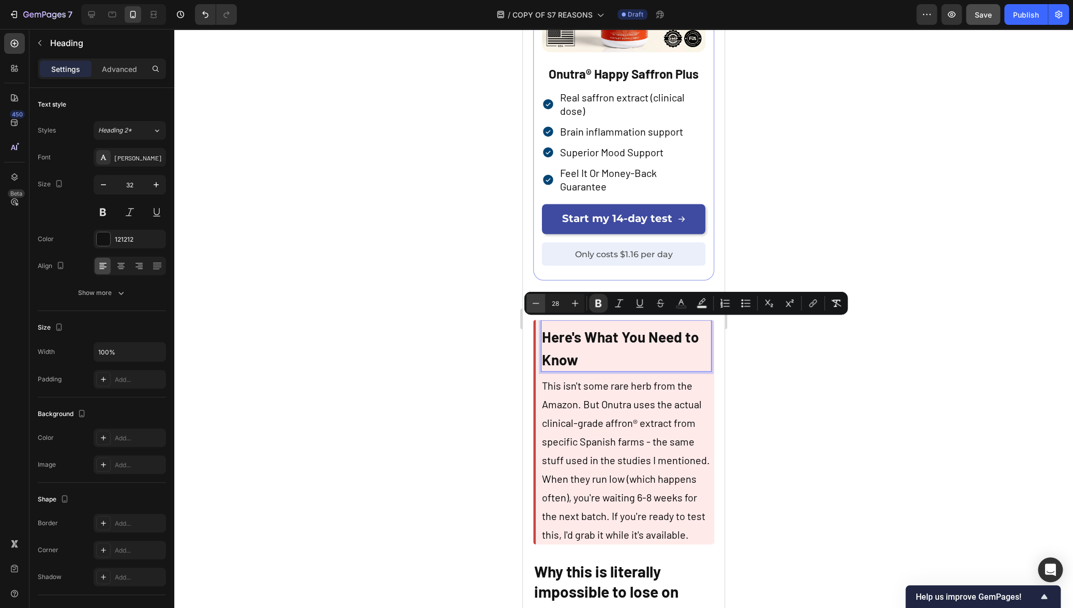
click at [540, 303] on icon "Editor contextual toolbar" at bounding box center [535, 303] width 10 height 10
type input "24"
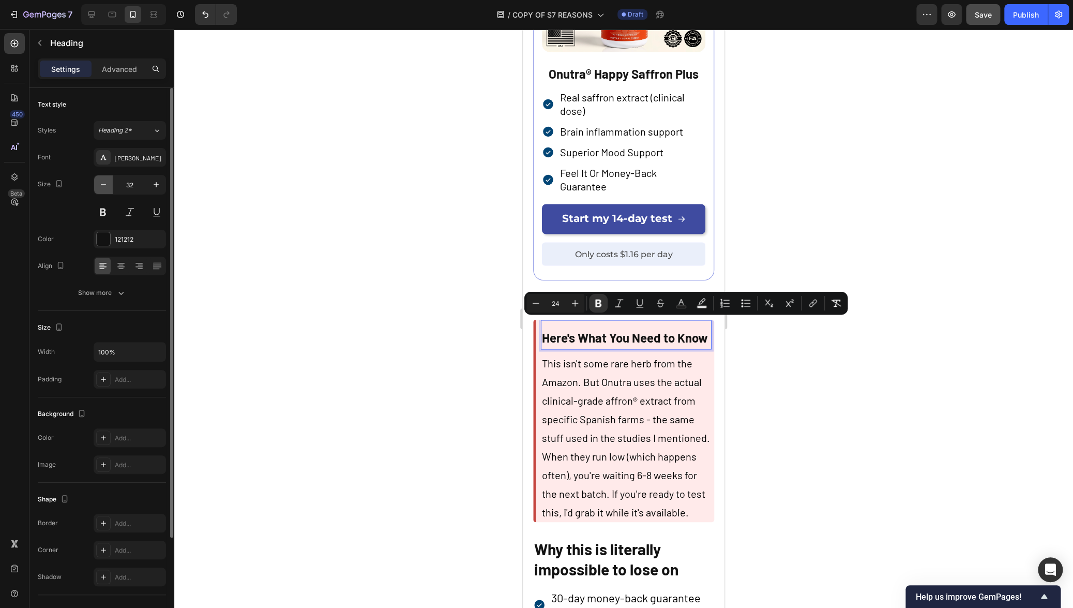
click at [110, 189] on button "button" at bounding box center [103, 184] width 19 height 19
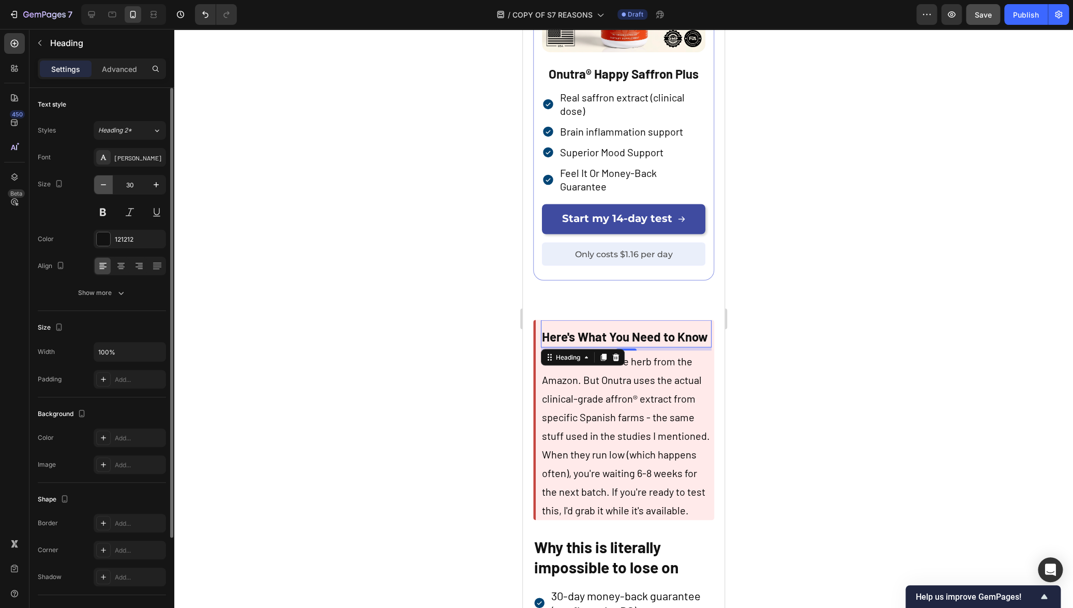
click at [110, 189] on button "button" at bounding box center [103, 184] width 19 height 19
click at [109, 188] on button "button" at bounding box center [103, 184] width 19 height 19
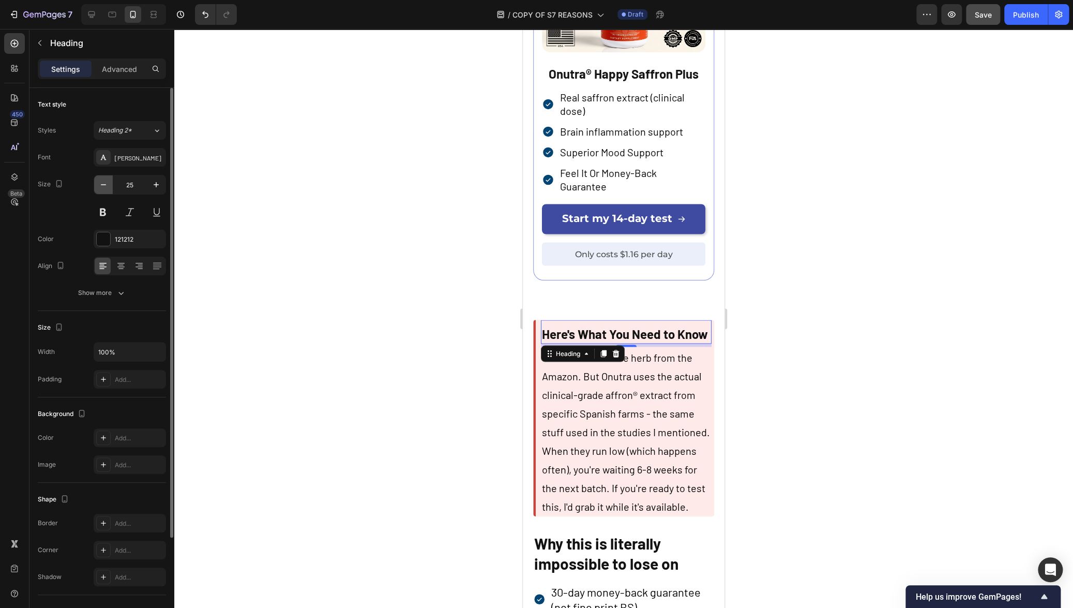
click at [109, 188] on button "button" at bounding box center [103, 184] width 19 height 19
type input "24"
click at [430, 383] on div at bounding box center [623, 318] width 899 height 579
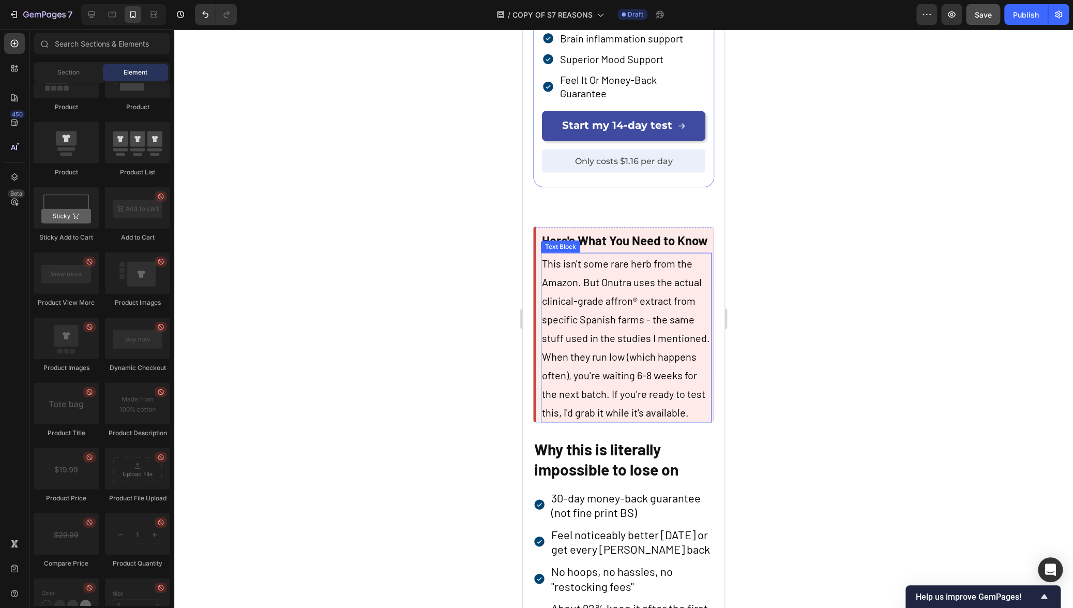
scroll to position [3544, 0]
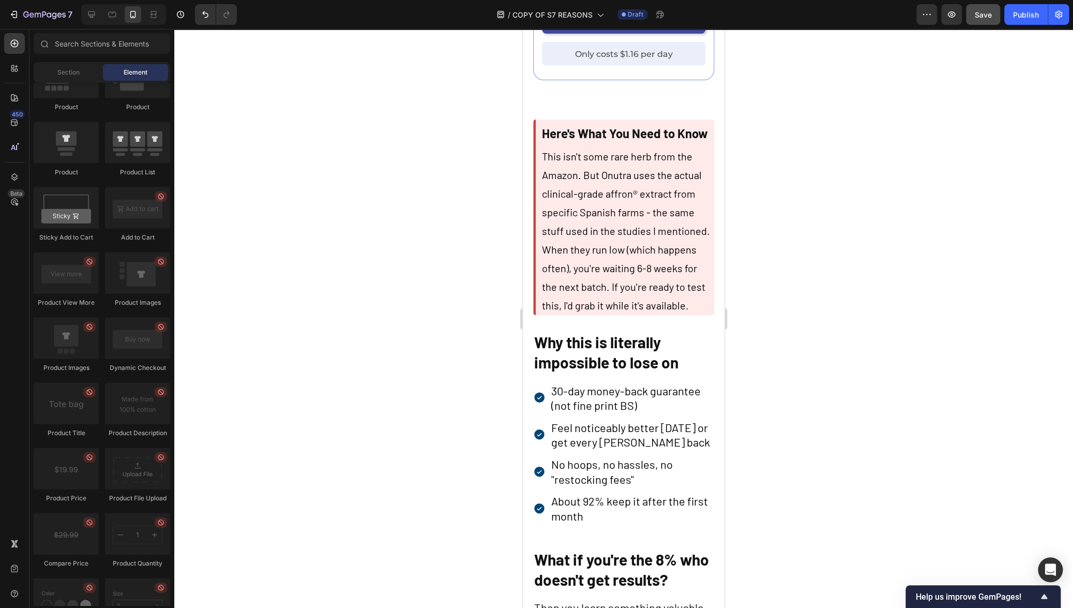
click at [638, 231] on p "This isn't some rare herb from the Amazon. But Onutra uses the actual clinical-…" at bounding box center [626, 230] width 169 height 168
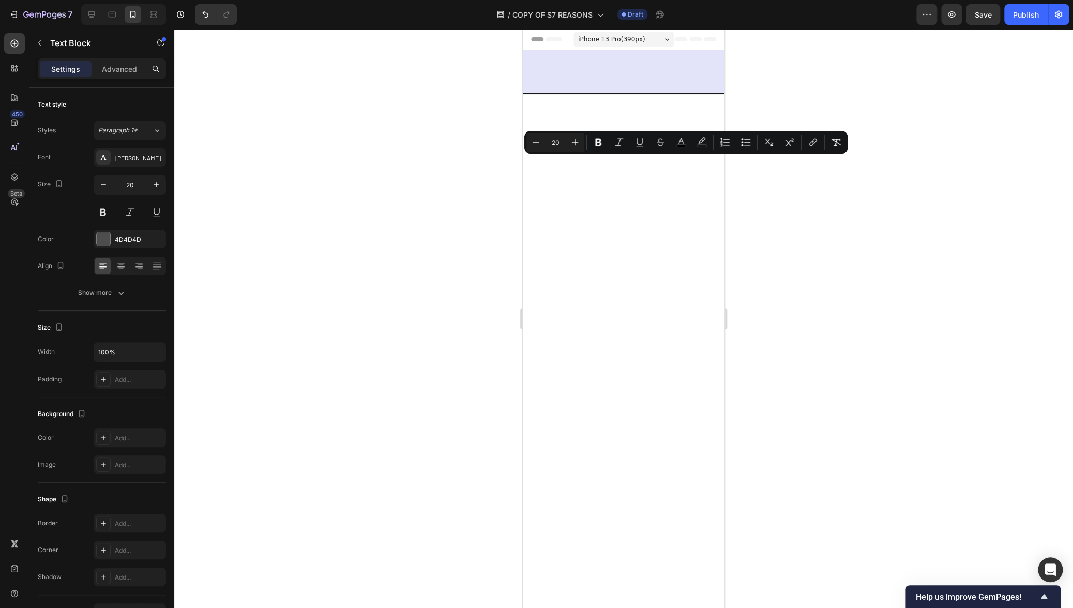
scroll to position [3544, 0]
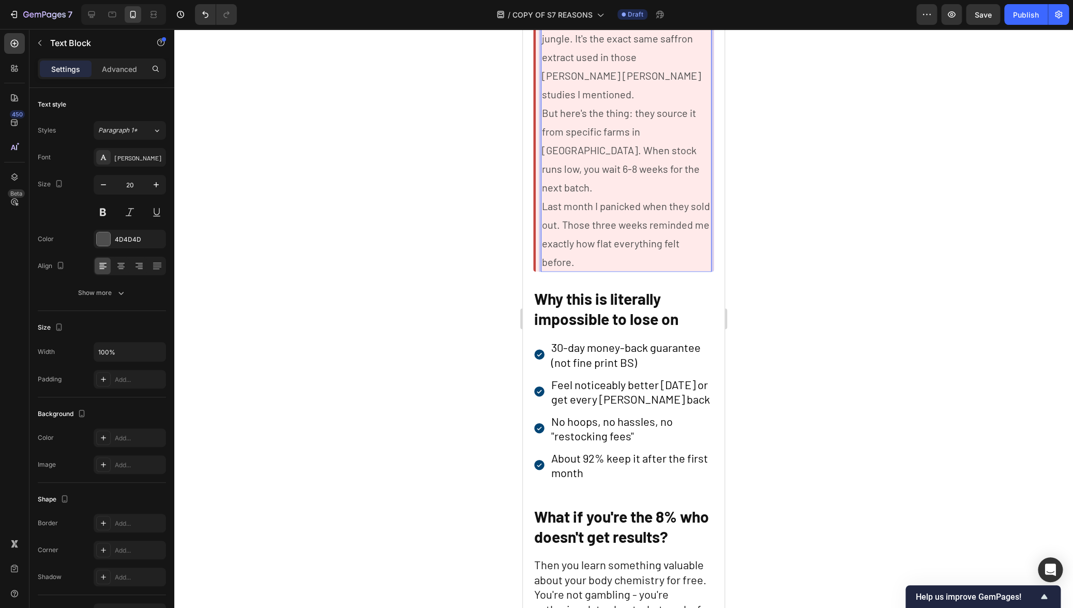
click at [650, 196] on p "But here's the thing: they source it from specific farms in Spain. When stock r…" at bounding box center [626, 149] width 169 height 93
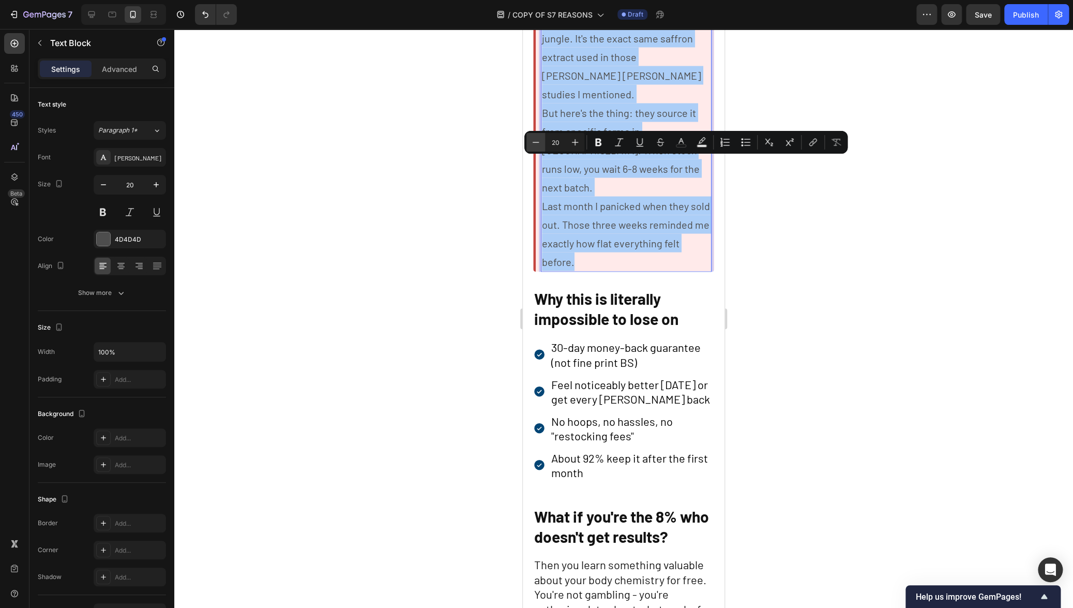
click at [535, 141] on icon "Editor contextual toolbar" at bounding box center [535, 142] width 10 height 10
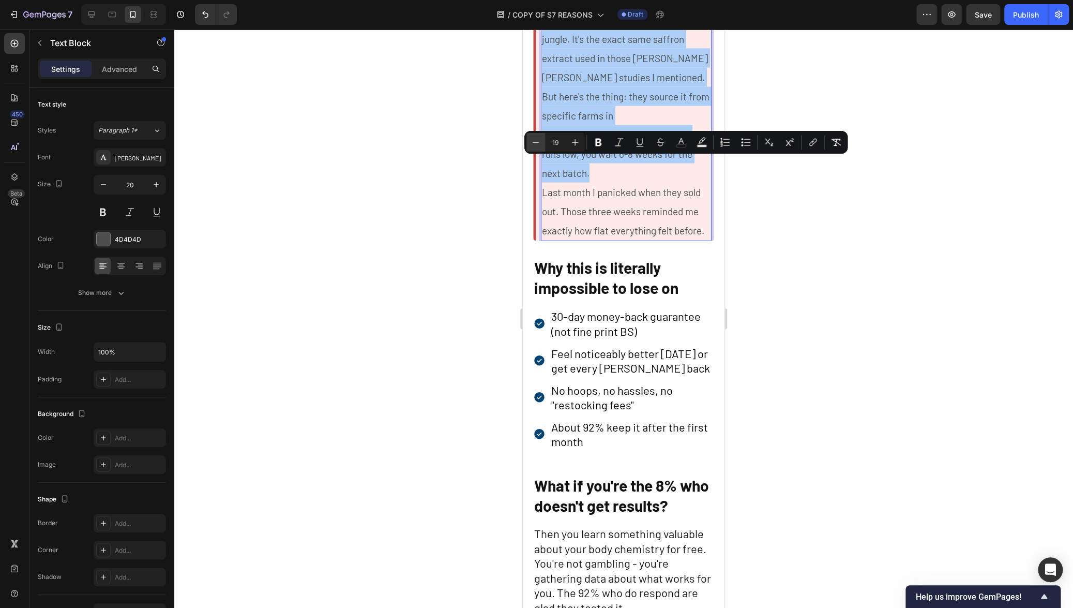
click at [535, 141] on icon "Editor contextual toolbar" at bounding box center [535, 142] width 10 height 10
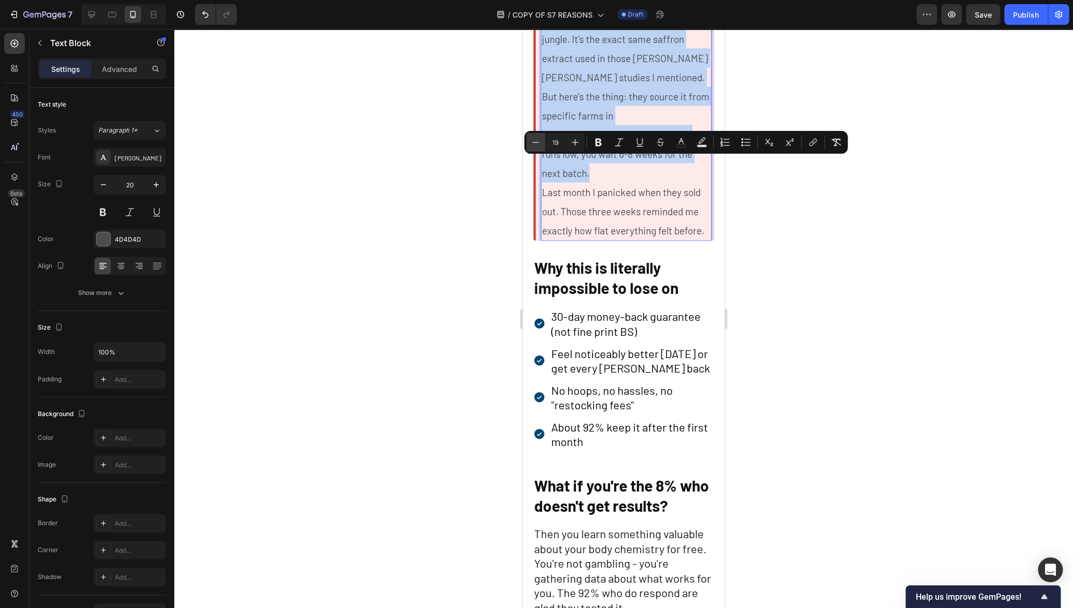
type input "18"
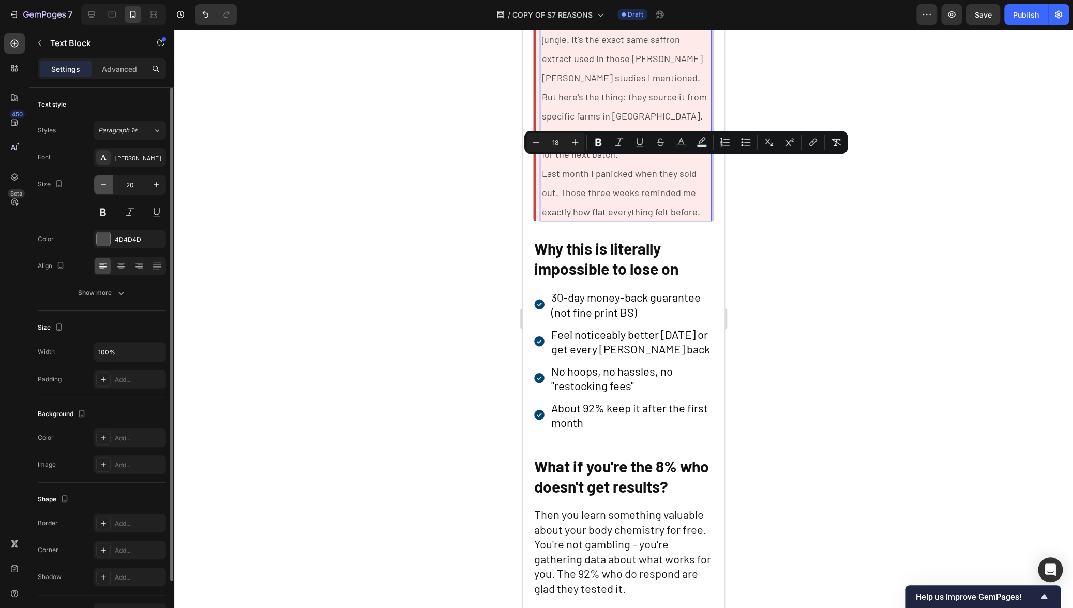
click at [105, 186] on icon "button" at bounding box center [103, 184] width 10 height 10
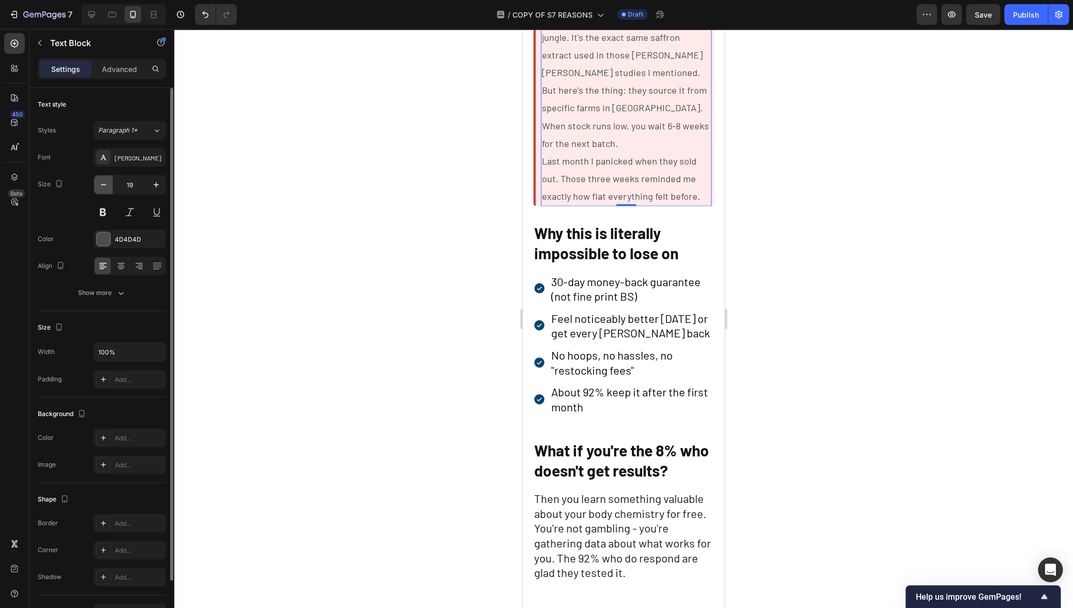
click at [105, 186] on icon "button" at bounding box center [103, 184] width 10 height 10
type input "18"
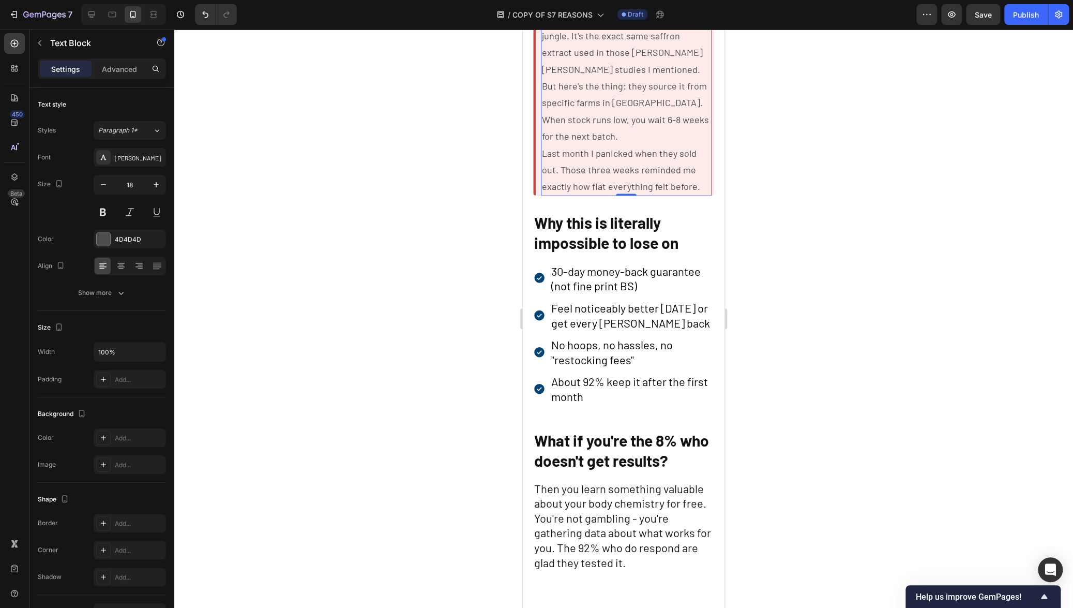
click at [456, 249] on div at bounding box center [623, 318] width 899 height 579
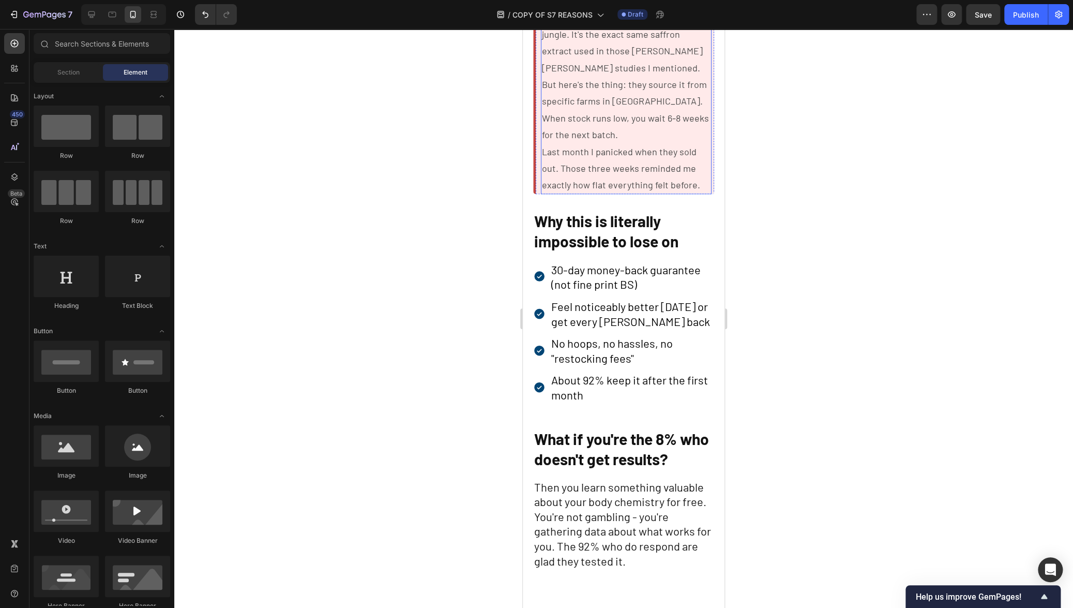
scroll to position [3546, 0]
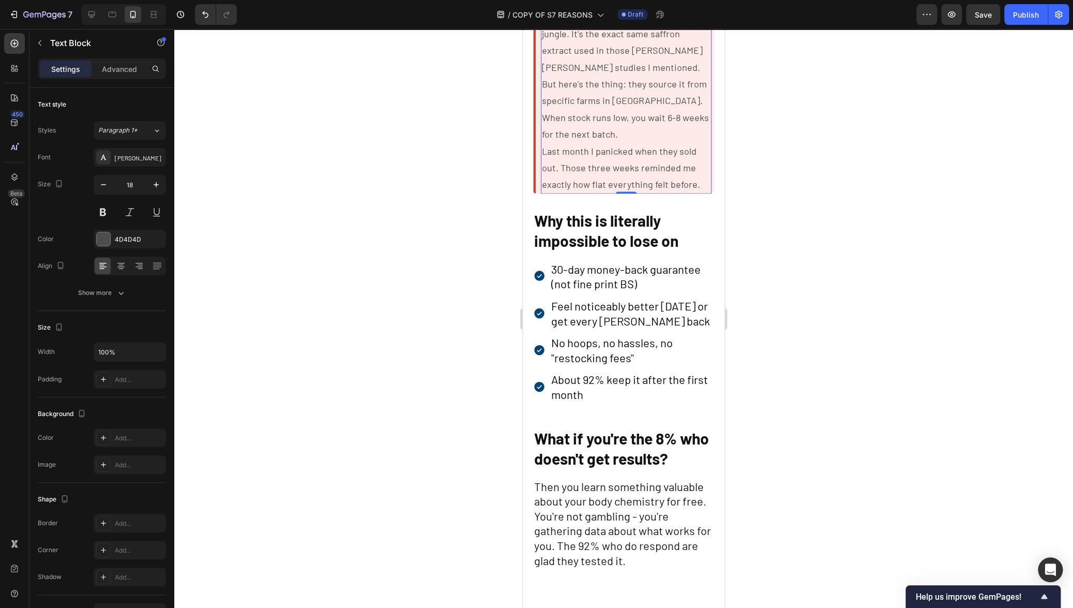
click at [587, 139] on span "But here's the thing: they source it from specific farms in Spain. When stock r…" at bounding box center [625, 109] width 167 height 62
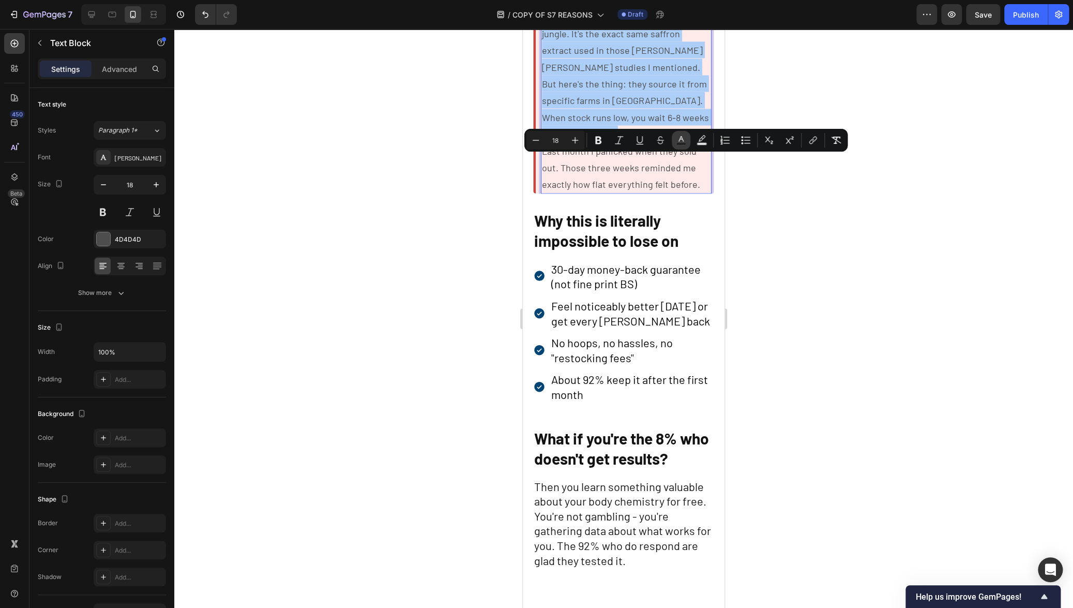
click at [685, 142] on icon "Editor contextual toolbar" at bounding box center [681, 140] width 10 height 10
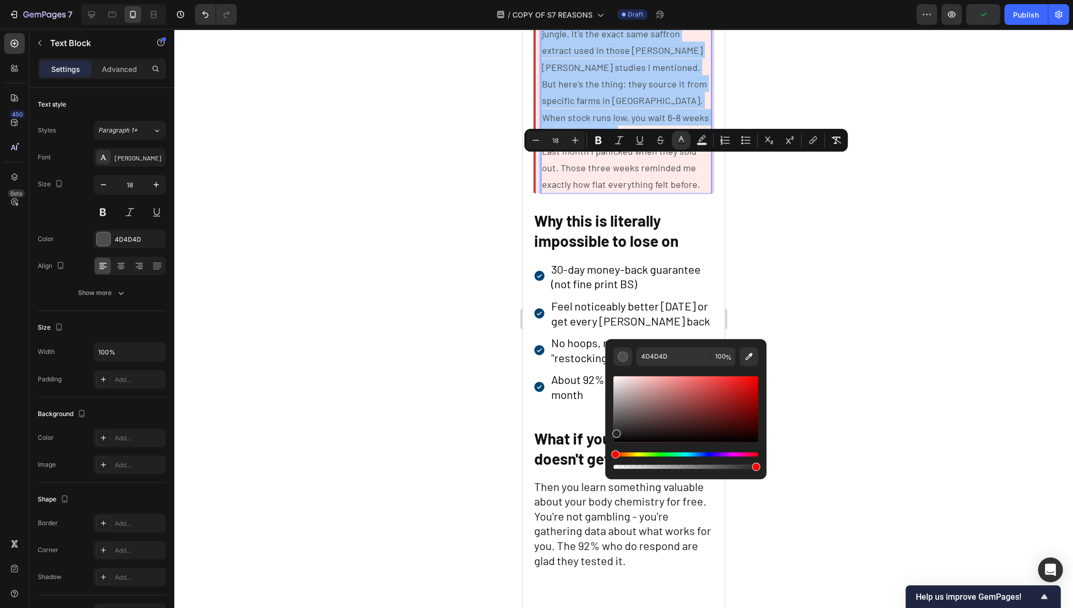
drag, startPoint x: 615, startPoint y: 423, endPoint x: 615, endPoint y: 431, distance: 8.3
click at [615, 431] on div "Editor contextual toolbar" at bounding box center [616, 433] width 8 height 8
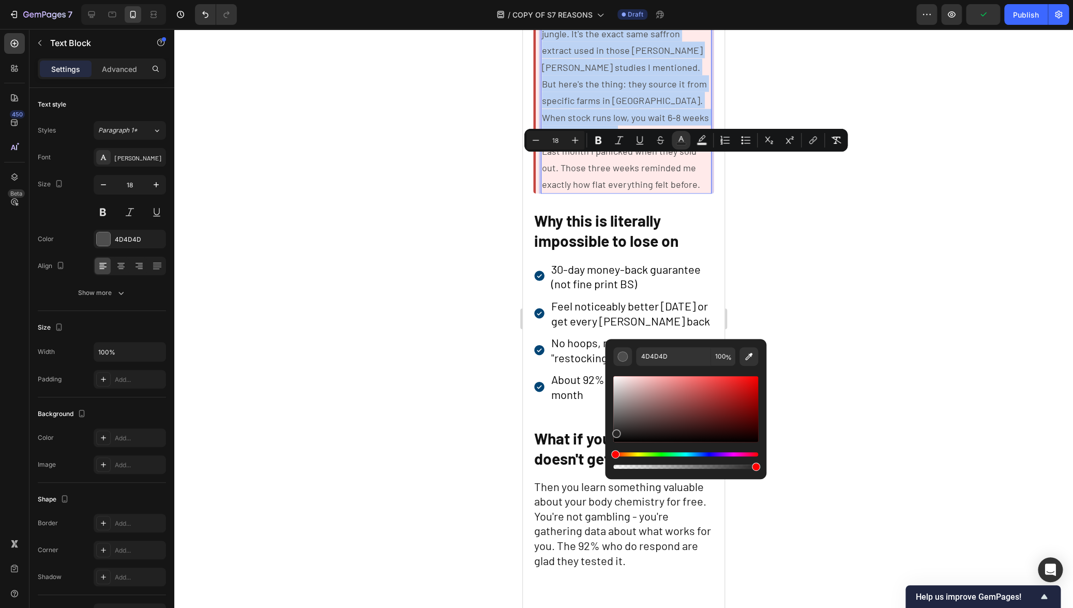
type input "262525"
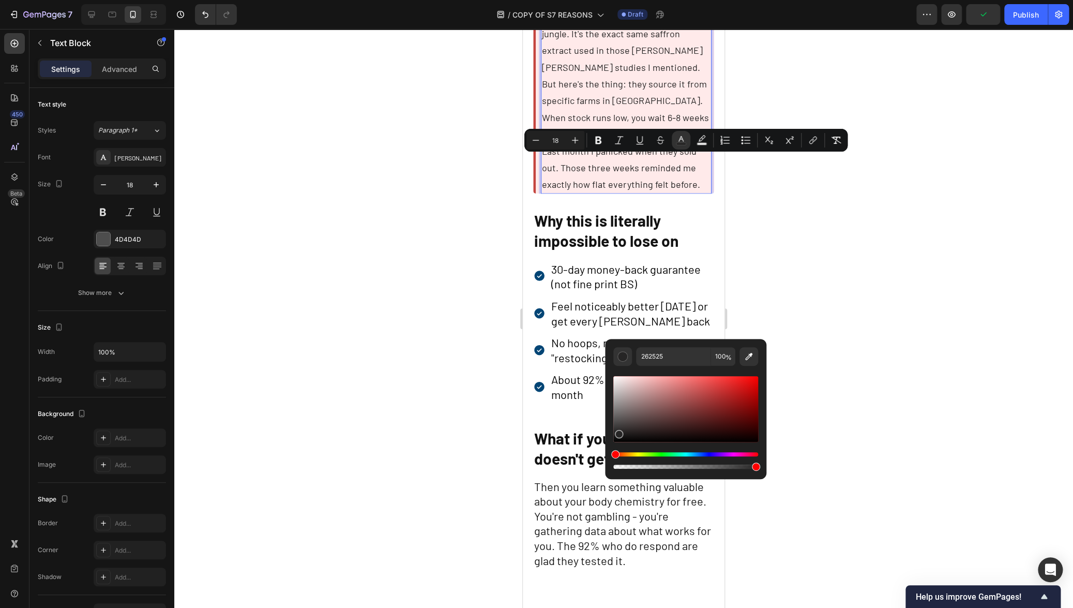
click at [438, 403] on div at bounding box center [623, 318] width 899 height 579
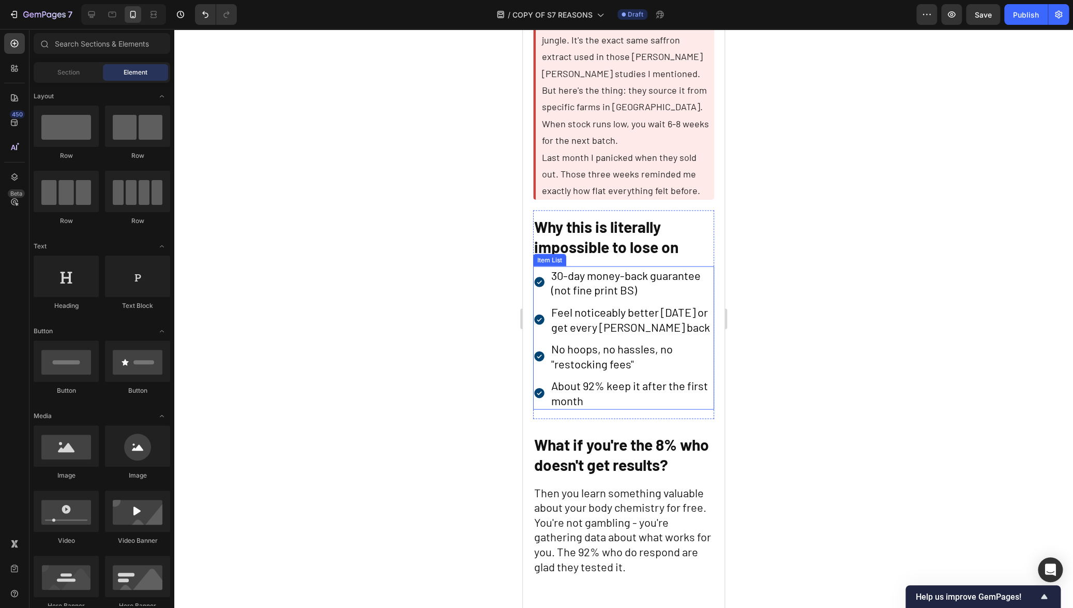
scroll to position [3539, 0]
click at [614, 256] on strong "Why this is literally impossible to lose on" at bounding box center [606, 237] width 144 height 39
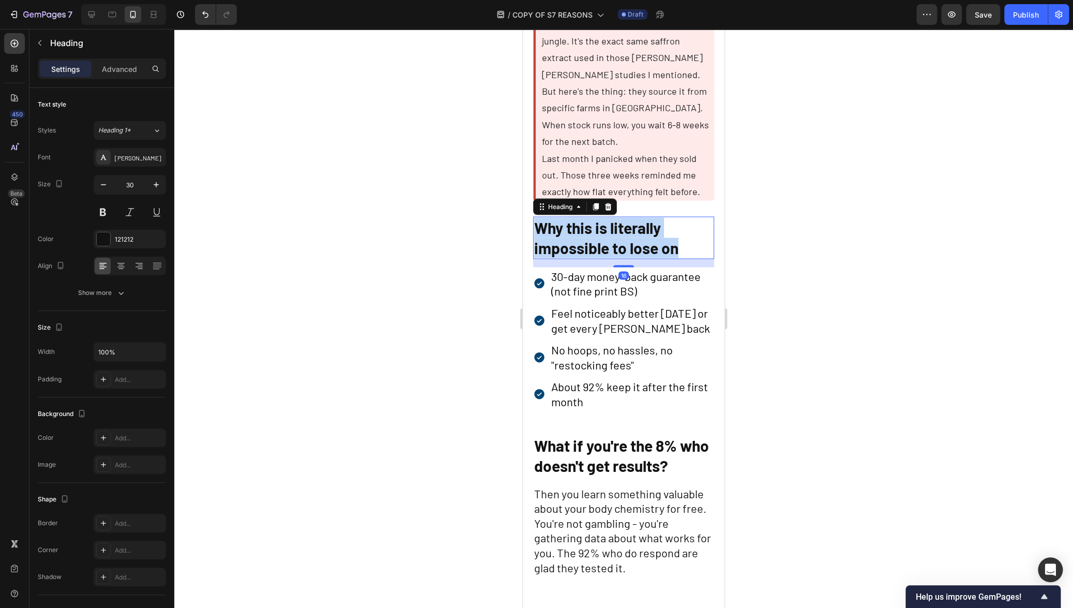
click at [614, 256] on strong "Why this is literally impossible to lose on" at bounding box center [606, 237] width 144 height 39
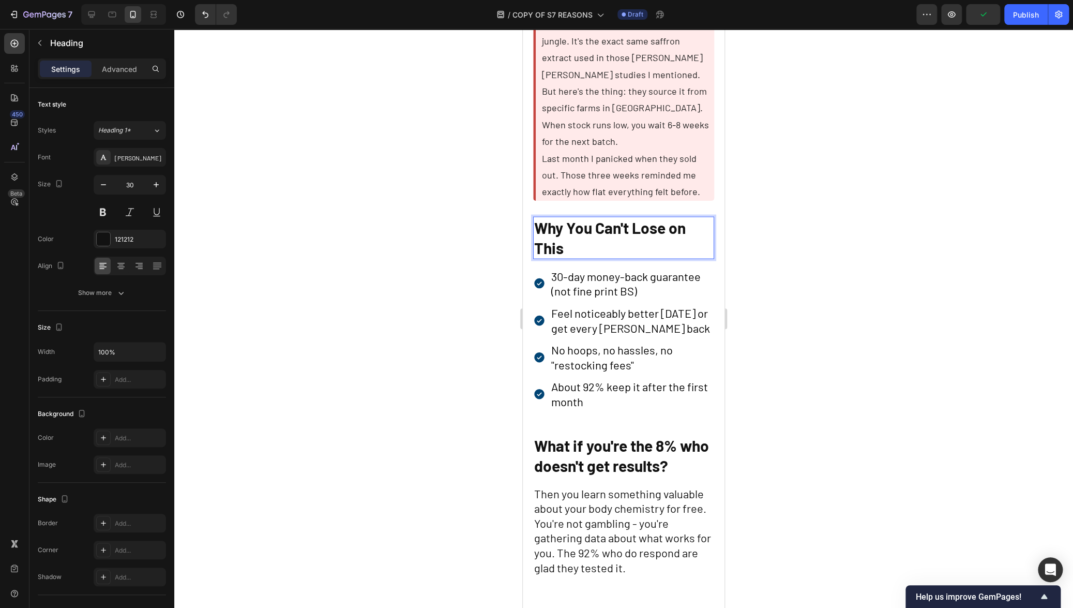
click at [569, 257] on p "Why You Can't Lose on This" at bounding box center [623, 237] width 179 height 40
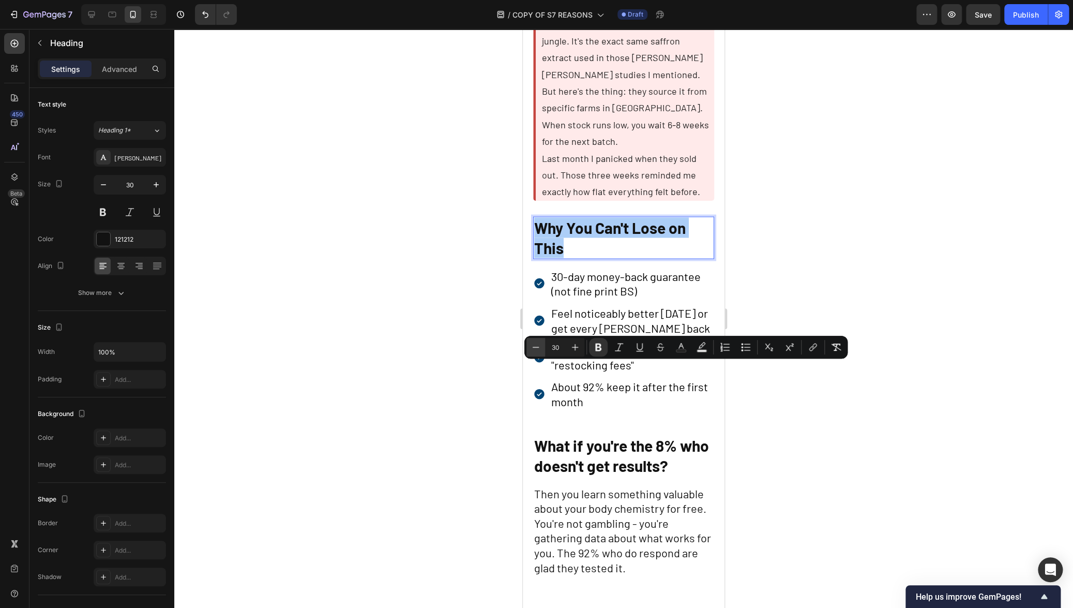
click at [531, 346] on icon "Editor contextual toolbar" at bounding box center [535, 347] width 10 height 10
type input "28"
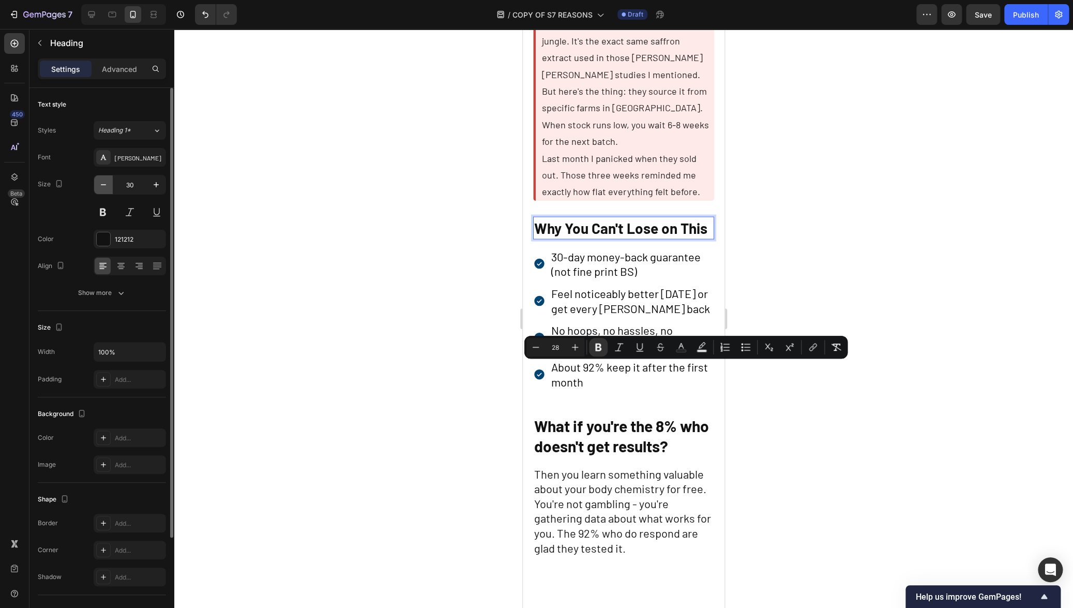
click at [109, 186] on button "button" at bounding box center [103, 184] width 19 height 19
type input "28"
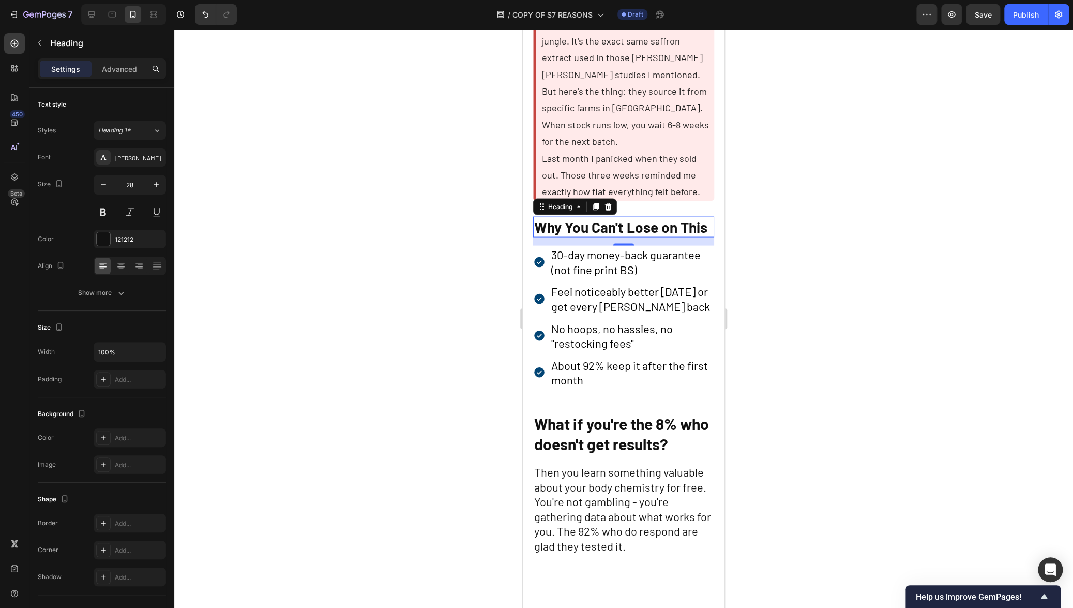
click at [357, 377] on div at bounding box center [623, 318] width 899 height 579
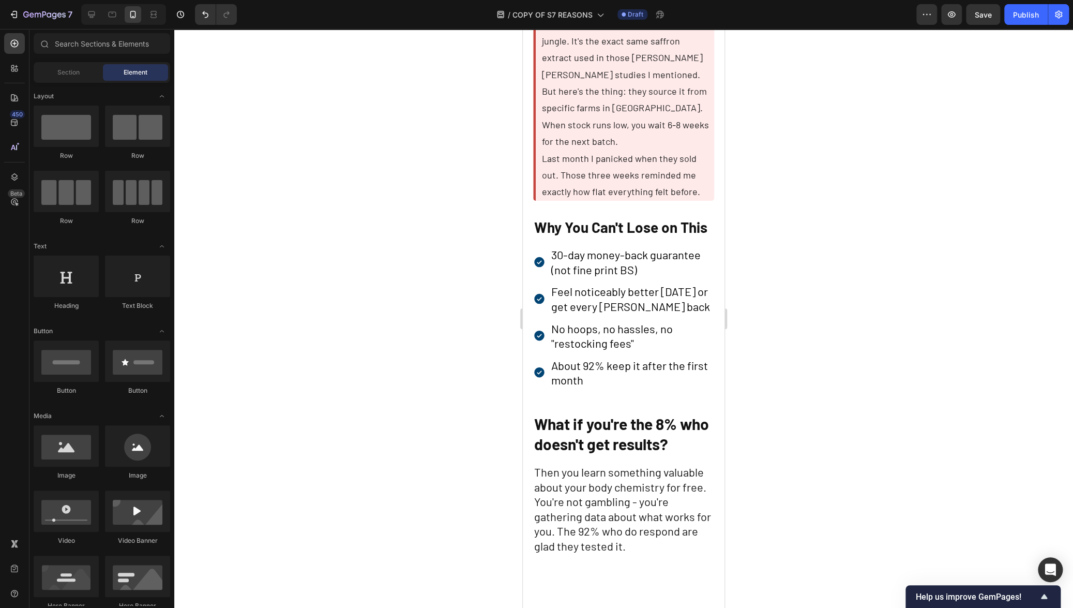
click at [574, 276] on span "30-day money-back guarantee (not fine print BS)" at bounding box center [625, 261] width 149 height 28
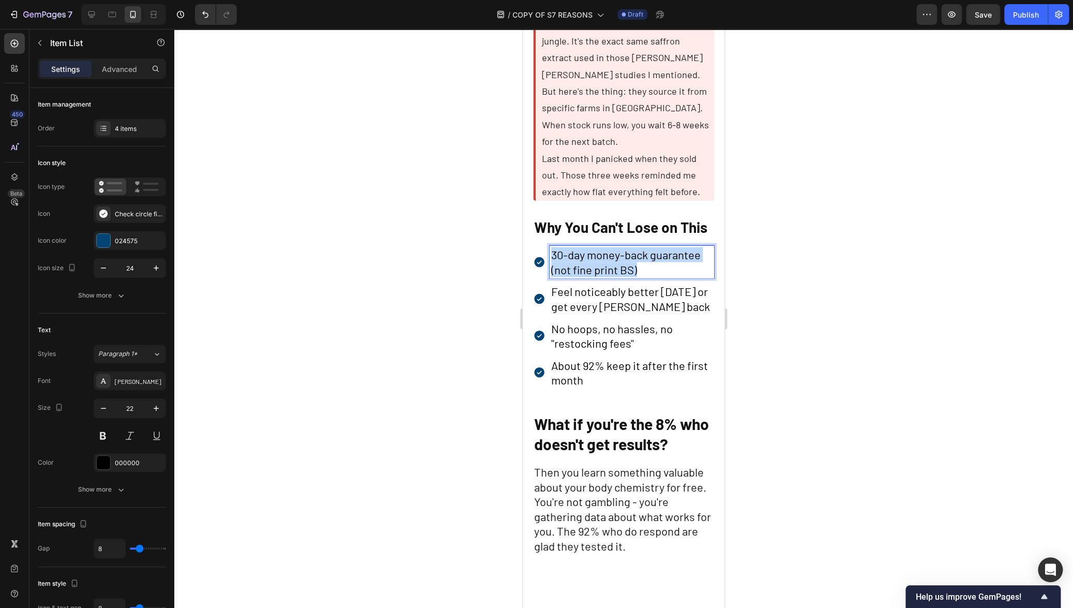
click at [574, 276] on span "30-day money-back guarantee (not fine print BS)" at bounding box center [625, 261] width 149 height 28
click at [587, 276] on p "30-day money-back promise. Not buried in fine print." at bounding box center [631, 261] width 161 height 29
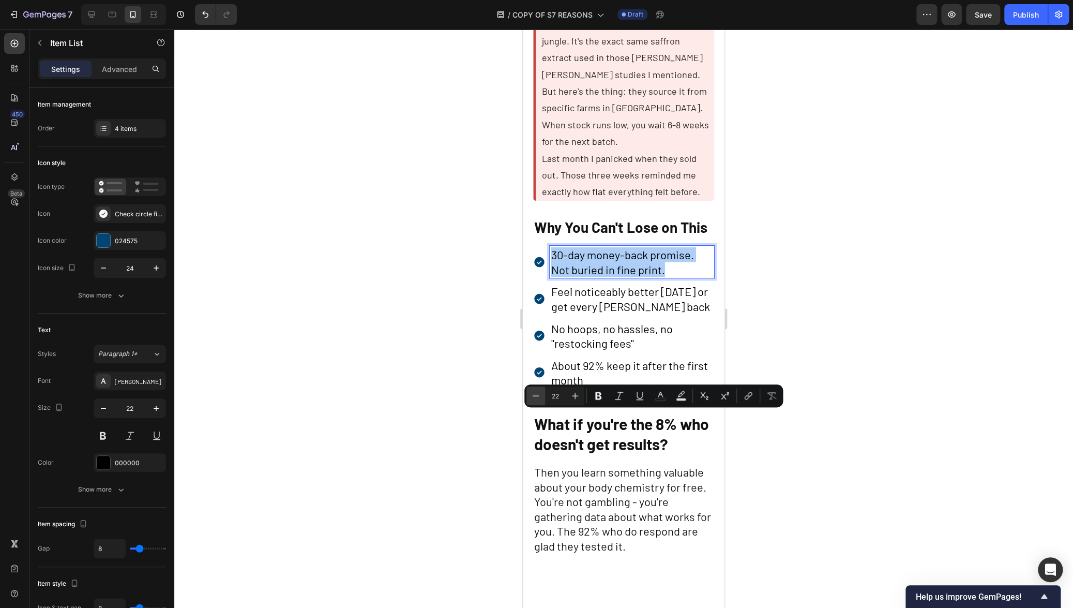
click at [531, 392] on icon "Editor contextual toolbar" at bounding box center [535, 395] width 10 height 10
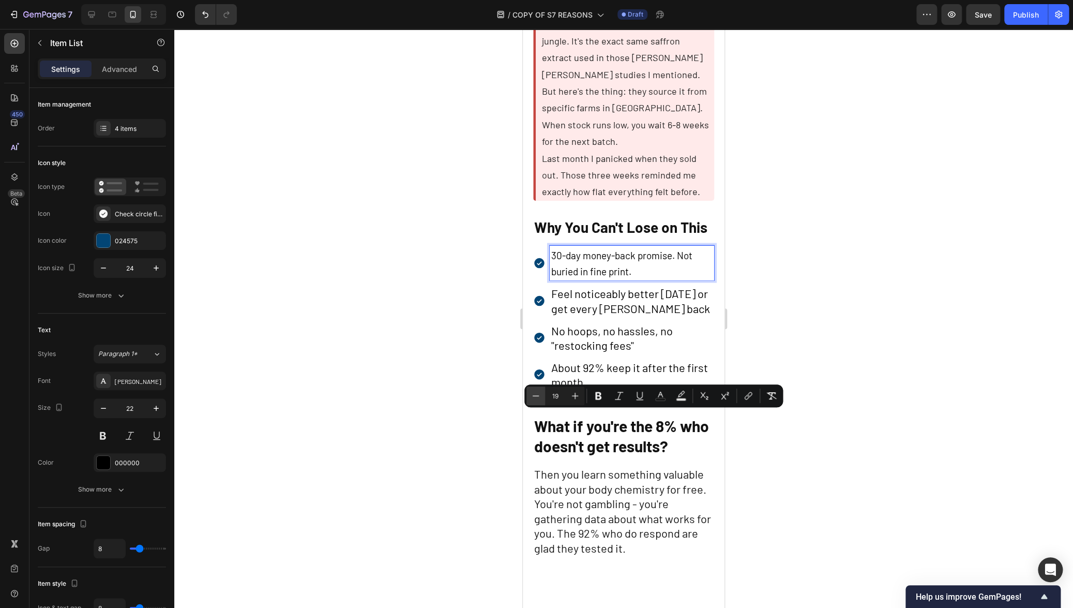
click at [531, 392] on icon "Editor contextual toolbar" at bounding box center [535, 395] width 10 height 10
type input "18"
click at [67, 69] on p "Settings" at bounding box center [65, 69] width 29 height 11
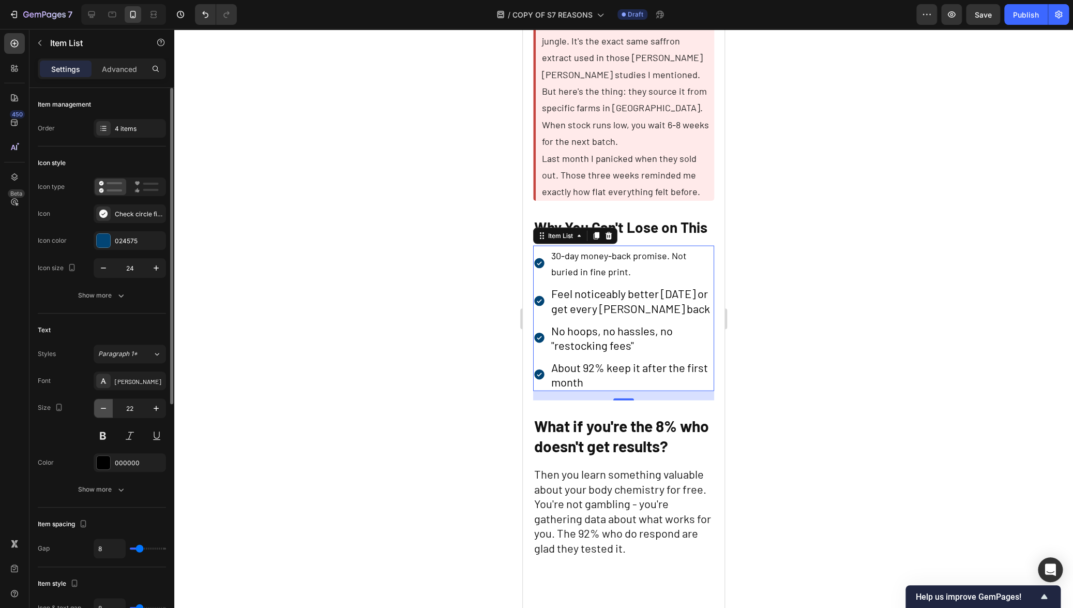
click at [96, 404] on button "button" at bounding box center [103, 408] width 19 height 19
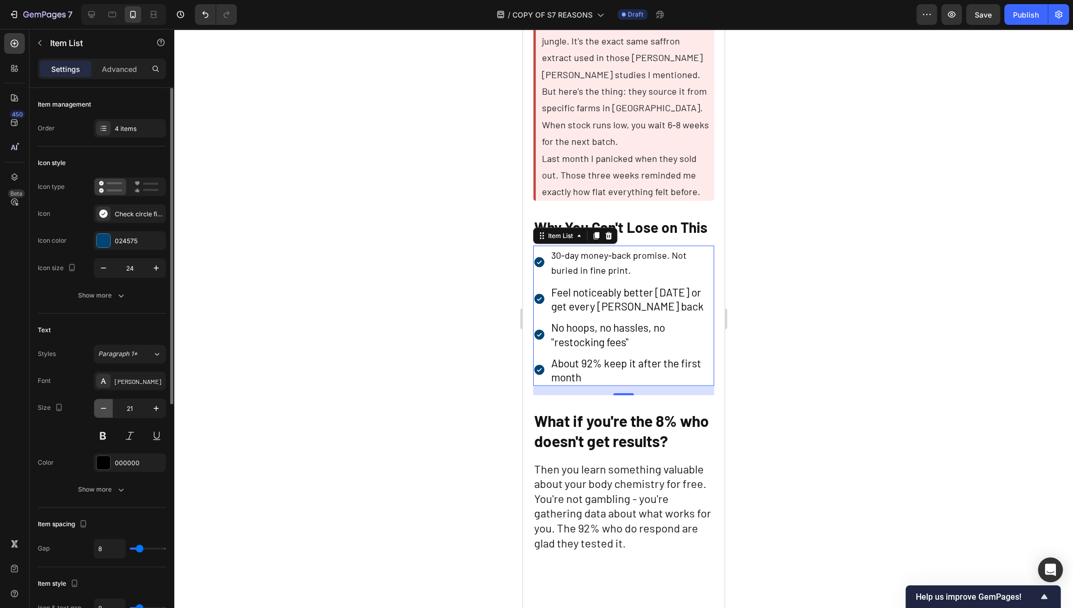
click at [102, 408] on icon "button" at bounding box center [103, 408] width 10 height 10
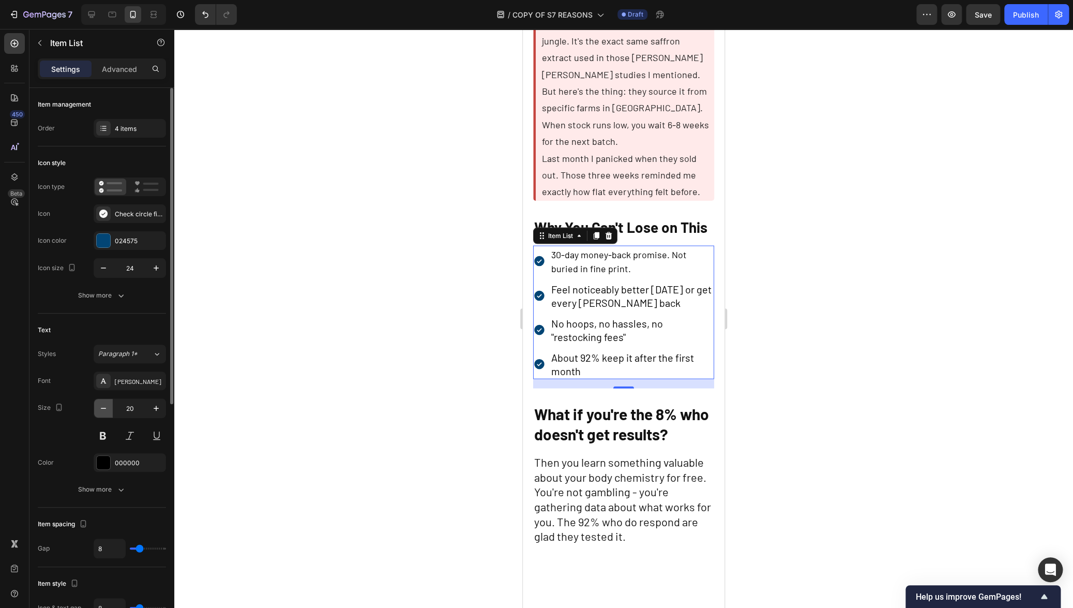
click at [102, 408] on icon "button" at bounding box center [103, 408] width 10 height 10
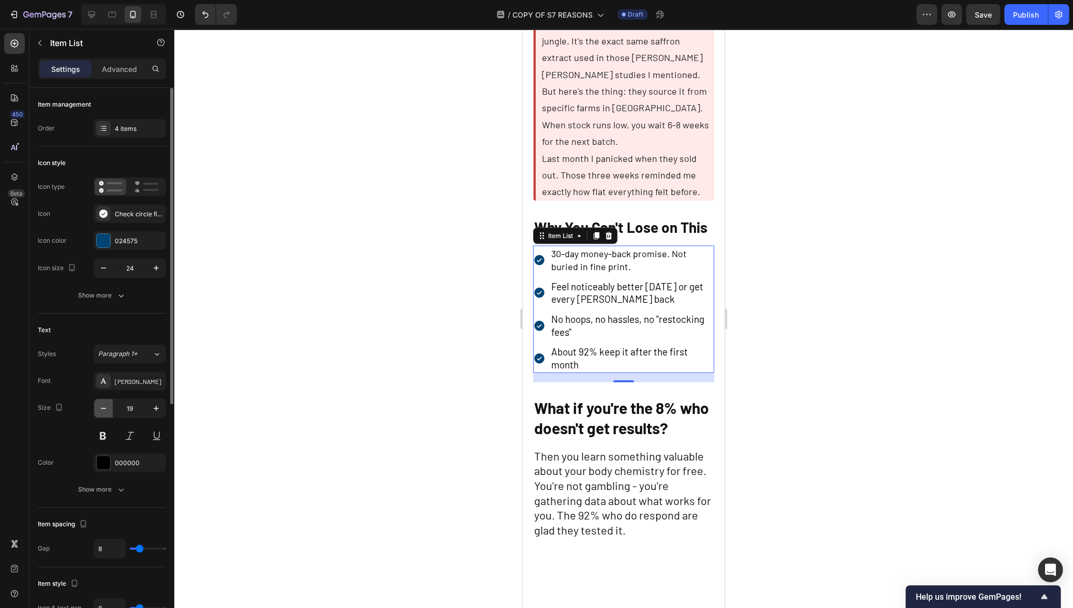
click at [102, 408] on icon "button" at bounding box center [103, 408] width 10 height 10
type input "18"
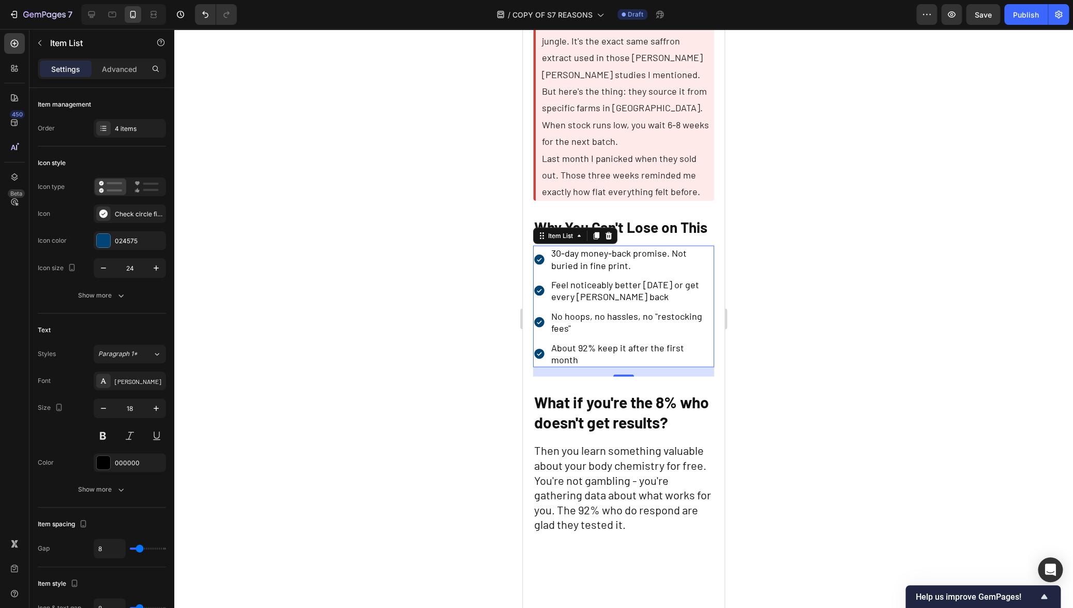
click at [351, 417] on div at bounding box center [623, 318] width 899 height 579
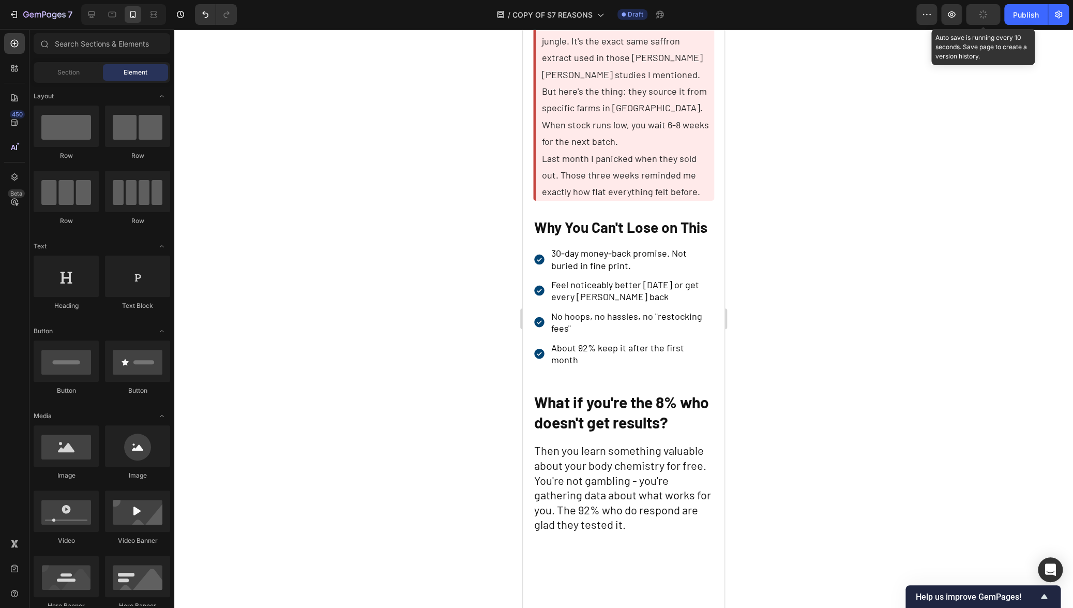
click at [983, 19] on button "button" at bounding box center [983, 14] width 34 height 21
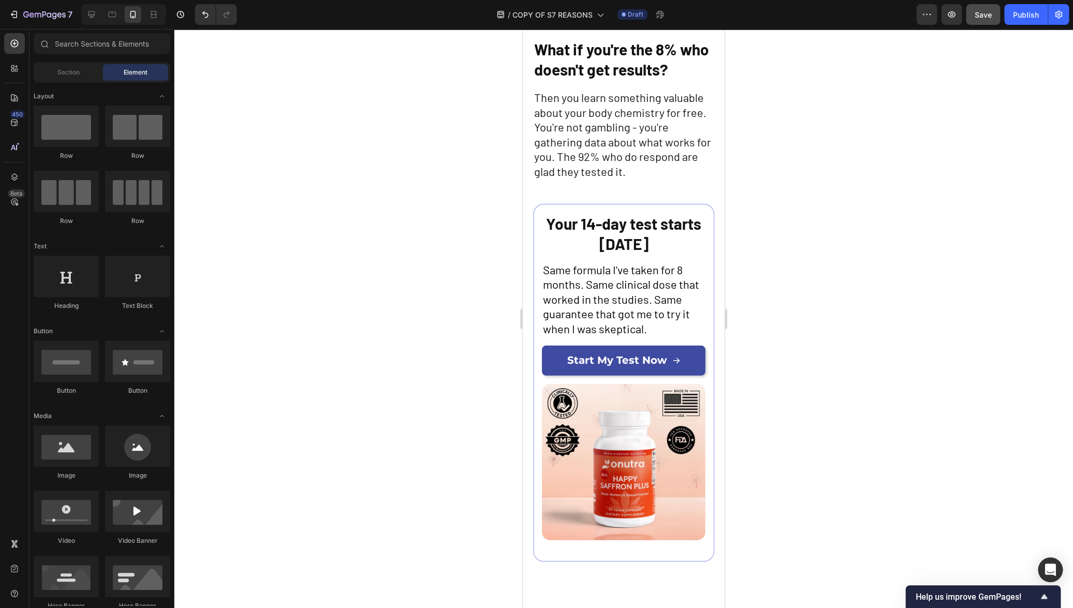
scroll to position [4032, 0]
